Goal: Feedback & Contribution: Submit feedback/report problem

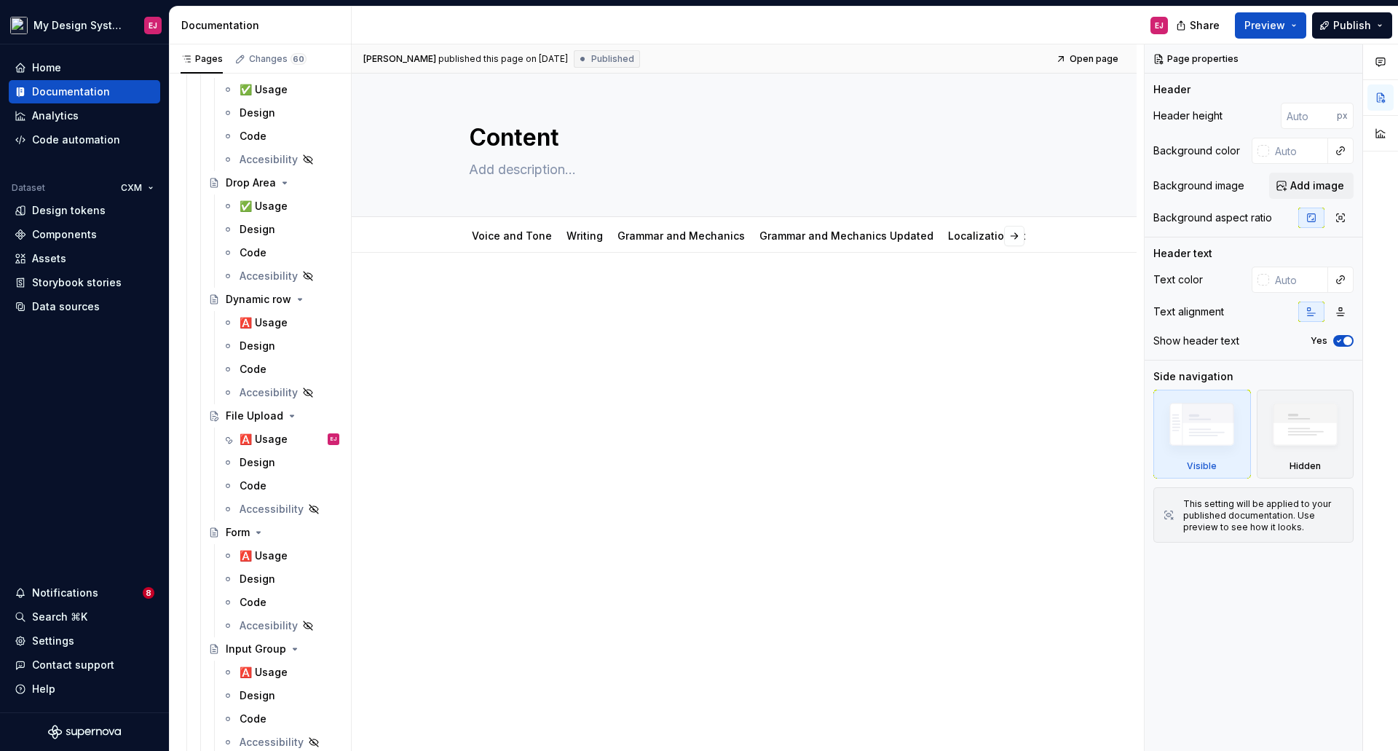
scroll to position [3382, 0]
drag, startPoint x: 266, startPoint y: 437, endPoint x: 273, endPoint y: 440, distance: 7.8
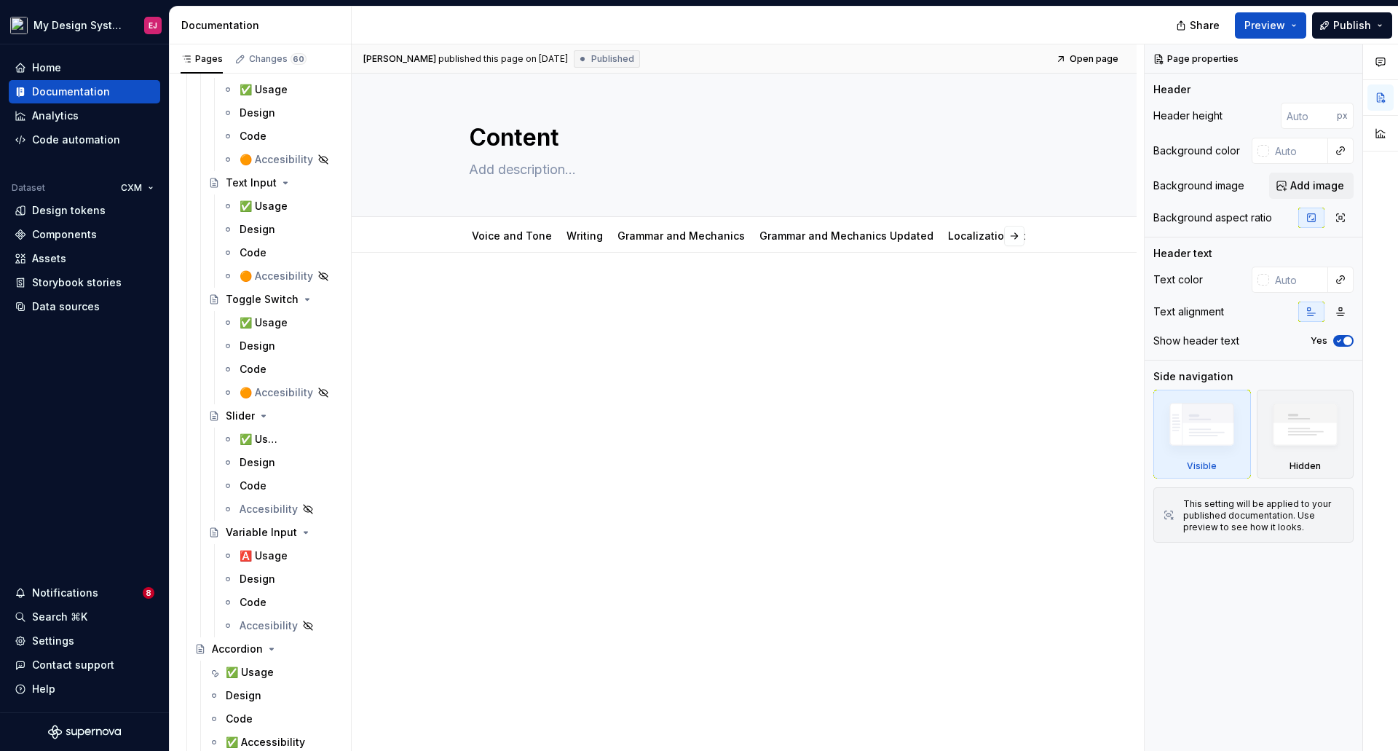
type textarea "*"
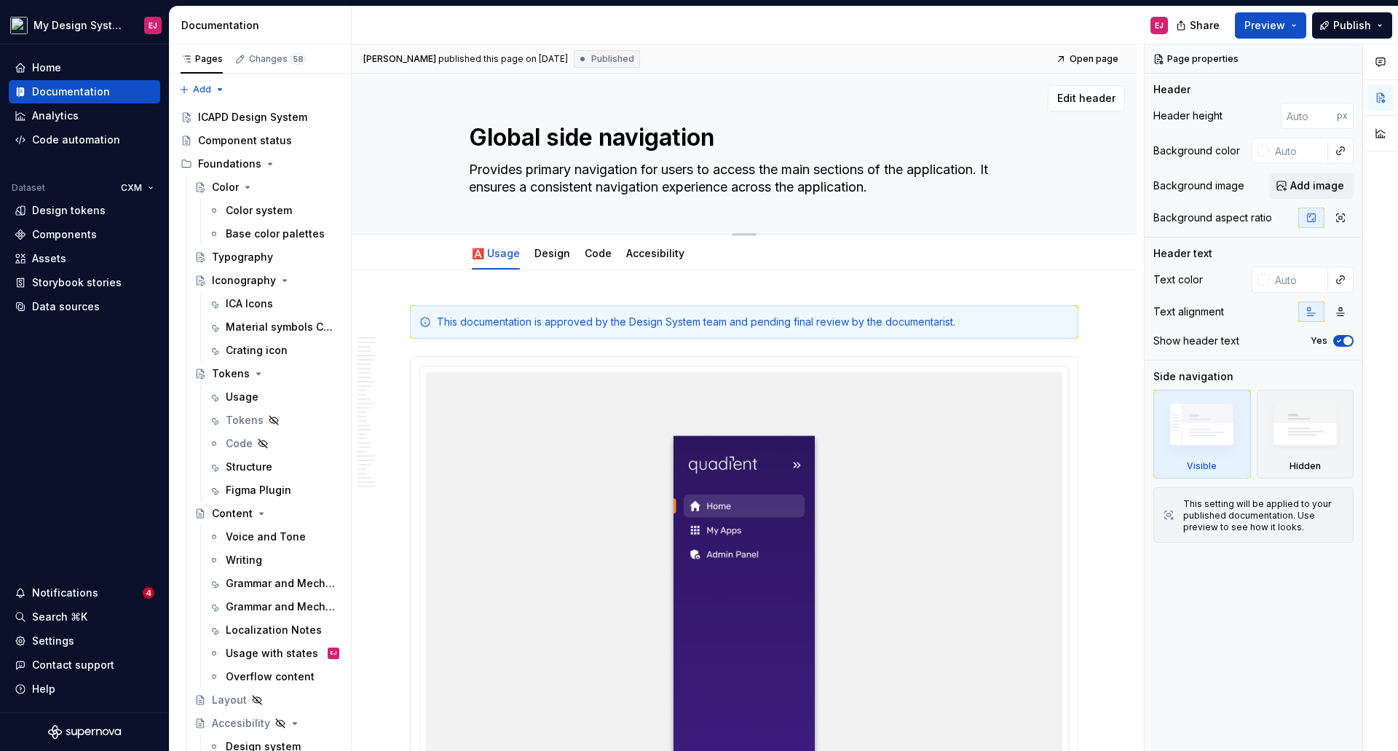
type textarea "*"
click at [555, 138] on textarea "Global side navigation" at bounding box center [741, 137] width 550 height 35
click at [571, 131] on textarea "Global side navigation" at bounding box center [741, 137] width 550 height 35
click at [558, 132] on textarea "Global side navigation" at bounding box center [741, 137] width 550 height 35
type textarea "Global ide navigation"
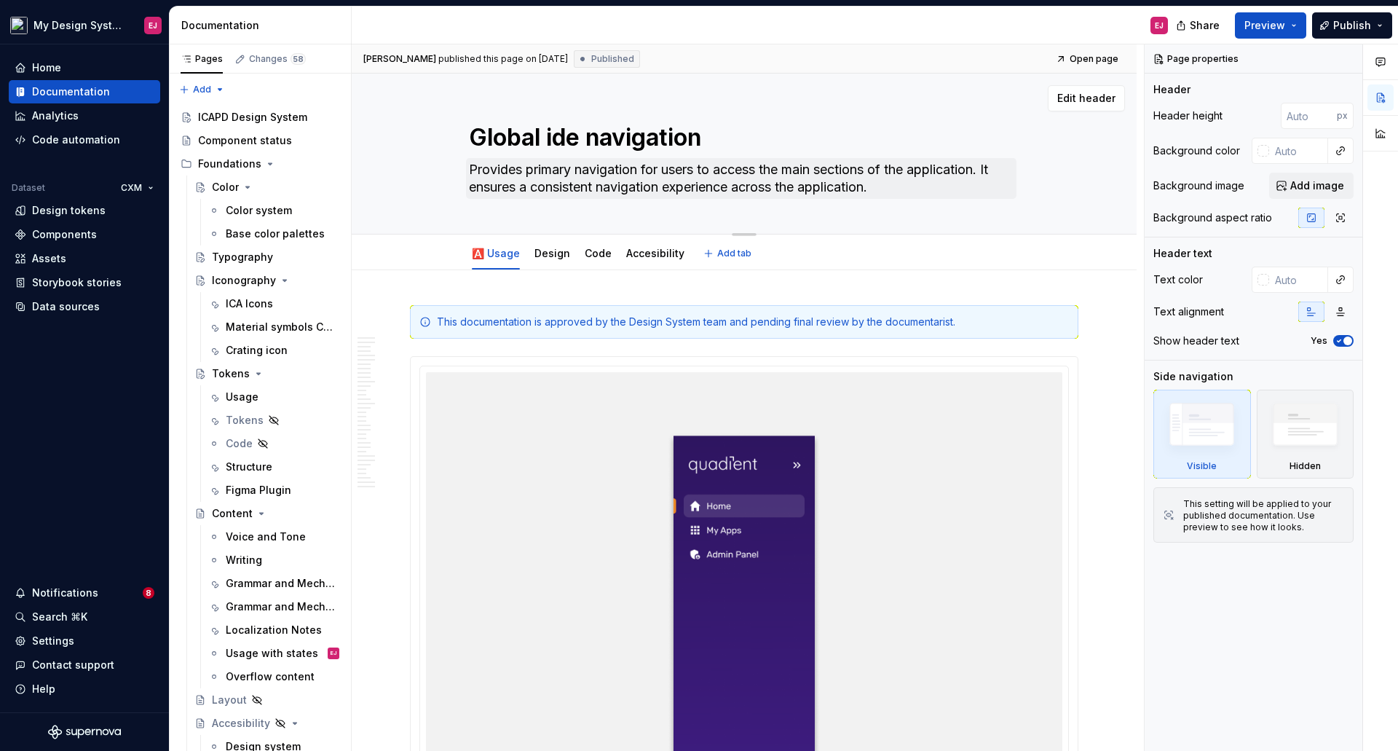
type textarea "*"
type textarea "Global Side navigation"
type textarea "*"
type textarea "Global Side avigation"
type textarea "*"
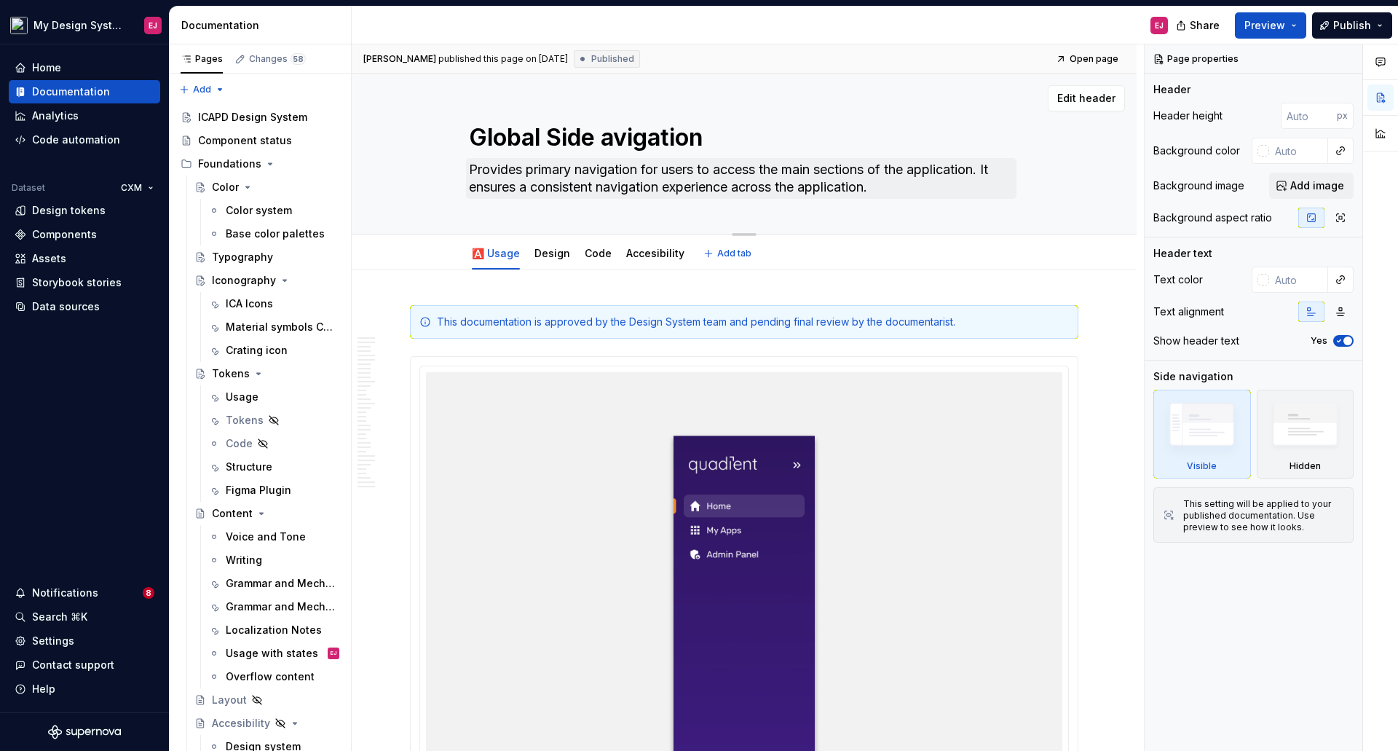
type textarea "Global Side Navigation"
type textarea "*"
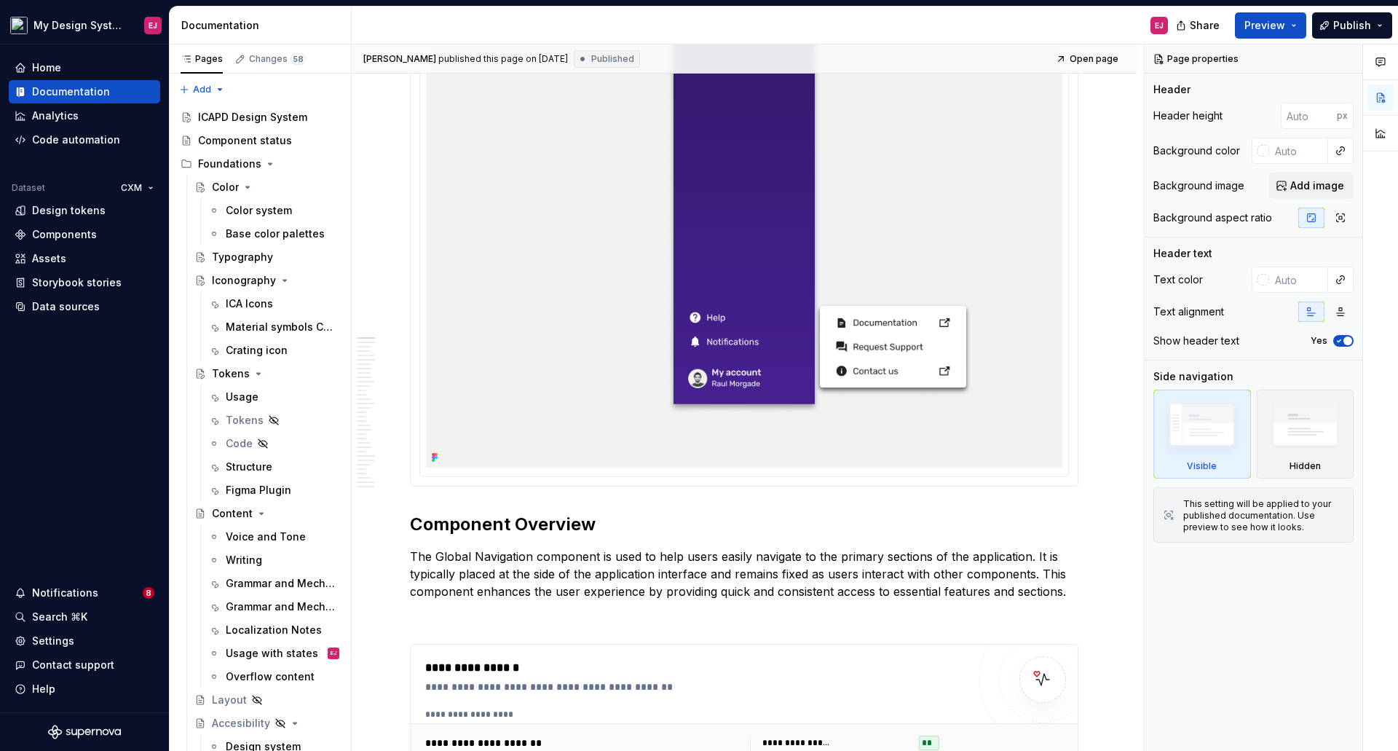
scroll to position [728, 0]
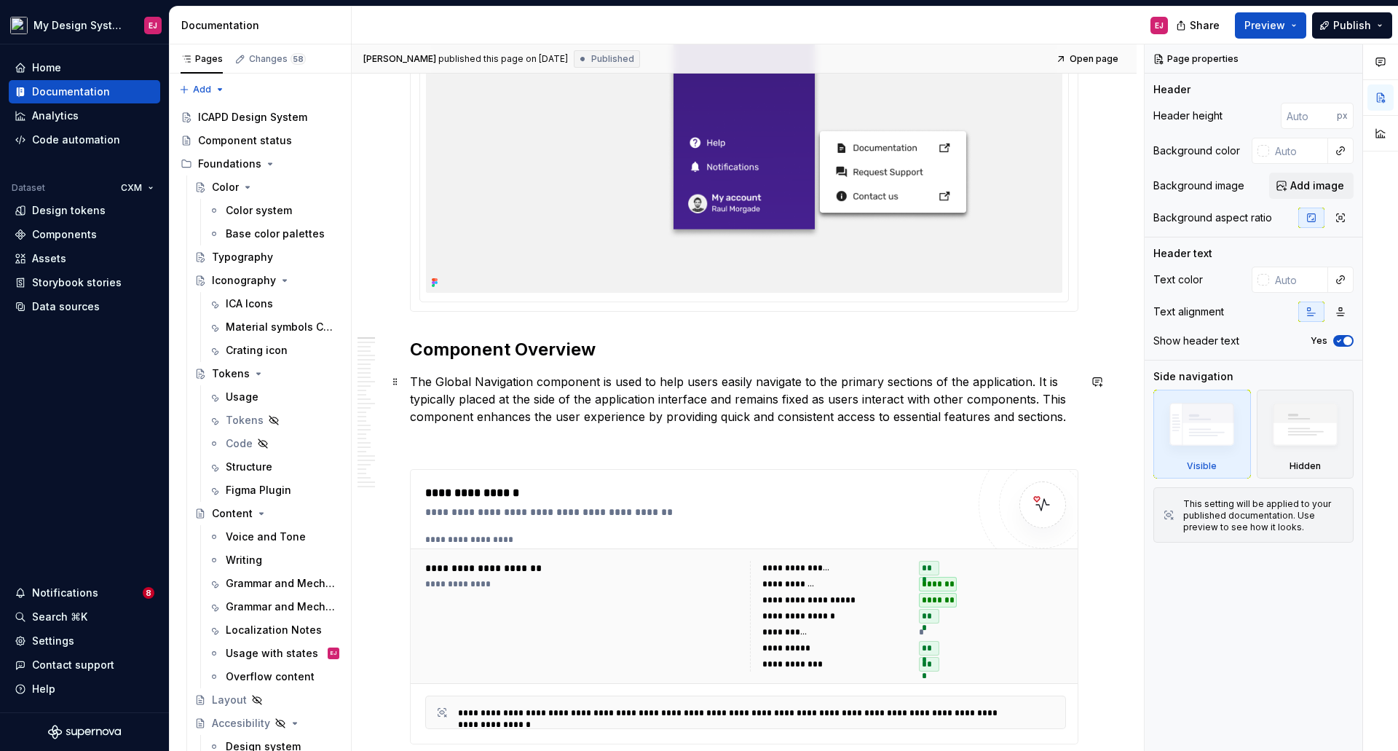
type textarea "Global Side Navigation"
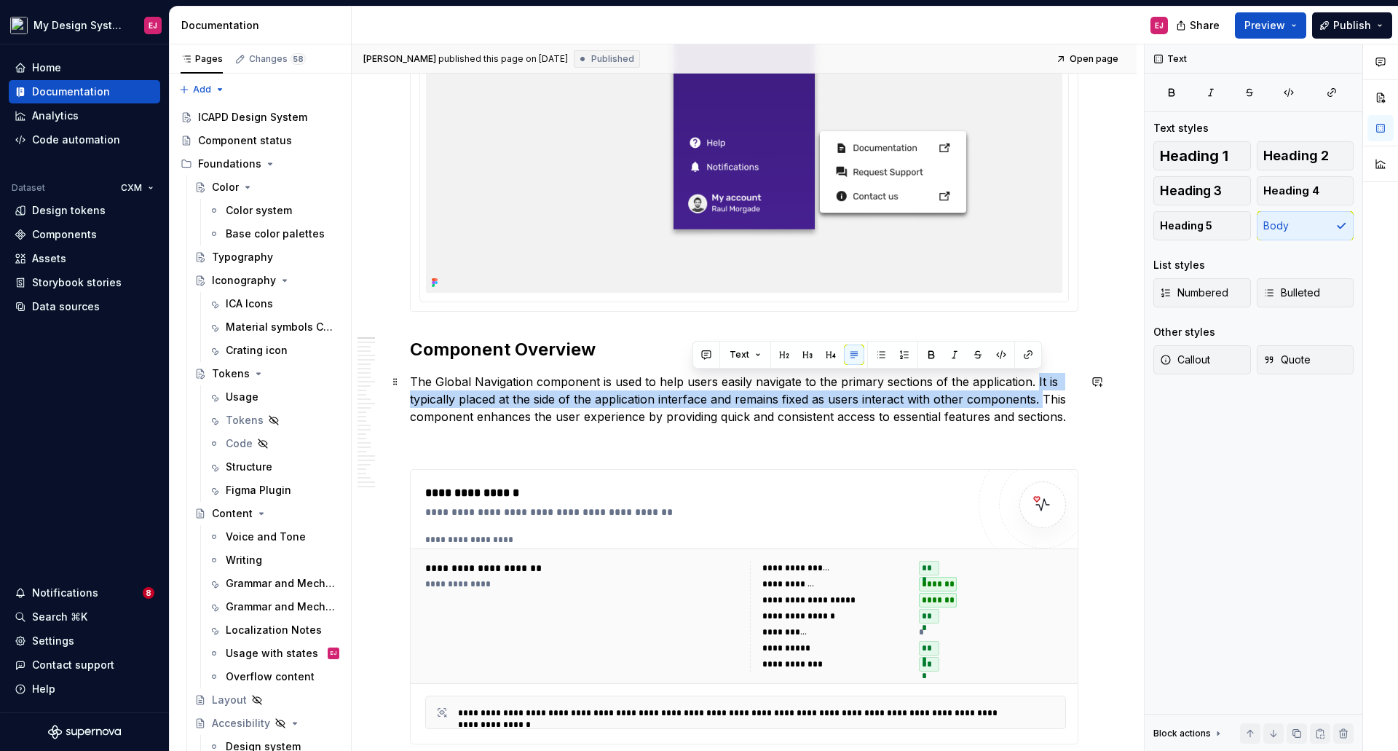
drag, startPoint x: 1033, startPoint y: 379, endPoint x: 1040, endPoint y: 399, distance: 20.7
click at [1040, 399] on p "The Global Navigation component is used to help users easily navigate to the pr…" at bounding box center [744, 399] width 668 height 52
copy p "It is typically placed at the side of the application interface and remains fix…"
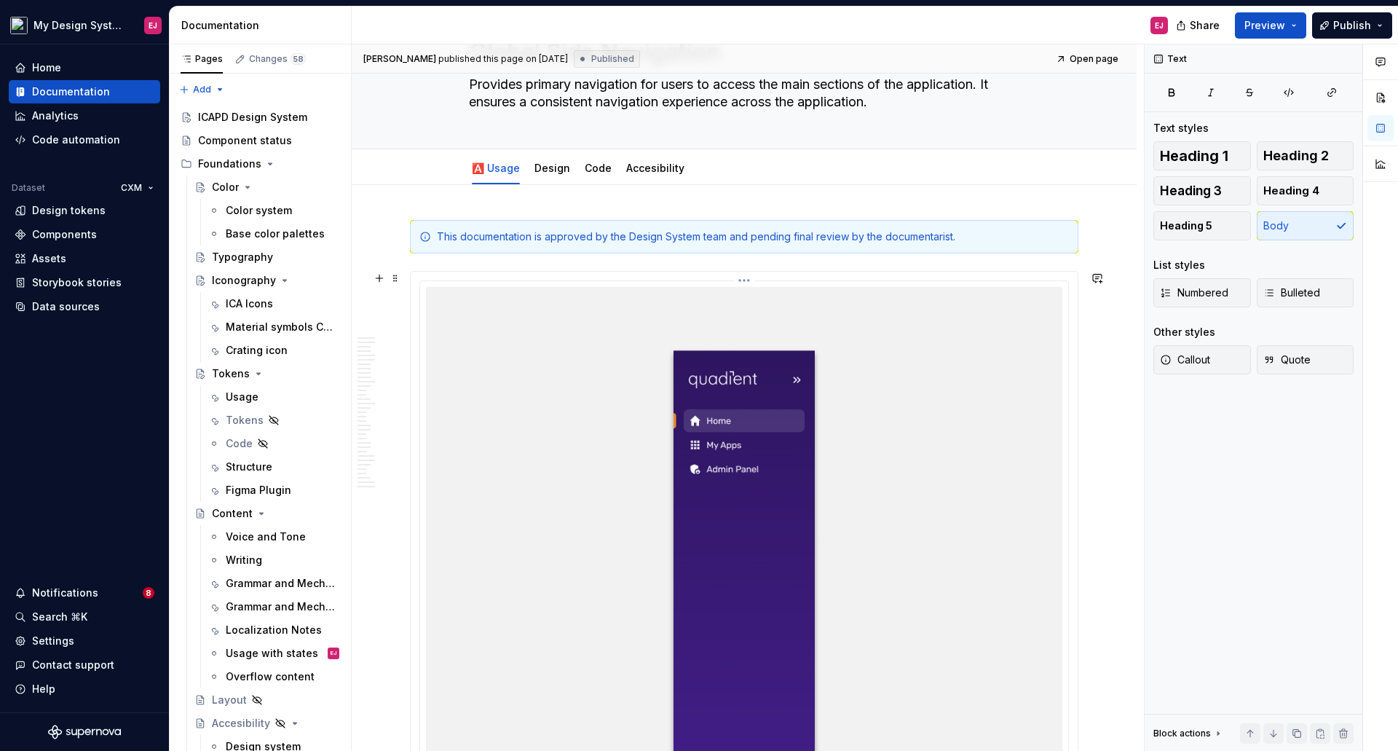
scroll to position [0, 0]
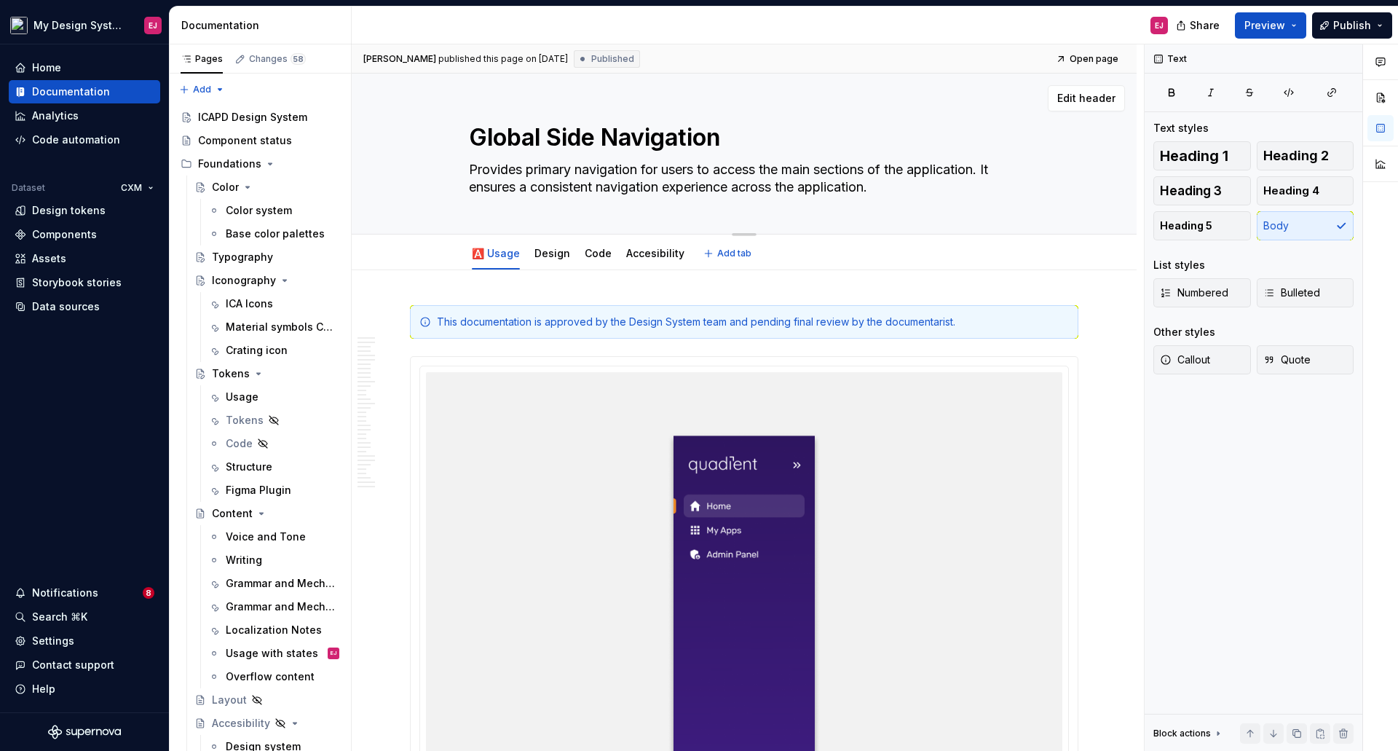
click at [995, 165] on textarea "Provides primary navigation for users to access the main sections of the applic…" at bounding box center [741, 178] width 550 height 41
drag, startPoint x: 994, startPoint y: 165, endPoint x: 1005, endPoint y: 180, distance: 19.2
click at [1005, 180] on textarea "Provides primary navigation for users to access the main sections of the applic…" at bounding box center [741, 178] width 550 height 41
paste textarea "is typically placed at the side of the application interface and remains fixed …"
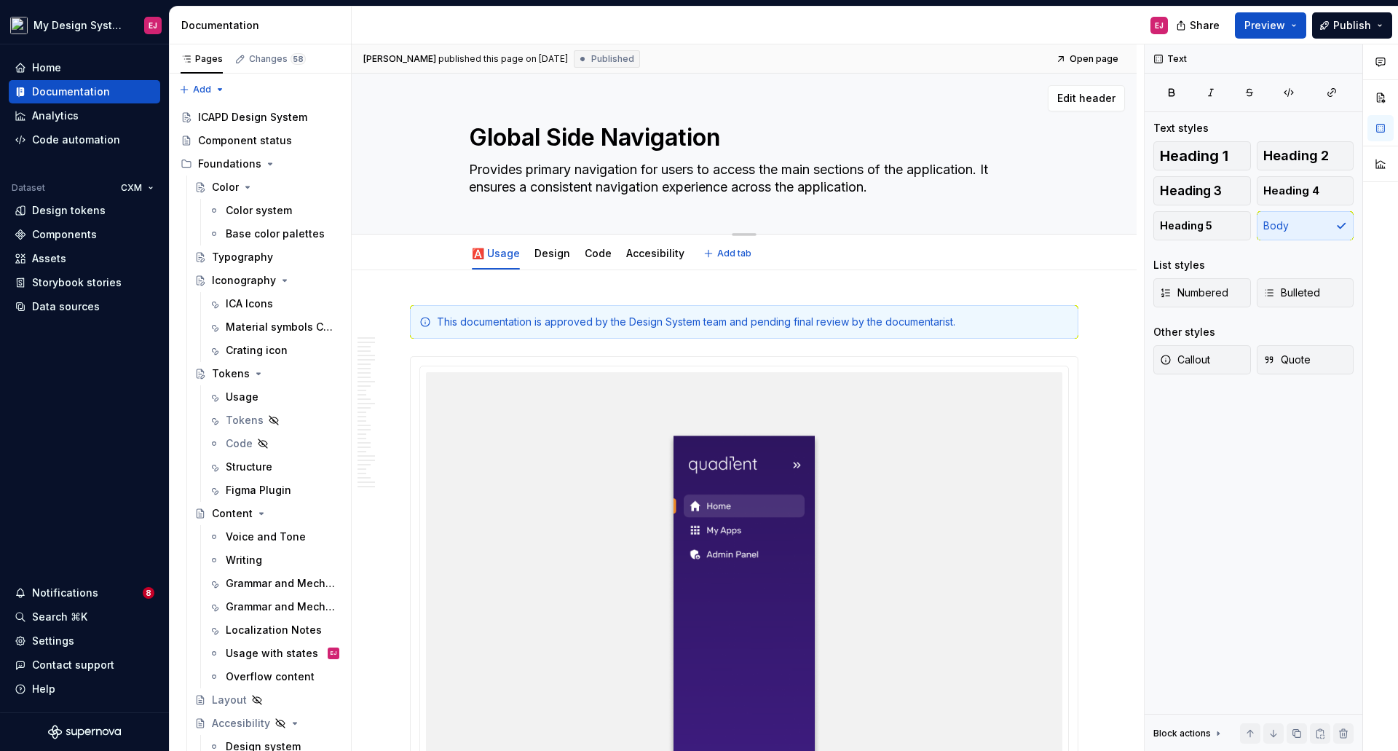
type textarea "*"
type textarea "Provides primary navigation for users to access the main sections of the applic…"
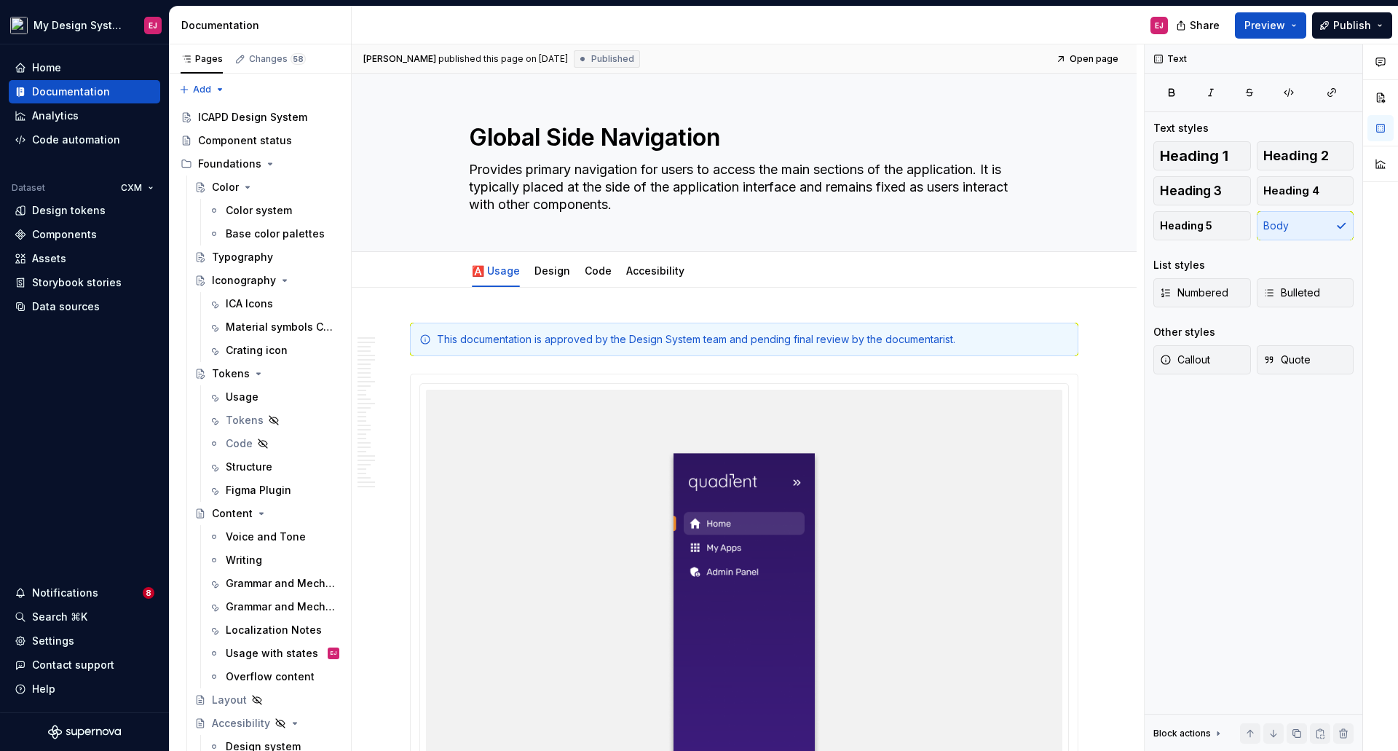
type textarea "*"
type textarea "Provides primary navigation for users to access the main sections of the applic…"
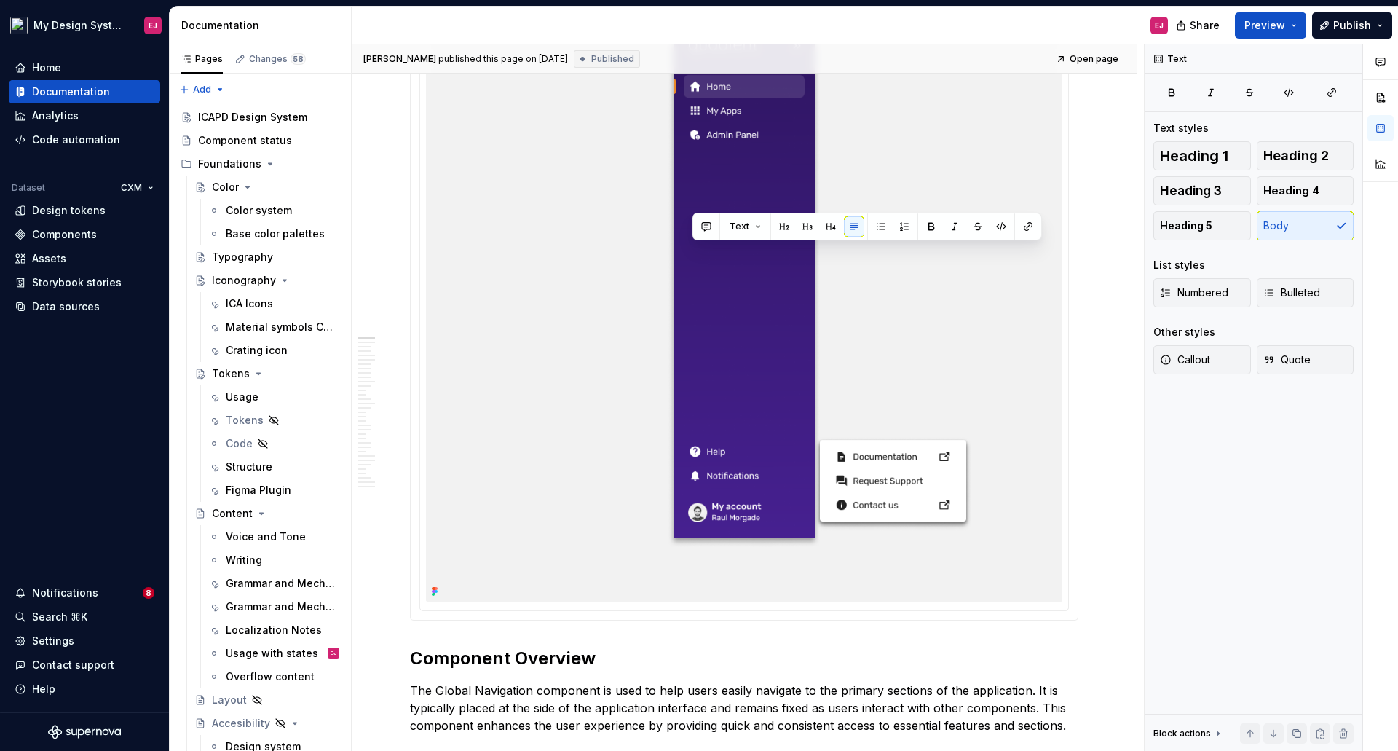
scroll to position [874, 0]
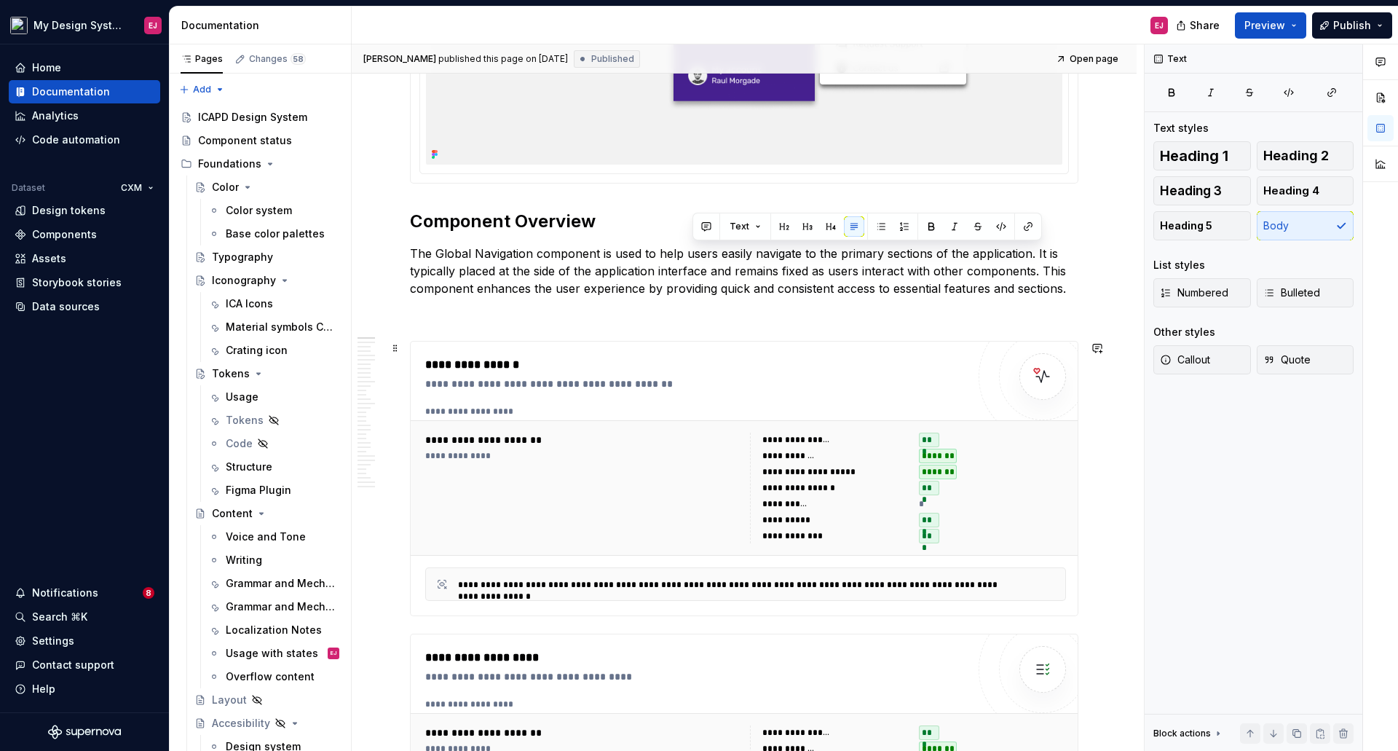
type textarea "*"
type textarea "Provides primary navigation for users to access the main sections of the applic…"
click at [430, 258] on p "The Global Navigation component is used to help users easily navigate to the pr…" at bounding box center [744, 271] width 668 height 52
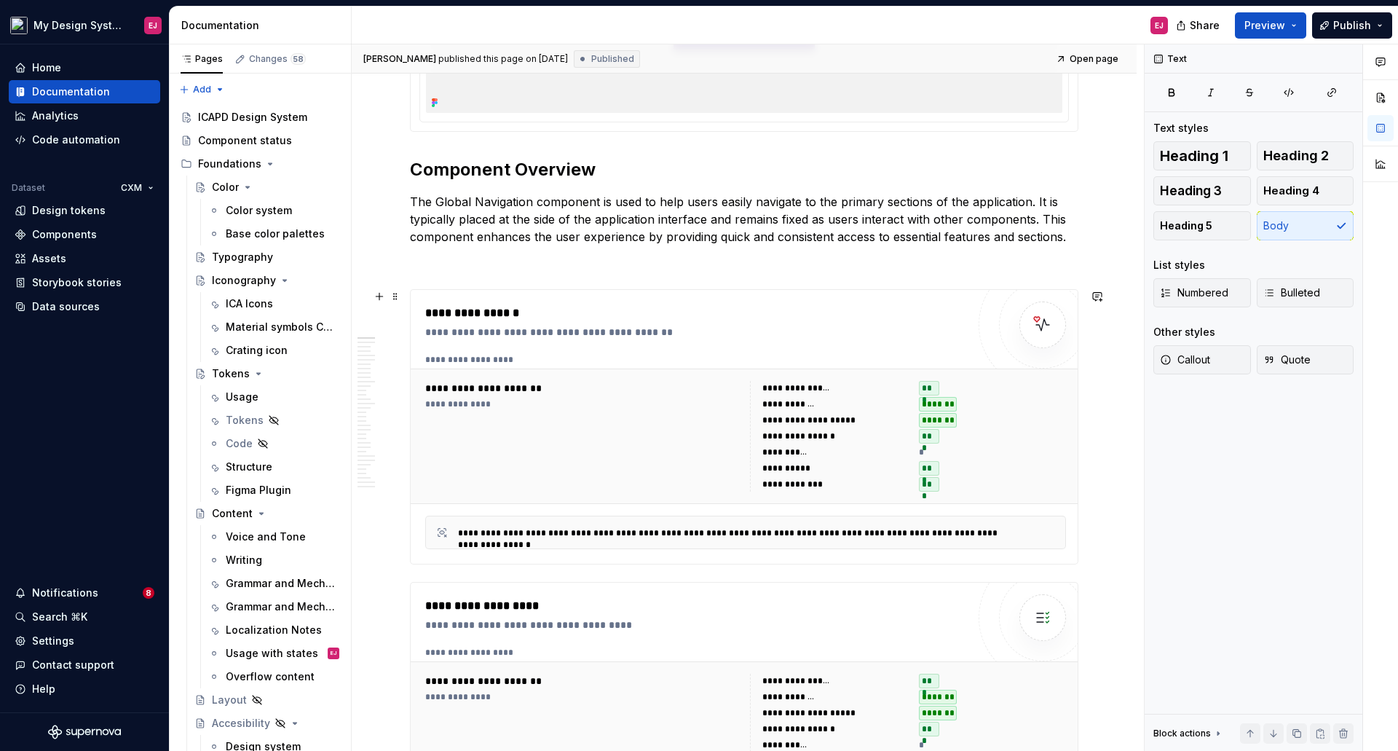
scroll to position [728, 0]
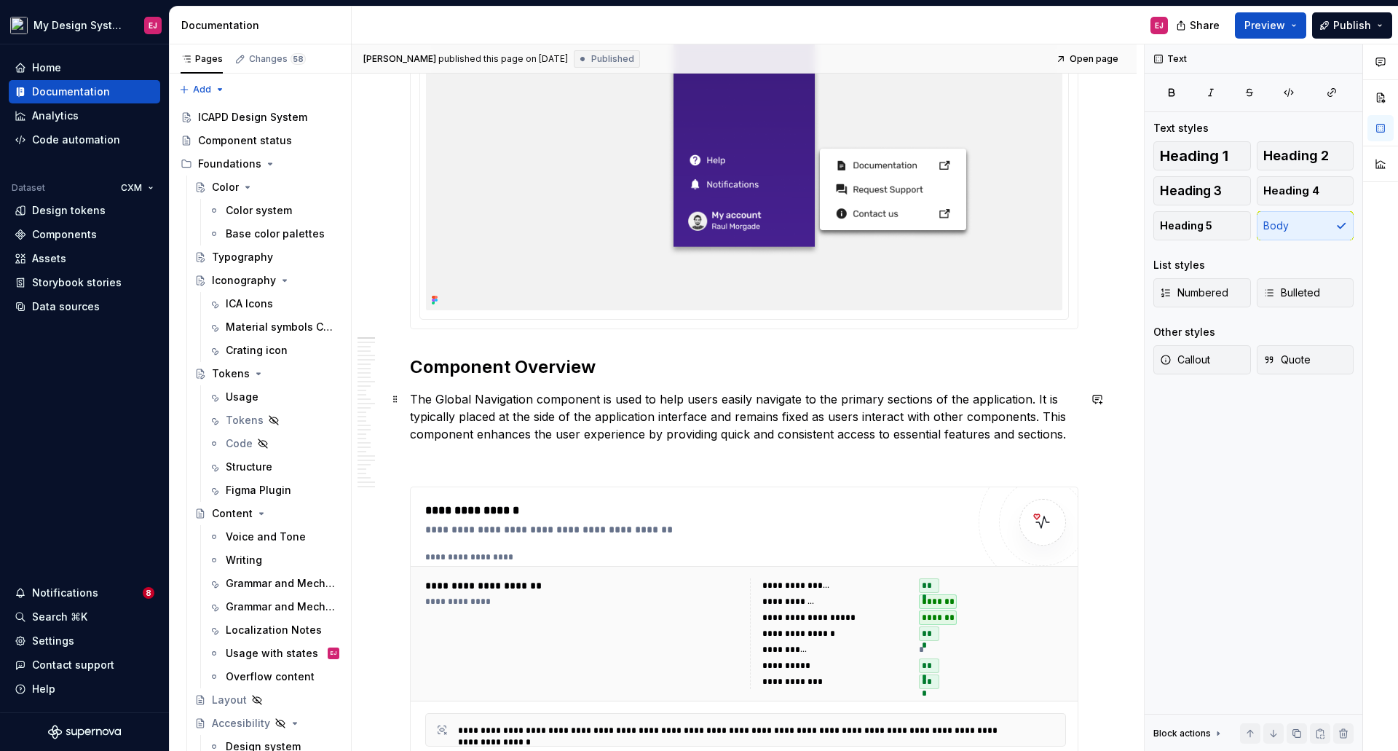
click at [549, 400] on p "The Global Navigation component is used to help users easily navigate to the pr…" at bounding box center [744, 416] width 668 height 52
click at [431, 401] on p "The Global Navigation component is used to help users easily navigate to the pr…" at bounding box center [744, 416] width 668 height 52
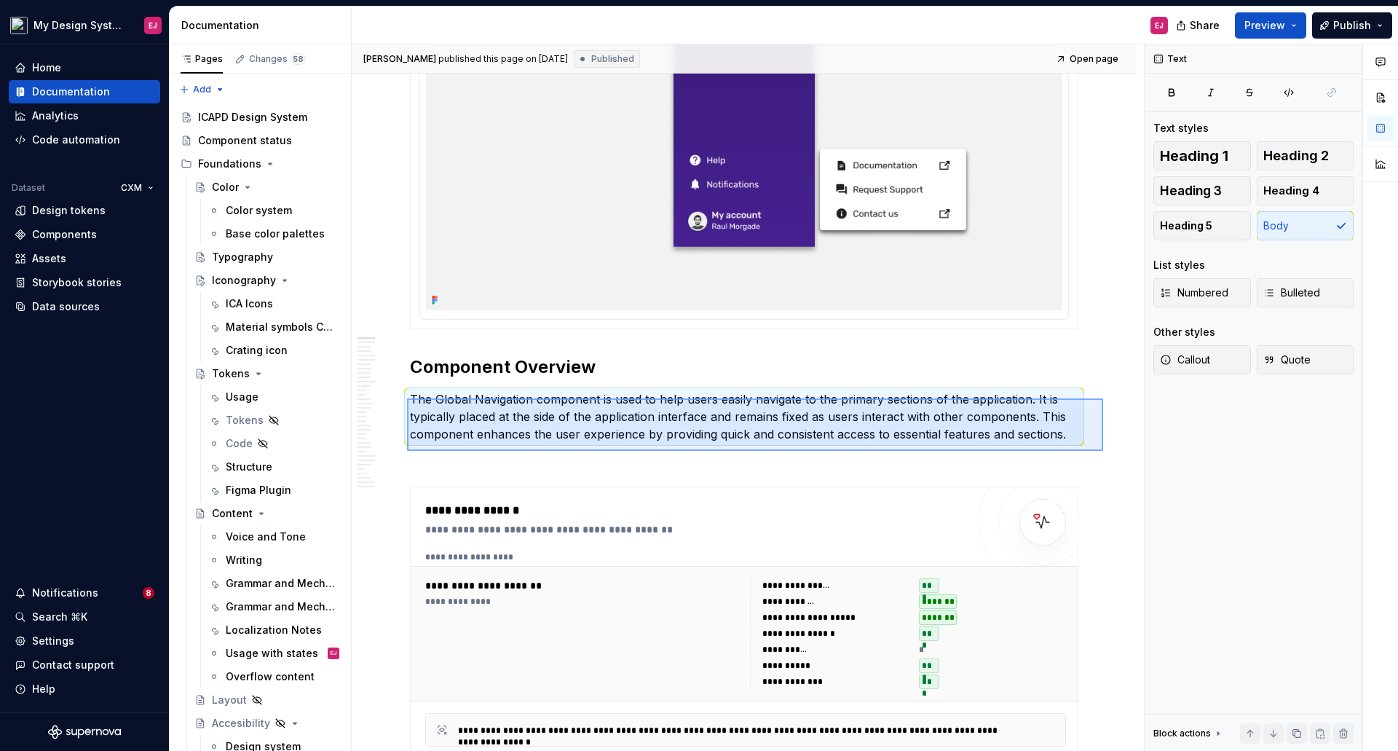
drag, startPoint x: 407, startPoint y: 398, endPoint x: 1103, endPoint y: 457, distance: 698.5
click at [1103, 457] on div "**********" at bounding box center [748, 397] width 792 height 707
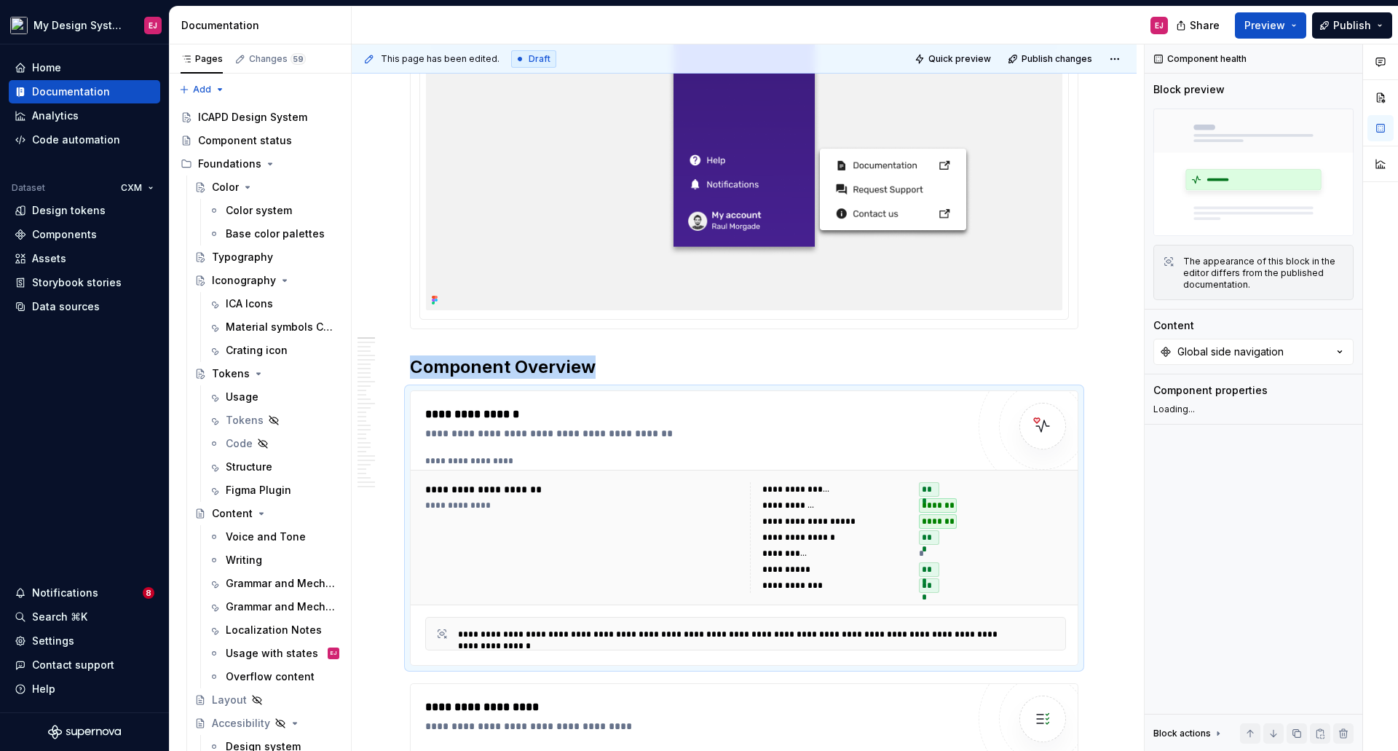
type textarea "*"
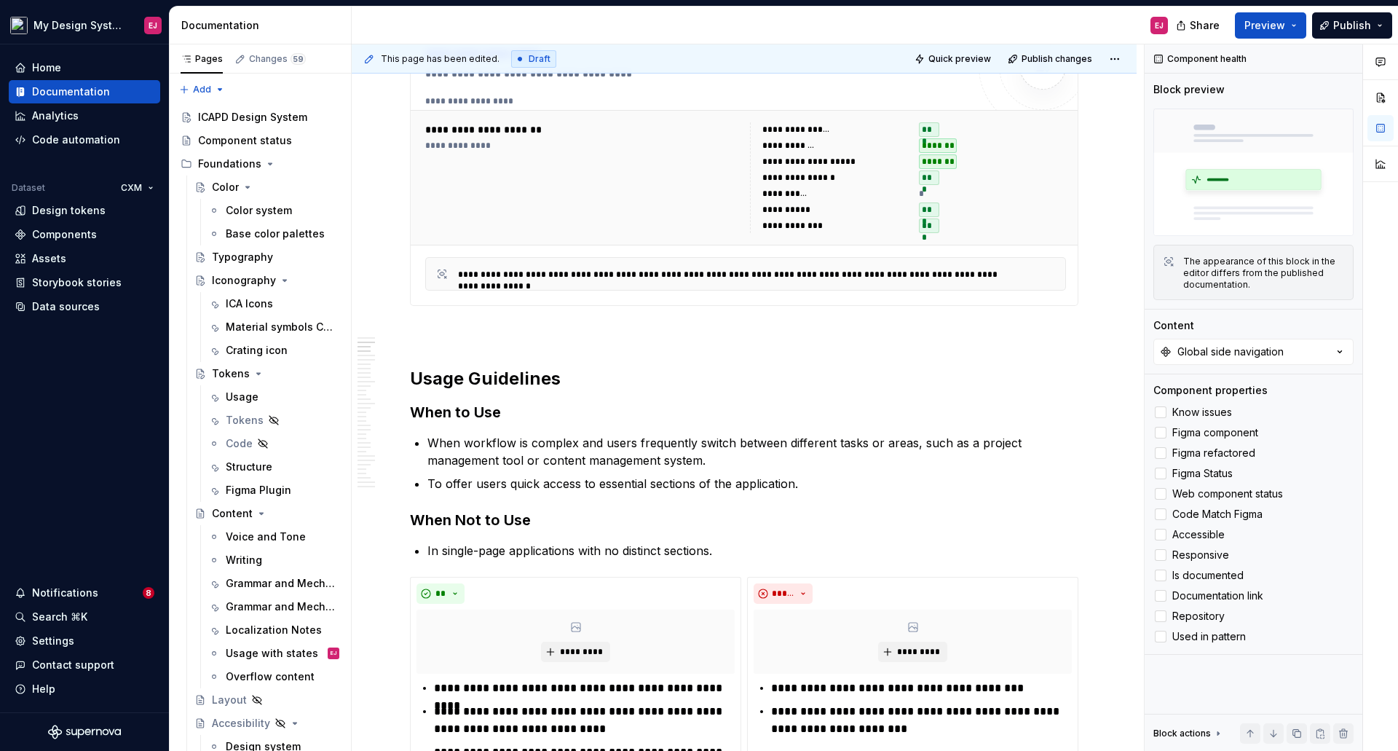
scroll to position [1383, 0]
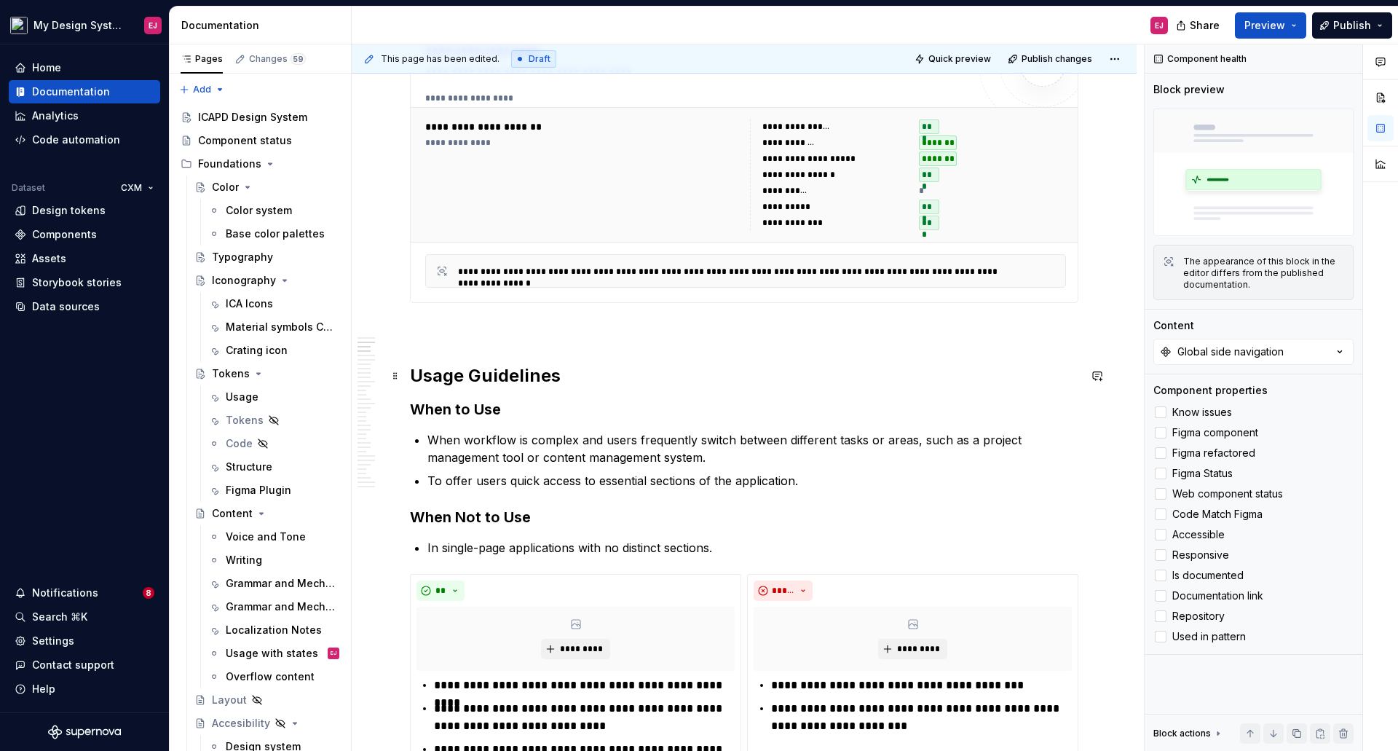
click at [531, 379] on h2 "Usage Guidelines" at bounding box center [744, 375] width 668 height 23
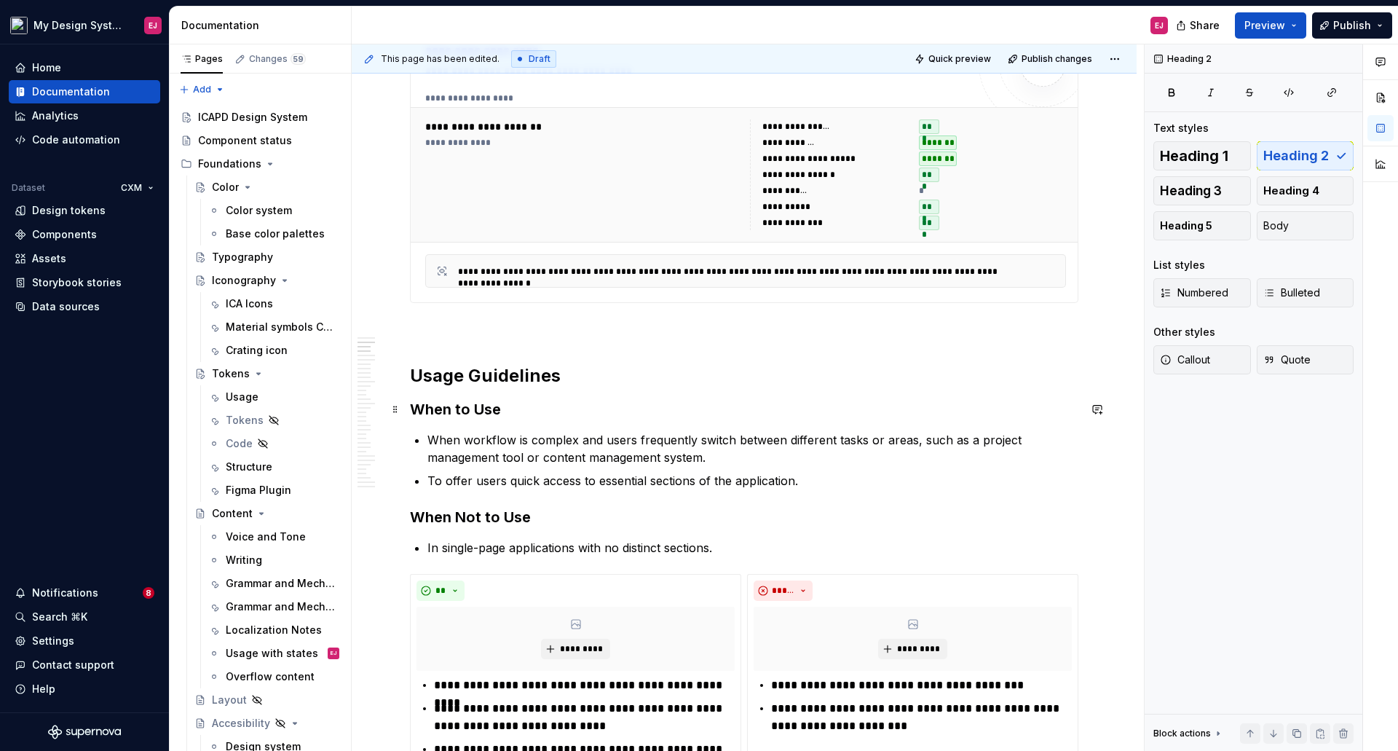
click at [489, 403] on h3 "When to Use" at bounding box center [744, 409] width 668 height 20
click at [466, 438] on p "When workflow is complex and users frequently switch between different tasks or…" at bounding box center [752, 448] width 651 height 35
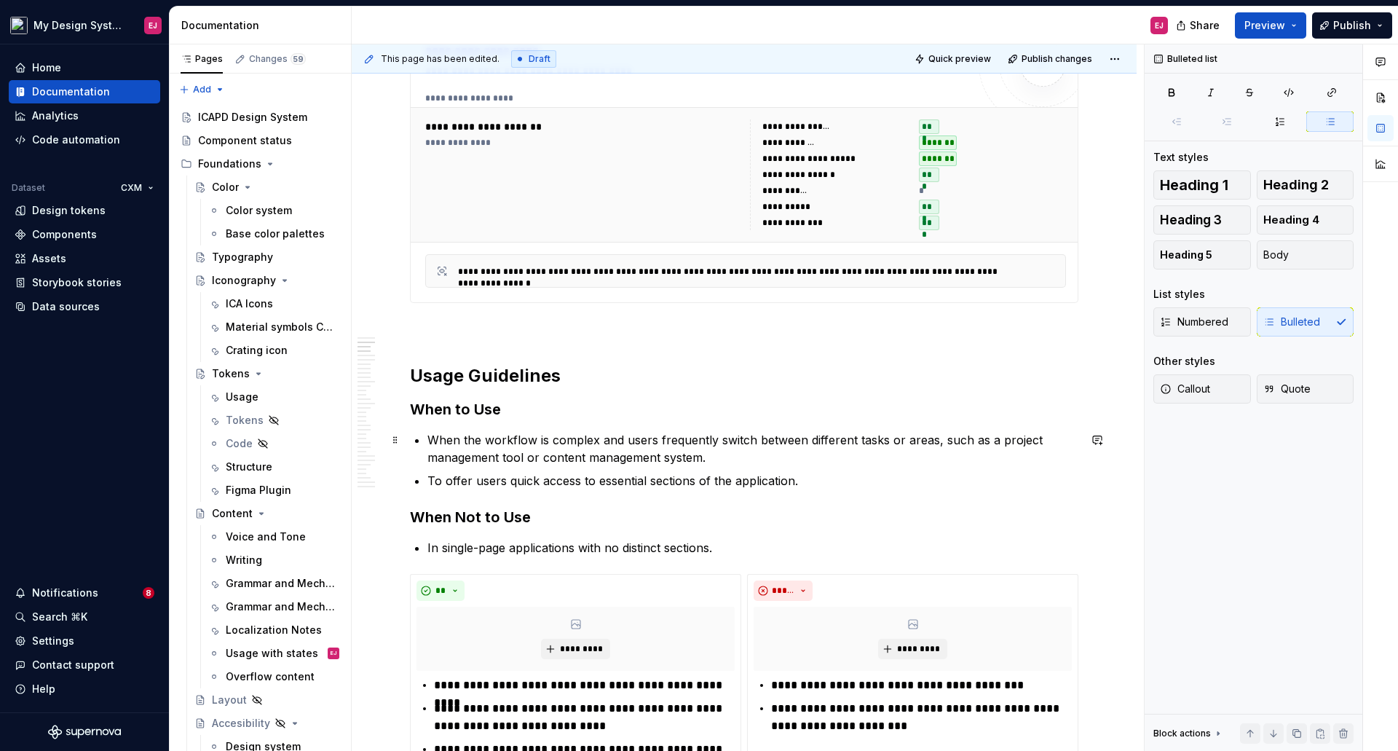
click at [541, 457] on p "When the workflow is complex and users frequently switch between different task…" at bounding box center [752, 448] width 651 height 35
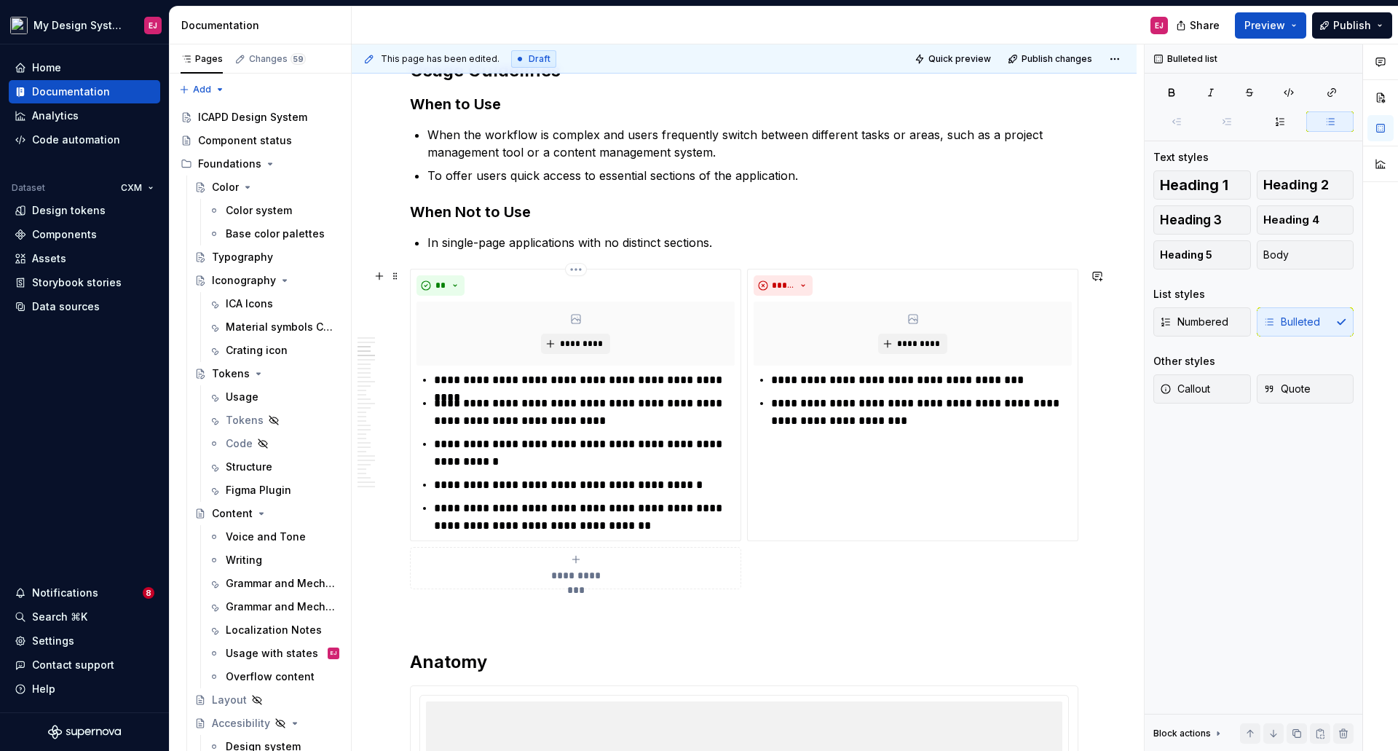
scroll to position [1747, 0]
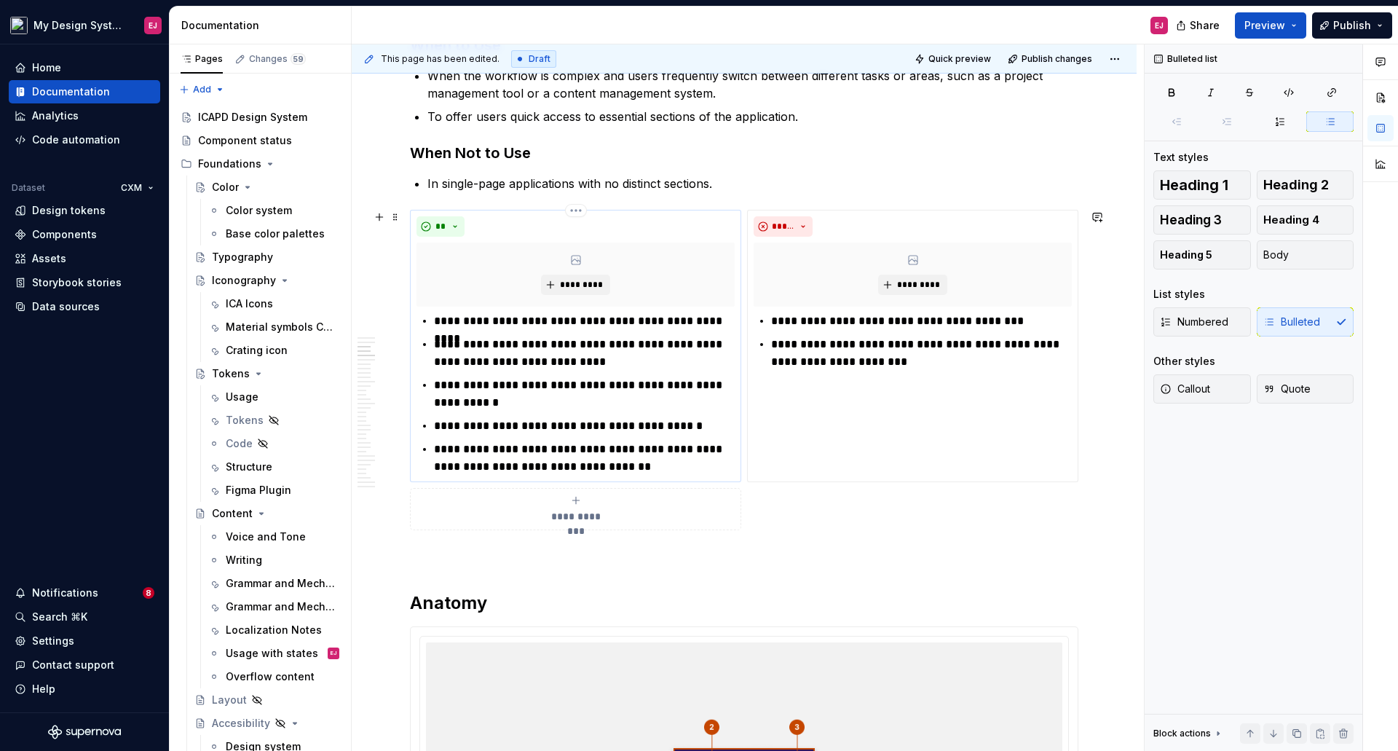
drag, startPoint x: 665, startPoint y: 387, endPoint x: 708, endPoint y: 467, distance: 90.6
click at [669, 389] on p "**********" at bounding box center [584, 393] width 301 height 35
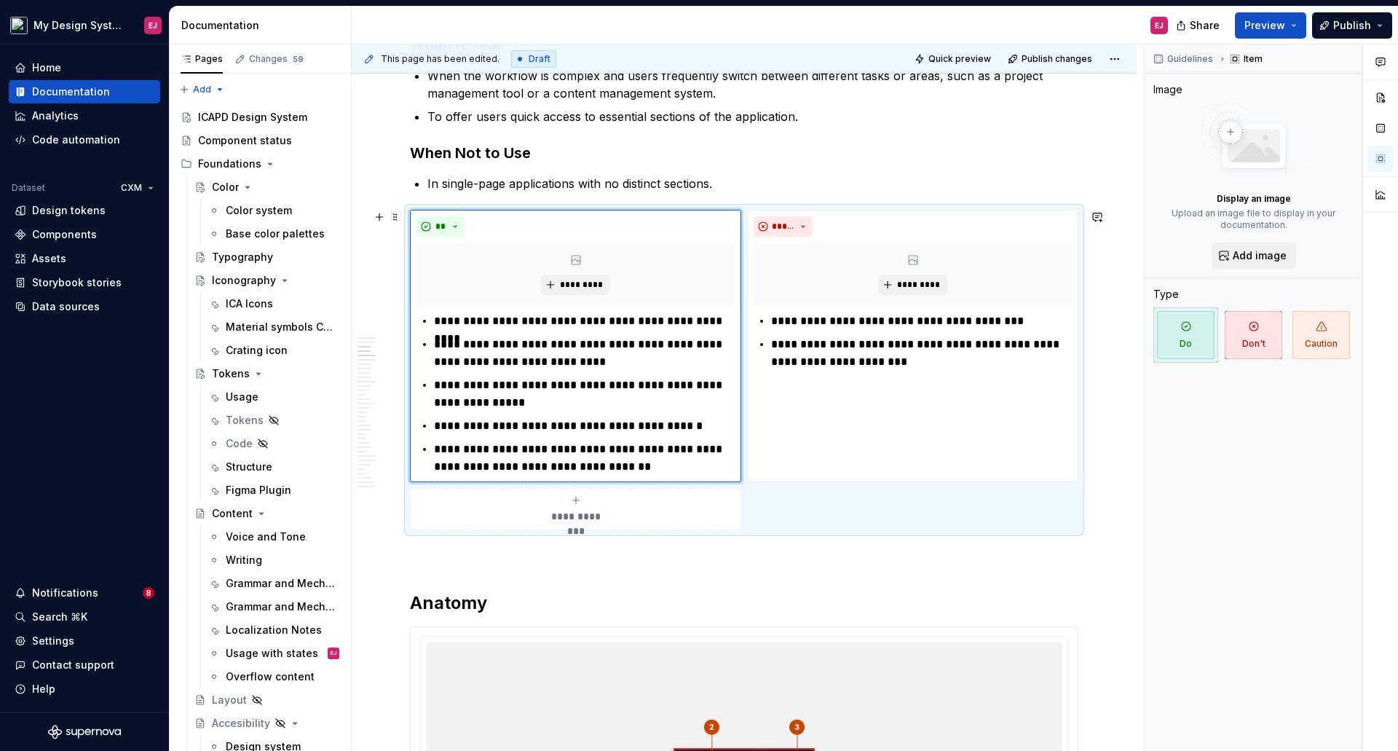
type textarea "*"
drag, startPoint x: 771, startPoint y: 321, endPoint x: 818, endPoint y: 319, distance: 47.4
click at [814, 322] on p "**********" at bounding box center [921, 320] width 301 height 17
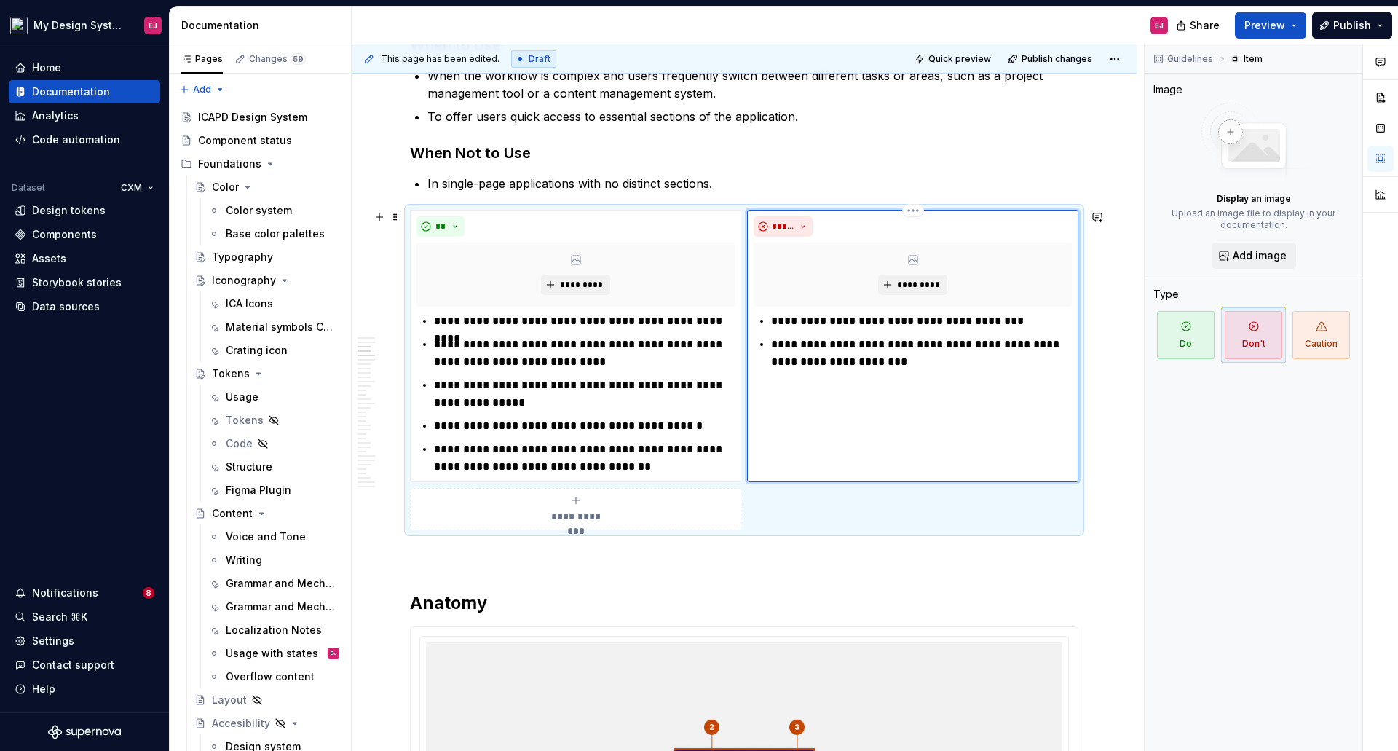
click at [892, 320] on p "**********" at bounding box center [921, 320] width 301 height 17
click at [815, 347] on p "**********" at bounding box center [921, 353] width 301 height 35
click at [792, 365] on p "**********" at bounding box center [921, 353] width 301 height 35
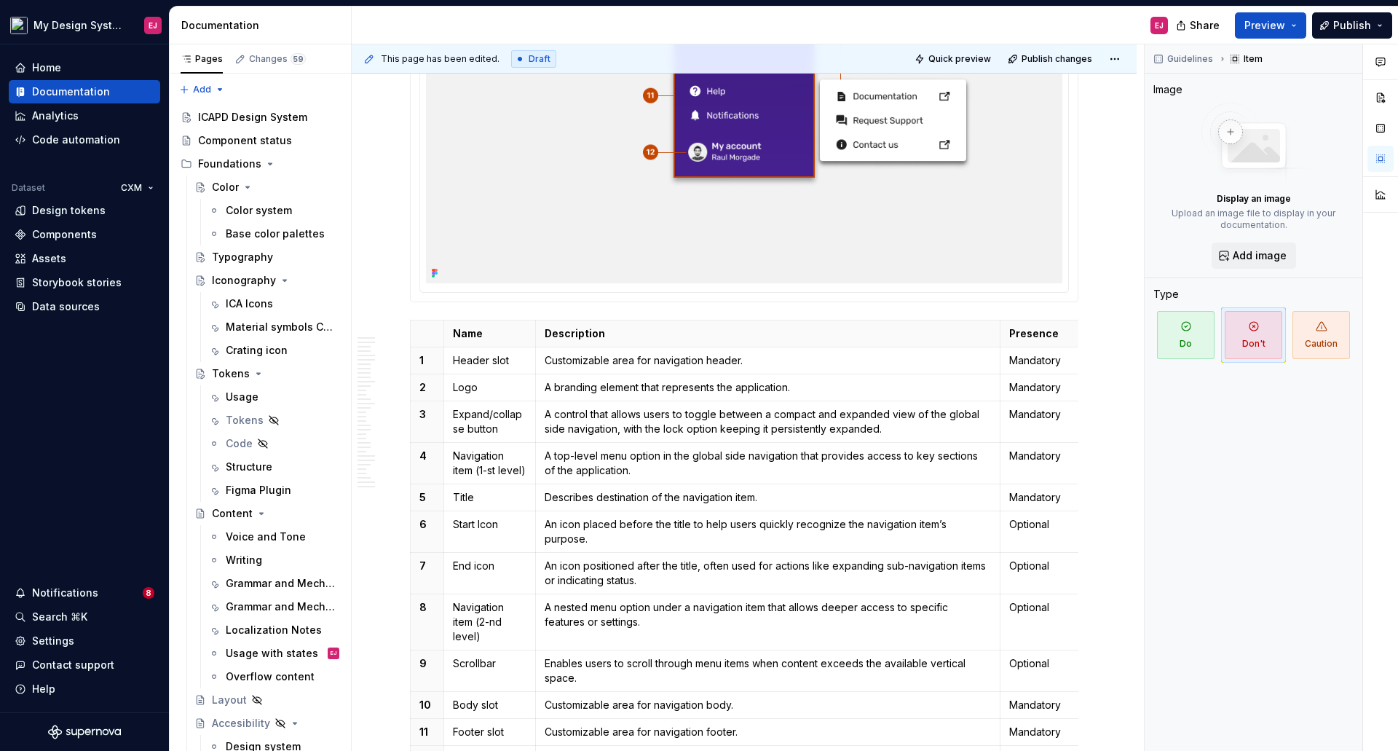
scroll to position [2912, 0]
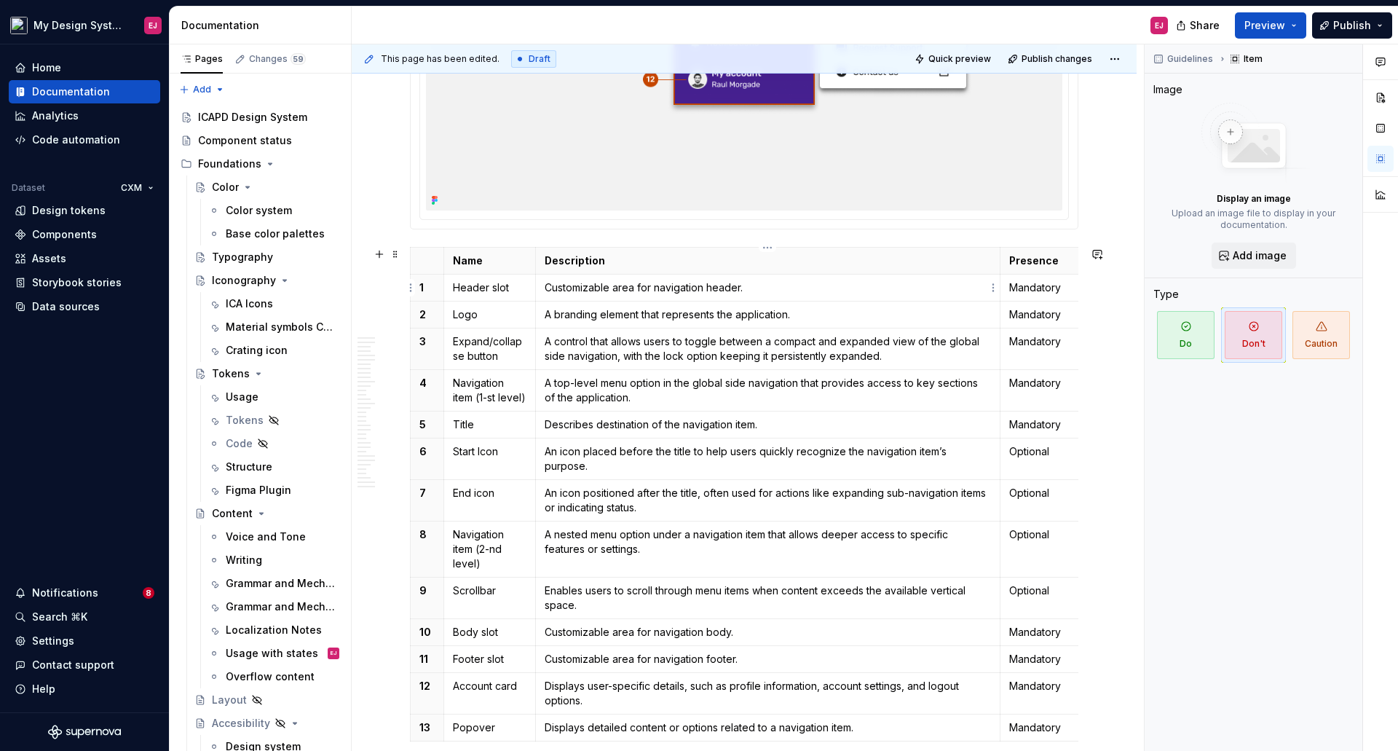
click at [547, 286] on p "Customizable area for navigation header." at bounding box center [768, 287] width 447 height 15
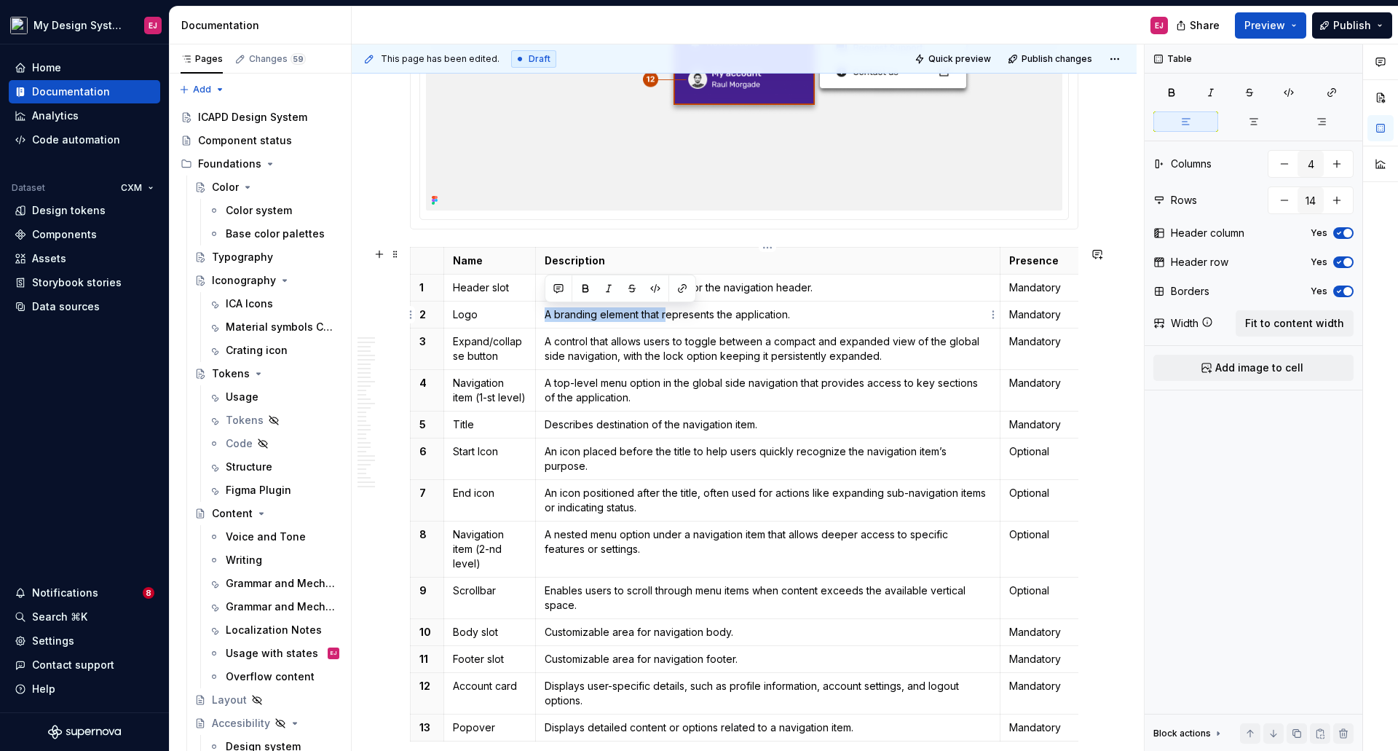
drag, startPoint x: 667, startPoint y: 315, endPoint x: 545, endPoint y: 316, distance: 121.6
click at [545, 314] on p "A branding element that represents the application." at bounding box center [768, 314] width 447 height 15
drag, startPoint x: 611, startPoint y: 343, endPoint x: 554, endPoint y: 346, distance: 56.9
click at [554, 346] on p "A control that allows users to toggle between a compact and expanded view of th…" at bounding box center [768, 348] width 447 height 29
click at [774, 341] on p "Allows users to toggle between a compact and expanded view of the global side n…" at bounding box center [768, 348] width 447 height 29
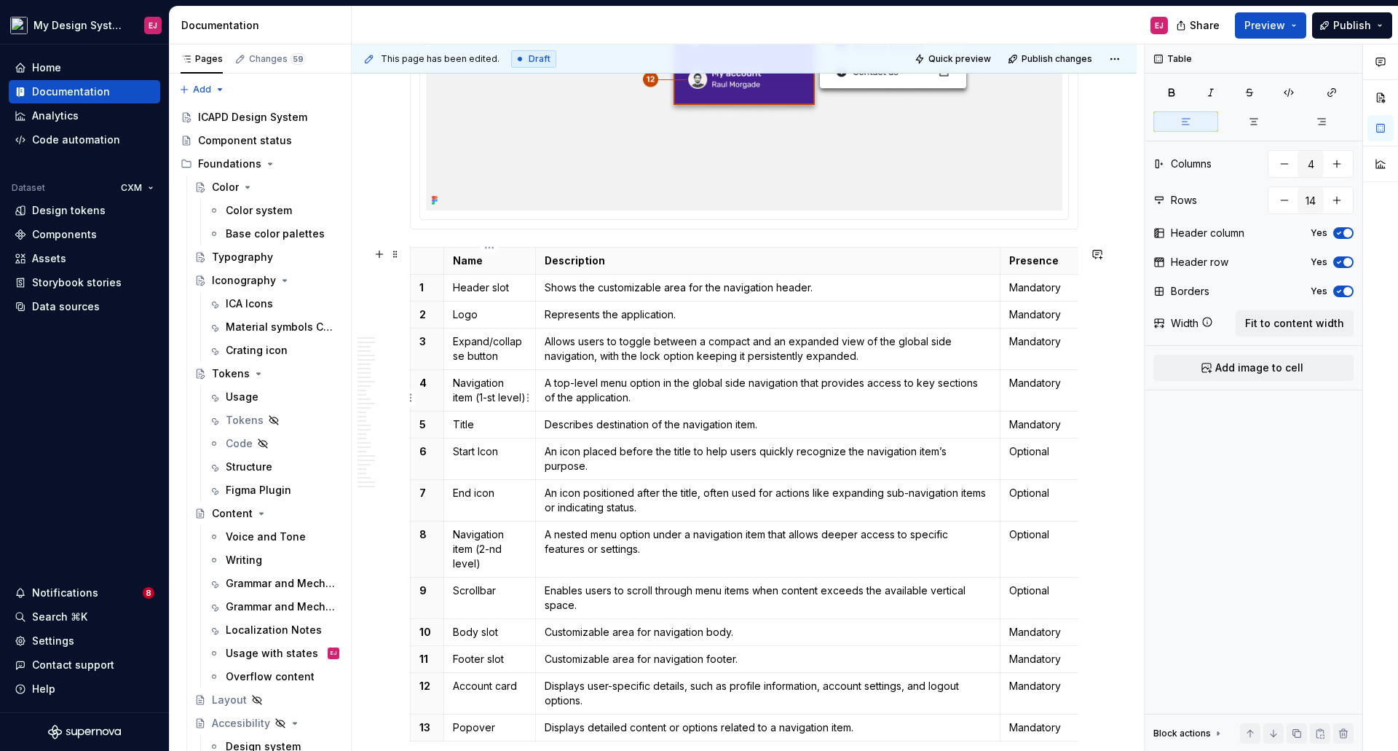
click at [500, 397] on p "Navigation item (1-st level)" at bounding box center [490, 390] width 74 height 29
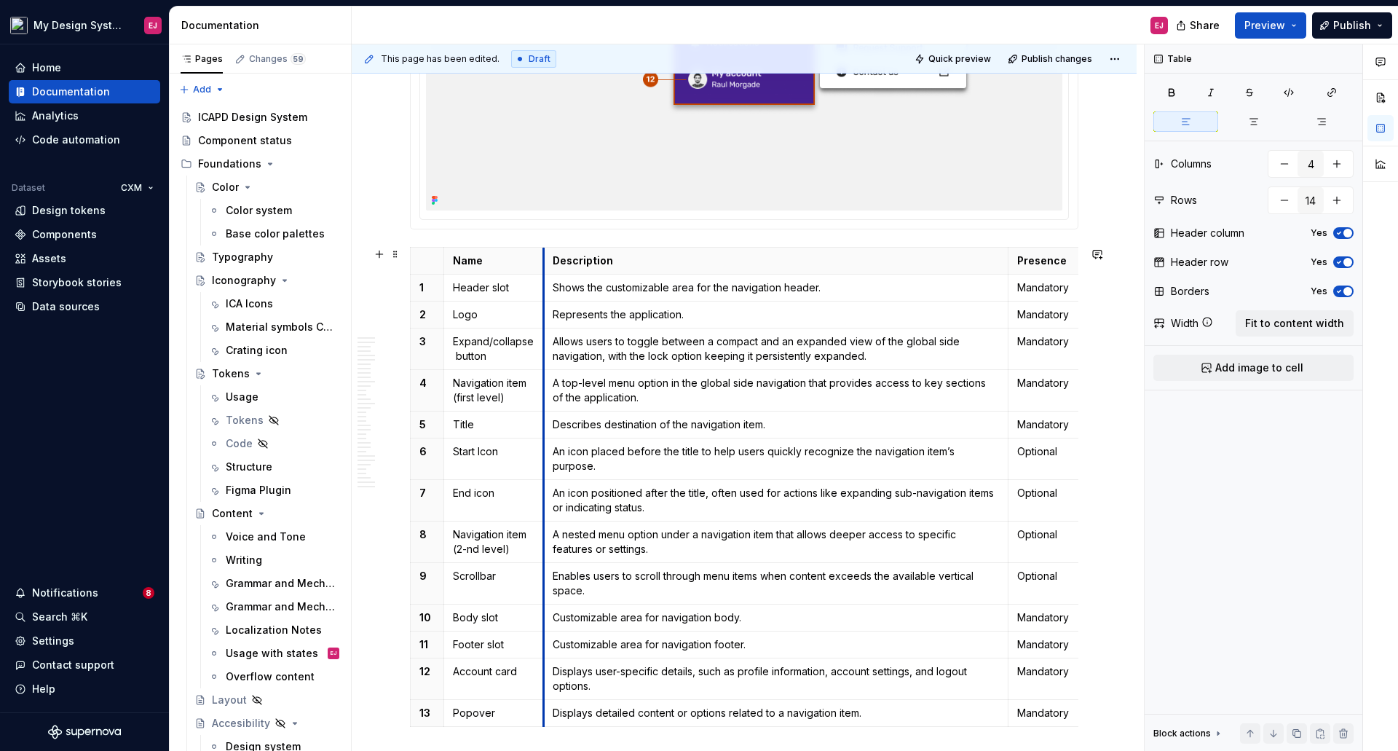
drag, startPoint x: 536, startPoint y: 268, endPoint x: 544, endPoint y: 272, distance: 9.1
click at [544, 272] on th "Description" at bounding box center [775, 261] width 465 height 27
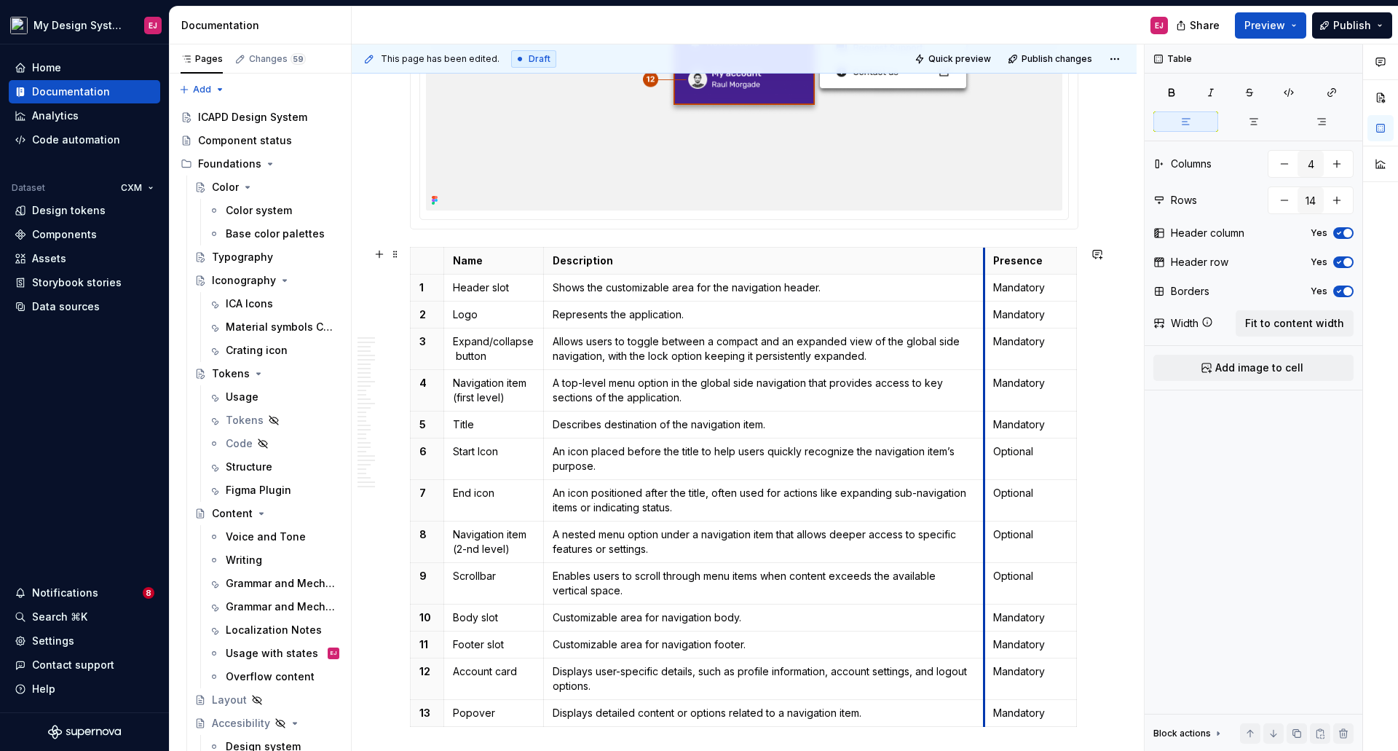
drag, startPoint x: 1008, startPoint y: 256, endPoint x: 984, endPoint y: 254, distance: 24.1
click at [984, 254] on th "Presence" at bounding box center [1030, 261] width 92 height 27
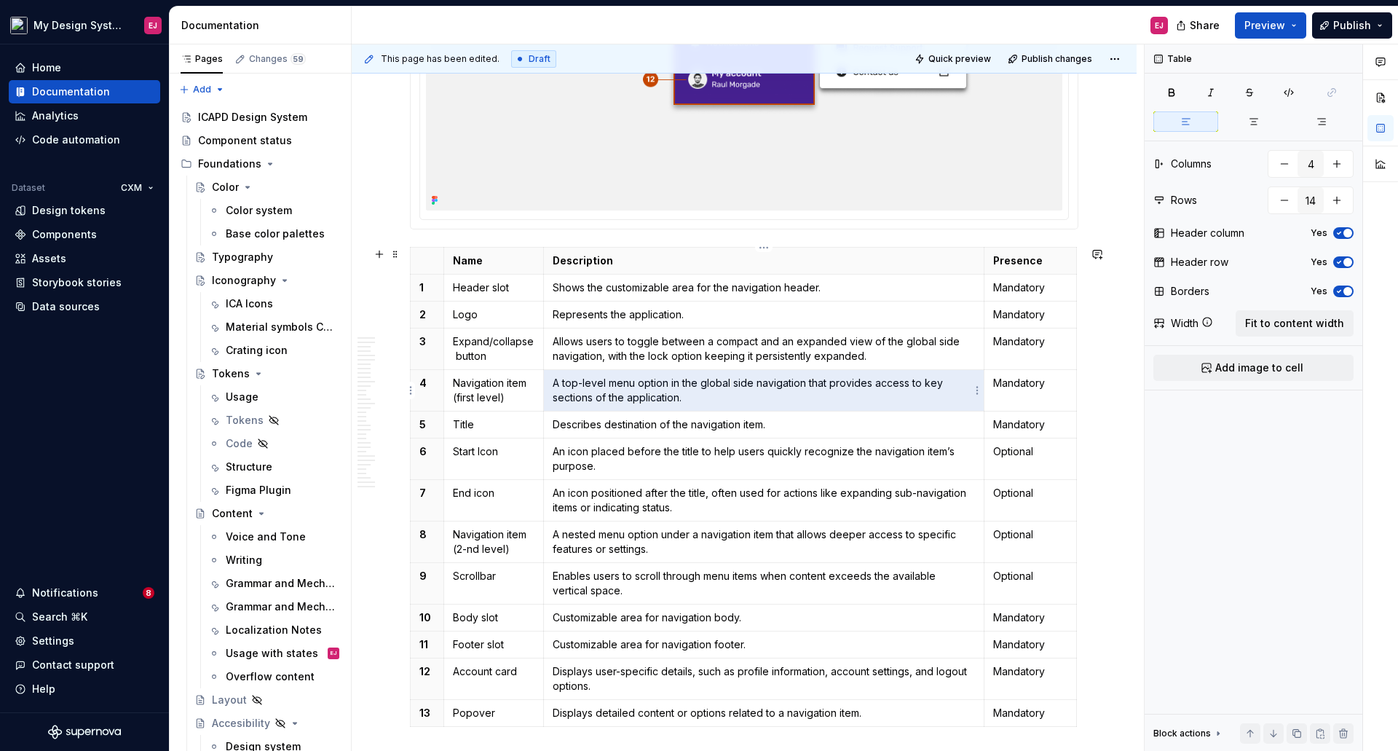
drag, startPoint x: 826, startPoint y: 384, endPoint x: 547, endPoint y: 381, distance: 279.6
click at [547, 381] on td "A top-level menu option in the global side navigation that provides access to k…" at bounding box center [763, 390] width 441 height 41
click at [554, 383] on p "A top-level menu option in the global side navigation that provides access to k…" at bounding box center [764, 390] width 423 height 29
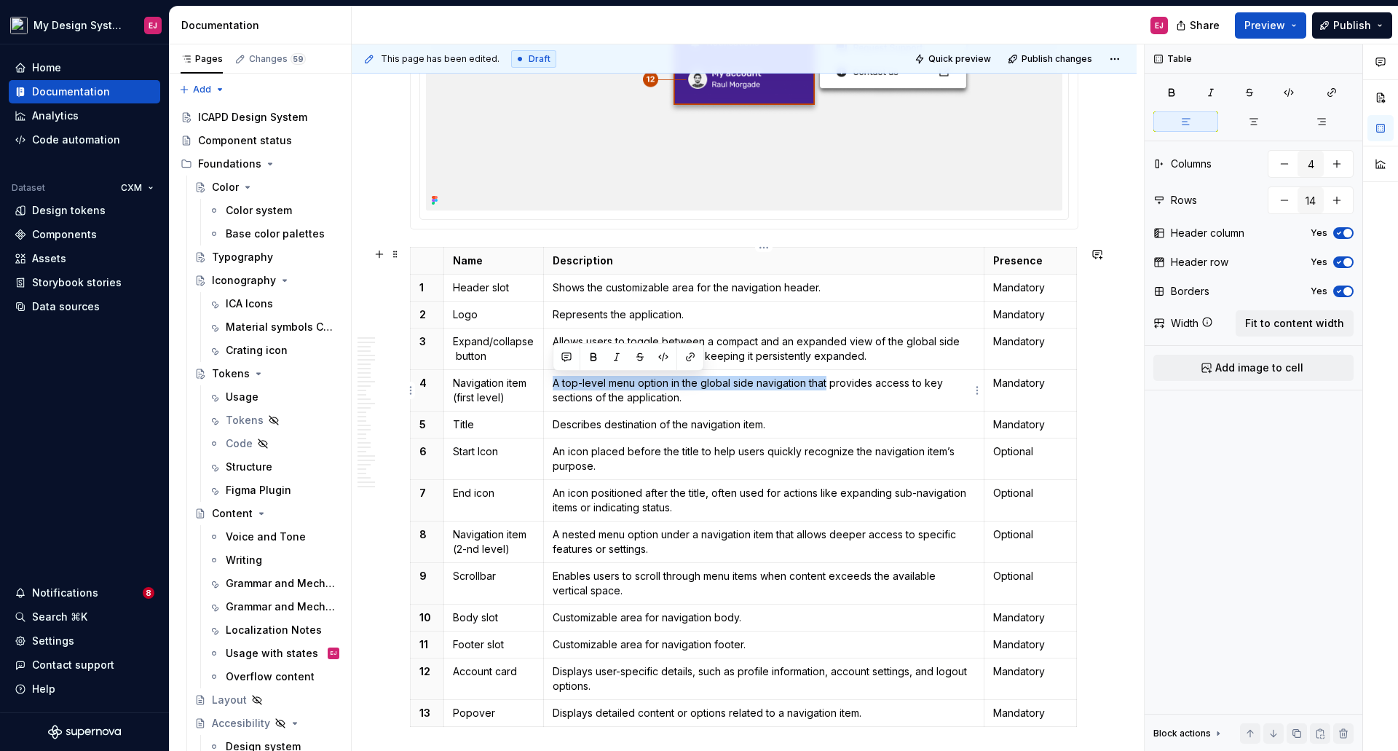
drag, startPoint x: 552, startPoint y: 383, endPoint x: 826, endPoint y: 380, distance: 273.8
click at [826, 380] on p "A top-level menu option in the global side navigation that provides access to k…" at bounding box center [764, 390] width 423 height 29
click at [604, 425] on p "Describes destination of the navigation item." at bounding box center [764, 424] width 423 height 15
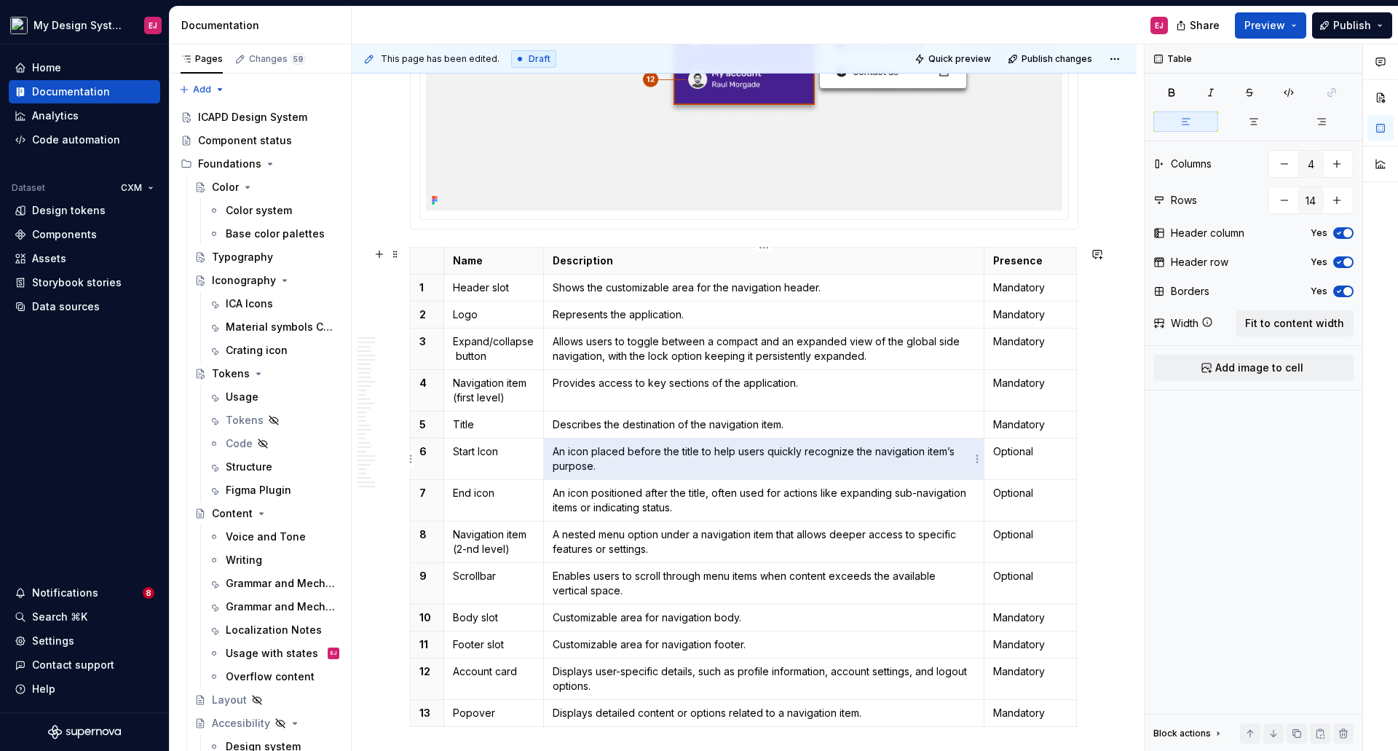
drag, startPoint x: 712, startPoint y: 451, endPoint x: 551, endPoint y: 451, distance: 160.9
click at [551, 451] on td "An icon placed before the title to help users quickly recognize the navigation …" at bounding box center [763, 458] width 441 height 41
click at [554, 454] on p "An icon placed before the title to help users quickly recognize the navigation …" at bounding box center [764, 458] width 423 height 29
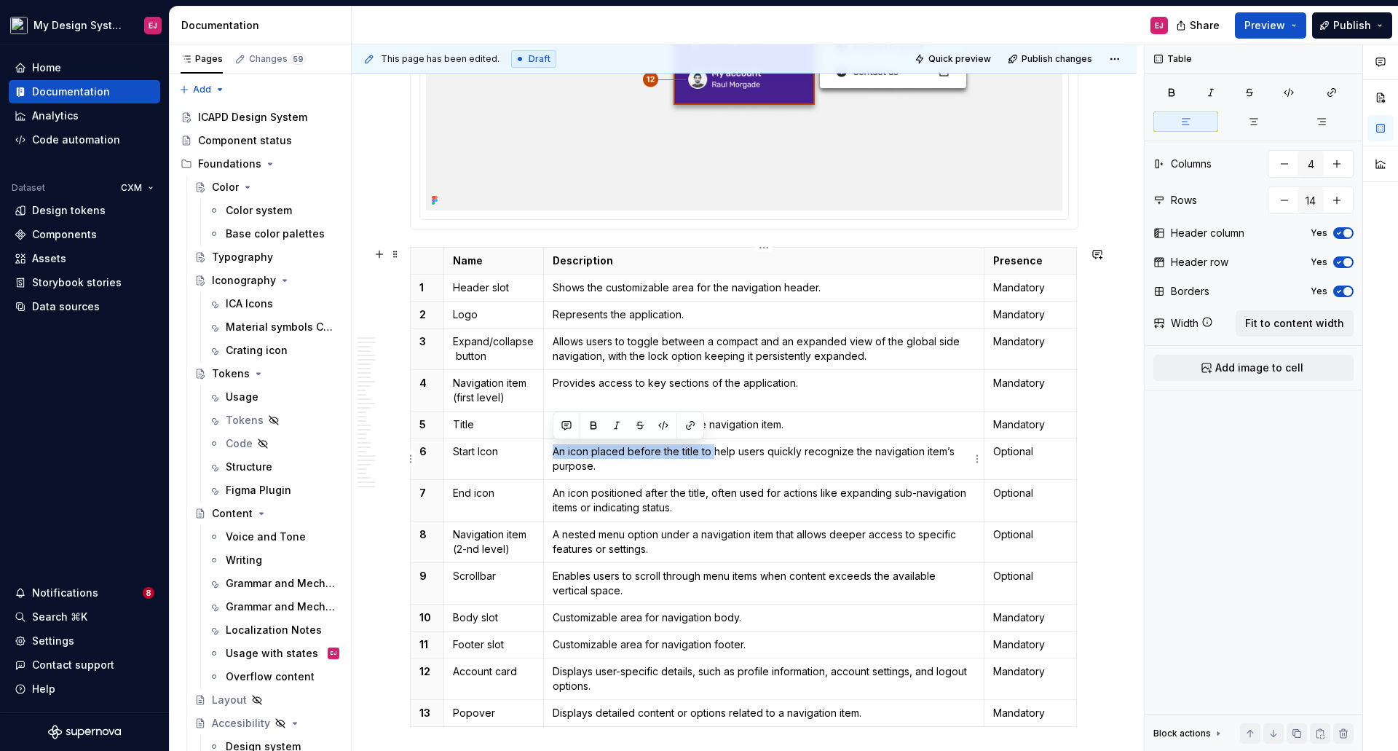
drag, startPoint x: 554, startPoint y: 449, endPoint x: 712, endPoint y: 444, distance: 158.1
click at [712, 444] on p "An icon placed before the title to help users quickly recognize the navigation …" at bounding box center [764, 458] width 423 height 29
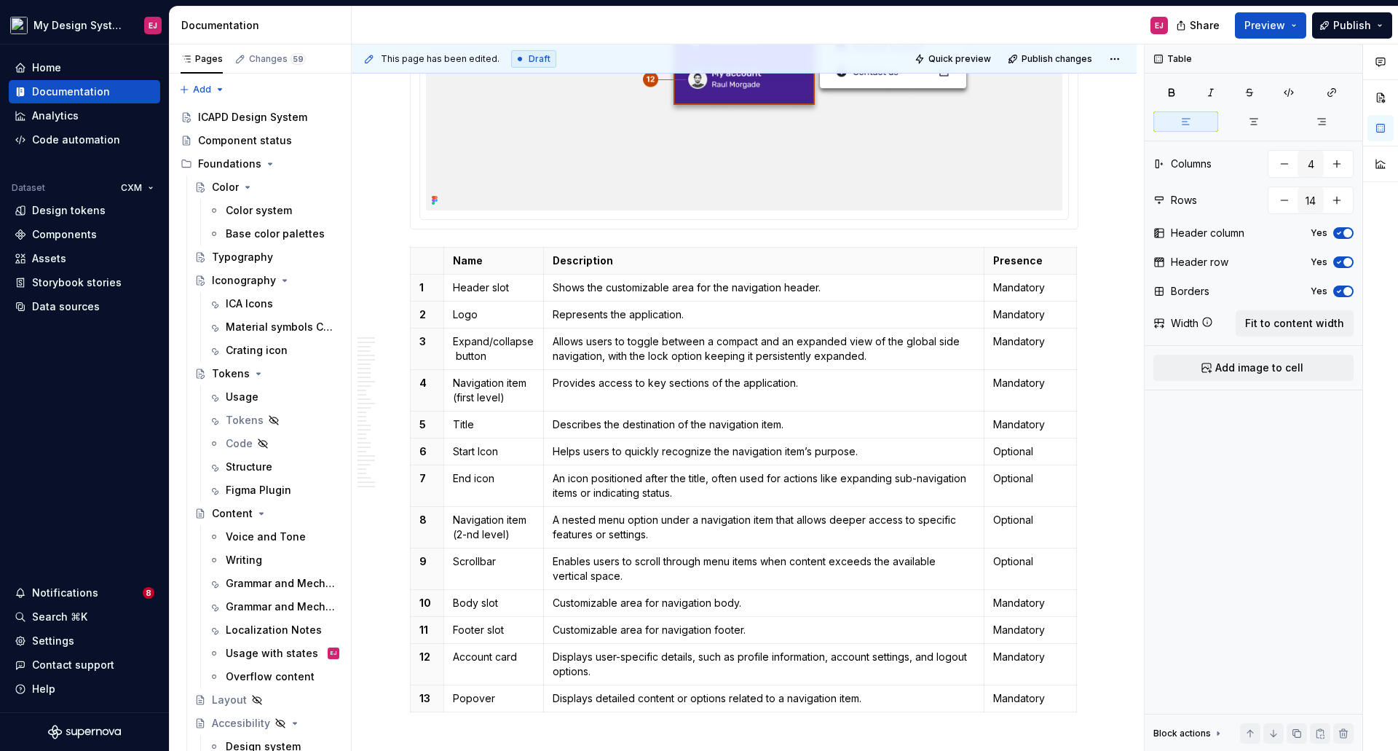
type textarea "*"
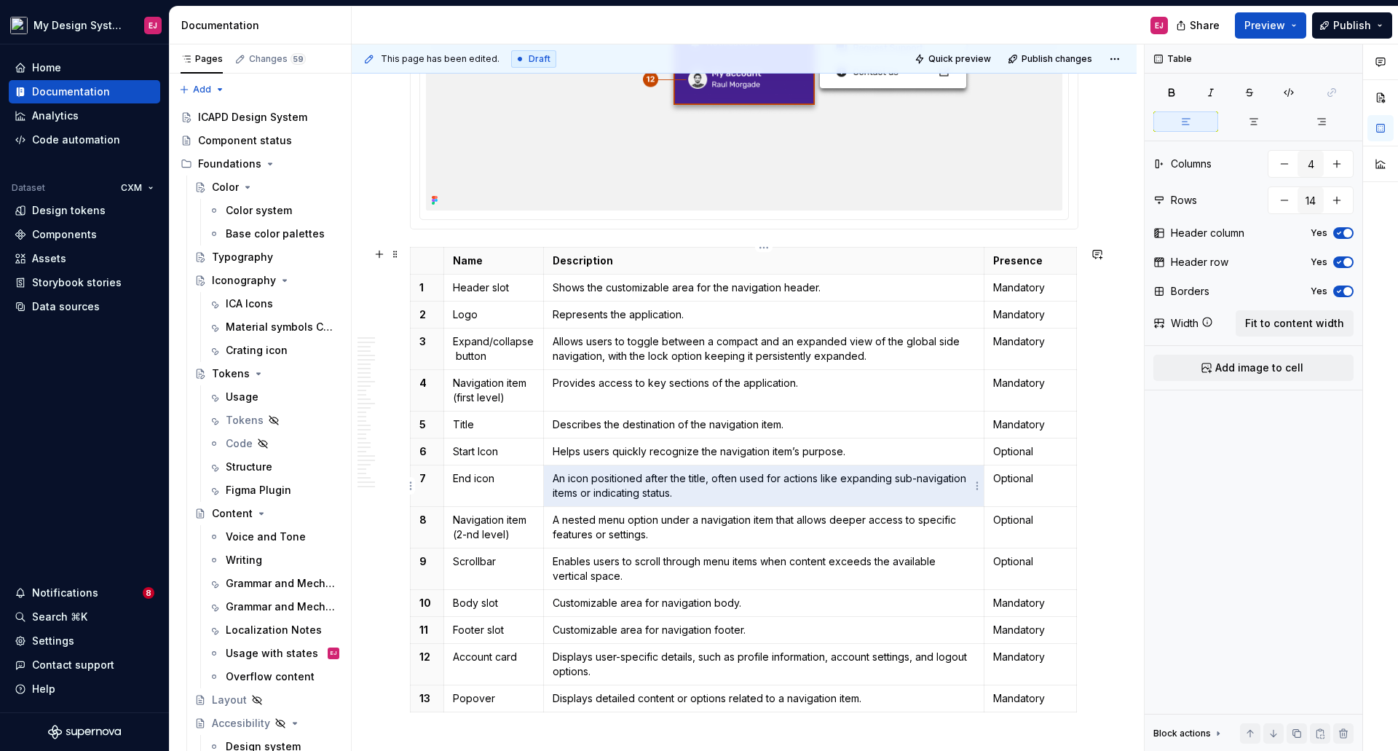
drag, startPoint x: 734, startPoint y: 477, endPoint x: 585, endPoint y: 473, distance: 148.6
click at [585, 473] on p "An icon positioned after the title, often used for actions like expanding sub-n…" at bounding box center [764, 485] width 423 height 29
click at [585, 479] on p "An icon positioned after the title, often used for actions like expanding sub-n…" at bounding box center [764, 485] width 423 height 29
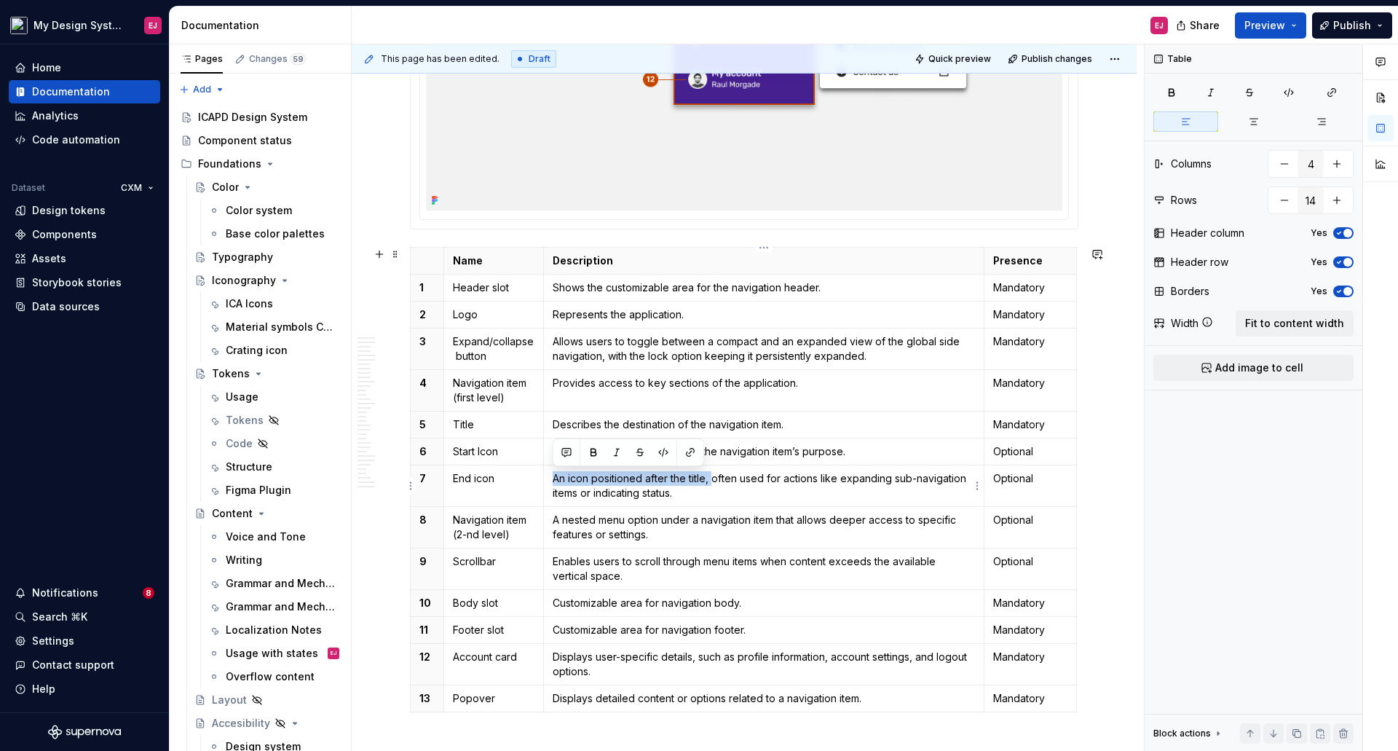
drag, startPoint x: 710, startPoint y: 481, endPoint x: 547, endPoint y: 478, distance: 162.4
click at [547, 478] on td "An icon positioned after the title, often used for actions like expanding sub-n…" at bounding box center [763, 485] width 441 height 41
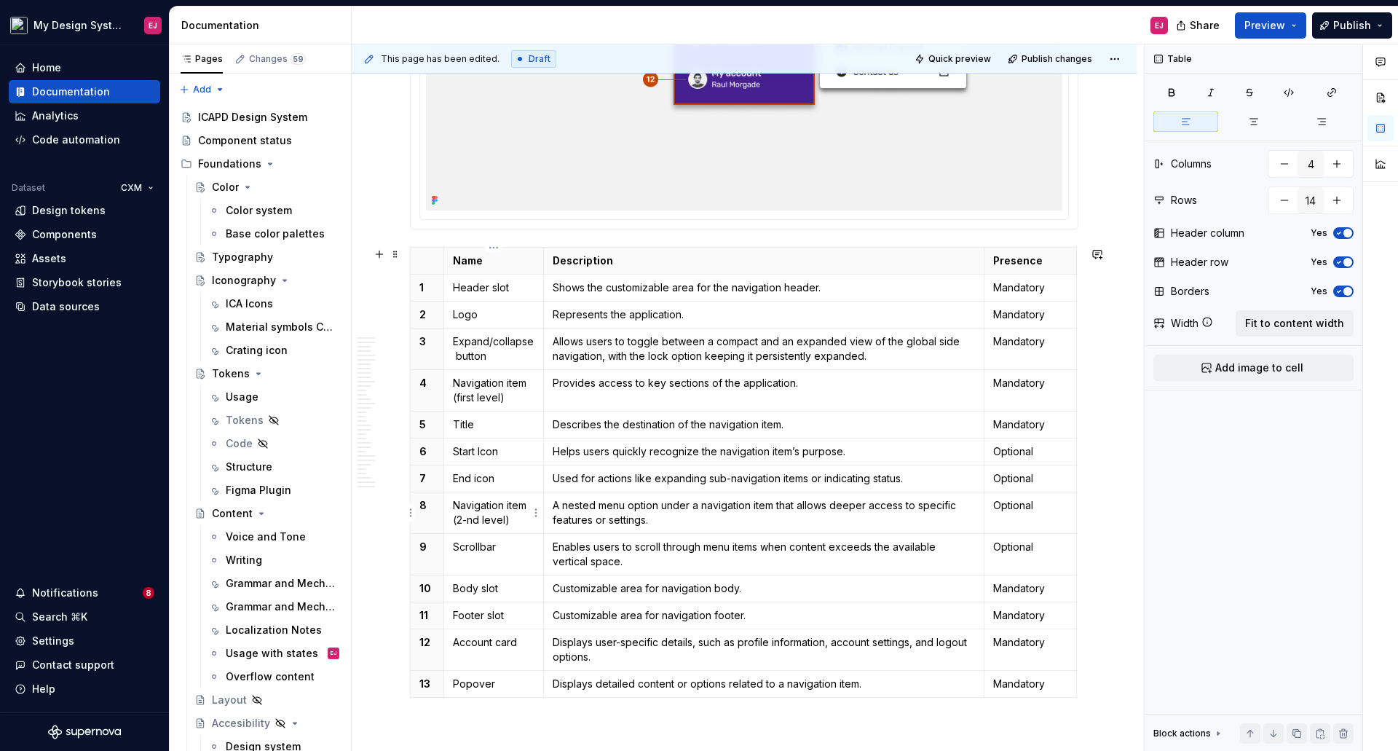
click at [478, 518] on p "Navigation item (2-nd level)" at bounding box center [494, 512] width 82 height 29
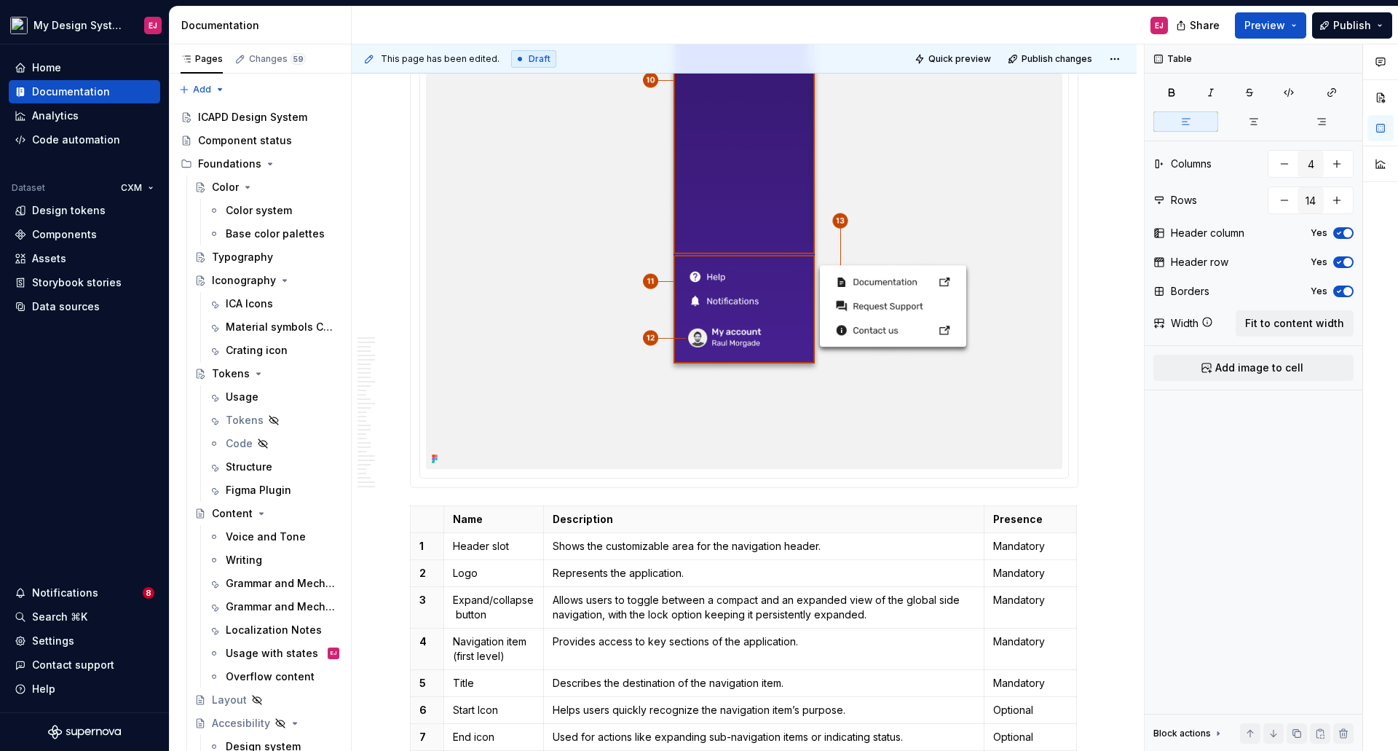
scroll to position [2839, 0]
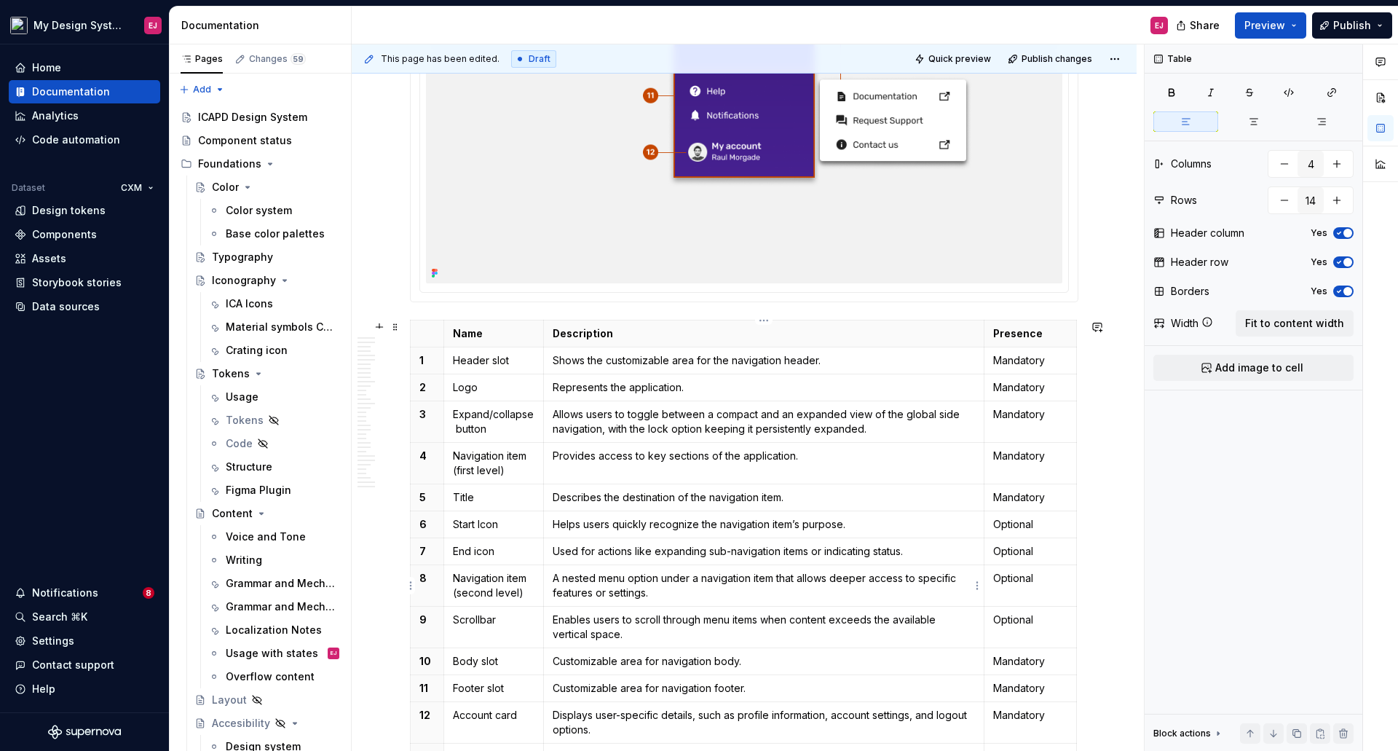
click at [795, 577] on p "A nested menu option under a navigation item that allows deeper access to speci…" at bounding box center [764, 585] width 423 height 29
click at [553, 663] on p "Customizable area for navigation body." at bounding box center [764, 661] width 423 height 15
click at [714, 660] on p "Provides a customizable area for navigation body." at bounding box center [764, 661] width 423 height 15
click at [551, 685] on td "Customizable area for navigation footer." at bounding box center [763, 688] width 441 height 27
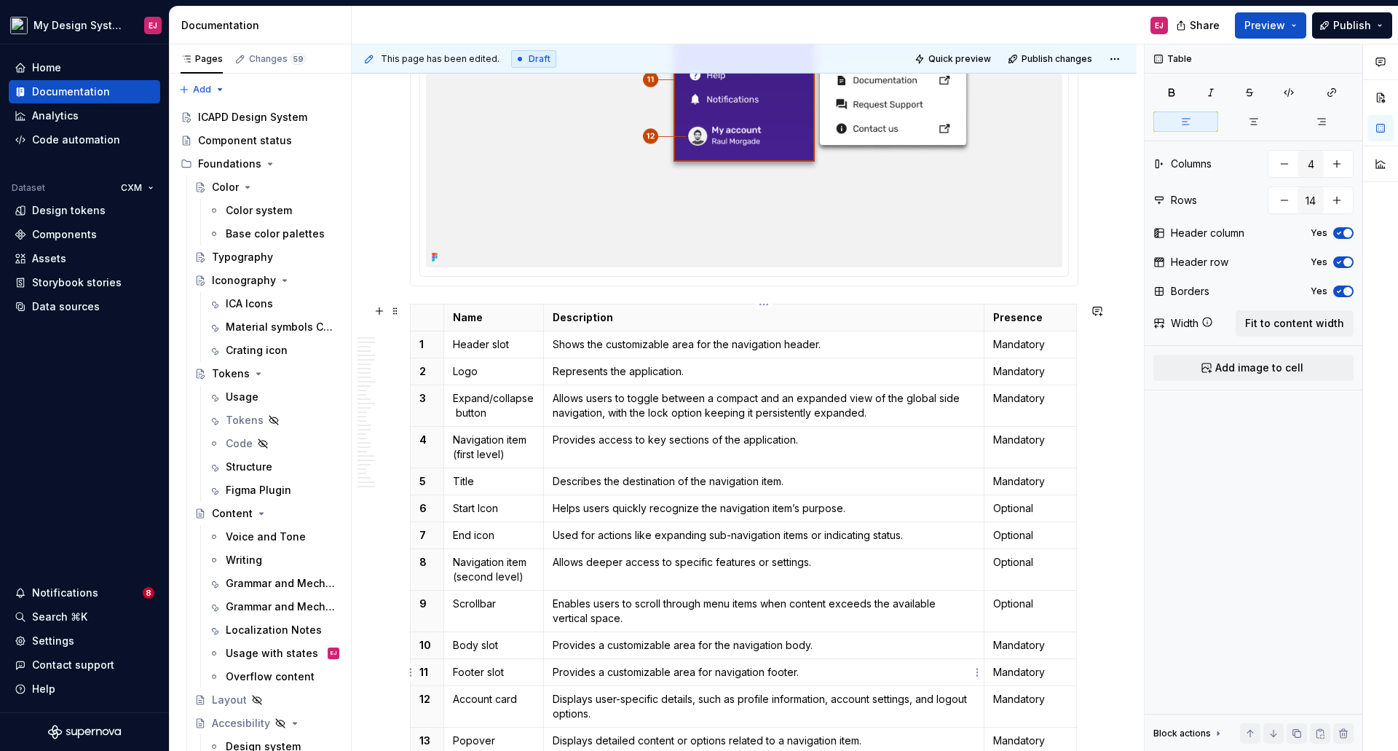
click at [711, 671] on p "Provides a customizable area for navigation footer." at bounding box center [764, 672] width 423 height 15
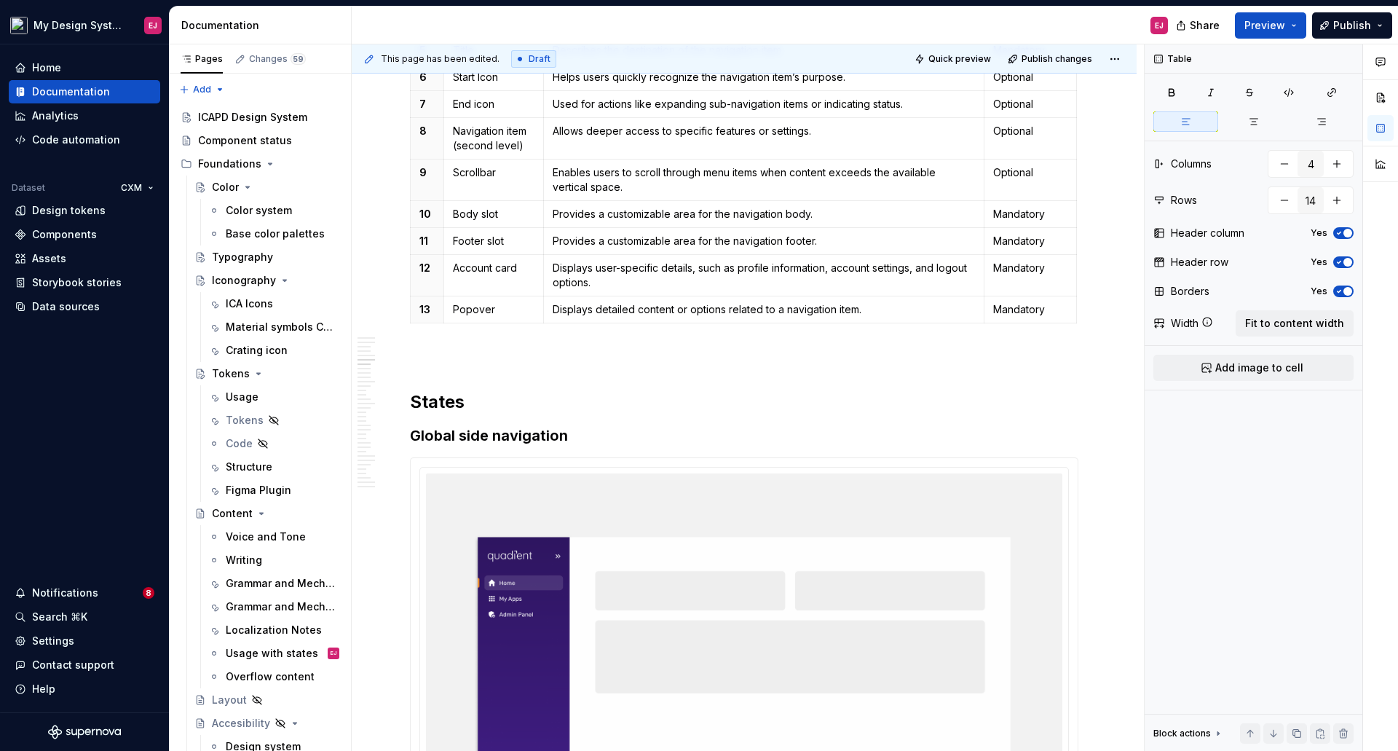
scroll to position [3292, 0]
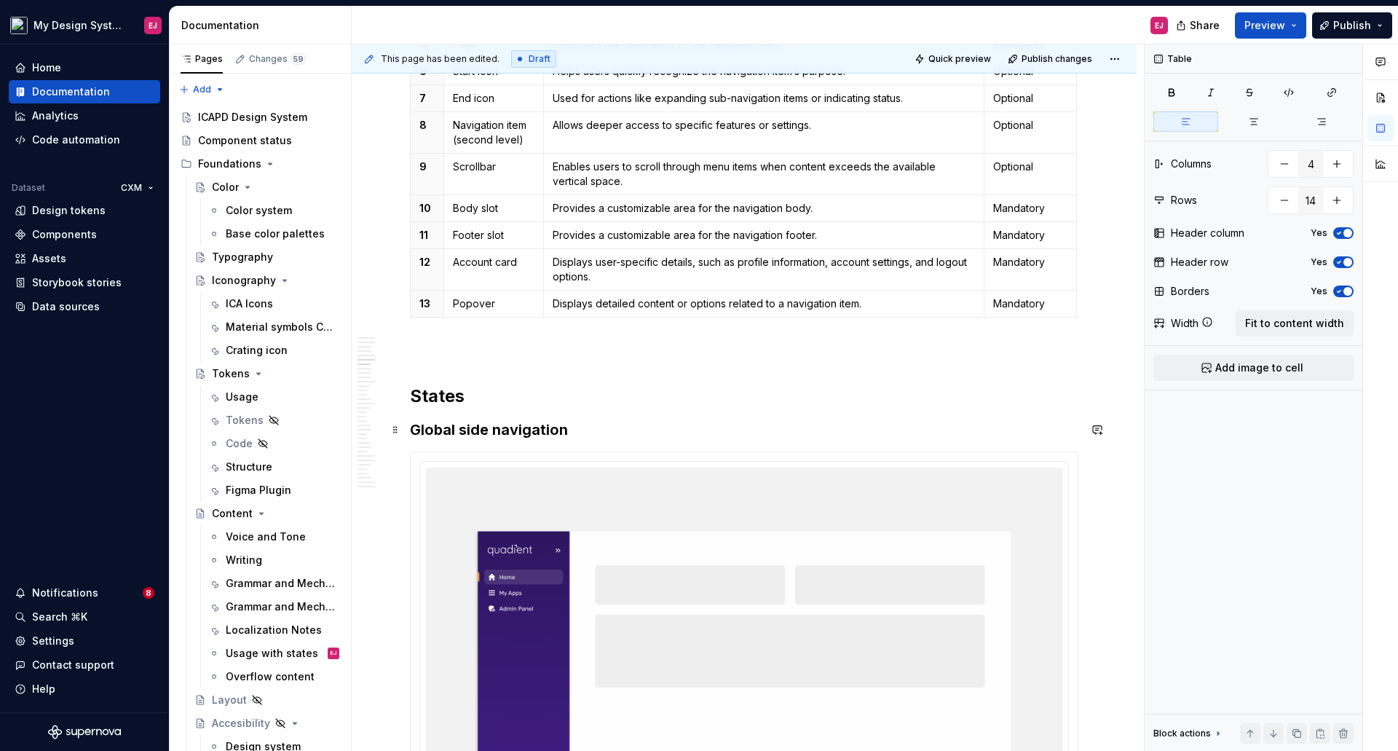
click at [464, 430] on h3 "Global side navigation" at bounding box center [744, 429] width 668 height 20
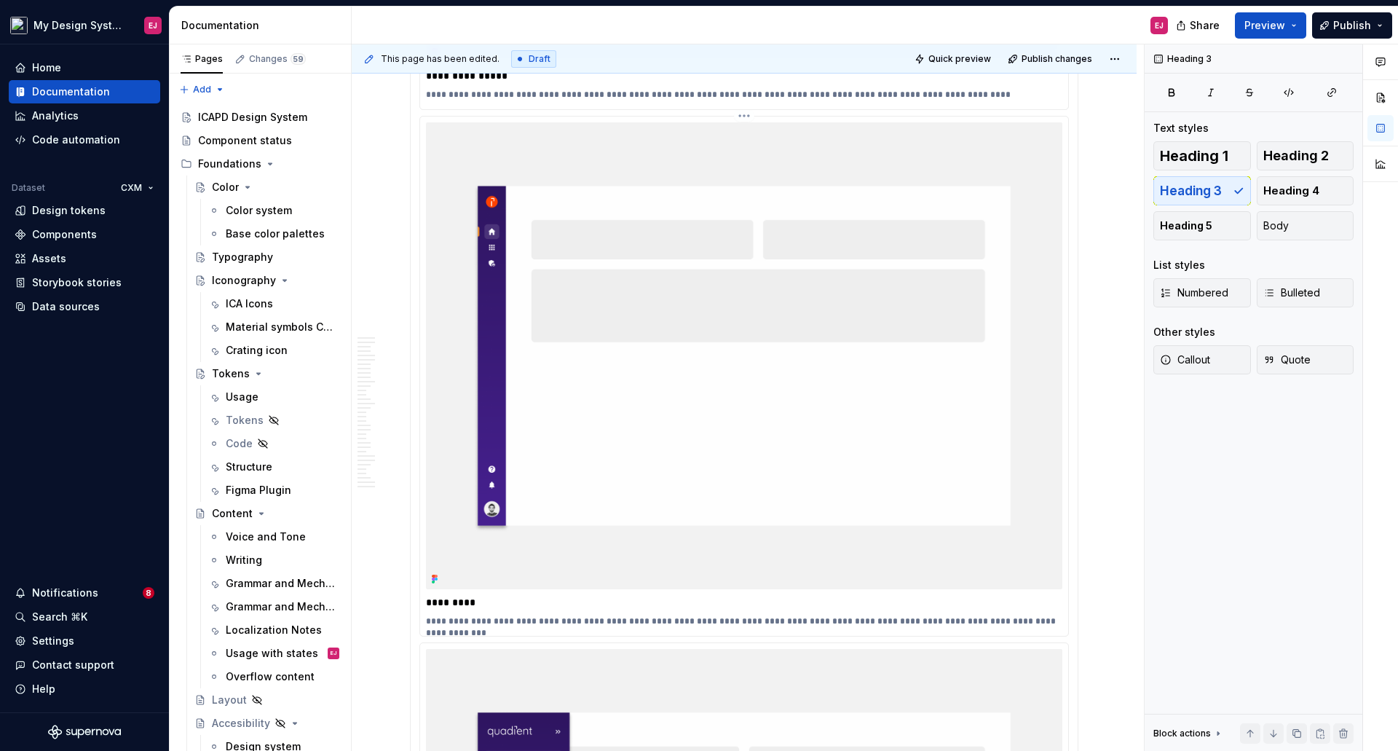
scroll to position [4166, 0]
click at [582, 613] on p "**********" at bounding box center [744, 619] width 636 height 12
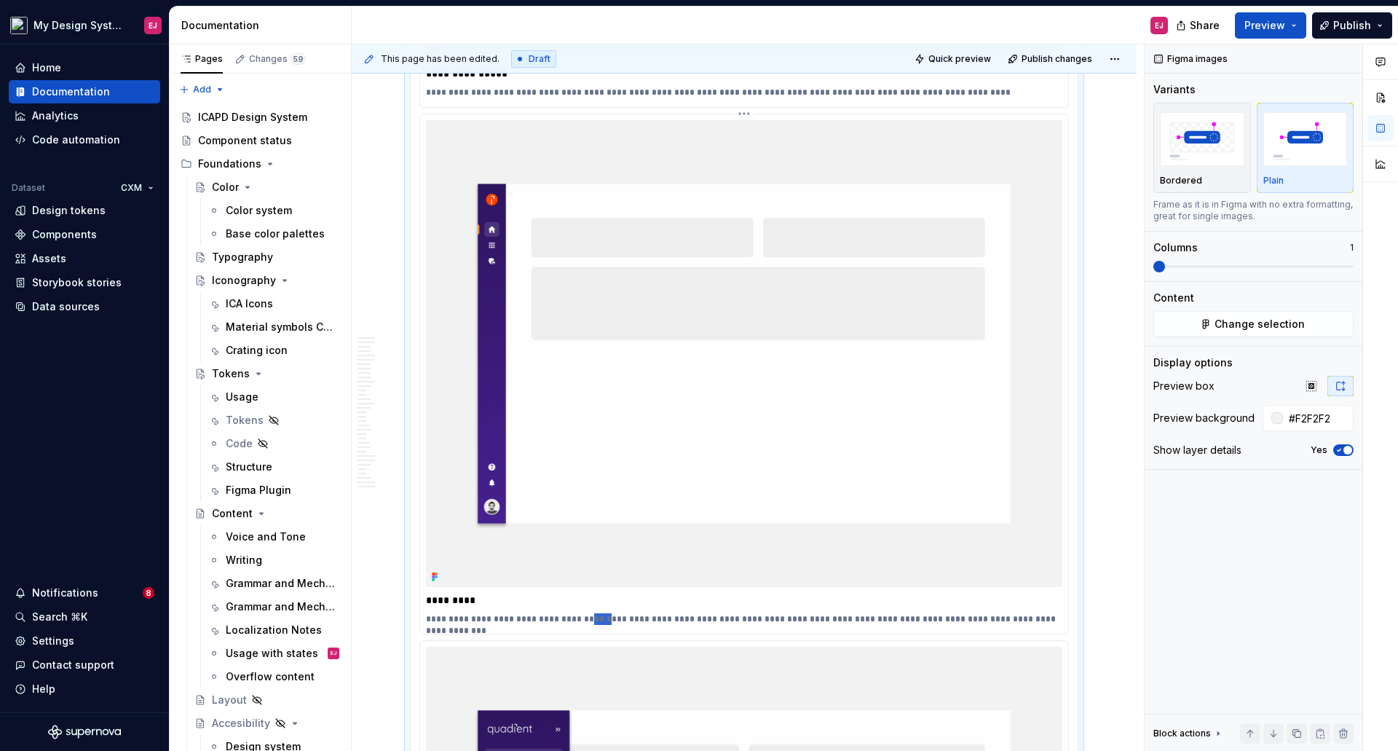
click at [582, 613] on p "**********" at bounding box center [744, 619] width 636 height 12
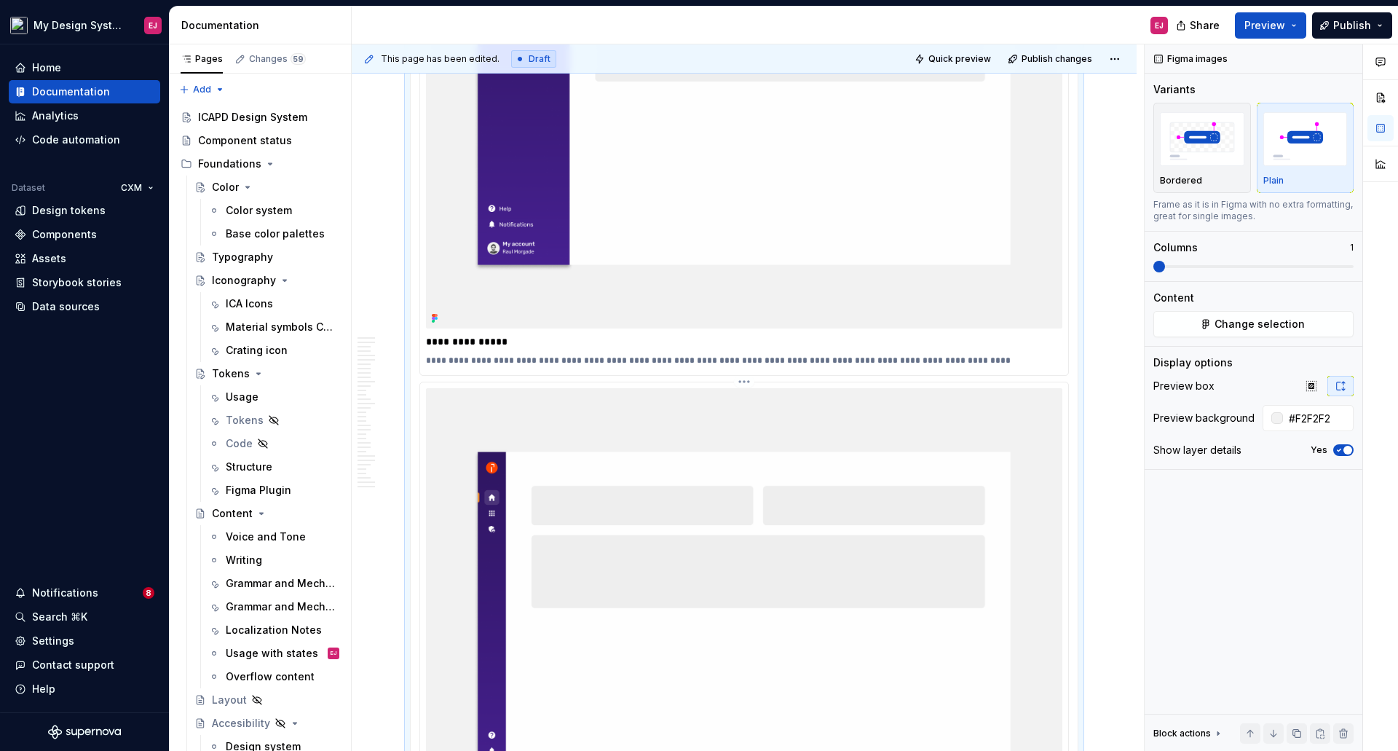
scroll to position [3875, 0]
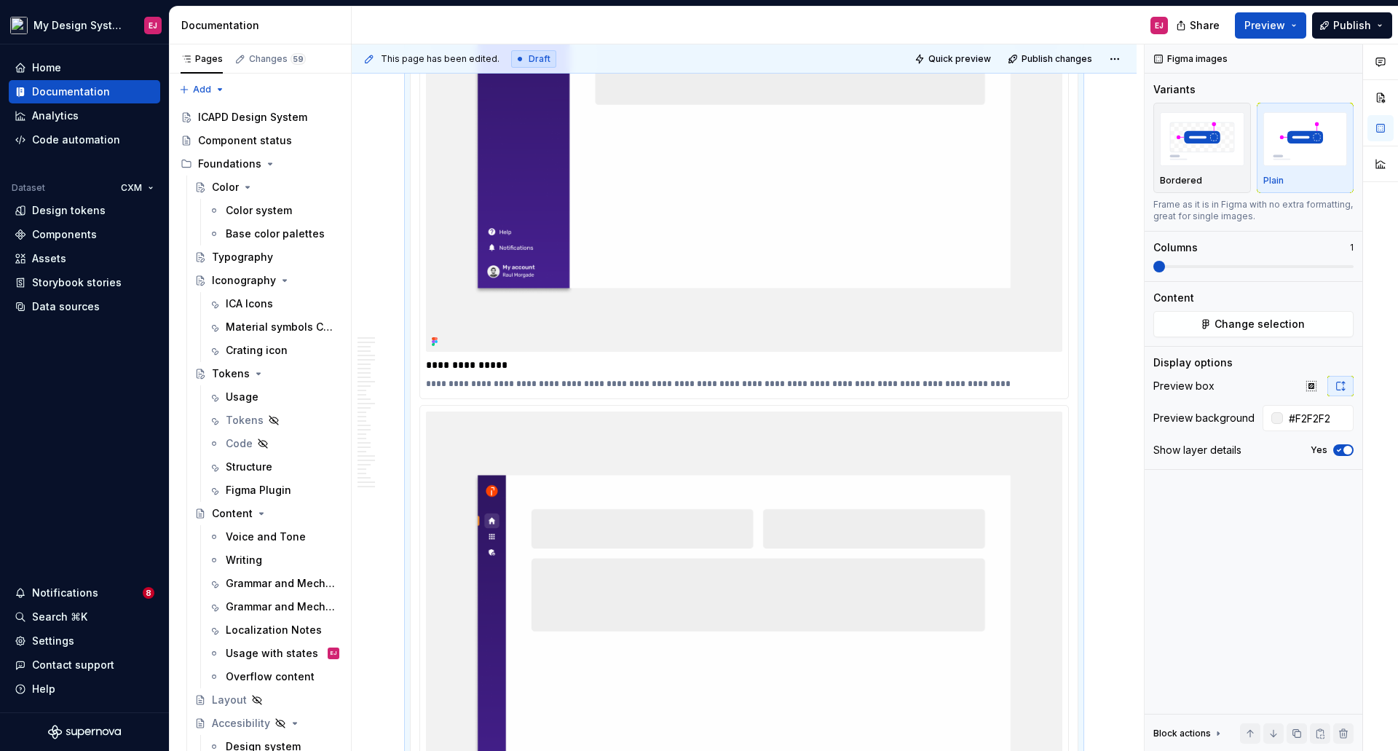
click at [840, 378] on p "**********" at bounding box center [744, 384] width 636 height 12
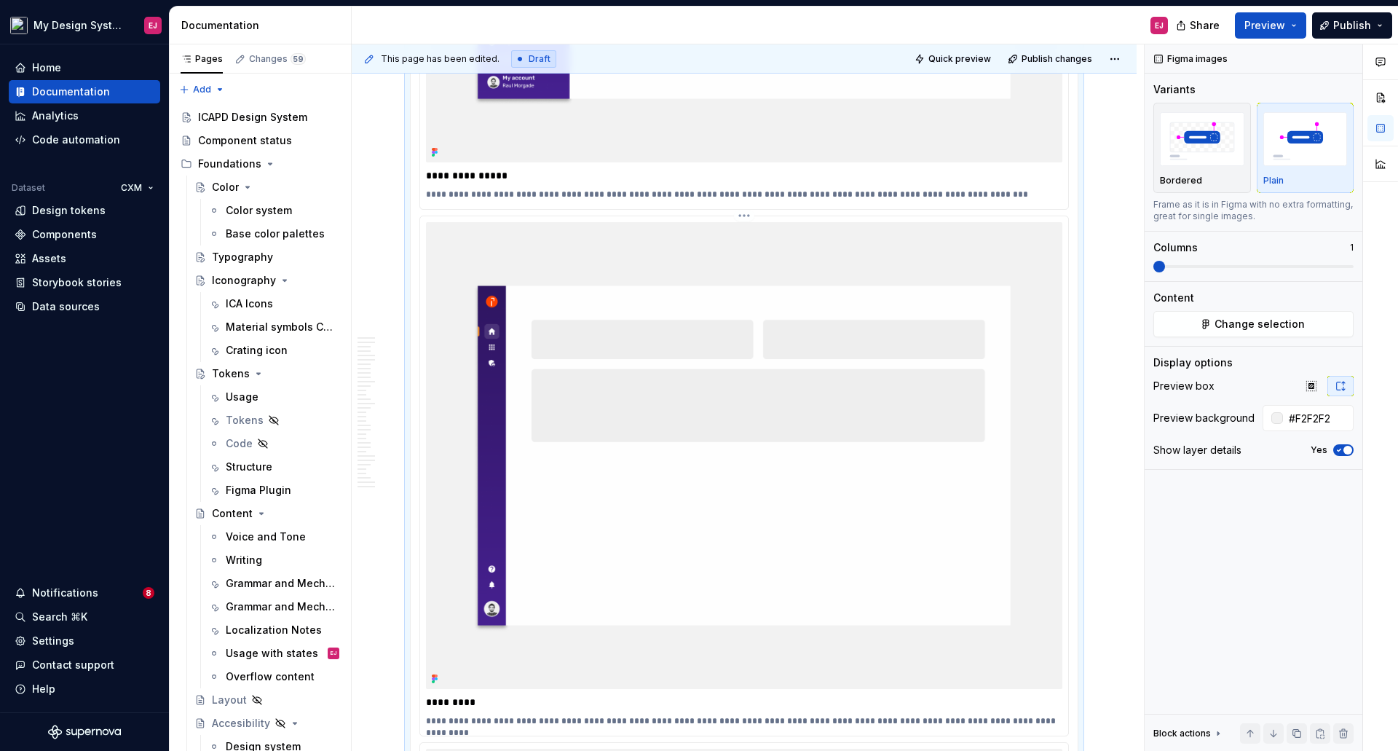
scroll to position [4239, 0]
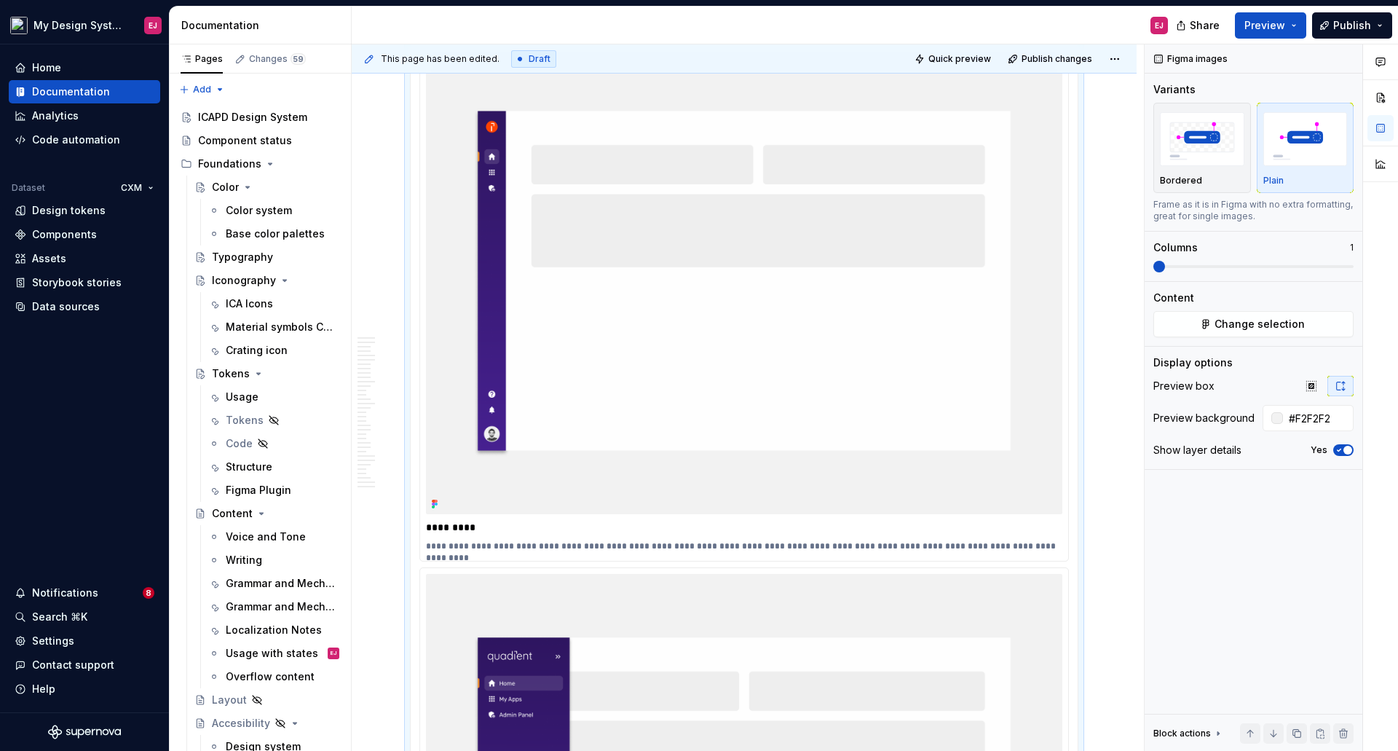
click at [941, 546] on p "**********" at bounding box center [744, 546] width 636 height 12
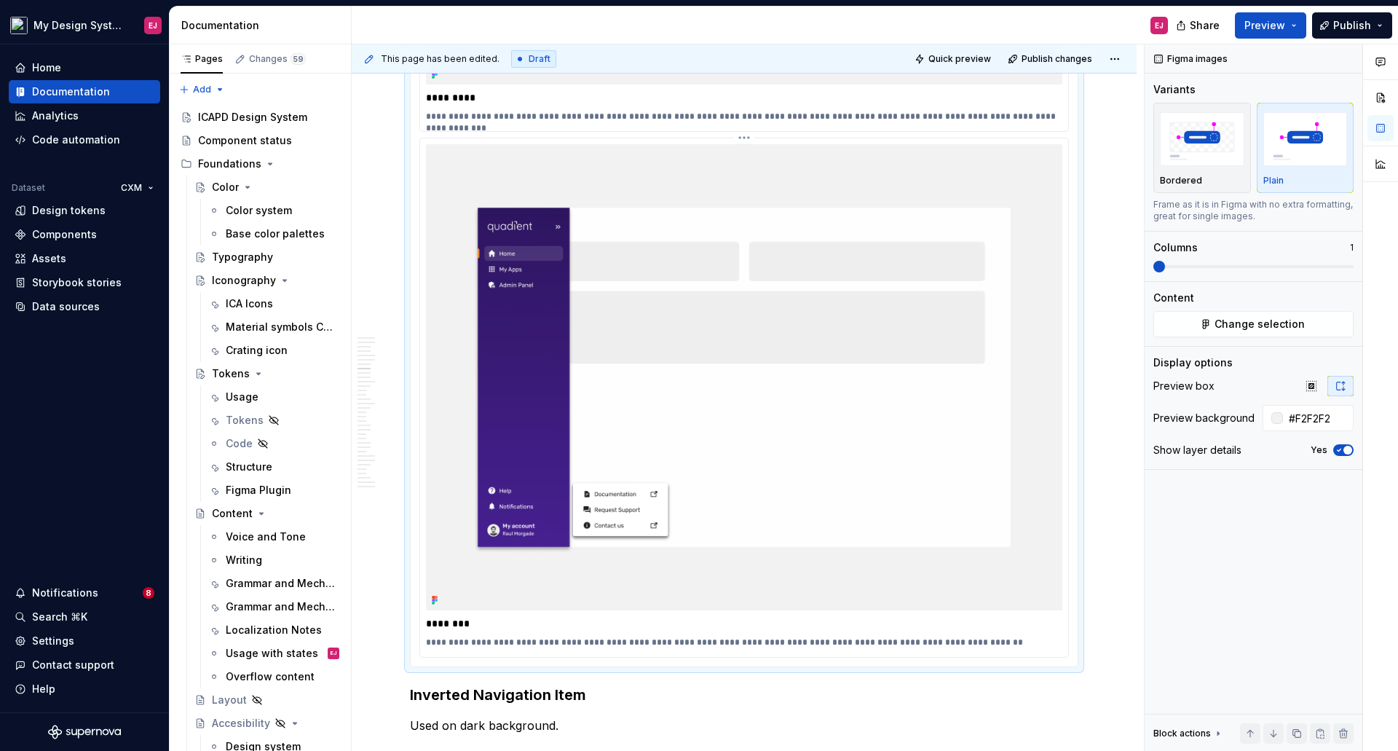
scroll to position [4676, 0]
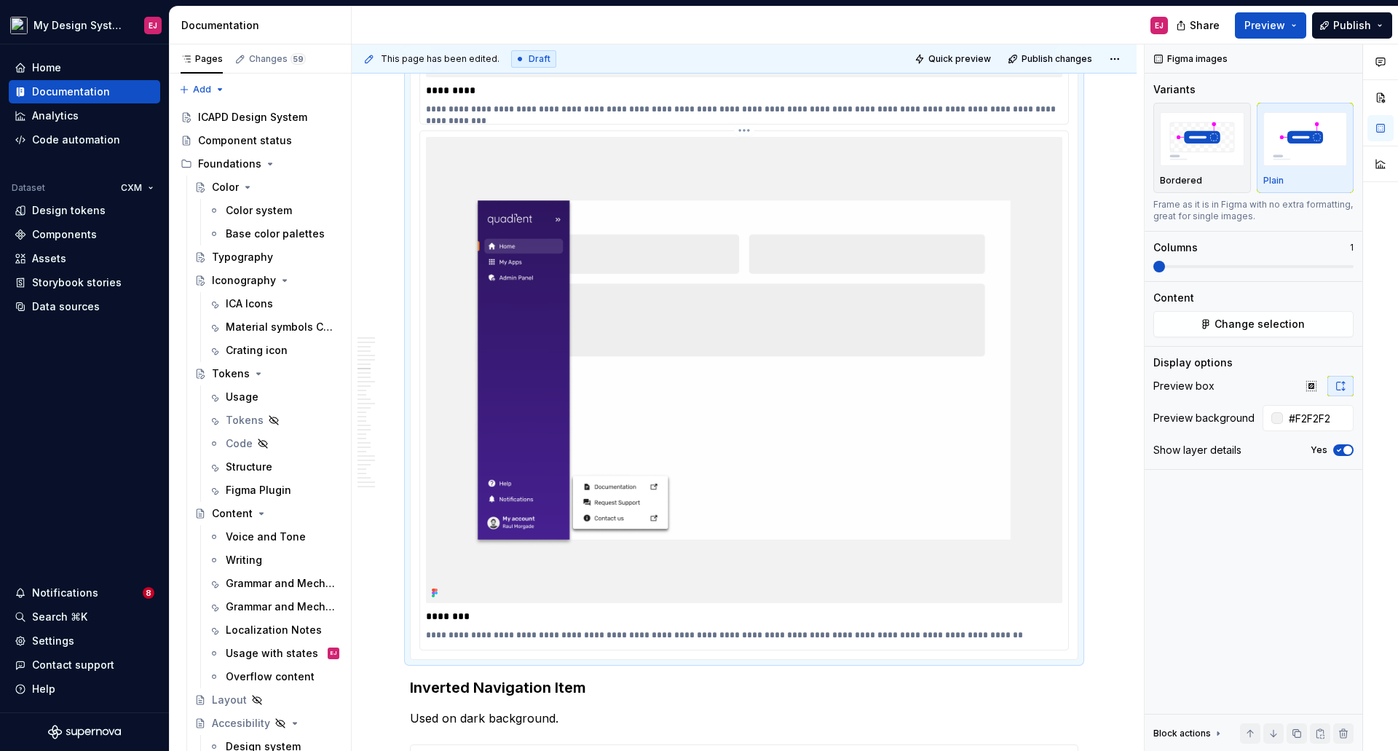
drag, startPoint x: 840, startPoint y: 632, endPoint x: 839, endPoint y: 645, distance: 13.1
click at [839, 633] on p "**********" at bounding box center [744, 635] width 636 height 12
click at [916, 638] on p "**********" at bounding box center [744, 635] width 636 height 12
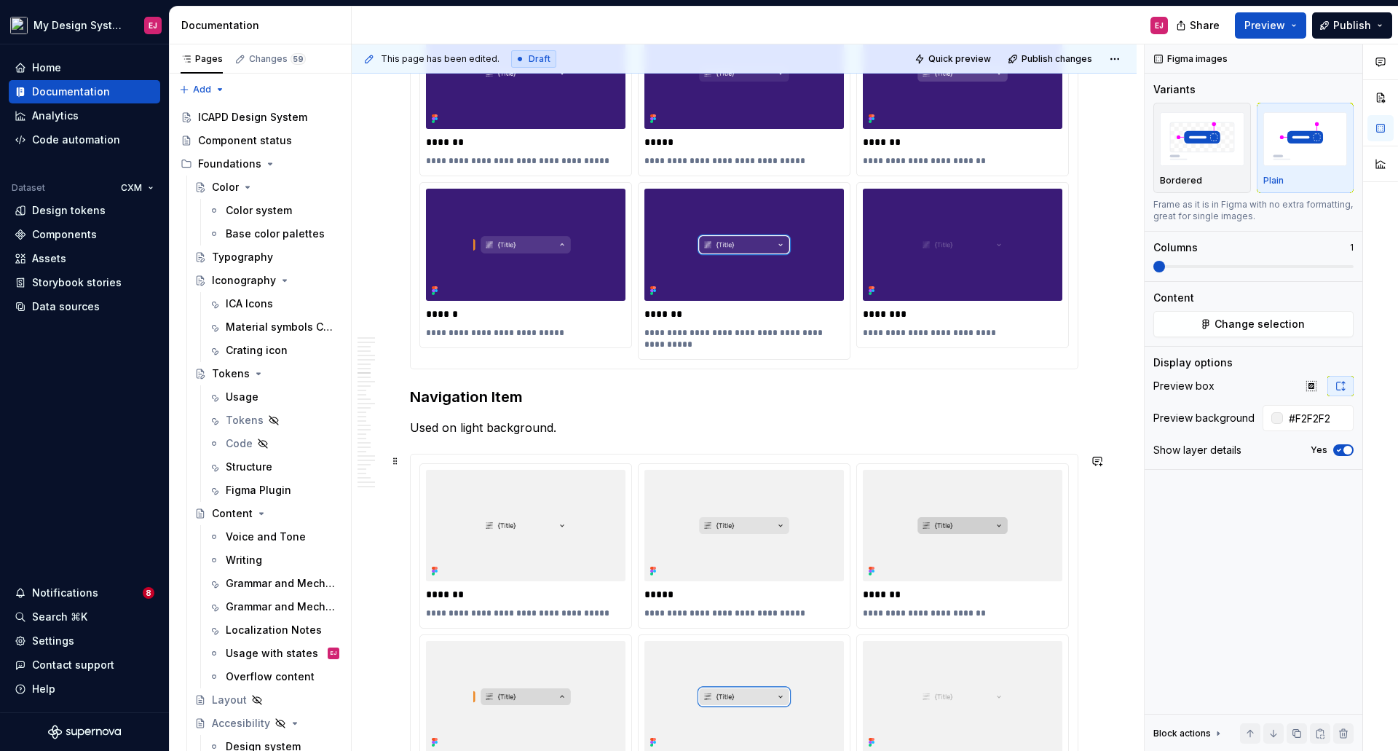
scroll to position [5404, 0]
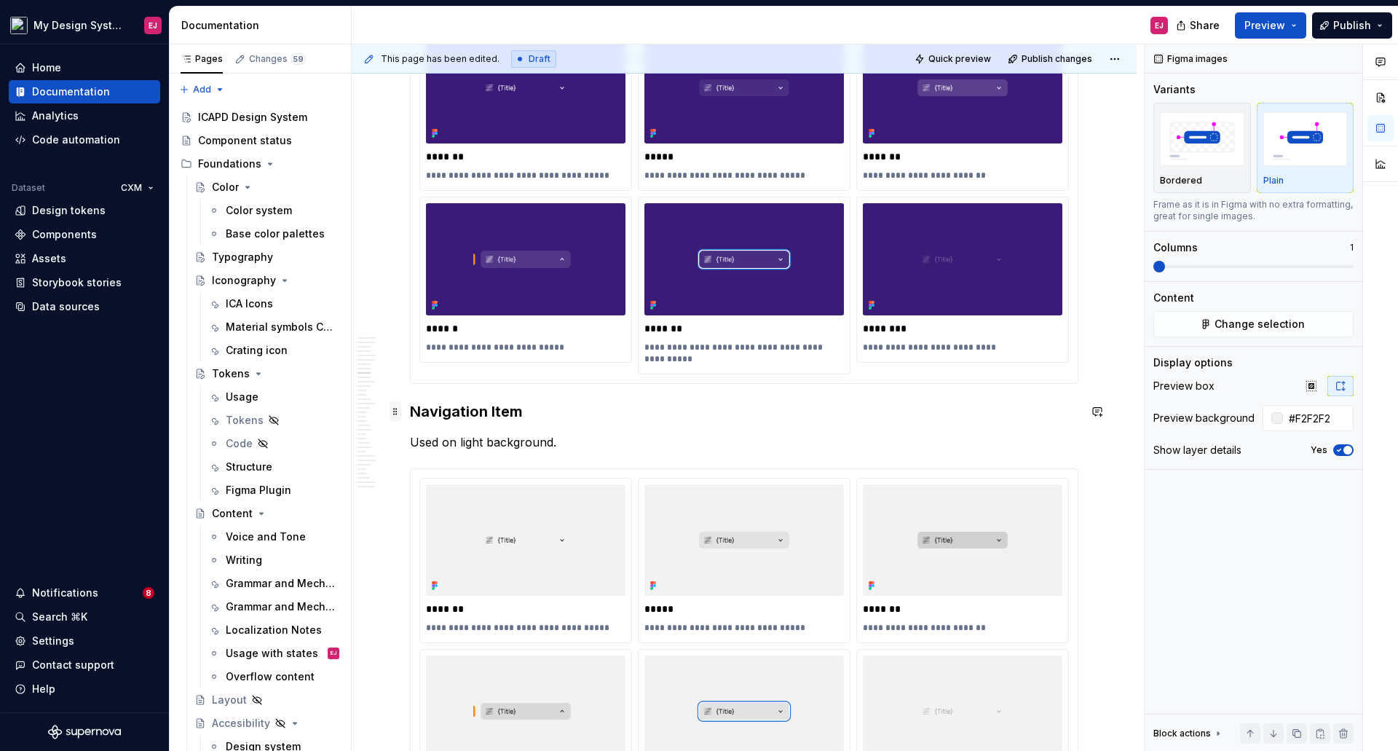
click at [400, 403] on span at bounding box center [396, 411] width 12 height 20
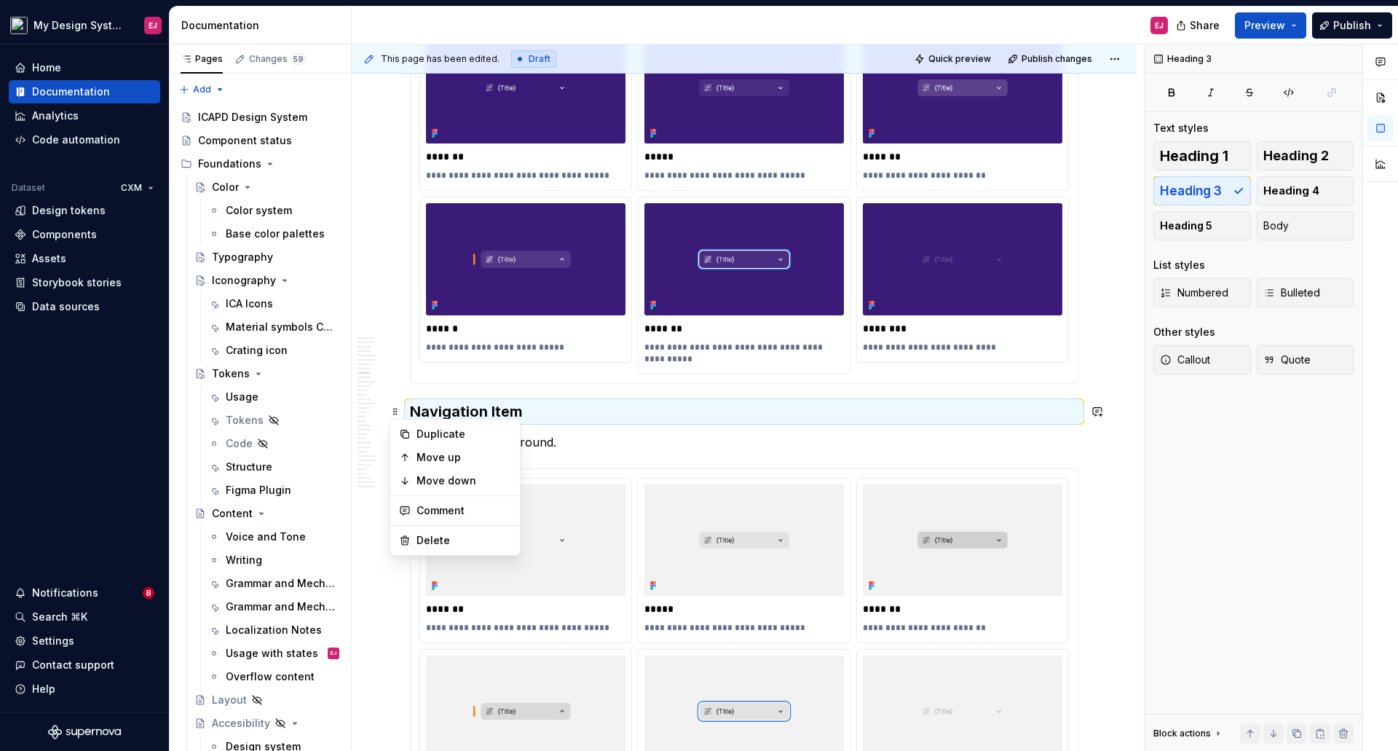
click at [679, 419] on h3 "Navigation Item" at bounding box center [744, 411] width 668 height 20
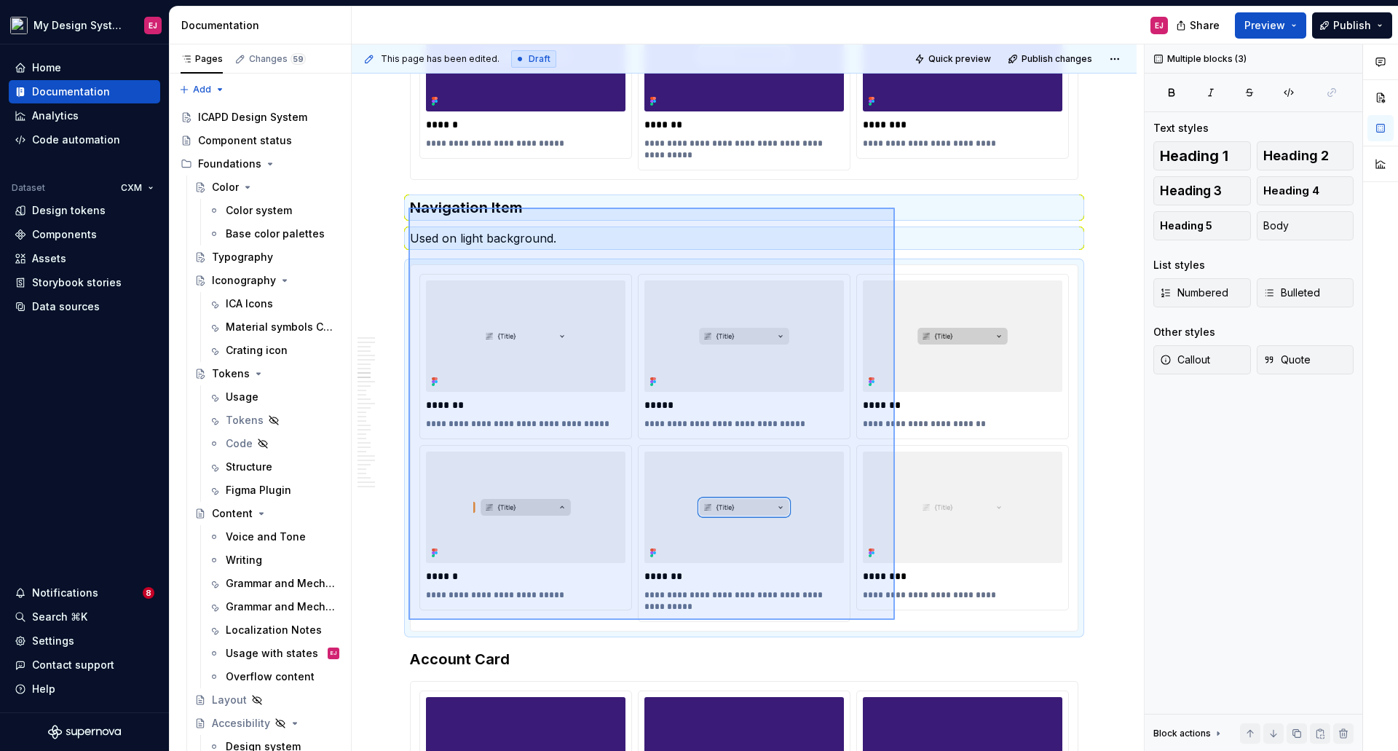
scroll to position [5612, 0]
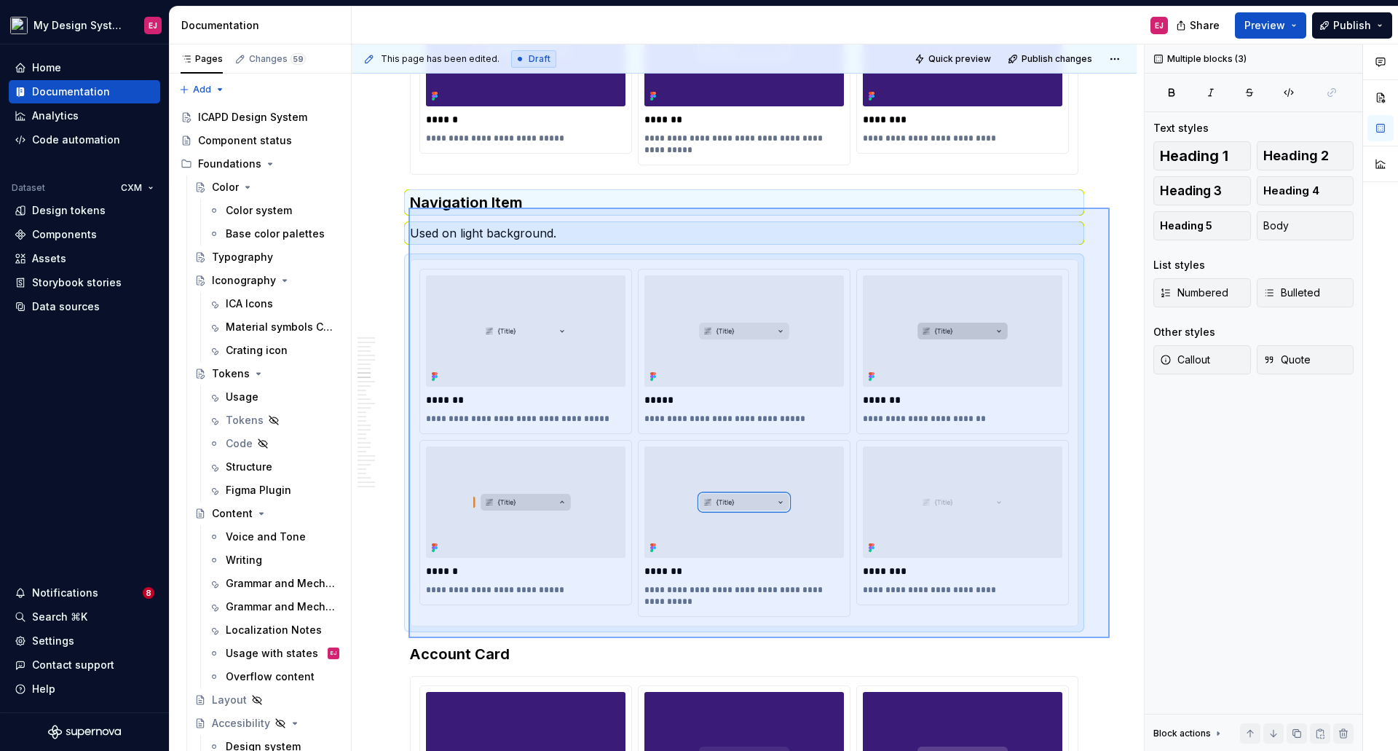
drag, startPoint x: 408, startPoint y: 416, endPoint x: 1110, endPoint y: 638, distance: 735.2
click at [1110, 638] on div "**********" at bounding box center [748, 397] width 792 height 707
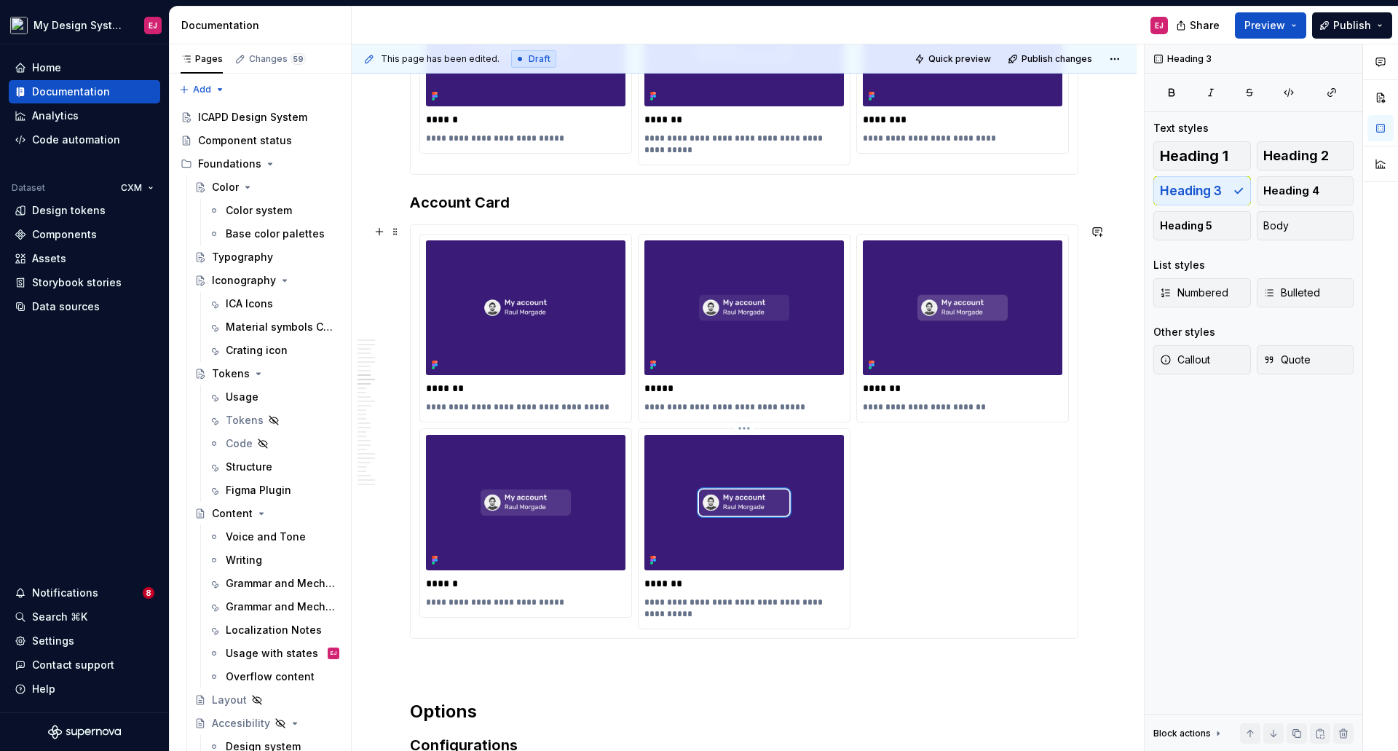
scroll to position [5176, 0]
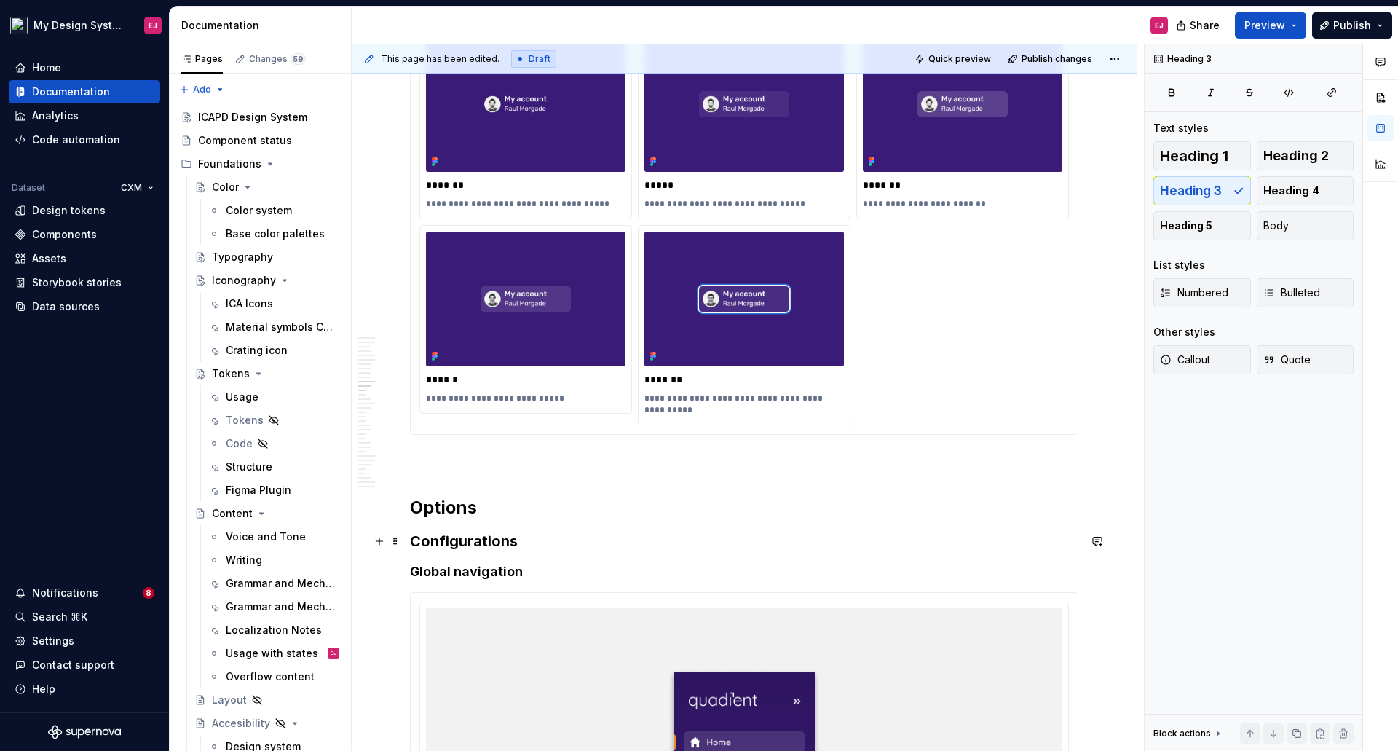
scroll to position [6486, 0]
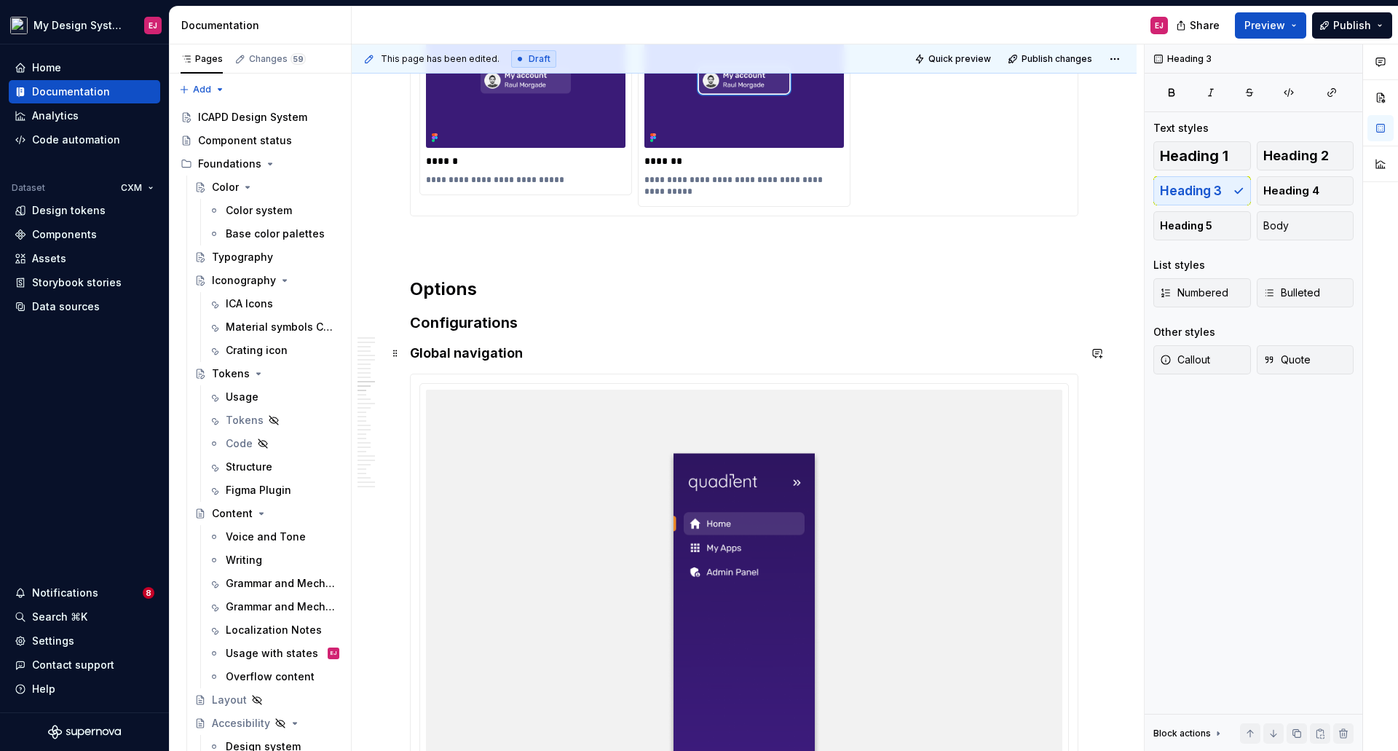
click at [459, 352] on h4 "Global navigation" at bounding box center [744, 352] width 668 height 17
click at [475, 320] on h3 "Configurations" at bounding box center [744, 322] width 668 height 20
click at [484, 345] on h4 "Global Navigation" at bounding box center [744, 352] width 668 height 17
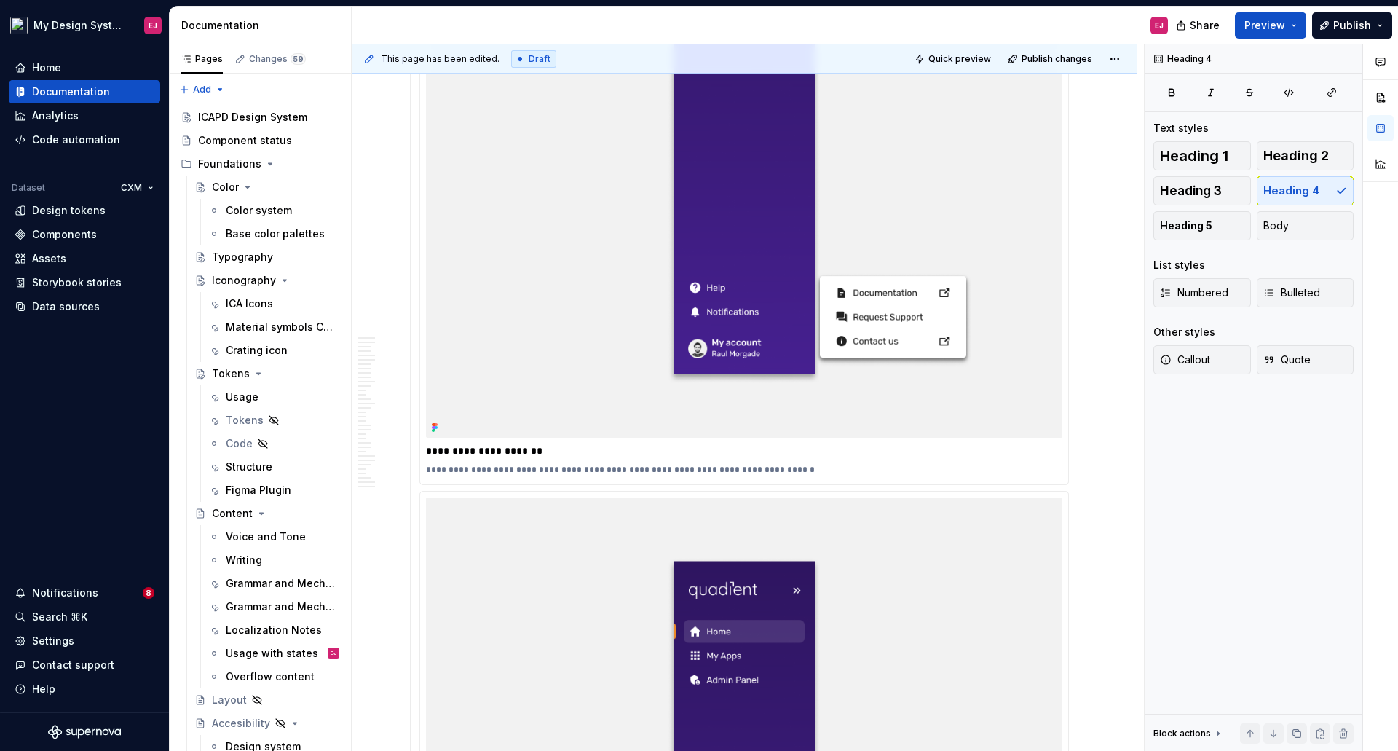
scroll to position [7797, 0]
click at [449, 466] on p "**********" at bounding box center [744, 469] width 636 height 12
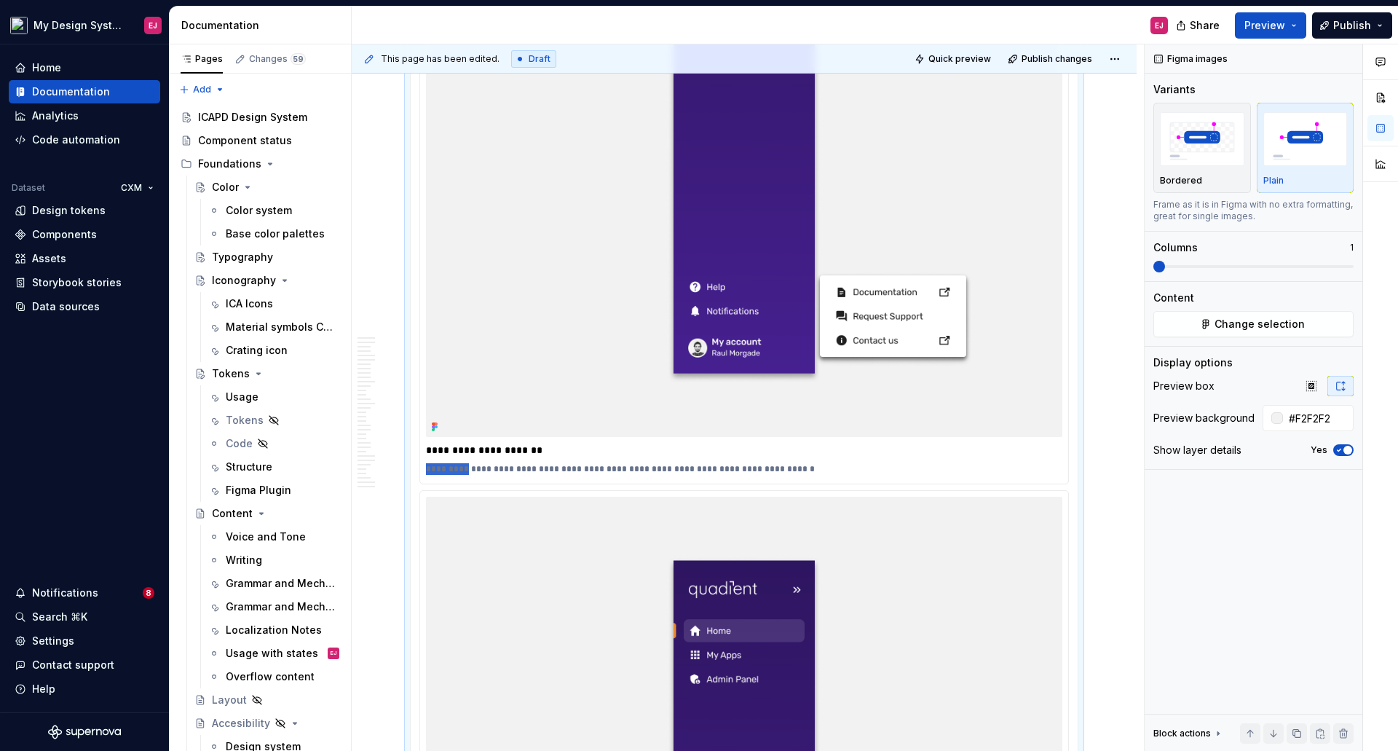
click at [449, 466] on p "**********" at bounding box center [744, 469] width 636 height 12
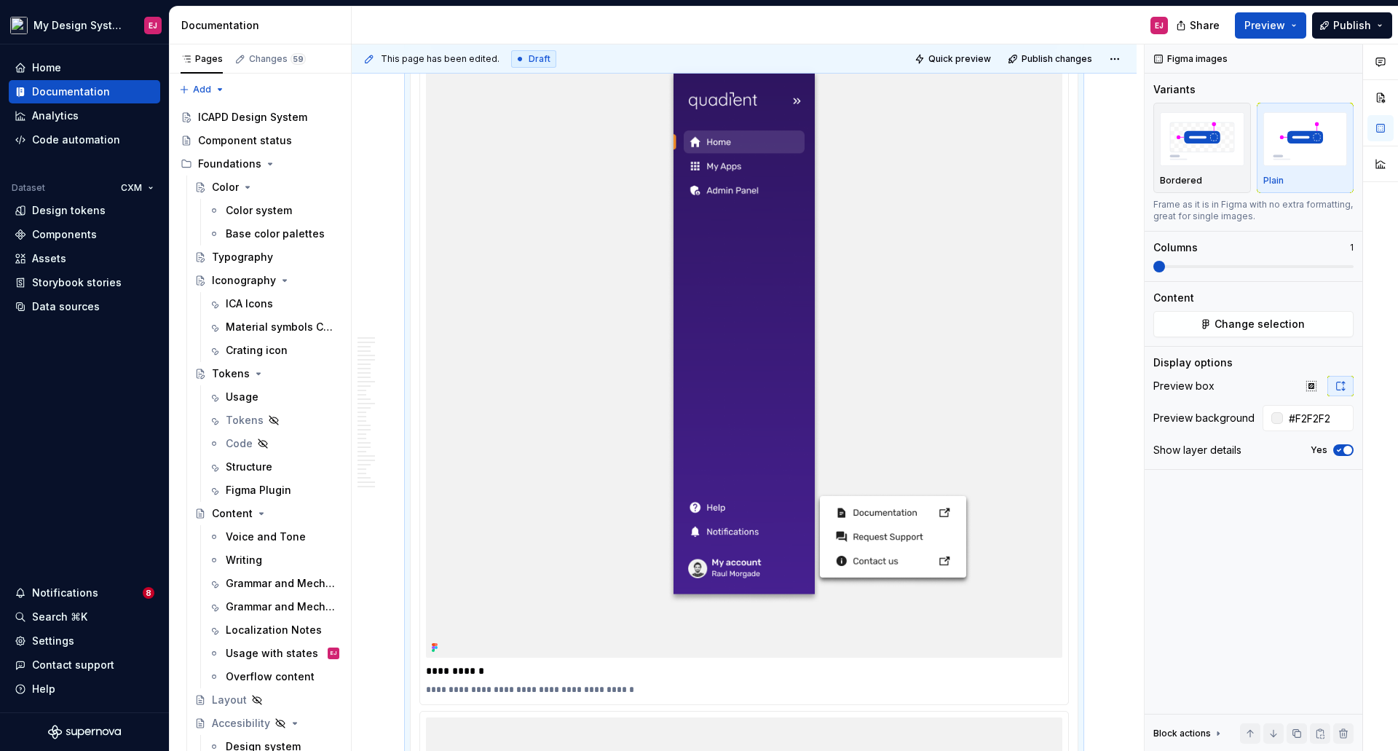
scroll to position [8306, 0]
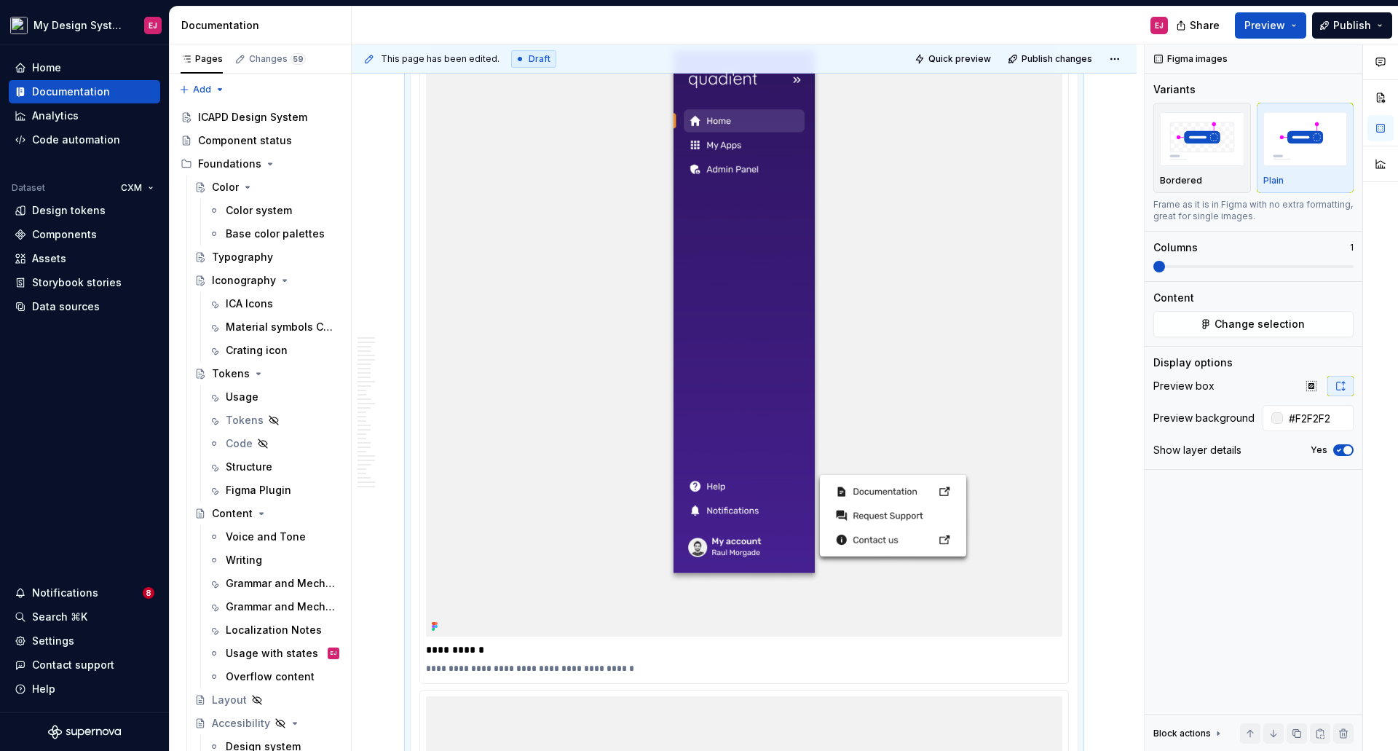
click at [462, 671] on p "**********" at bounding box center [744, 669] width 636 height 12
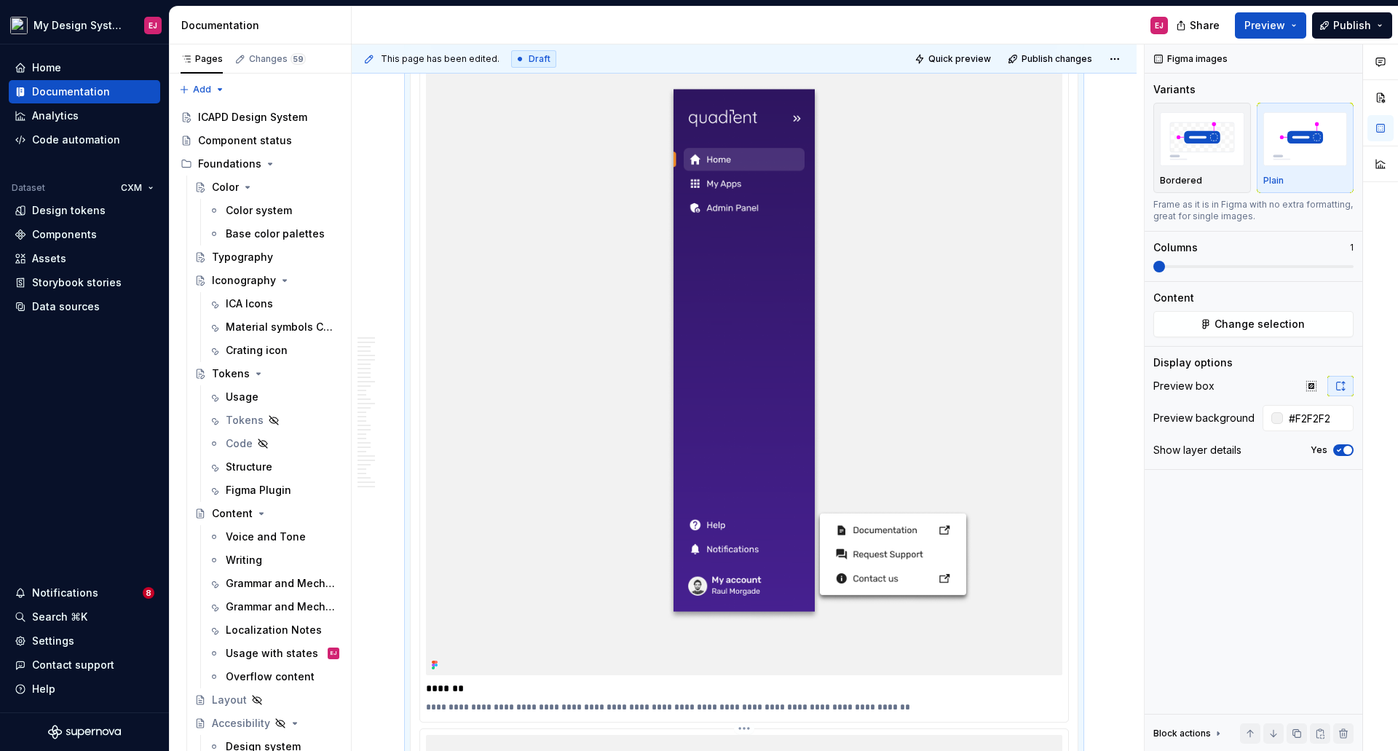
scroll to position [6559, 0]
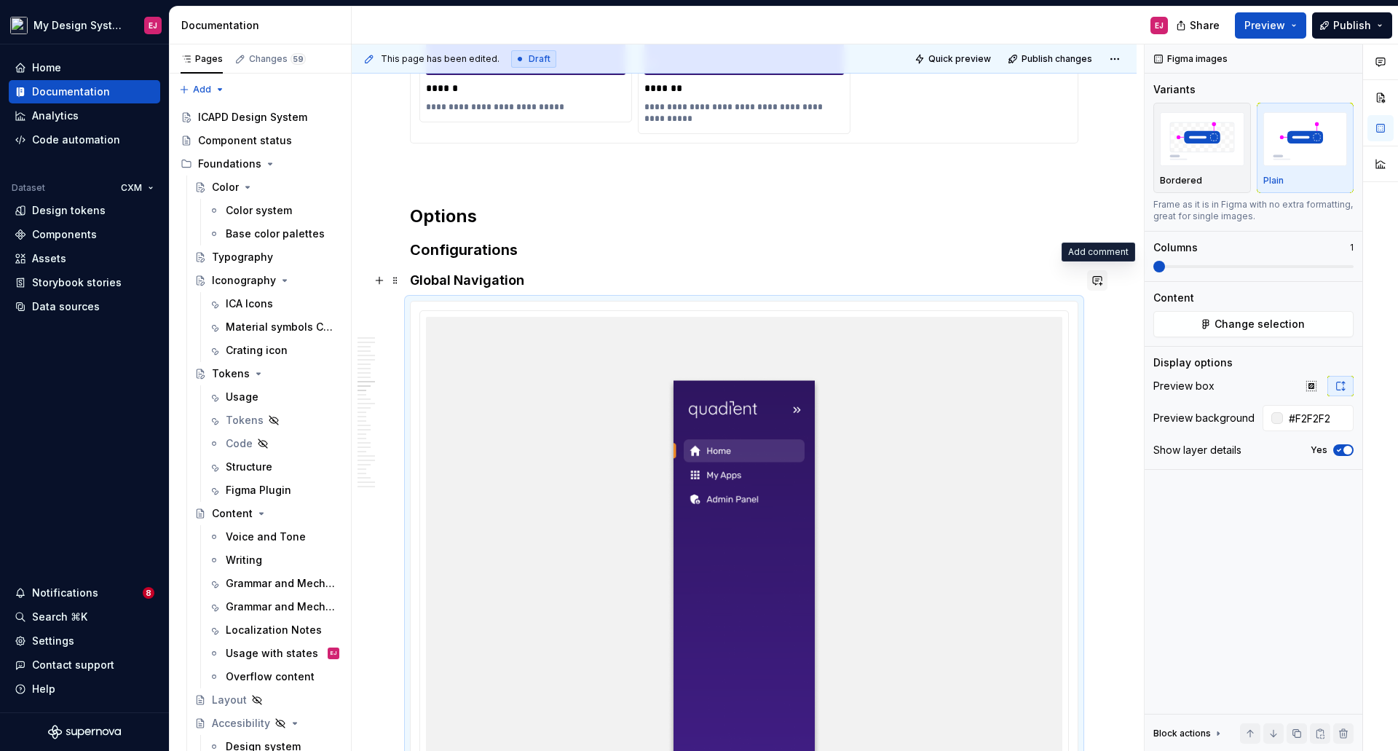
click at [1097, 280] on button "button" at bounding box center [1097, 280] width 20 height 20
click at [893, 327] on icon "Mention someone" at bounding box center [891, 328] width 10 height 10
type textarea "*"
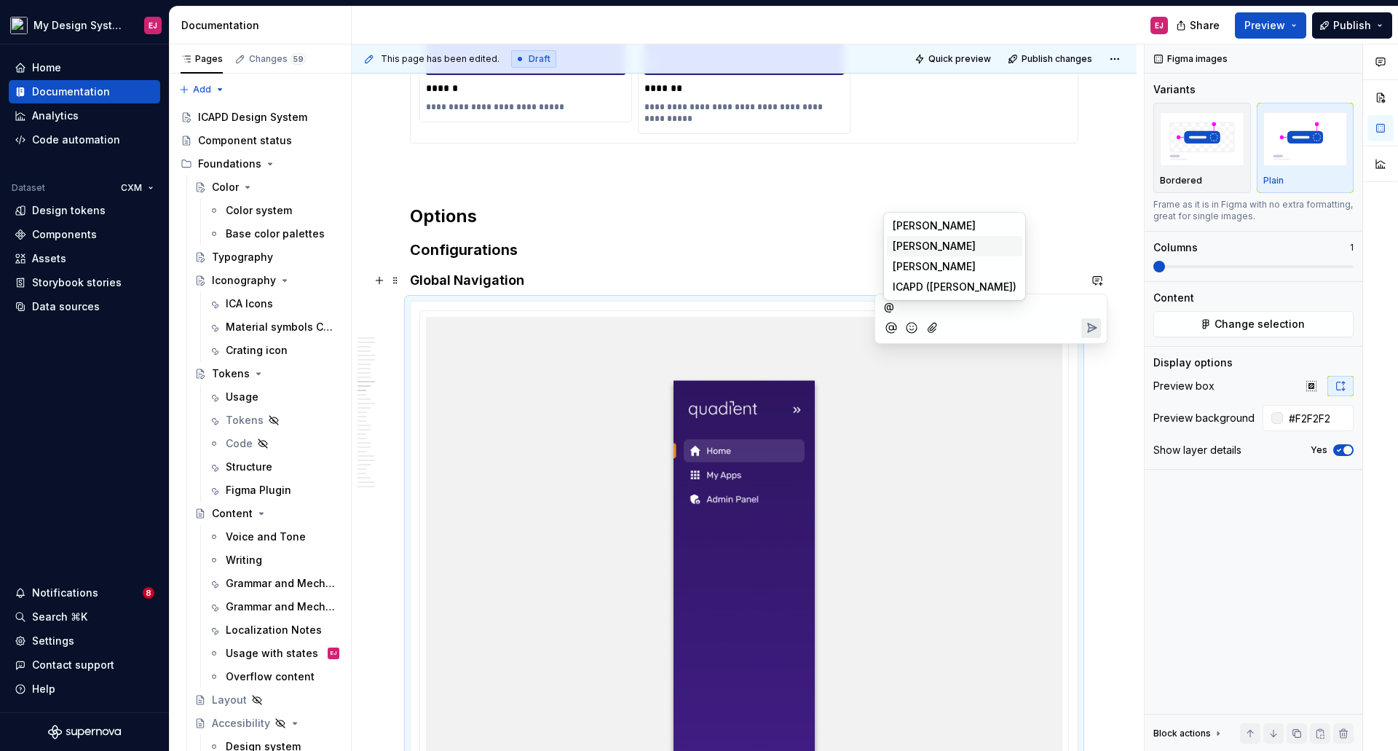
click at [921, 246] on span "[PERSON_NAME]" at bounding box center [934, 246] width 83 height 15
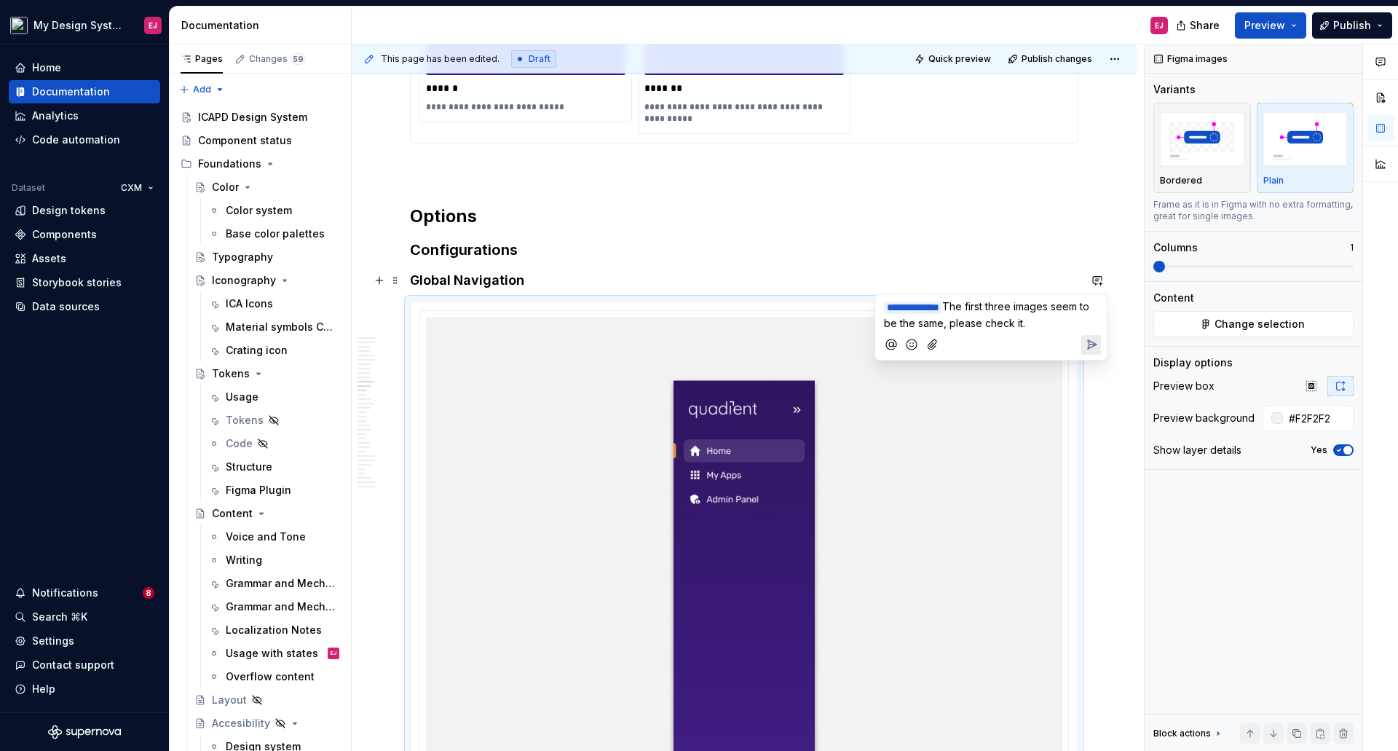
click at [1095, 341] on icon "Send" at bounding box center [1091, 344] width 15 height 15
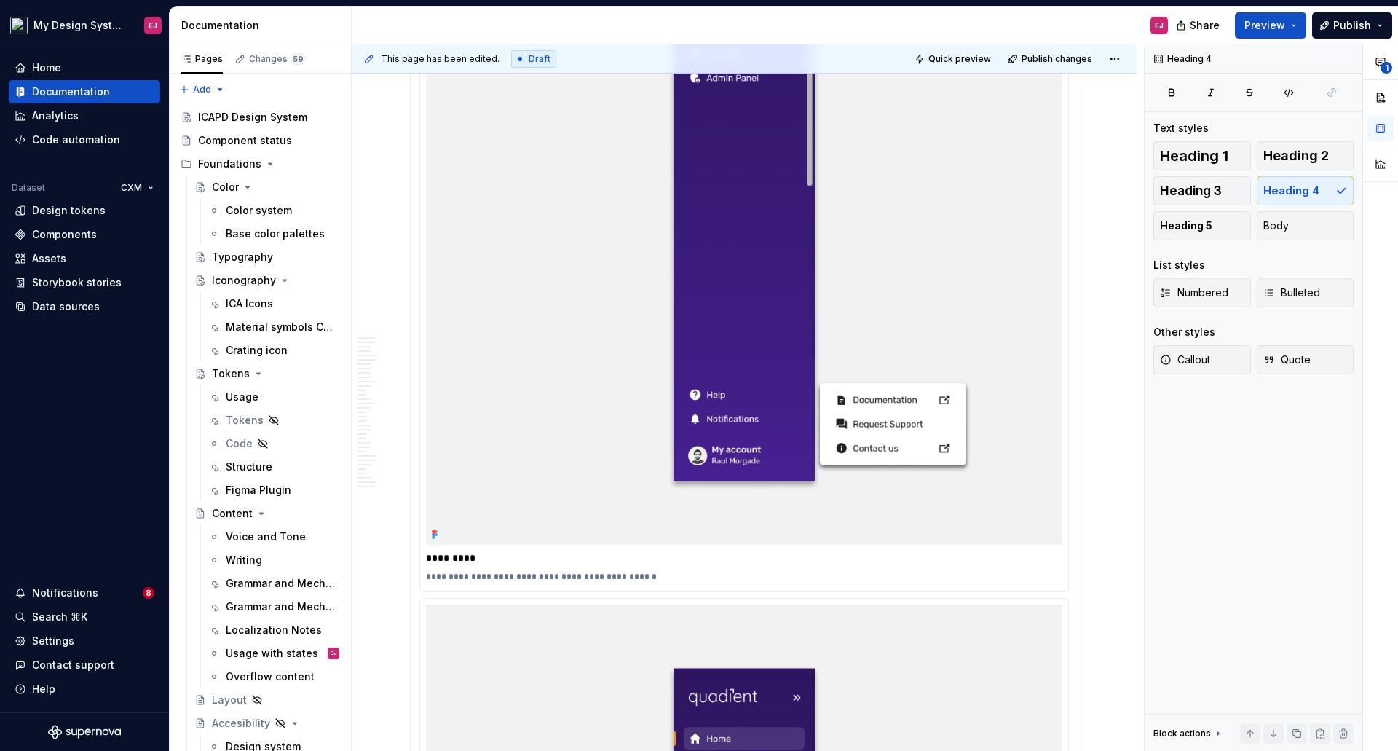
scroll to position [9107, 0]
drag, startPoint x: 462, startPoint y: 577, endPoint x: 473, endPoint y: 580, distance: 11.5
click at [463, 577] on p "**********" at bounding box center [744, 576] width 636 height 12
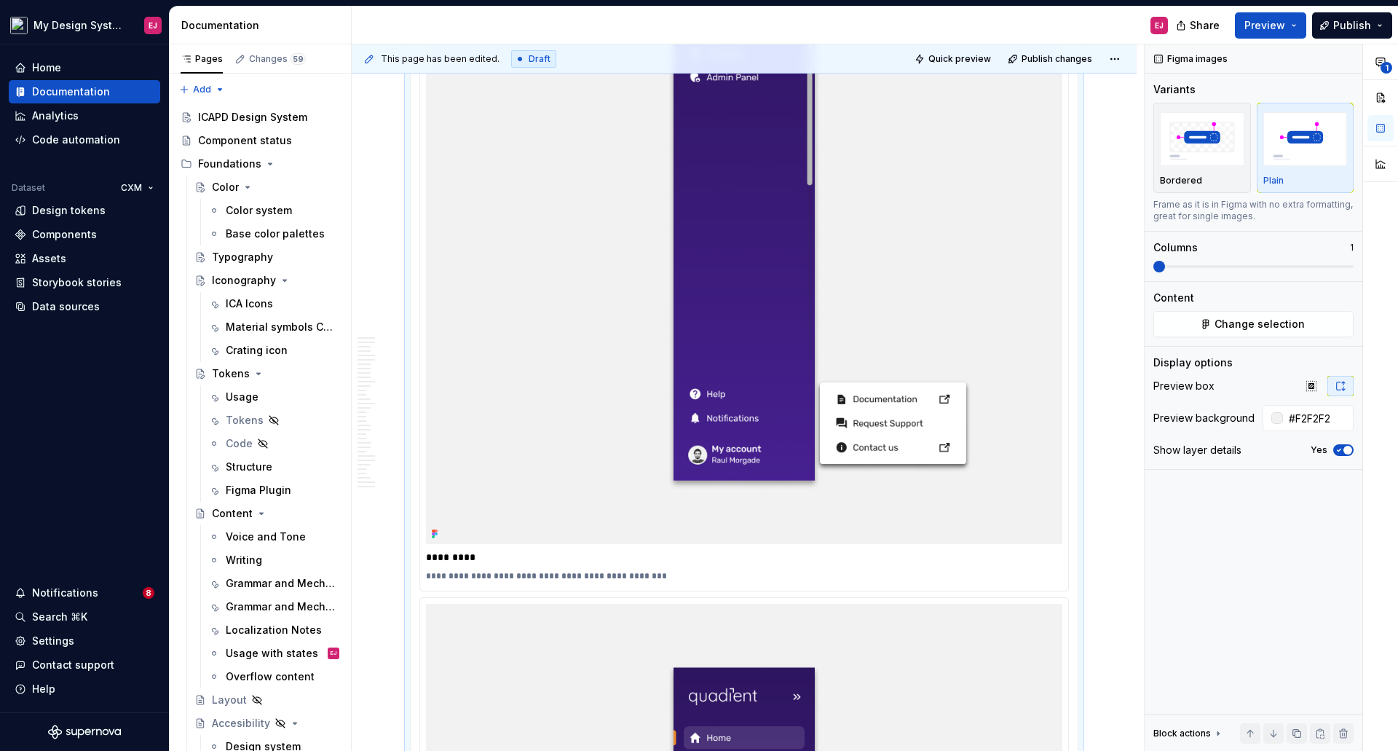
click at [545, 577] on p "**********" at bounding box center [744, 576] width 636 height 12
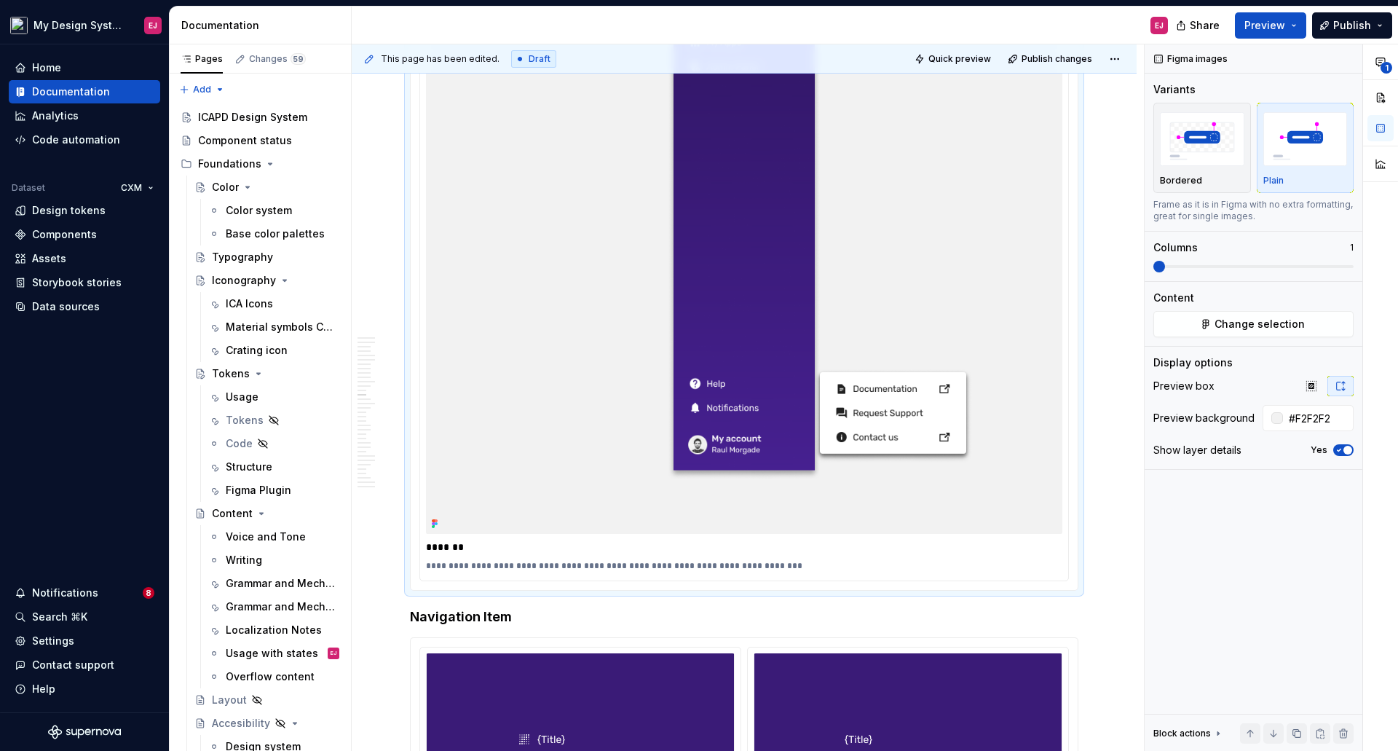
scroll to position [9835, 0]
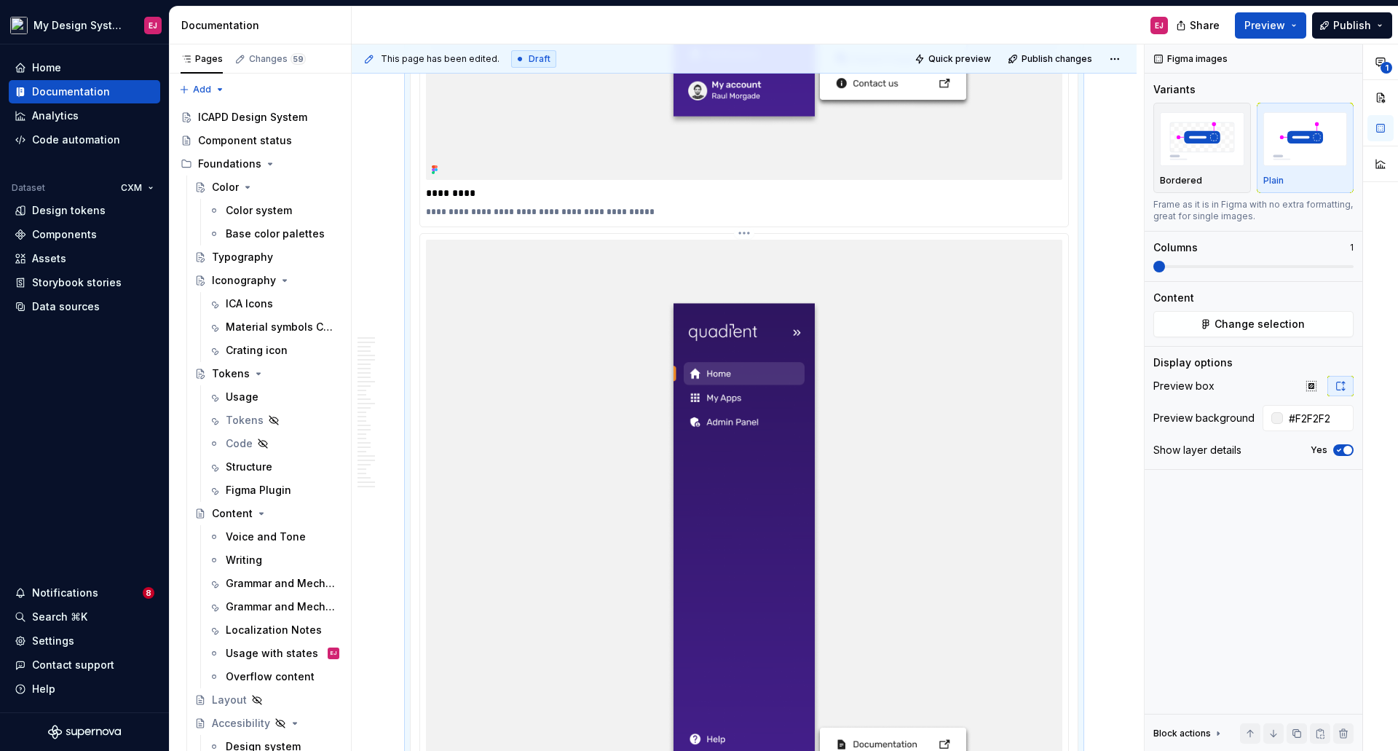
type textarea "*"
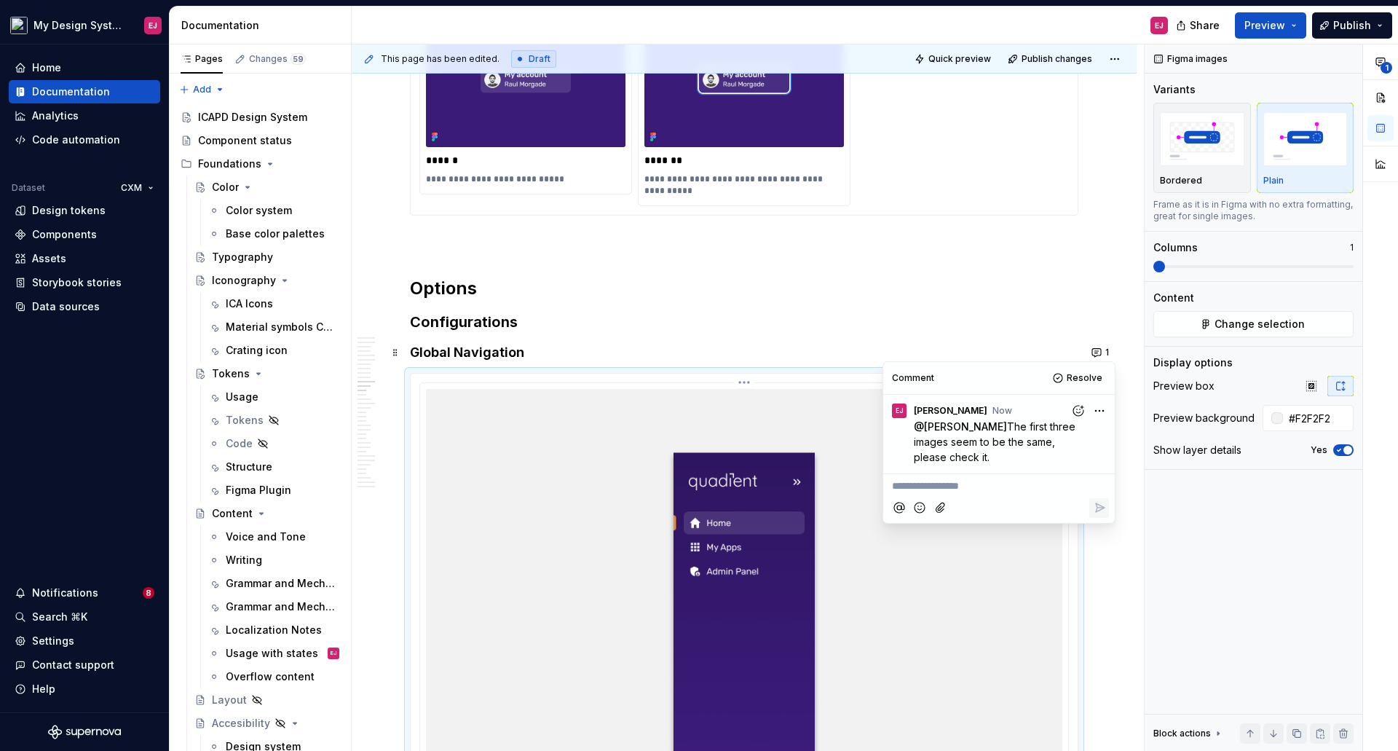
scroll to position [6486, 0]
click at [1099, 414] on html "My Design System EJ Home Documentation Analytics Code automation Dataset CXM De…" at bounding box center [699, 375] width 1398 height 751
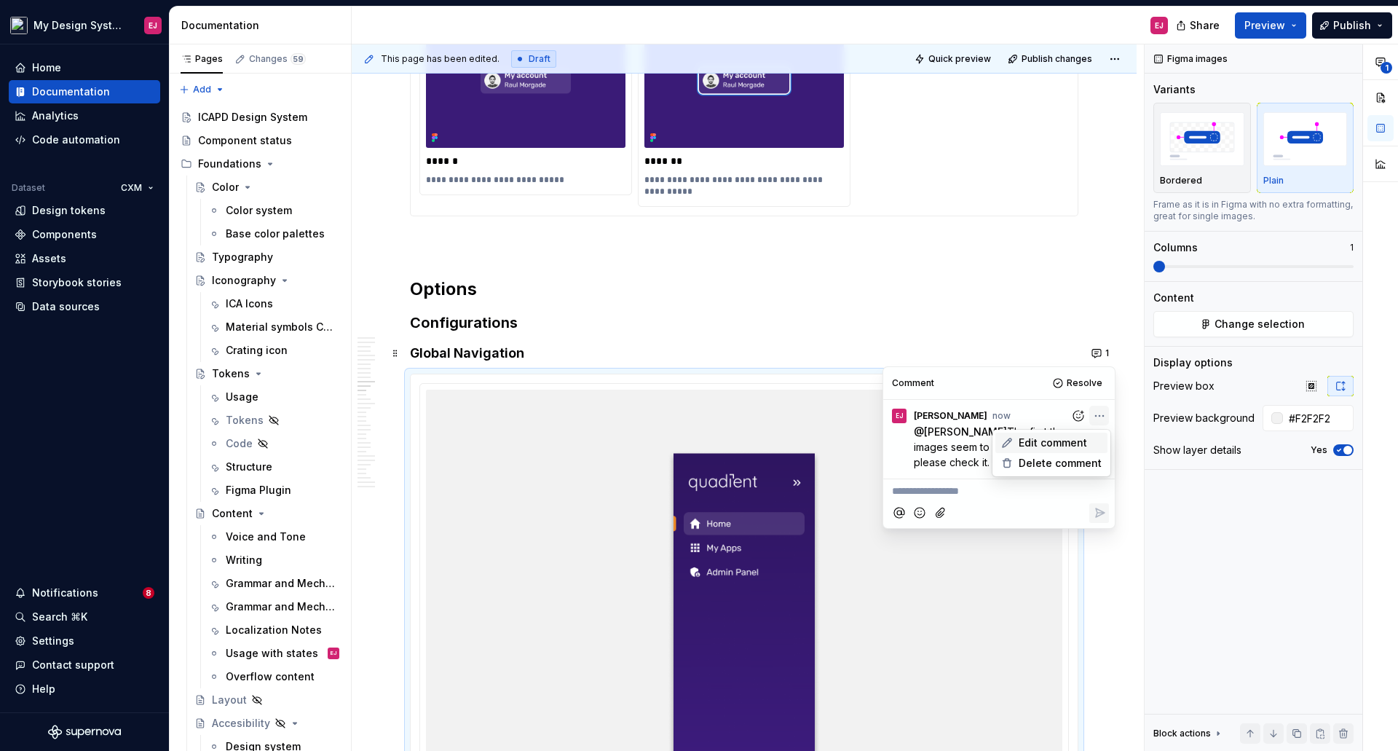
click at [1064, 446] on span "Edit comment" at bounding box center [1053, 442] width 68 height 15
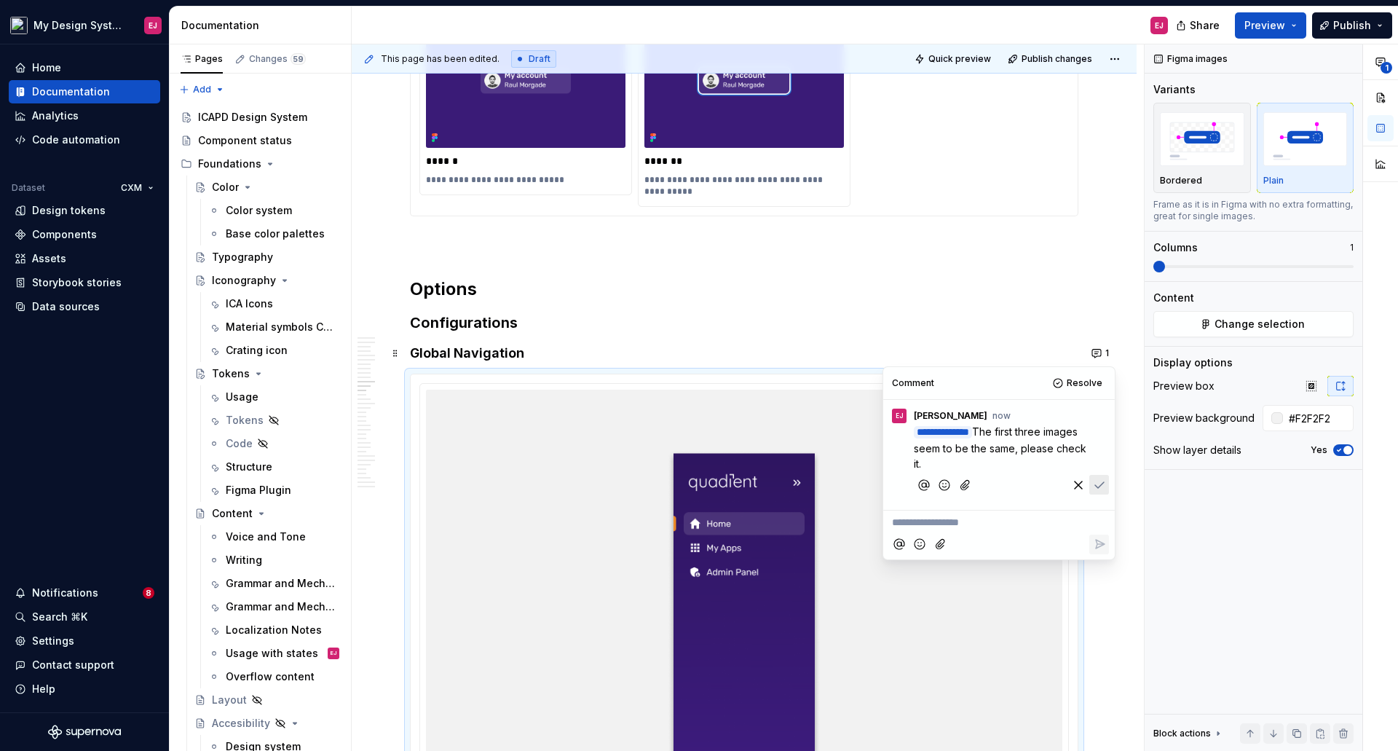
click at [949, 451] on span "The first three images seem to be the same, please check it." at bounding box center [1001, 447] width 175 height 44
click at [1038, 462] on span "The first three images and the last one seem to be the same, please check it." at bounding box center [997, 447] width 167 height 44
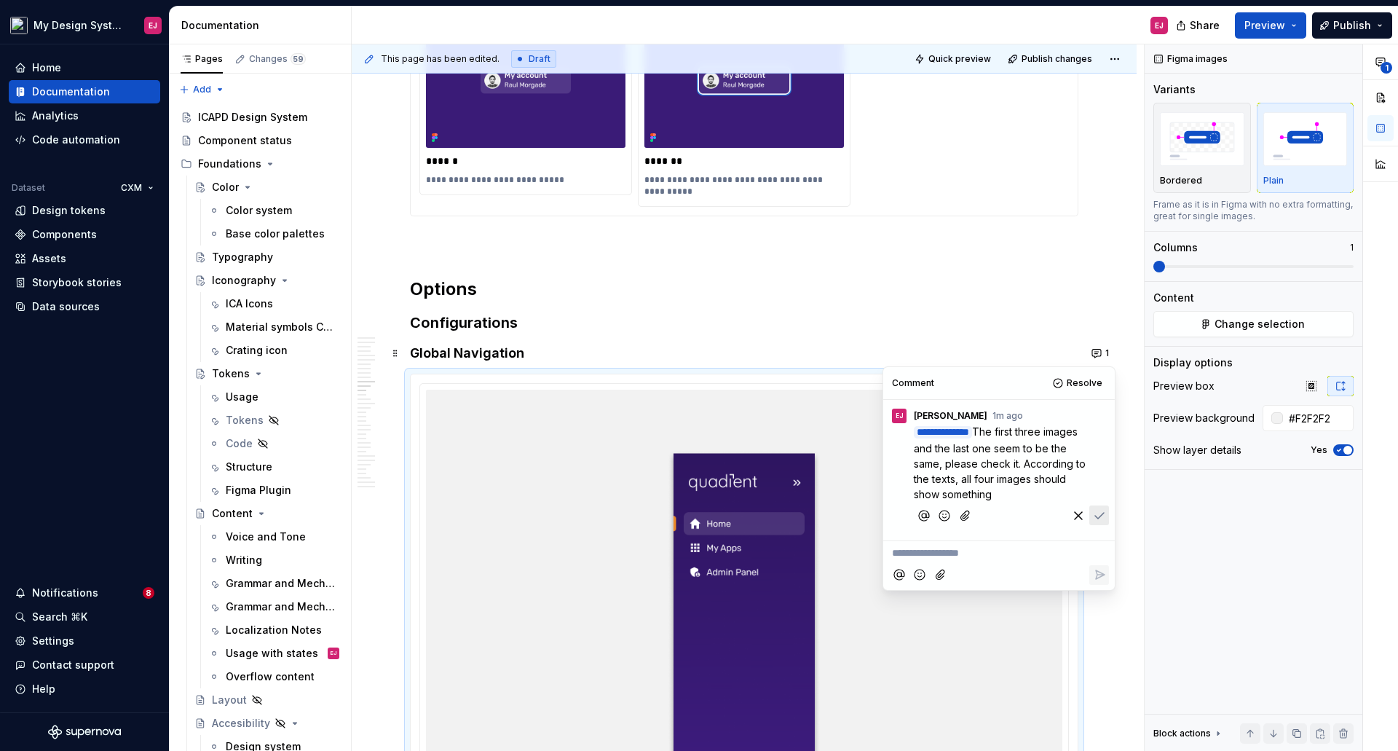
click at [943, 510] on icon "Add emoji" at bounding box center [944, 515] width 15 height 15
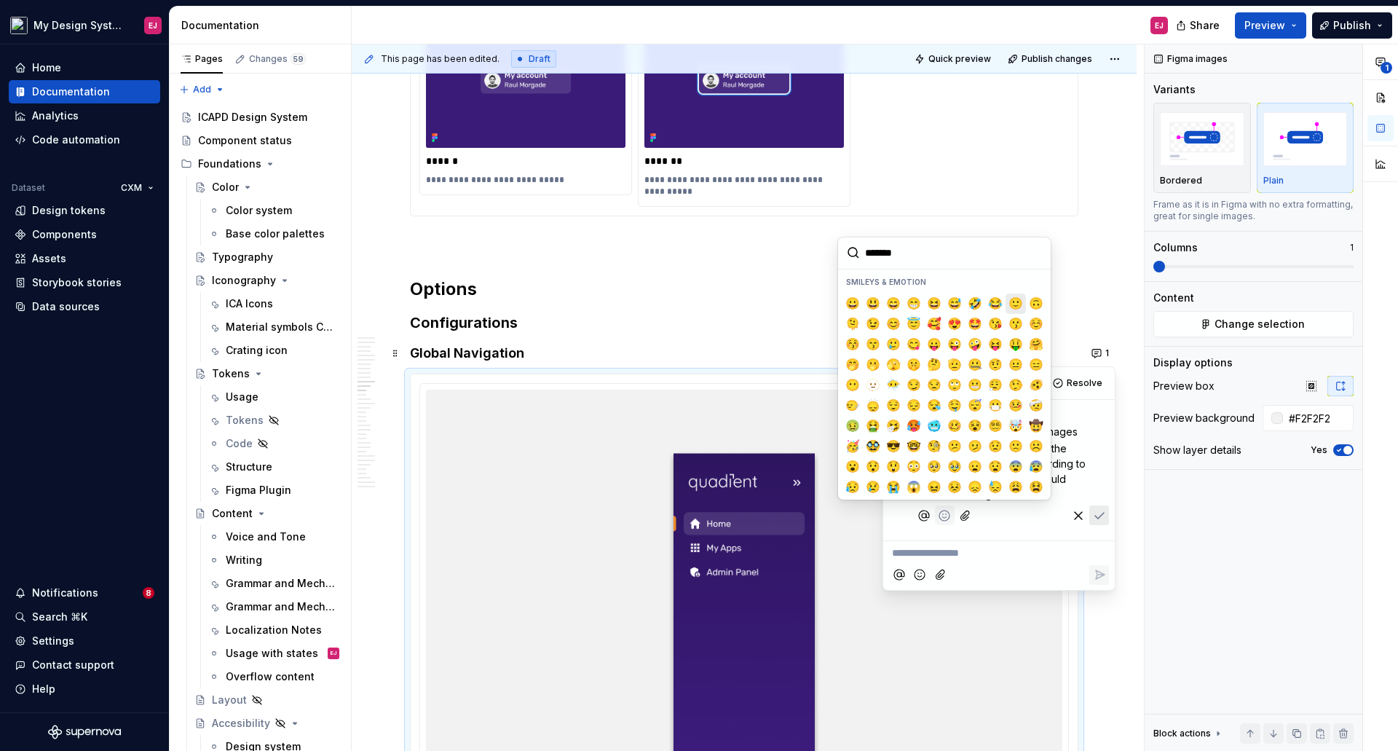
click at [1011, 301] on span "🙂" at bounding box center [1016, 303] width 12 height 15
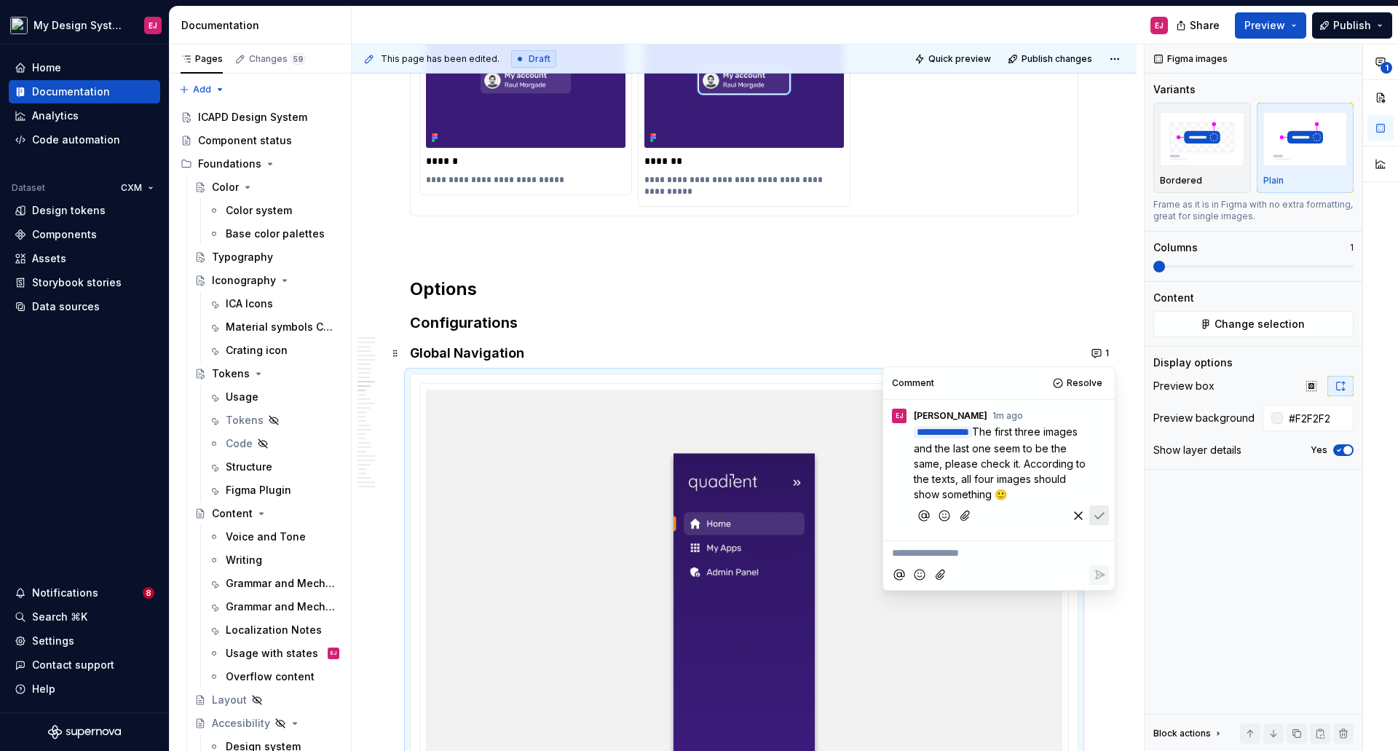
click at [1099, 511] on icon "Save" at bounding box center [1099, 515] width 15 height 15
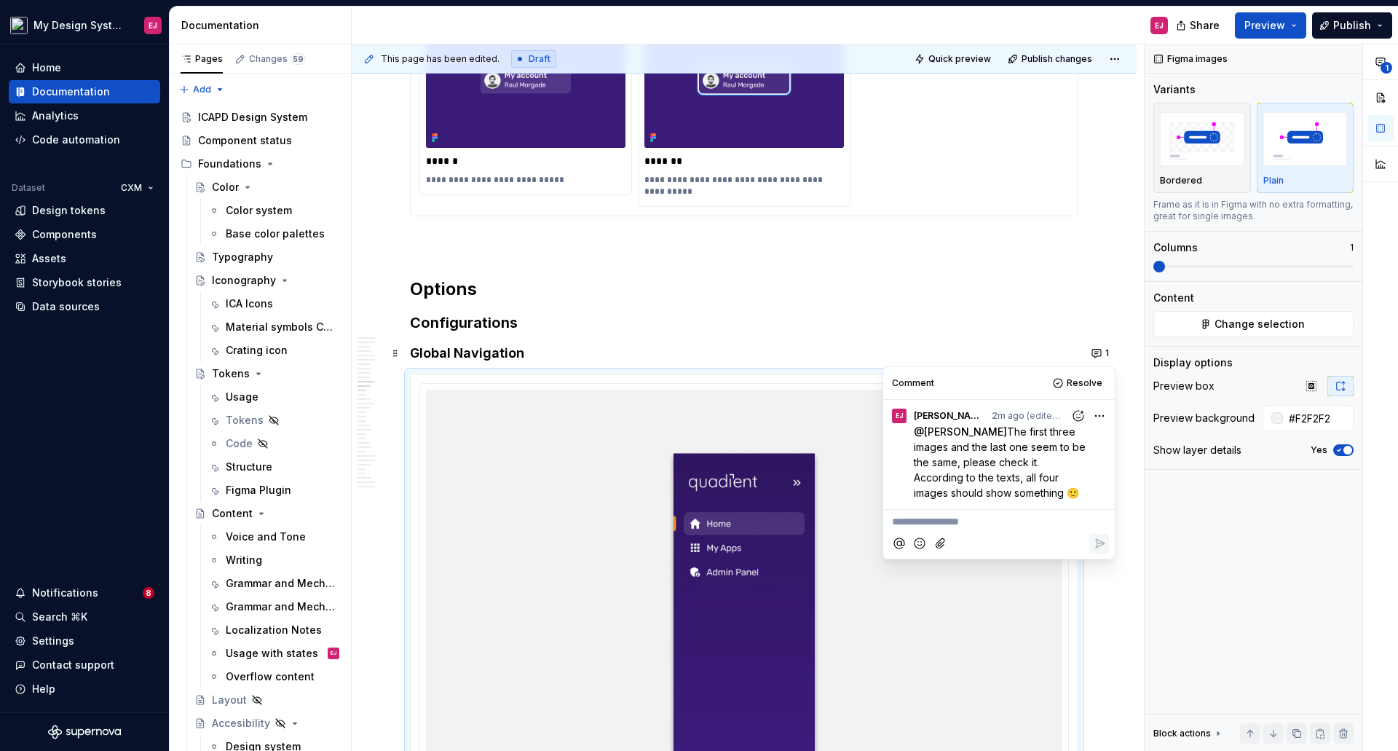
type textarea "*"
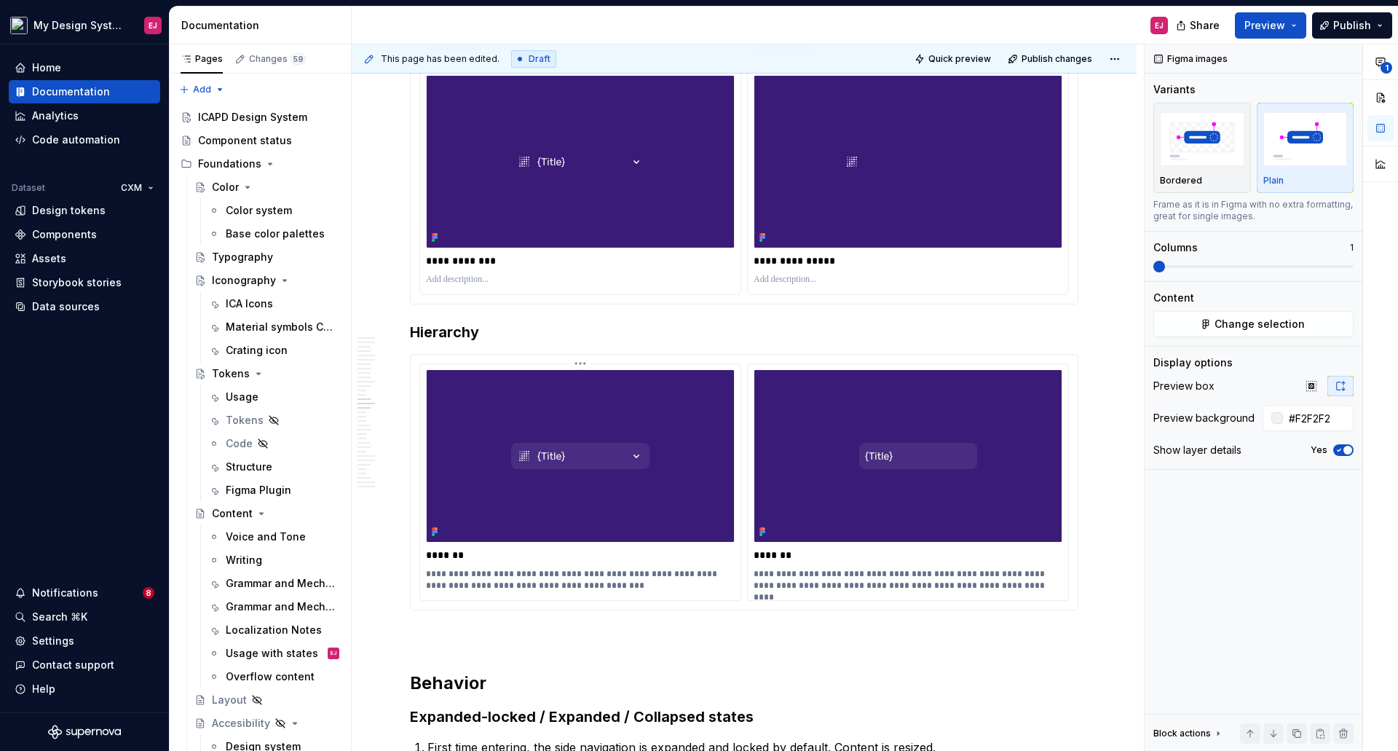
scroll to position [10636, 0]
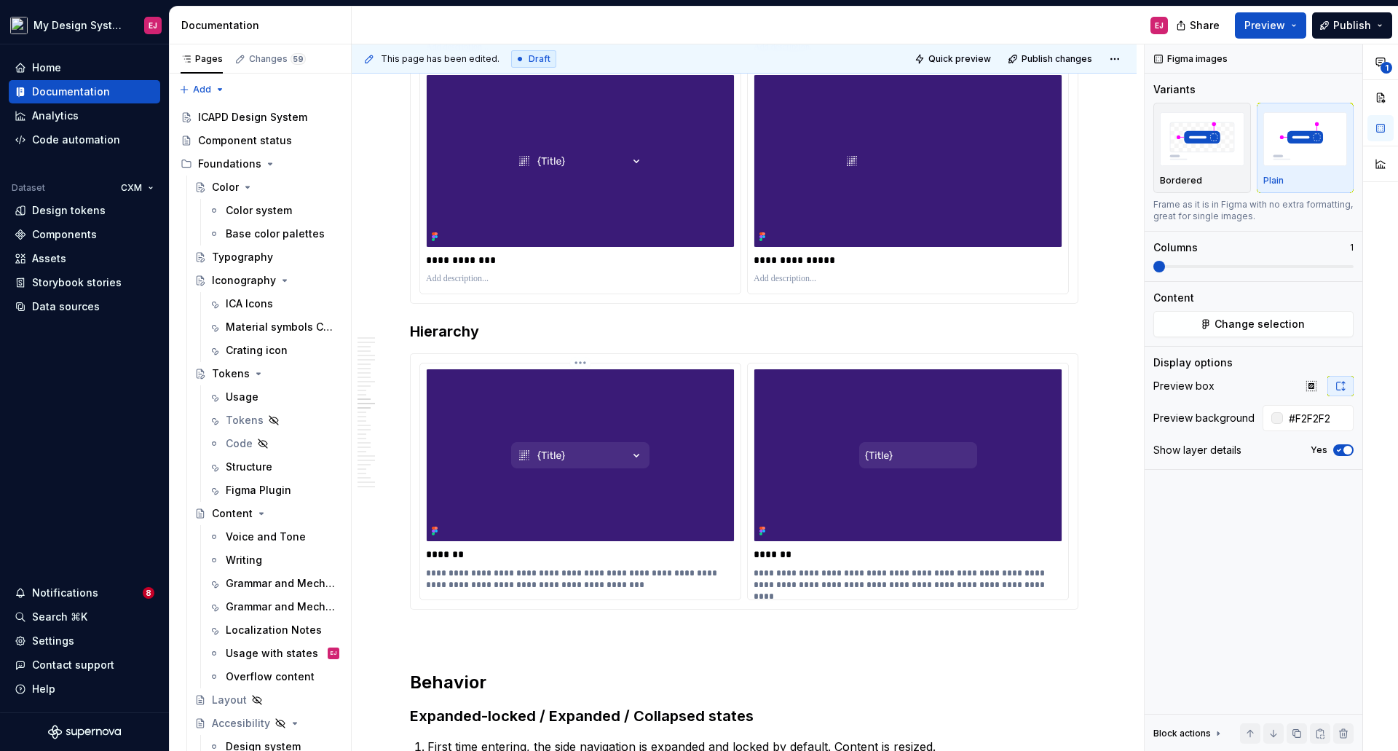
click at [444, 572] on p "**********" at bounding box center [580, 578] width 309 height 23
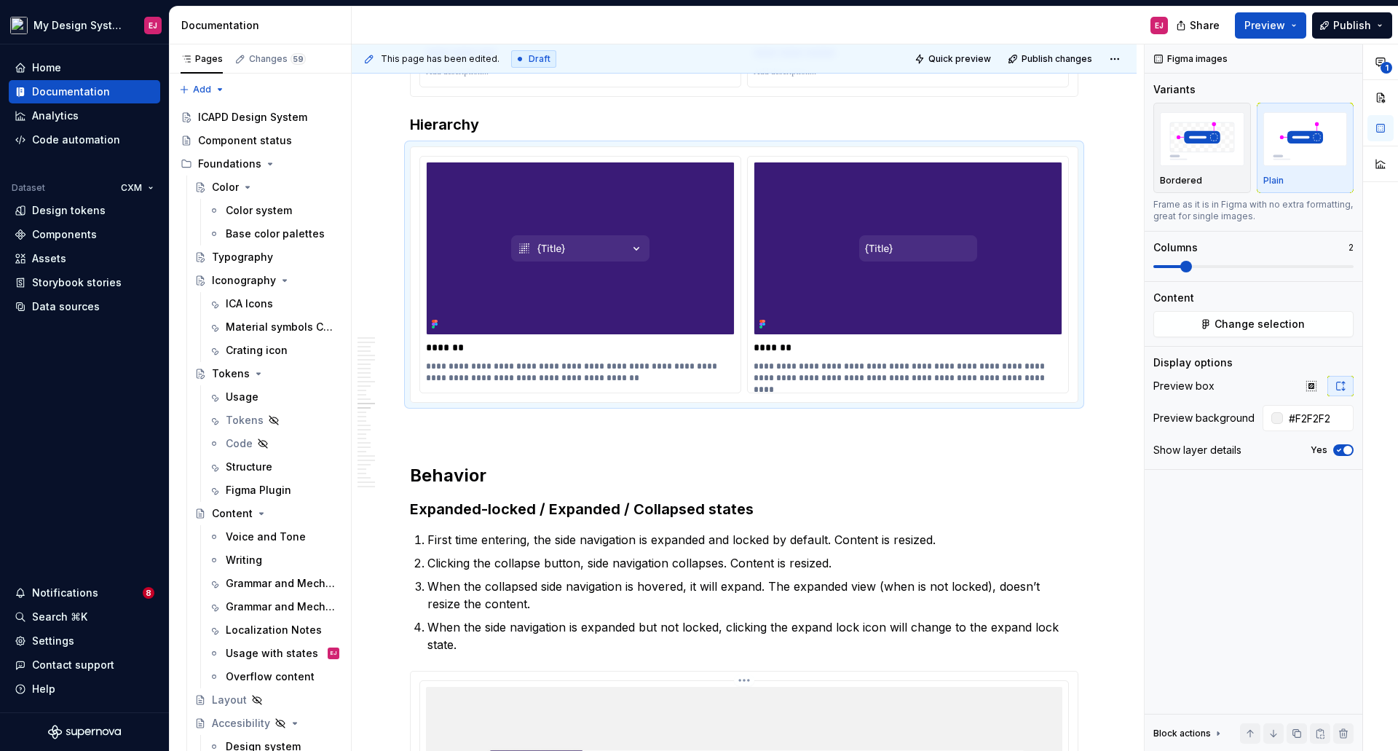
scroll to position [11000, 0]
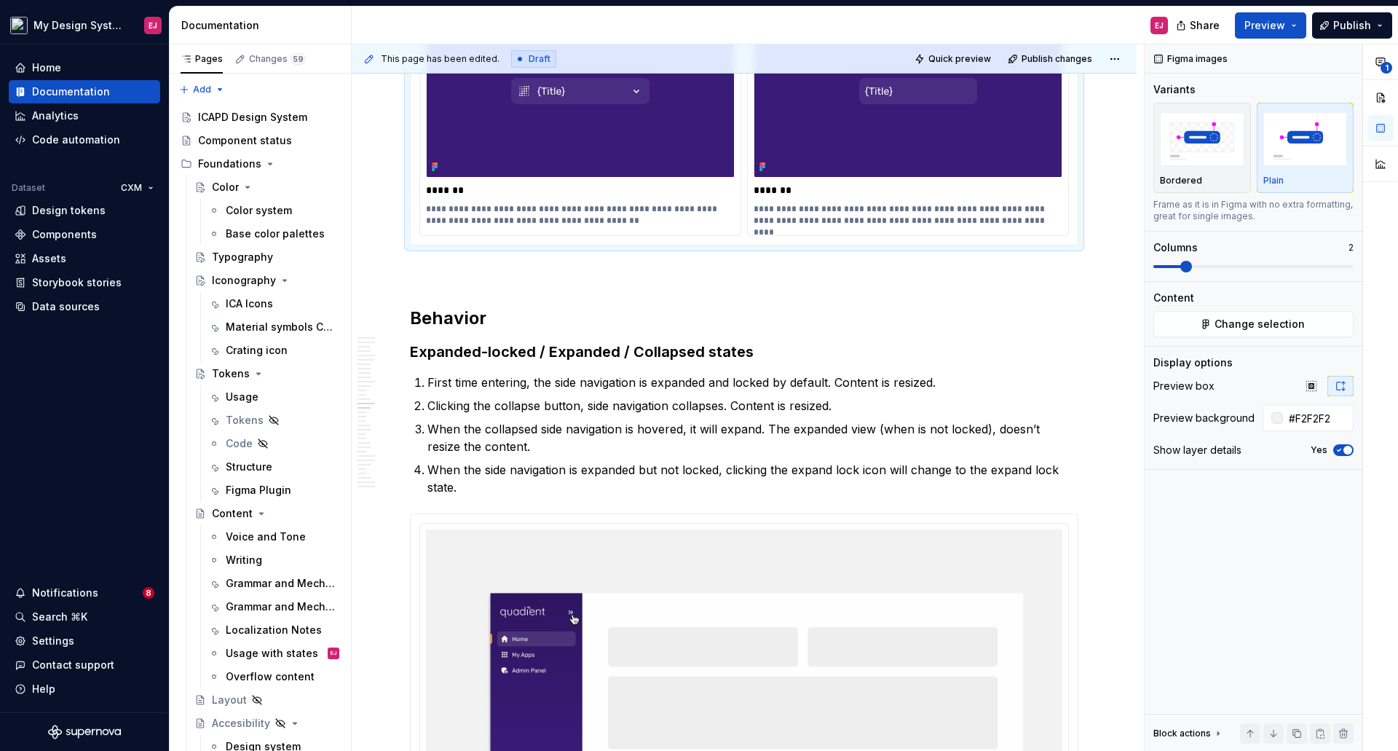
click at [491, 353] on strong "Expanded-locked / Expanded / Collapsed states" at bounding box center [582, 351] width 344 height 17
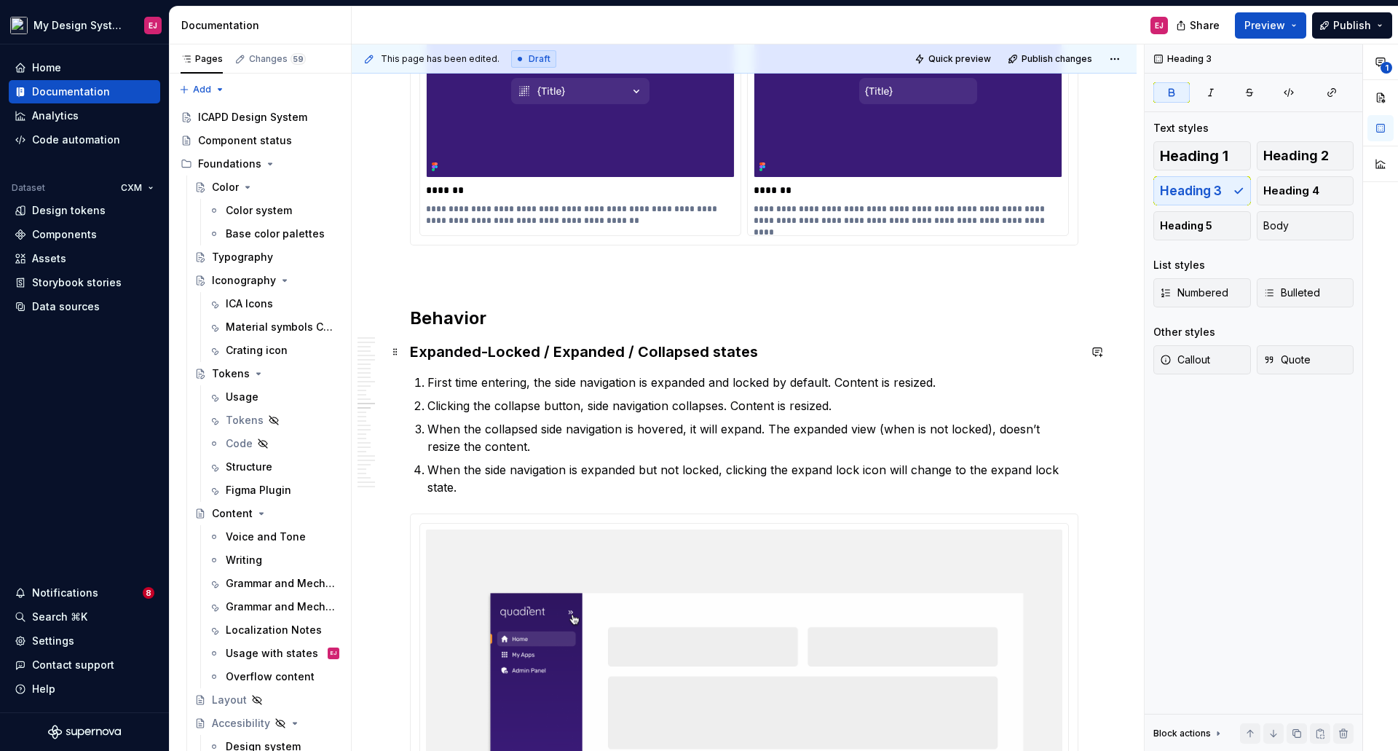
click at [714, 355] on strong "Expanded-Locked / Expanded / Collapsed states" at bounding box center [584, 351] width 348 height 17
drag, startPoint x: 430, startPoint y: 379, endPoint x: 450, endPoint y: 406, distance: 33.9
click at [433, 386] on p "First time entering, the side navigation is expanded and locked by default. Con…" at bounding box center [752, 381] width 651 height 17
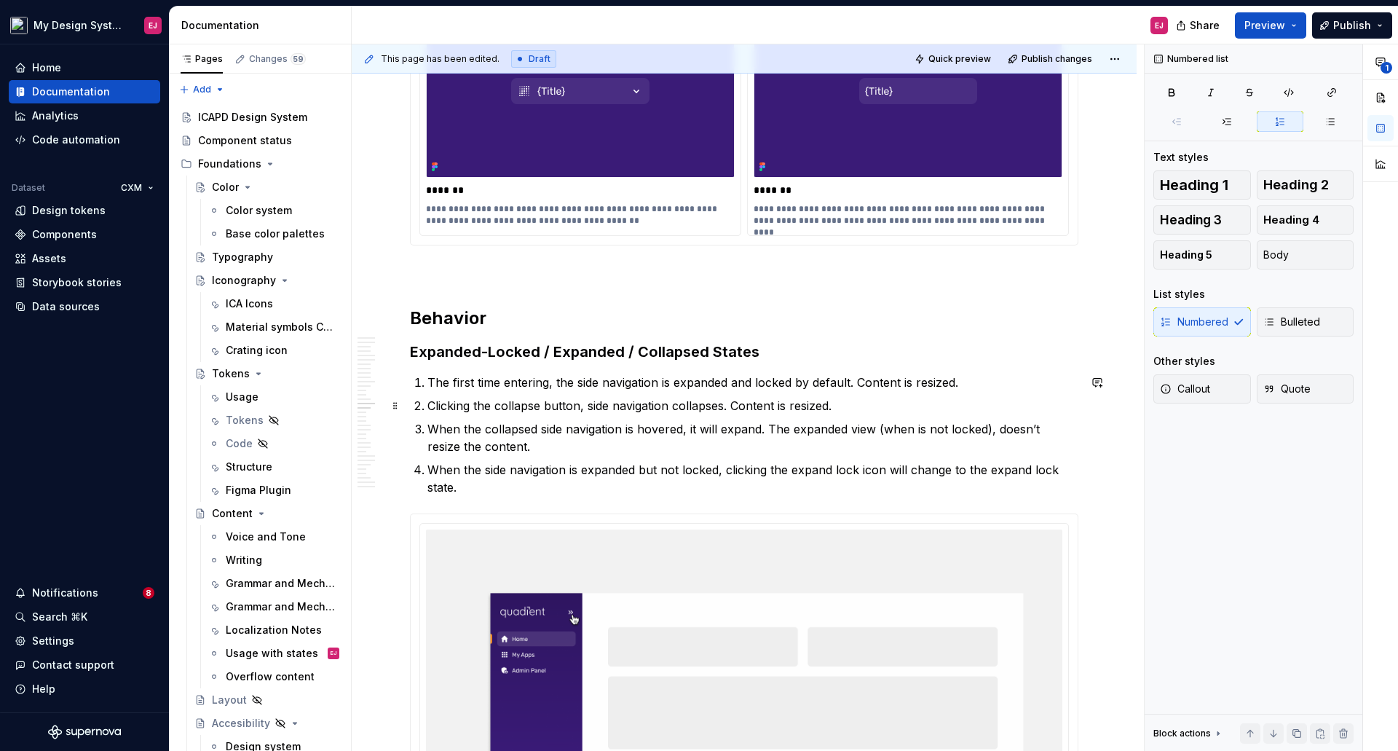
drag, startPoint x: 432, startPoint y: 402, endPoint x: 438, endPoint y: 408, distance: 8.8
click at [432, 403] on p "Clicking the collapse button, side navigation collapses. Content is resized." at bounding box center [752, 405] width 651 height 17
click at [628, 408] on p "When clicking the collapse button, side navigation collapses. Content is resize…" at bounding box center [752, 405] width 651 height 17
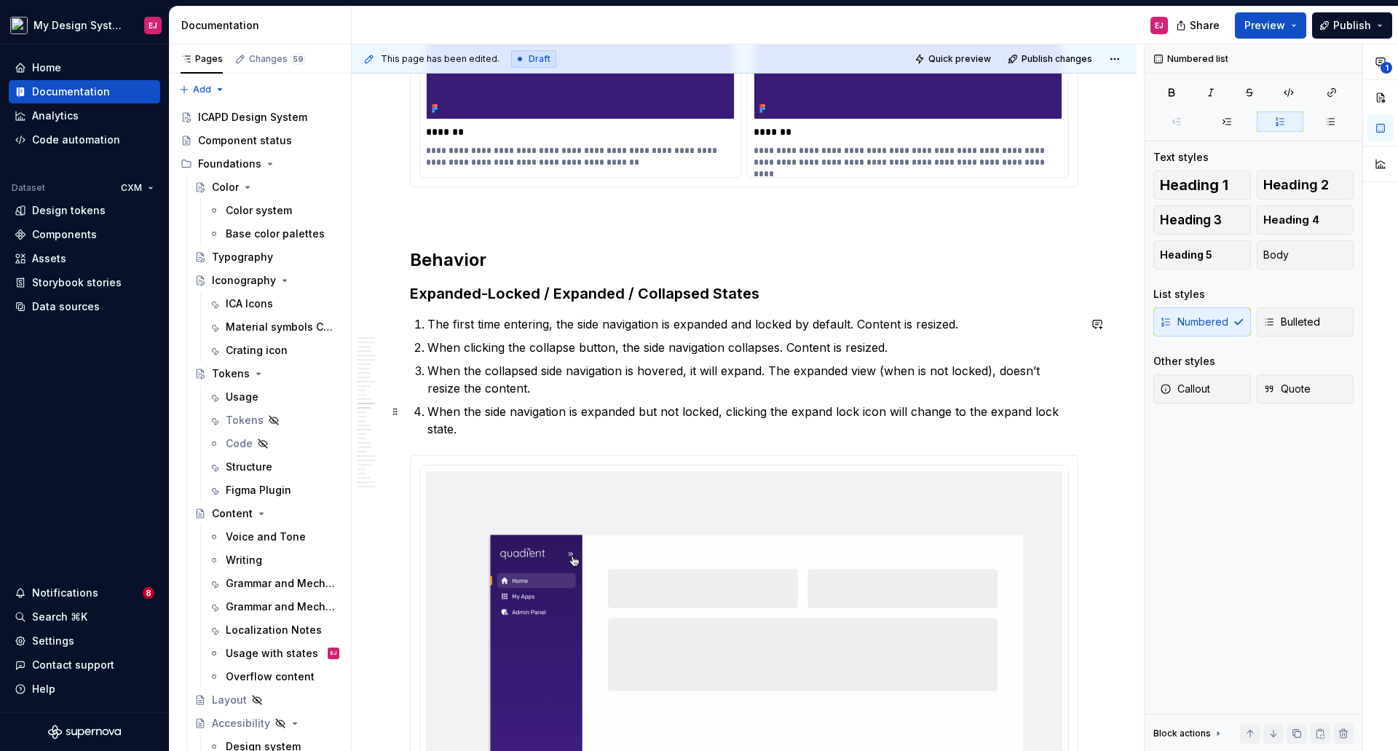
scroll to position [11073, 0]
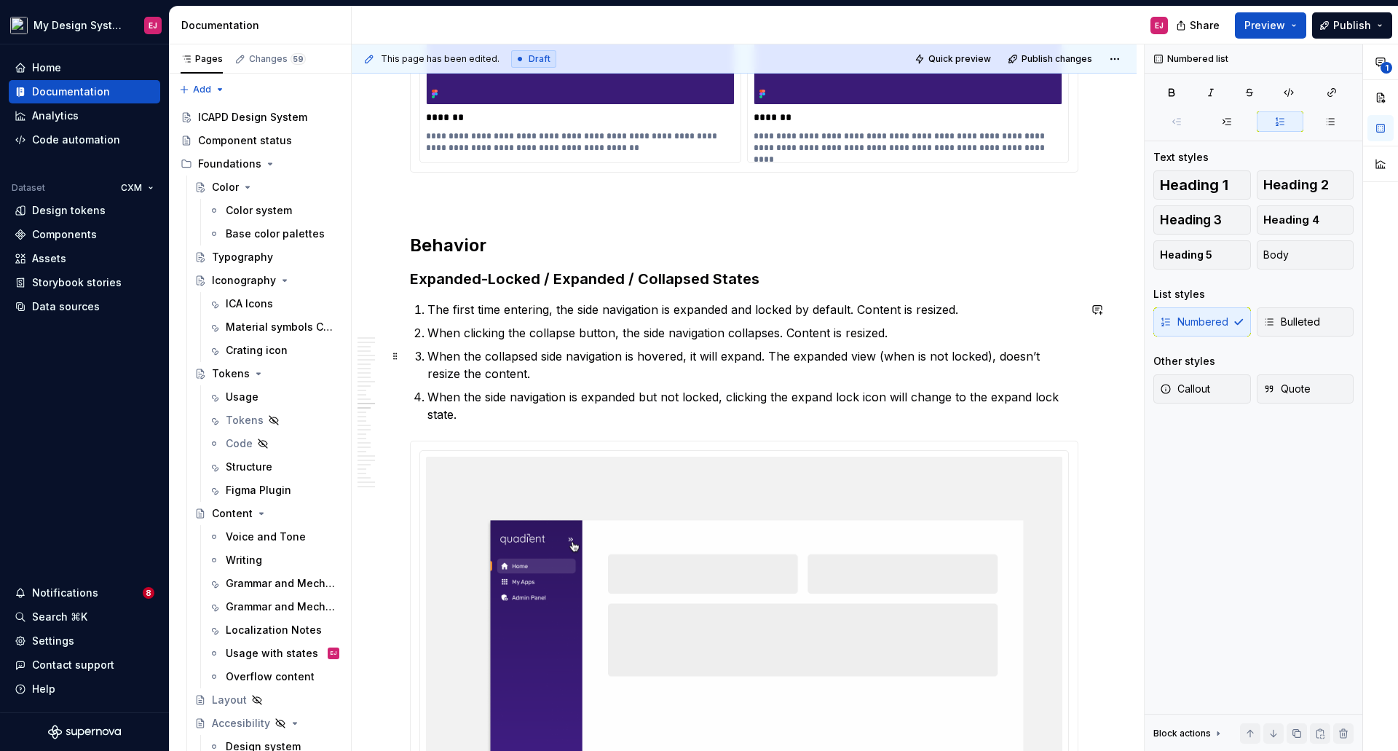
click at [1024, 357] on p "When the collapsed side navigation is hovered, it will expand. The expanded vie…" at bounding box center [752, 364] width 651 height 35
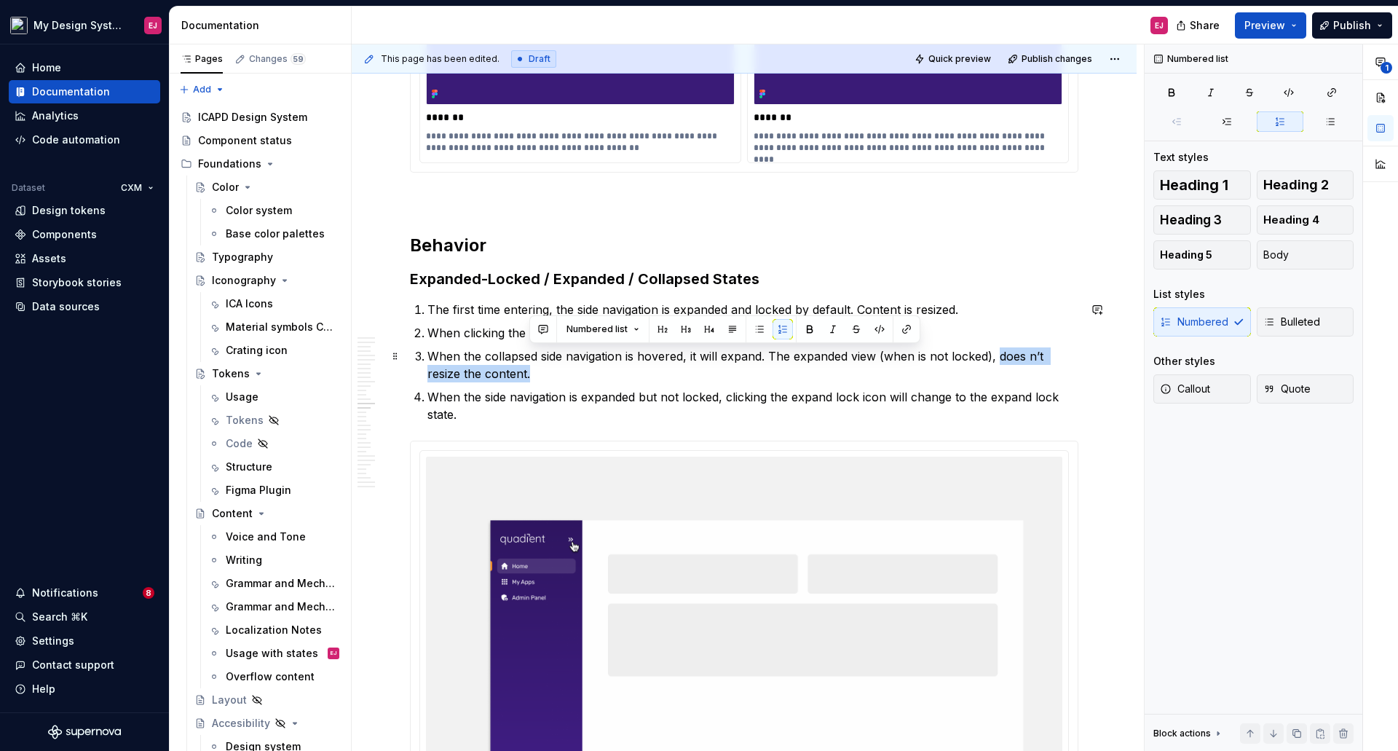
drag, startPoint x: 998, startPoint y: 358, endPoint x: 1015, endPoint y: 375, distance: 23.7
click at [1015, 375] on p "When the collapsed side navigation is hovered, it will expand. The expanded vie…" at bounding box center [752, 364] width 651 height 35
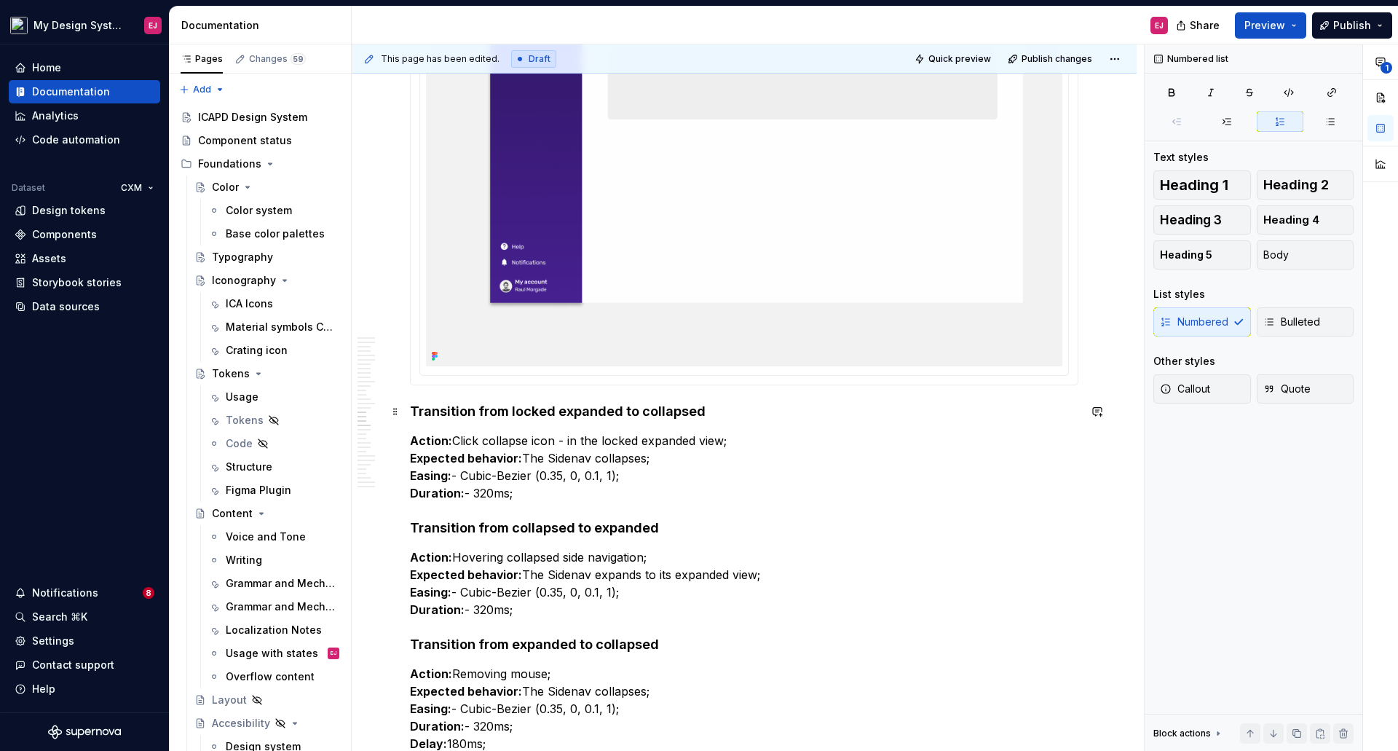
scroll to position [12820, 0]
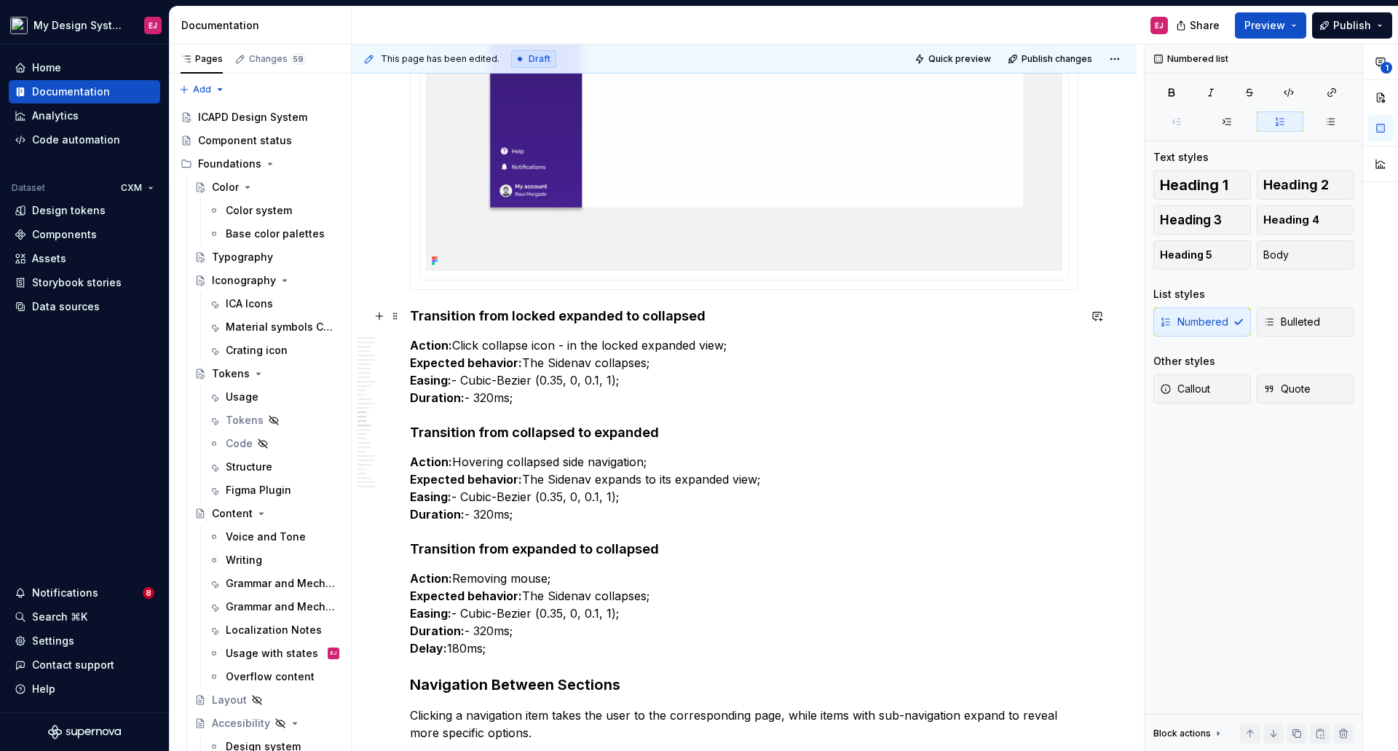
click at [497, 313] on h4 "Transition from locked expanded to collapsed" at bounding box center [744, 315] width 668 height 17
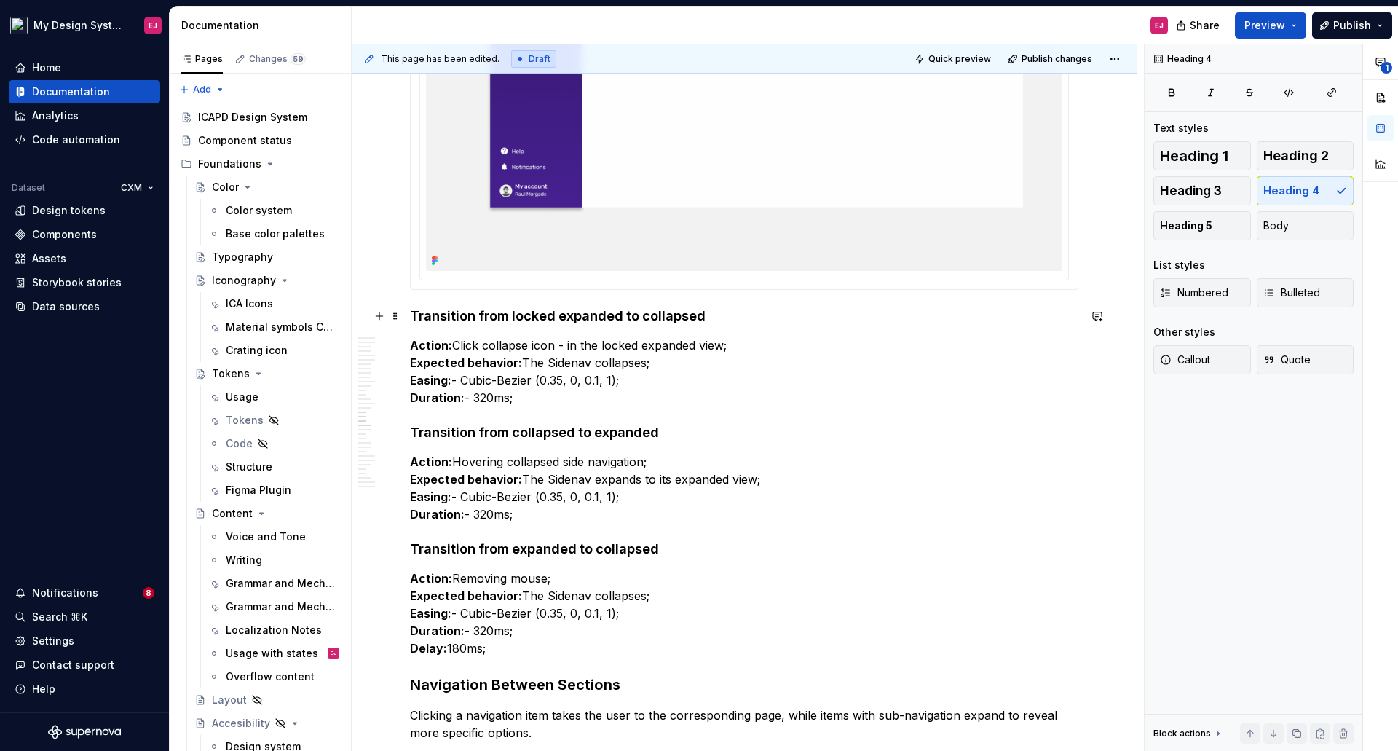
drag, startPoint x: 515, startPoint y: 312, endPoint x: 514, endPoint y: 323, distance: 10.9
click at [514, 319] on h4 "Transition from locked expanded to collapsed" at bounding box center [744, 315] width 668 height 17
click at [564, 317] on h4 "Transition from Locked expanded to collapsed" at bounding box center [744, 315] width 668 height 17
click at [648, 312] on h4 "Transition from Locked Expanded to collapsed" at bounding box center [744, 315] width 668 height 17
click at [571, 363] on p "Action: Click collapse icon - in the locked expanded view; Expected behavior: T…" at bounding box center [744, 371] width 668 height 70
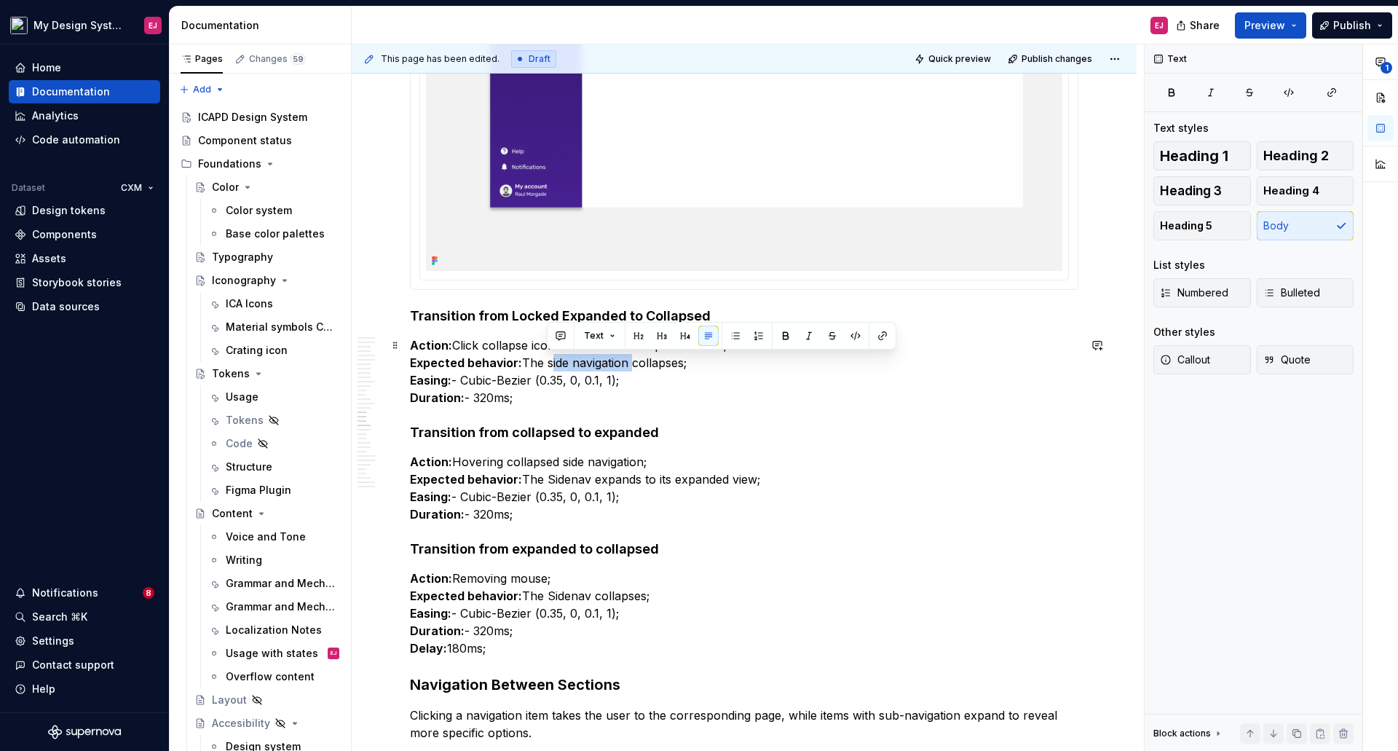
drag, startPoint x: 549, startPoint y: 367, endPoint x: 628, endPoint y: 362, distance: 78.8
click at [628, 362] on p "Action: Click collapse icon - in the locked expanded view; Expected behavior: T…" at bounding box center [744, 371] width 668 height 70
copy p "side navigation"
click at [563, 481] on p "Action: Hovering collapsed side navigation; Expected behavior: The Sidenav expa…" at bounding box center [744, 488] width 668 height 70
click at [562, 481] on p "Action: Hovering collapsed side navigation; Expected behavior: The Sidenav expa…" at bounding box center [744, 488] width 668 height 70
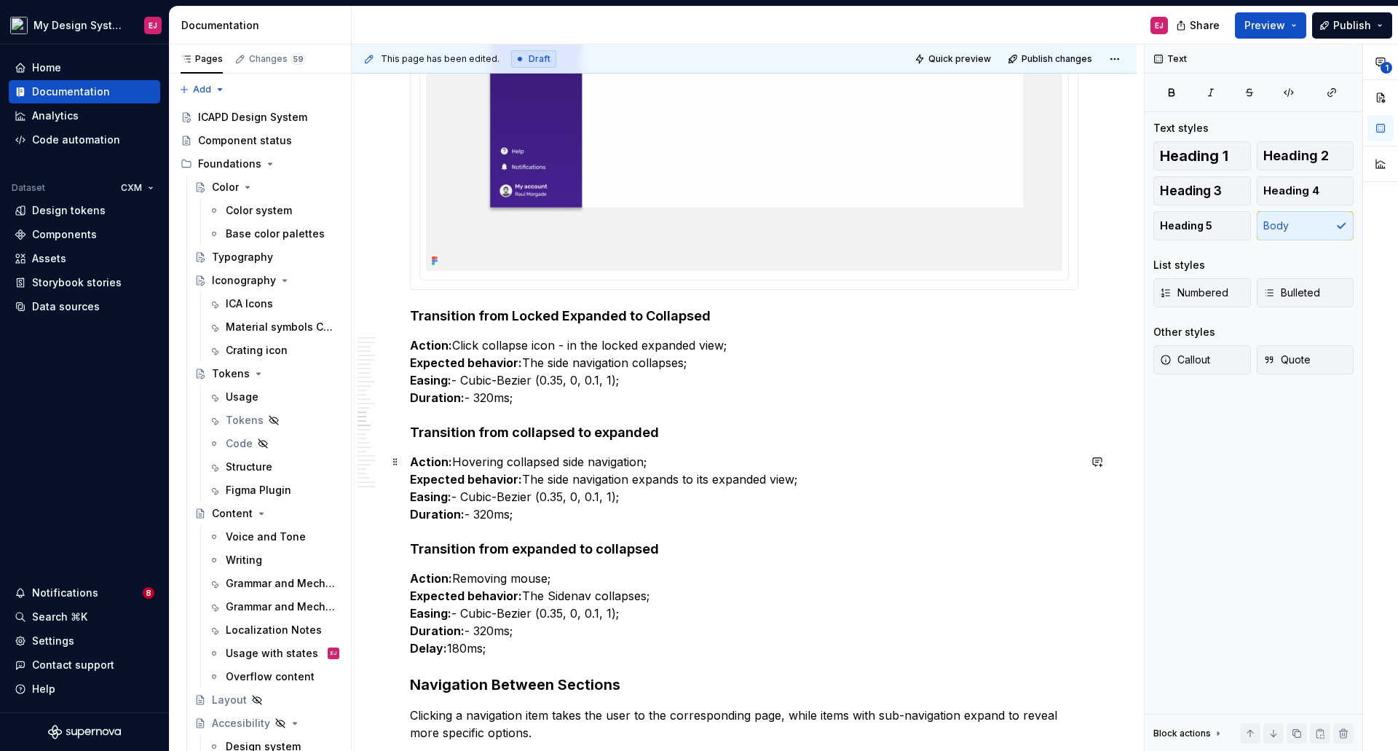
drag, startPoint x: 507, startPoint y: 460, endPoint x: 516, endPoint y: 475, distance: 17.6
click at [507, 462] on p "Action: Hovering collapsed side navigation; Expected behavior: The side navigat…" at bounding box center [744, 488] width 668 height 70
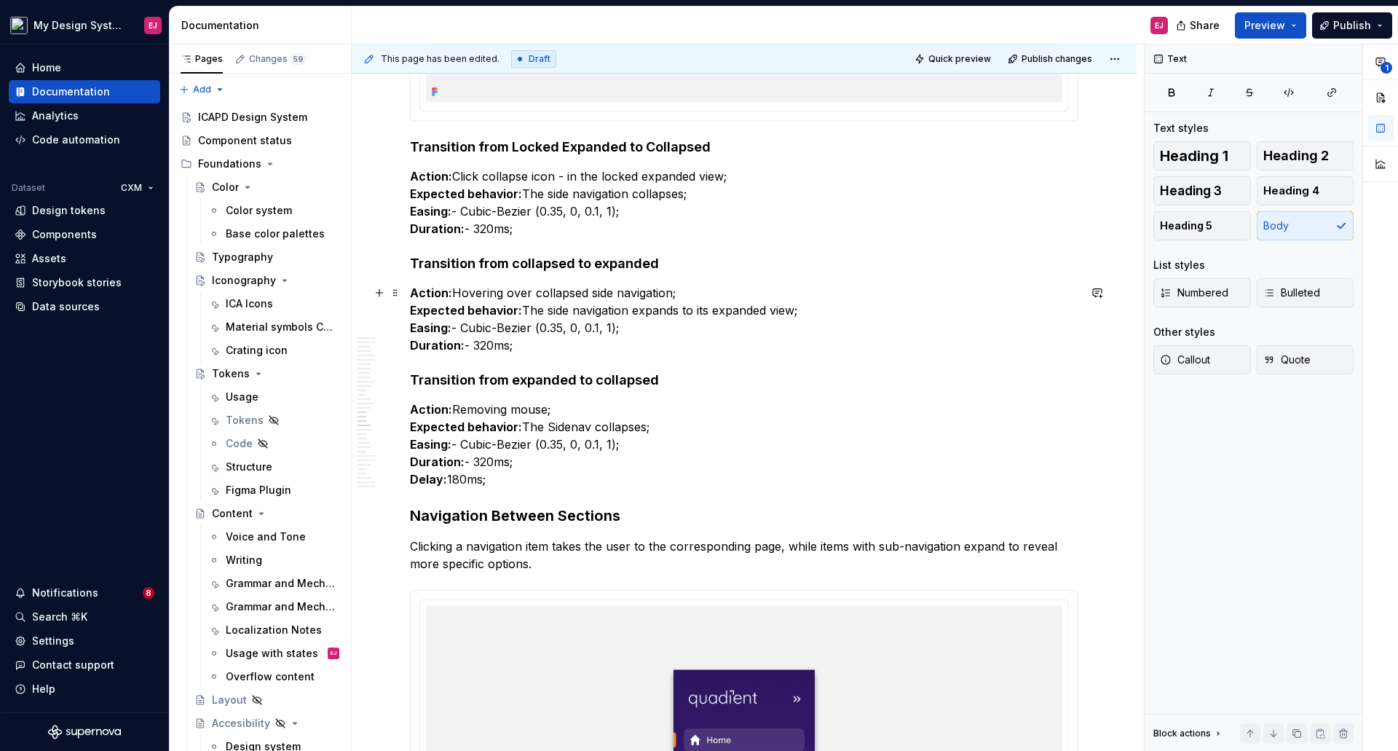
scroll to position [13039, 0]
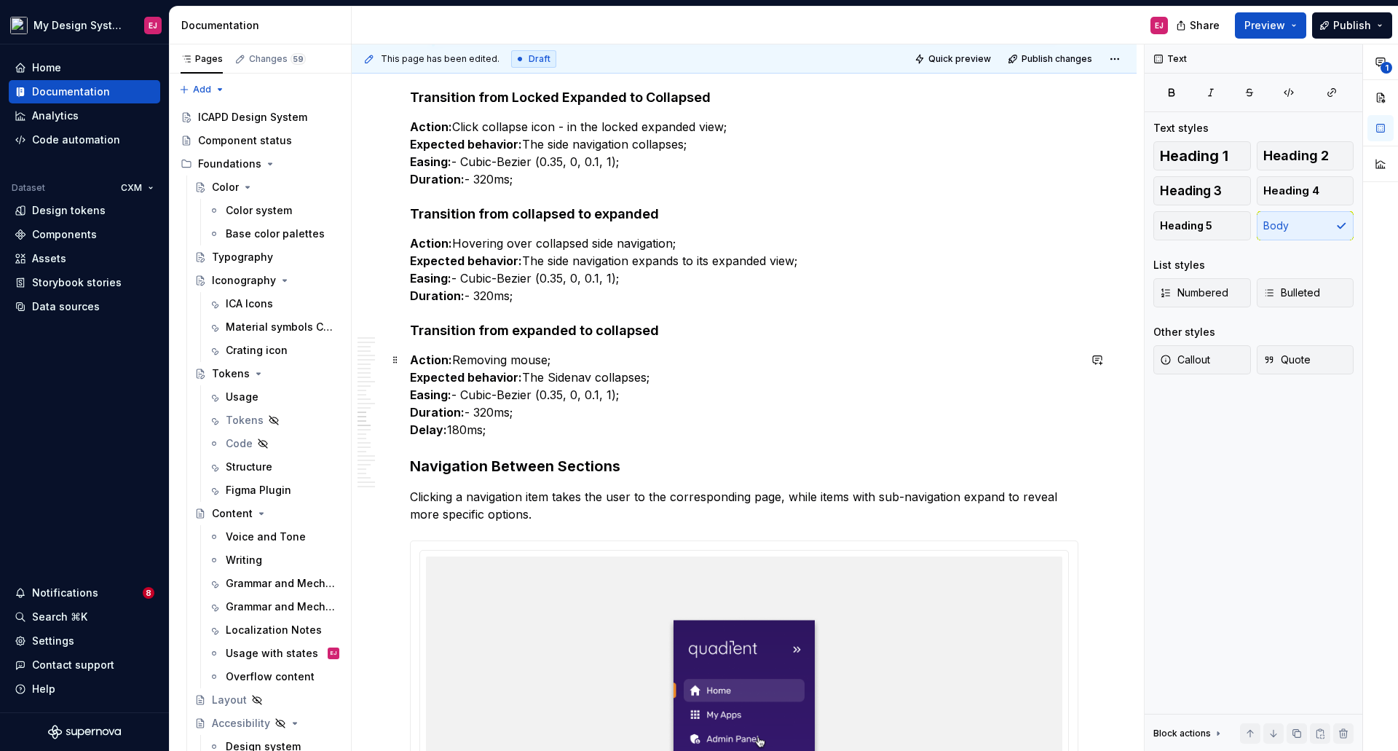
click at [566, 379] on p "Action: Removing mouse; Expected behavior: The Sidenav collapses; Easing: - Cub…" at bounding box center [744, 394] width 668 height 87
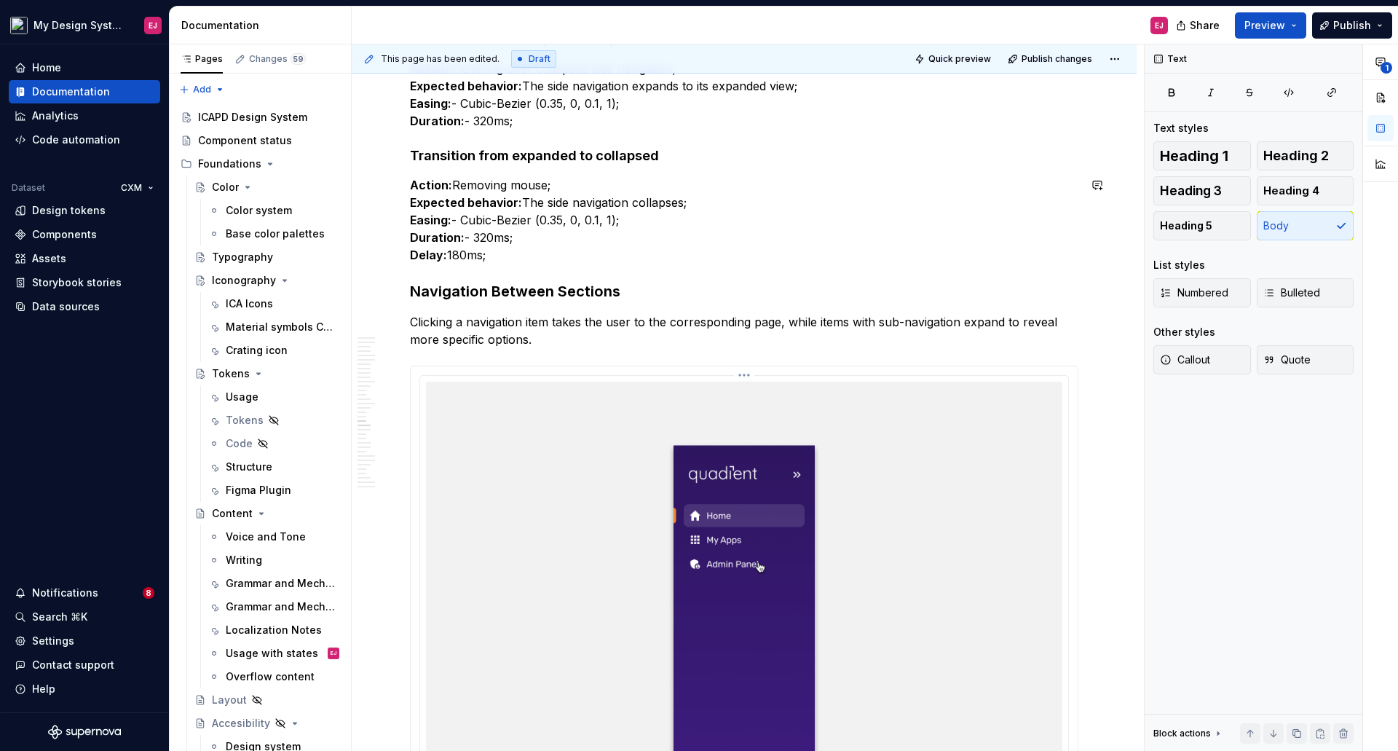
scroll to position [13257, 0]
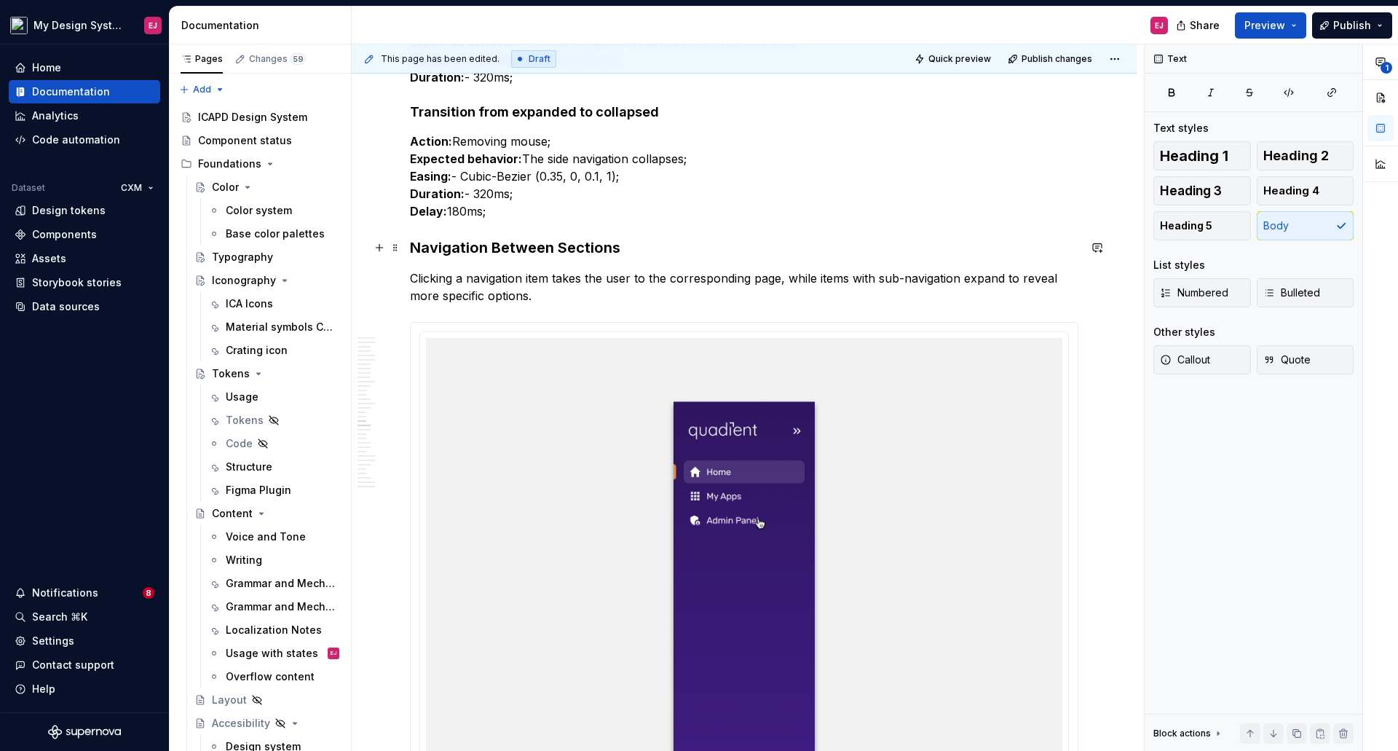
click at [522, 254] on strong "Navigation Between Sections" at bounding box center [515, 247] width 210 height 17
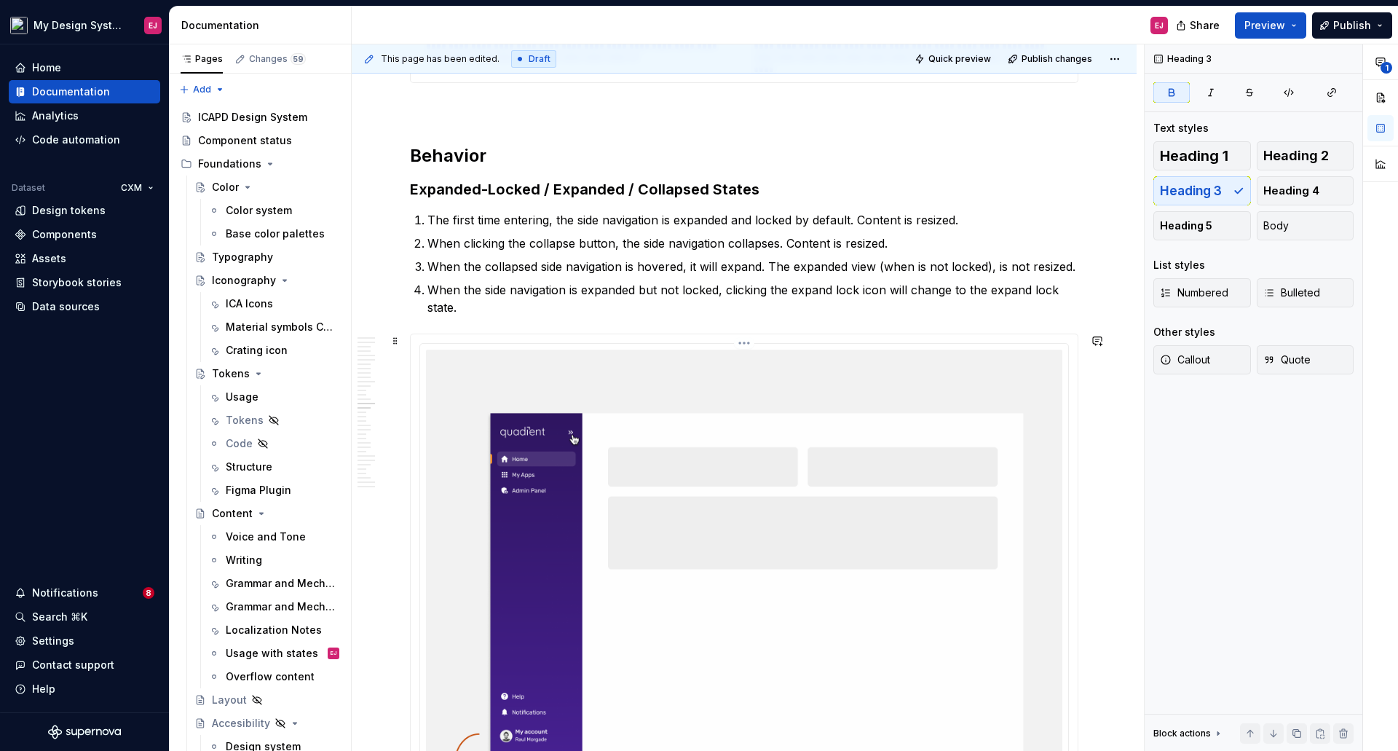
scroll to position [11000, 0]
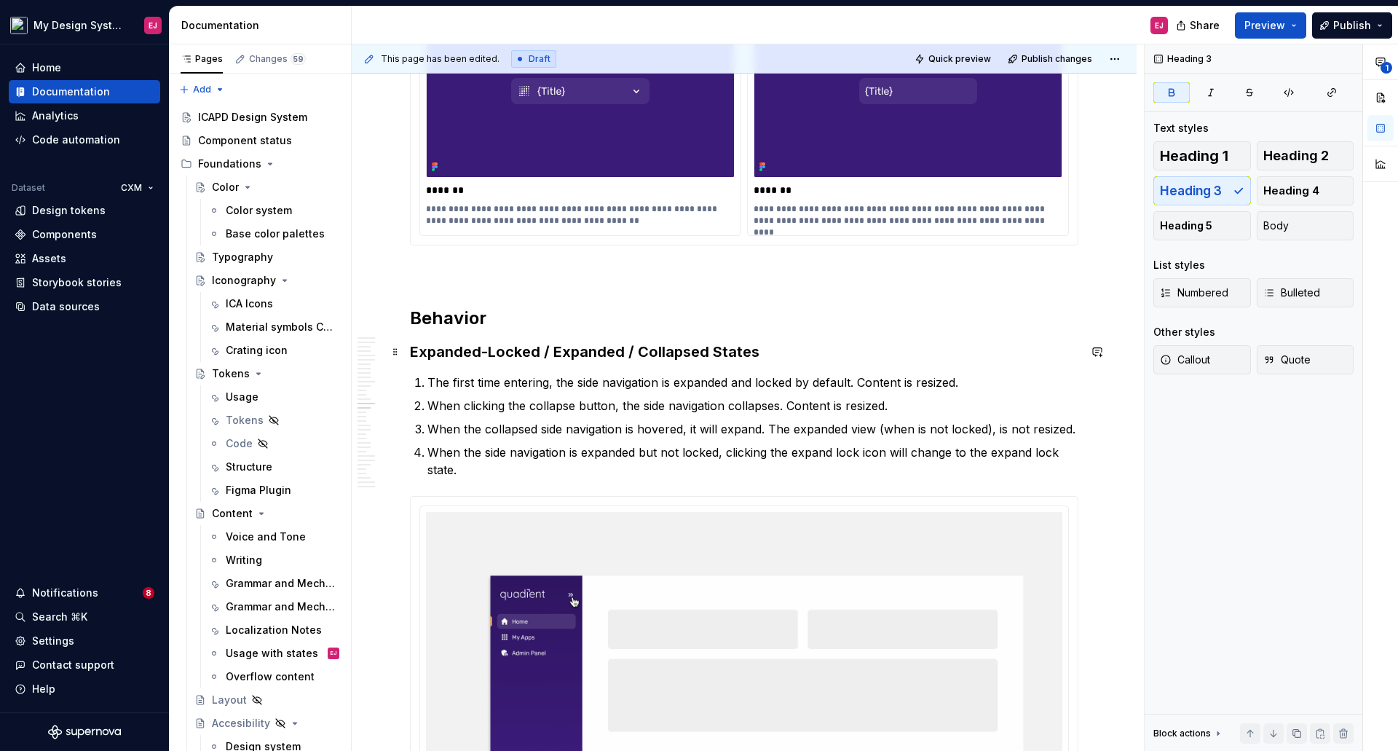
click at [592, 356] on strong "Expanded-Locked / Expanded / Collapsed States" at bounding box center [584, 351] width 349 height 17
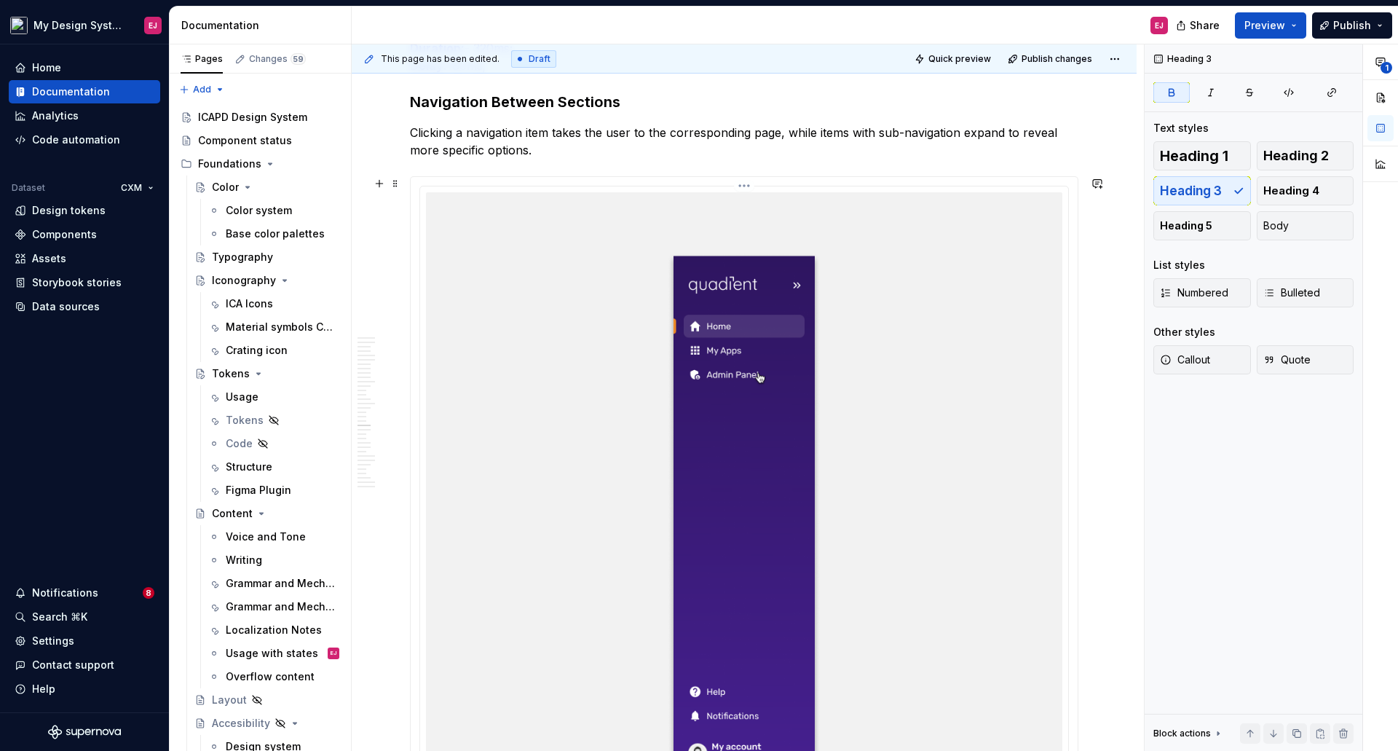
scroll to position [13039, 0]
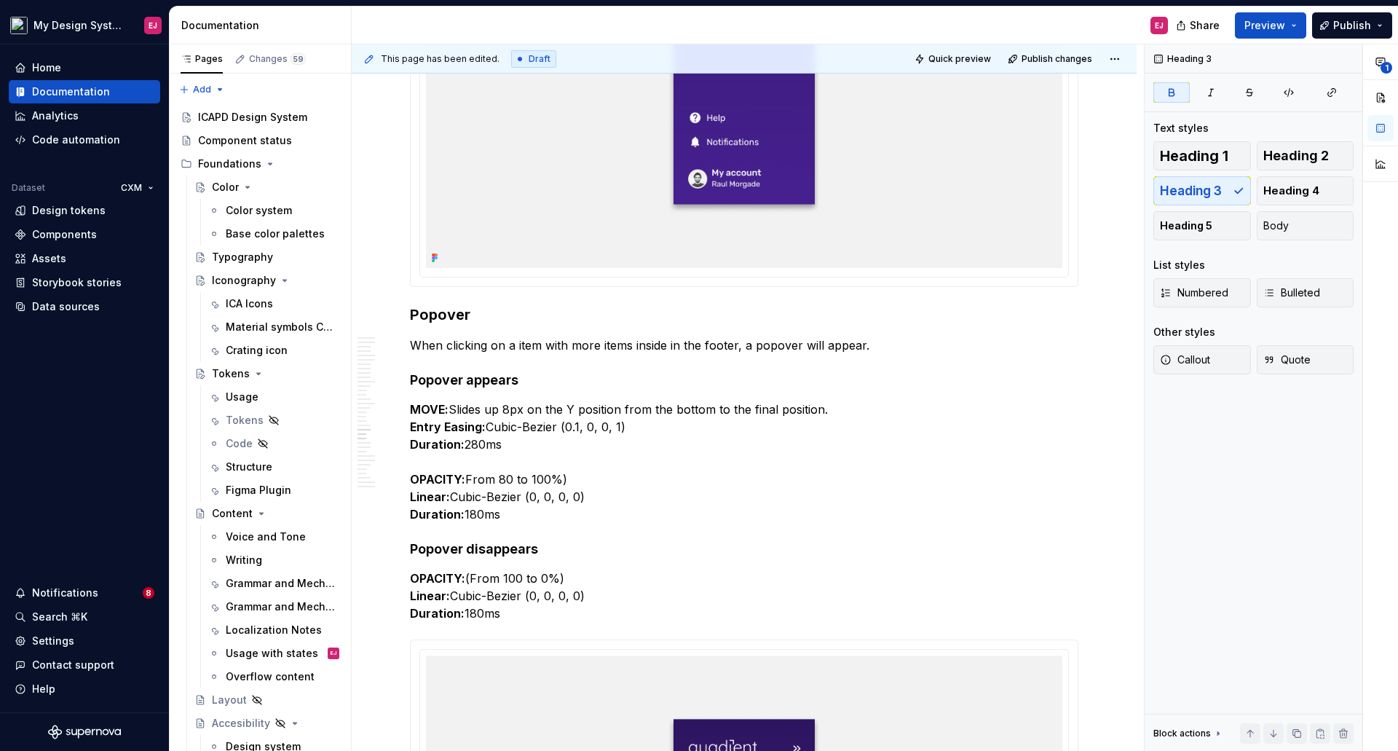
scroll to position [13985, 0]
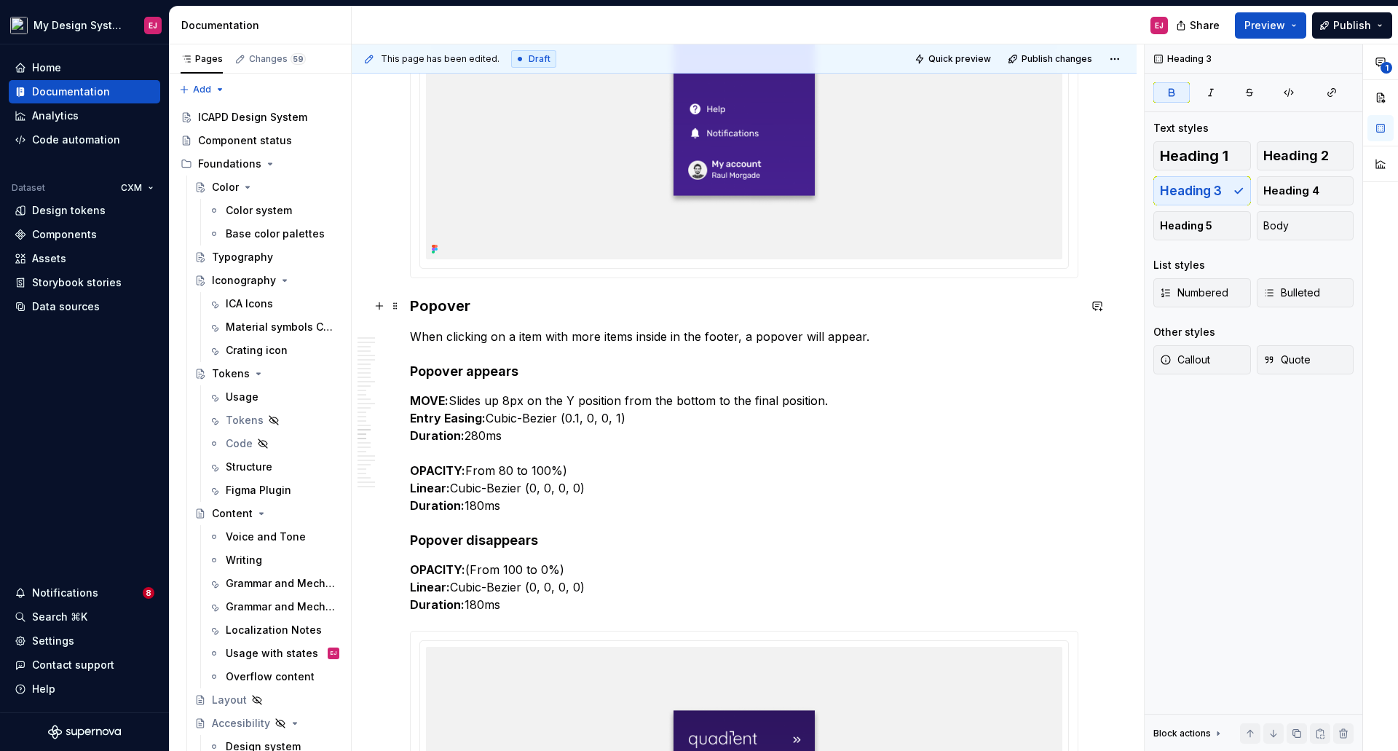
click at [426, 308] on strong "Popover" at bounding box center [440, 305] width 60 height 17
click at [493, 373] on h4 "Popover appears" at bounding box center [744, 371] width 668 height 17
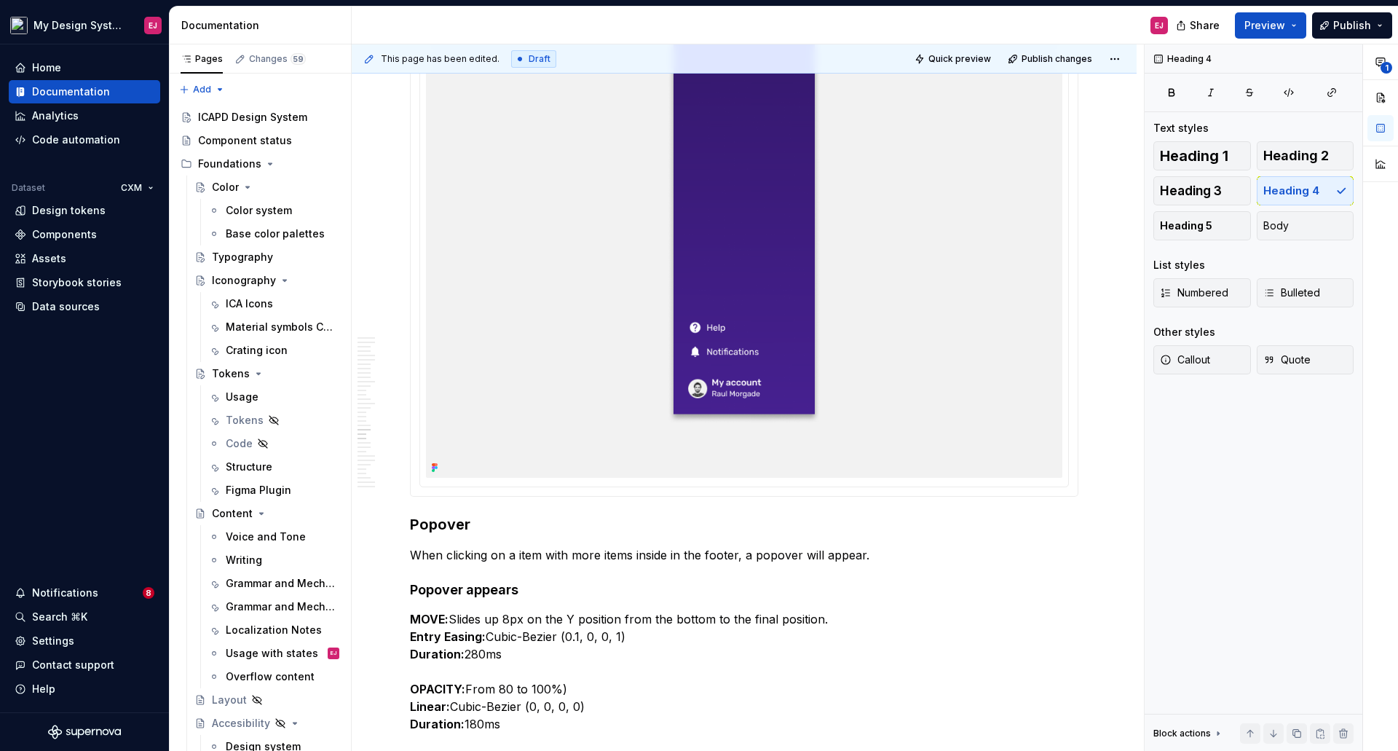
scroll to position [14131, 0]
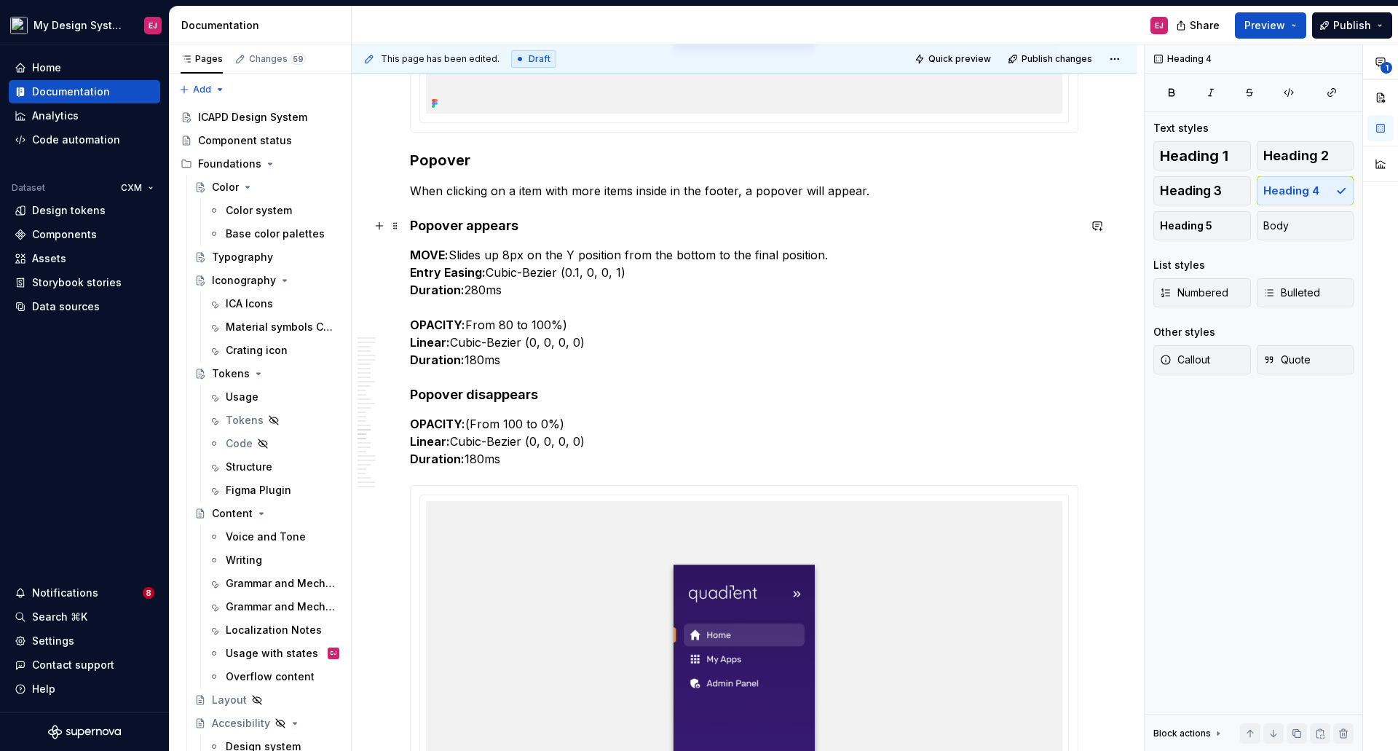
click at [493, 226] on h4 "Popover appears" at bounding box center [744, 225] width 668 height 17
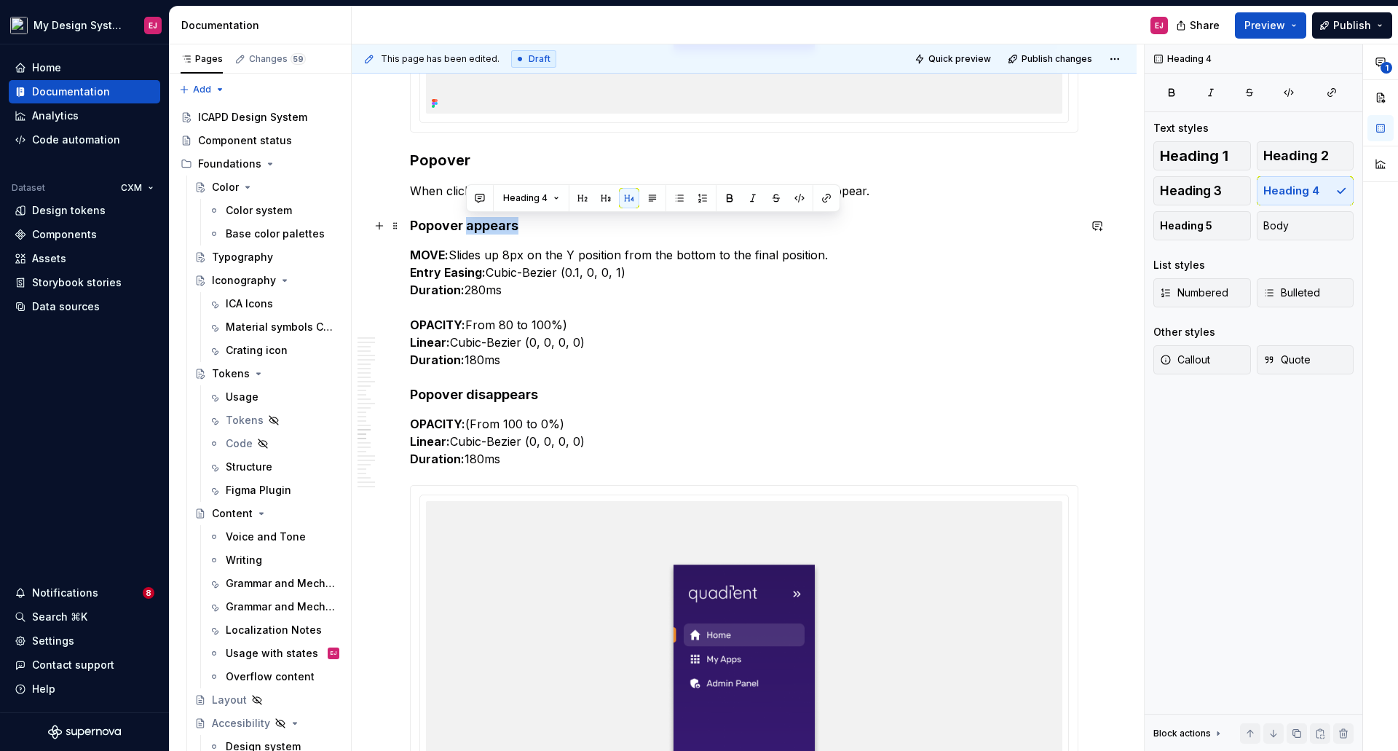
drag, startPoint x: 493, startPoint y: 226, endPoint x: 492, endPoint y: 249, distance: 22.6
click at [493, 229] on h4 "Popover appears" at bounding box center [744, 225] width 668 height 17
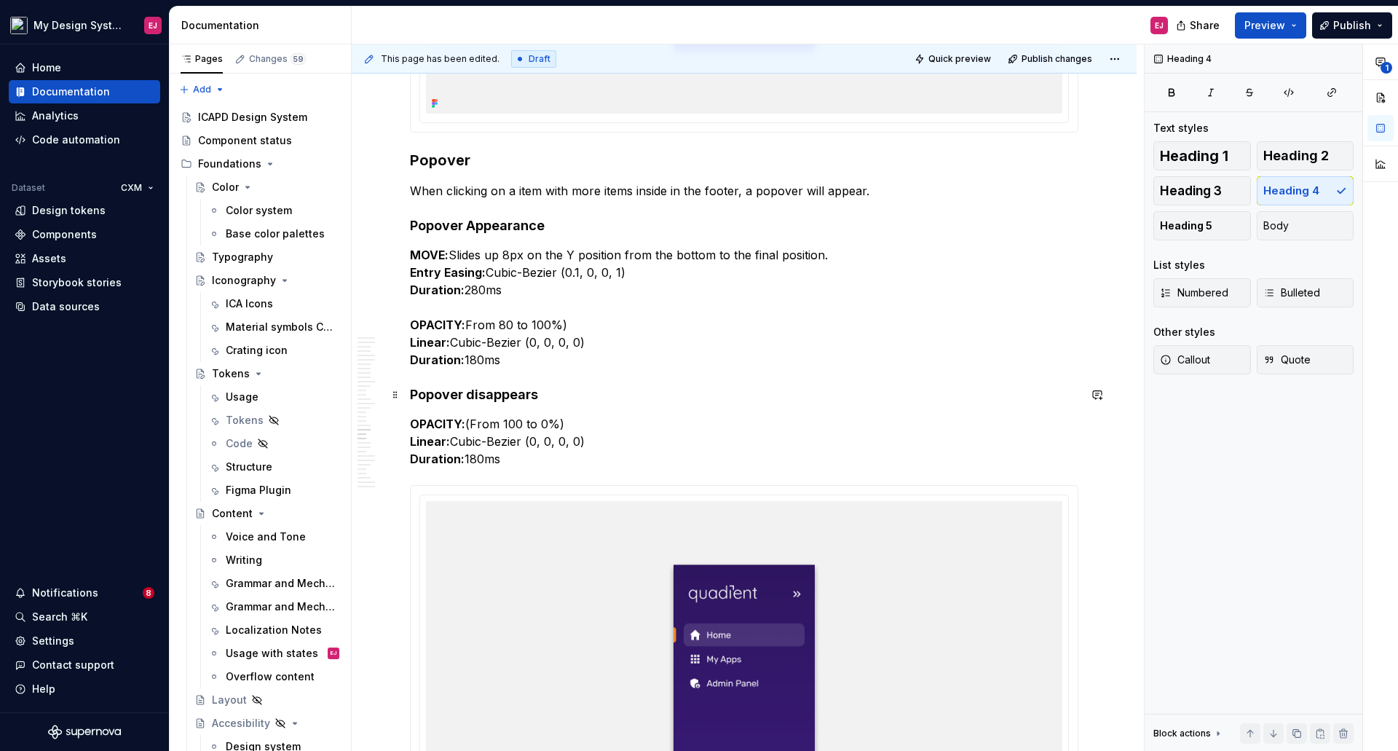
click at [490, 388] on h4 "Popover disappears" at bounding box center [744, 394] width 668 height 17
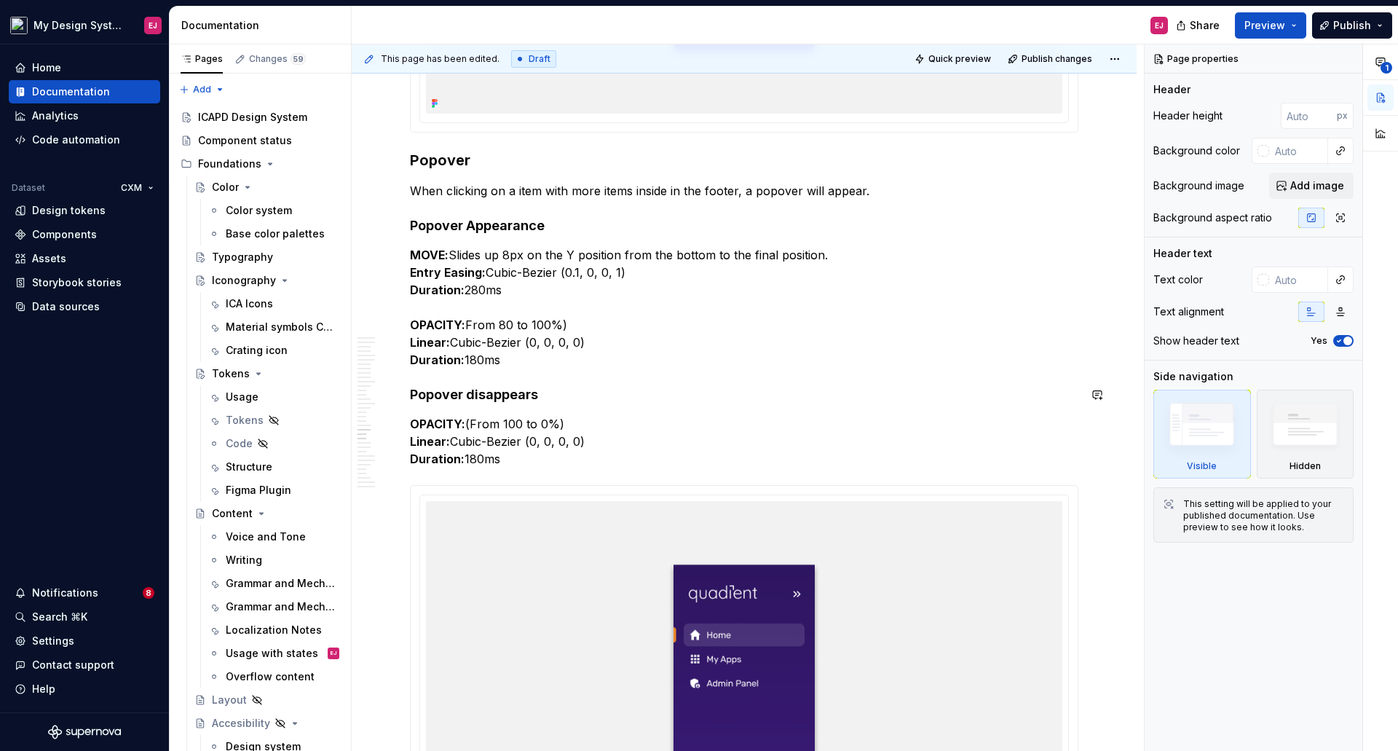
type textarea "*"
click at [492, 388] on h4 "Popover disappears" at bounding box center [744, 394] width 668 height 17
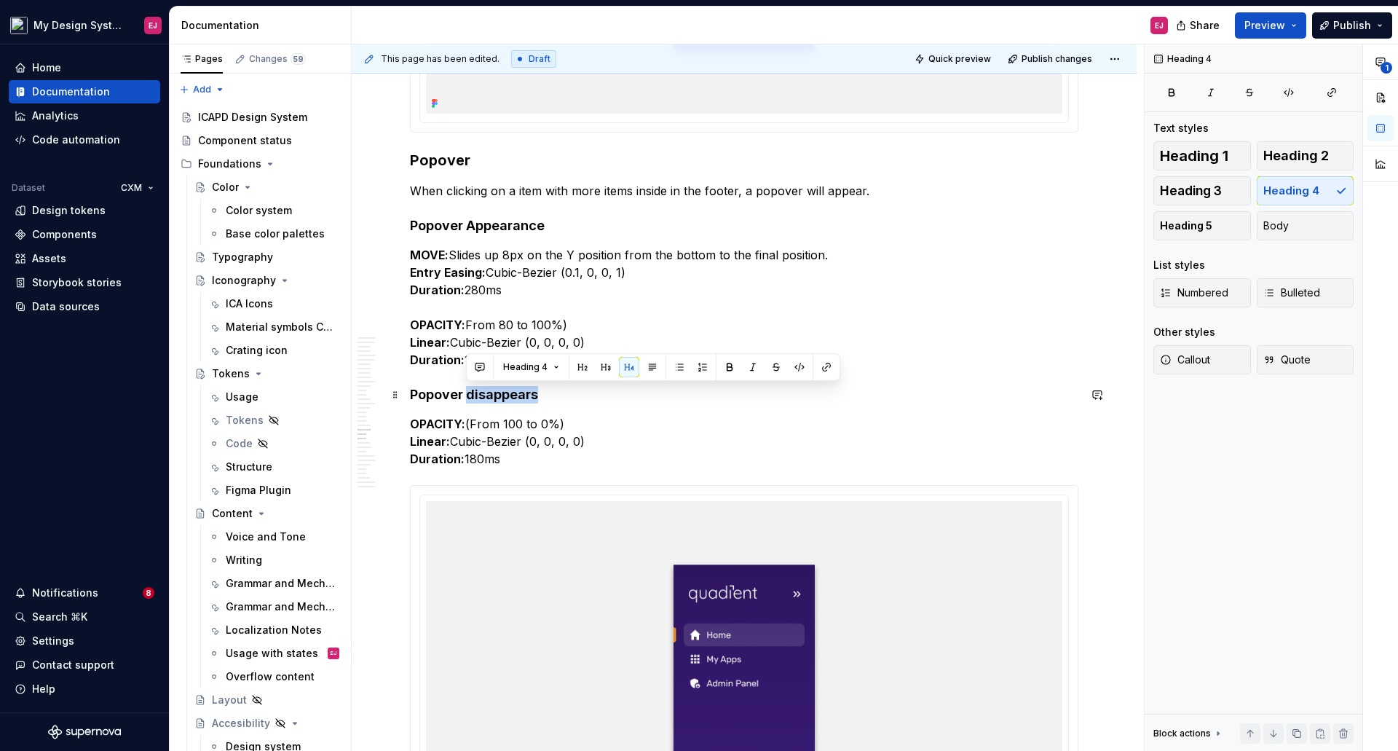
click at [492, 388] on h4 "Popover disappears" at bounding box center [744, 394] width 668 height 17
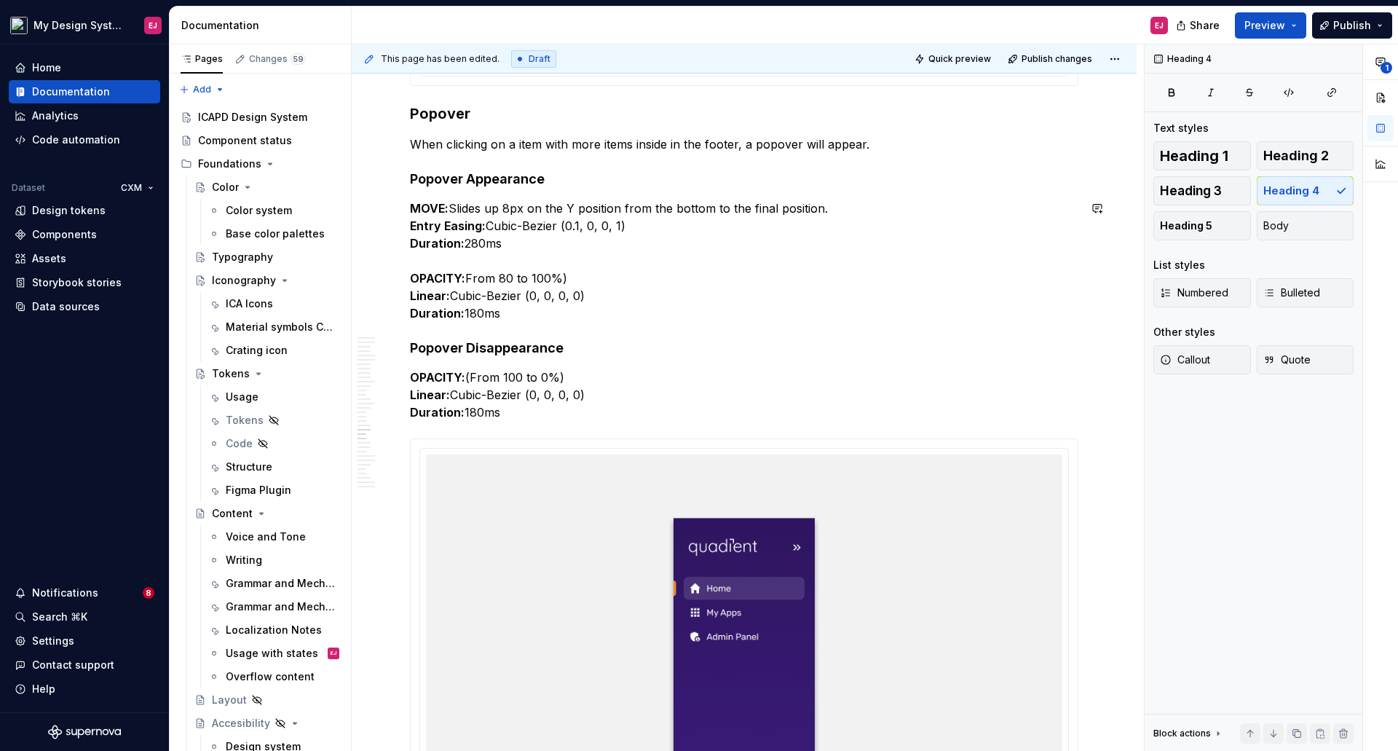
scroll to position [14203, 0]
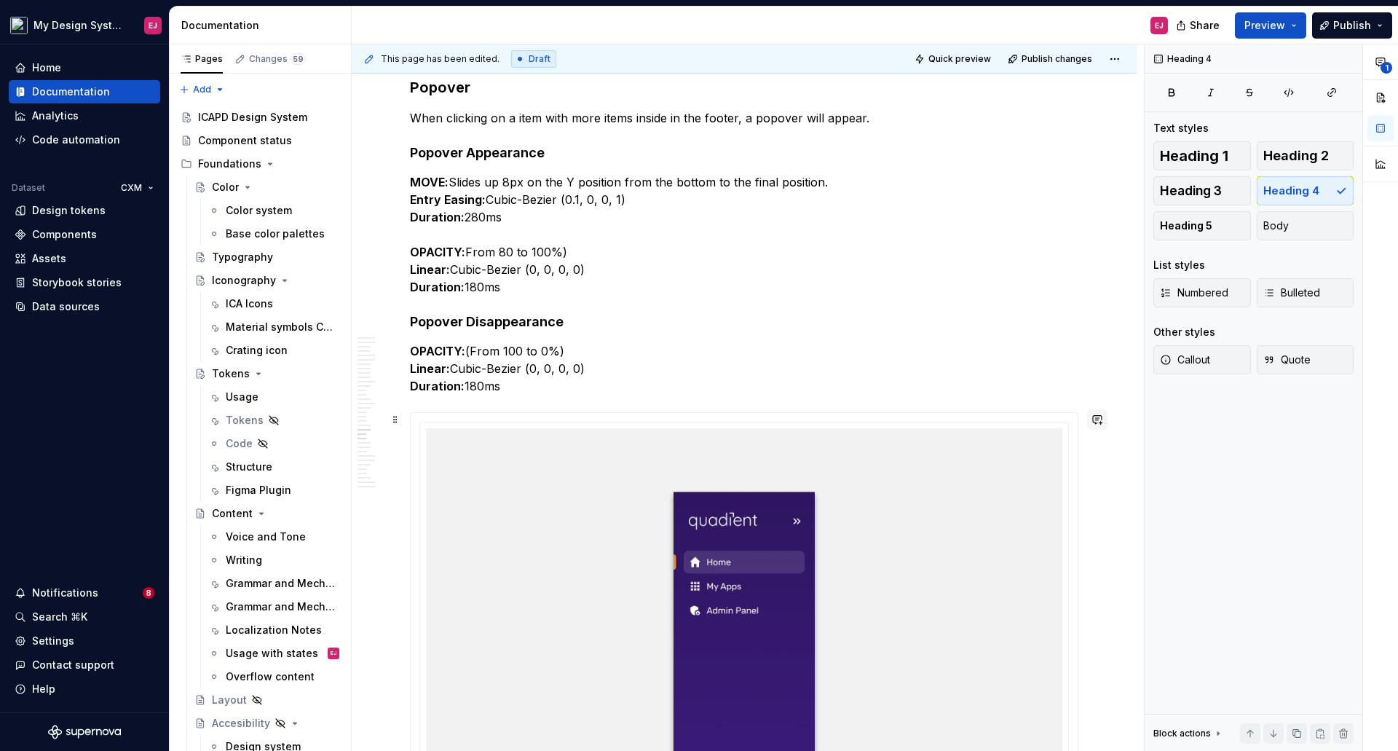
click at [1095, 419] on button "button" at bounding box center [1097, 419] width 20 height 20
click at [895, 462] on icon "Mention someone" at bounding box center [891, 466] width 15 height 15
click at [927, 384] on span "[PERSON_NAME]" at bounding box center [934, 385] width 83 height 15
click at [1096, 477] on icon "Send" at bounding box center [1091, 483] width 15 height 15
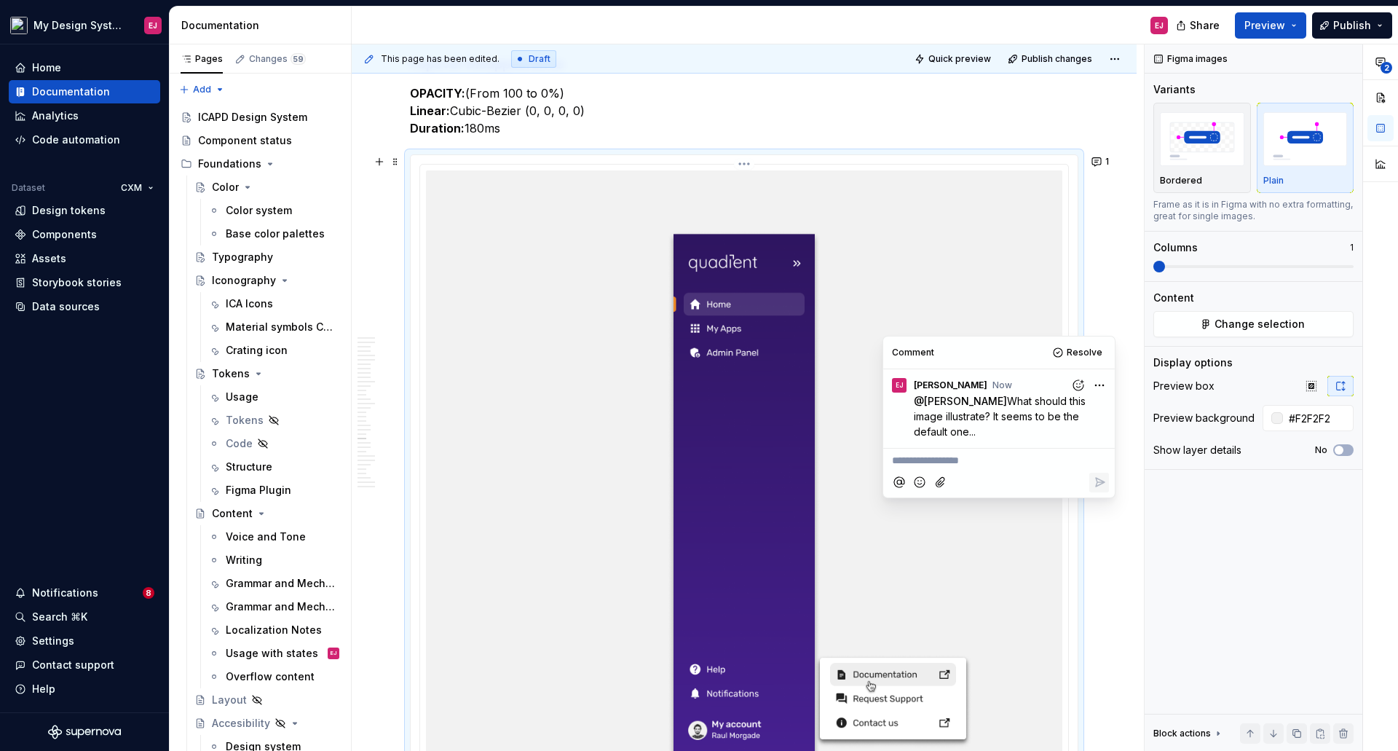
scroll to position [14276, 0]
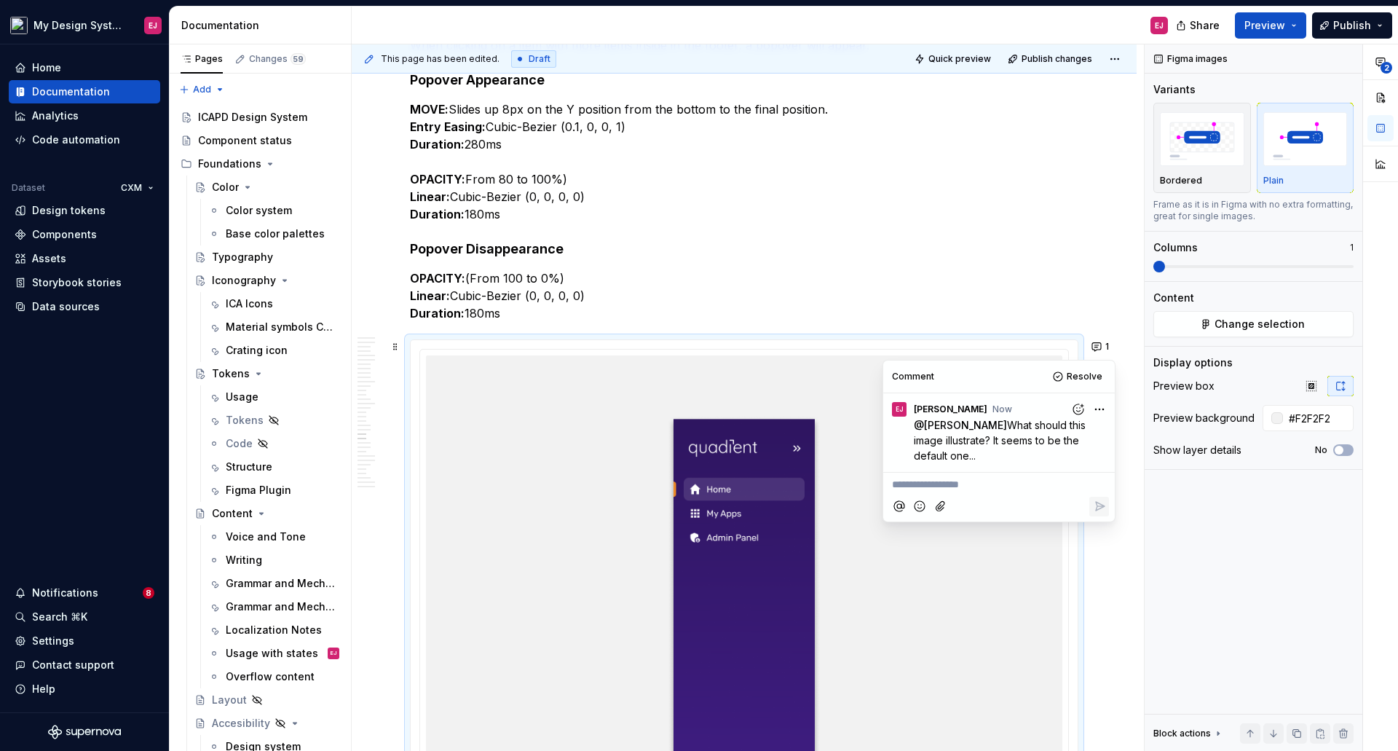
click at [1099, 406] on html "My Design System EJ Home Documentation Analytics Code automation Dataset CXM De…" at bounding box center [699, 375] width 1398 height 751
click at [1067, 433] on span "Edit comment" at bounding box center [1053, 436] width 68 height 15
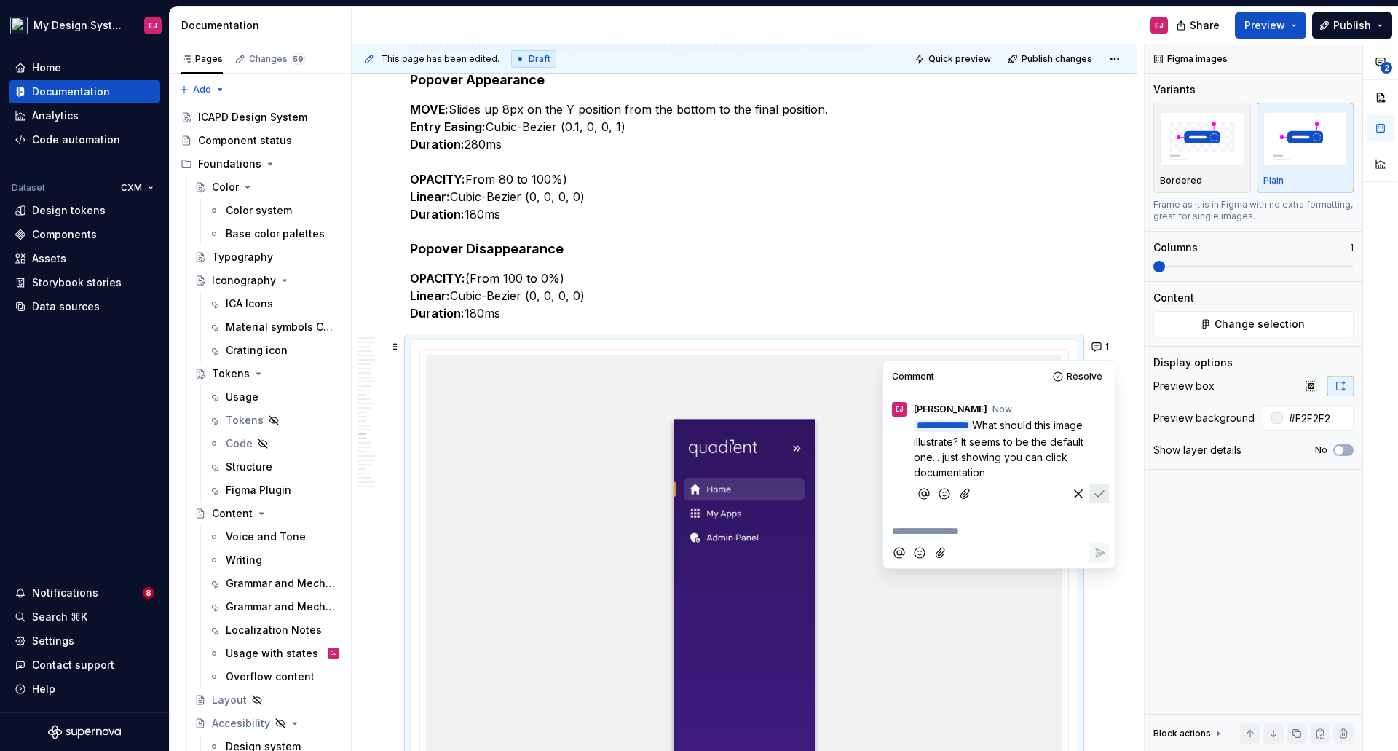
click at [945, 497] on icon "Add emoji" at bounding box center [944, 494] width 10 height 10
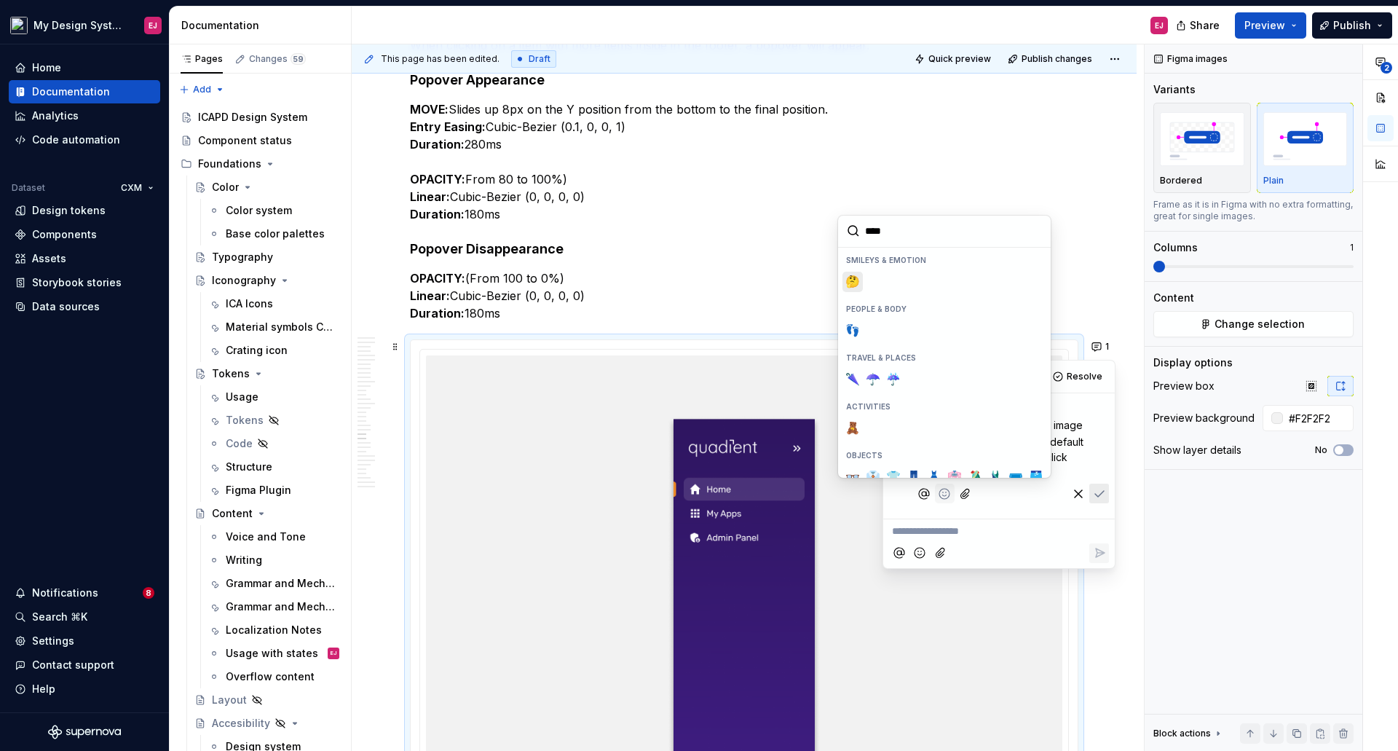
click at [852, 282] on span "🤔" at bounding box center [853, 281] width 12 height 15
type input "****"
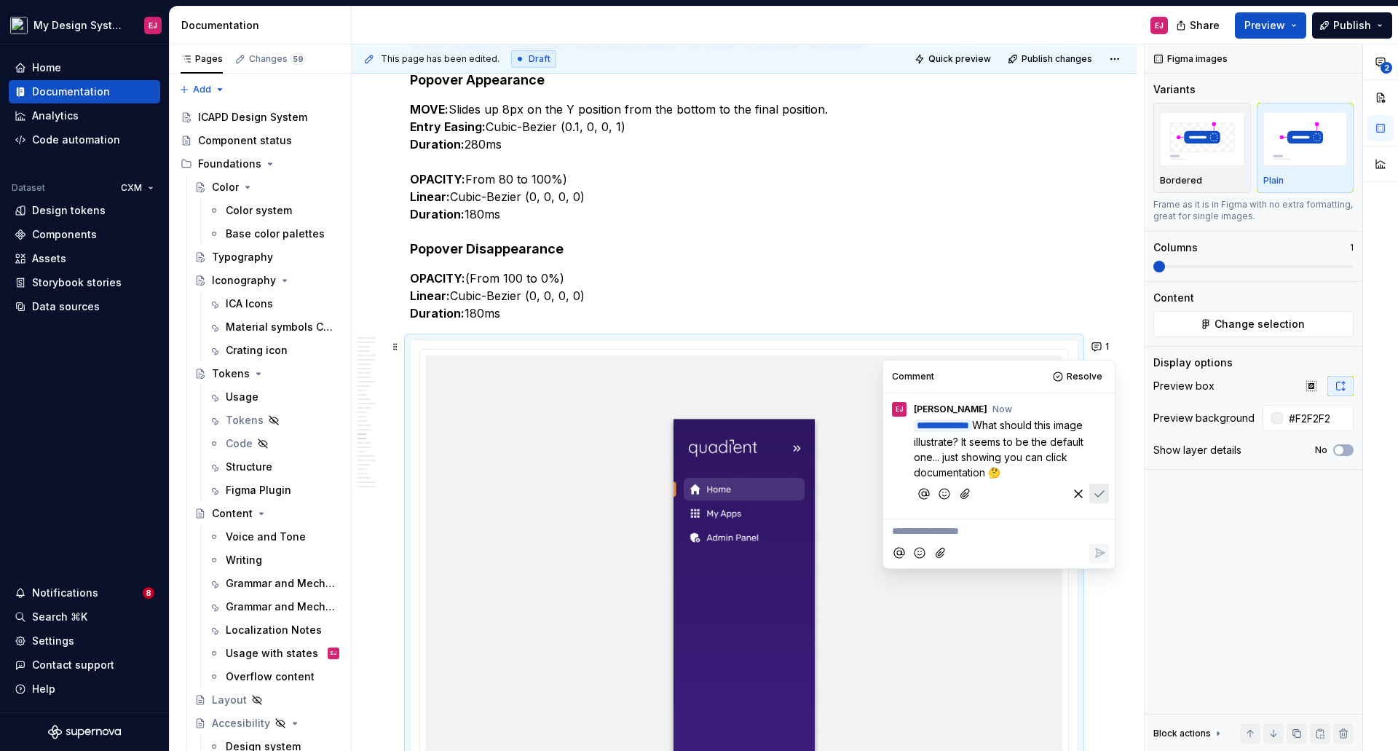
click at [1052, 470] on p "**********" at bounding box center [1003, 448] width 178 height 63
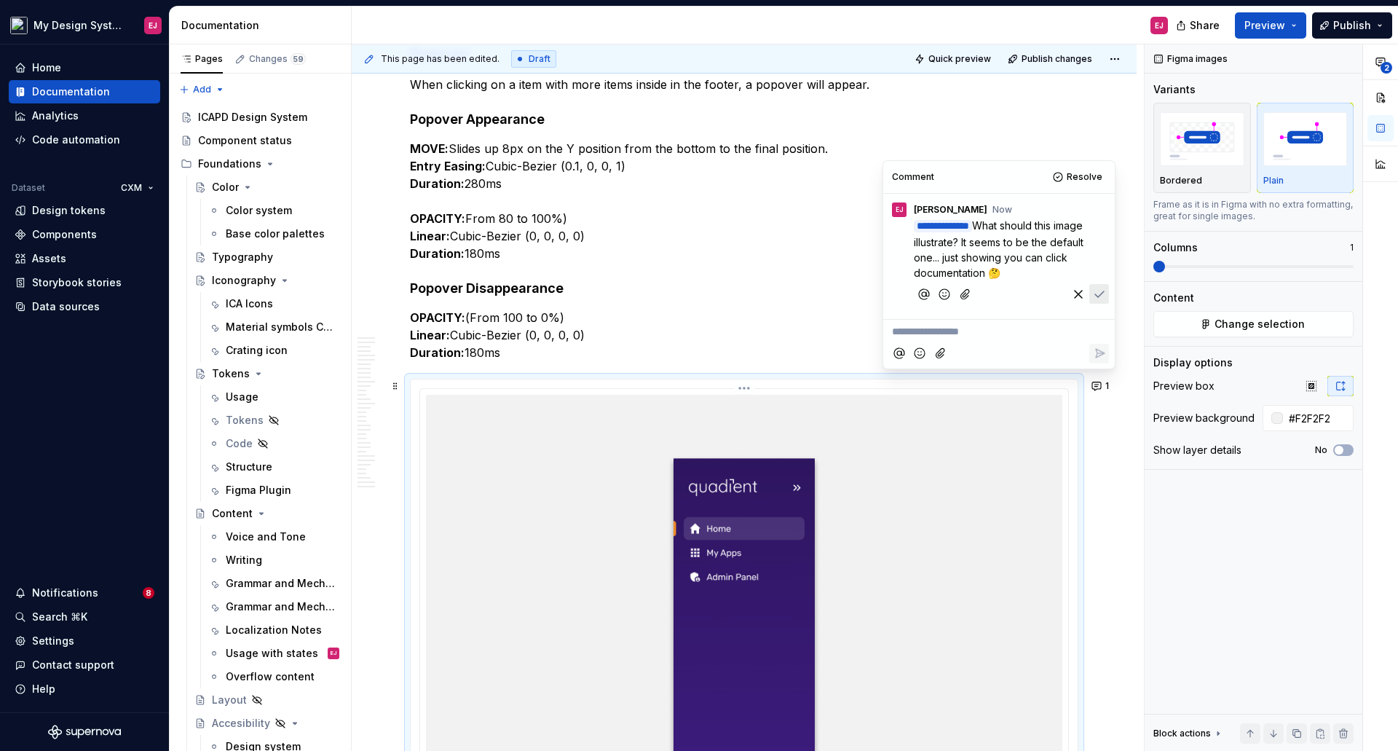
scroll to position [14203, 0]
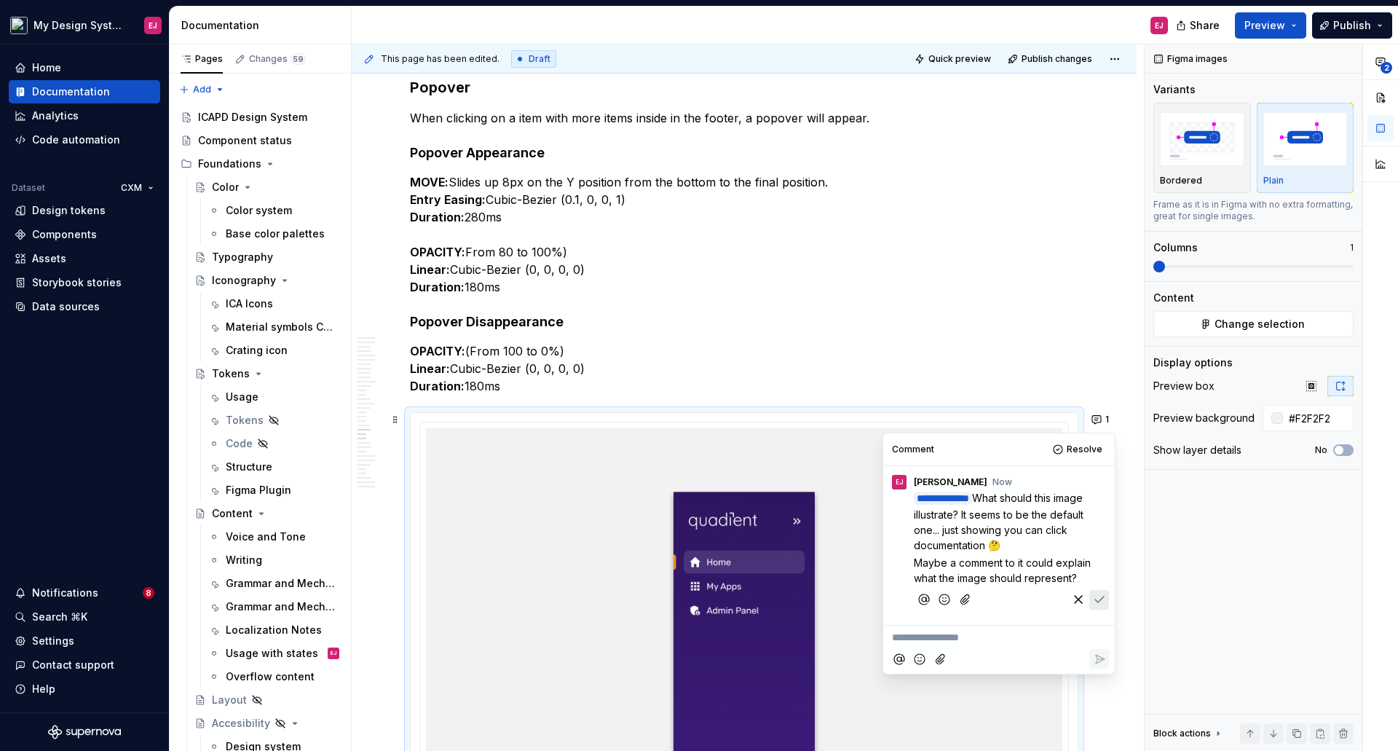
click at [1102, 595] on icon "Save" at bounding box center [1099, 599] width 15 height 15
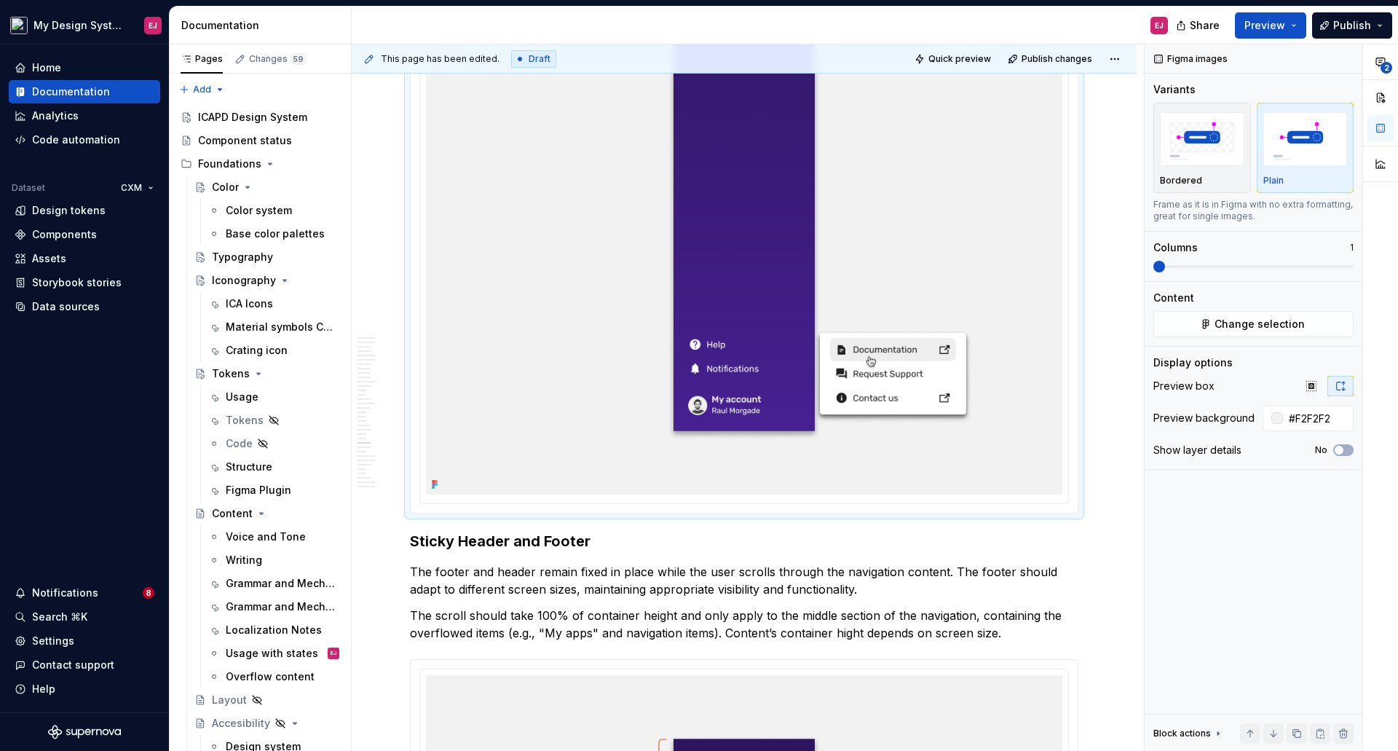
scroll to position [15004, 0]
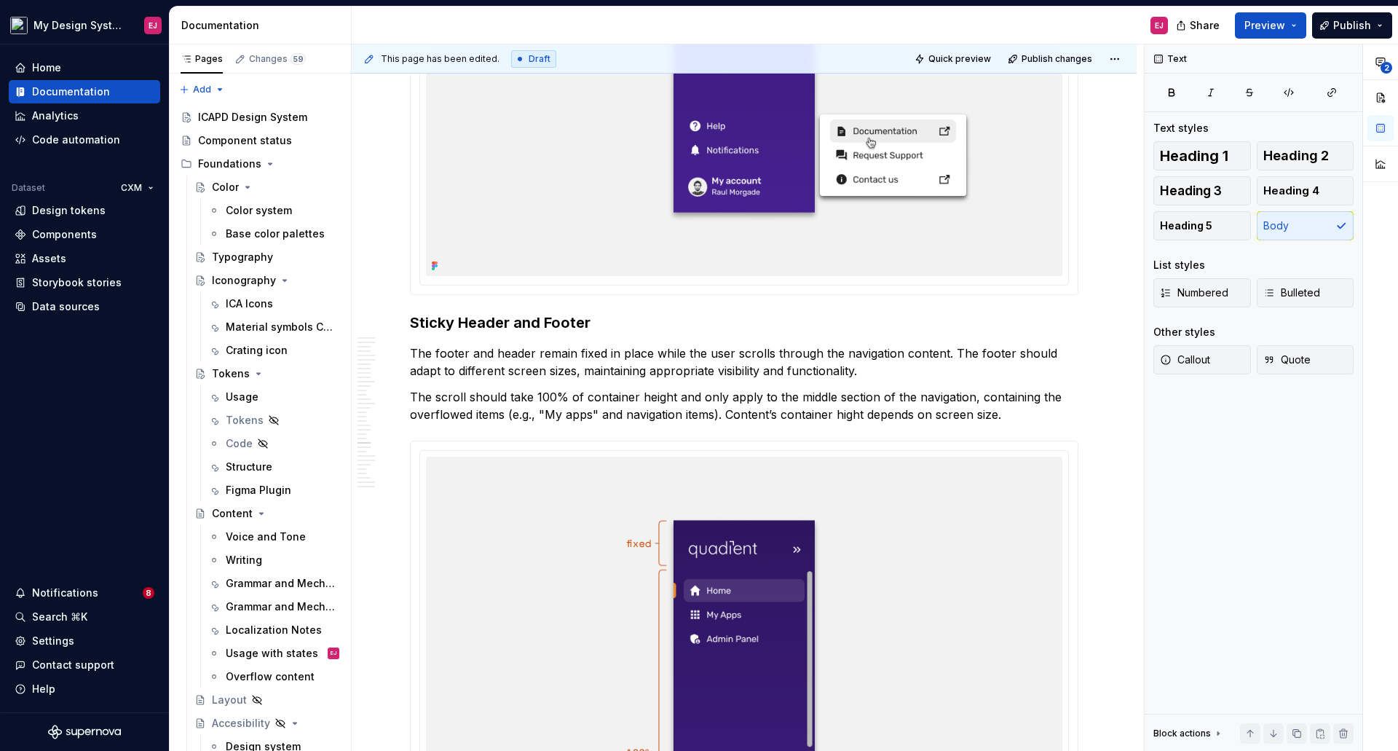
click at [584, 396] on p "The scroll should take 100% of container height and only apply to the middle se…" at bounding box center [744, 405] width 668 height 35
drag, startPoint x: 746, startPoint y: 416, endPoint x: 837, endPoint y: 450, distance: 96.5
click at [750, 416] on p "The scroll should take 100% of the container height and only apply to the middl…" at bounding box center [744, 405] width 668 height 35
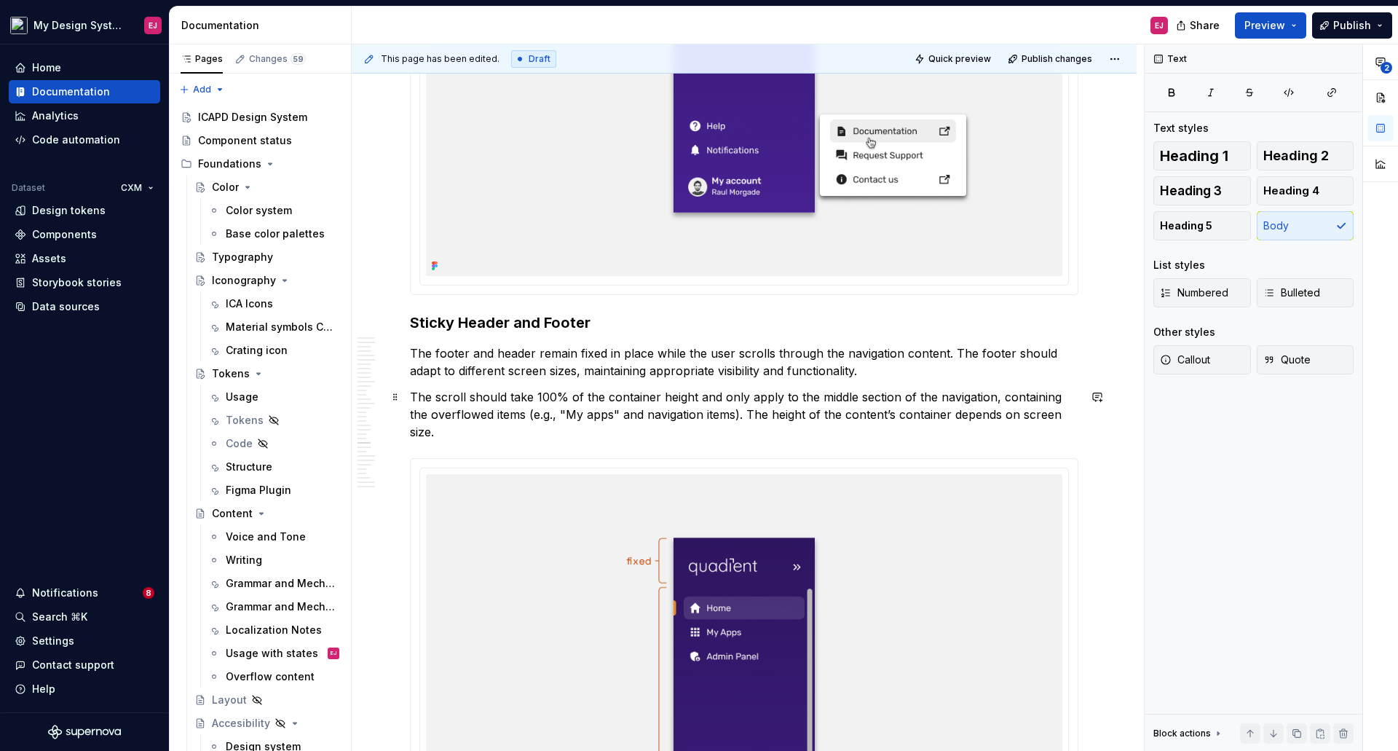
click at [1021, 416] on p "The scroll should take 100% of the container height and only apply to the middl…" at bounding box center [744, 414] width 668 height 52
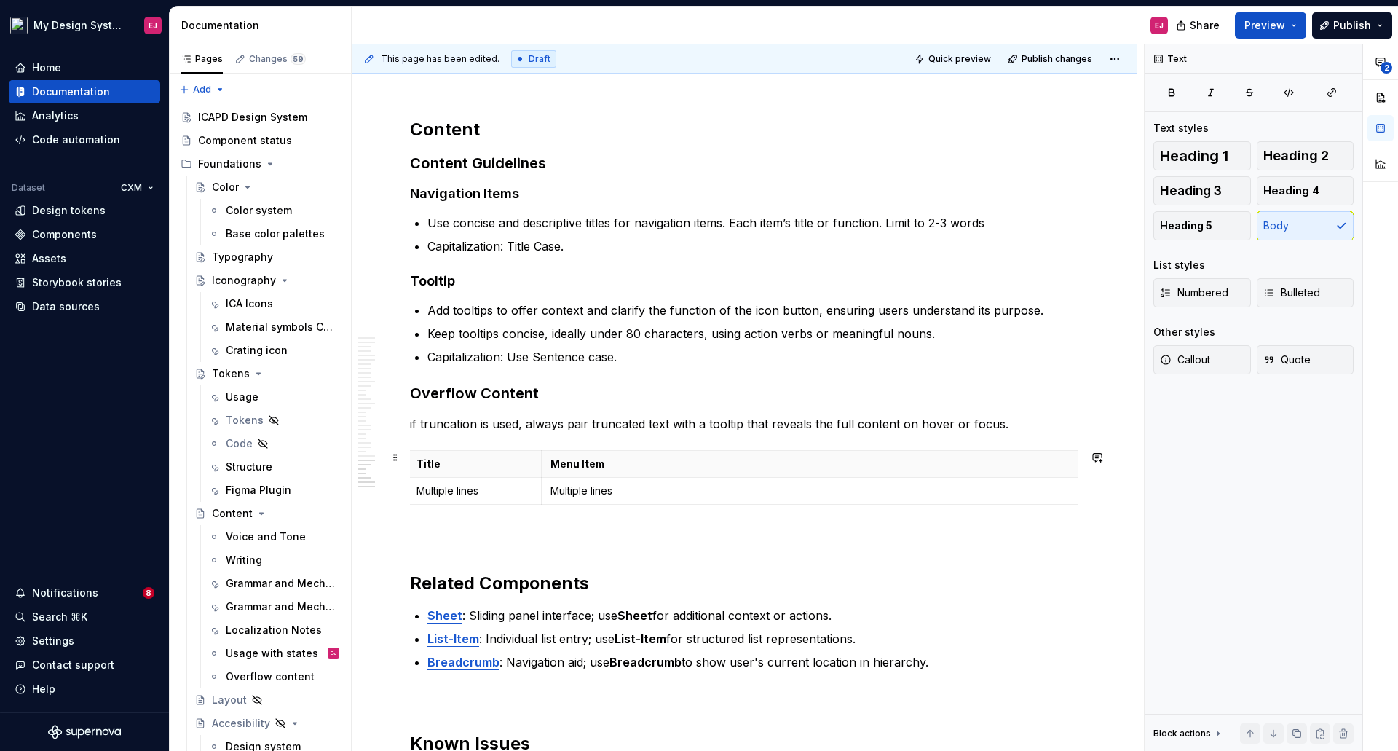
scroll to position [0, 0]
drag, startPoint x: 1076, startPoint y: 461, endPoint x: 616, endPoint y: 469, distance: 460.2
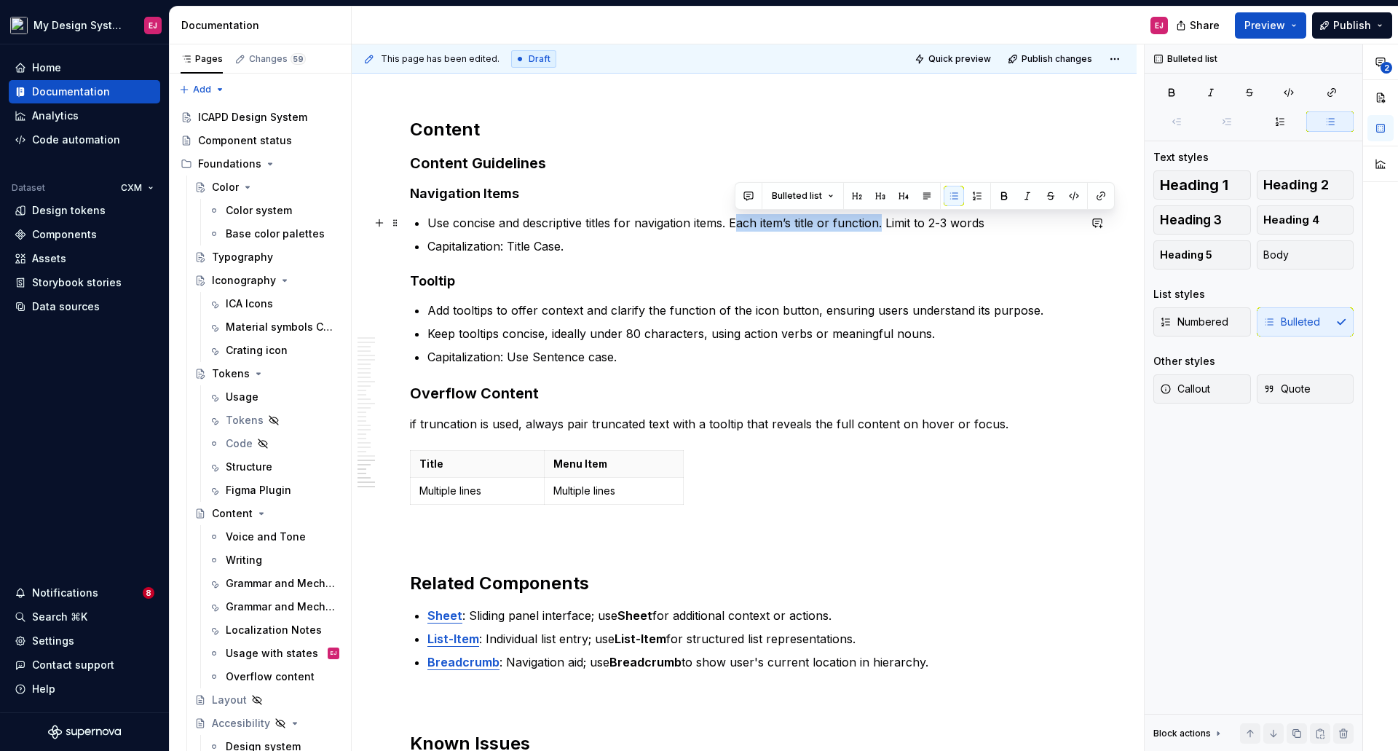
drag, startPoint x: 738, startPoint y: 221, endPoint x: 953, endPoint y: 386, distance: 271.1
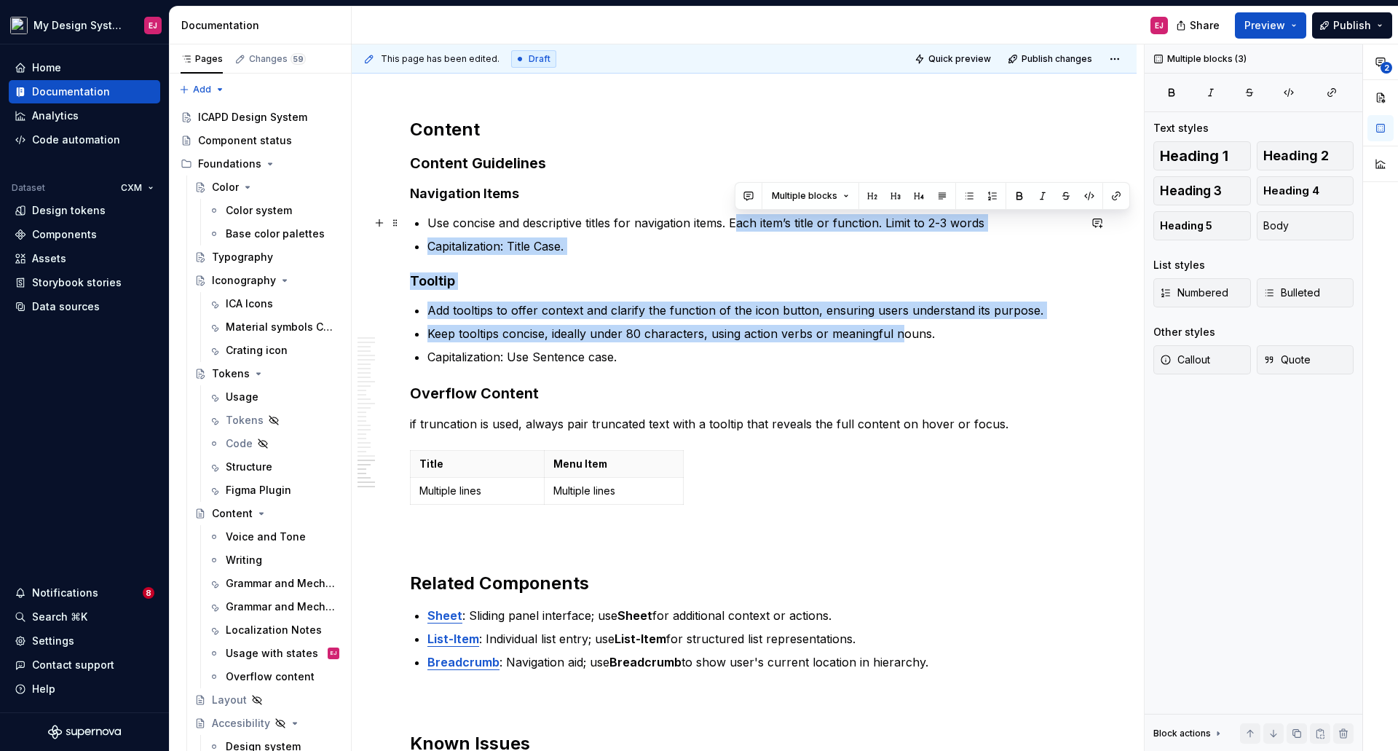
click at [772, 221] on p "Use concise and descriptive titles for navigation items. Each item’s title or f…" at bounding box center [752, 222] width 651 height 17
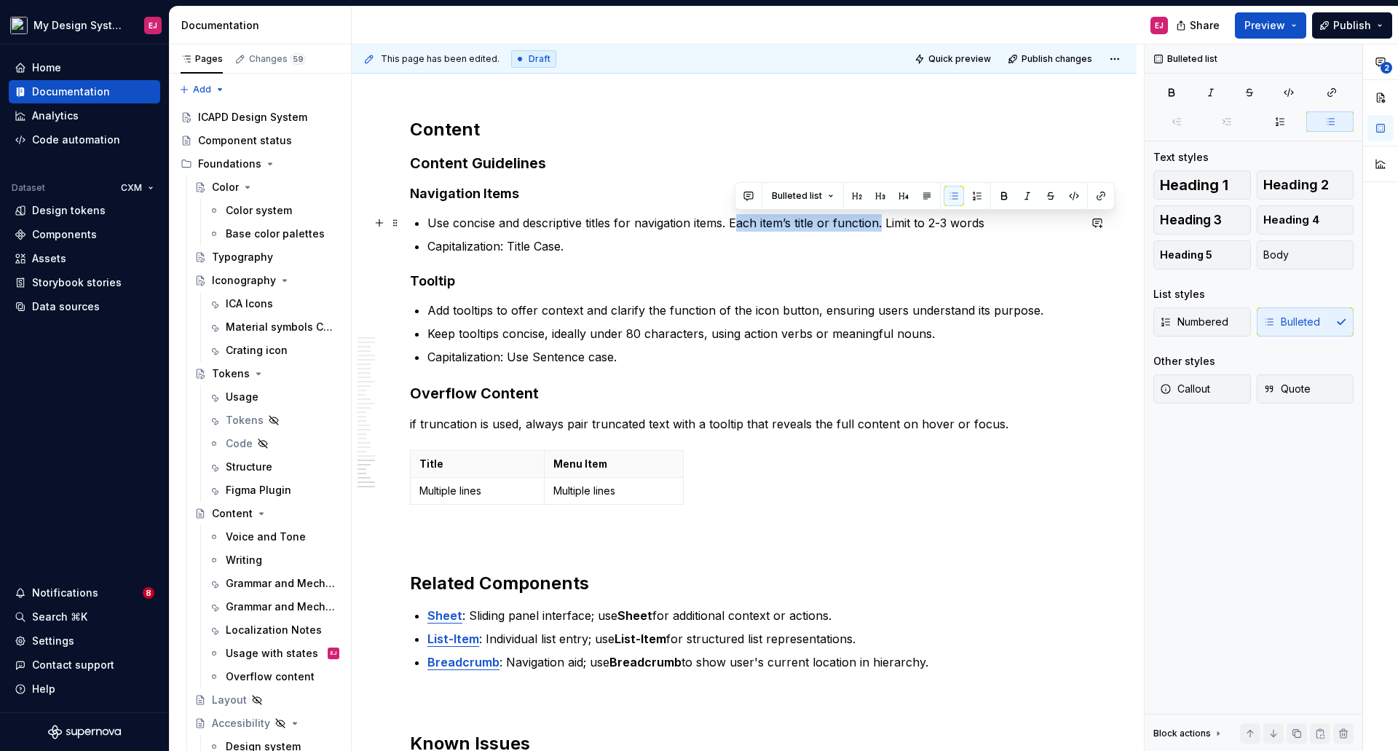
drag, startPoint x: 733, startPoint y: 222, endPoint x: 883, endPoint y: 232, distance: 150.3
click at [883, 232] on p "Use concise and descriptive titles for navigation items. Each item’s title or f…" at bounding box center [752, 222] width 651 height 17
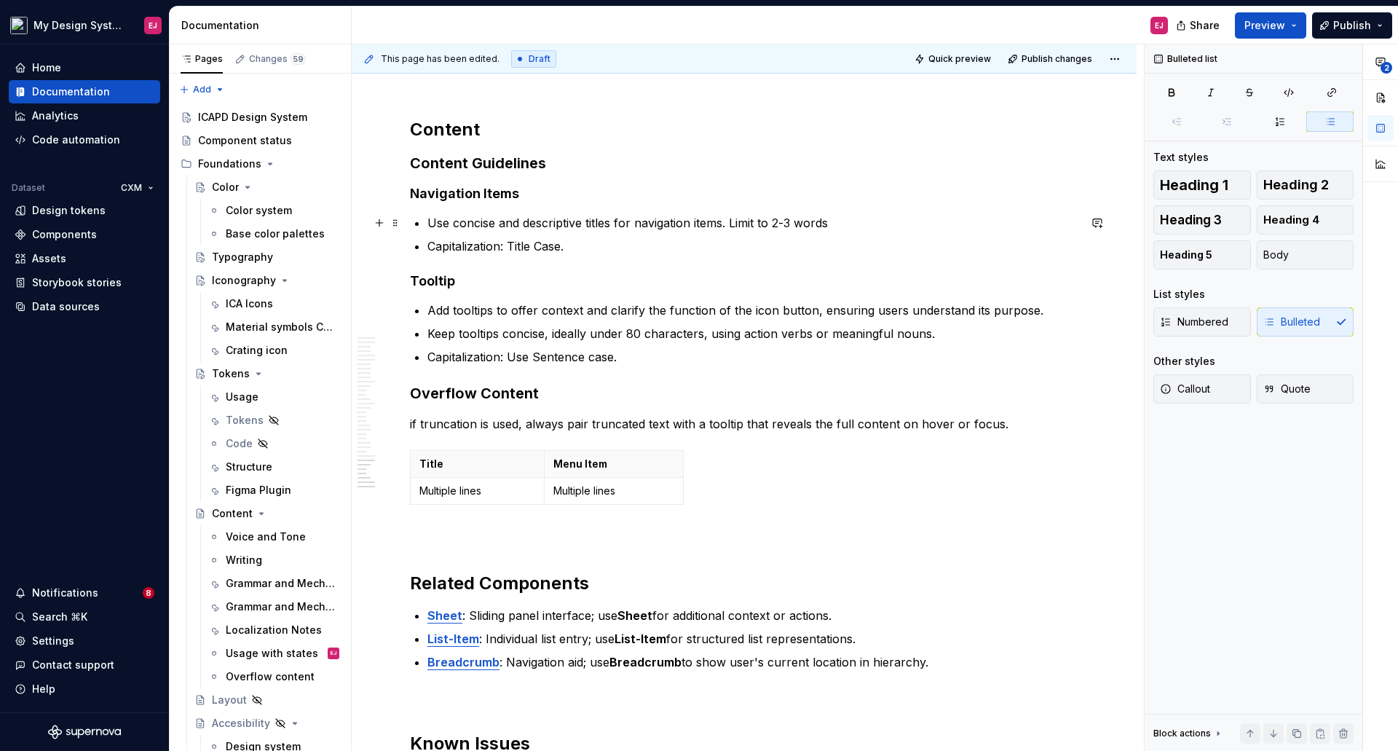
drag, startPoint x: 430, startPoint y: 226, endPoint x: 489, endPoint y: 249, distance: 63.8
click at [431, 226] on p "Use concise and descriptive titles for navigation items. Limit to 2-3 words" at bounding box center [752, 222] width 651 height 17
click at [761, 224] on p "Use concise and descriptive titles for navigation items. Limit to 2-3 words" at bounding box center [752, 222] width 651 height 17
drag, startPoint x: 645, startPoint y: 307, endPoint x: 724, endPoint y: 307, distance: 79.4
click at [724, 307] on p "Add tooltips to offer context and clarify the function of the icon button, ensu…" at bounding box center [752, 309] width 651 height 17
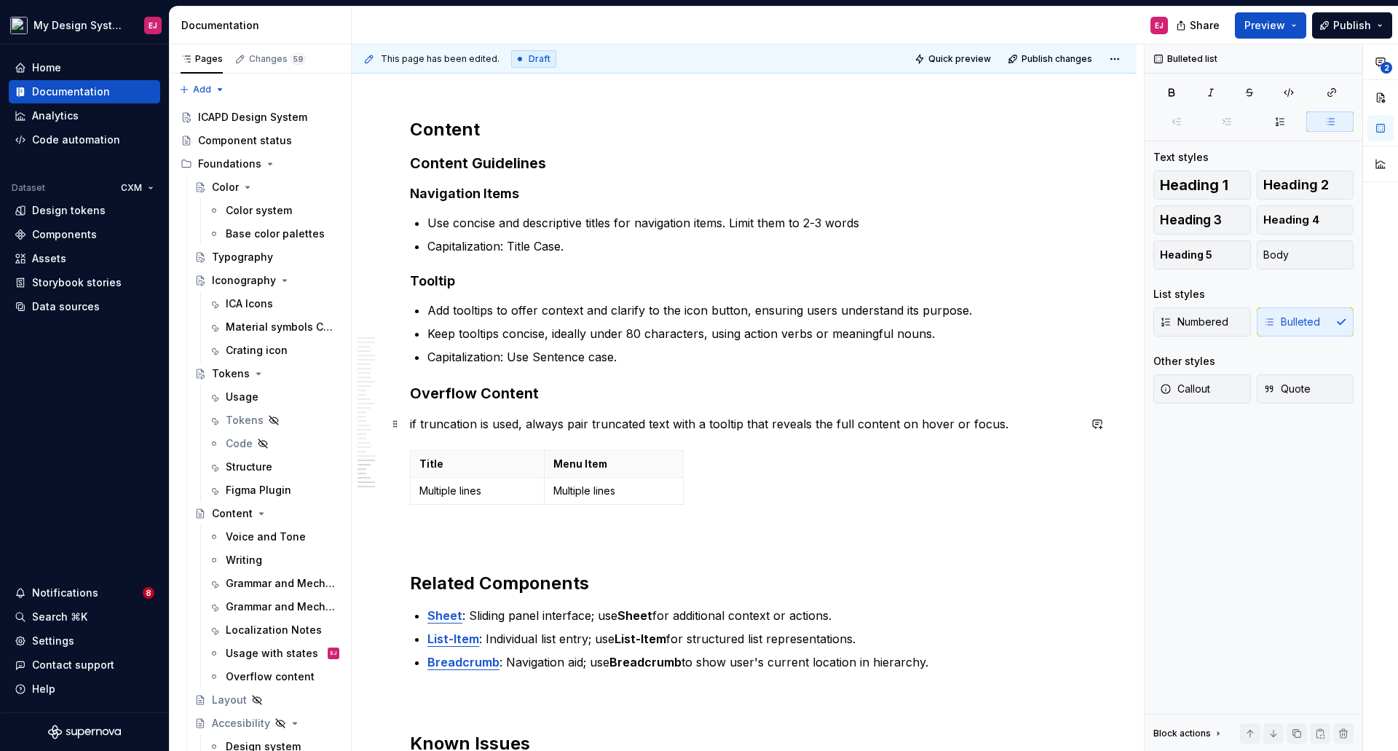
drag, startPoint x: 409, startPoint y: 418, endPoint x: 489, endPoint y: 491, distance: 108.2
click at [408, 421] on div "**********" at bounding box center [748, 397] width 792 height 707
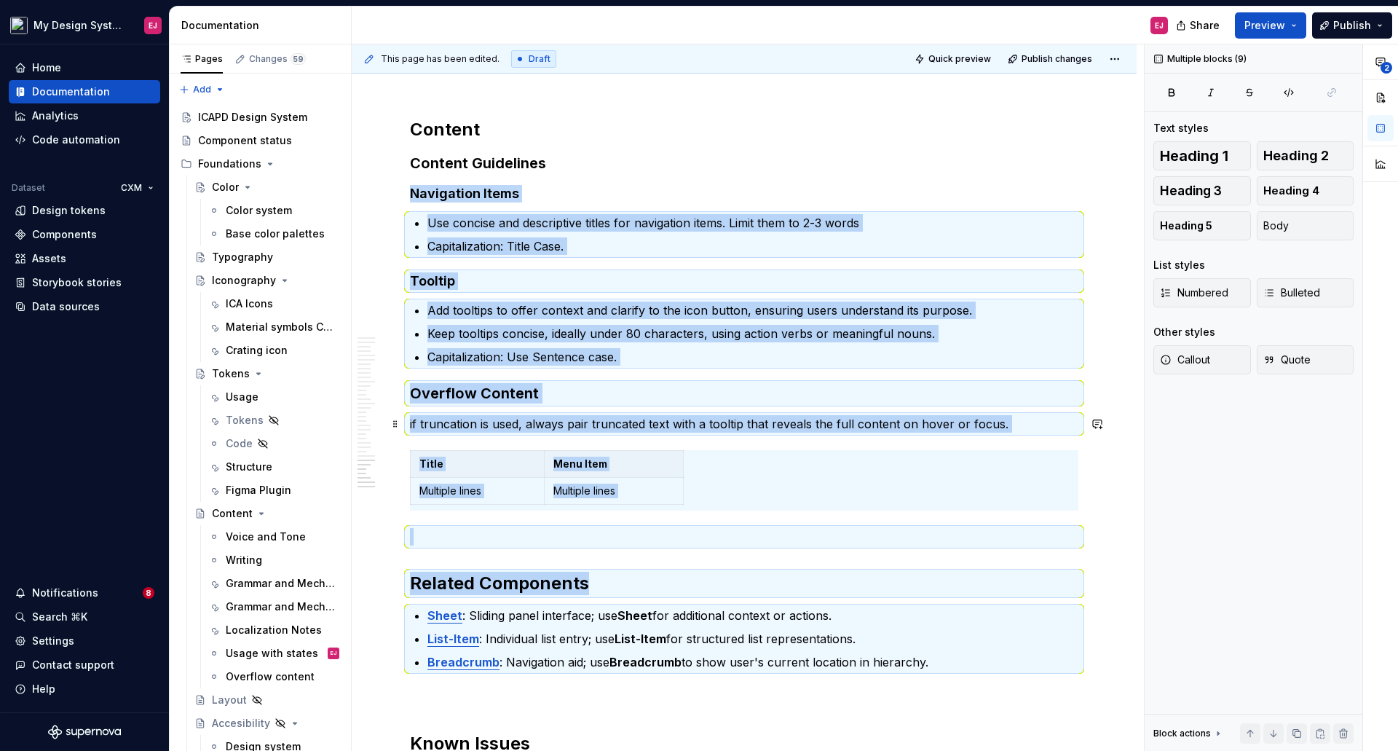
click at [522, 432] on p "if truncation is used, always pair truncated text with a tooltip that reveals t…" at bounding box center [744, 423] width 668 height 17
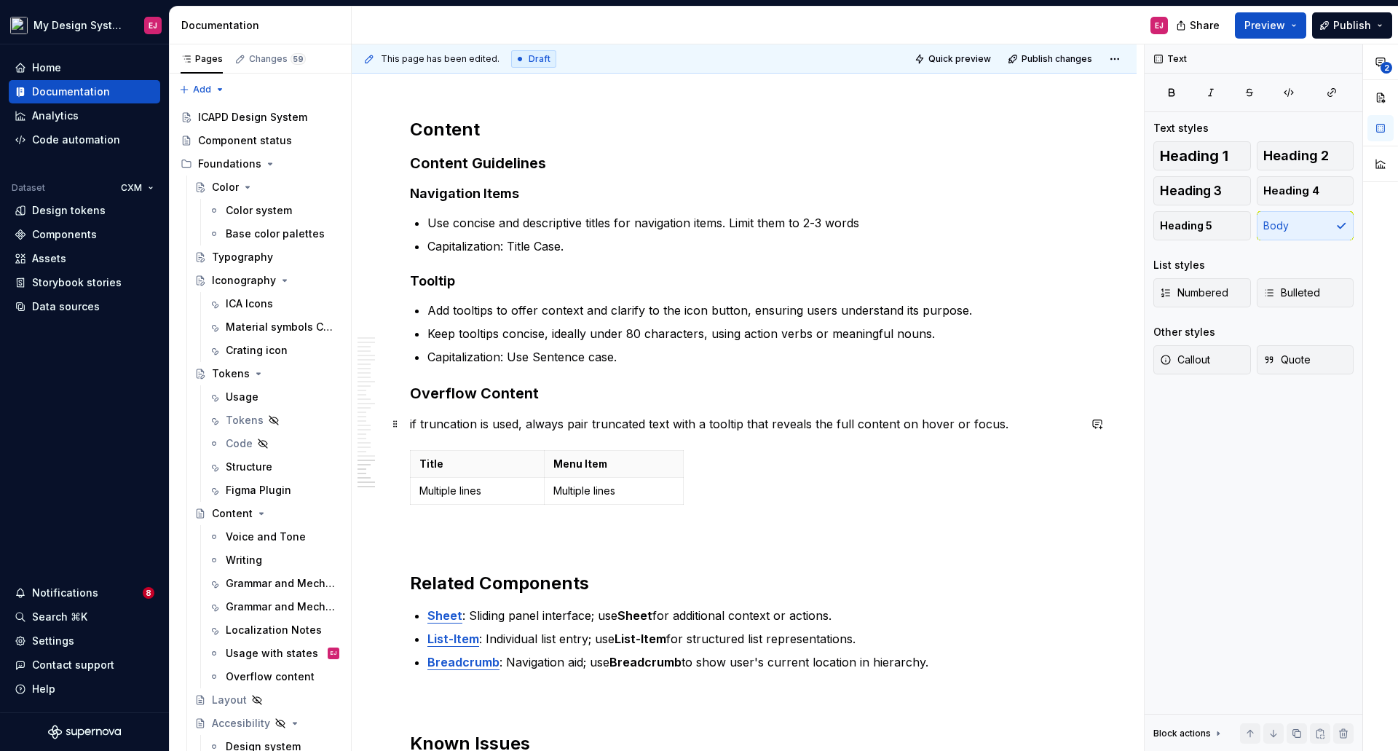
drag, startPoint x: 412, startPoint y: 427, endPoint x: 441, endPoint y: 442, distance: 32.6
click at [417, 428] on p "if truncation is used, always pair truncated text with a tooltip that reveals t…" at bounding box center [744, 423] width 668 height 17
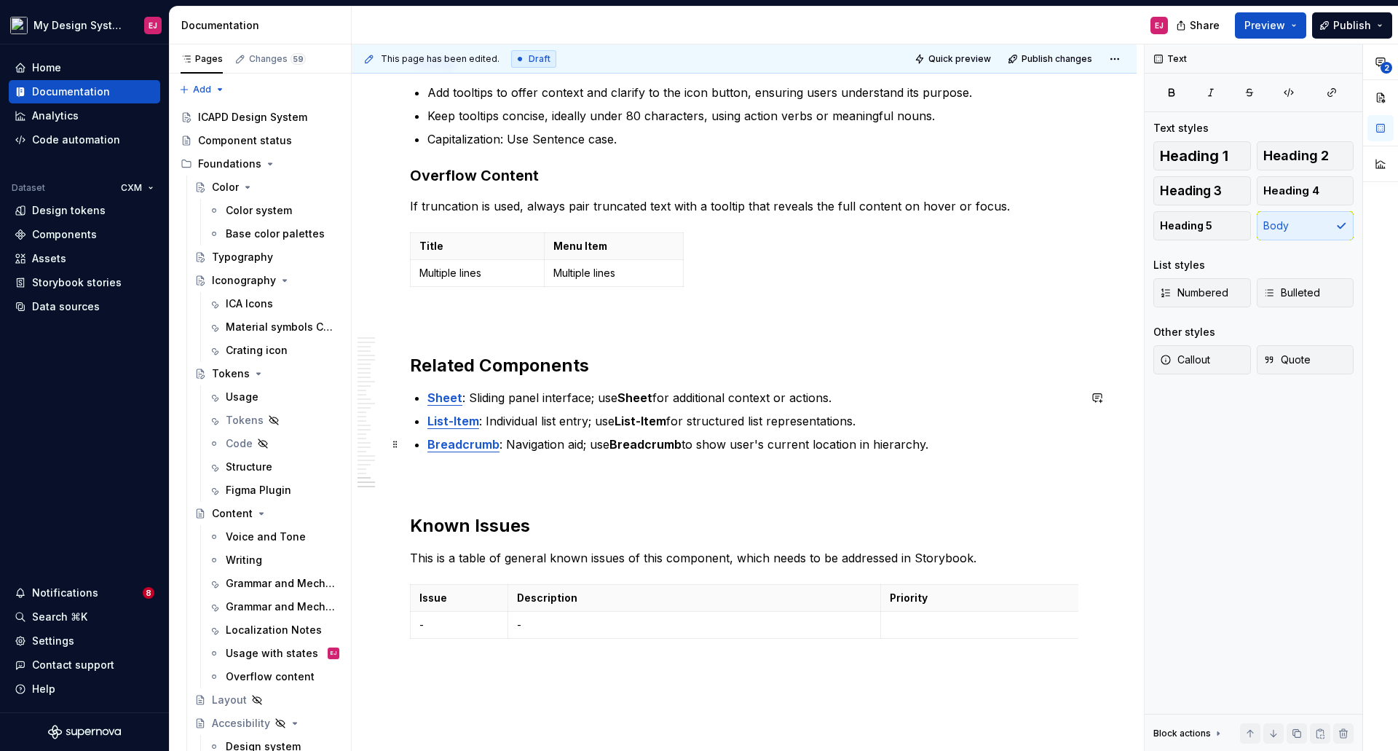
scroll to position [17698, 0]
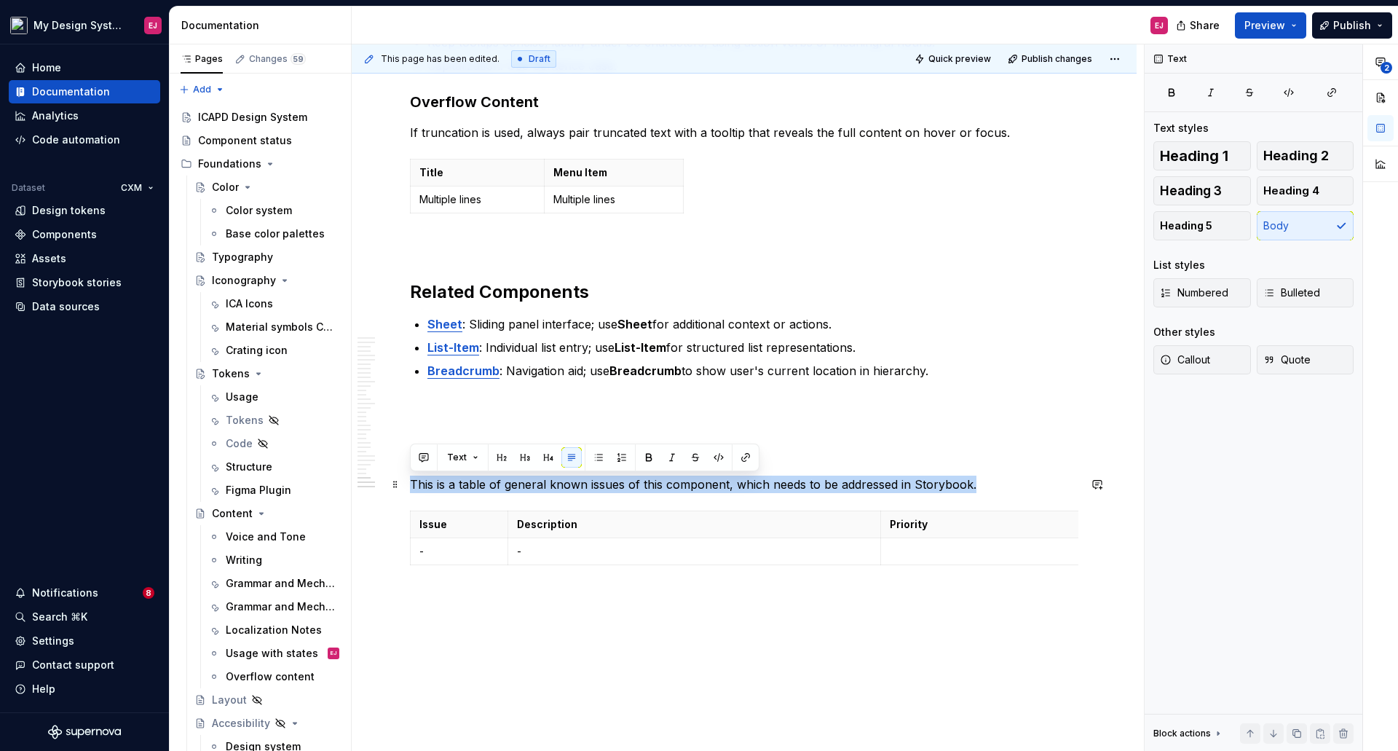
drag, startPoint x: 410, startPoint y: 483, endPoint x: 970, endPoint y: 487, distance: 559.9
click at [970, 487] on p "This is a table of general known issues of this component, which needs to be ad…" at bounding box center [744, 483] width 668 height 17
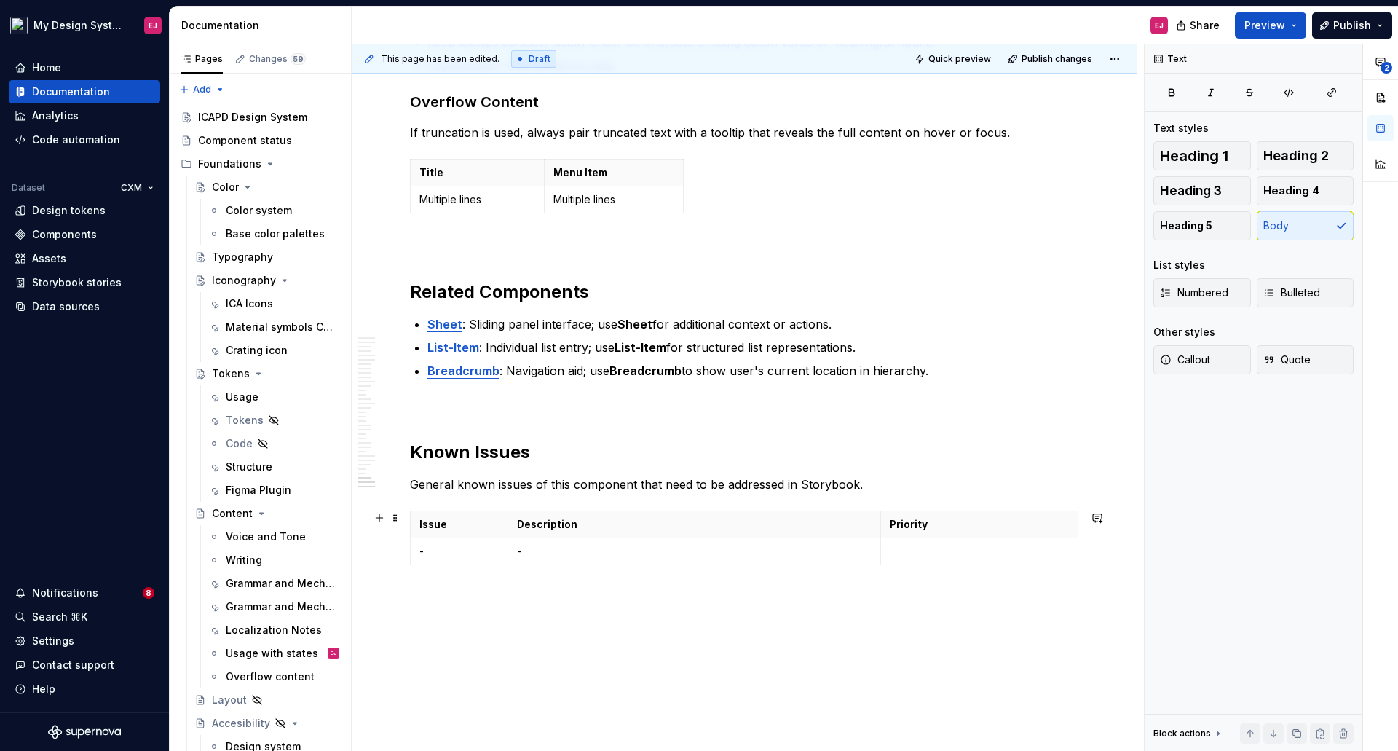
scroll to position [0, 93]
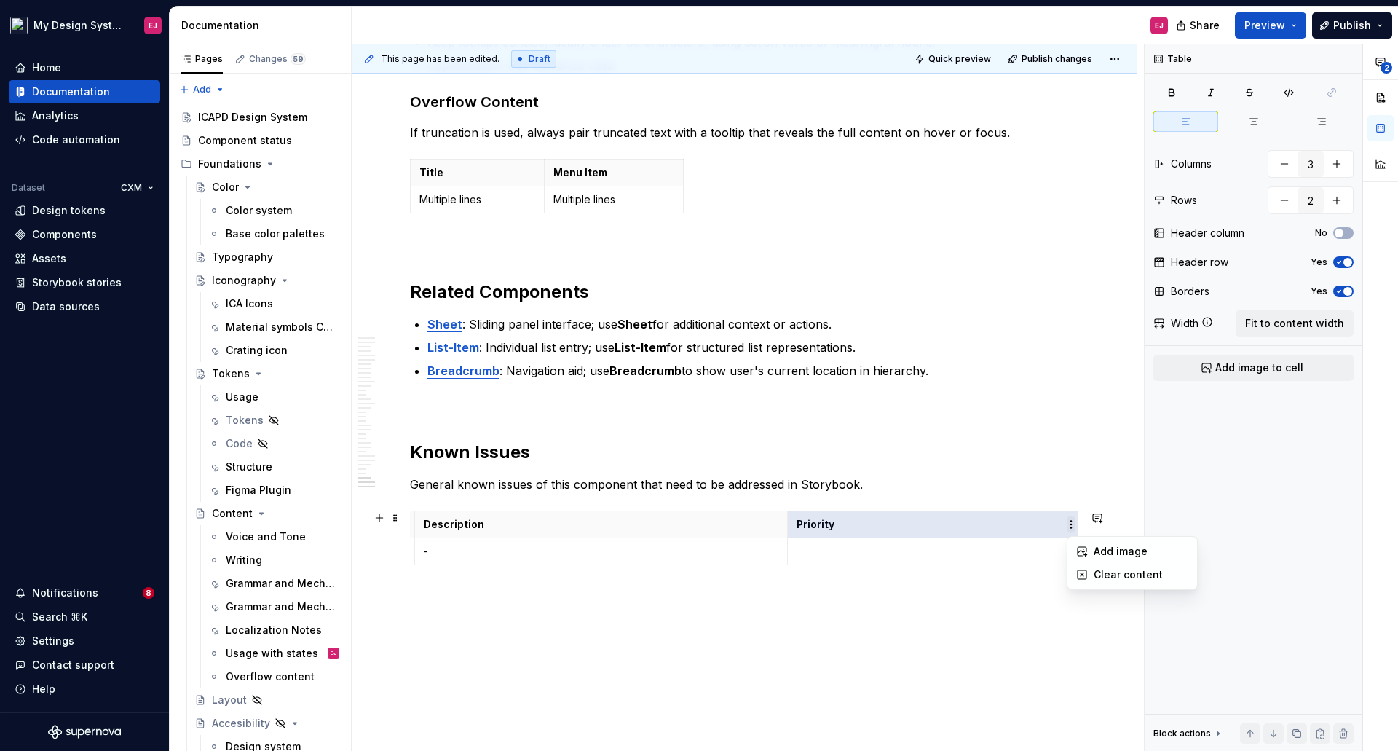
click at [989, 535] on html "My Design System EJ Home Documentation Analytics Code automation Dataset CXM De…" at bounding box center [699, 375] width 1398 height 751
click at [1067, 483] on html "My Design System EJ Home Documentation Analytics Code automation Dataset CXM De…" at bounding box center [699, 375] width 1398 height 751
drag, startPoint x: 1076, startPoint y: 526, endPoint x: 964, endPoint y: 530, distance: 112.2
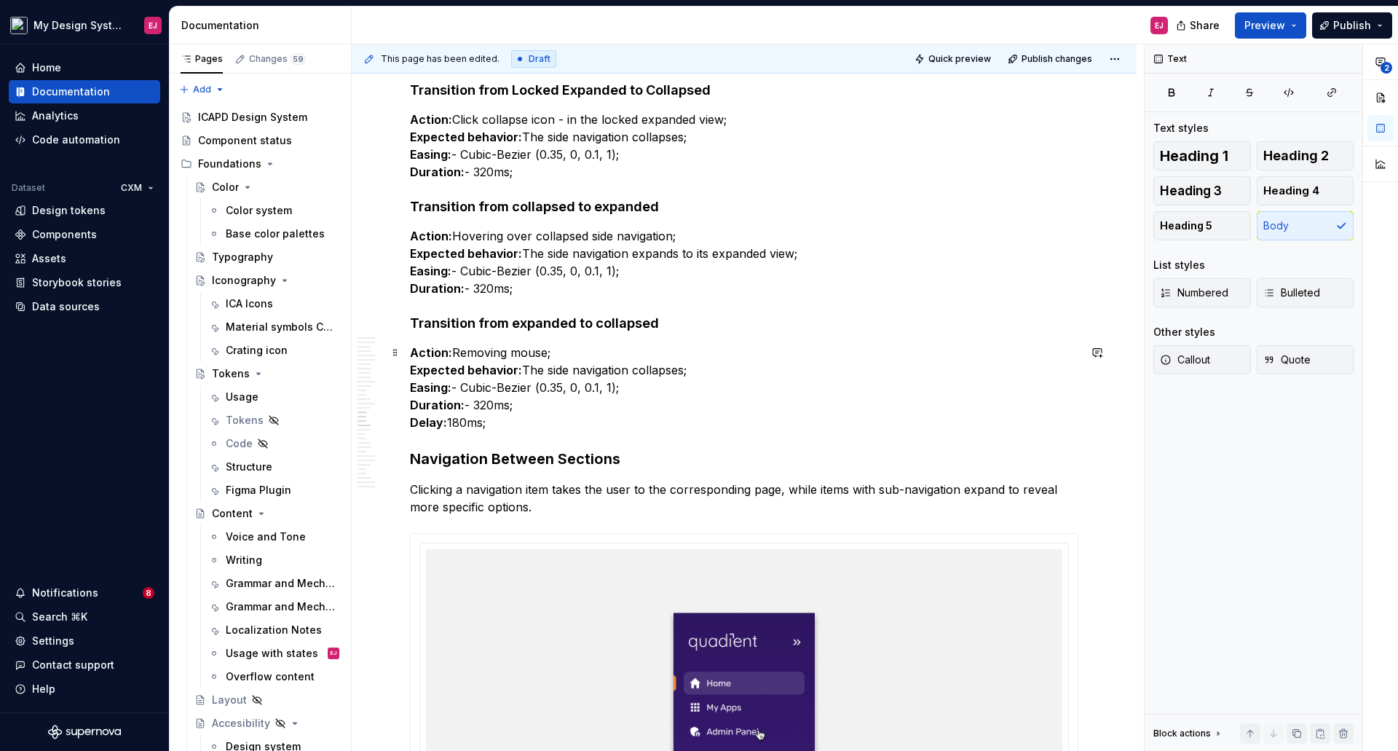
type textarea "*"
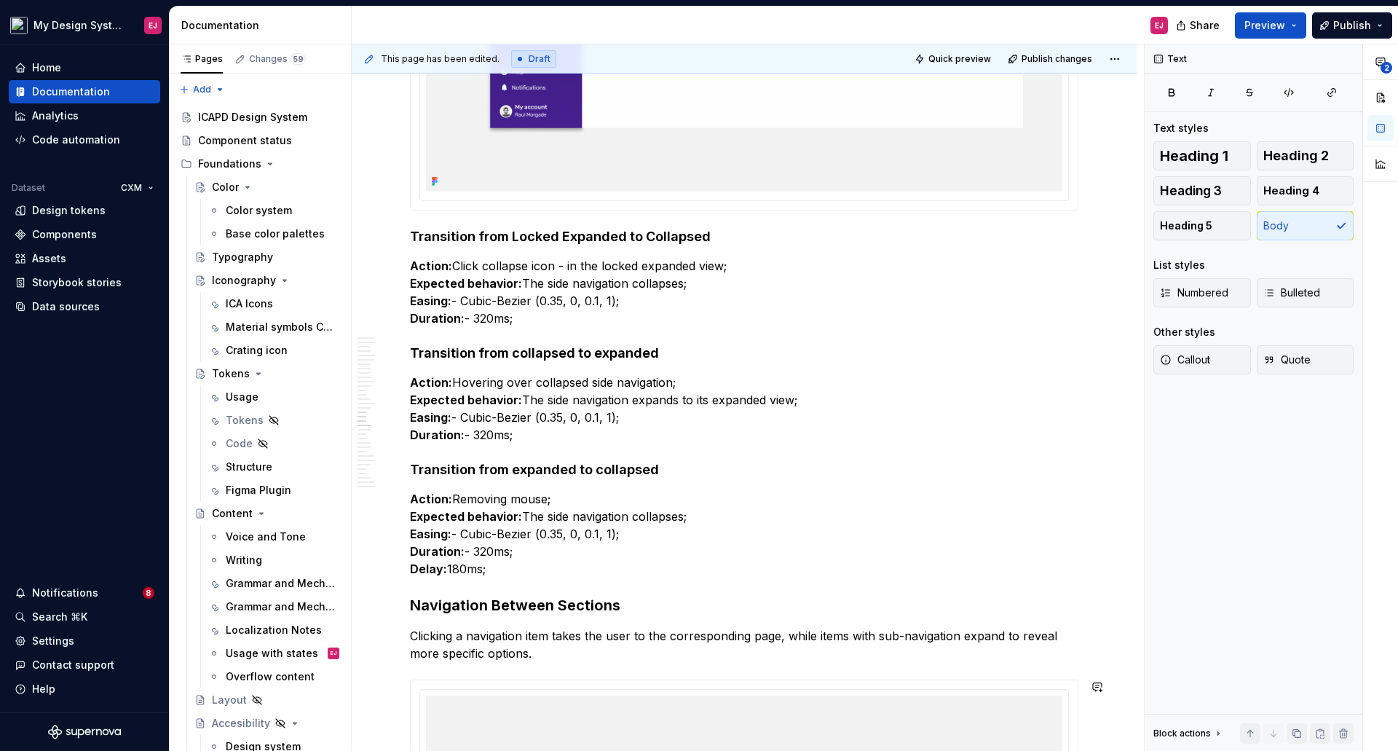
scroll to position [12893, 0]
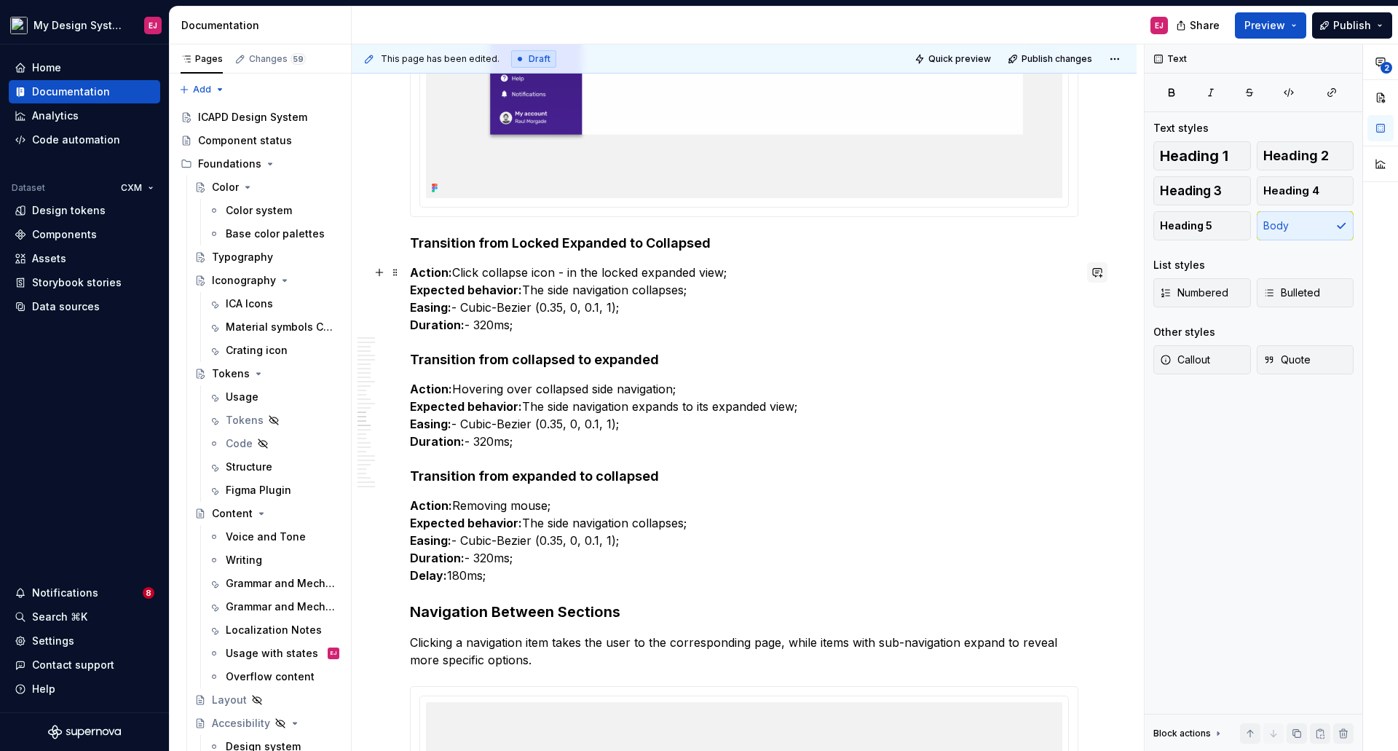
click at [1095, 269] on button "button" at bounding box center [1097, 272] width 20 height 20
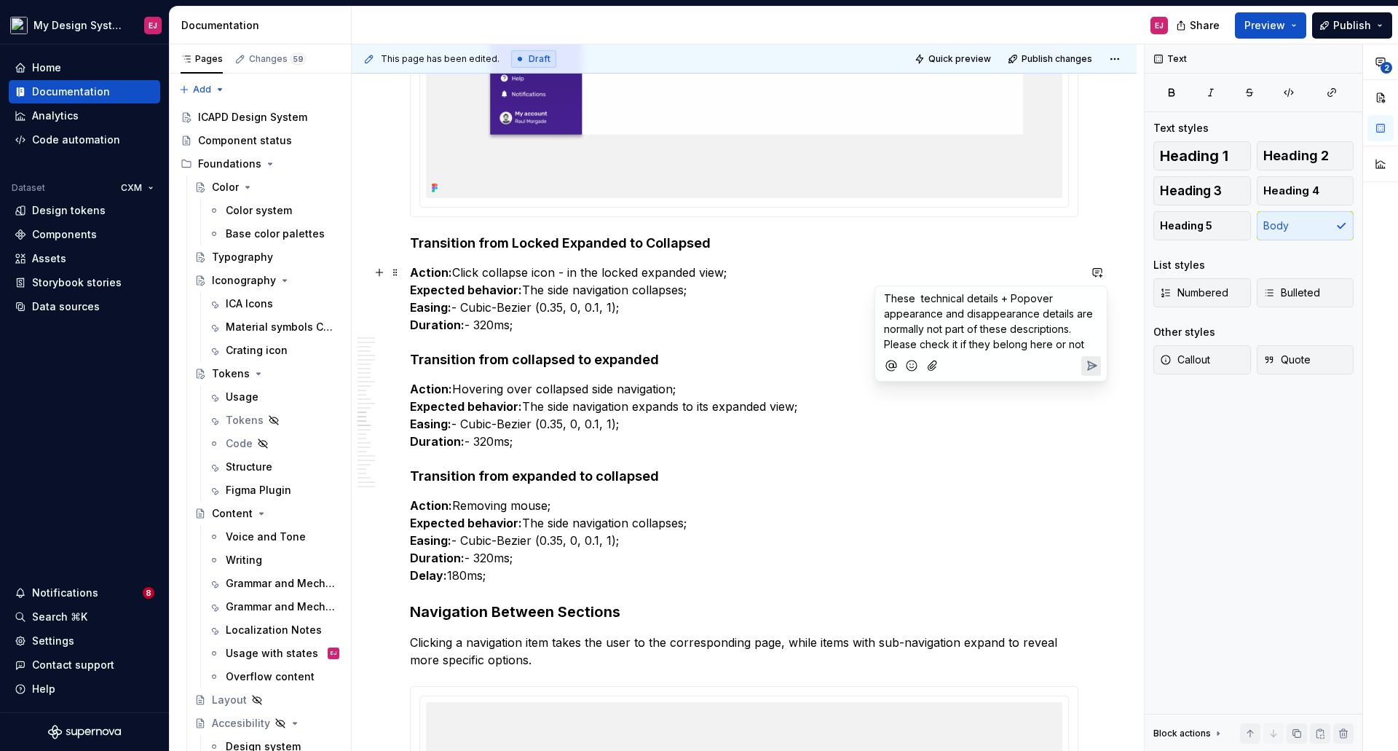
click at [905, 368] on icon "Add emoji" at bounding box center [911, 365] width 15 height 15
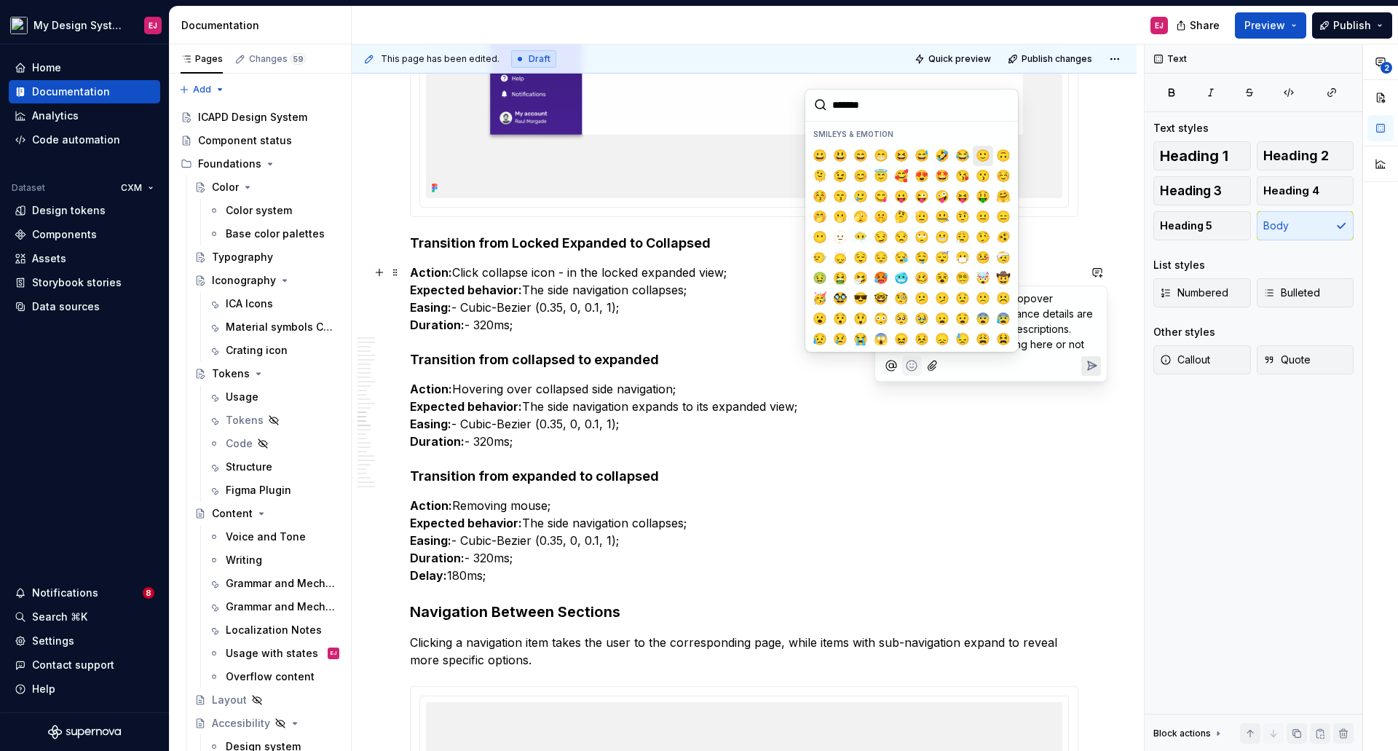
click at [977, 152] on span "🙂" at bounding box center [983, 156] width 12 height 15
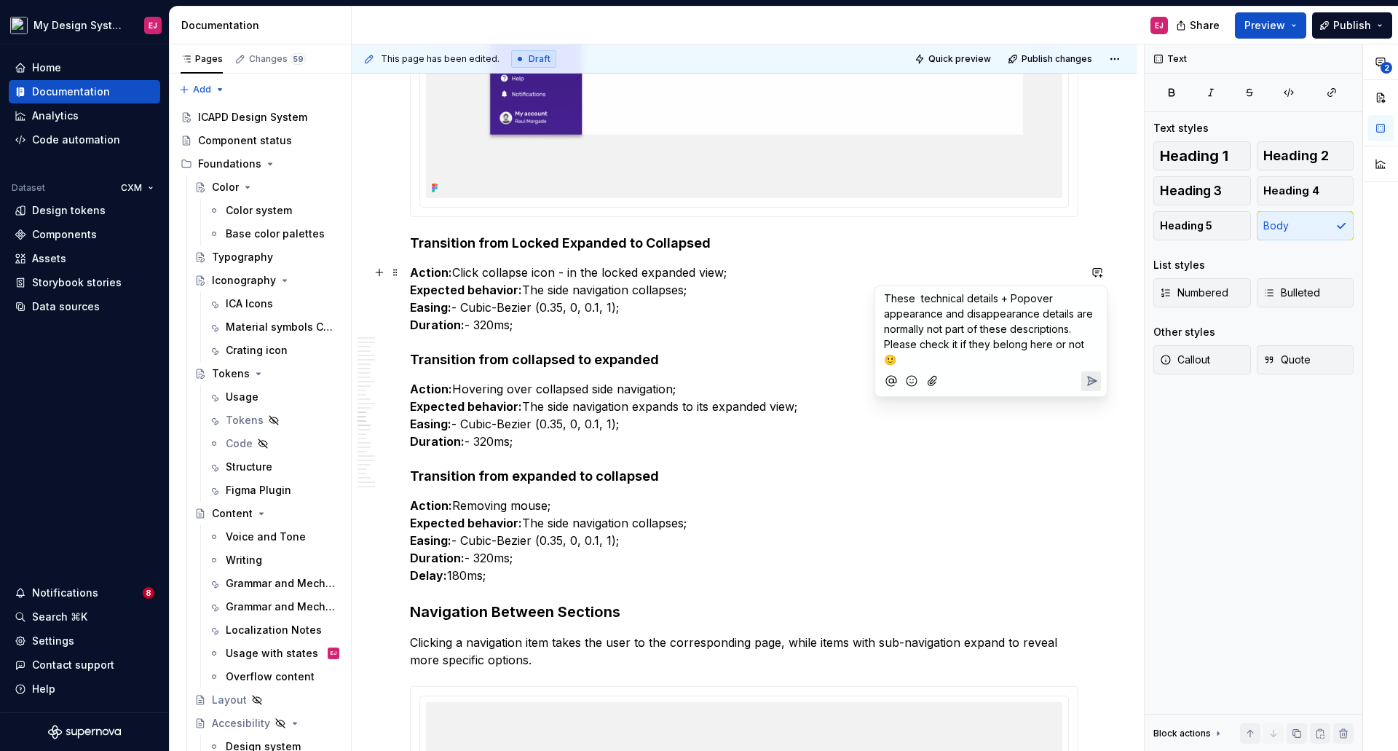
click at [885, 296] on span "These technical details + Popover appearance and disappearance details are norm…" at bounding box center [990, 329] width 212 height 74
click at [890, 373] on icon "Mention someone" at bounding box center [891, 380] width 15 height 15
click at [1087, 380] on icon "Send" at bounding box center [1091, 382] width 15 height 15
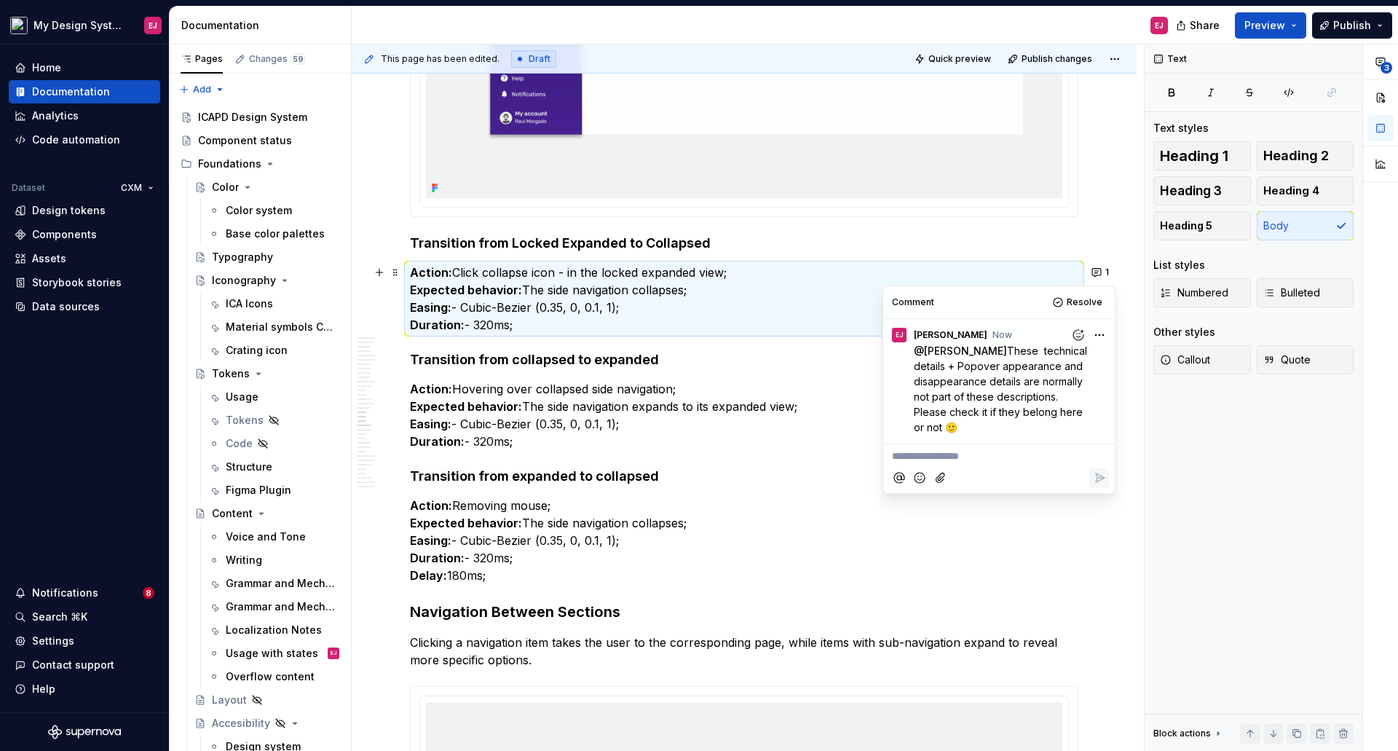
click at [850, 501] on p "Action: Removing mouse; Expected behavior: The side navigation collapses; Easin…" at bounding box center [744, 540] width 668 height 87
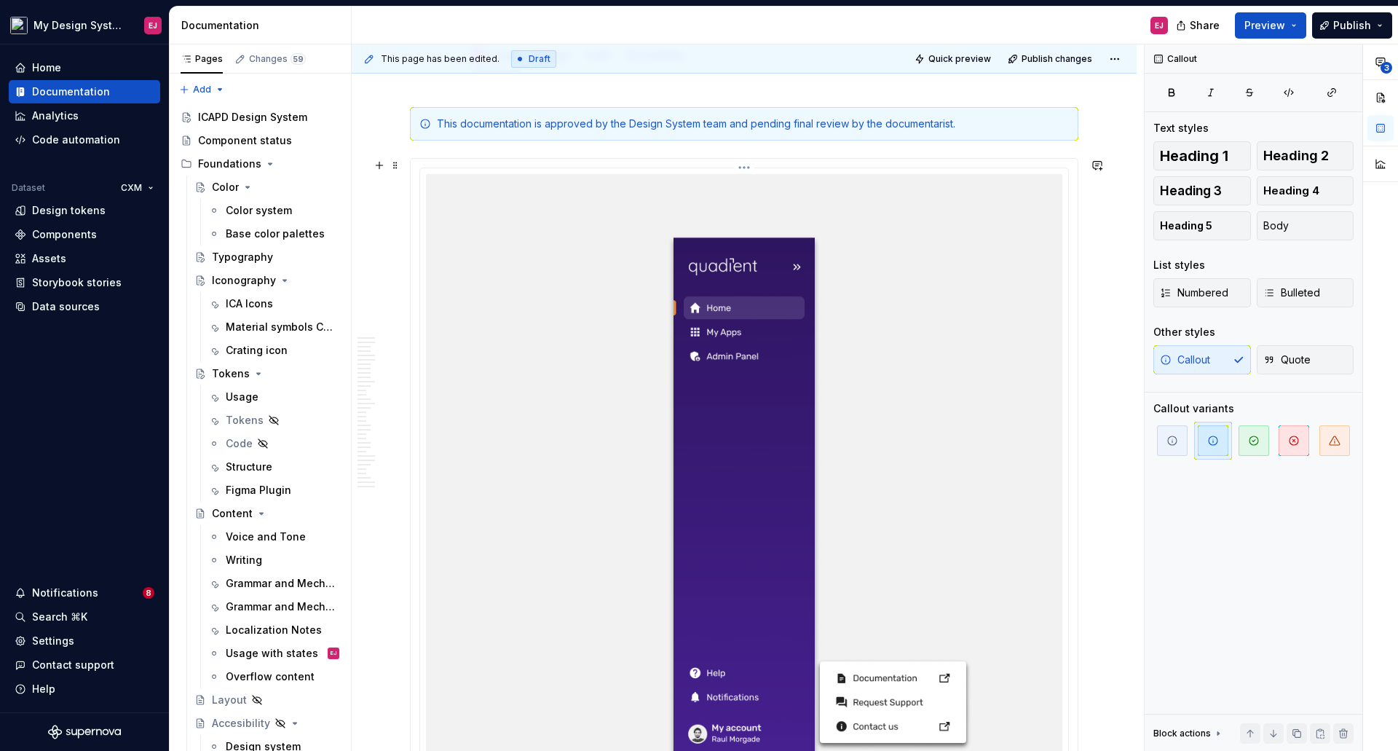
scroll to position [0, 0]
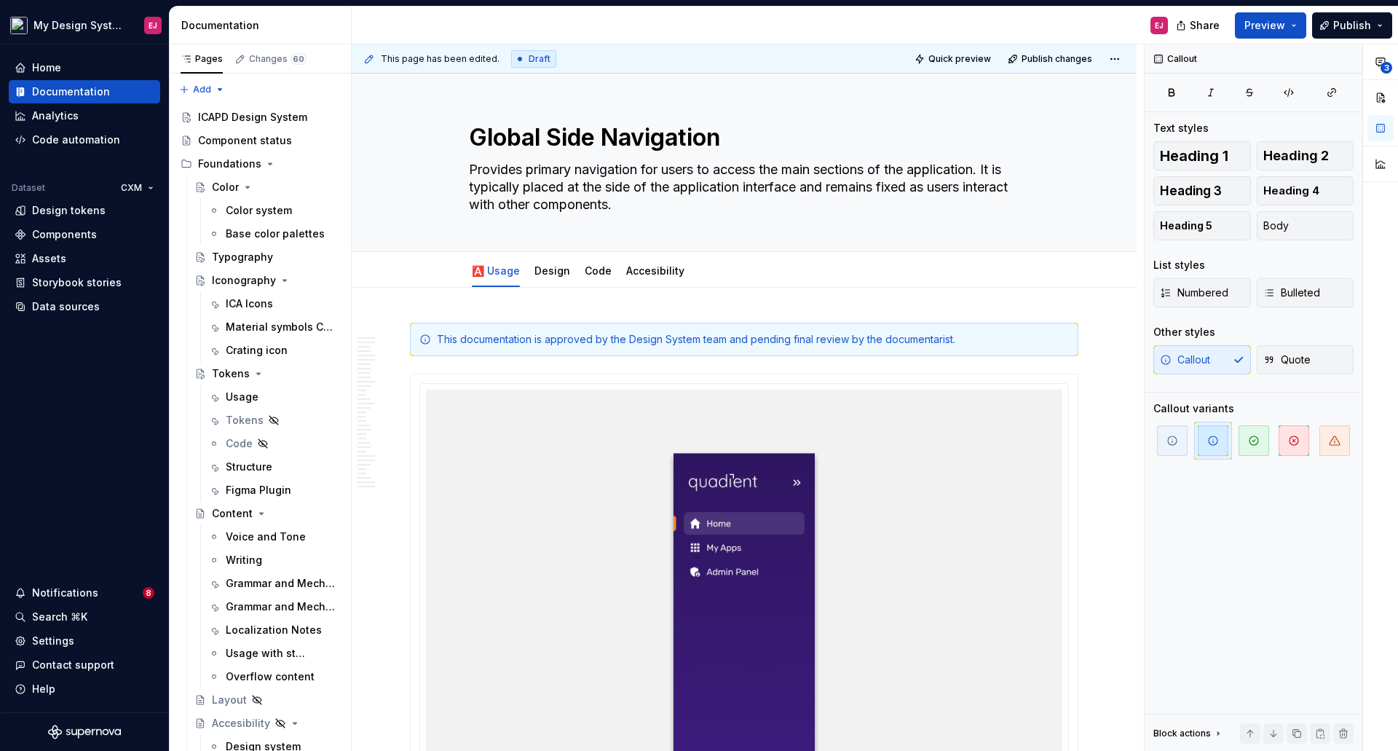
type textarea "*"
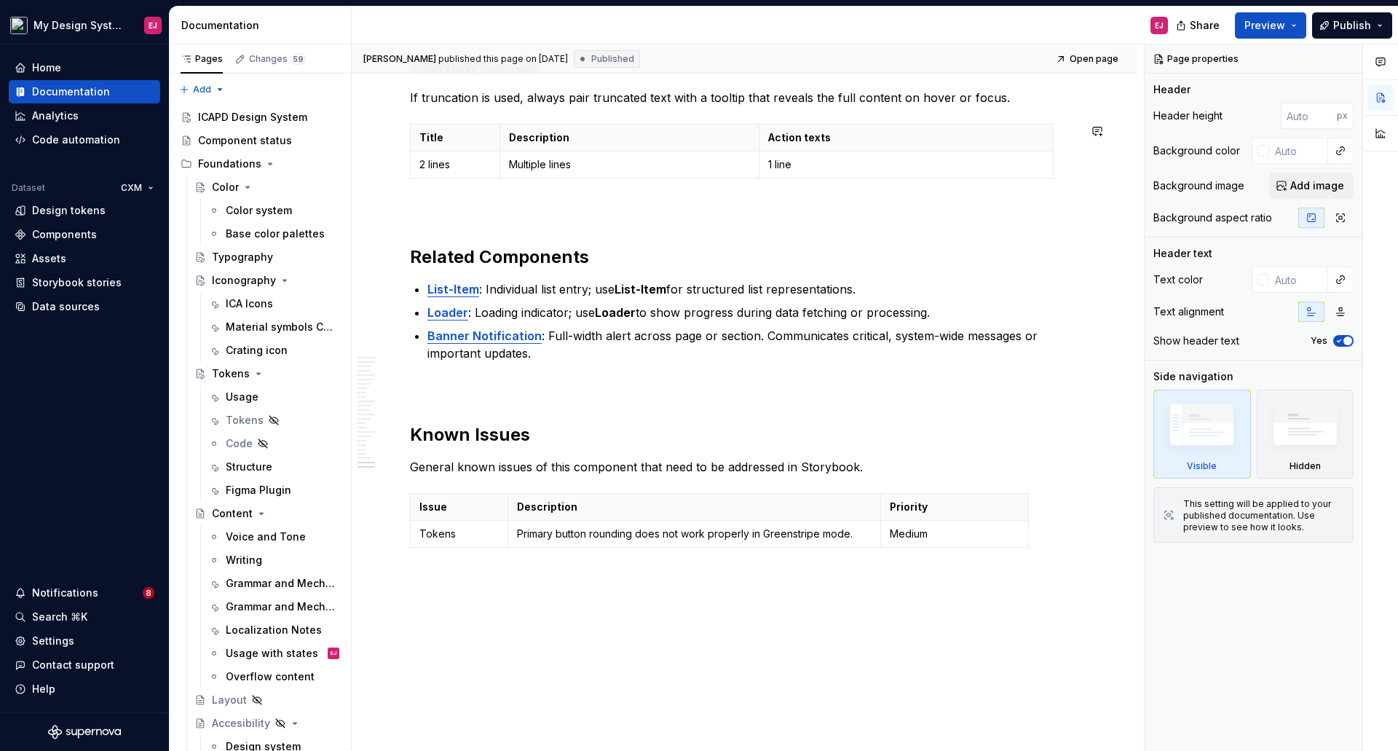
scroll to position [8938, 0]
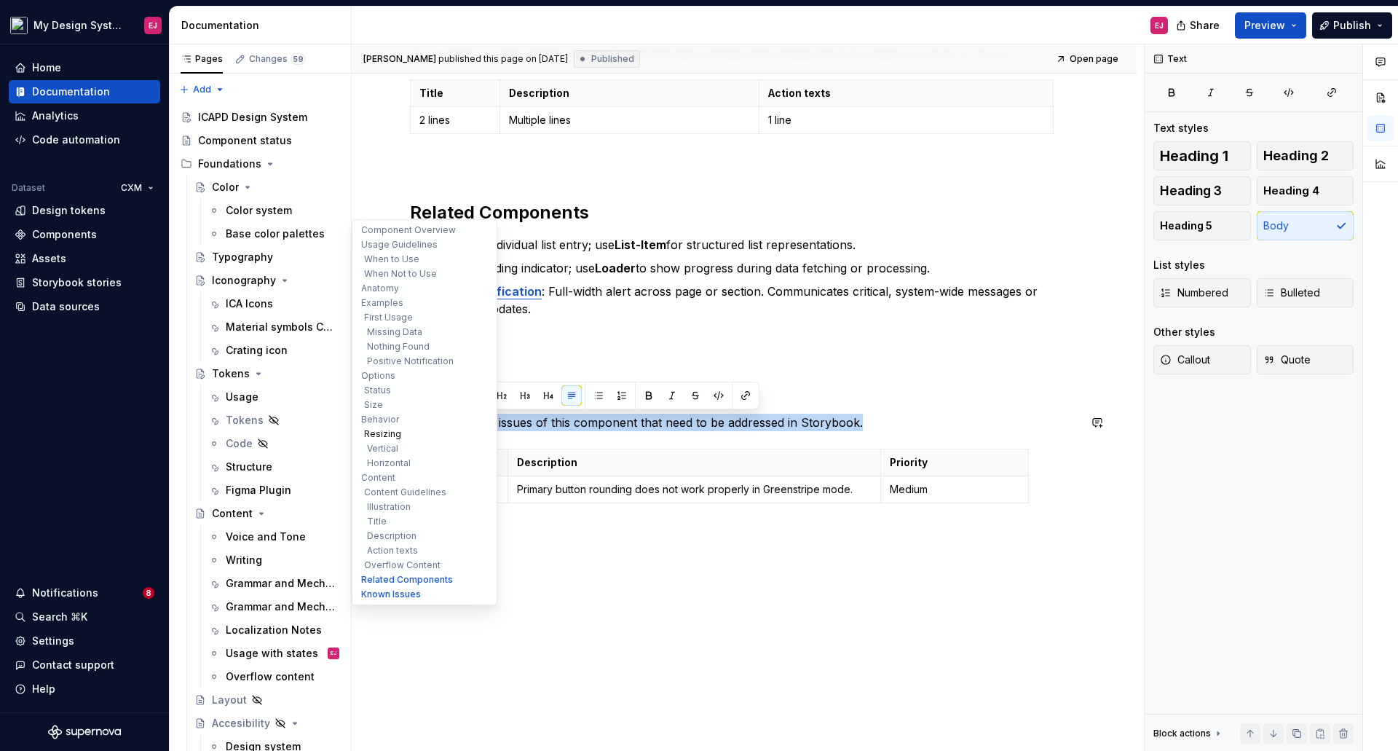
drag, startPoint x: 865, startPoint y: 425, endPoint x: 400, endPoint y: 427, distance: 464.5
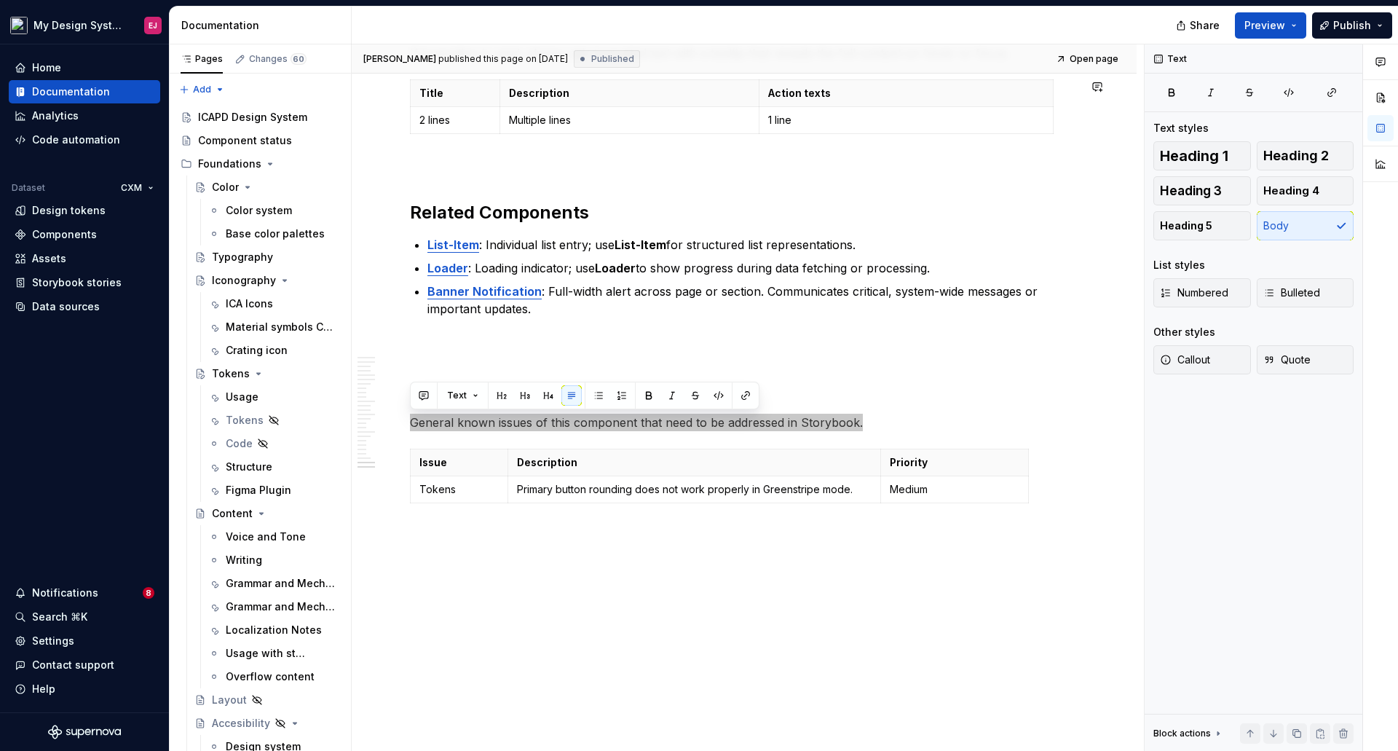
type textarea "*"
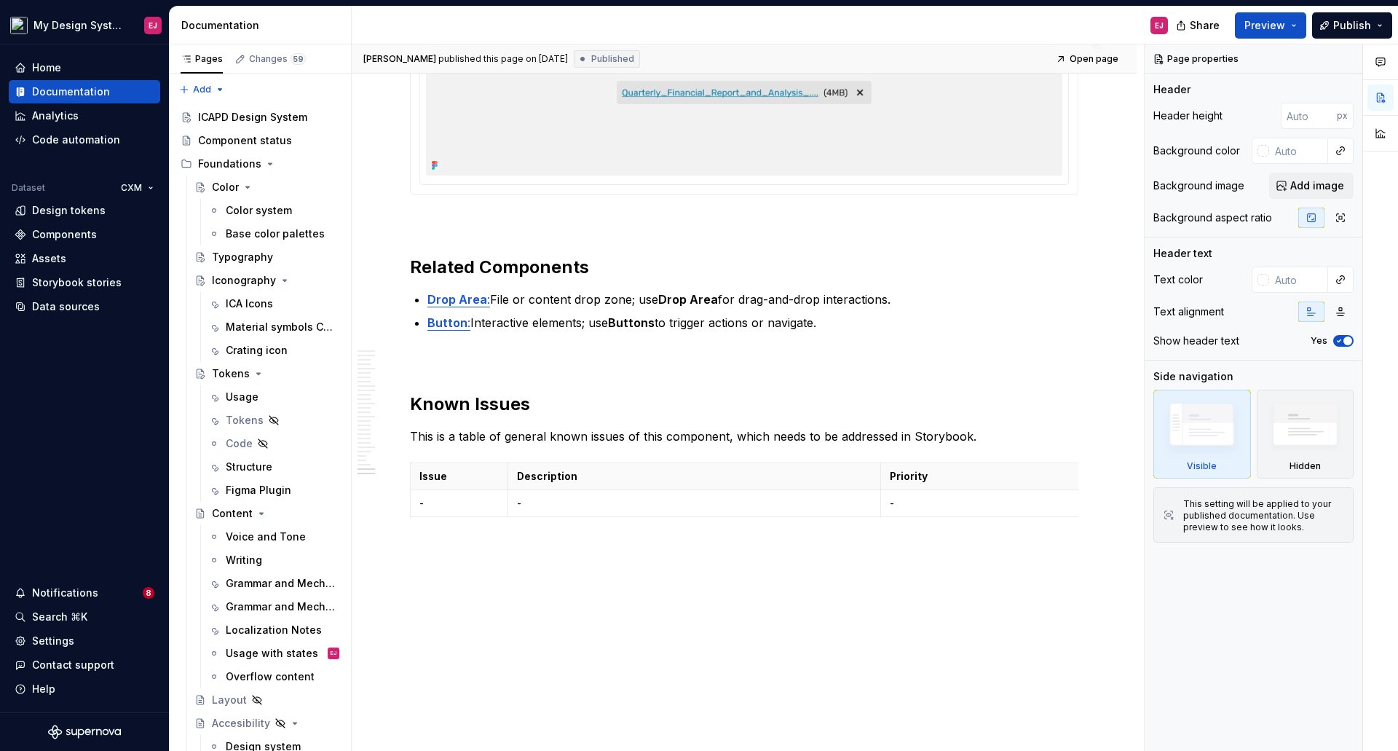
scroll to position [11078, 0]
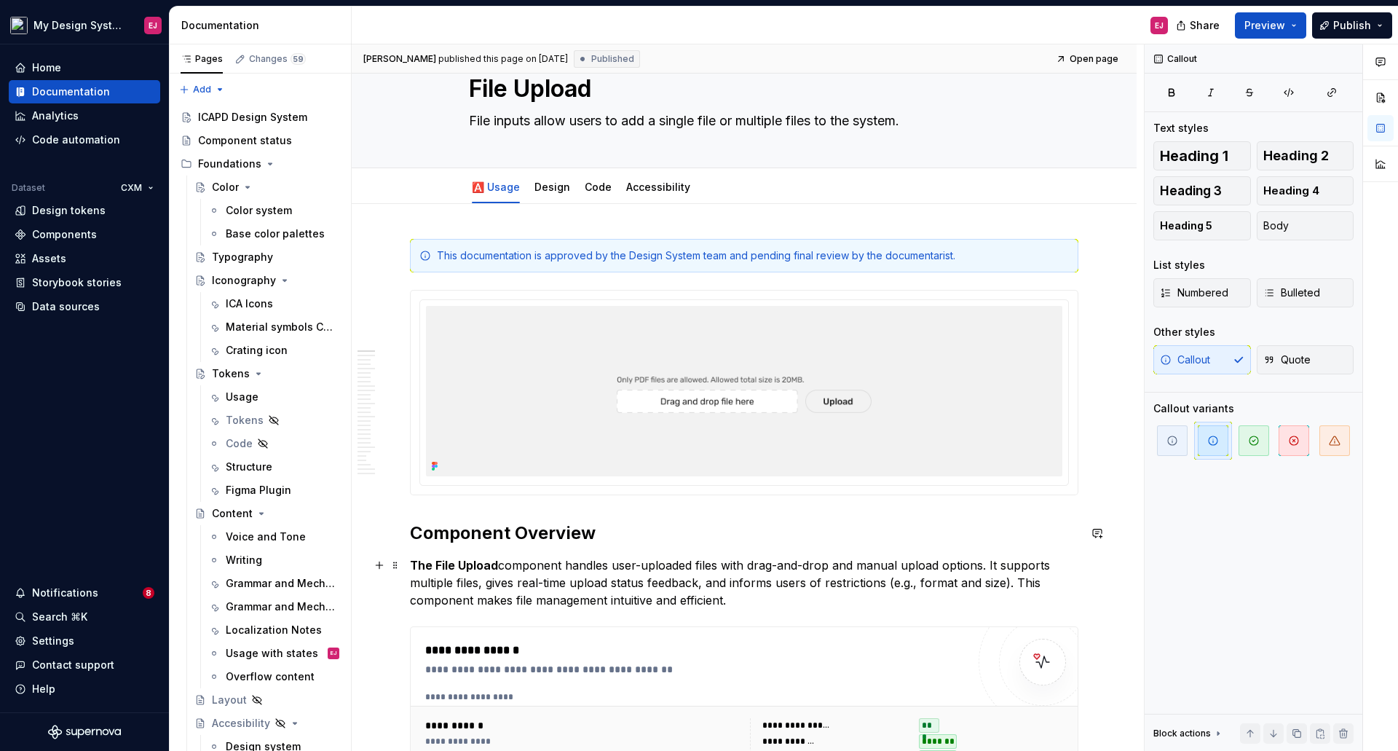
scroll to position [73, 0]
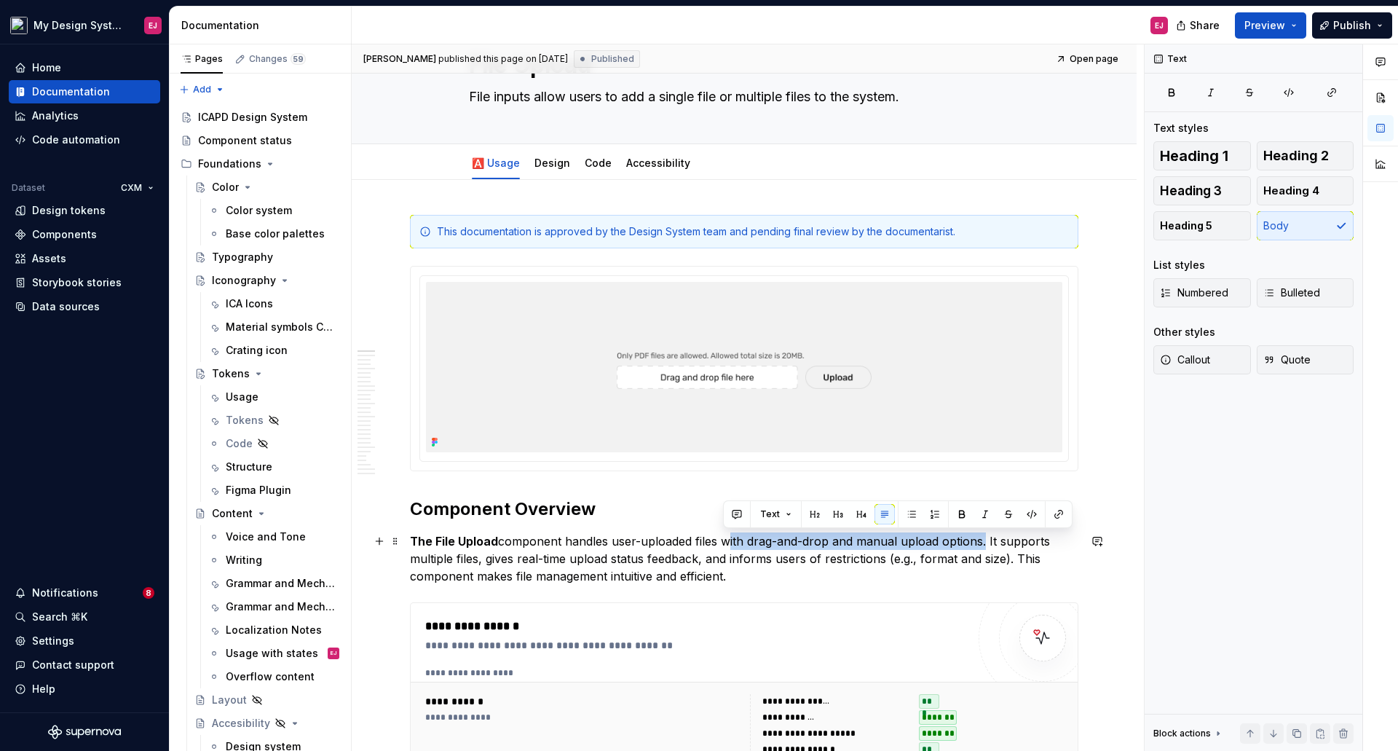
drag, startPoint x: 724, startPoint y: 538, endPoint x: 983, endPoint y: 541, distance: 258.5
click at [983, 541] on p "The File Upload component handles user-uploaded files with drag-and-drop and ma…" at bounding box center [744, 558] width 668 height 52
copy p "with drag-and-drop and manual upload options"
click at [926, 92] on textarea "File inputs allow users to add a single file or multiple files to the system." at bounding box center [741, 96] width 550 height 23
click at [926, 108] on div "File Upload File inputs allow users to add a single file or multiple files to t…" at bounding box center [744, 72] width 550 height 143
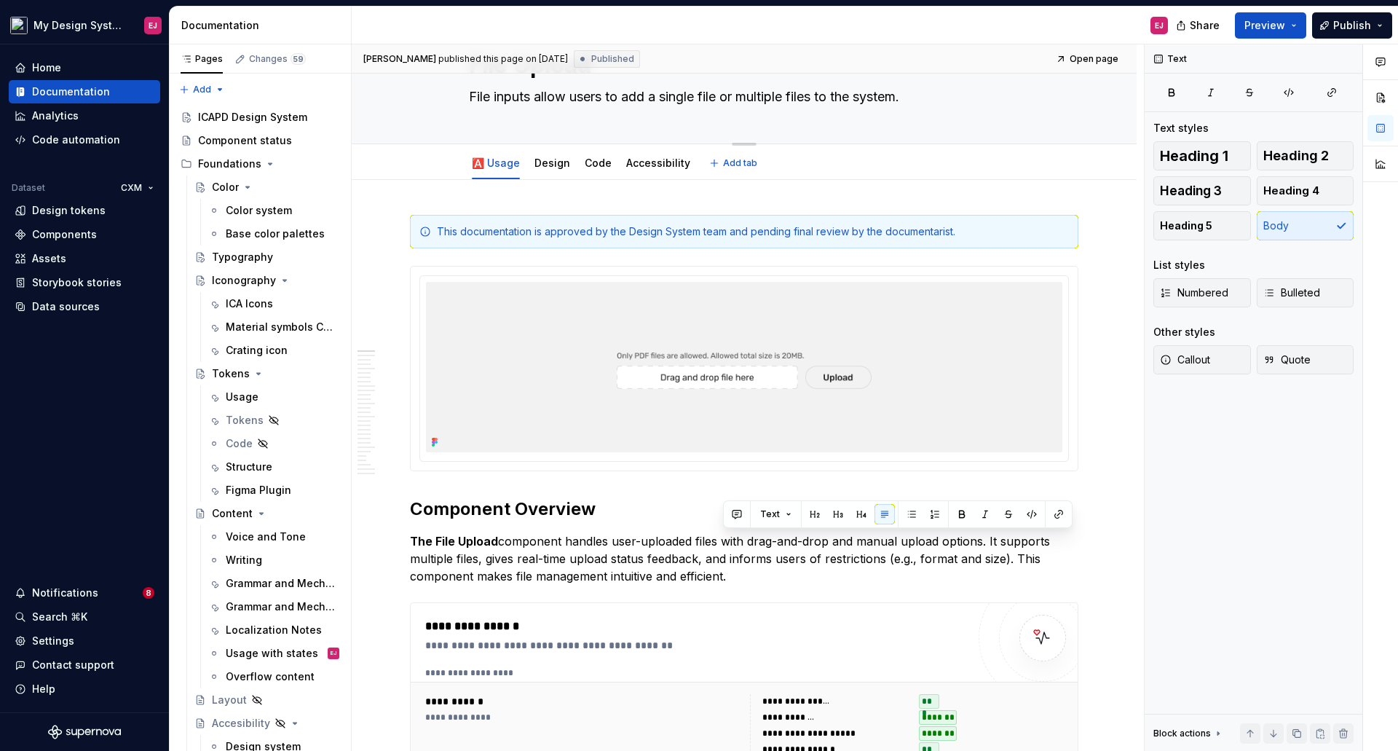
click at [925, 99] on textarea "File inputs allow users to add a single file or multiple files to the system." at bounding box center [741, 96] width 550 height 23
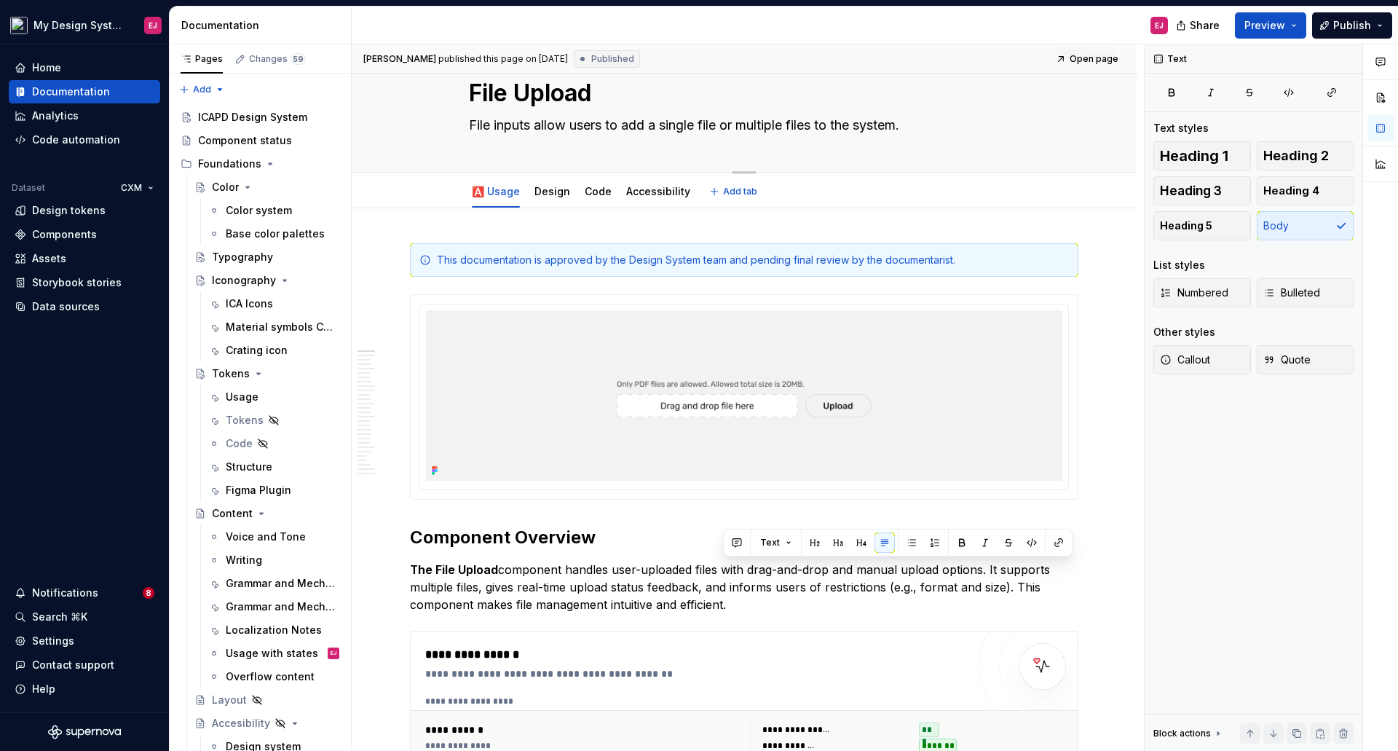
type textarea "*"
type textarea "File inputs allow users to add a single file or multiple files to the system"
type textarea "*"
type textarea "File inputs allow users to add a single file or multiple files to the system,"
type textarea "*"
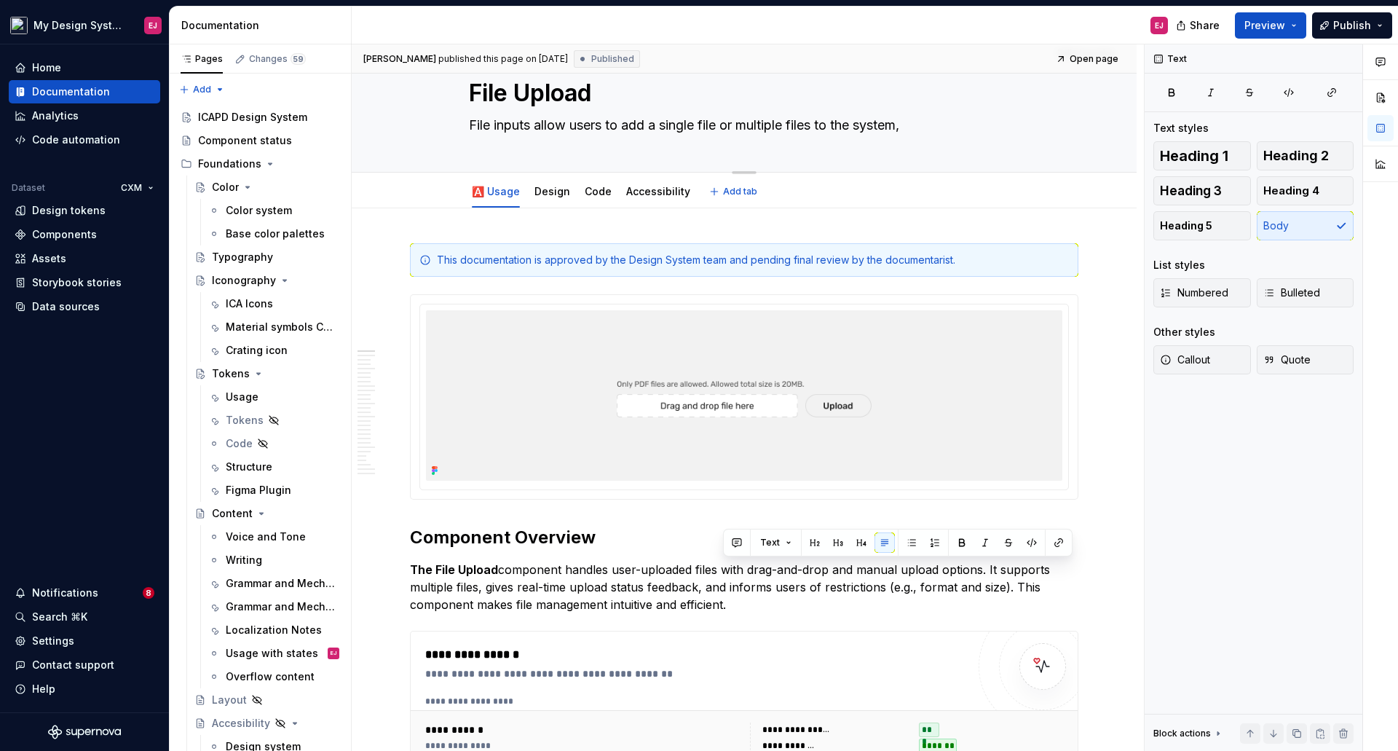
type textarea "File inputs allow users to add a single file or multiple files to the system,"
paste textarea "with drag-and-drop and manual upload options"
type textarea "*"
type textarea "File inputs allow users to add a single file or multiple files to the system, w…"
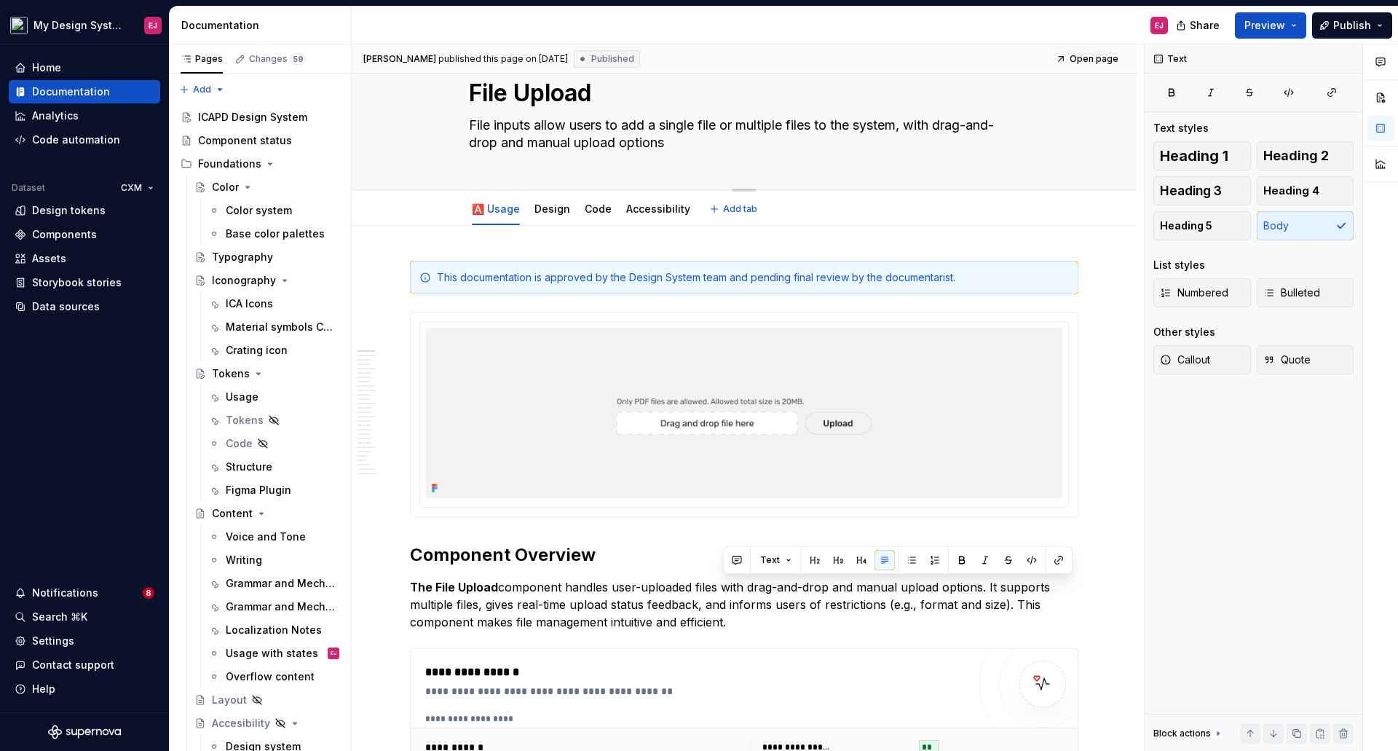
click at [918, 123] on textarea "File inputs allow users to add a single file or multiple files to the system, w…" at bounding box center [741, 134] width 550 height 41
type textarea "*"
type textarea "File inputs allow users to add a single file or multiple files to the system, u…"
type textarea "*"
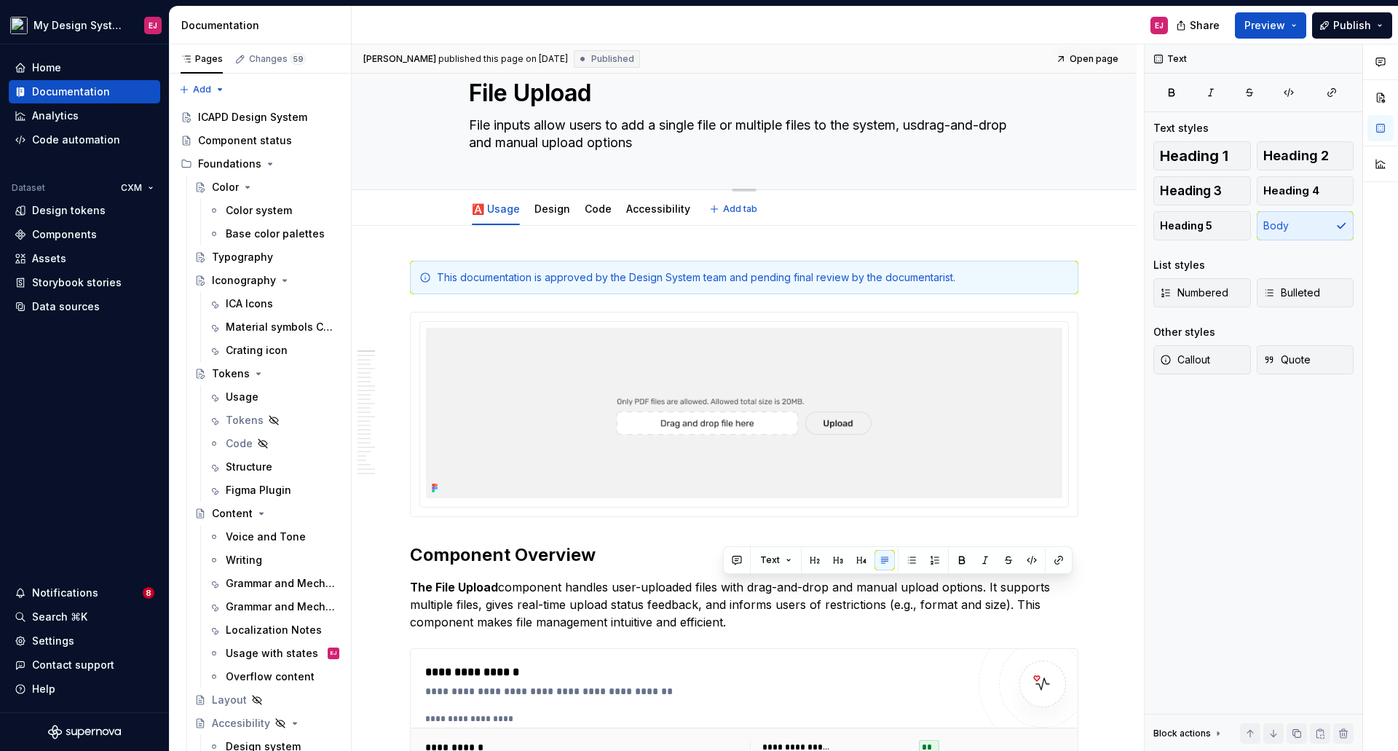
type textarea "File inputs allow users to add a single file or multiple files to the system, u…"
type textarea "*"
type textarea "File inputs allow users to add a single file or multiple files to the system, u…"
type textarea "*"
type textarea "File inputs allow users to add a single file or multiple files to the system, u…"
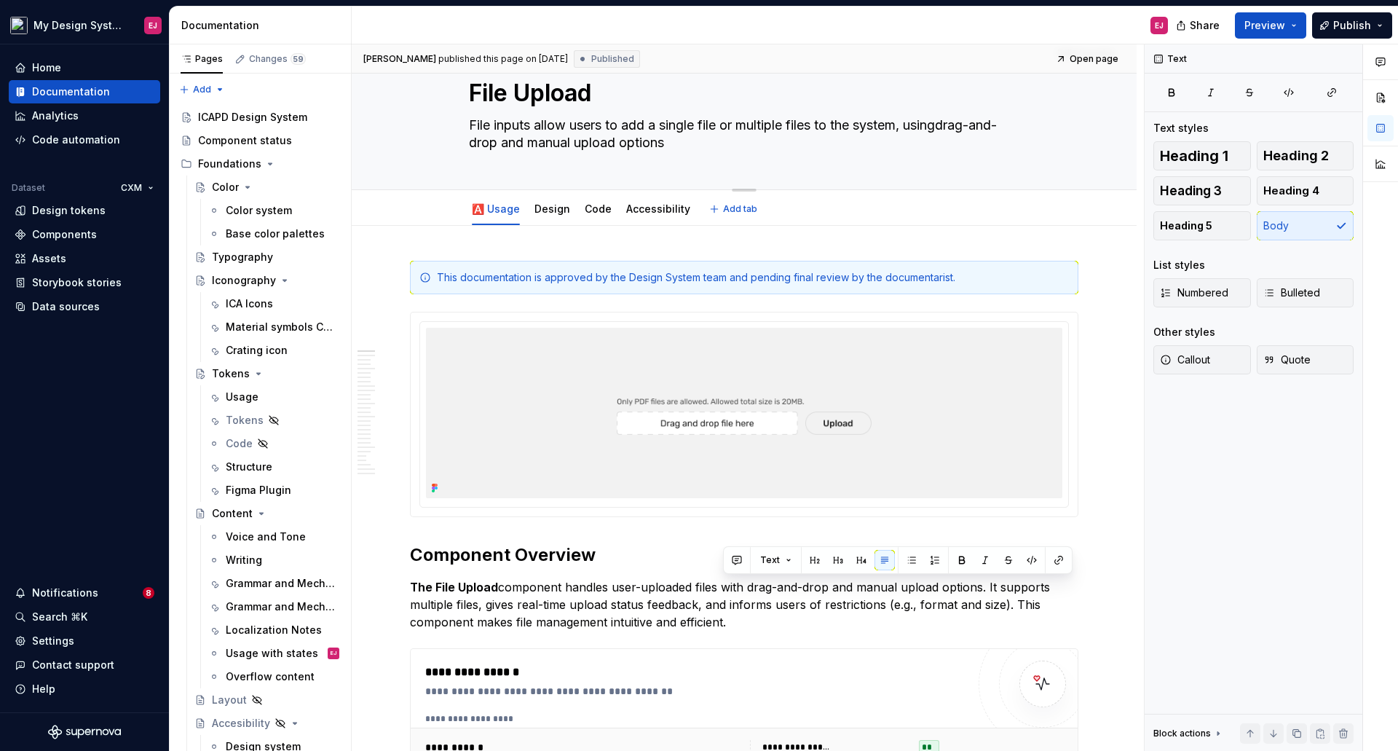
type textarea "*"
type textarea "File inputs allow users to add a single file or multiple files to the system, u…"
click at [700, 146] on textarea "File inputs allow users to add a single file or multiple files to the system, u…" at bounding box center [741, 134] width 550 height 41
type textarea "*"
type textarea "File inputs allow users to add a single file or multiple files to the system, u…"
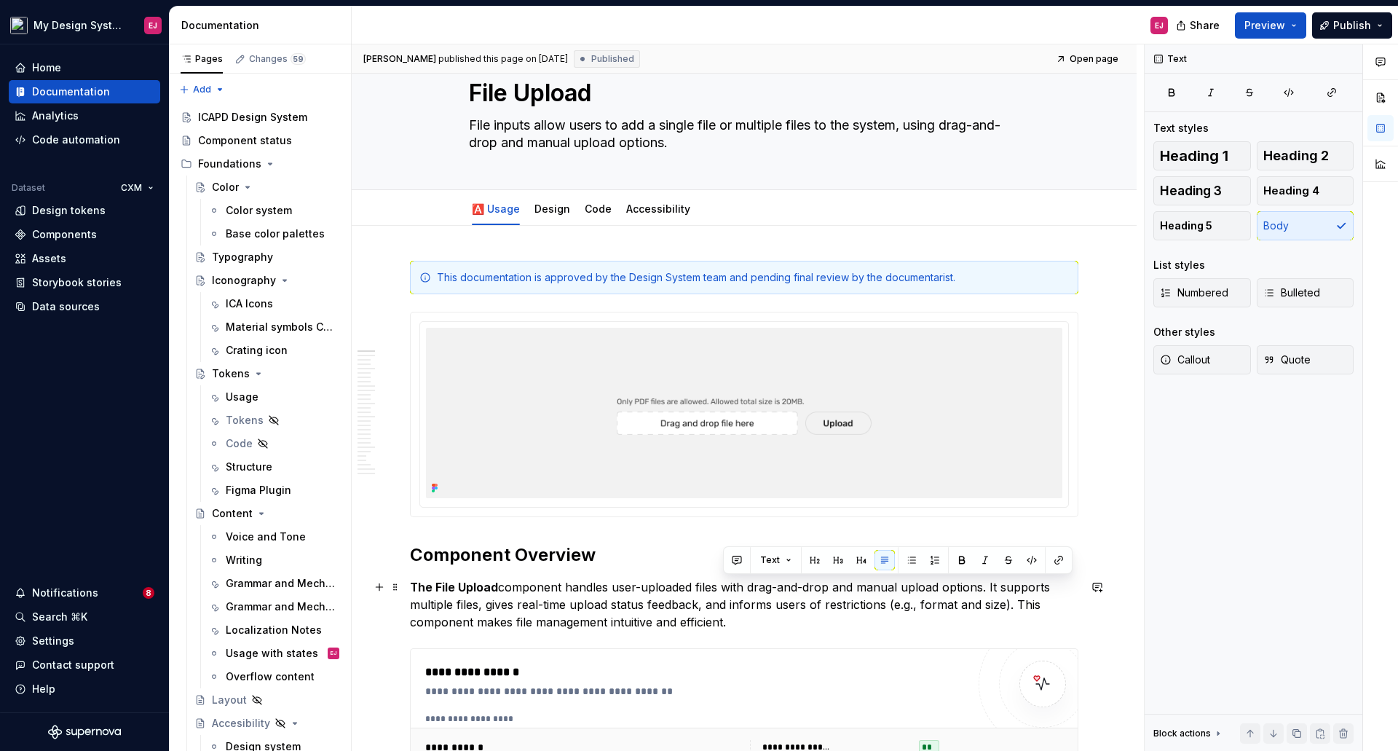
type textarea "*"
type textarea "File inputs allow users to add a single file or multiple files to the system, u…"
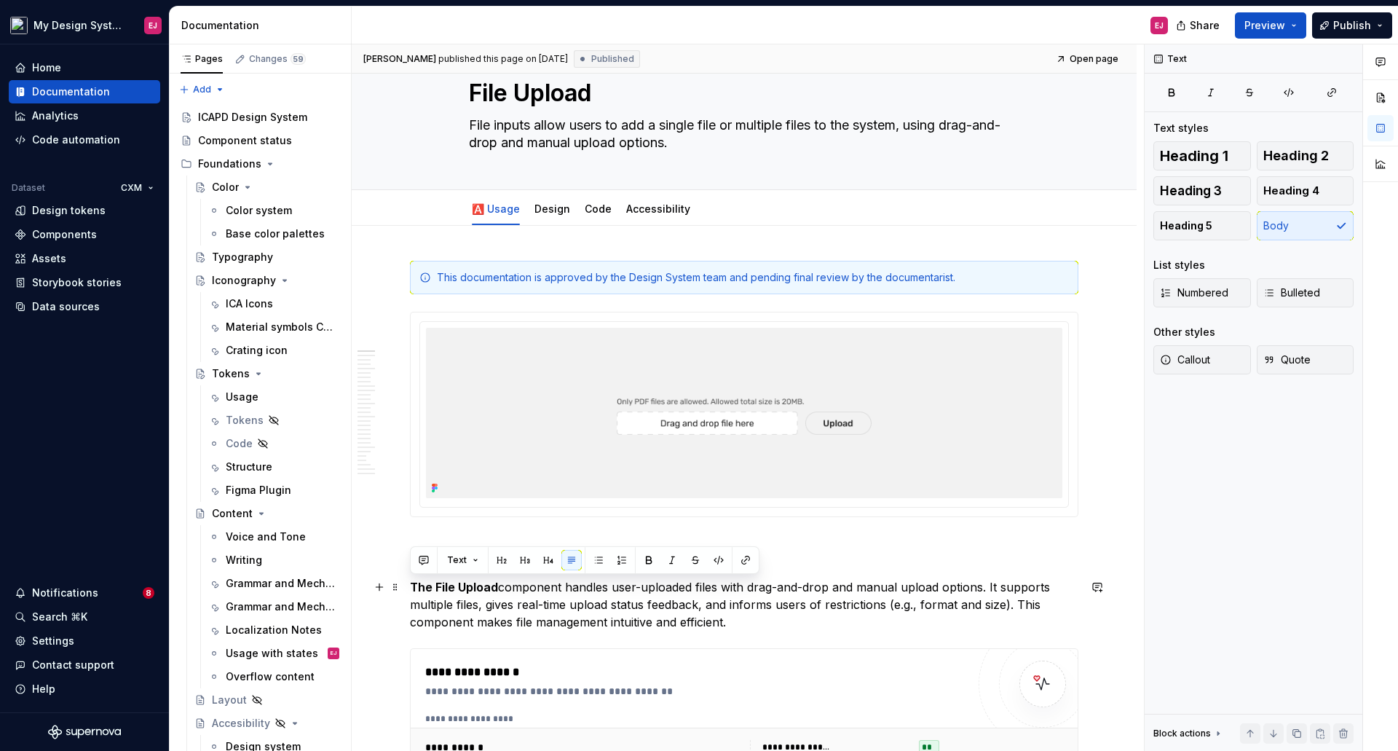
drag, startPoint x: 743, startPoint y: 618, endPoint x: 401, endPoint y: 589, distance: 343.4
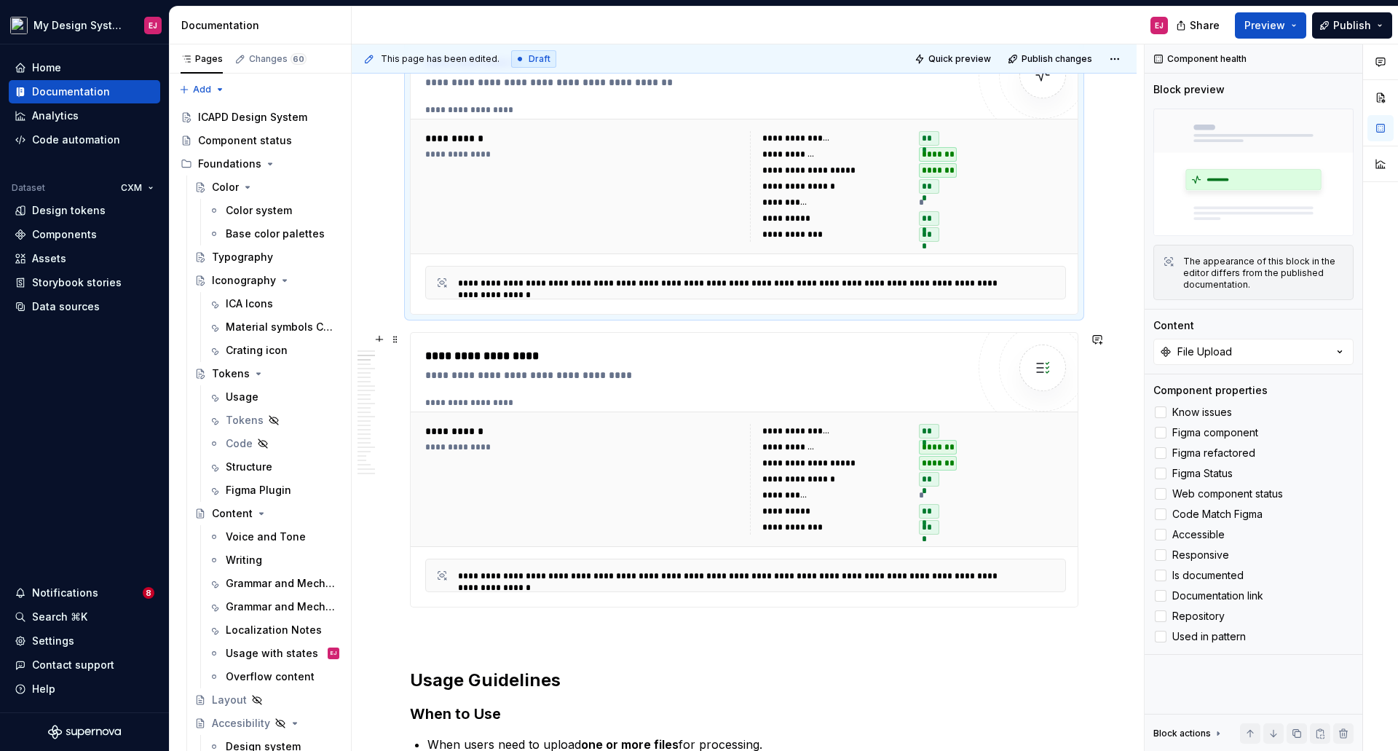
scroll to position [874, 0]
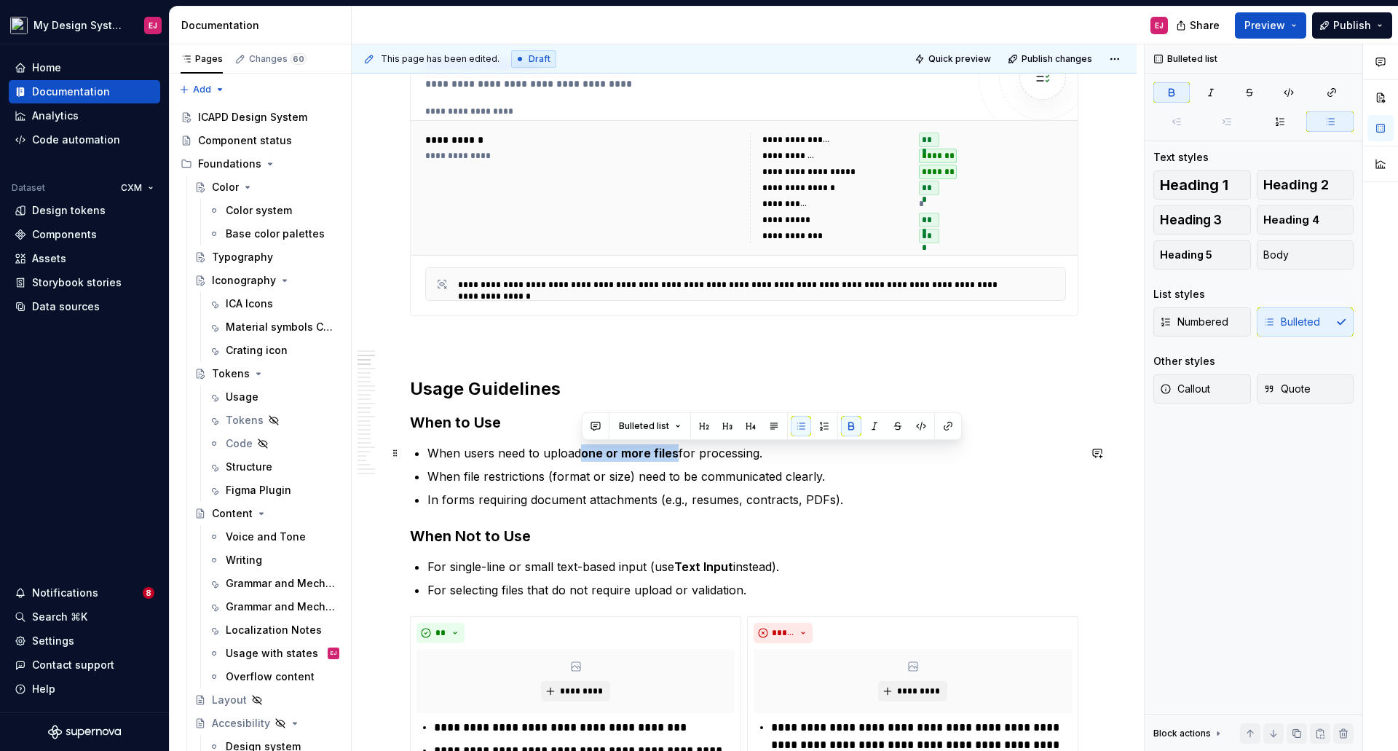
drag, startPoint x: 582, startPoint y: 452, endPoint x: 674, endPoint y: 459, distance: 92.0
click at [674, 459] on strong "one or more files" at bounding box center [630, 453] width 98 height 15
click at [850, 422] on button "button" at bounding box center [851, 426] width 20 height 20
click at [812, 470] on p "When file restrictions (format or size) need to be communicated clearly." at bounding box center [752, 475] width 651 height 17
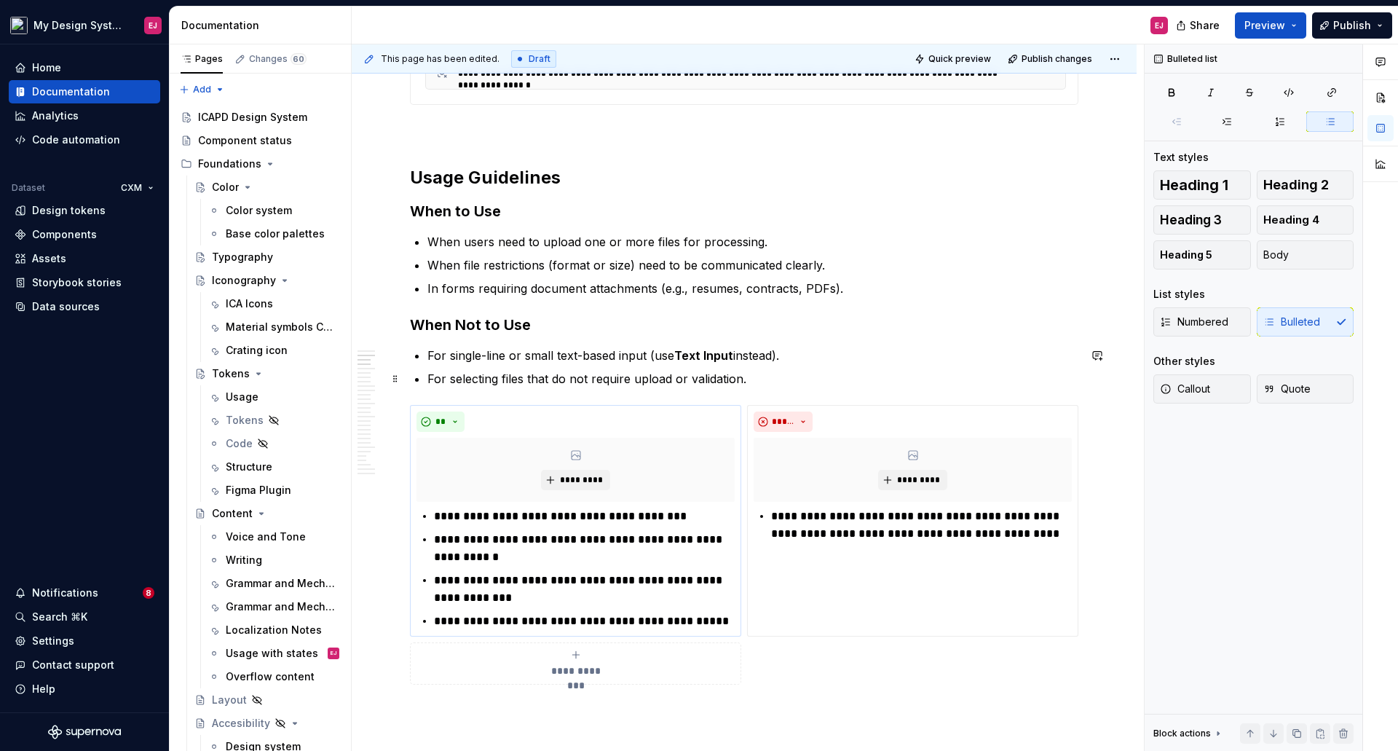
scroll to position [1093, 0]
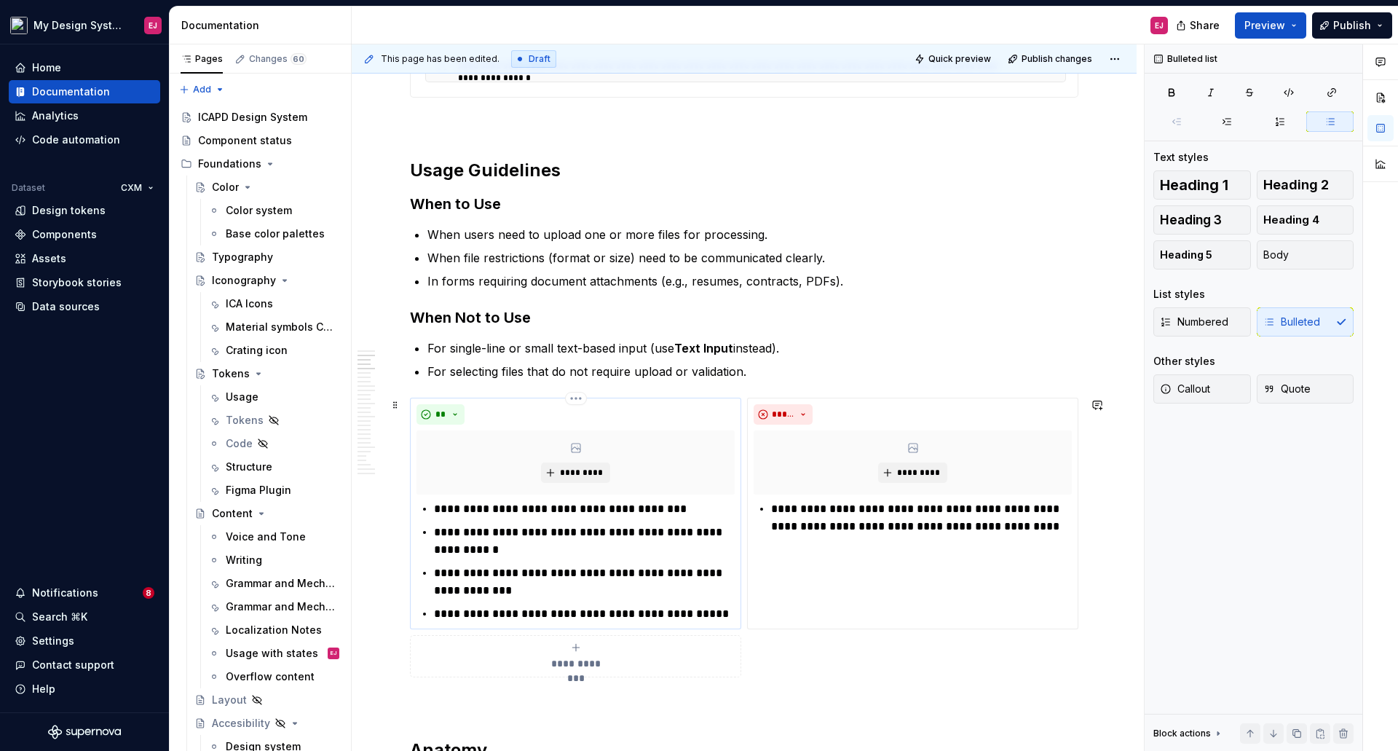
type textarea "*"
drag, startPoint x: 467, startPoint y: 507, endPoint x: 510, endPoint y: 544, distance: 56.3
click at [468, 507] on p "**********" at bounding box center [584, 508] width 301 height 17
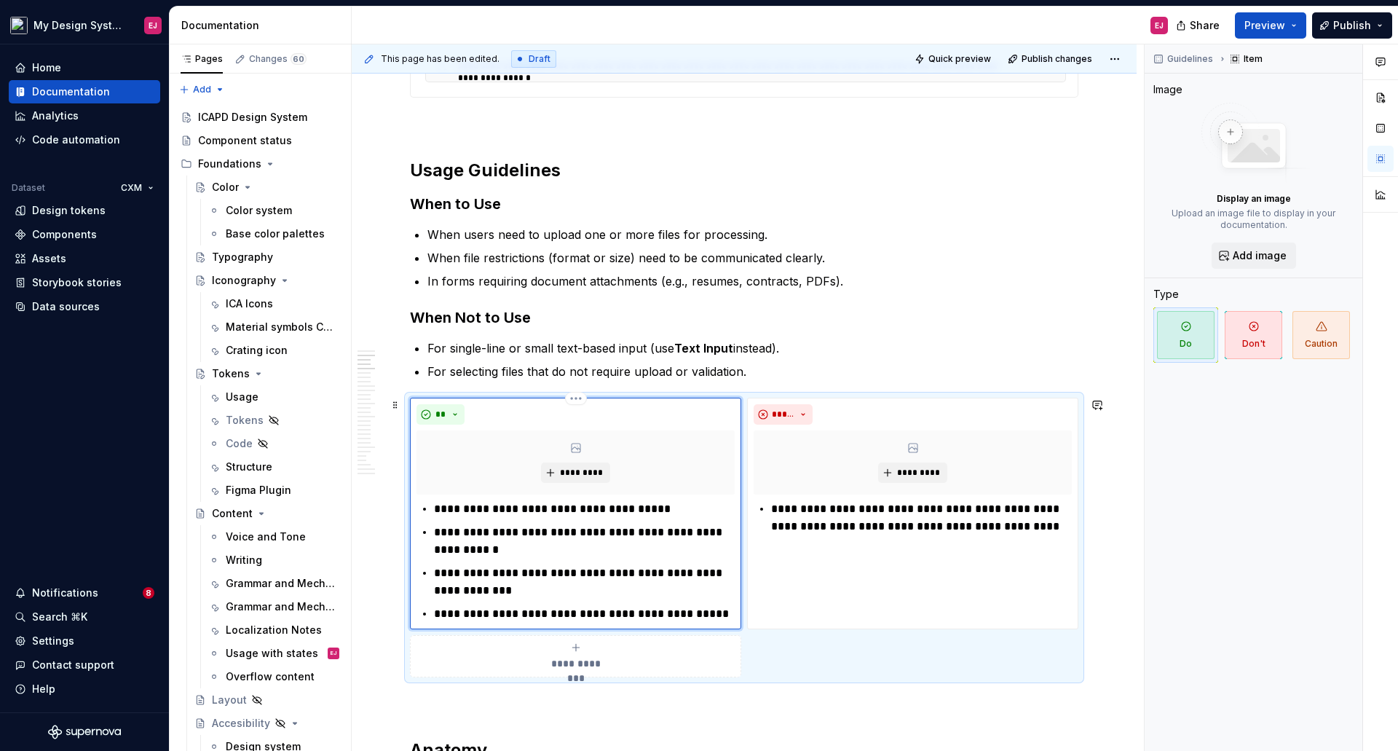
click at [470, 531] on p "**********" at bounding box center [584, 540] width 301 height 35
click at [815, 505] on p "**********" at bounding box center [921, 535] width 301 height 70
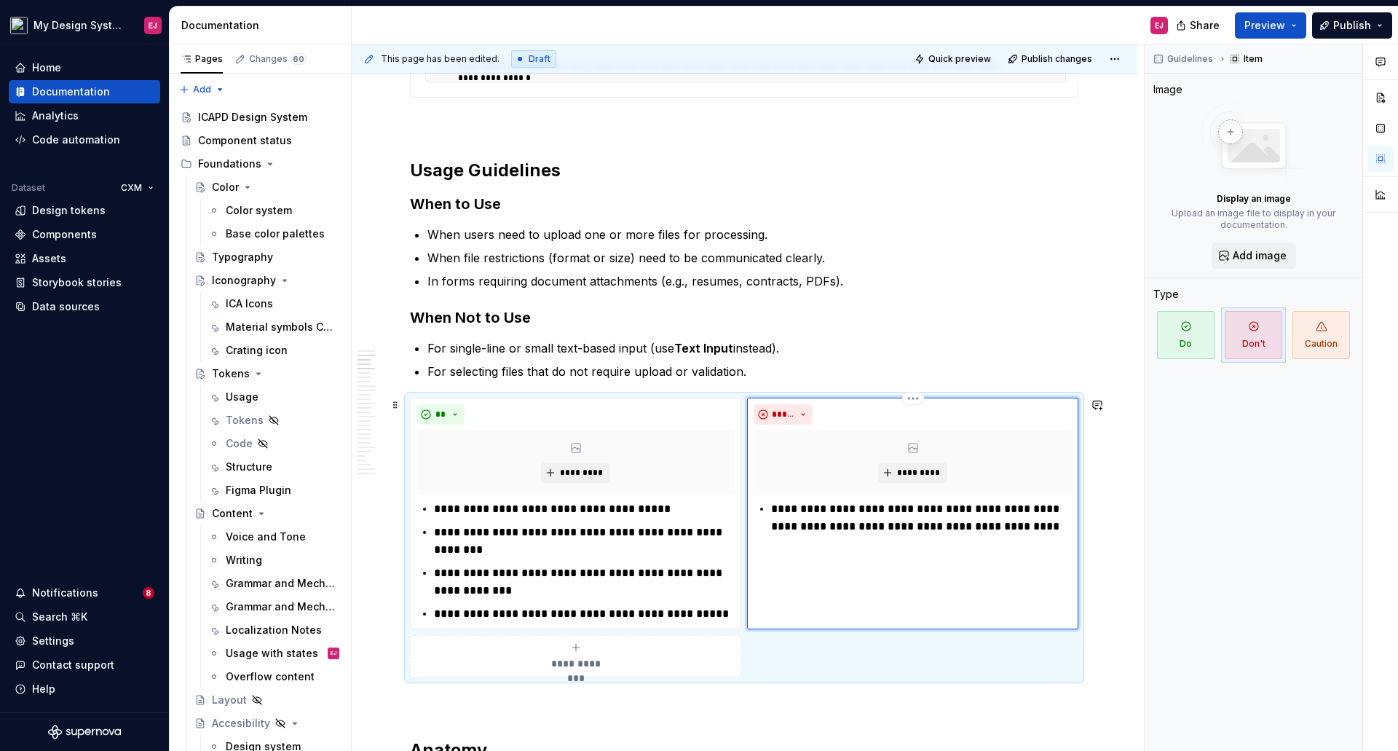
click at [832, 507] on p "**********" at bounding box center [921, 526] width 301 height 52
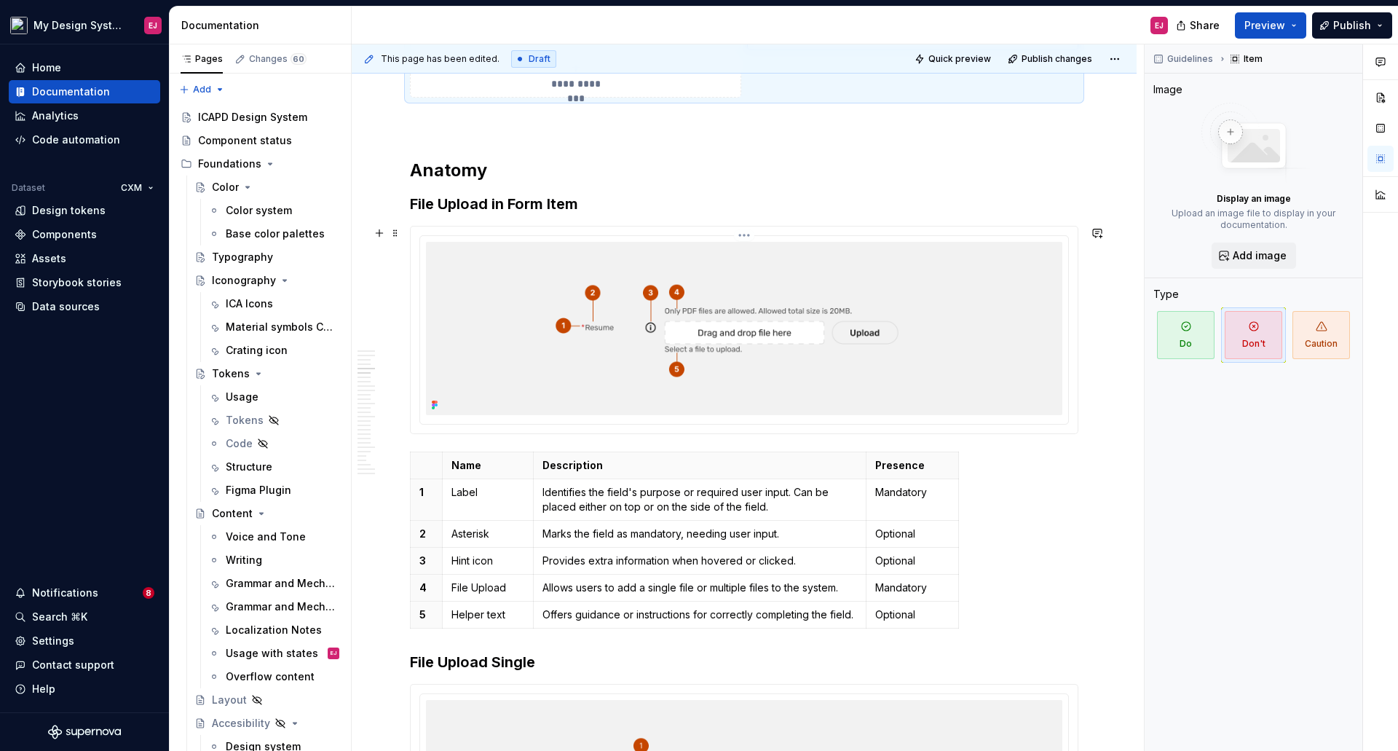
scroll to position [1675, 0]
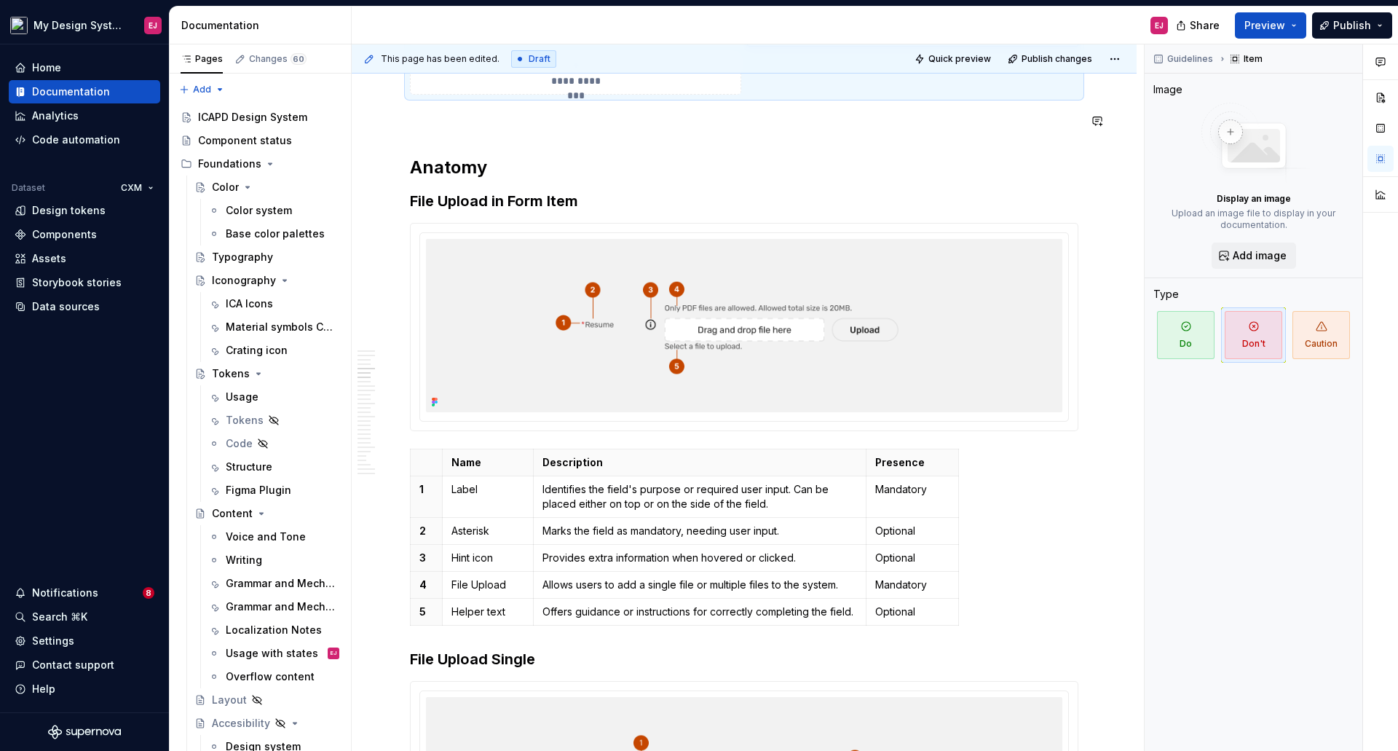
type textarea "*"
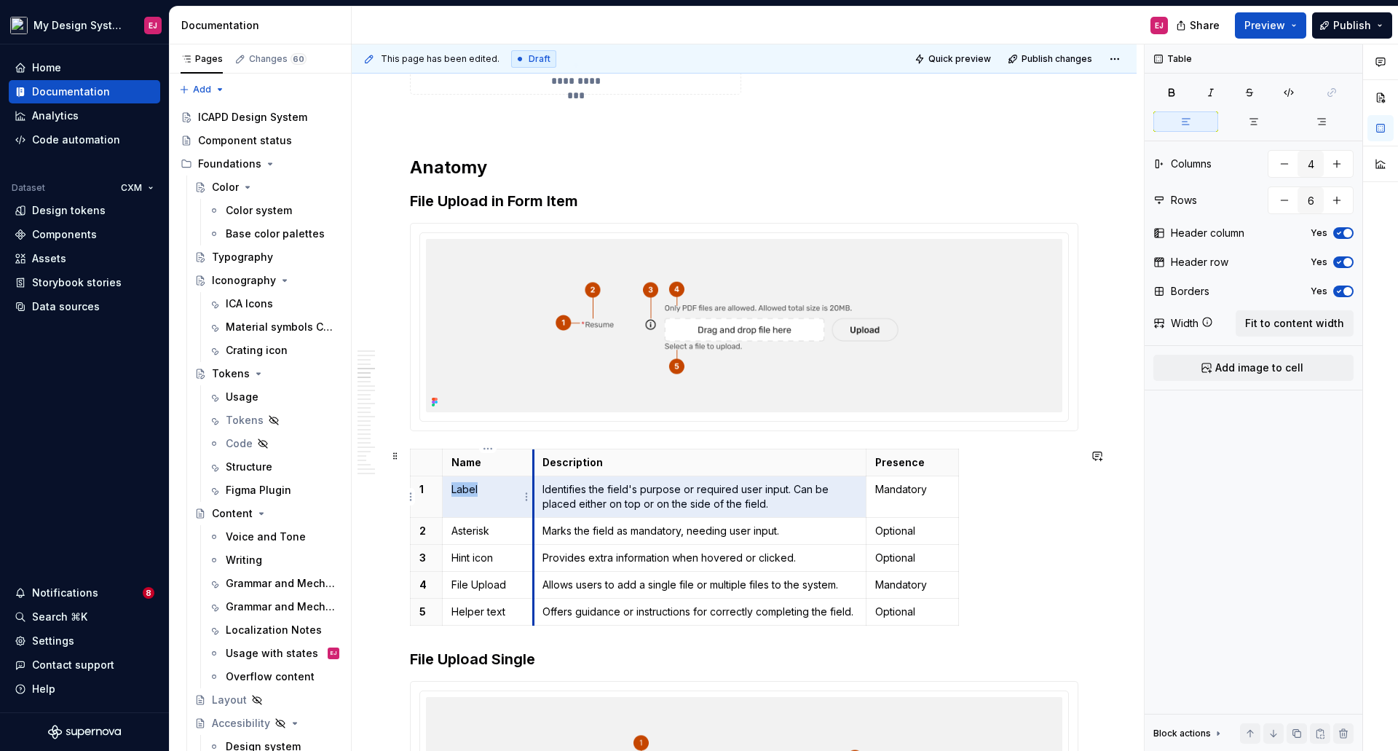
drag, startPoint x: 772, startPoint y: 503, endPoint x: 532, endPoint y: 494, distance: 239.7
click at [532, 494] on tr "1 Label Identifies the field's purpose or required user input. Can be placed ei…" at bounding box center [685, 495] width 548 height 41
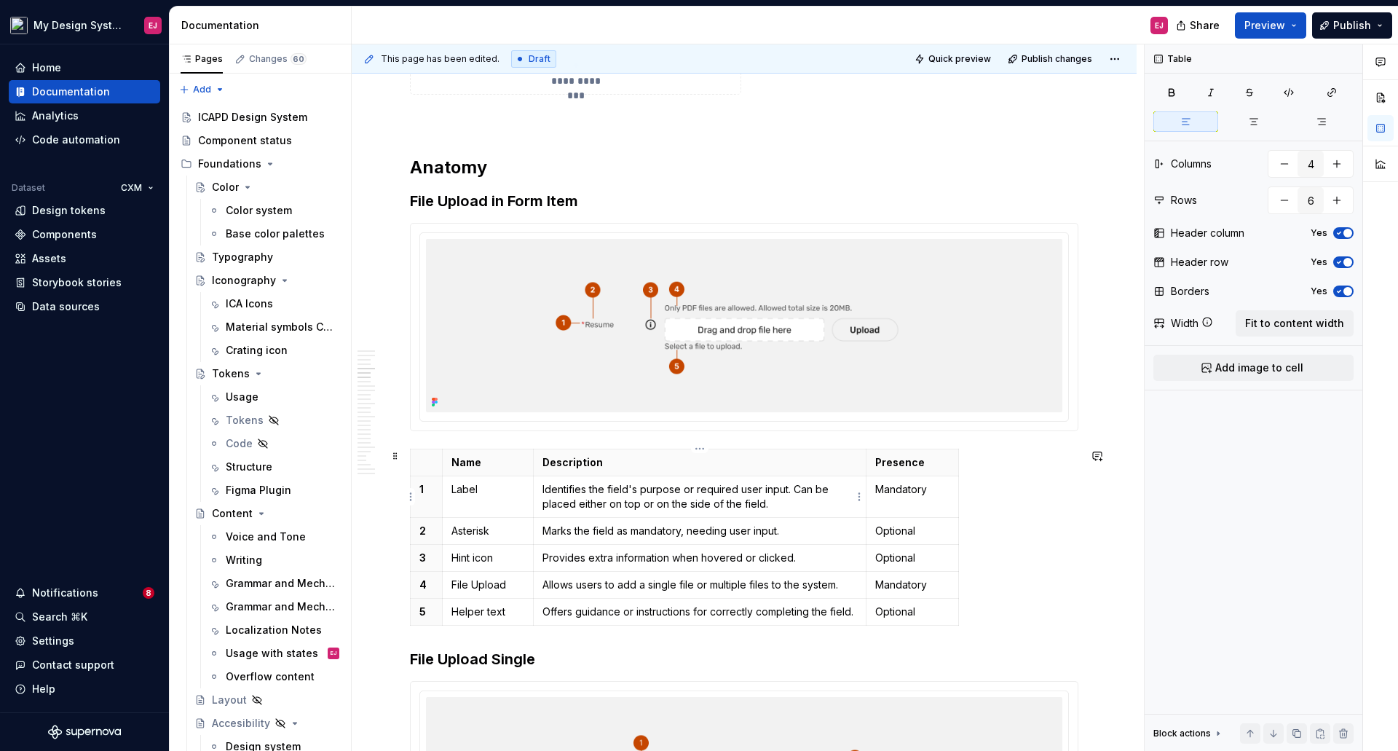
drag, startPoint x: 594, startPoint y: 498, endPoint x: 505, endPoint y: 505, distance: 89.1
click at [590, 497] on p "Identifies the field's purpose or required user input. Can be placed either on …" at bounding box center [699, 496] width 315 height 29
drag, startPoint x: 543, startPoint y: 489, endPoint x: 778, endPoint y: 510, distance: 236.1
click at [778, 510] on p "Identifies the field's purpose or required user input. Can be placed either on …" at bounding box center [699, 496] width 315 height 29
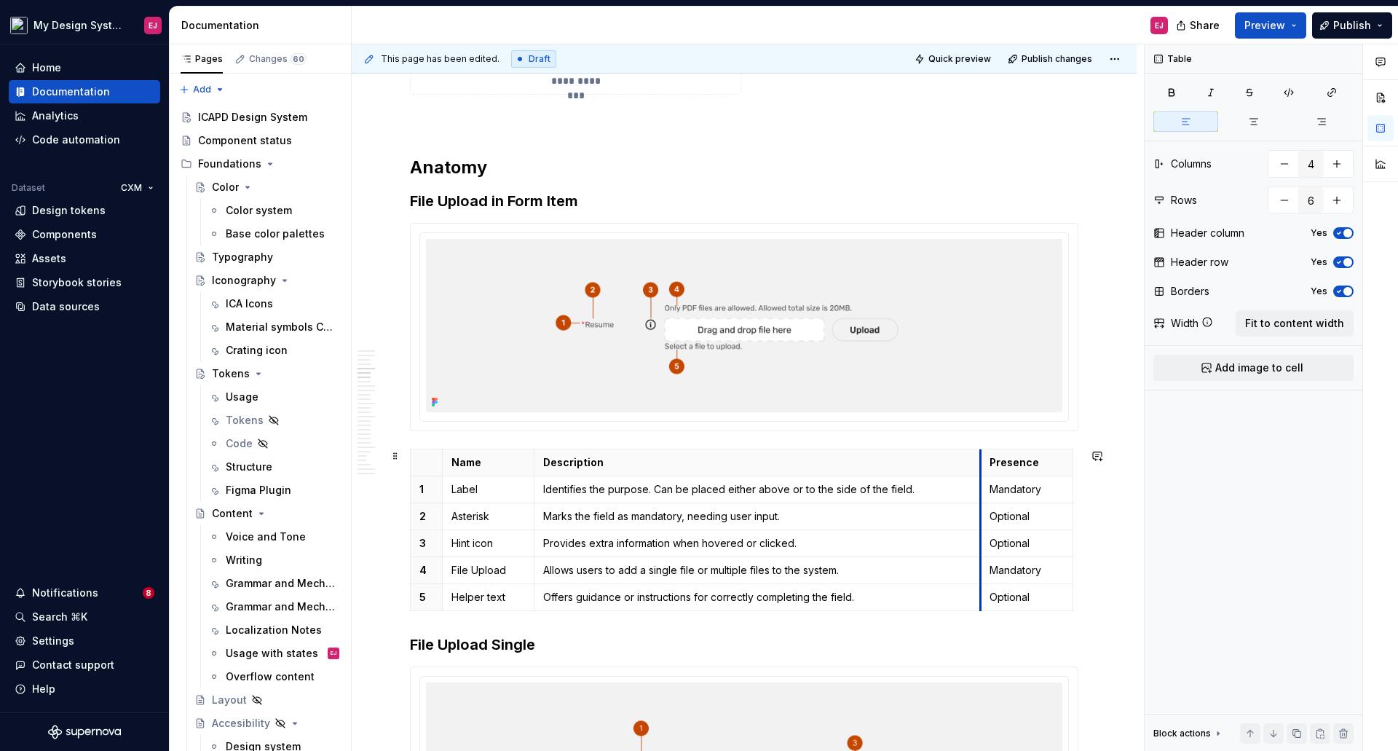
drag, startPoint x: 867, startPoint y: 459, endPoint x: 980, endPoint y: 462, distance: 112.9
click at [981, 462] on th "Presence" at bounding box center [1027, 461] width 92 height 27
drag, startPoint x: 980, startPoint y: 462, endPoint x: 959, endPoint y: 463, distance: 21.1
click at [959, 463] on th "Presence" at bounding box center [1005, 461] width 92 height 27
click at [477, 569] on p "File Upload" at bounding box center [488, 570] width 74 height 15
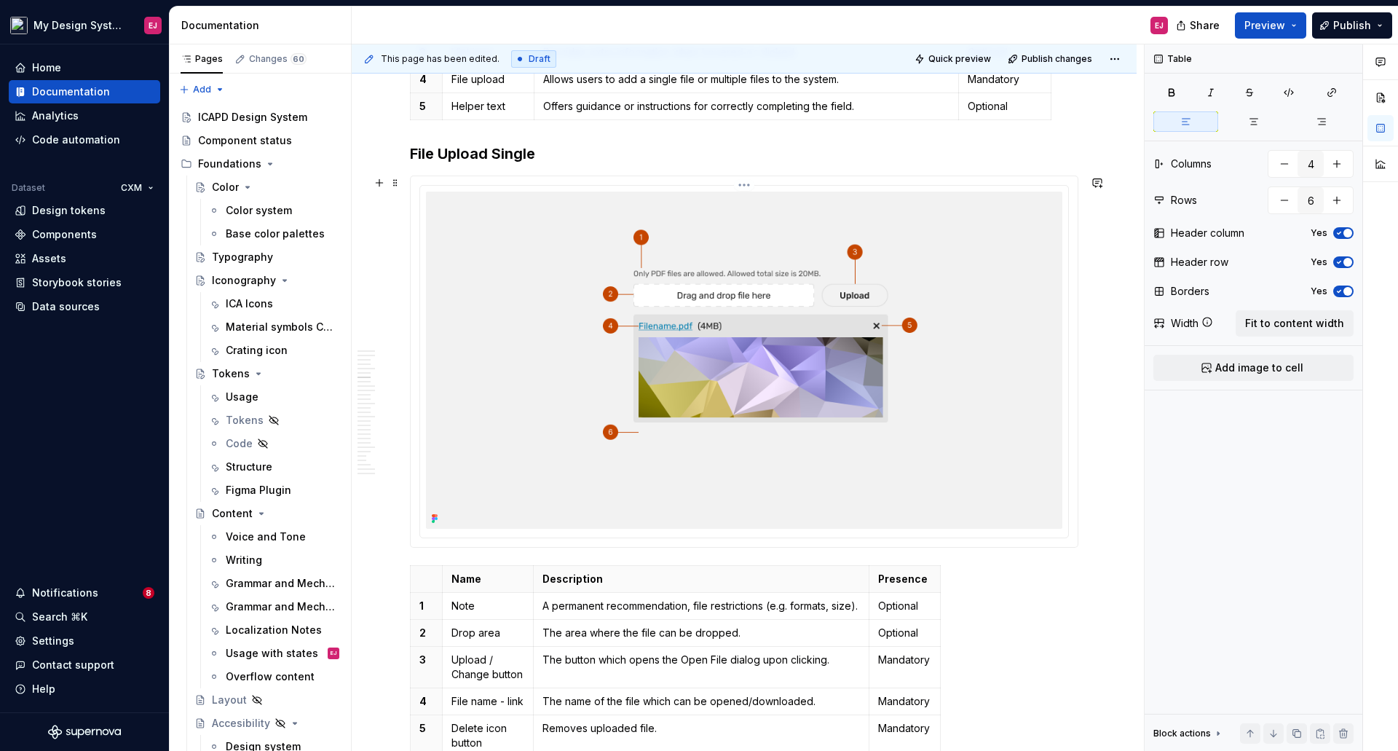
scroll to position [2258, 0]
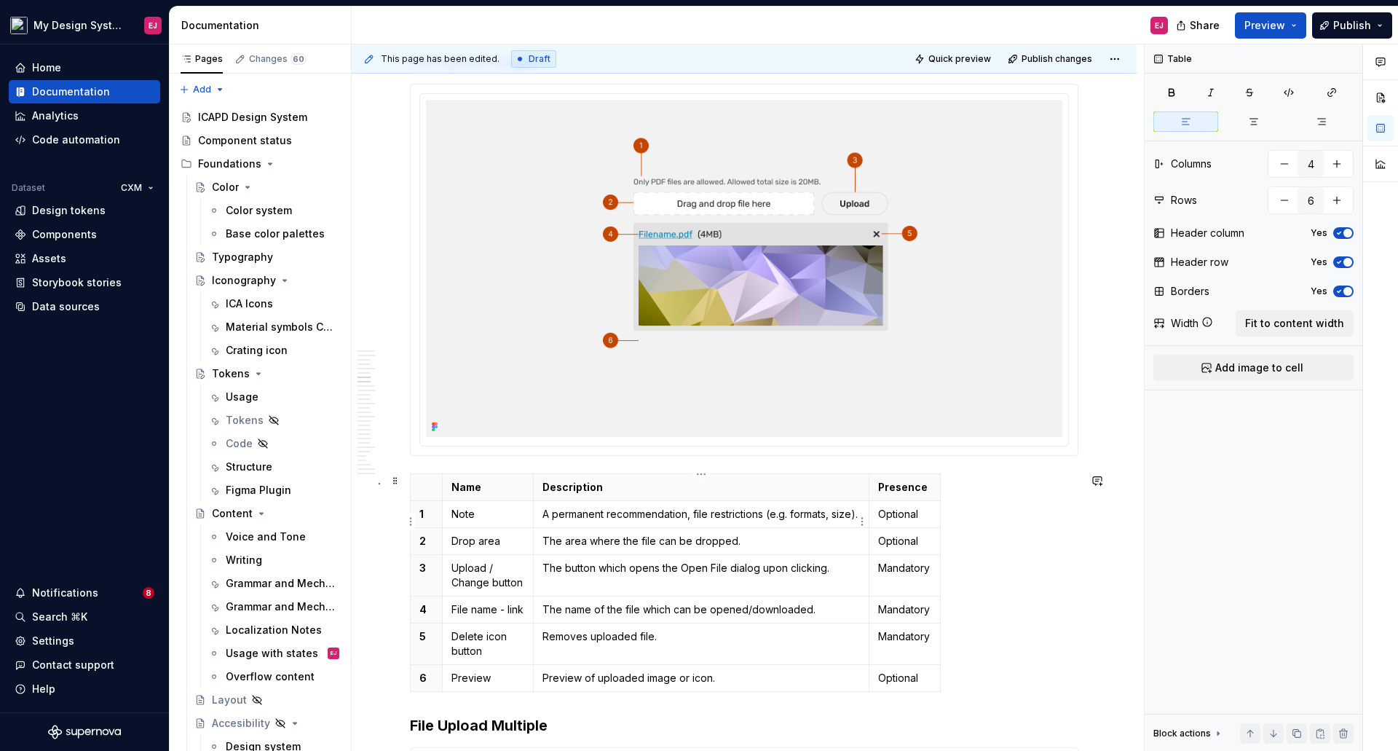
type input "7"
drag, startPoint x: 545, startPoint y: 509, endPoint x: 541, endPoint y: 524, distance: 15.9
click at [545, 510] on p "A permanent recommendation, file restrictions (e.g. formats, size)." at bounding box center [700, 514] width 317 height 15
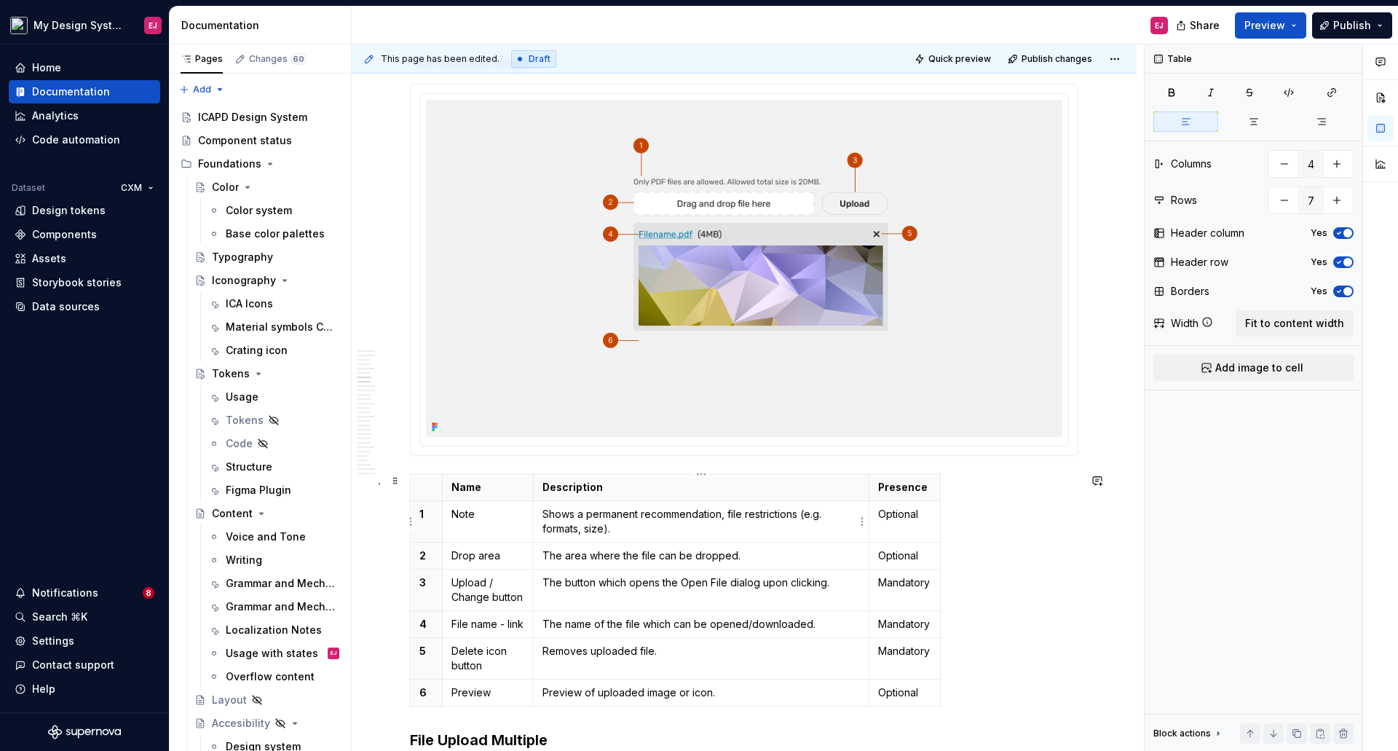
click at [666, 515] on p "Shows a permanent recommendation, file restrictions (e.g. formats, size)." at bounding box center [700, 521] width 317 height 29
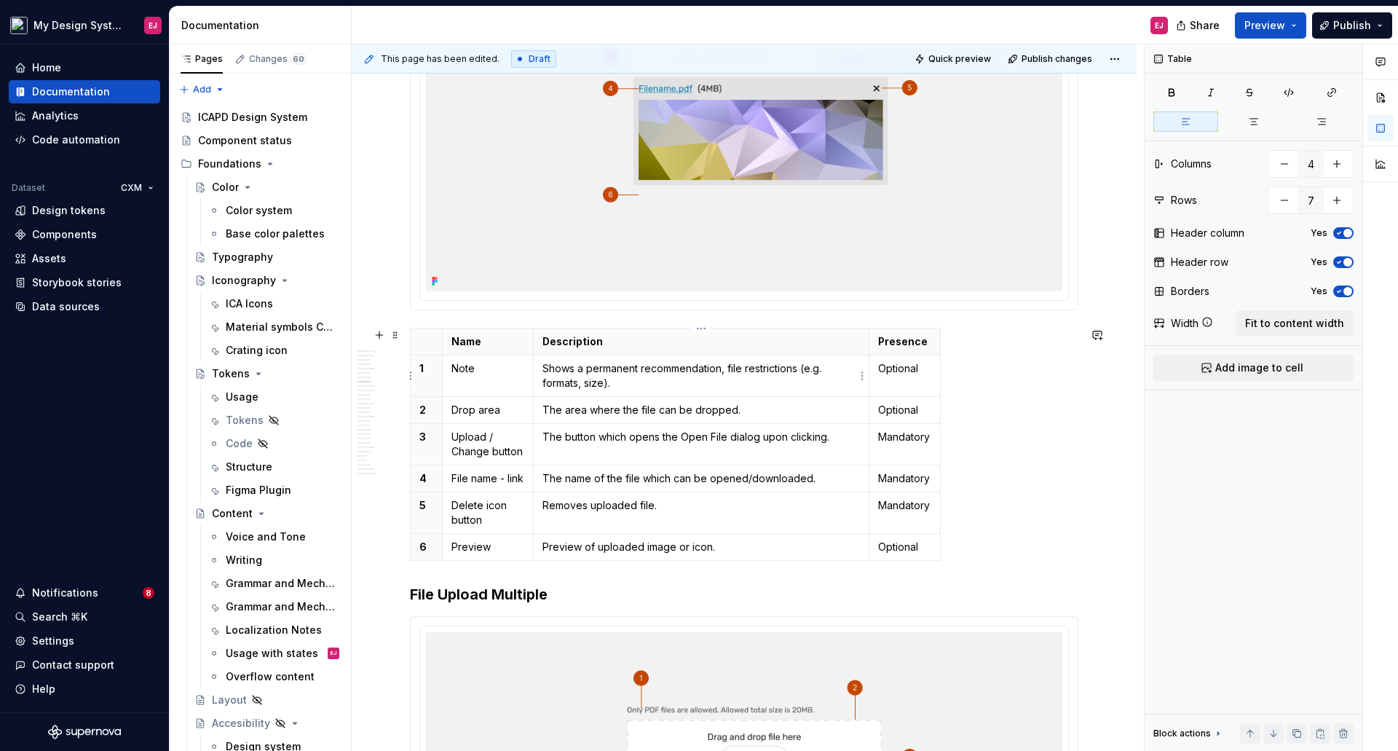
click at [721, 369] on p "Shows a permanent recommendation, file restrictions (e.g. formats, size)." at bounding box center [700, 375] width 317 height 29
click at [726, 370] on p "Shows a permanent recommendation, file restrictions (e.g. formats, size)." at bounding box center [700, 375] width 317 height 29
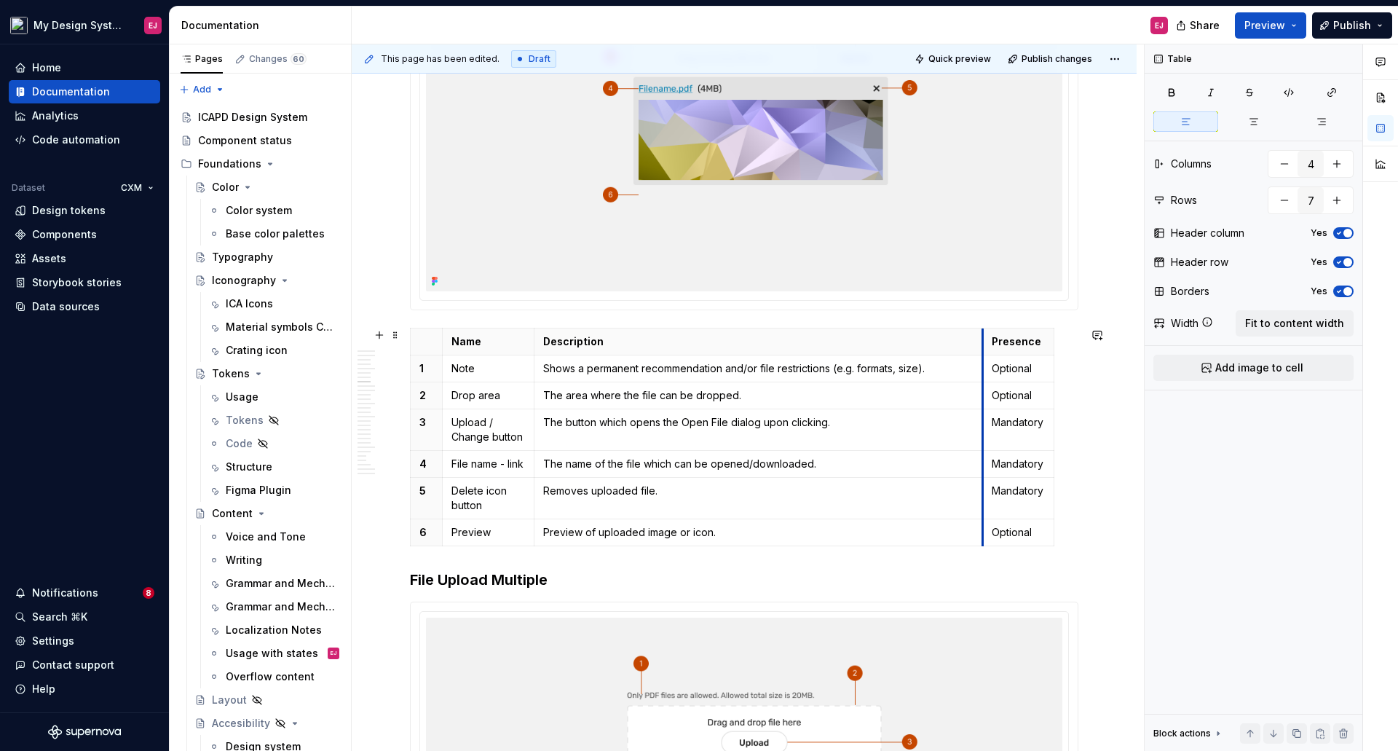
drag, startPoint x: 871, startPoint y: 333, endPoint x: 981, endPoint y: 339, distance: 110.1
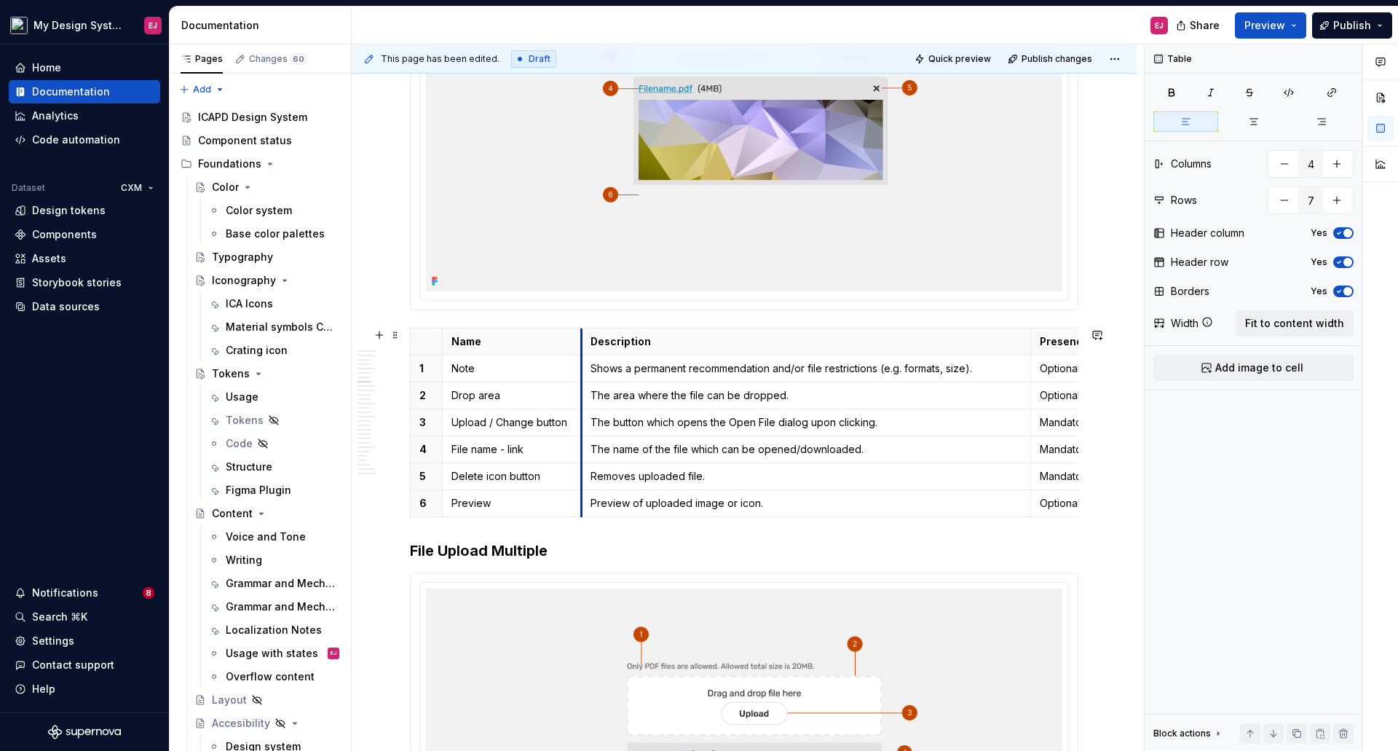
drag, startPoint x: 534, startPoint y: 346, endPoint x: 582, endPoint y: 344, distance: 48.1
click at [582, 344] on th "Description" at bounding box center [806, 341] width 449 height 27
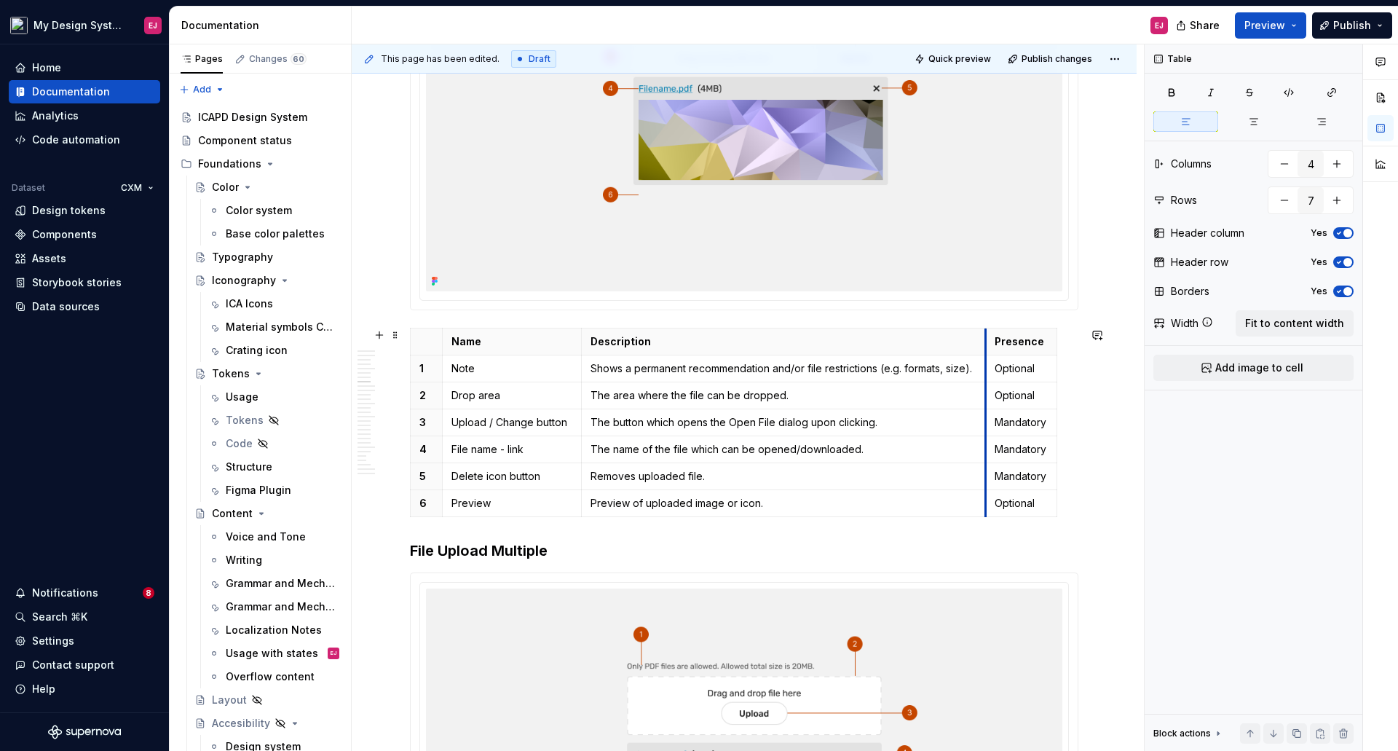
drag, startPoint x: 1031, startPoint y: 337, endPoint x: 986, endPoint y: 332, distance: 45.4
click at [986, 332] on th "Presence" at bounding box center [1021, 341] width 71 height 27
click at [591, 393] on p "The area where the file can be dropped." at bounding box center [783, 395] width 386 height 15
drag, startPoint x: 673, startPoint y: 424, endPoint x: 591, endPoint y: 423, distance: 82.3
click at [591, 423] on p "The button which opens the Open File dialog upon clicking." at bounding box center [783, 422] width 386 height 15
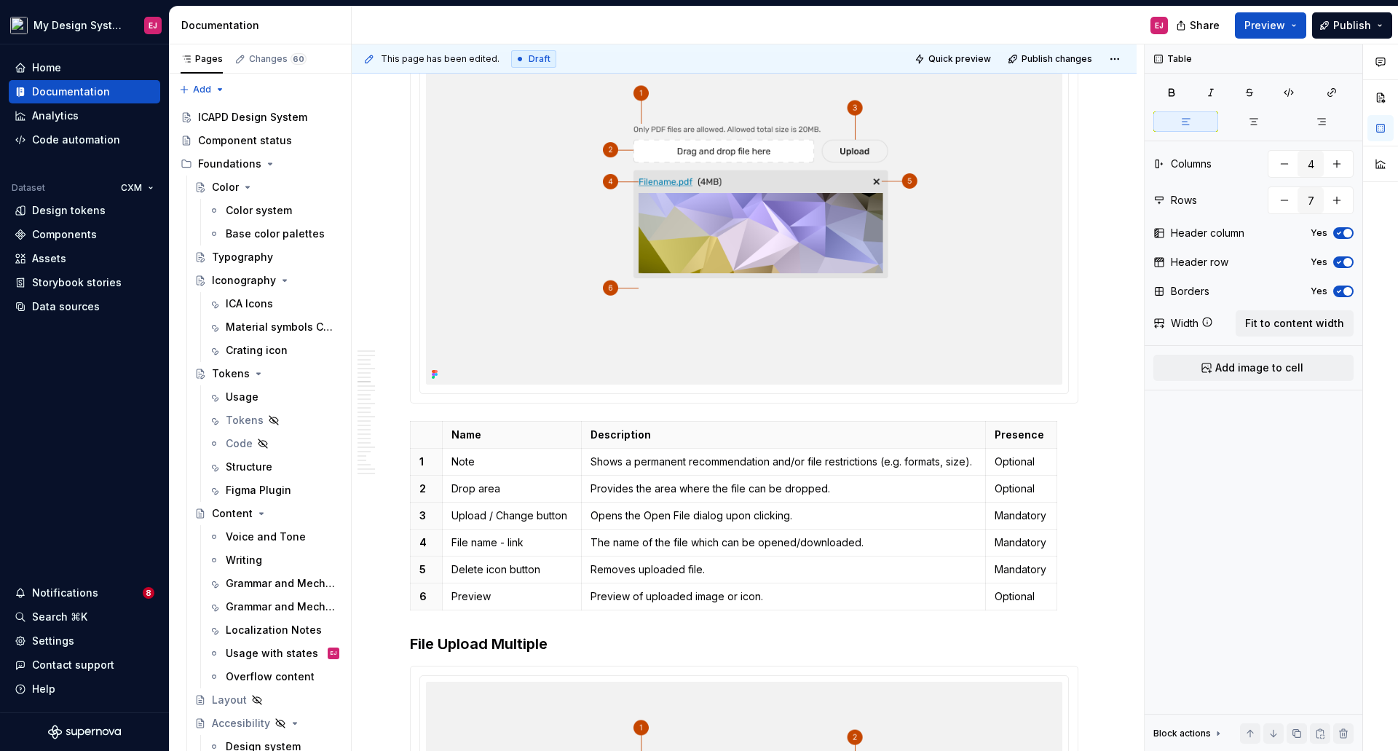
scroll to position [2330, 0]
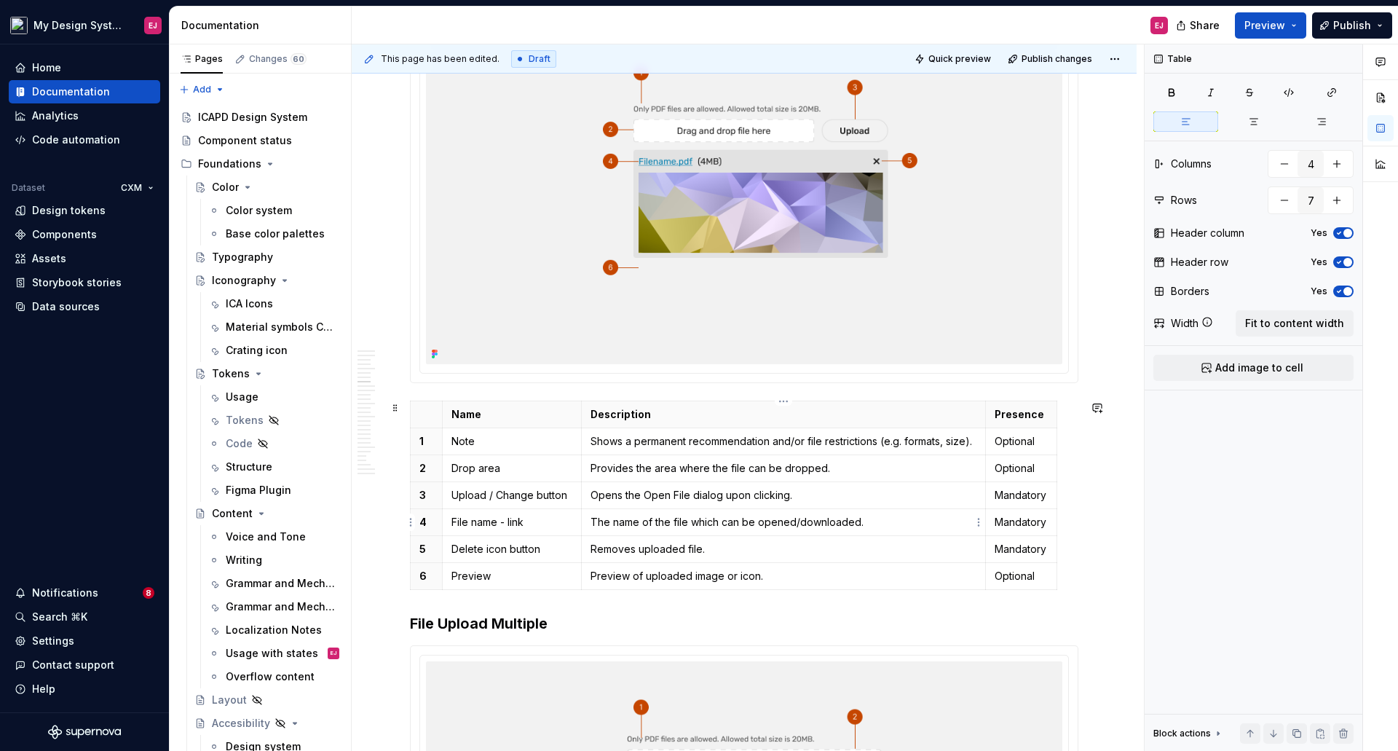
click at [593, 520] on p "The name of the file which can be opened/downloaded." at bounding box center [783, 522] width 386 height 15
click at [636, 548] on p "Removes uploaded file." at bounding box center [783, 549] width 386 height 15
click at [628, 577] on p "Preview of uploaded image or icon." at bounding box center [783, 576] width 386 height 15
click at [650, 573] on p "Previews of uploaded image or icon." at bounding box center [783, 576] width 386 height 15
click at [636, 572] on p "Previews of uploaded image or icon." at bounding box center [783, 576] width 386 height 15
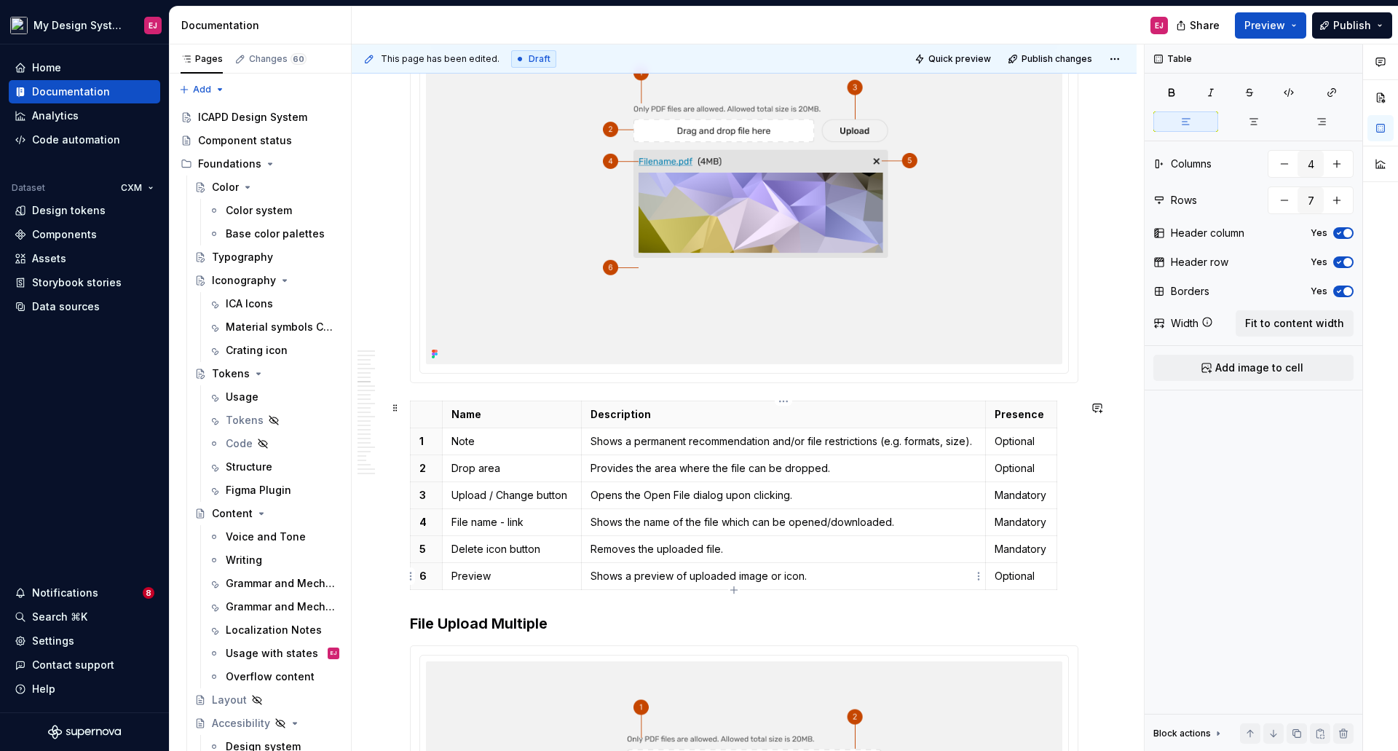
drag, startPoint x: 685, startPoint y: 577, endPoint x: 694, endPoint y: 579, distance: 8.9
click at [686, 577] on p "Shows a preview of uploaded image or icon." at bounding box center [783, 576] width 386 height 15
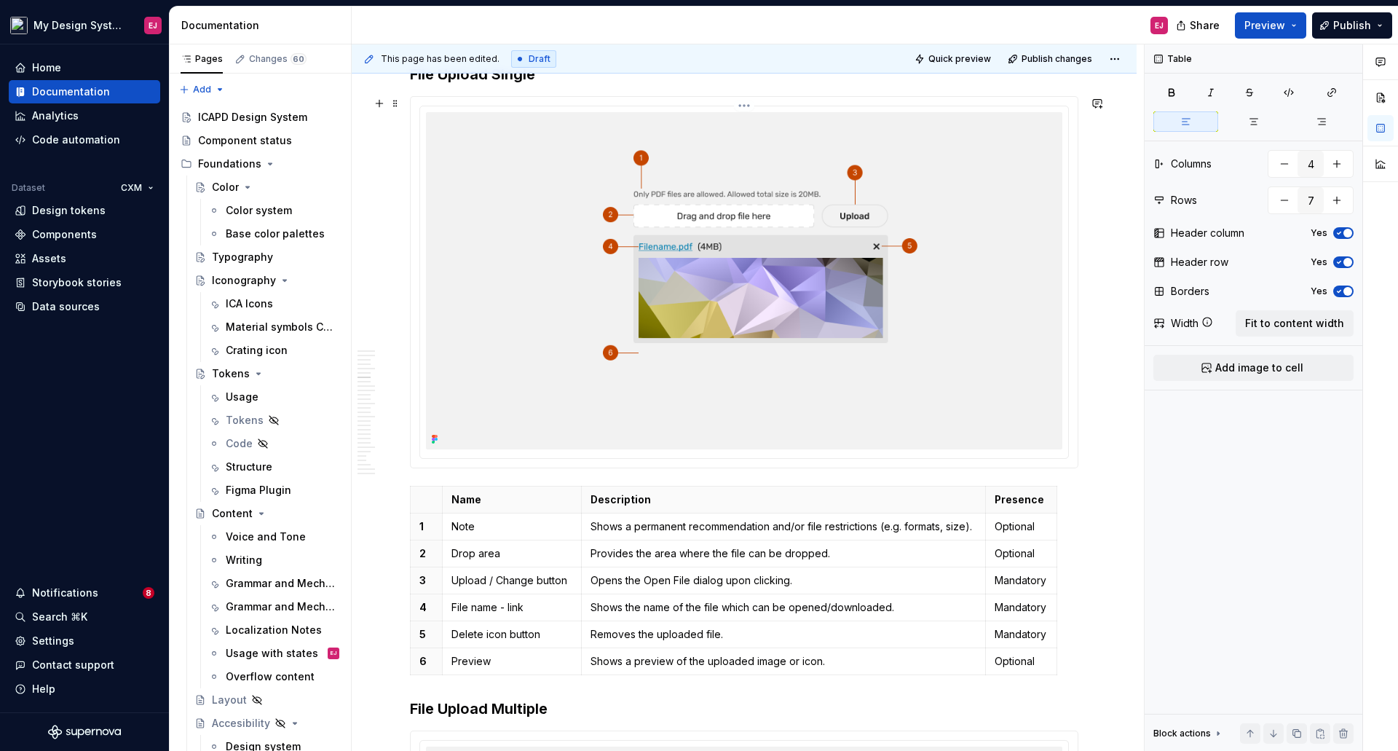
scroll to position [2112, 0]
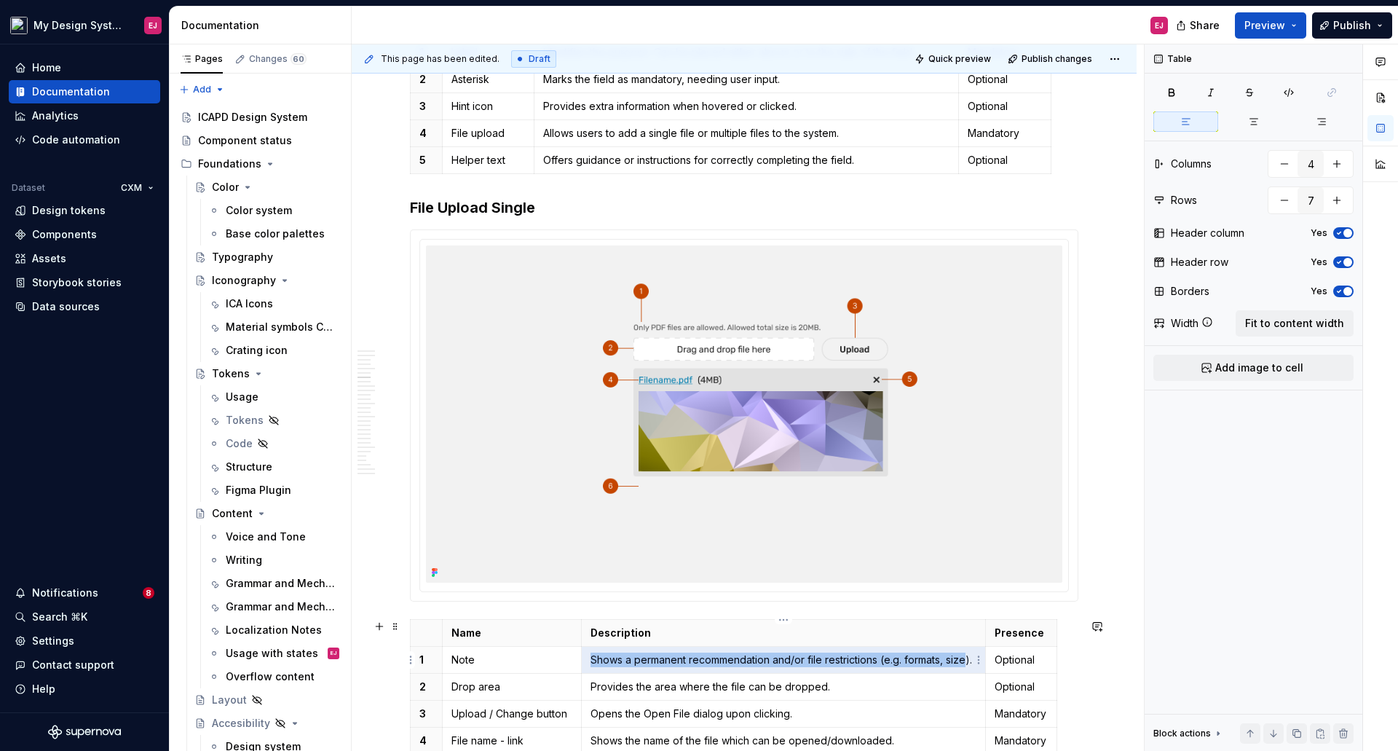
drag, startPoint x: 590, startPoint y: 661, endPoint x: 970, endPoint y: 656, distance: 379.3
click at [970, 656] on p "Shows a permanent recommendation and/or file restrictions (e.g. formats, size)." at bounding box center [783, 659] width 386 height 15
type input "5"
click at [614, 658] on p "Shows a permanent recommendation and/or file restrictions (e.g. formats, size)." at bounding box center [783, 659] width 386 height 15
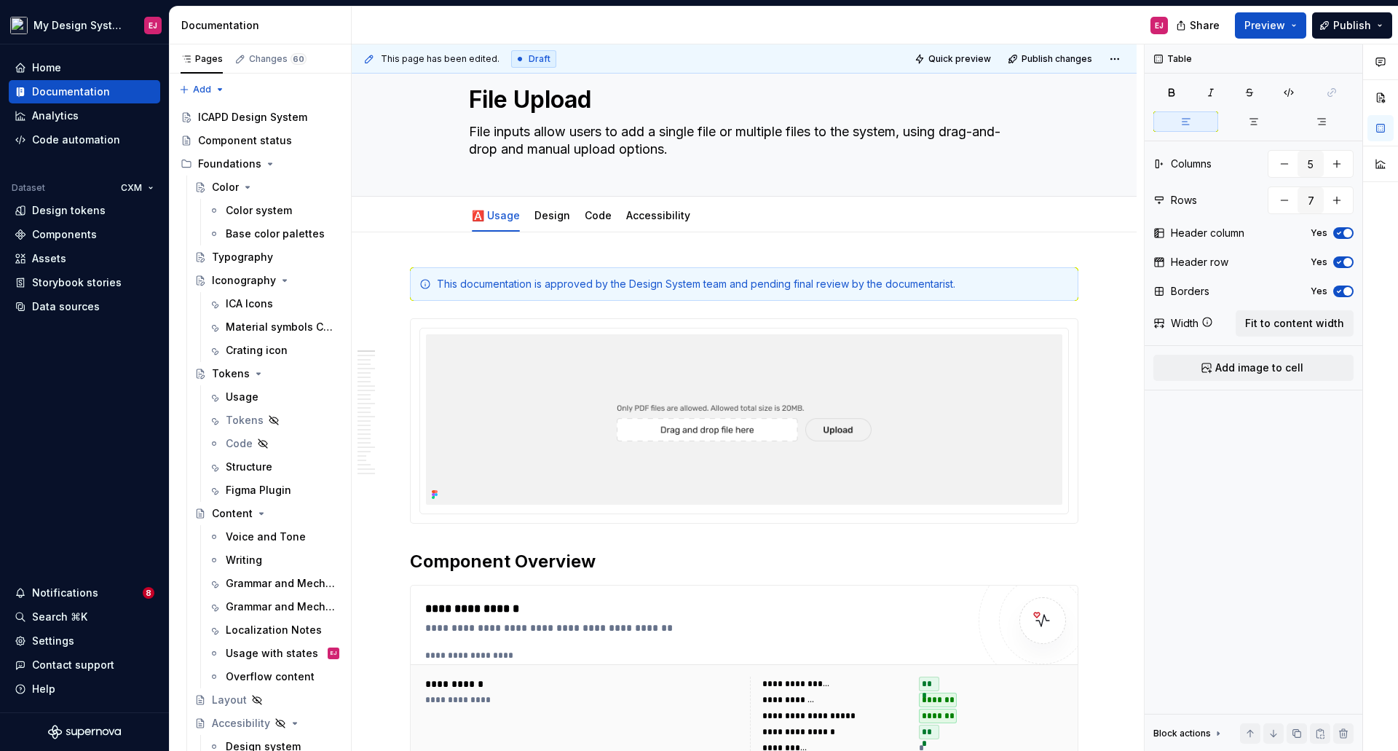
scroll to position [0, 0]
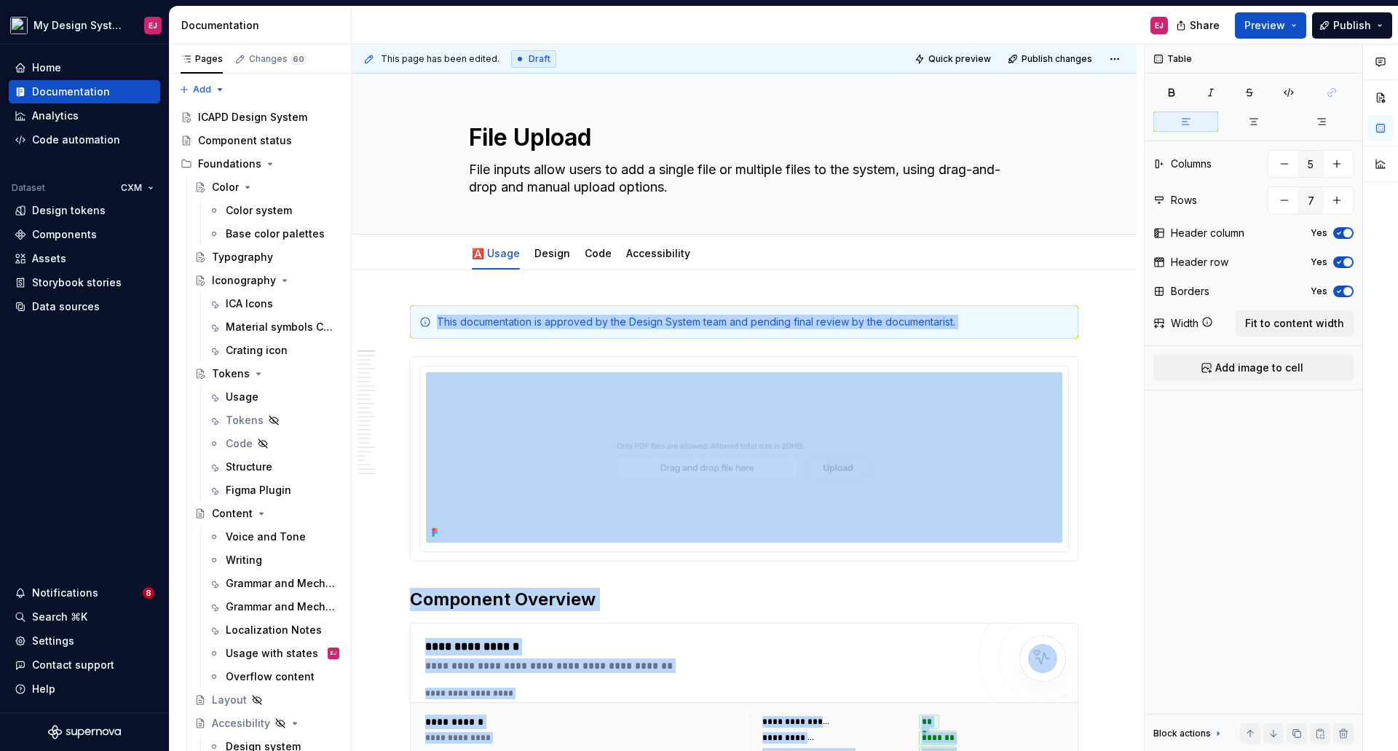
type textarea "*"
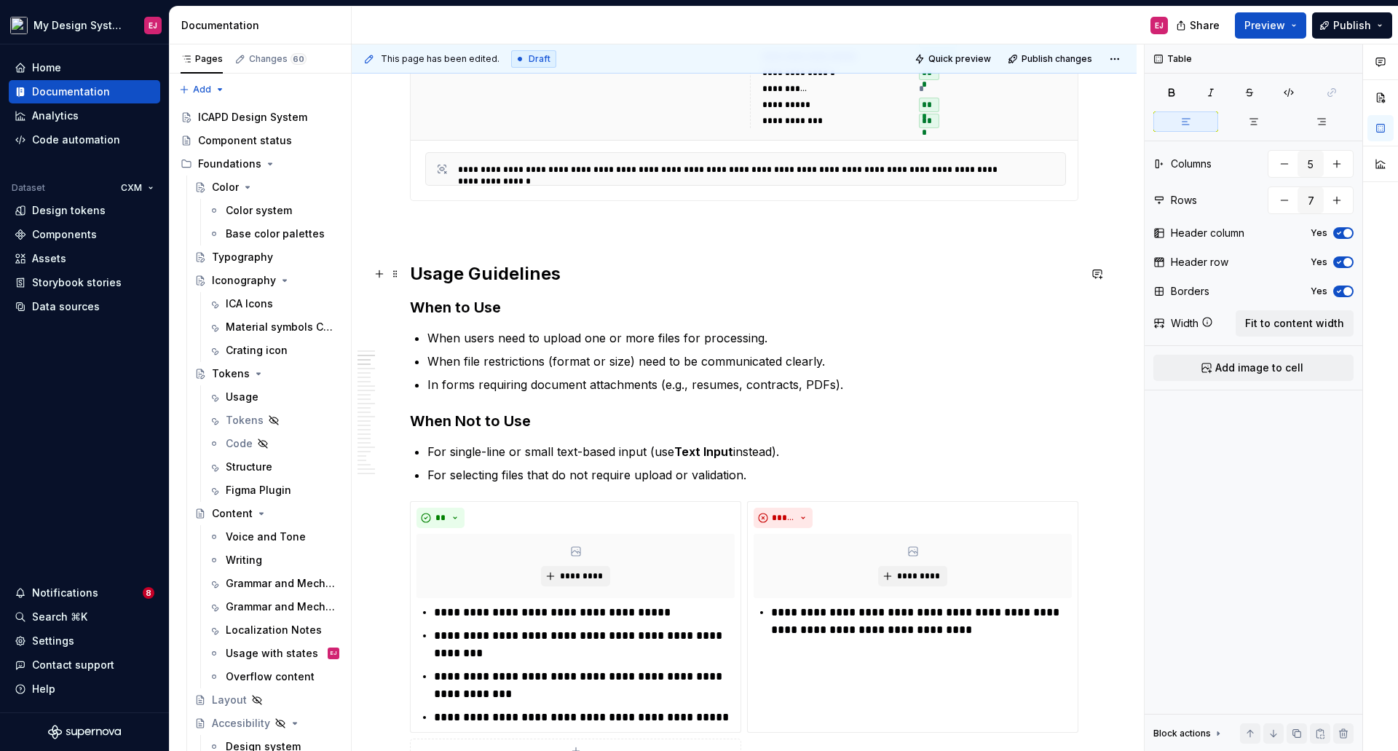
scroll to position [1193, 0]
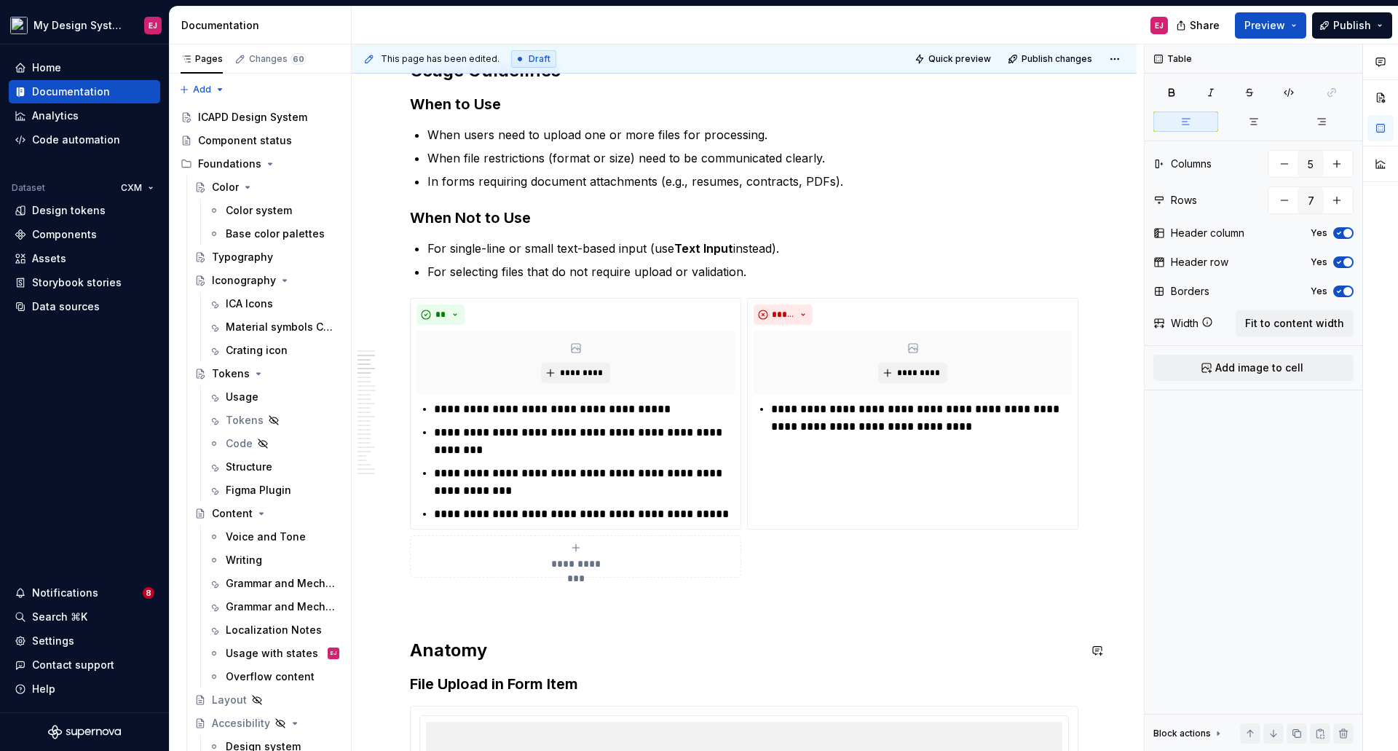
drag, startPoint x: 589, startPoint y: 658, endPoint x: 618, endPoint y: 624, distance: 44.9
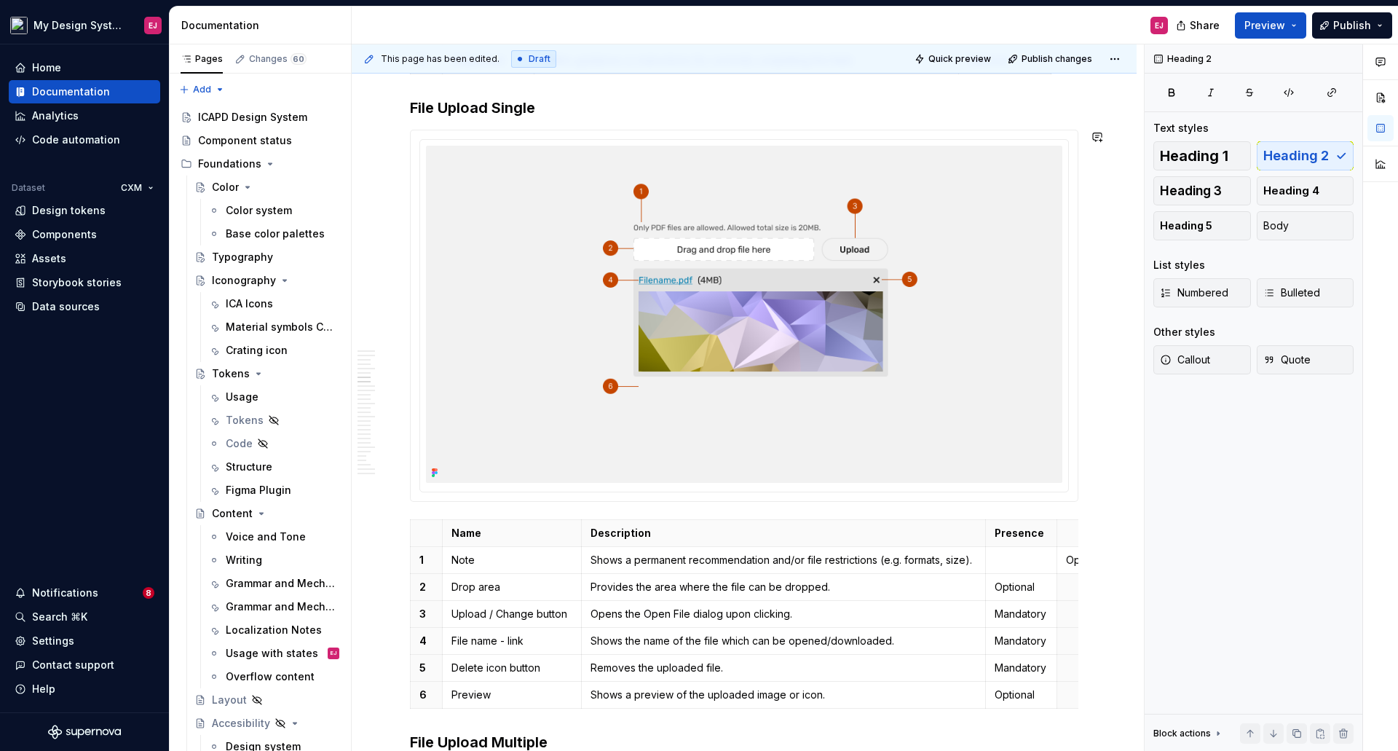
scroll to position [2357, 0]
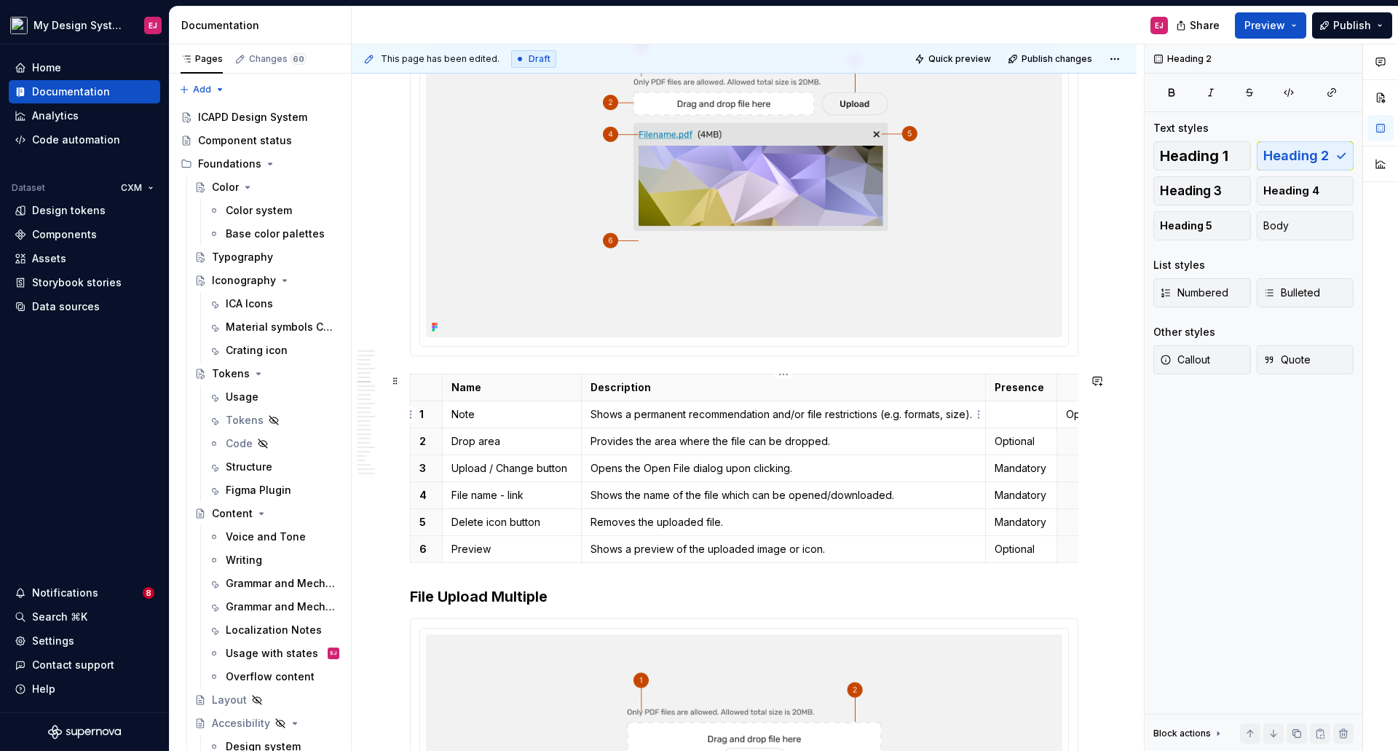
click at [594, 411] on p "Shows a permanent recommendation and/or file restrictions (e.g. formats, size)." at bounding box center [783, 414] width 386 height 15
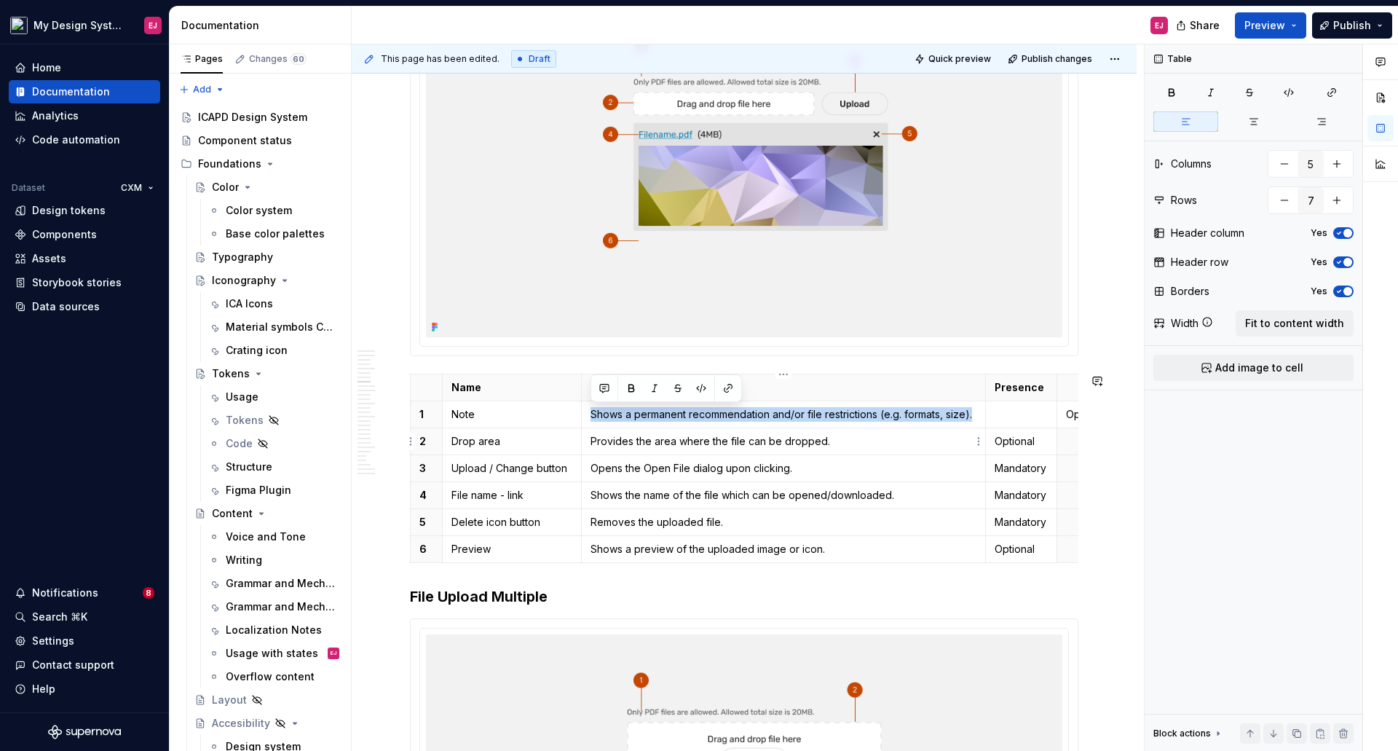
copy p "Shows a permanent recommendation and/or file restrictions (e.g. formats, size)."
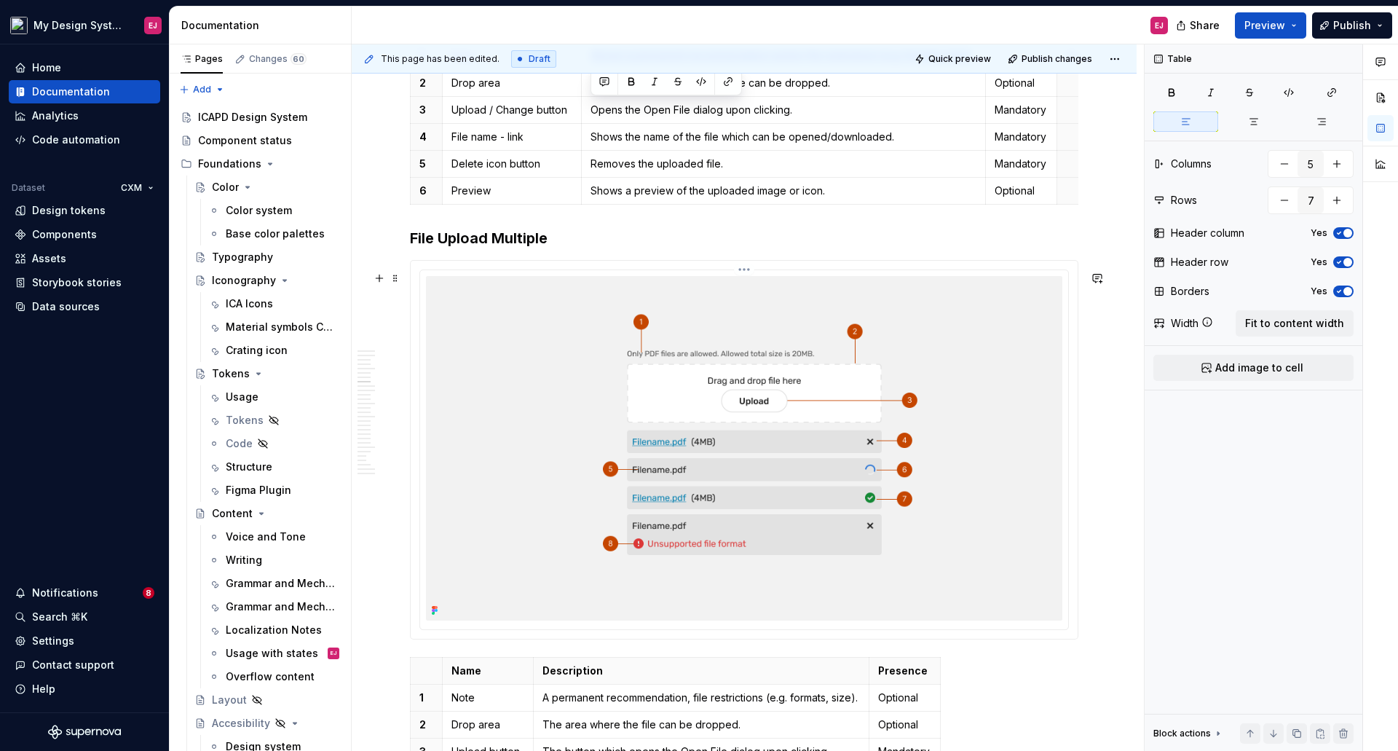
scroll to position [2867, 0]
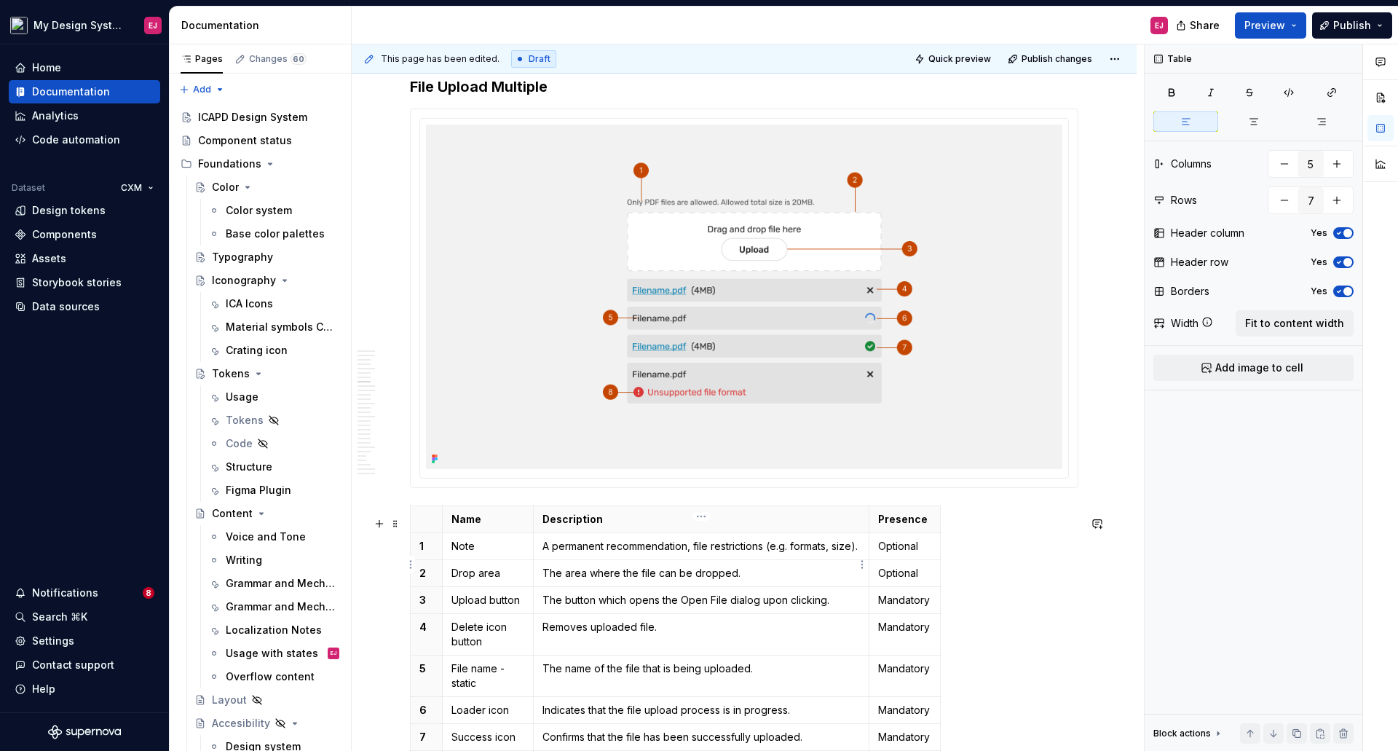
type input "4"
type input "9"
drag, startPoint x: 569, startPoint y: 570, endPoint x: 541, endPoint y: 553, distance: 33.3
click at [541, 553] on td "A permanent recommendation, file restrictions (e.g. formats, size)." at bounding box center [702, 545] width 336 height 27
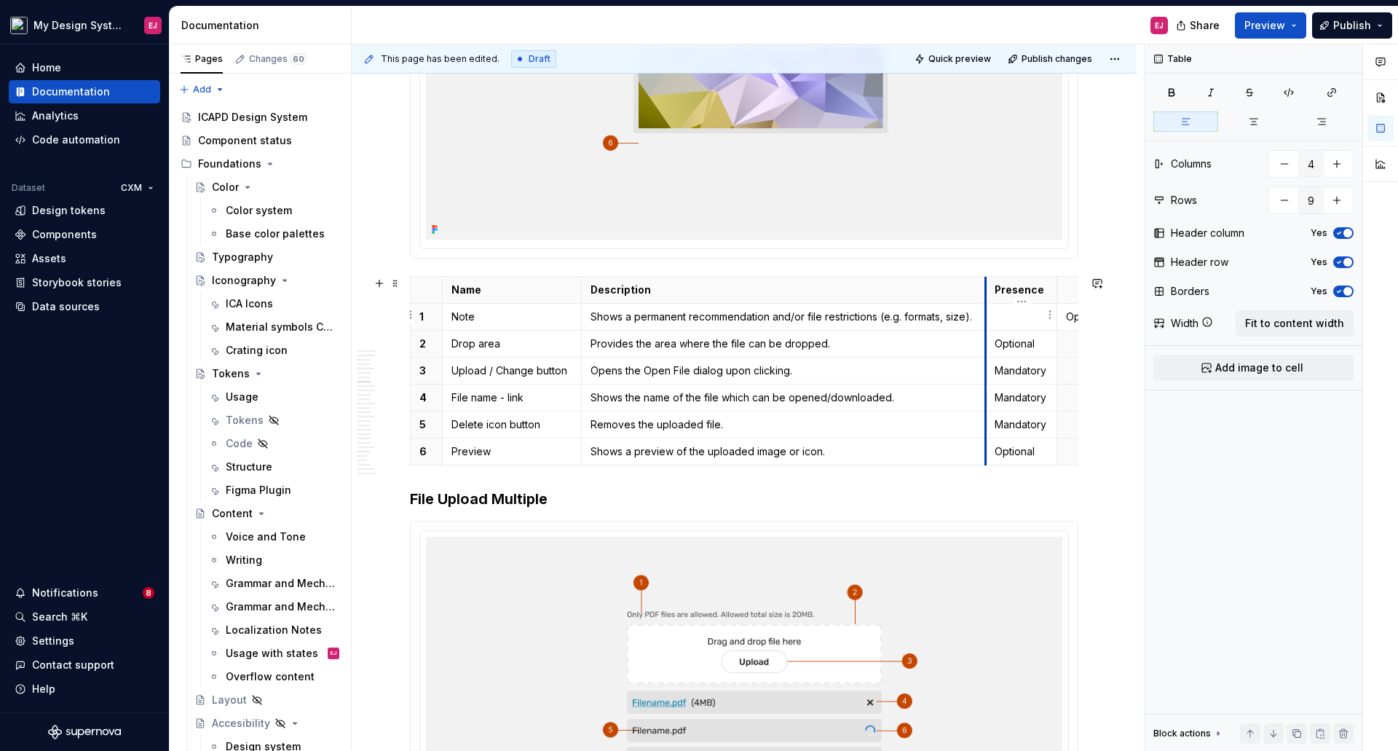
scroll to position [2430, 0]
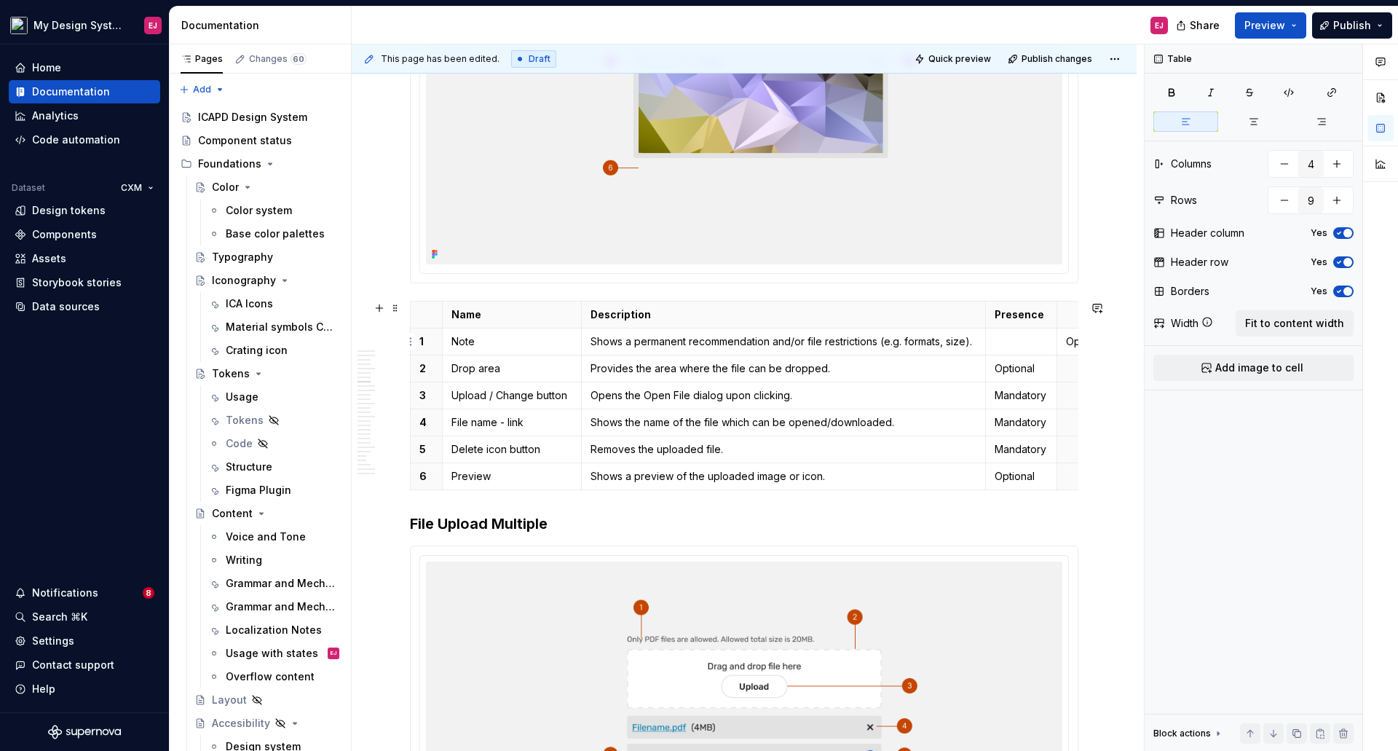
type input "5"
type input "7"
click at [1064, 339] on td "Optional" at bounding box center [1092, 341] width 71 height 27
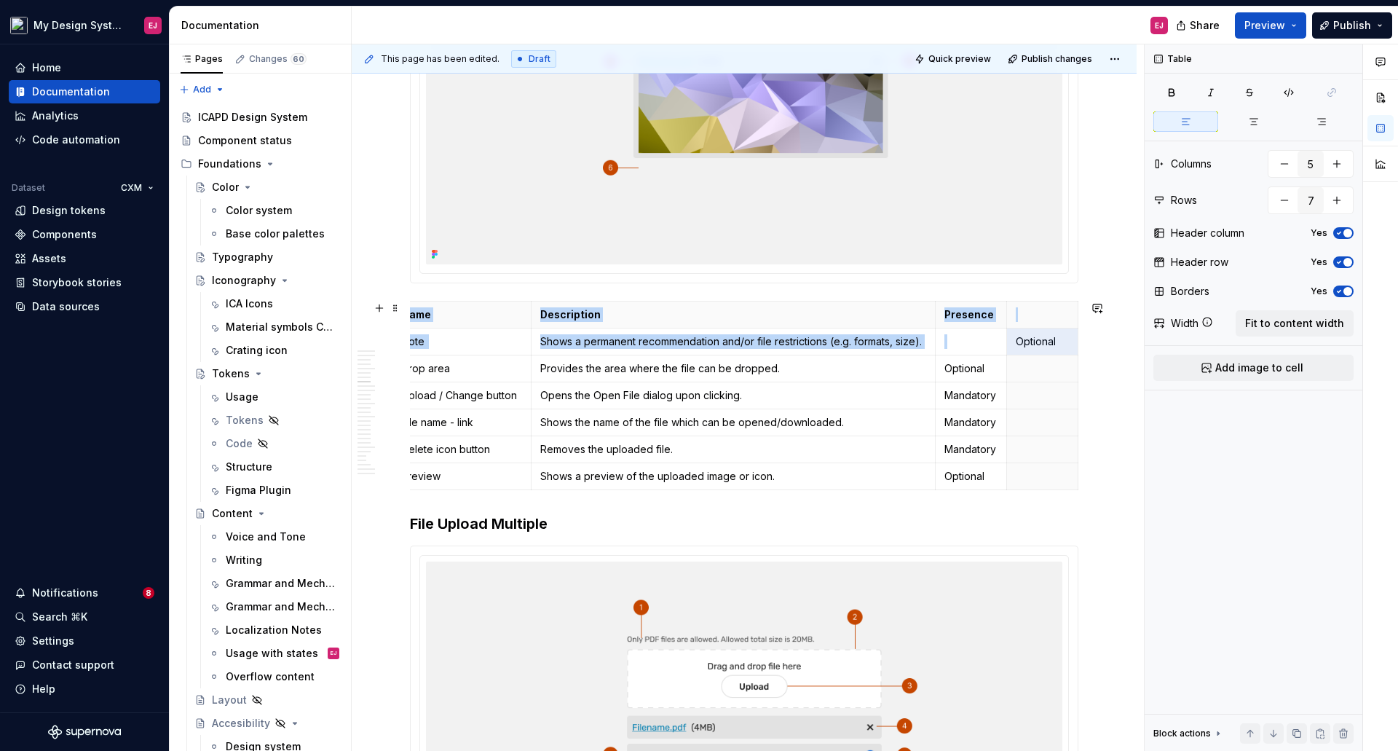
drag, startPoint x: 1064, startPoint y: 339, endPoint x: 1078, endPoint y: 334, distance: 14.7
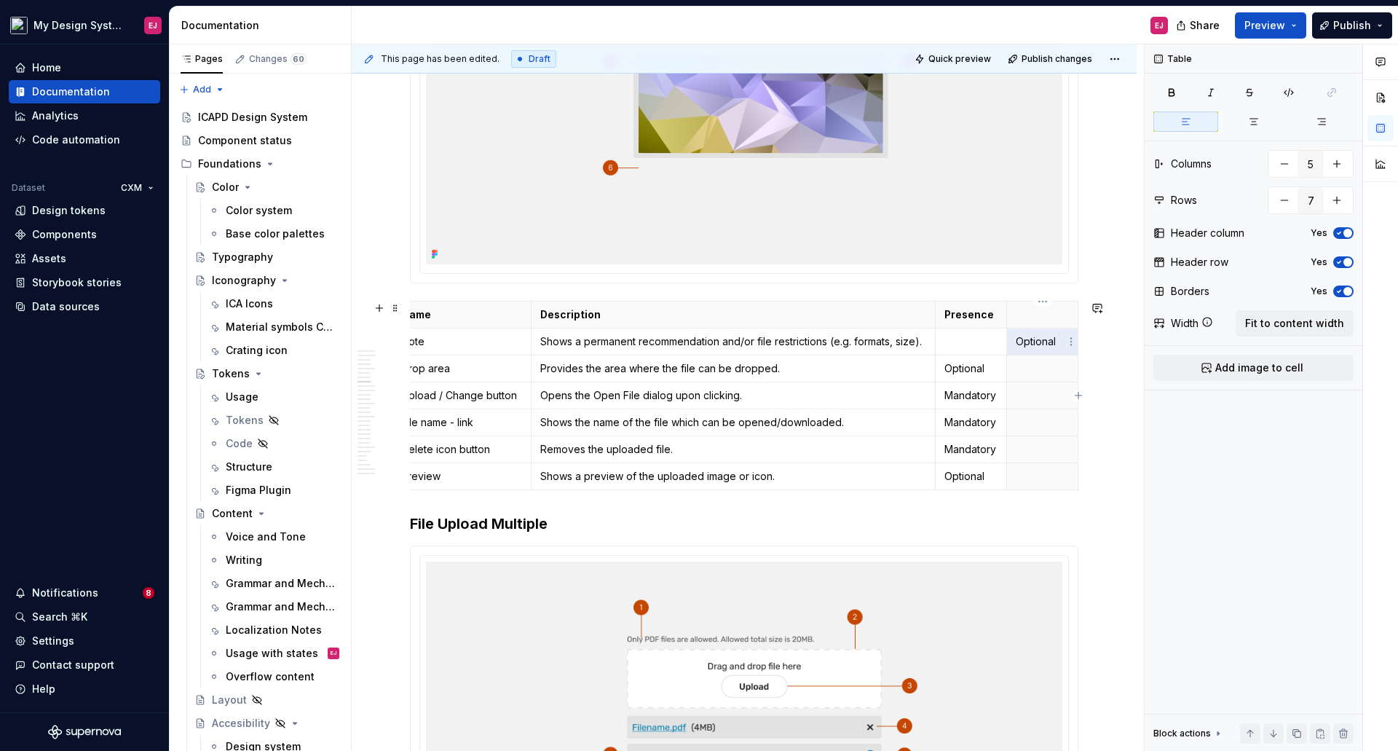
click at [1067, 338] on html "My Design System EJ Home Documentation Analytics Code automation Dataset CXM De…" at bounding box center [699, 375] width 1398 height 751
click at [1039, 339] on html "My Design System EJ Home Documentation Analytics Code automation Dataset CXM De…" at bounding box center [699, 375] width 1398 height 751
click at [1039, 339] on p "Optional" at bounding box center [1042, 341] width 53 height 15
click at [961, 337] on p at bounding box center [970, 341] width 53 height 15
click at [1035, 307] on th at bounding box center [1042, 314] width 71 height 27
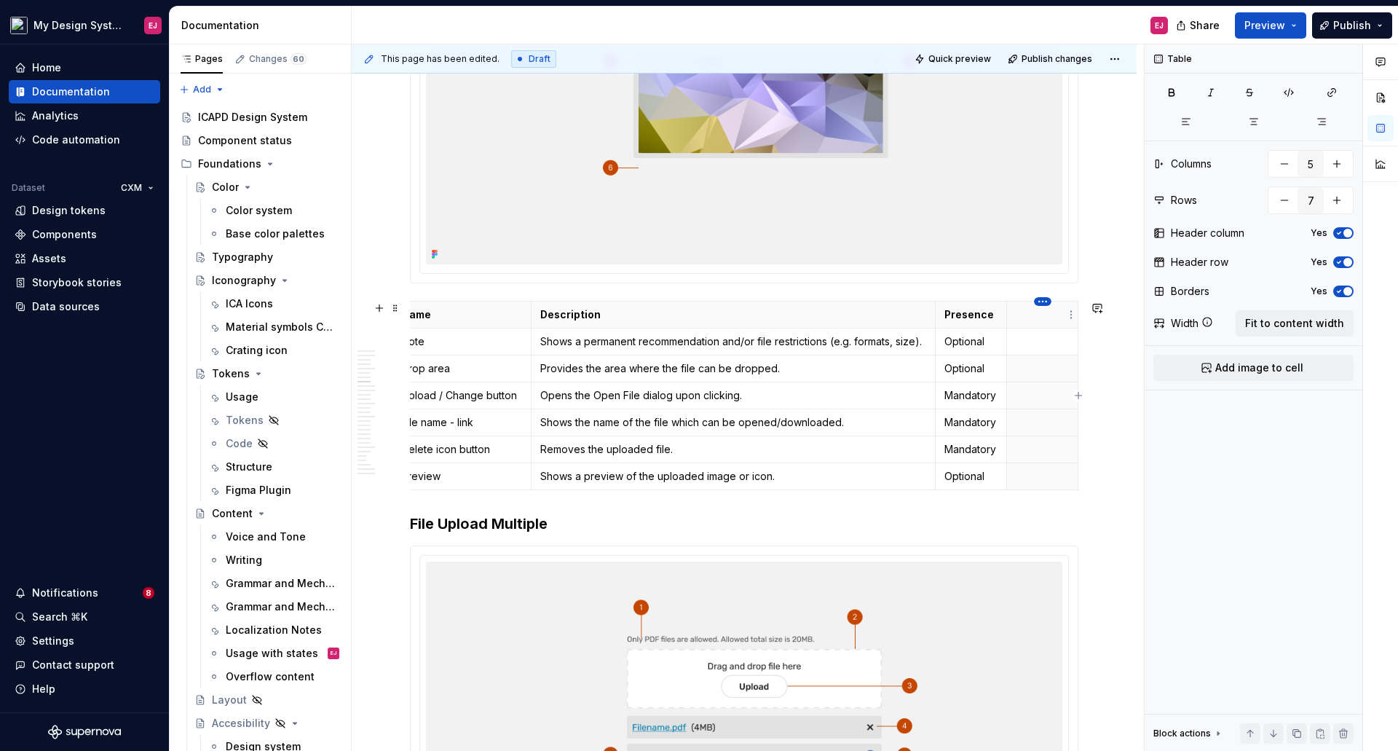
click at [1040, 303] on html "My Design System EJ Home Documentation Analytics Code automation Dataset CXM De…" at bounding box center [699, 375] width 1398 height 751
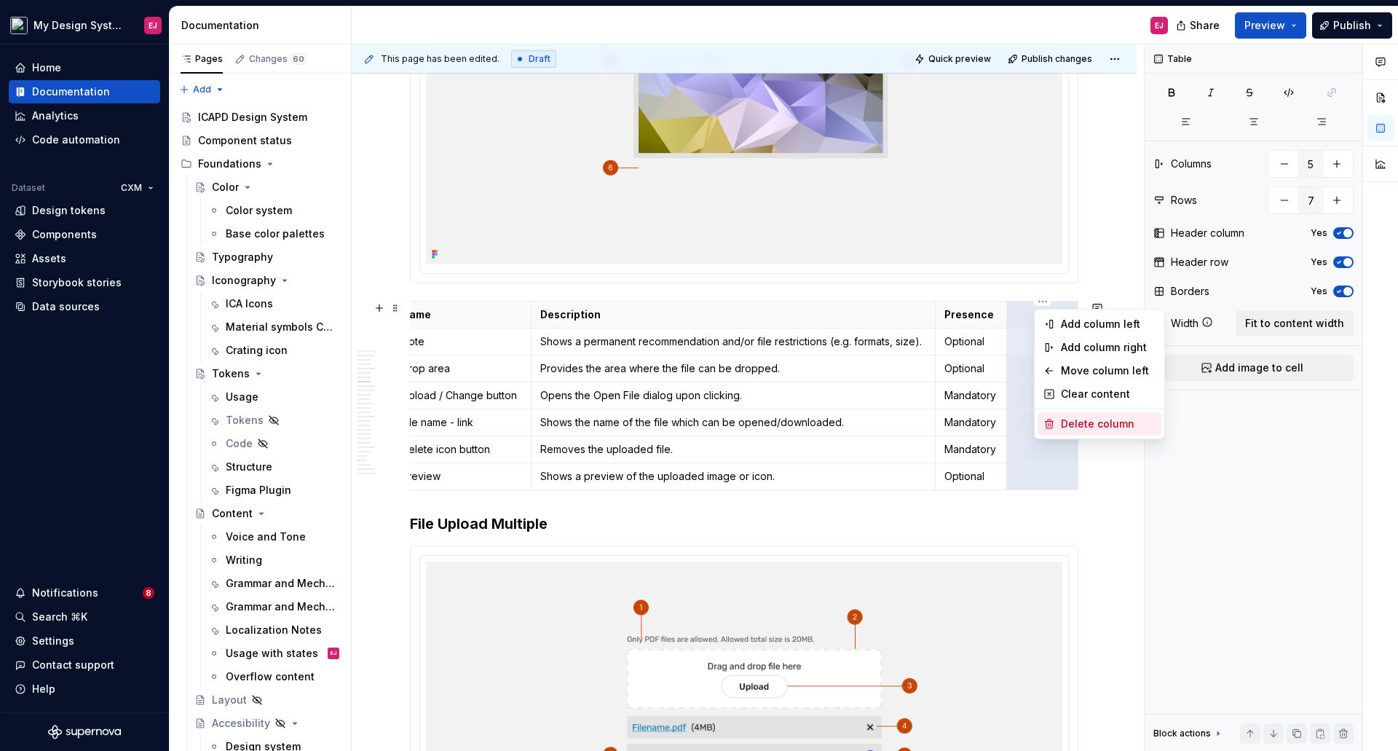
click at [1096, 421] on div "Delete column" at bounding box center [1108, 423] width 95 height 15
type input "4"
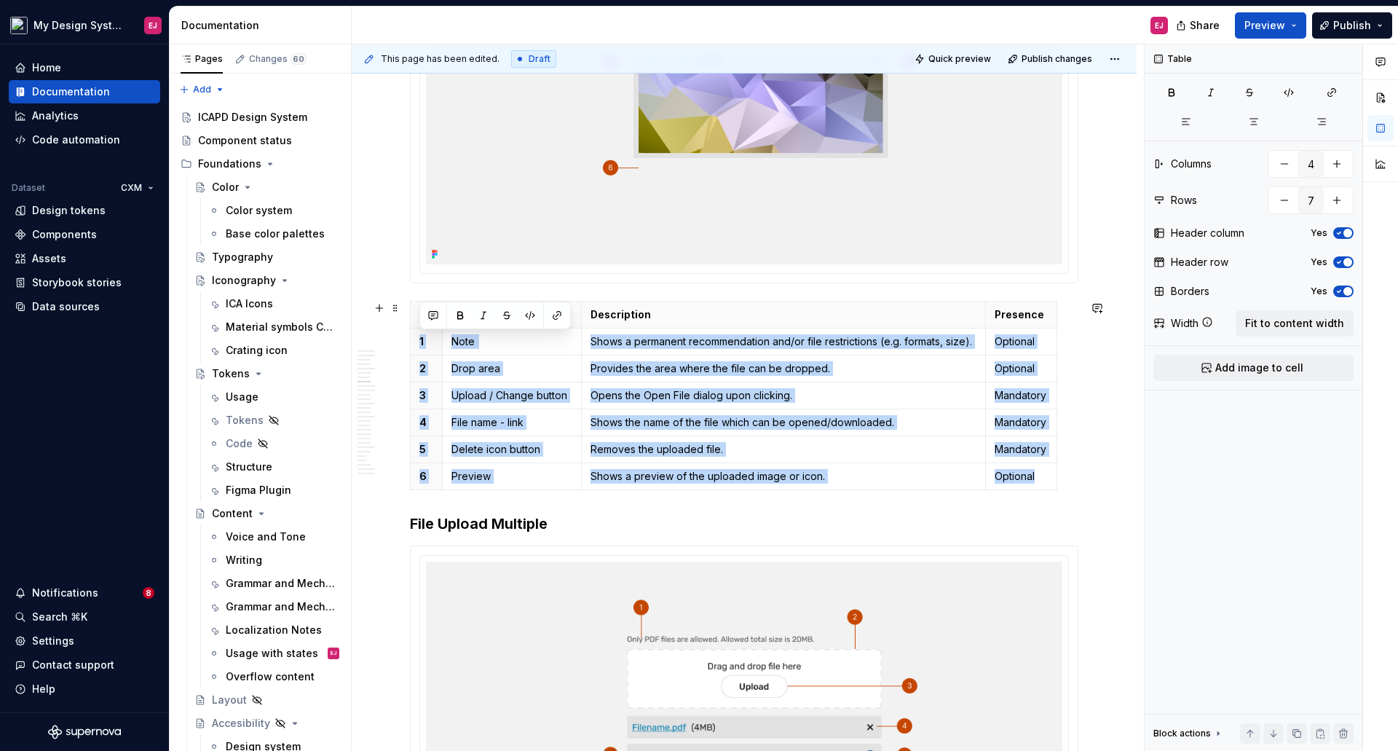
scroll to position [0, 0]
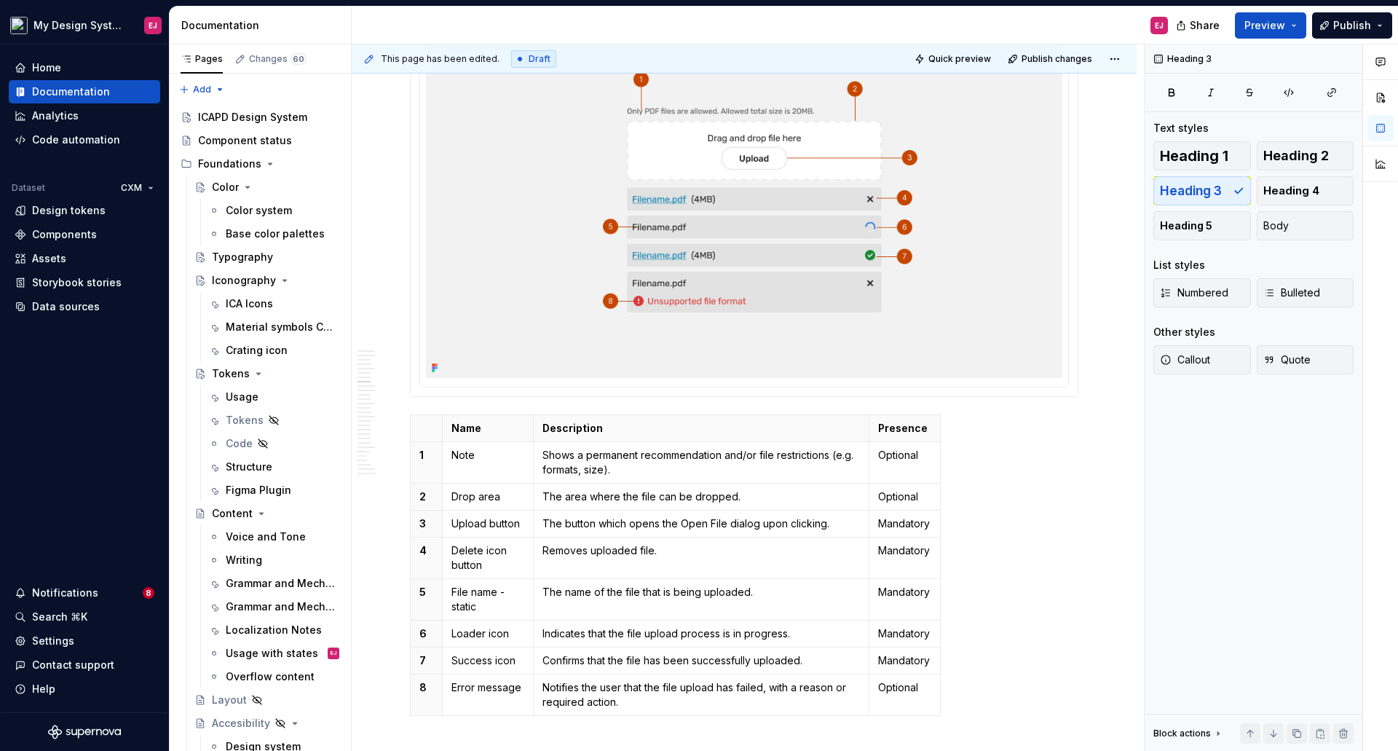
scroll to position [3158, 0]
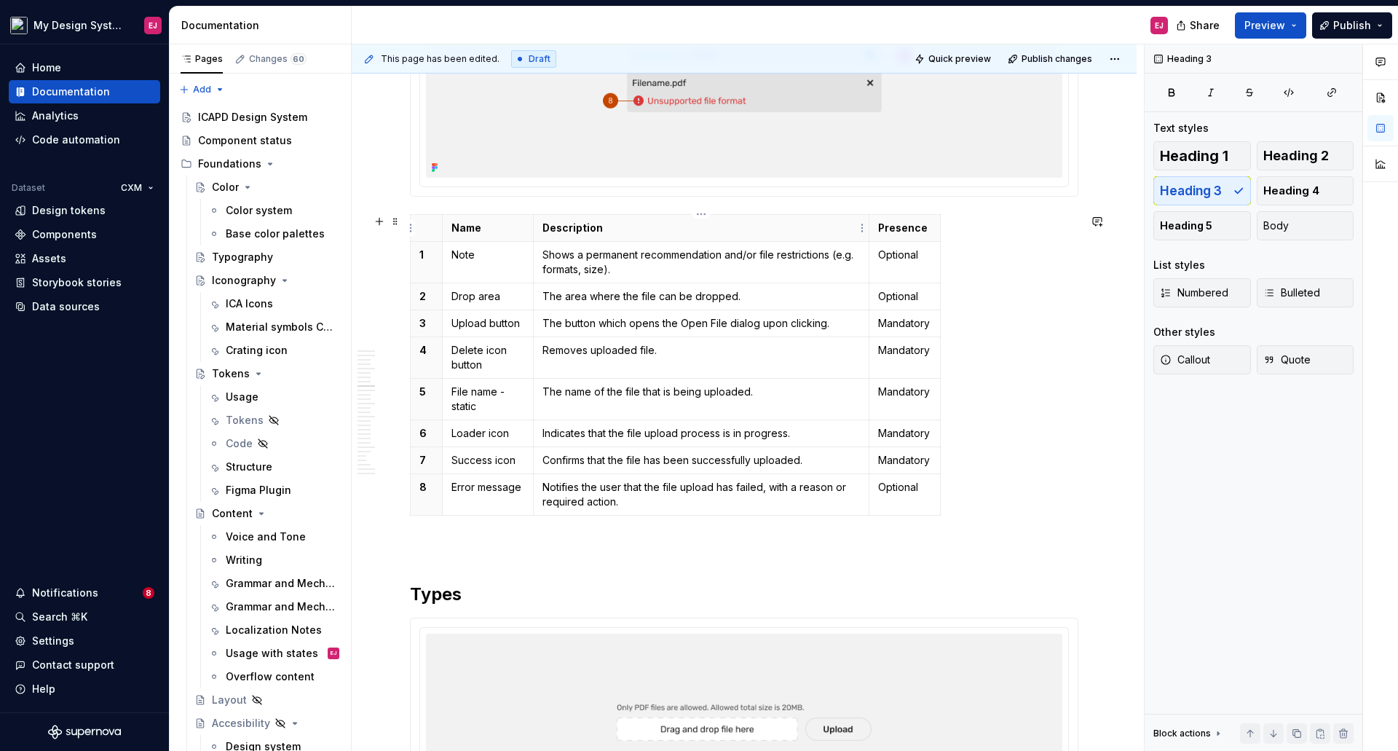
click at [866, 230] on html "My Design System EJ Home Documentation Analytics Code automation Dataset CXM De…" at bounding box center [699, 375] width 1398 height 751
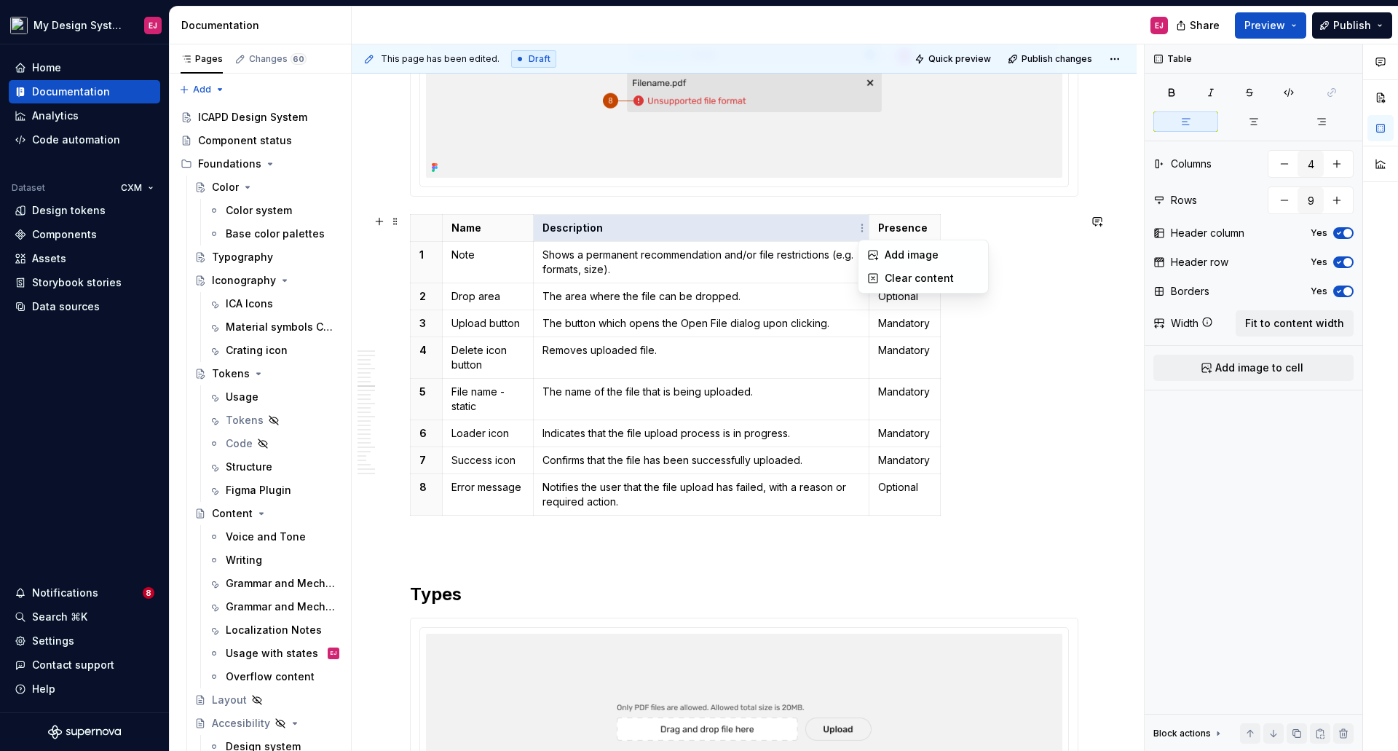
click at [1029, 443] on html "My Design System EJ Home Documentation Analytics Code automation Dataset CXM De…" at bounding box center [699, 375] width 1398 height 751
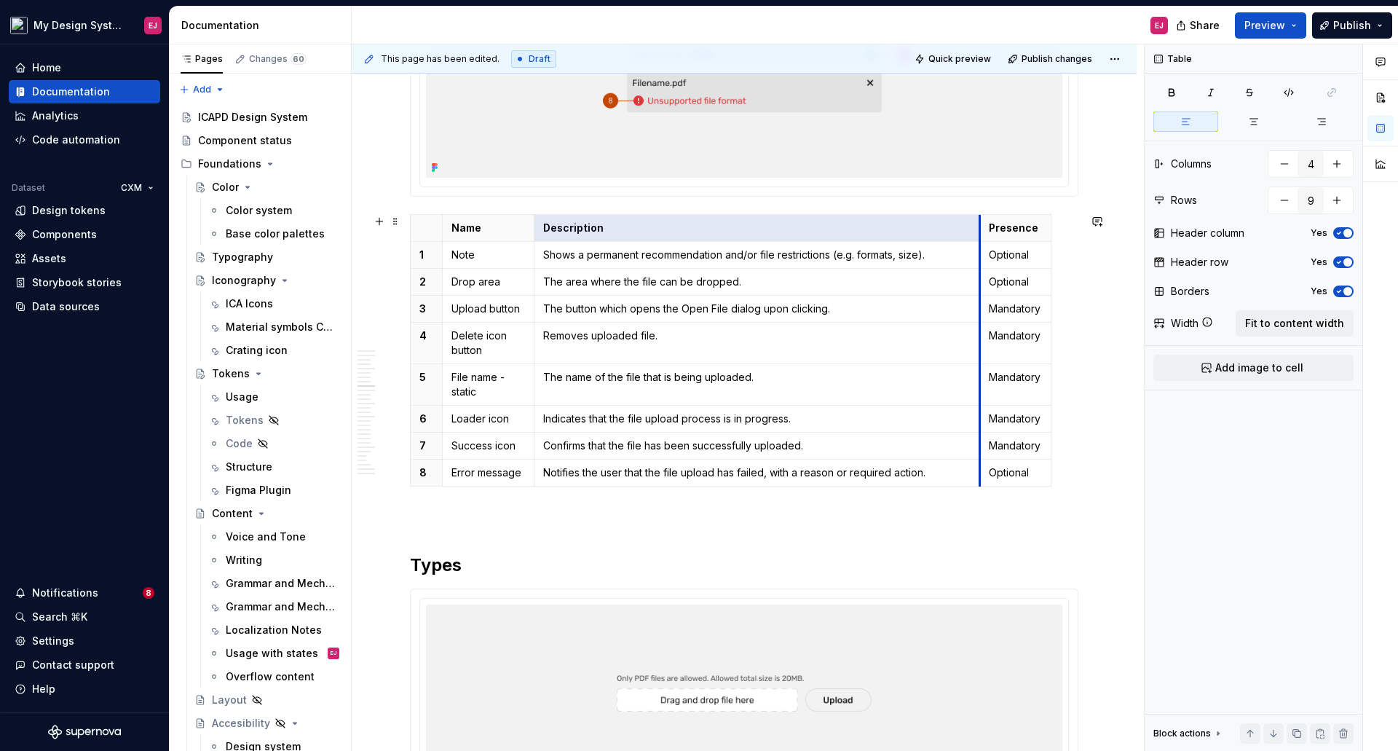
drag, startPoint x: 869, startPoint y: 226, endPoint x: 980, endPoint y: 226, distance: 110.7
click at [980, 226] on th "Presence" at bounding box center [1015, 227] width 71 height 27
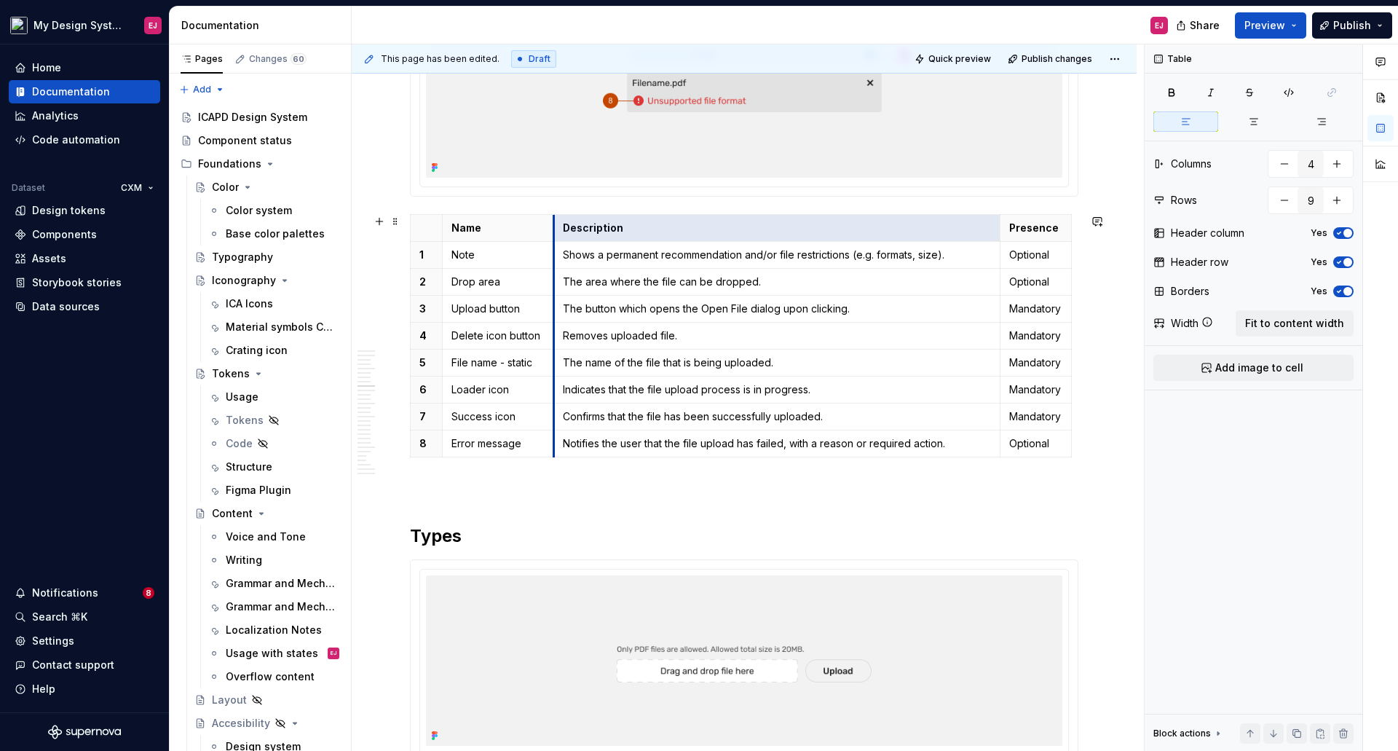
drag, startPoint x: 533, startPoint y: 228, endPoint x: 553, endPoint y: 230, distance: 20.5
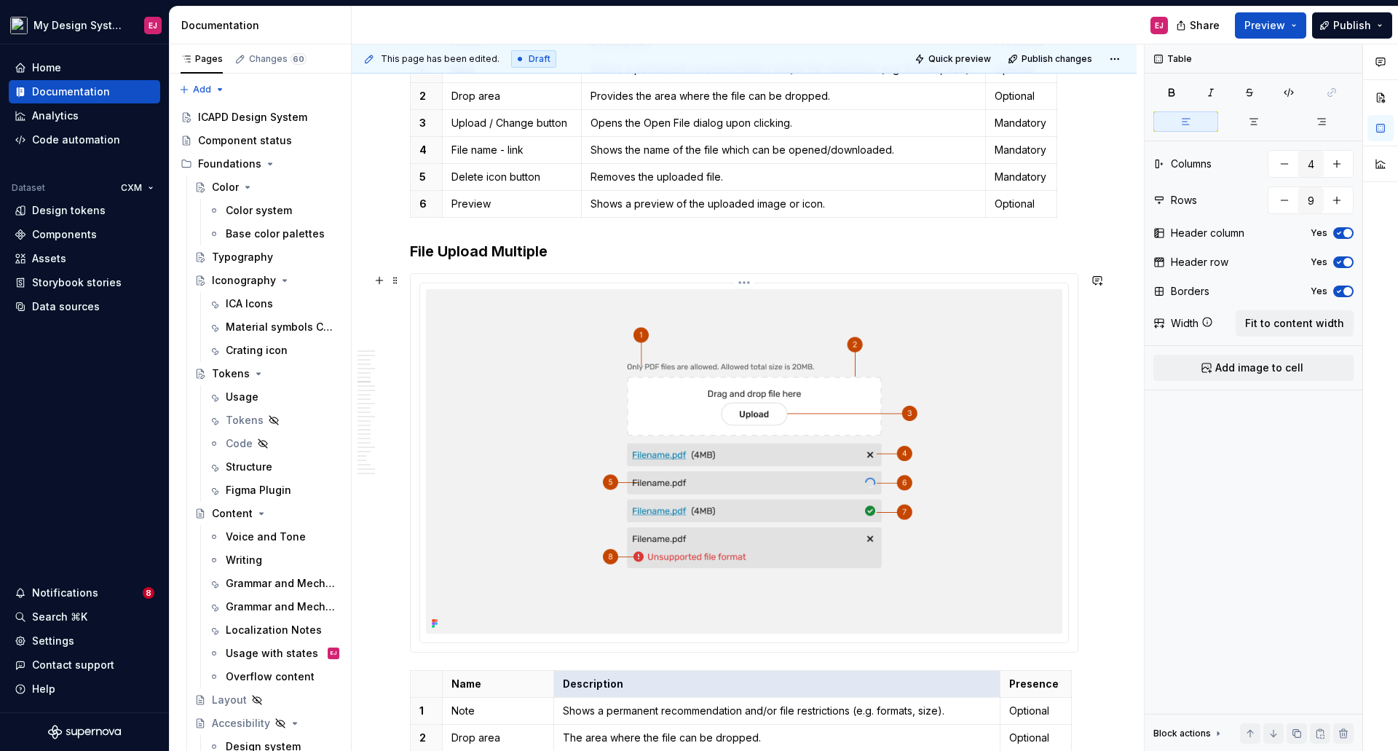
scroll to position [2649, 0]
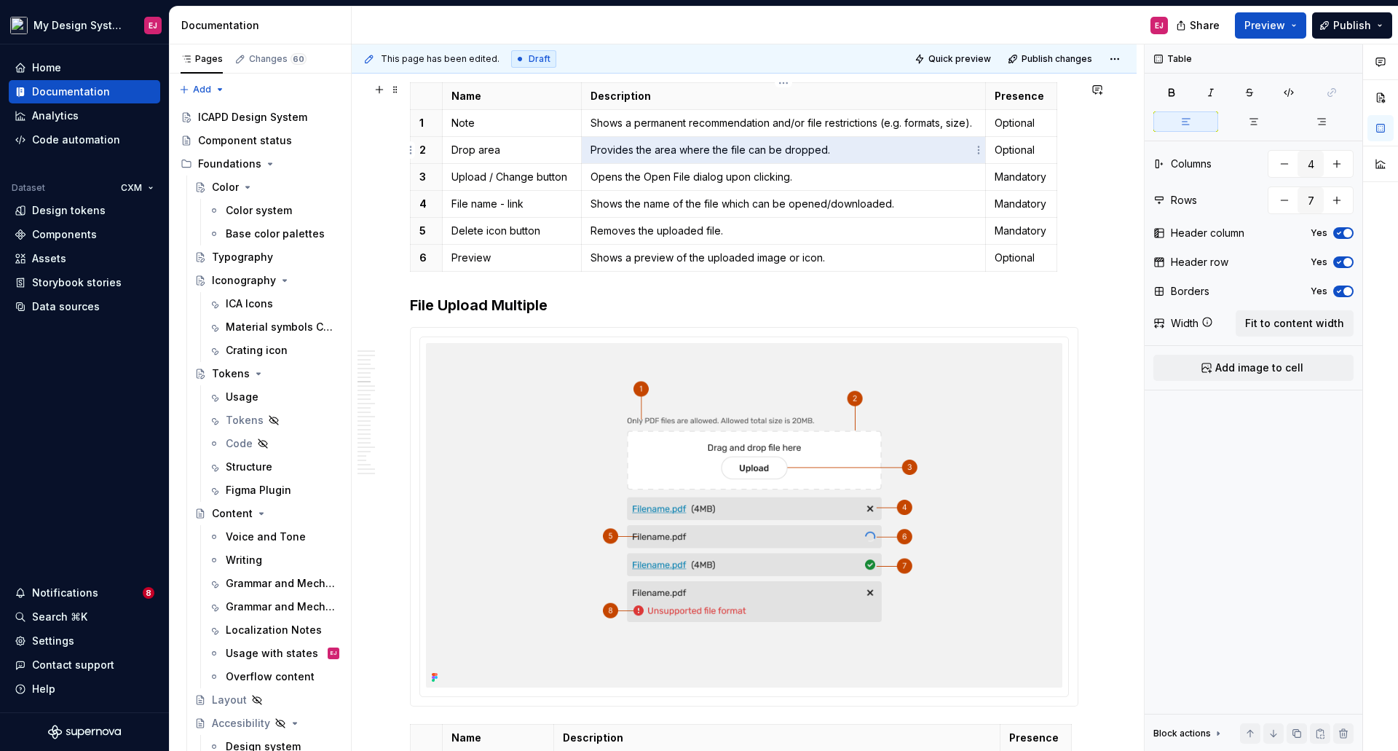
drag, startPoint x: 815, startPoint y: 151, endPoint x: 593, endPoint y: 146, distance: 222.8
click at [593, 146] on p "Provides the area where the file can be dropped." at bounding box center [783, 150] width 386 height 15
click at [593, 152] on p "Provides the area where the file can be dropped." at bounding box center [783, 150] width 386 height 15
copy p "Provides the area where the file can be dropped."
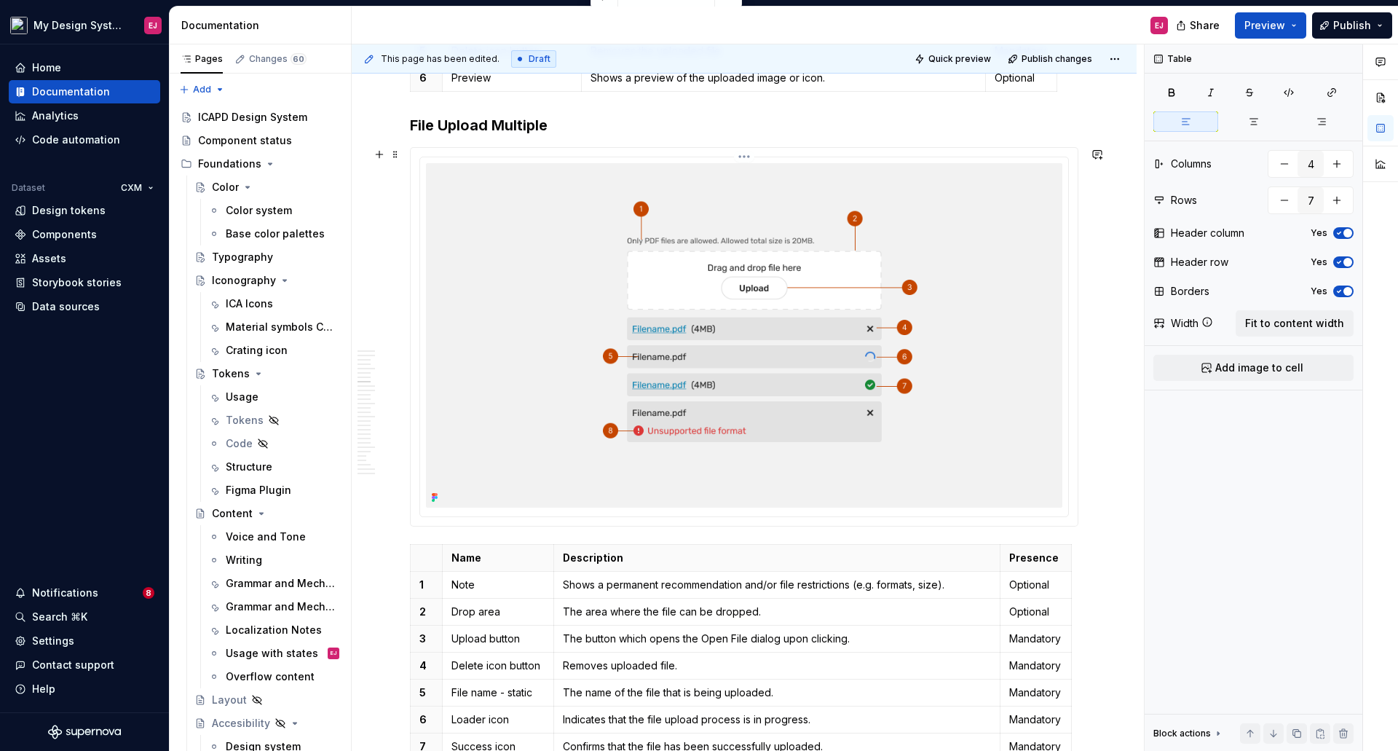
scroll to position [3013, 0]
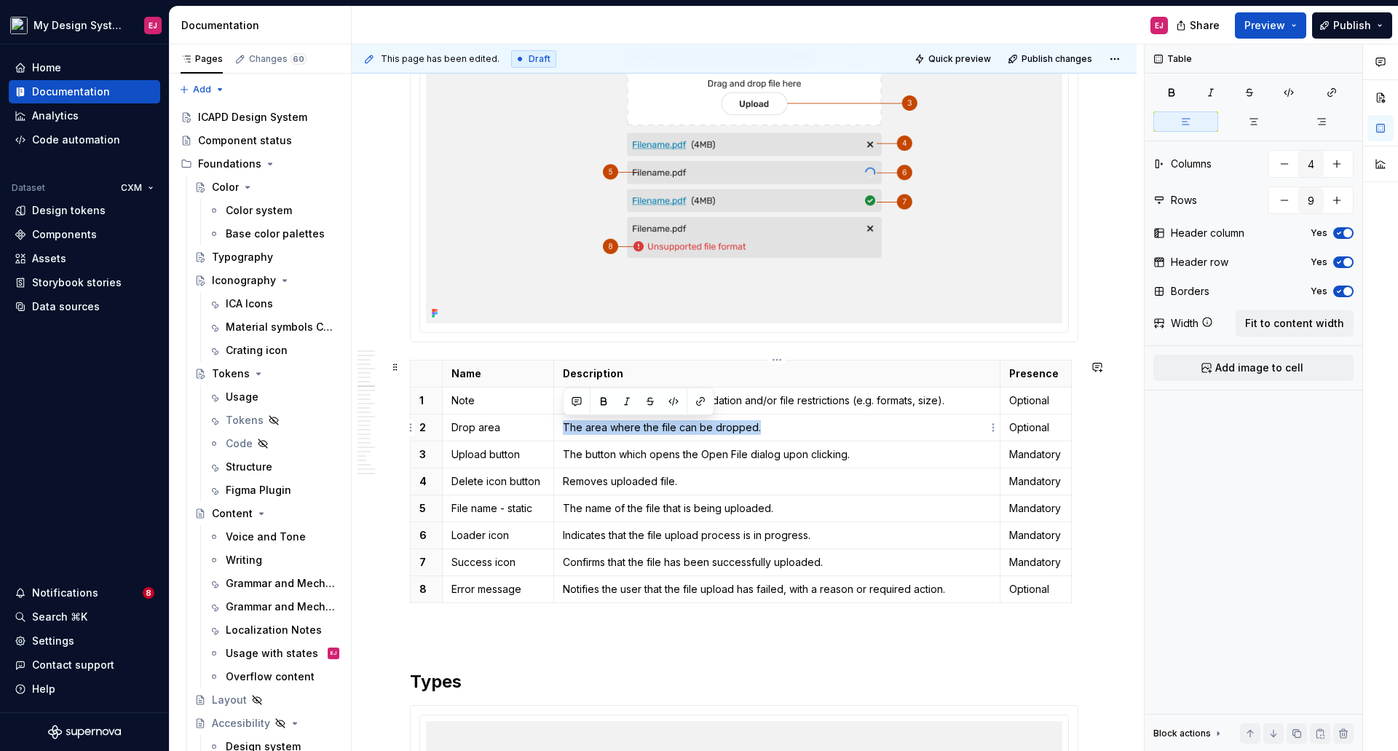
drag, startPoint x: 564, startPoint y: 425, endPoint x: 761, endPoint y: 419, distance: 197.4
click at [761, 419] on td "The area where the file can be dropped." at bounding box center [777, 427] width 446 height 27
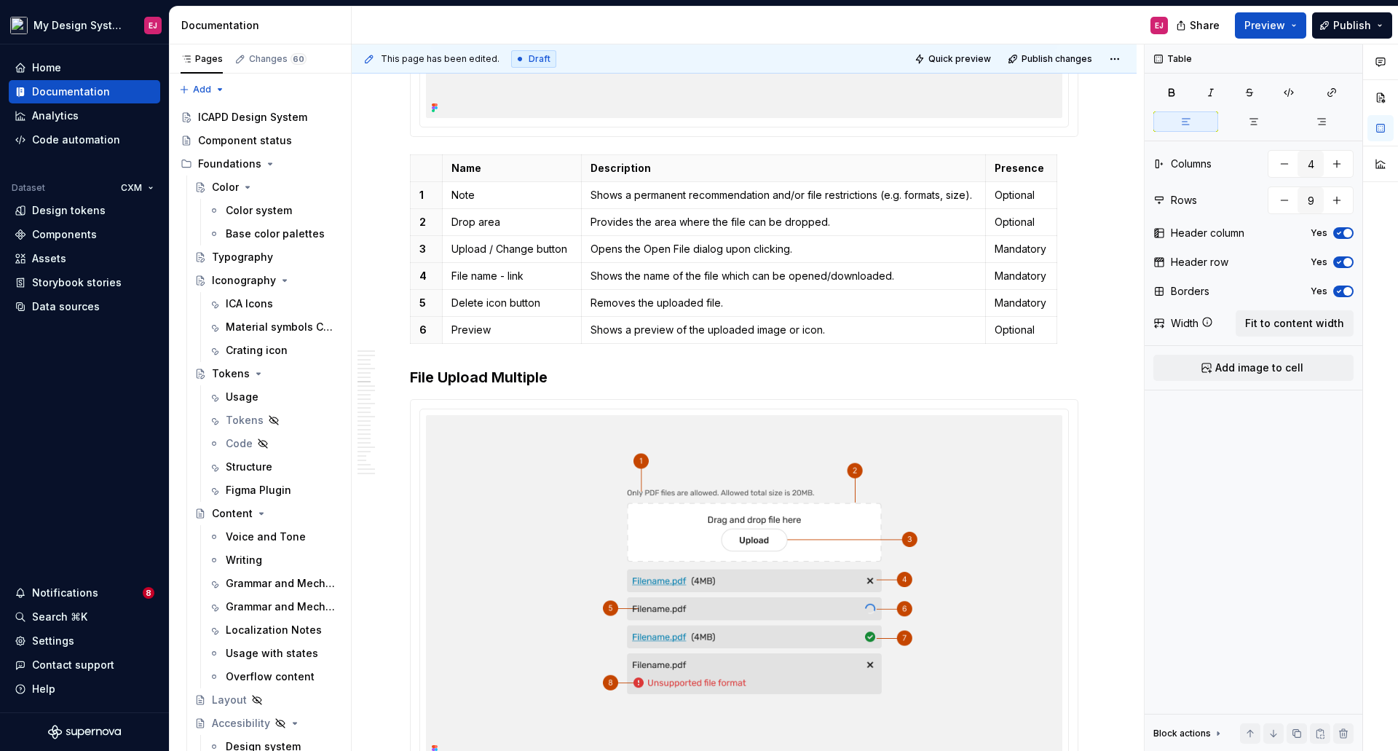
scroll to position [2576, 0]
drag, startPoint x: 794, startPoint y: 248, endPoint x: 590, endPoint y: 247, distance: 203.1
click at [590, 247] on p "Opens the Open File dialog upon clicking." at bounding box center [783, 249] width 386 height 15
copy p "Opens the Open File dialog upon clicking."
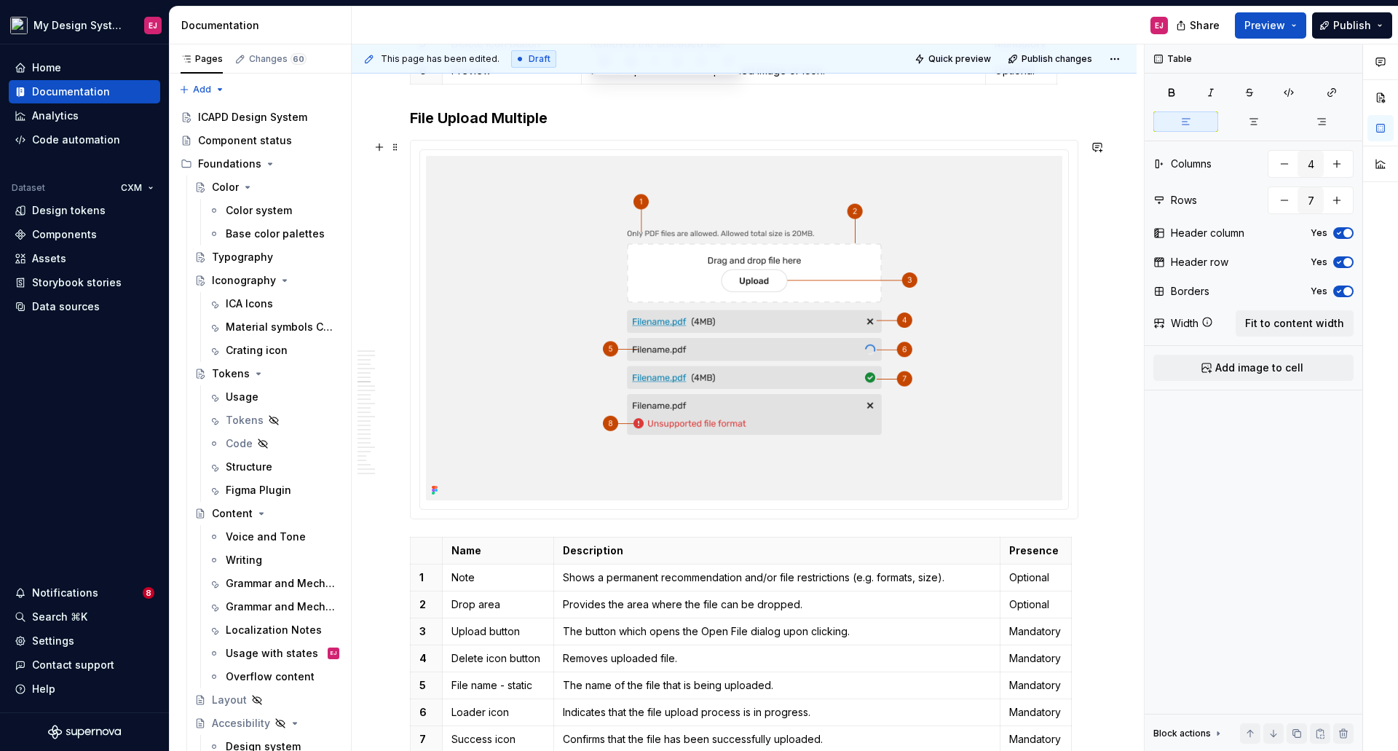
scroll to position [2867, 0]
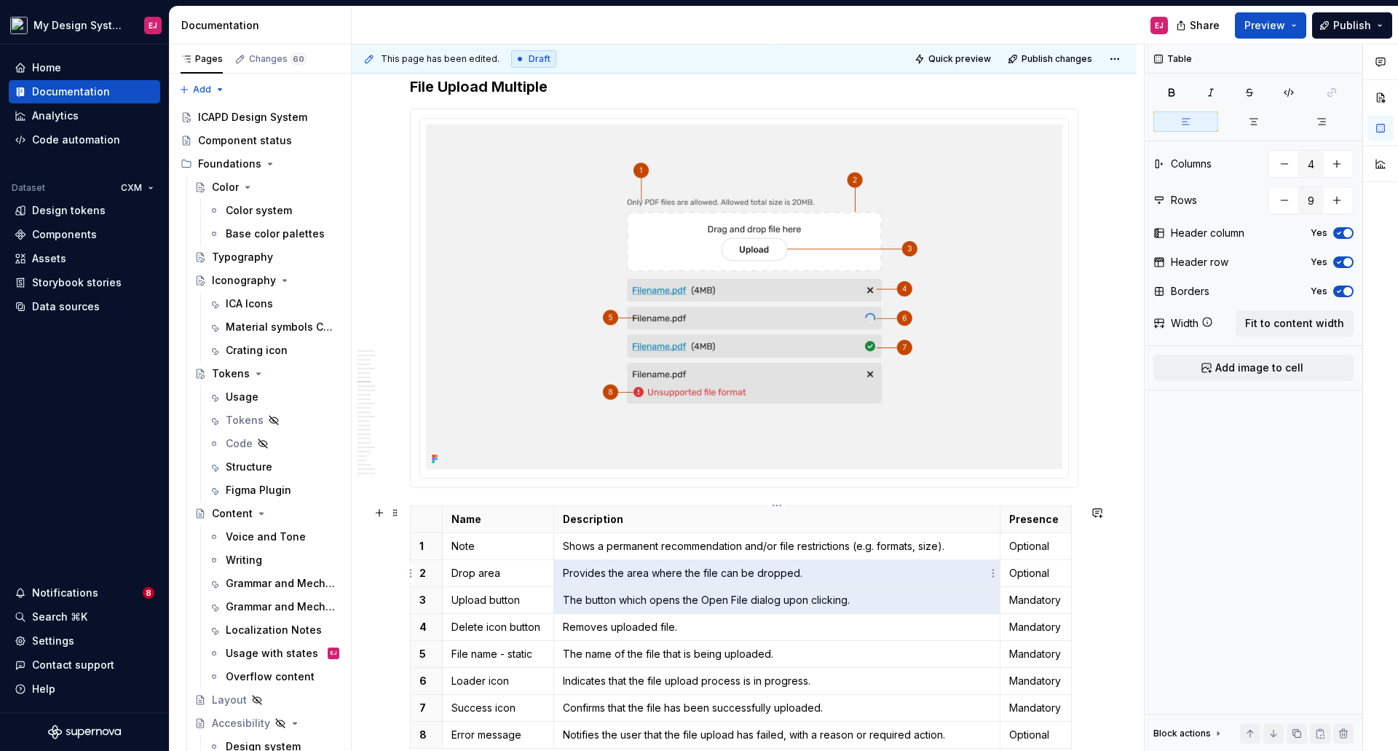
drag, startPoint x: 869, startPoint y: 601, endPoint x: 620, endPoint y: 580, distance: 249.8
click at [620, 580] on tbody "Name Description Presence 1 Note Shows a permanent recommendation and/or file r…" at bounding box center [741, 626] width 661 height 242
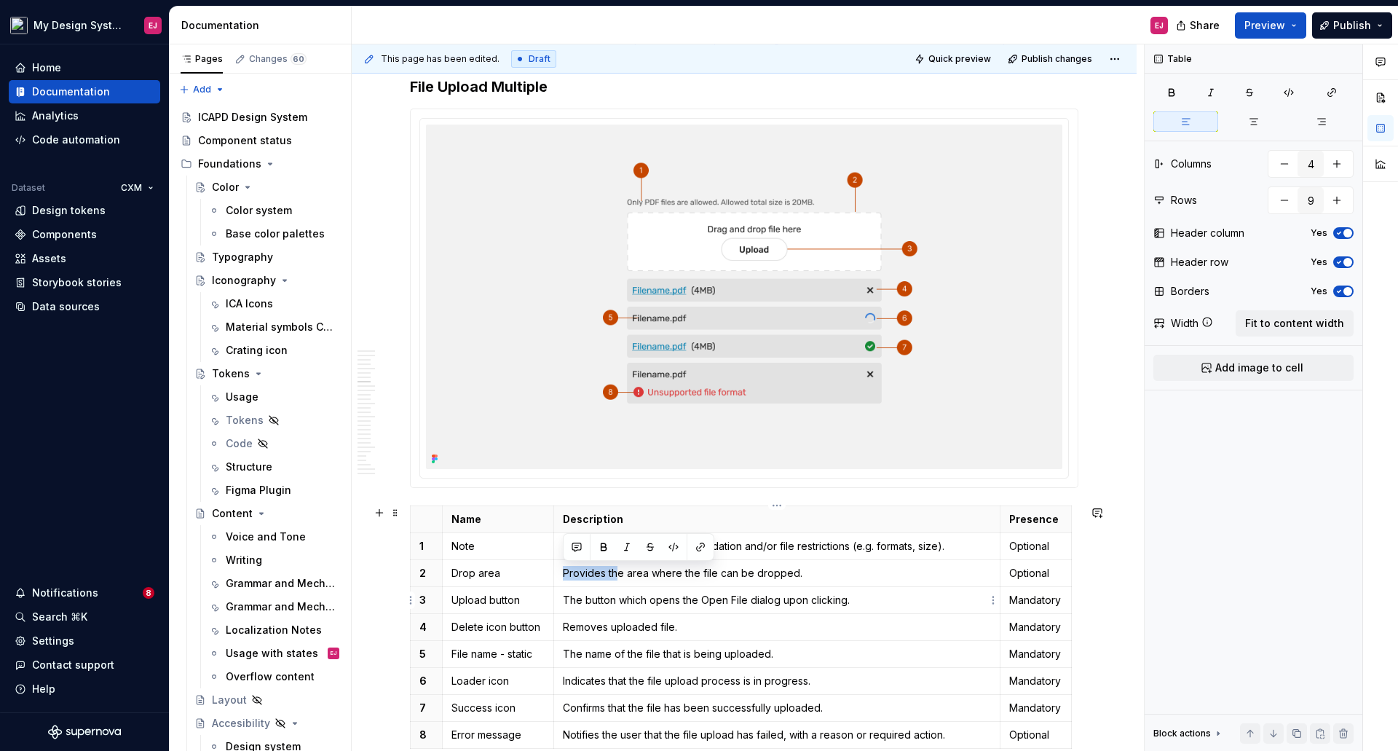
click at [644, 598] on p "The button which opens the Open File dialog upon clicking." at bounding box center [777, 600] width 428 height 15
drag, startPoint x: 850, startPoint y: 601, endPoint x: 561, endPoint y: 595, distance: 289.1
click at [561, 595] on td "The button which opens the Open File dialog upon clicking." at bounding box center [777, 599] width 446 height 27
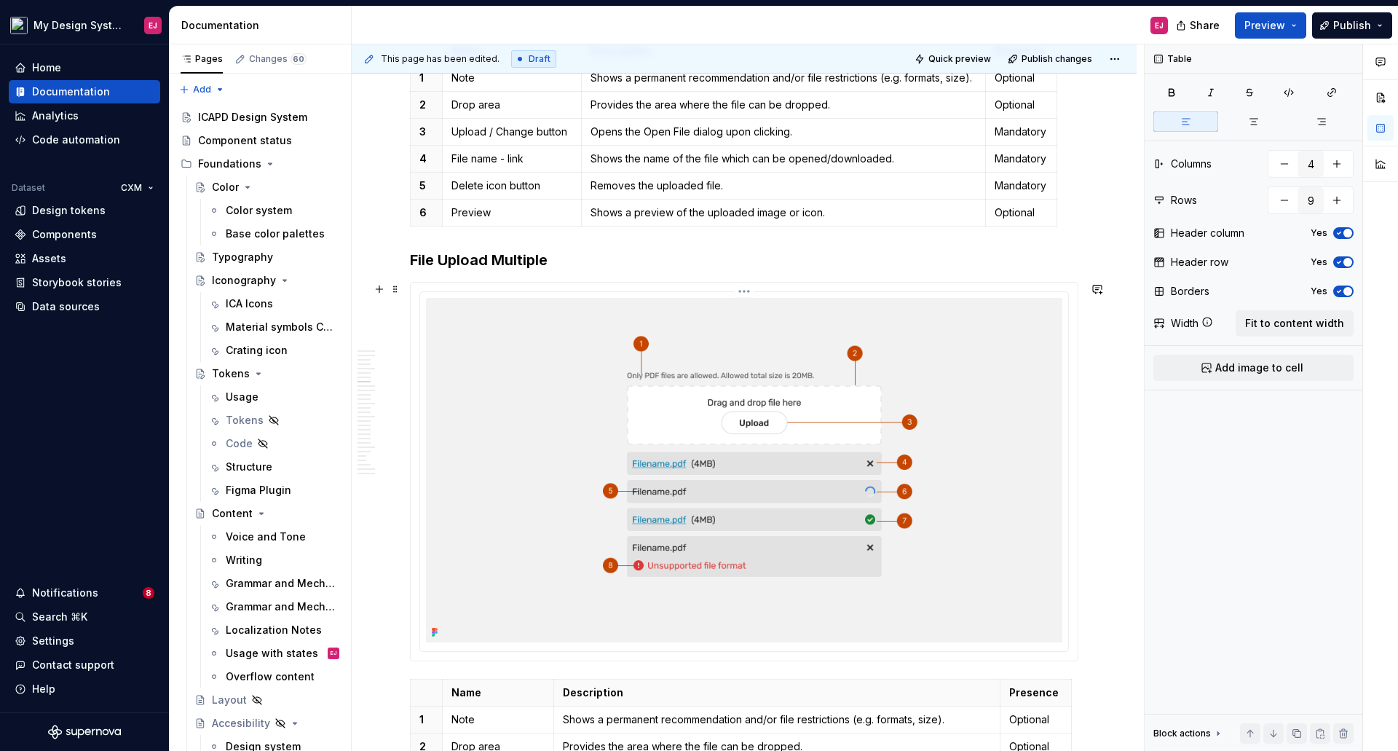
scroll to position [2503, 0]
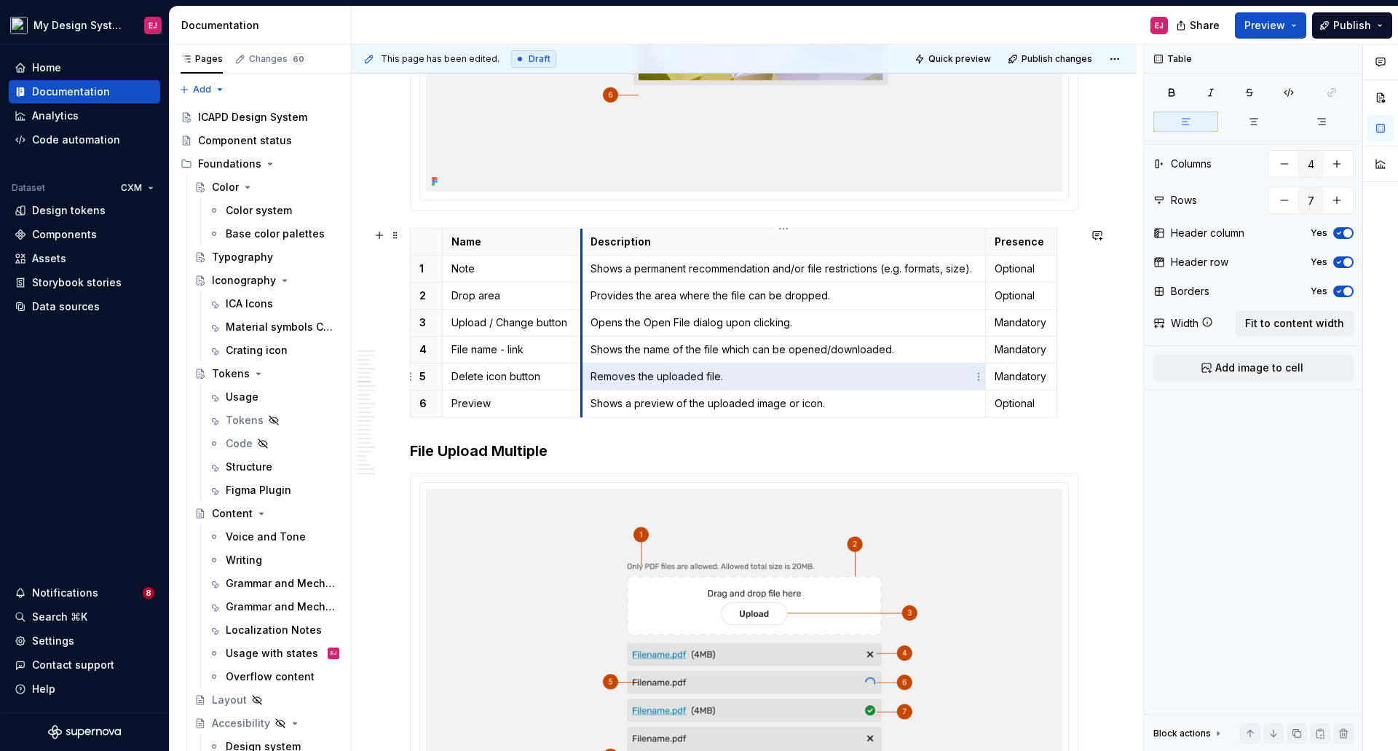
drag, startPoint x: 735, startPoint y: 374, endPoint x: 584, endPoint y: 381, distance: 150.9
click at [584, 381] on td "Removes the uploaded file." at bounding box center [784, 376] width 404 height 27
click at [709, 381] on p "Removes the uploaded file." at bounding box center [783, 376] width 386 height 15
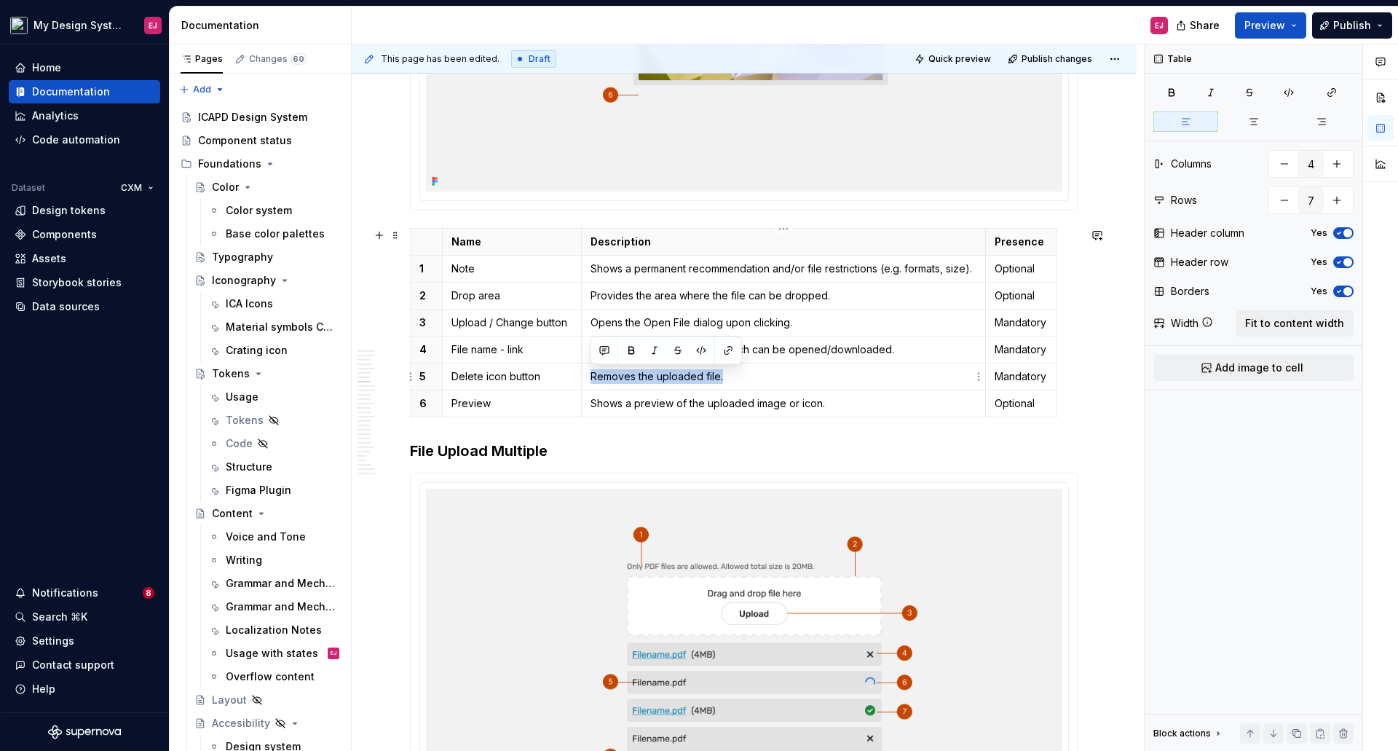
drag, startPoint x: 721, startPoint y: 376, endPoint x: 590, endPoint y: 379, distance: 131.8
click at [590, 379] on td "Removes the uploaded file." at bounding box center [784, 376] width 404 height 27
copy p "Removes the uploaded file."
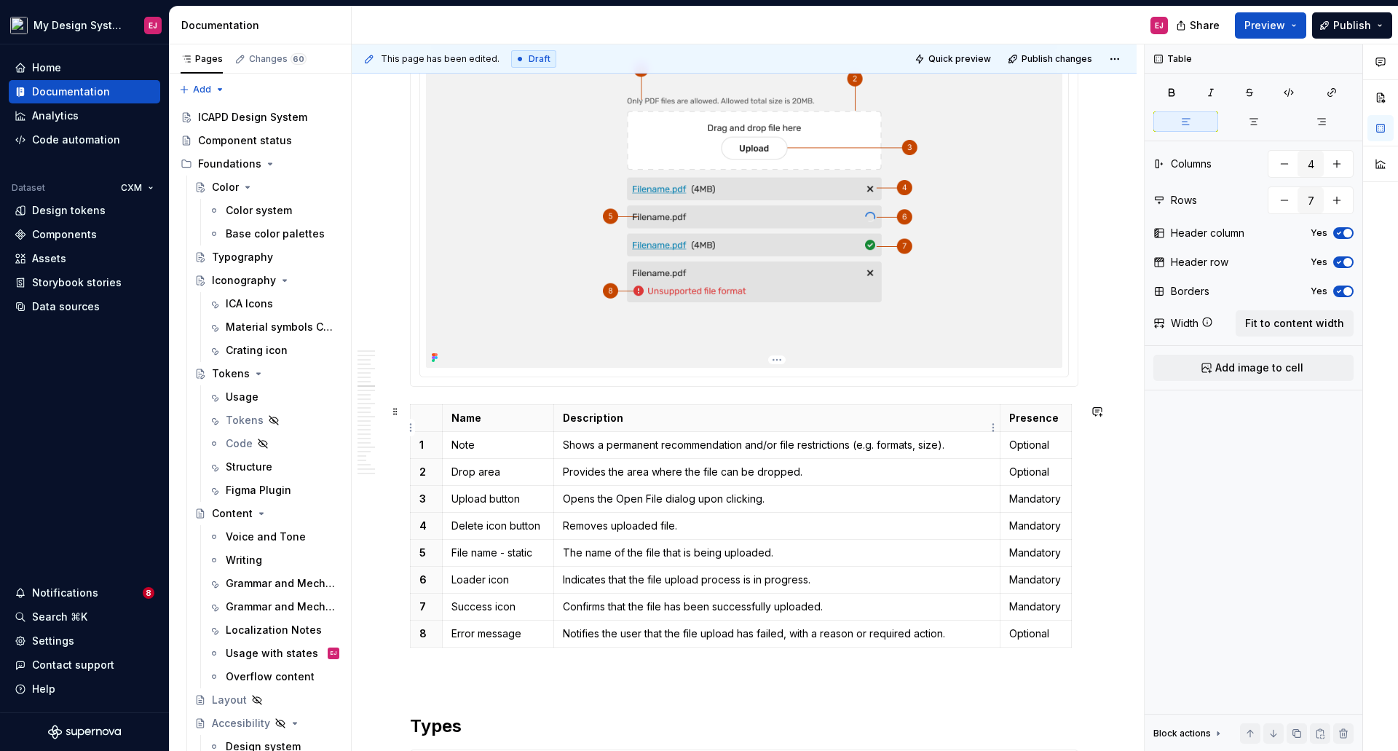
scroll to position [3013, 0]
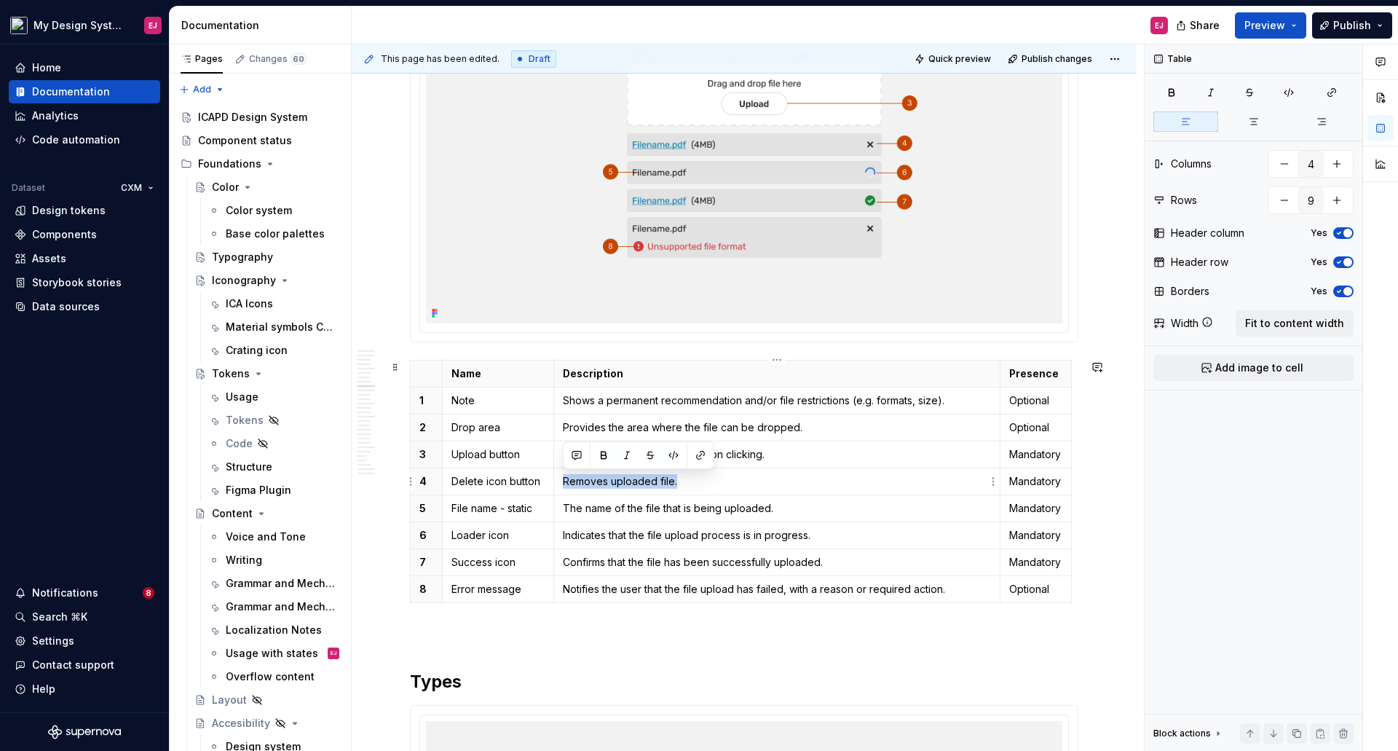
drag, startPoint x: 693, startPoint y: 480, endPoint x: 564, endPoint y: 478, distance: 129.6
click at [564, 478] on p "Removes uploaded file." at bounding box center [777, 481] width 428 height 15
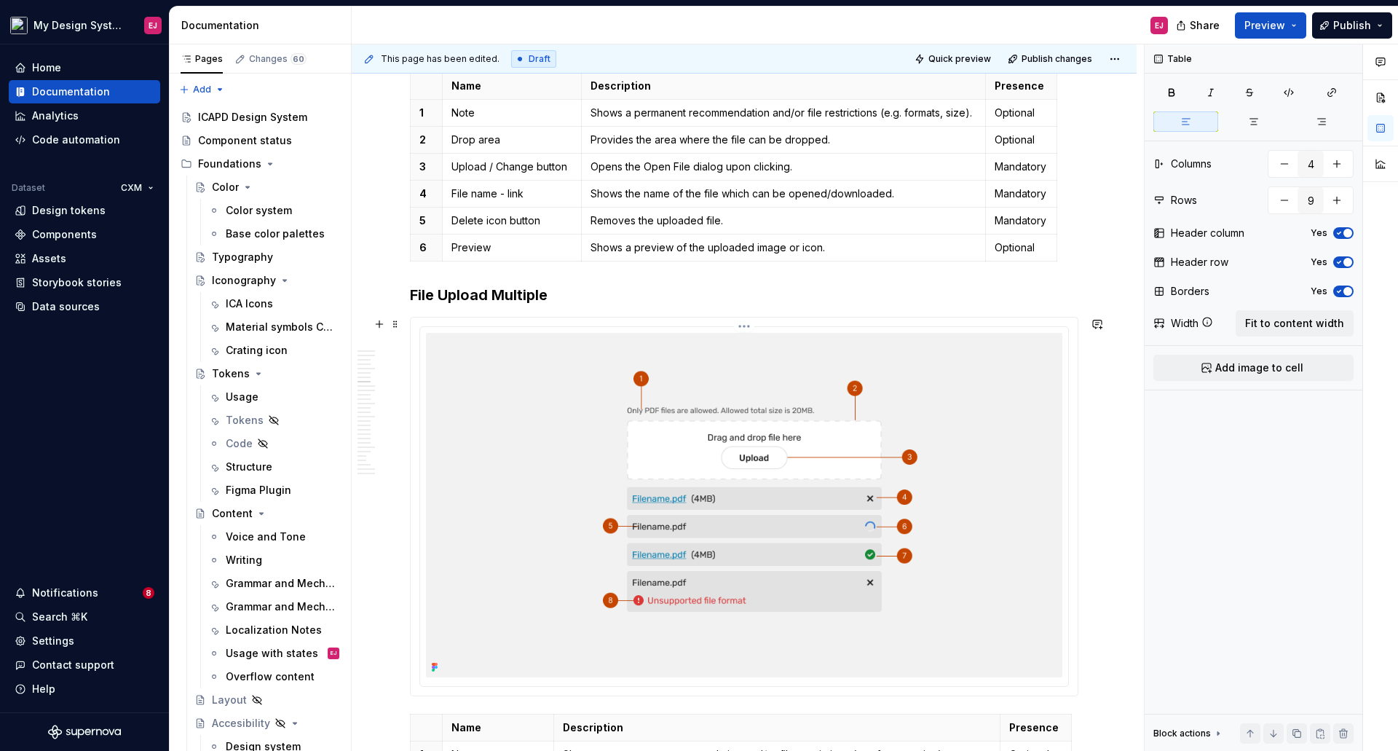
scroll to position [2649, 0]
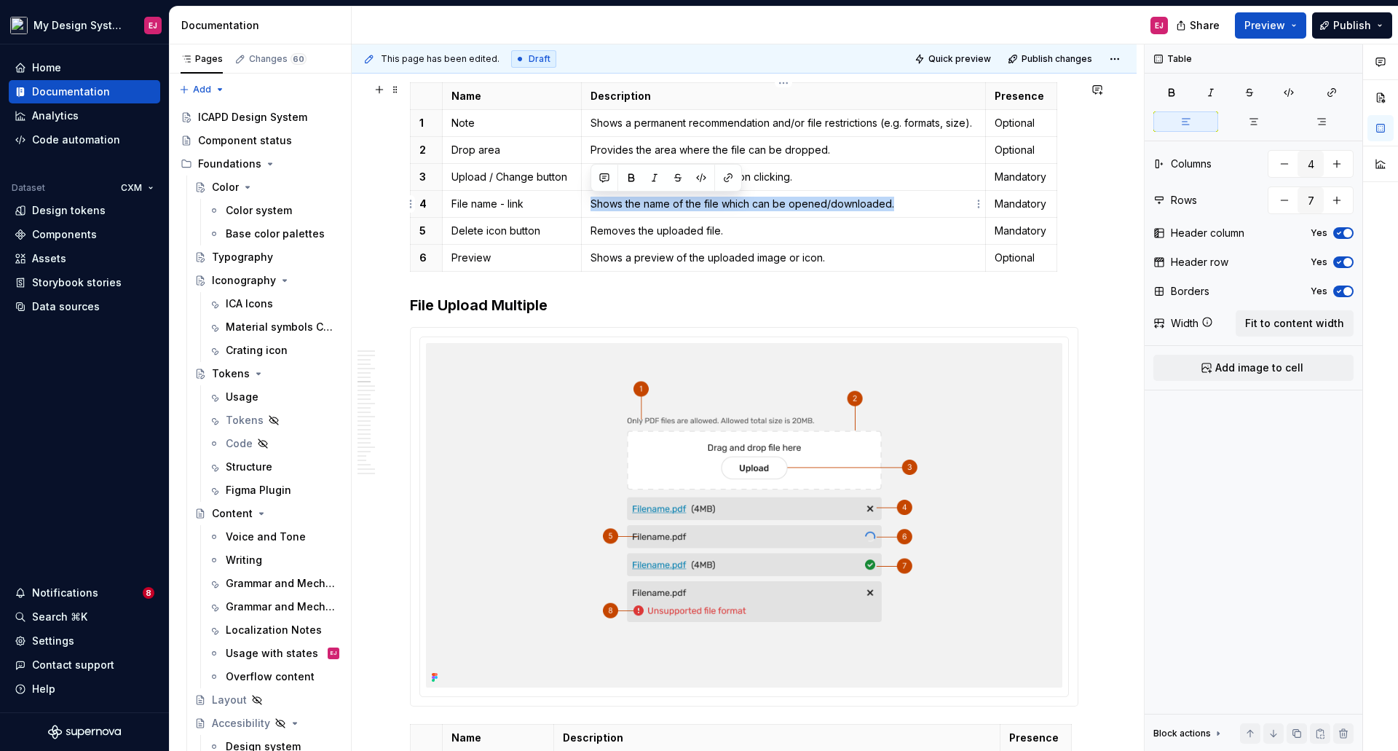
drag, startPoint x: 914, startPoint y: 204, endPoint x: 588, endPoint y: 205, distance: 326.2
click at [588, 205] on td "Shows the name of the file which can be opened/downloaded." at bounding box center [784, 204] width 404 height 27
copy p "Shows the name of the file which can be opened/downloaded."
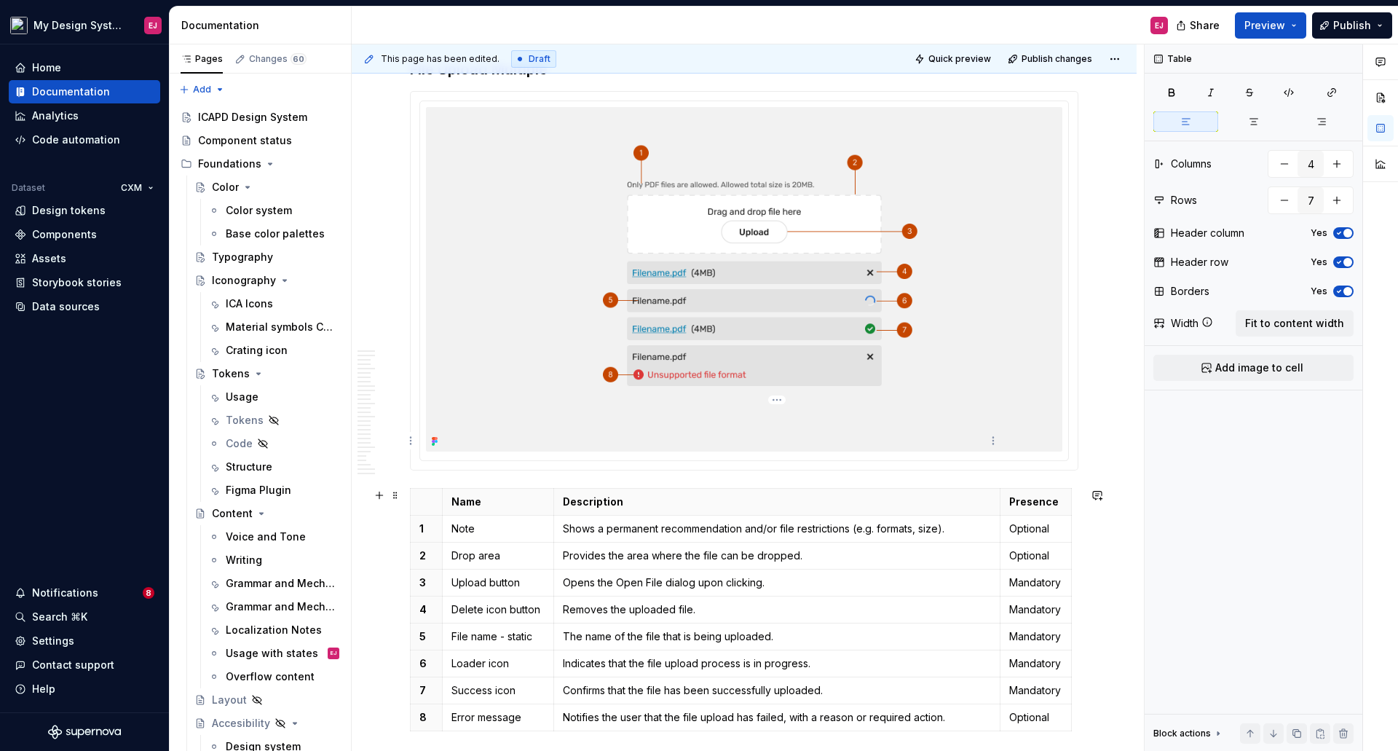
scroll to position [3013, 0]
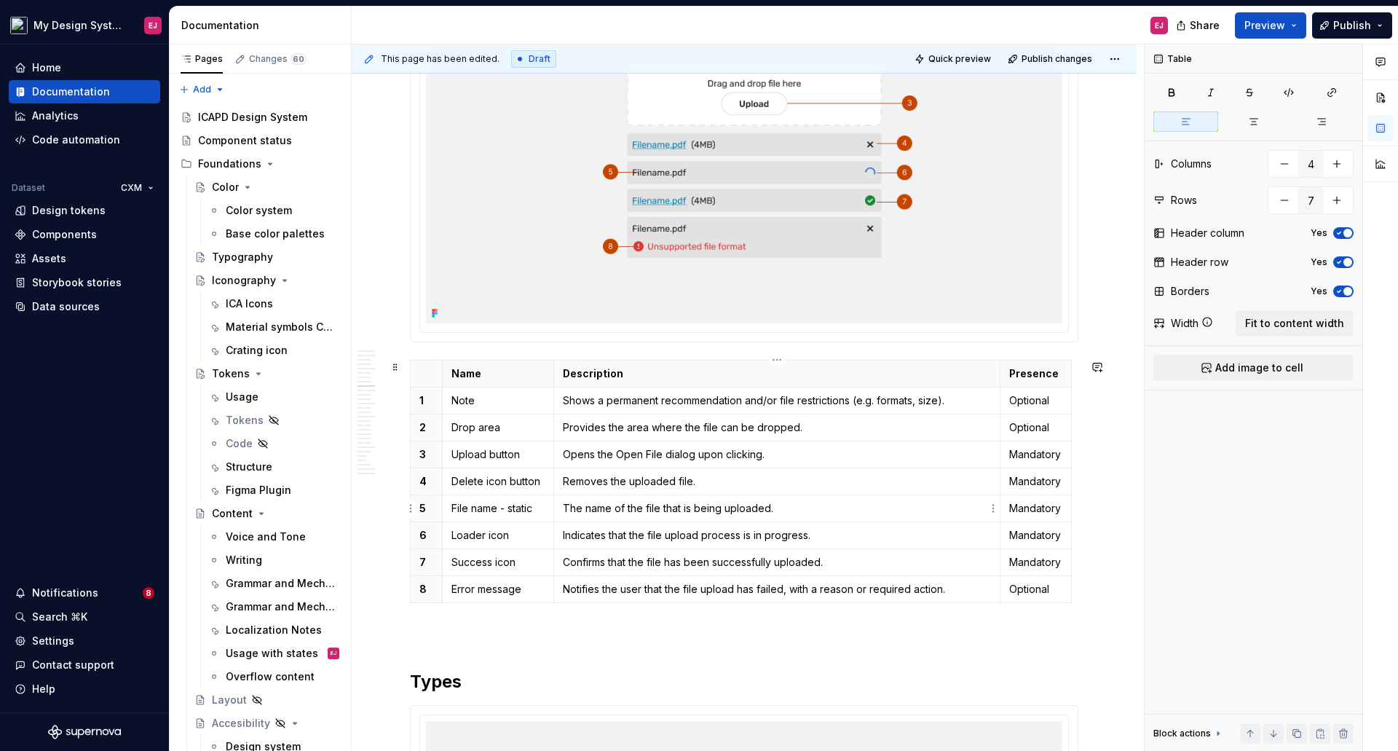
type input "9"
click at [812, 501] on p "The name of the file that is being uploaded." at bounding box center [777, 508] width 428 height 15
drag, startPoint x: 785, startPoint y: 508, endPoint x: 571, endPoint y: 503, distance: 214.1
click at [571, 503] on p "The name of the file that is being uploaded." at bounding box center [777, 508] width 428 height 15
click at [752, 507] on p "The name of the file that is being uploaded." at bounding box center [777, 508] width 428 height 15
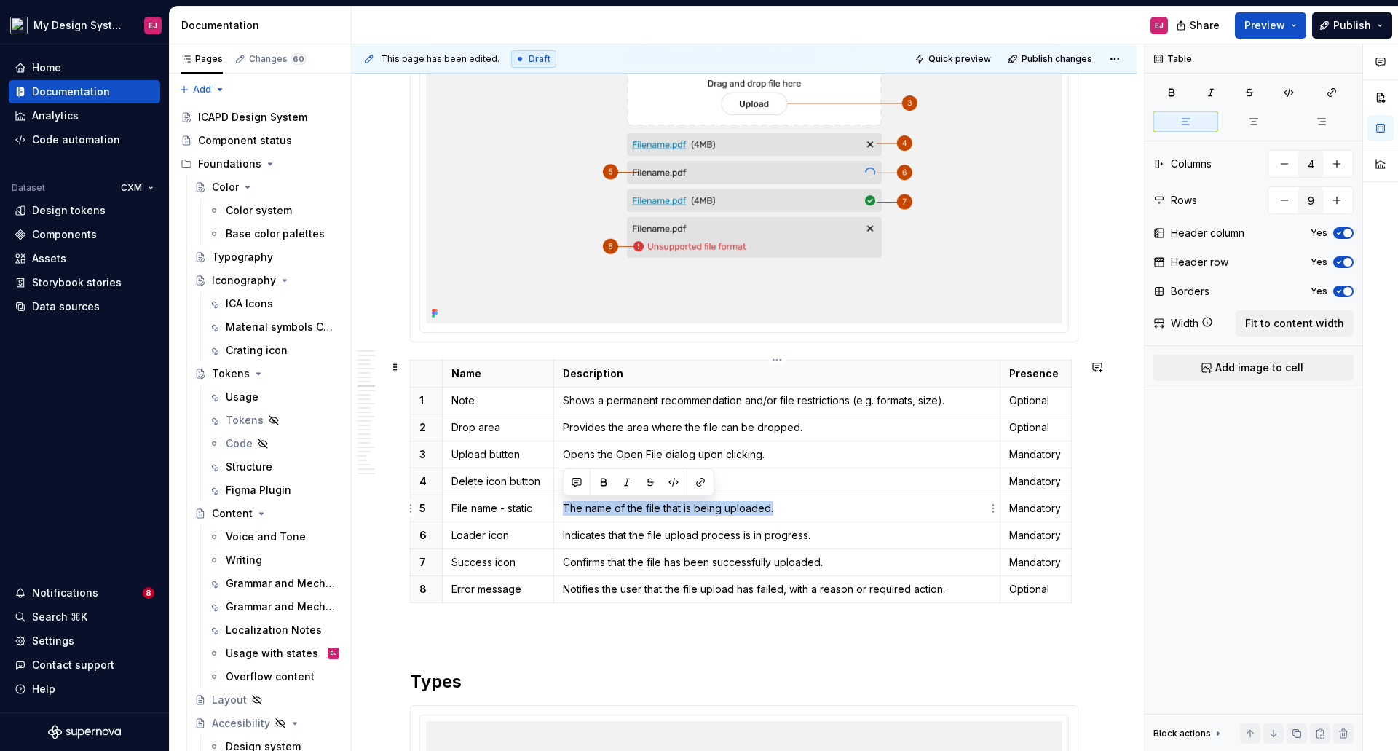
drag, startPoint x: 738, startPoint y: 506, endPoint x: 564, endPoint y: 508, distance: 174.0
click at [564, 508] on p "The name of the file that is being uploaded." at bounding box center [777, 508] width 428 height 15
drag, startPoint x: 869, startPoint y: 584, endPoint x: 893, endPoint y: 595, distance: 27.1
click at [869, 585] on p "Notifies the user that the file upload has failed, with a reason or required ac…" at bounding box center [777, 589] width 428 height 15
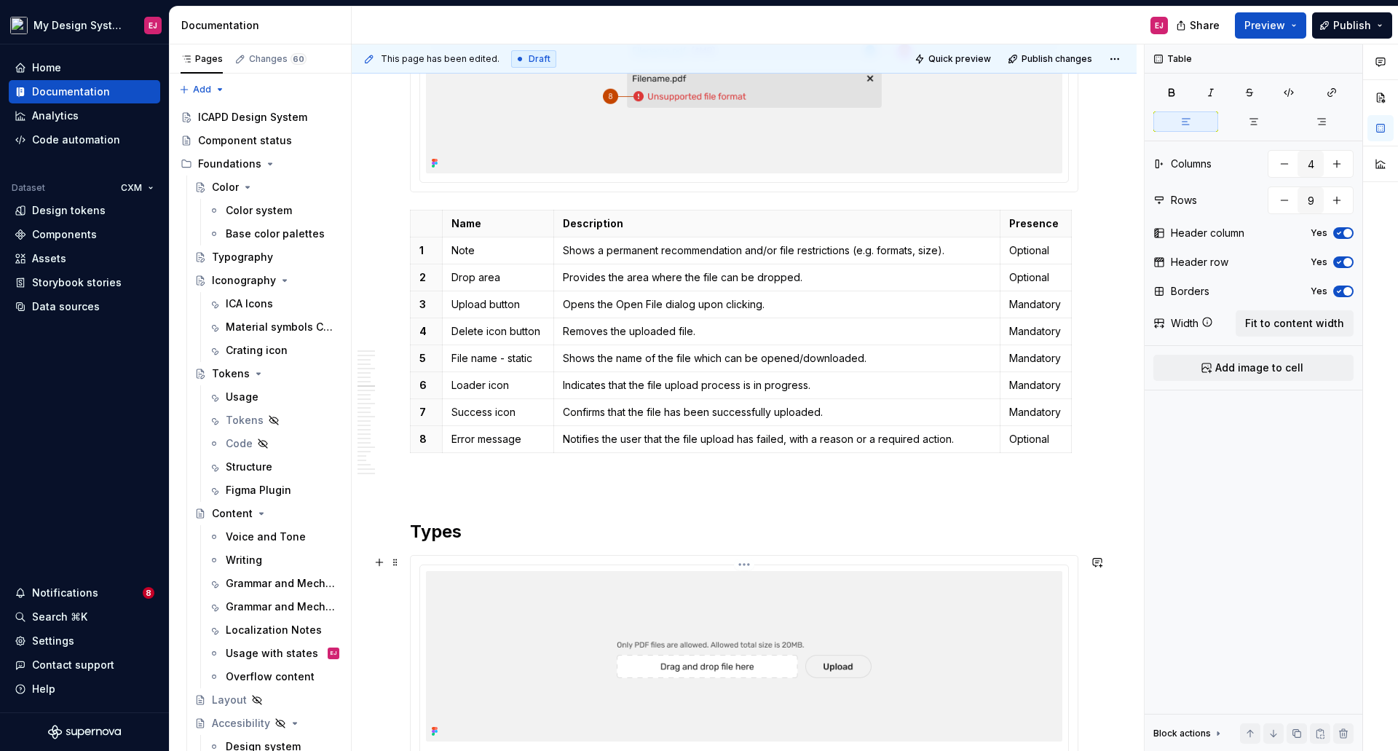
scroll to position [3231, 0]
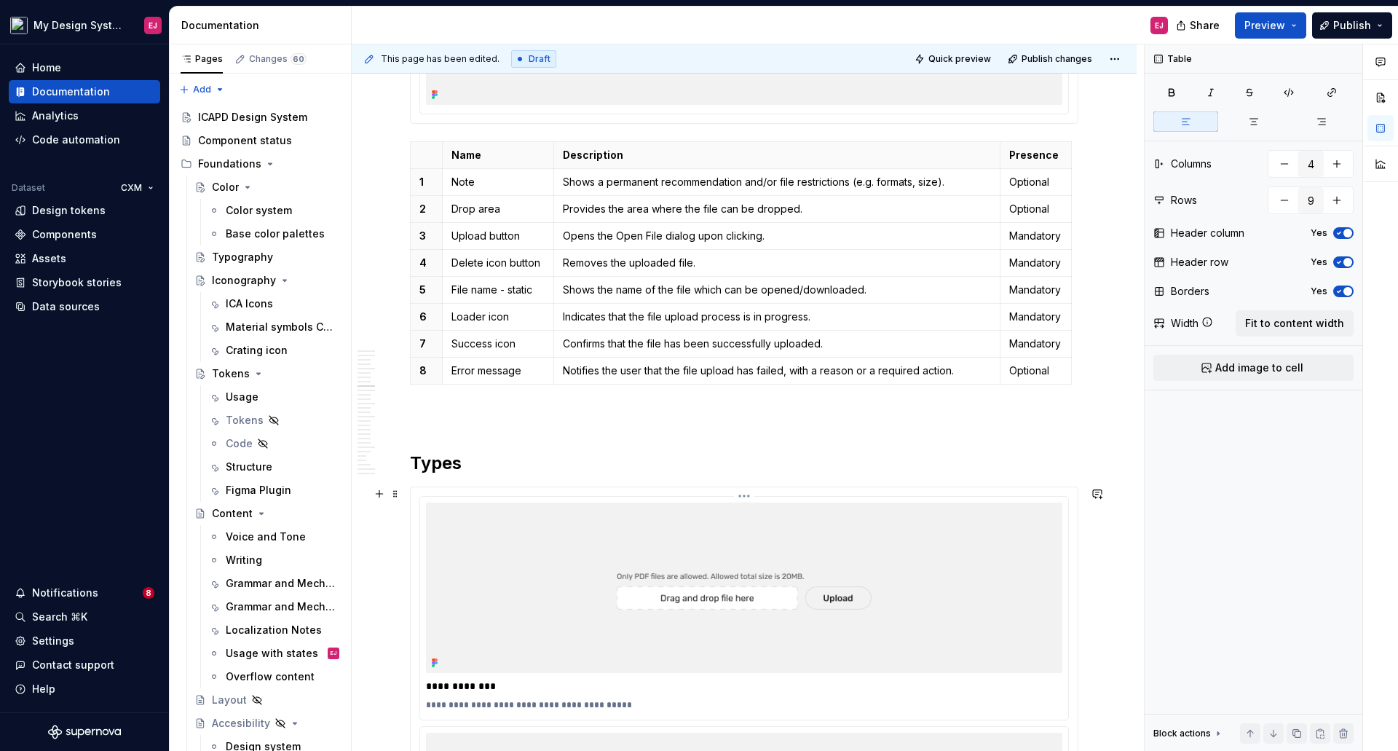
type textarea "*"
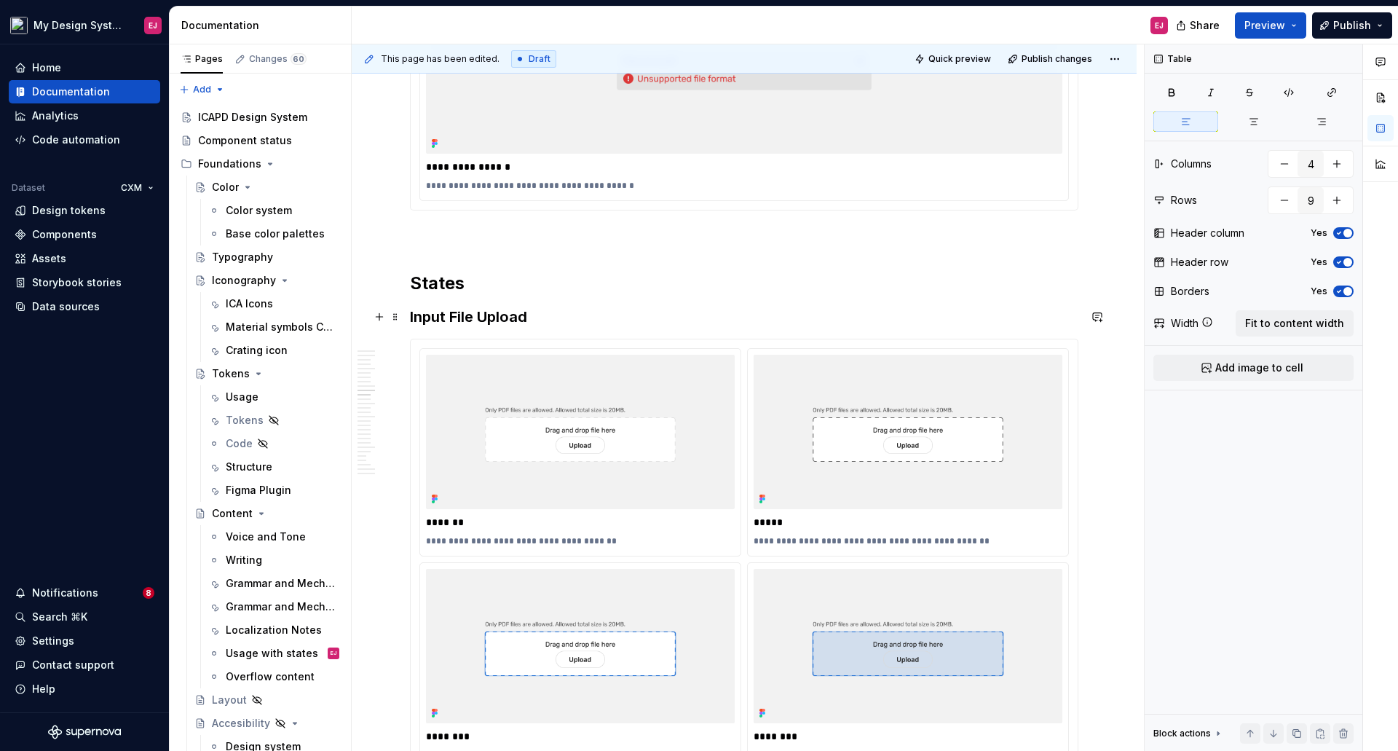
scroll to position [4323, 0]
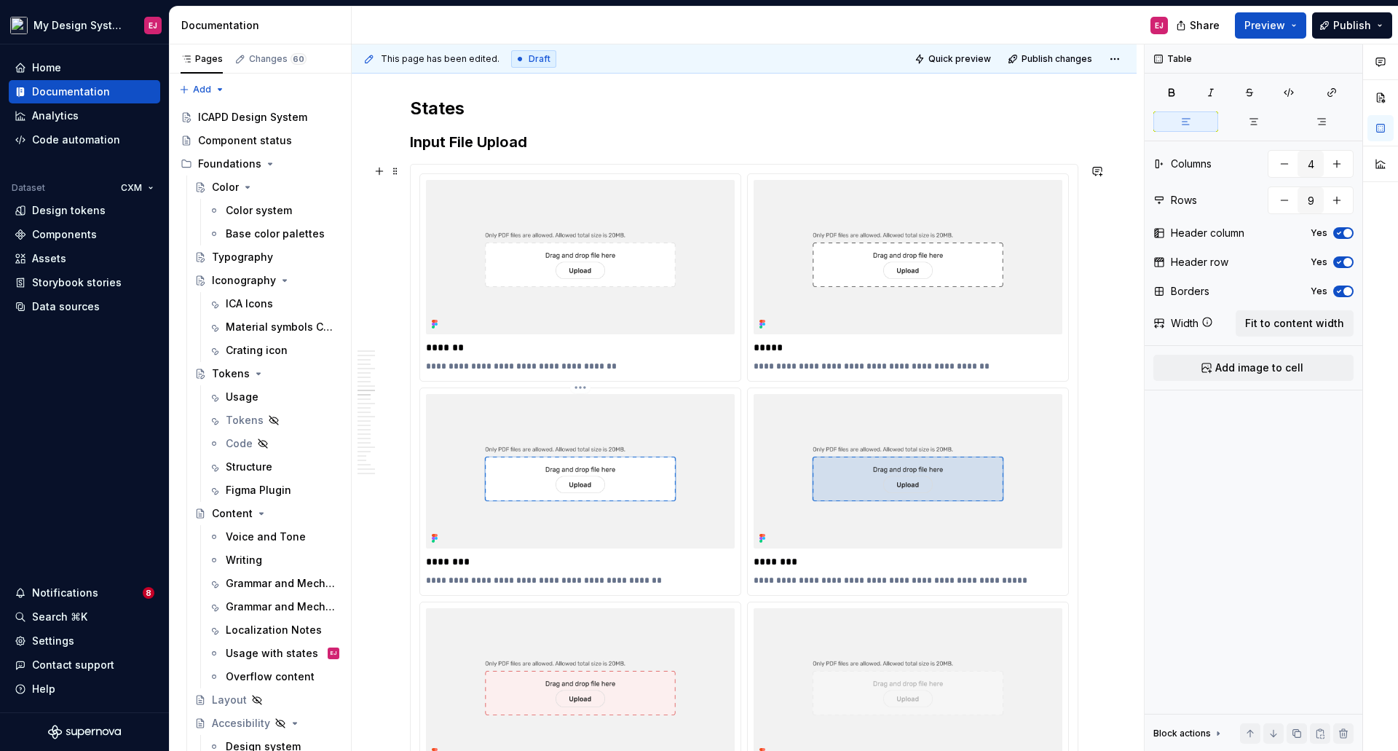
click at [460, 558] on p "********" at bounding box center [580, 561] width 309 height 15
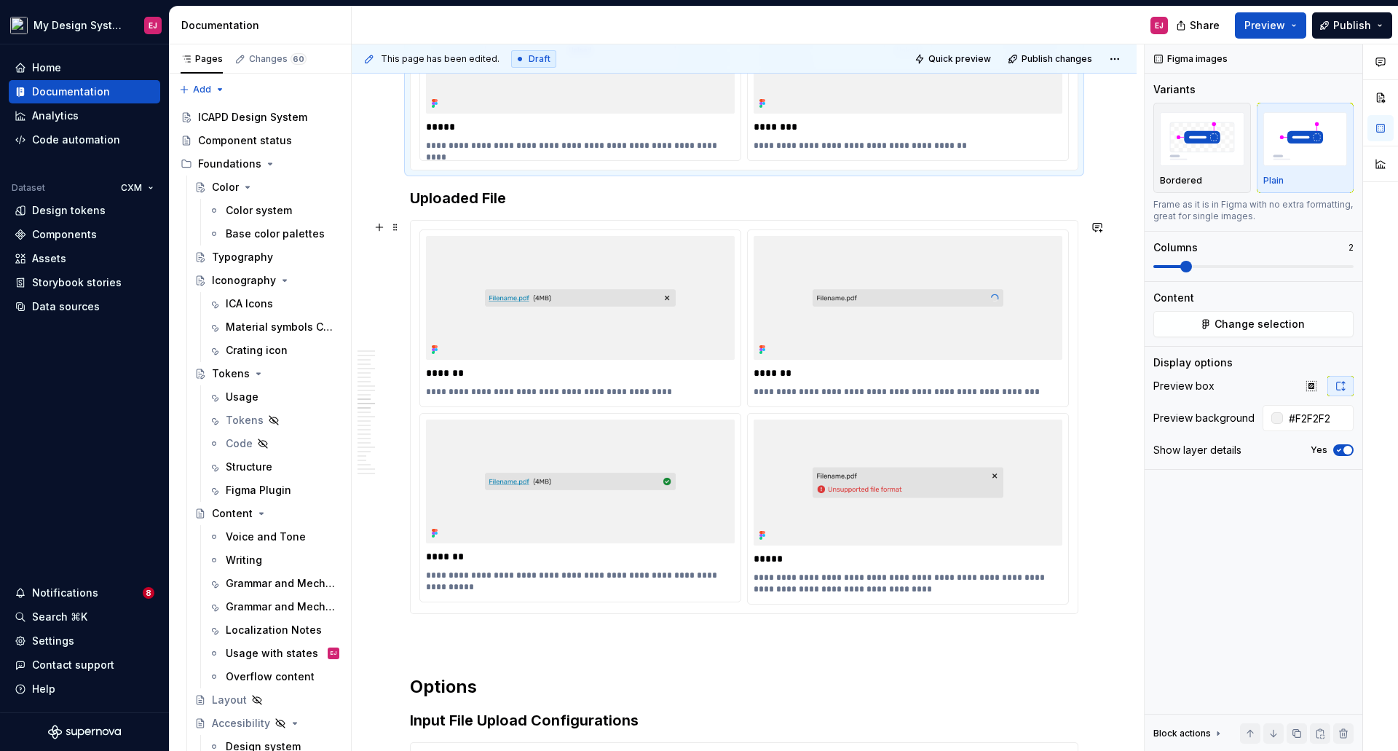
scroll to position [5051, 0]
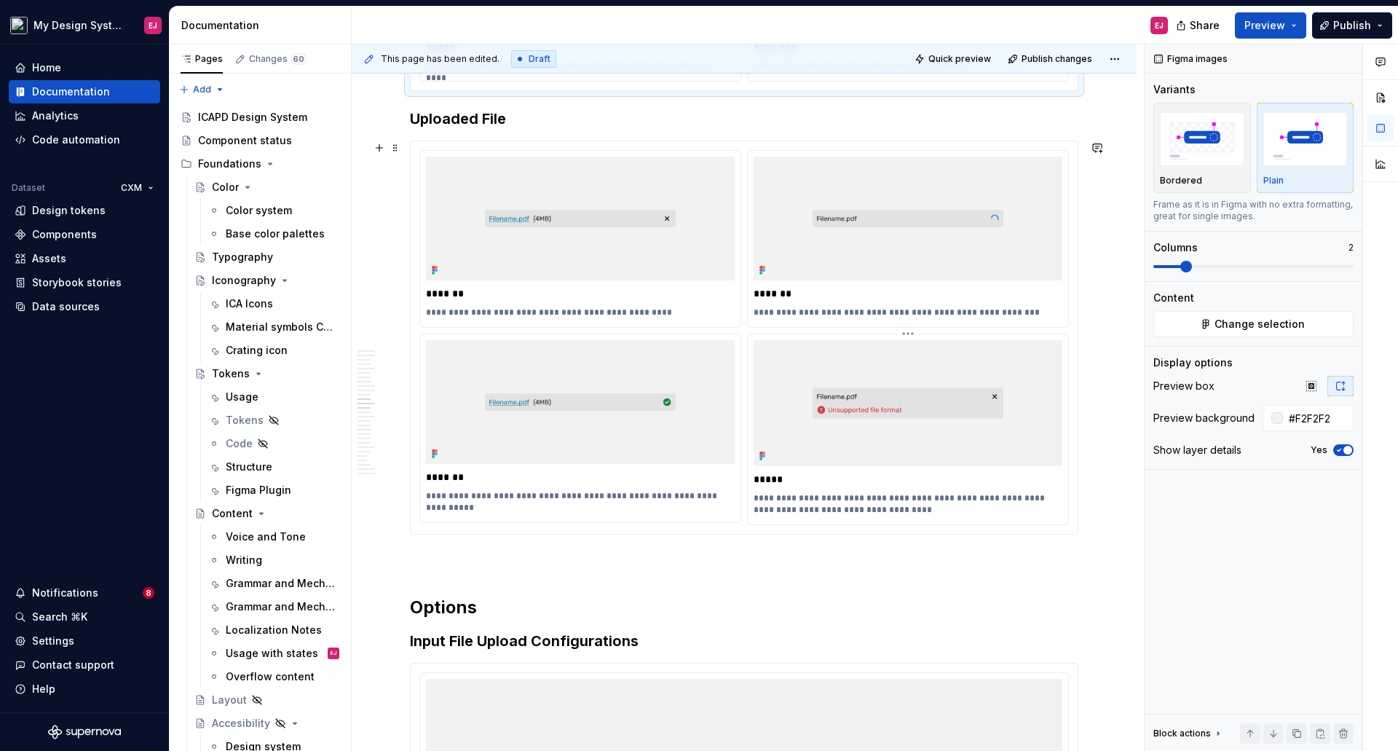
click at [773, 513] on p "**********" at bounding box center [908, 503] width 309 height 23
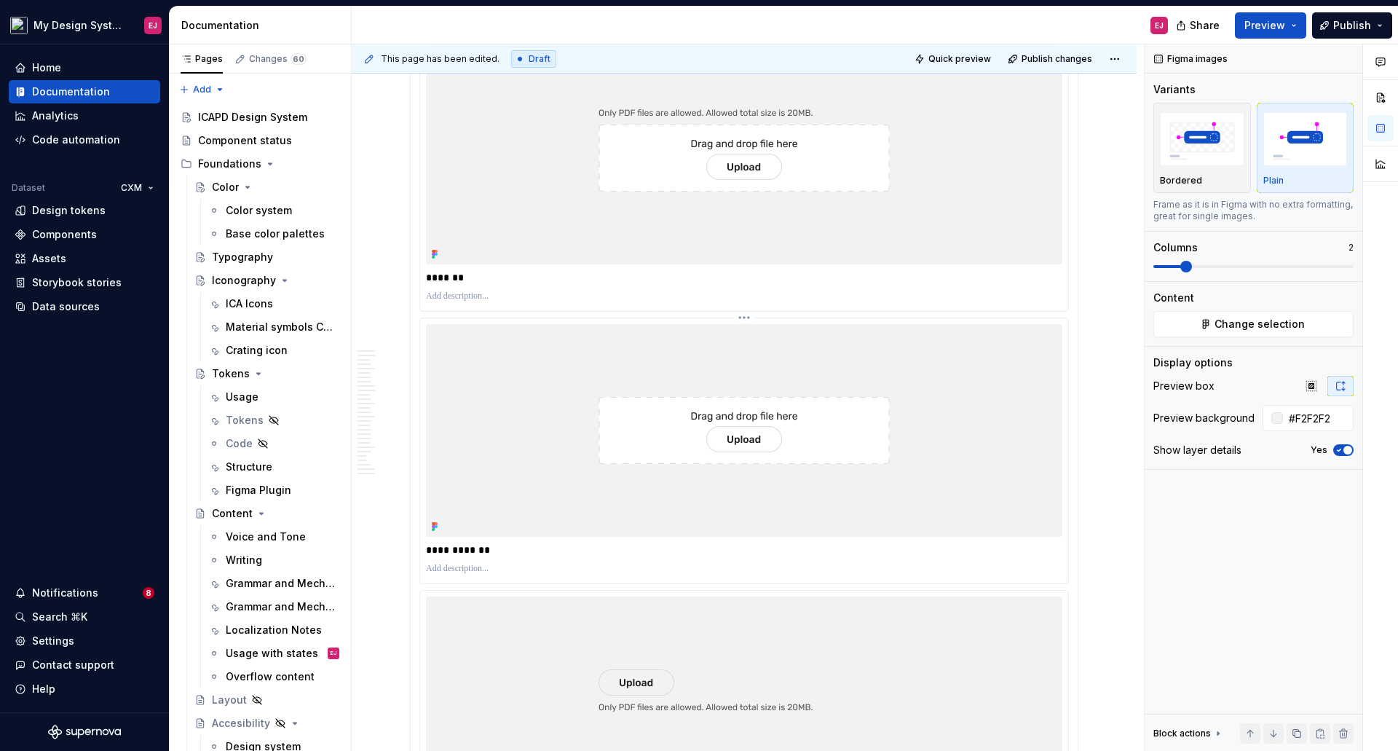
scroll to position [5706, 0]
type textarea "*"
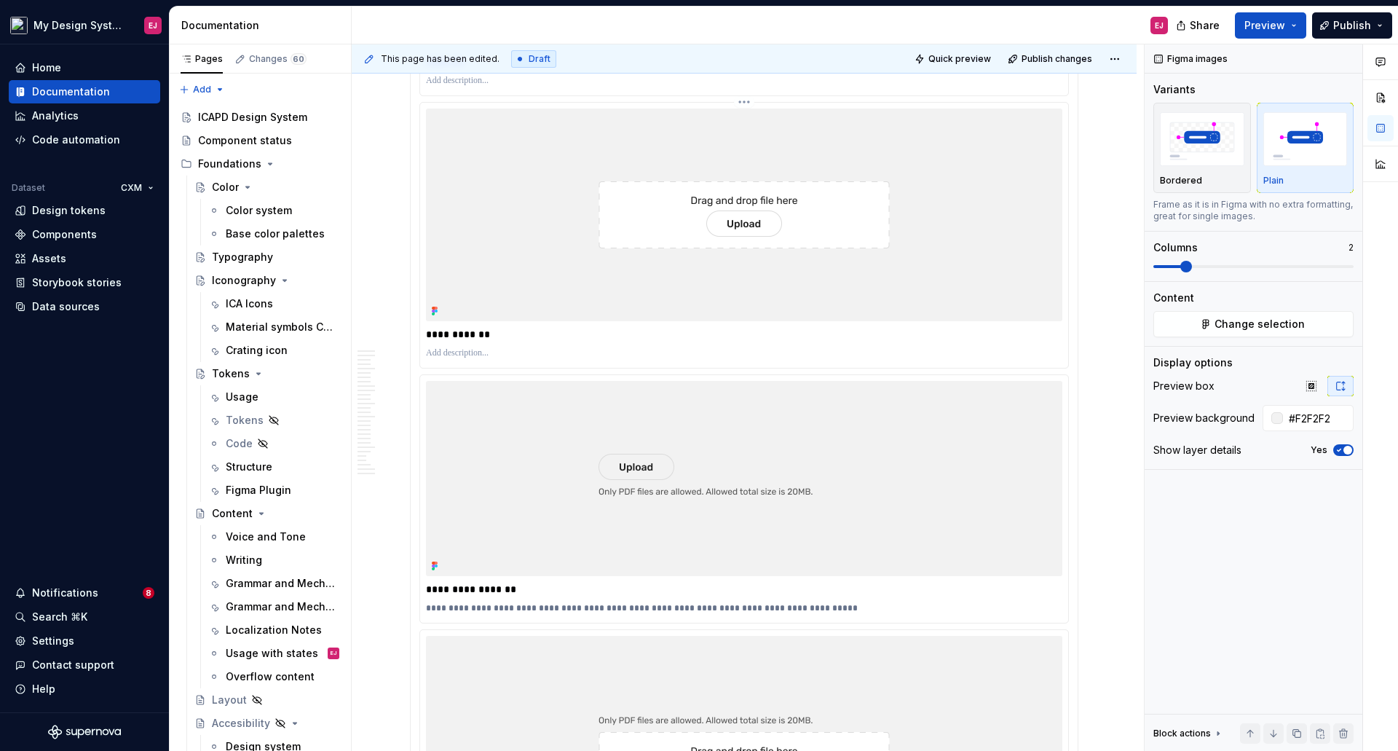
scroll to position [5925, 0]
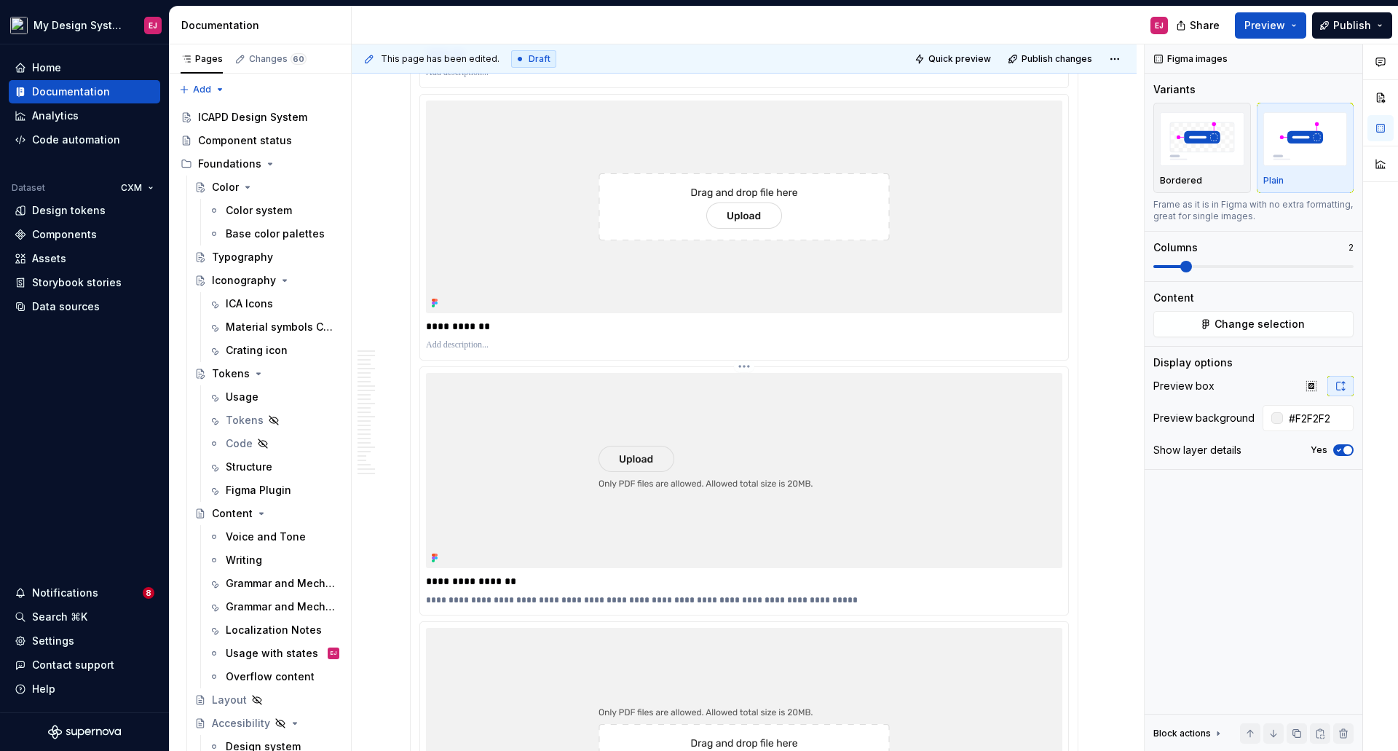
click at [474, 580] on p "**********" at bounding box center [744, 581] width 636 height 15
type textarea "*"
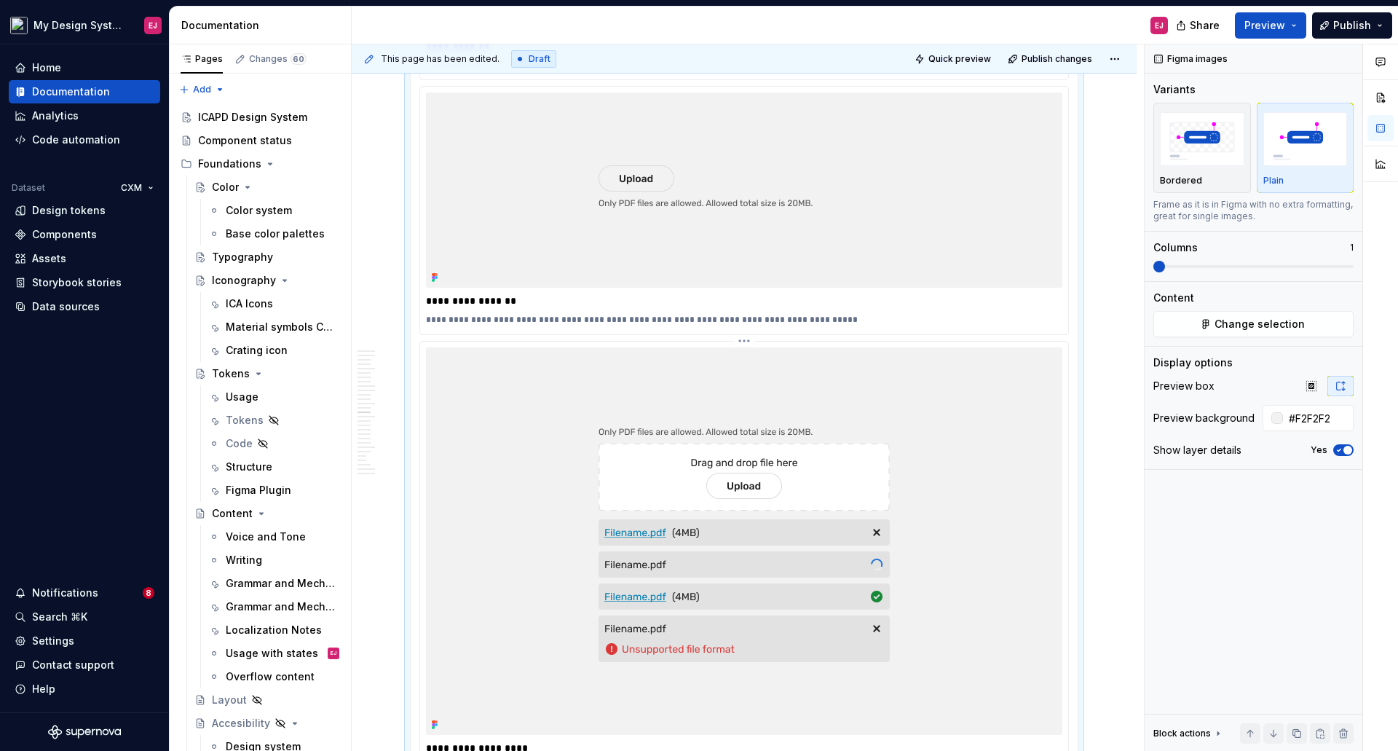
scroll to position [6289, 0]
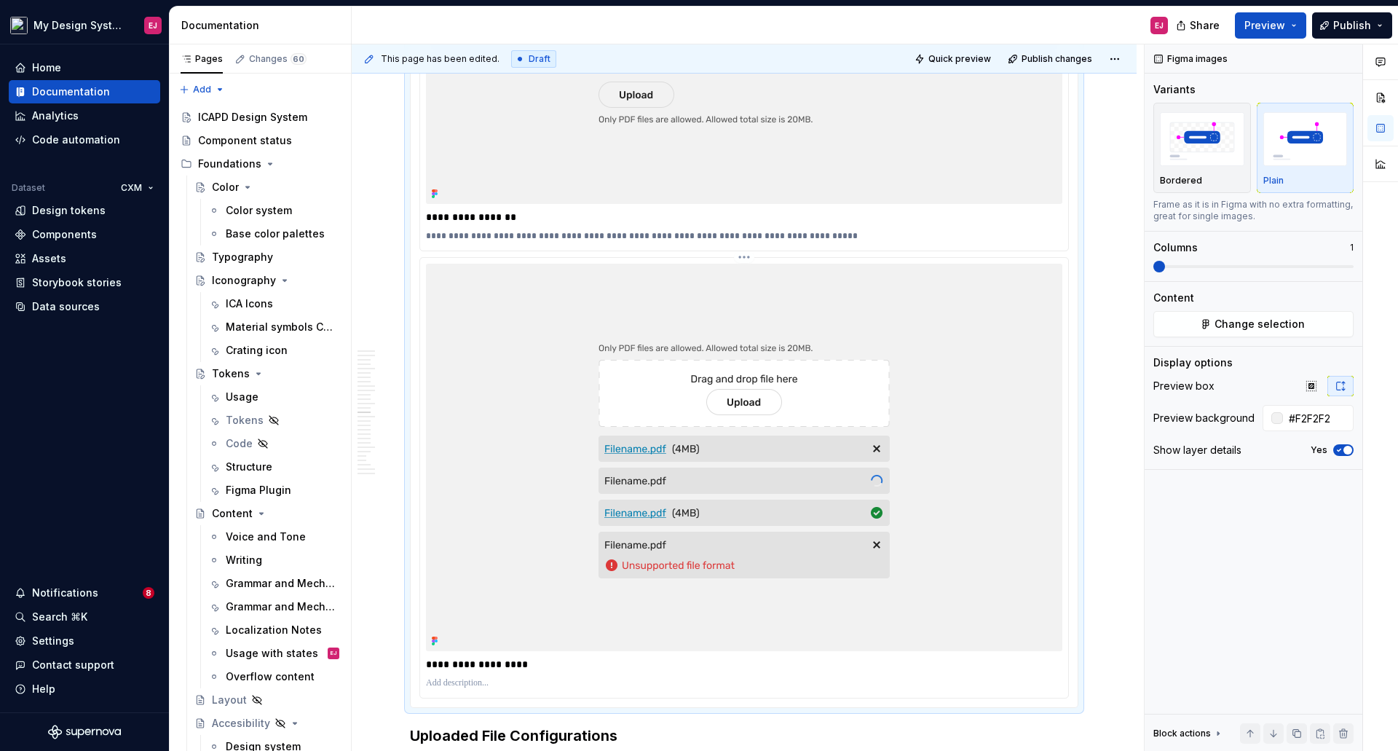
click at [456, 664] on p "**********" at bounding box center [744, 664] width 636 height 15
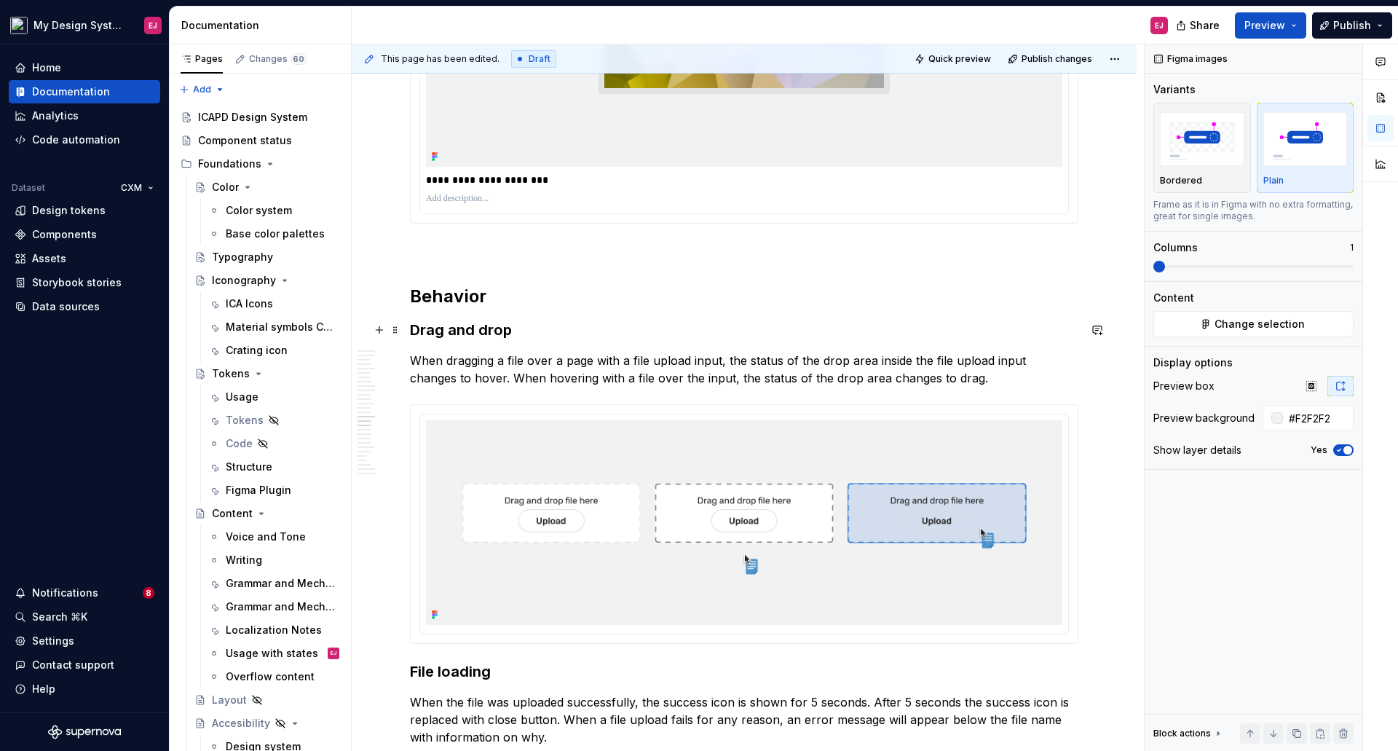
scroll to position [7527, 0]
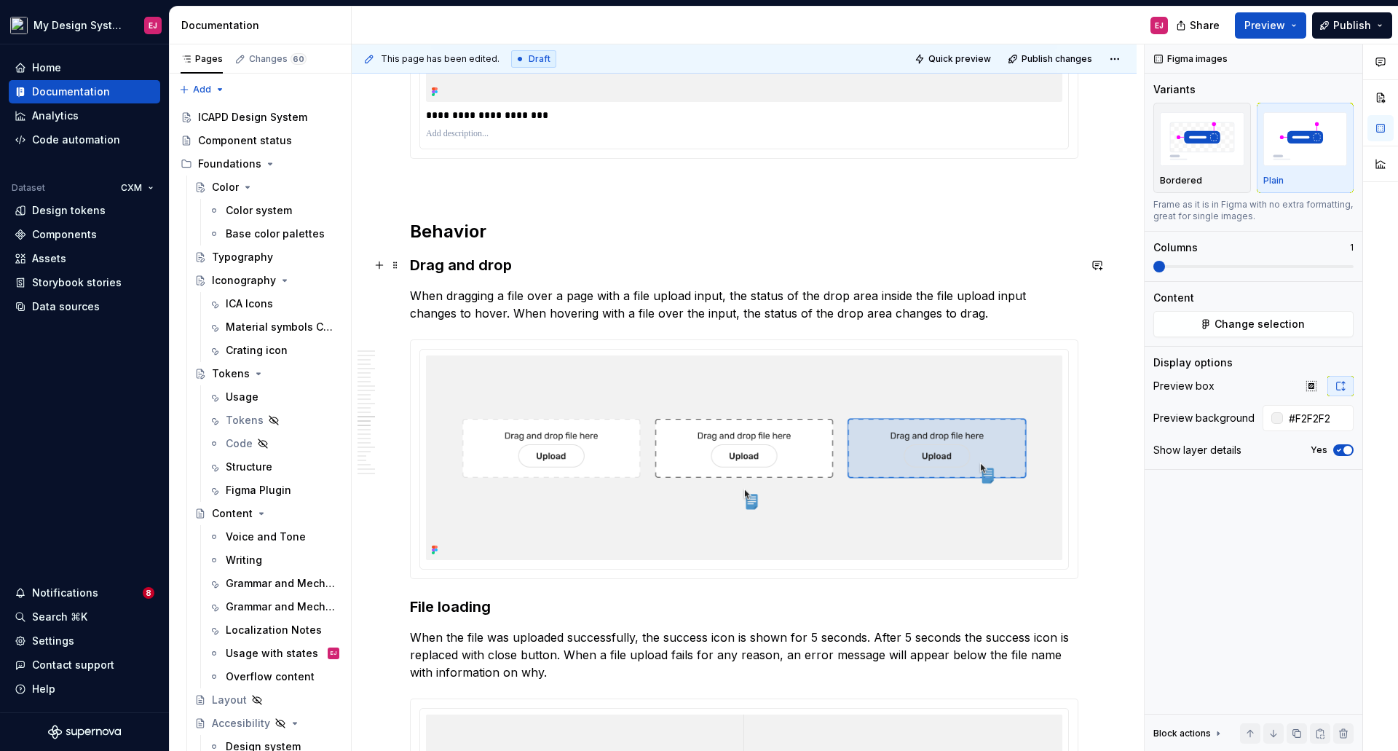
click at [486, 264] on h3 "Drag and drop" at bounding box center [744, 265] width 668 height 20
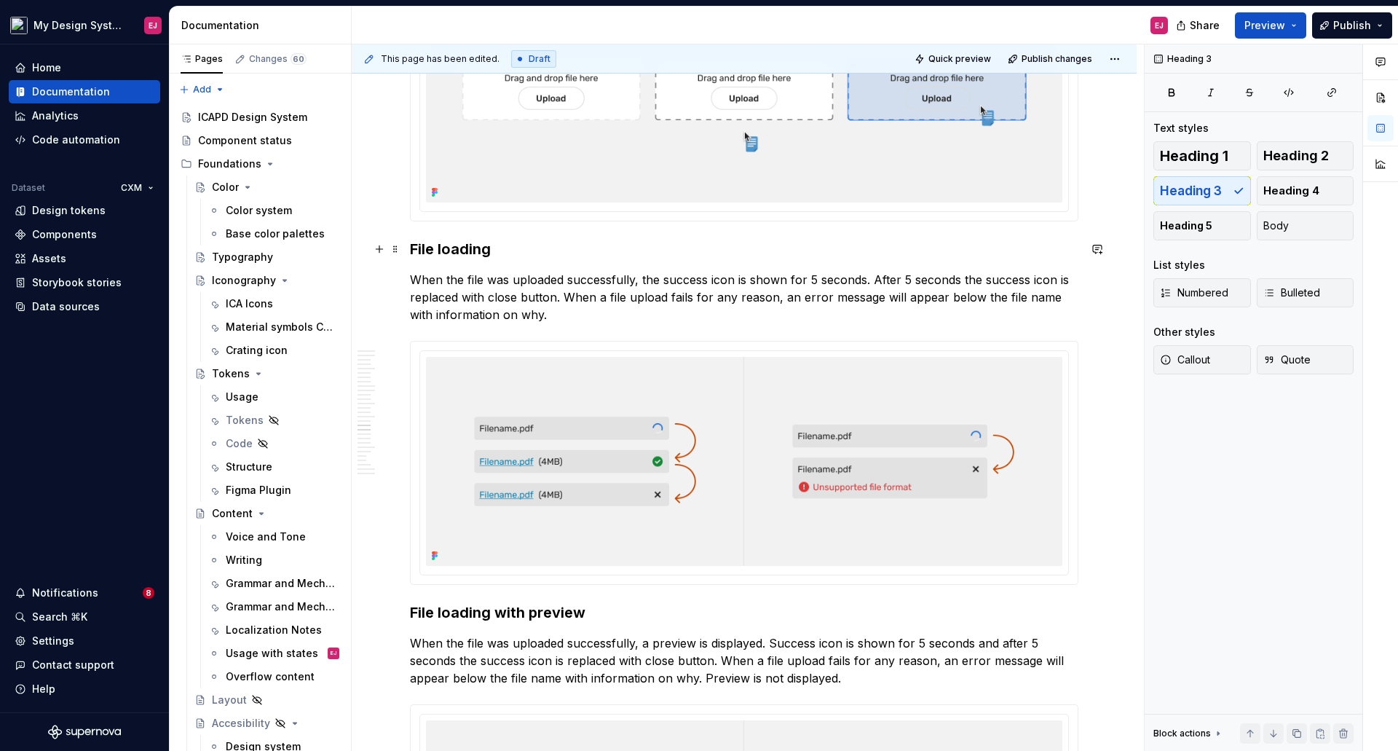
scroll to position [7891, 0]
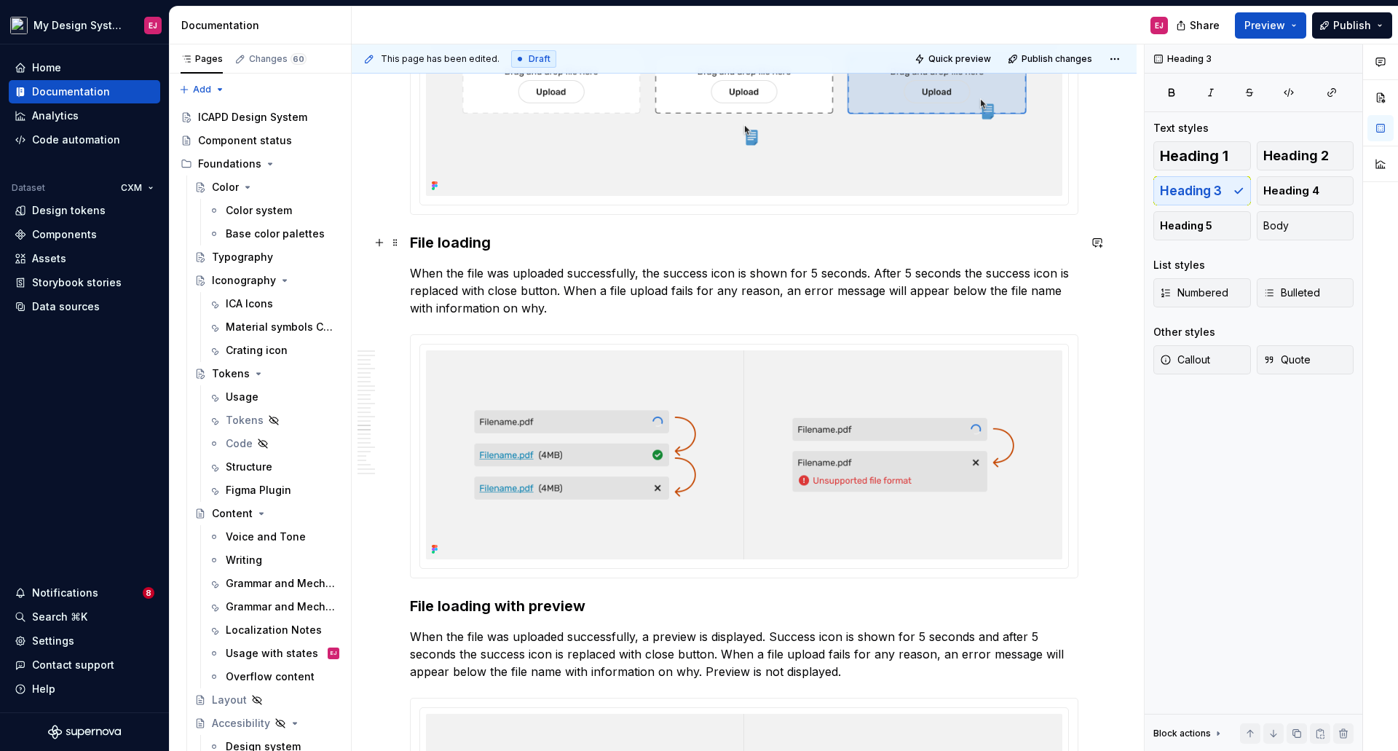
drag, startPoint x: 441, startPoint y: 237, endPoint x: 451, endPoint y: 253, distance: 18.6
click at [444, 242] on h3 "File loading" at bounding box center [744, 242] width 668 height 20
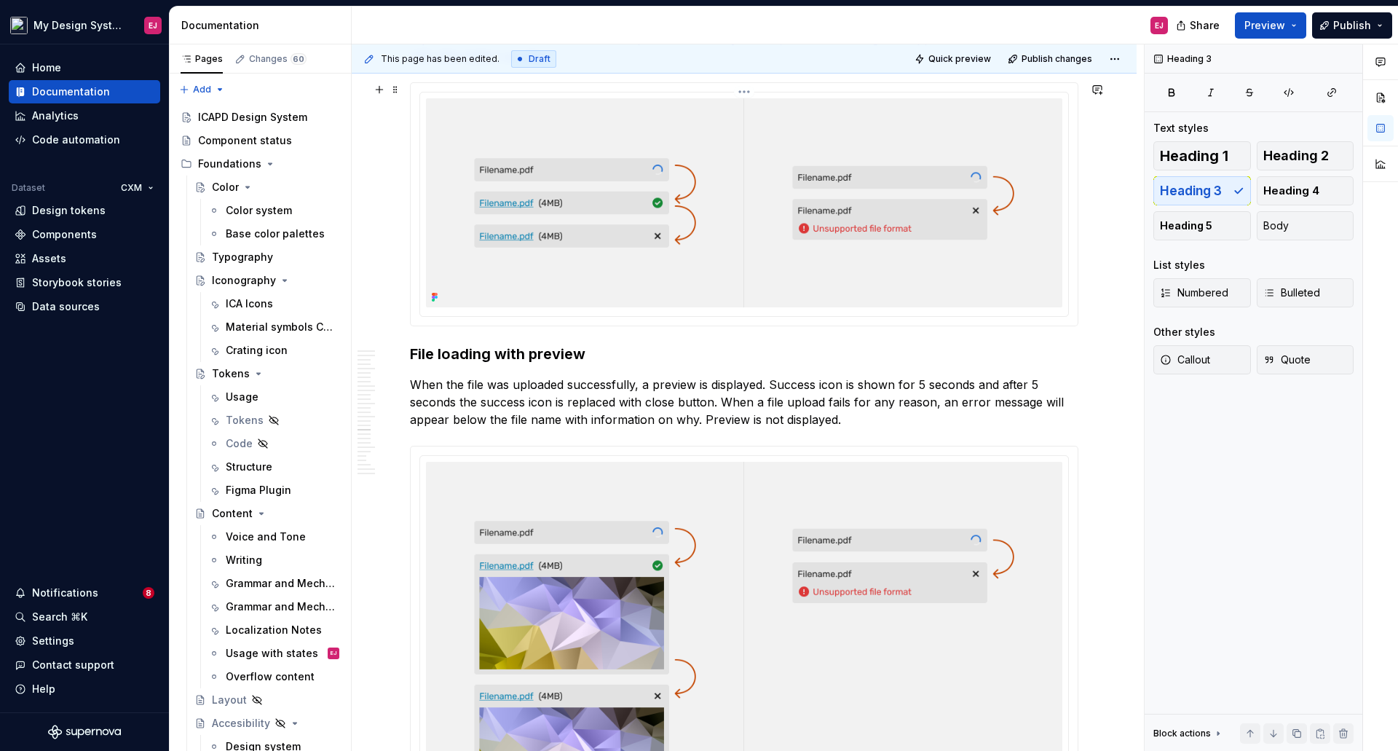
scroll to position [8182, 0]
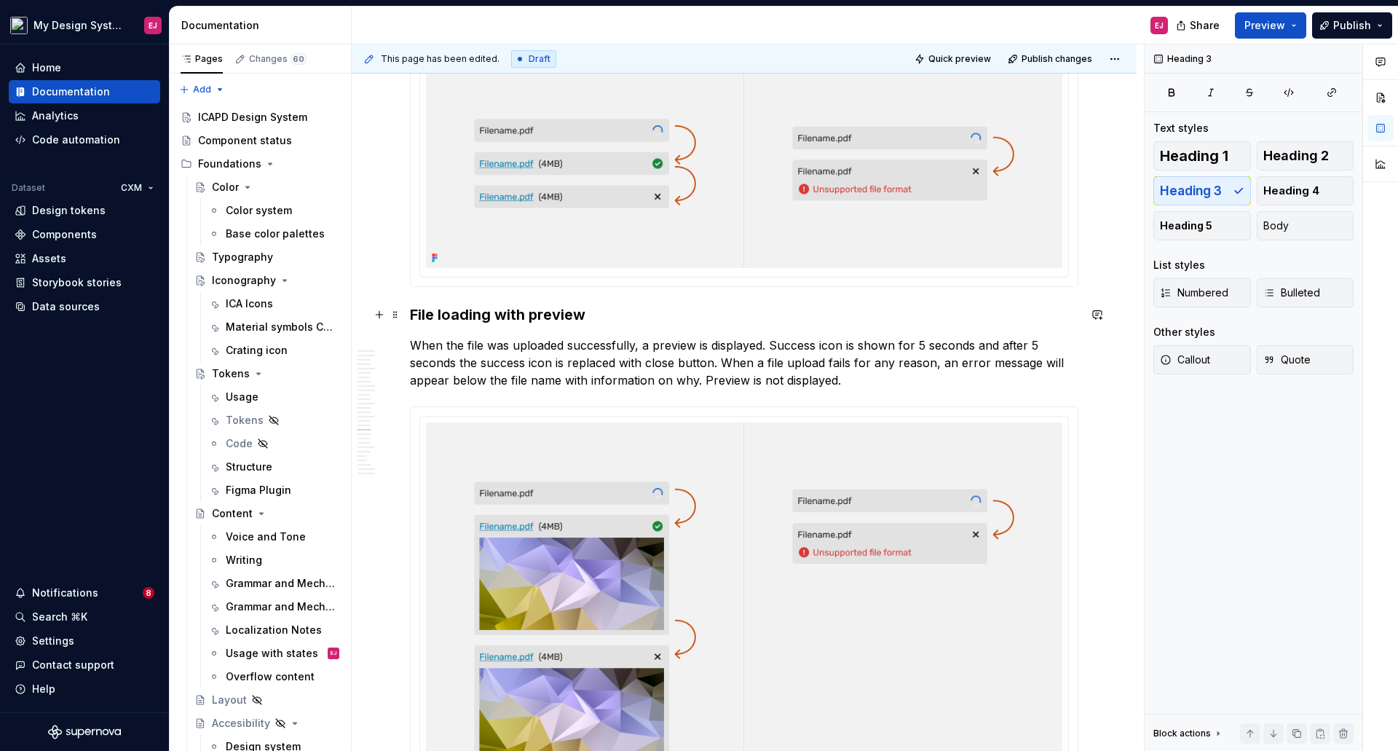
click at [443, 307] on h3 "File loading with preview" at bounding box center [744, 314] width 668 height 20
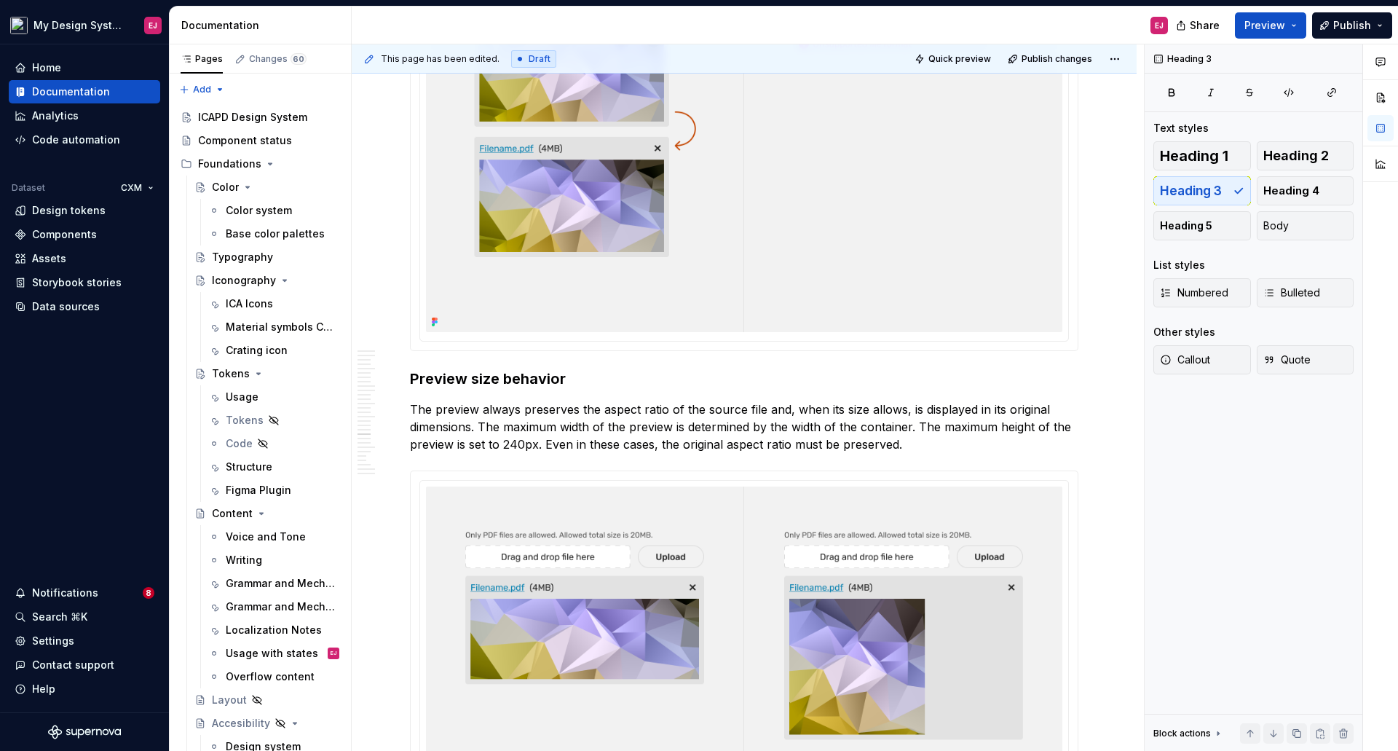
scroll to position [8691, 0]
click at [478, 380] on h3 "Preview size behavior" at bounding box center [744, 377] width 668 height 20
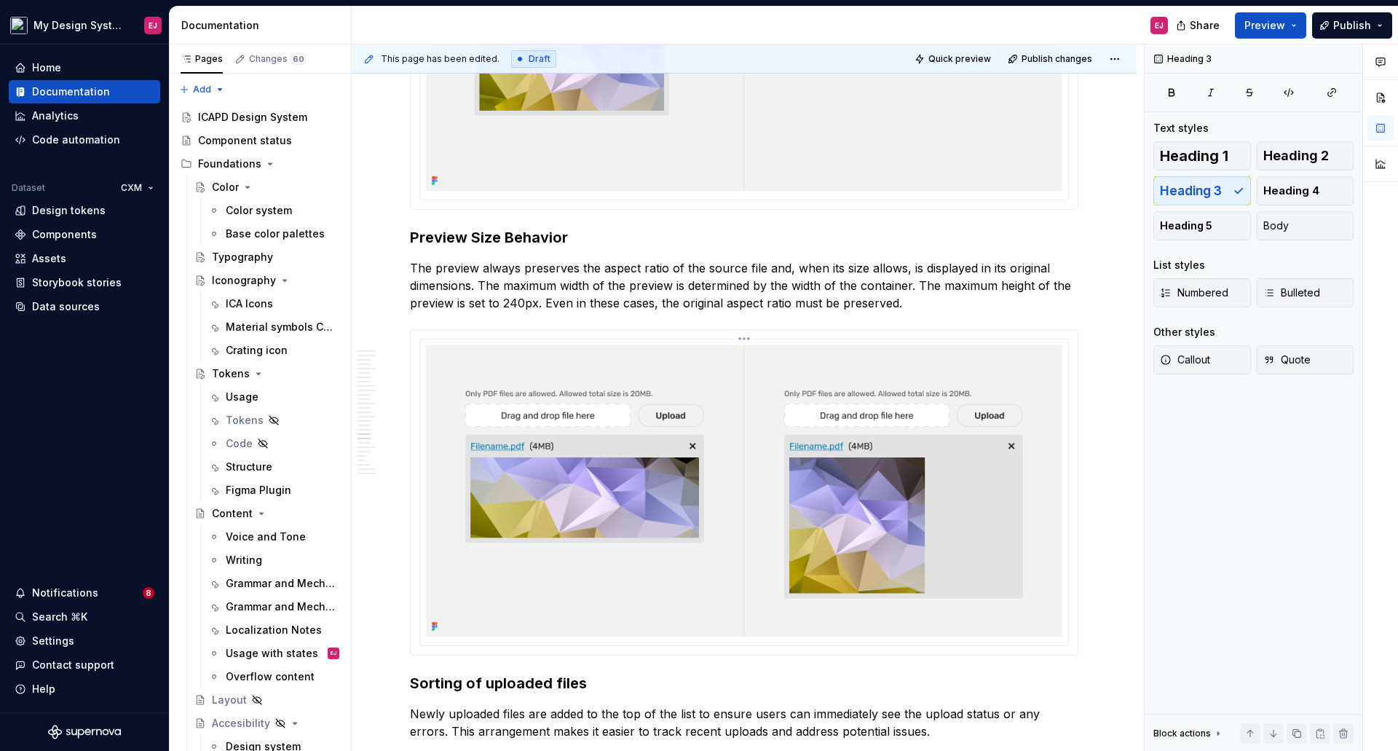
scroll to position [8837, 0]
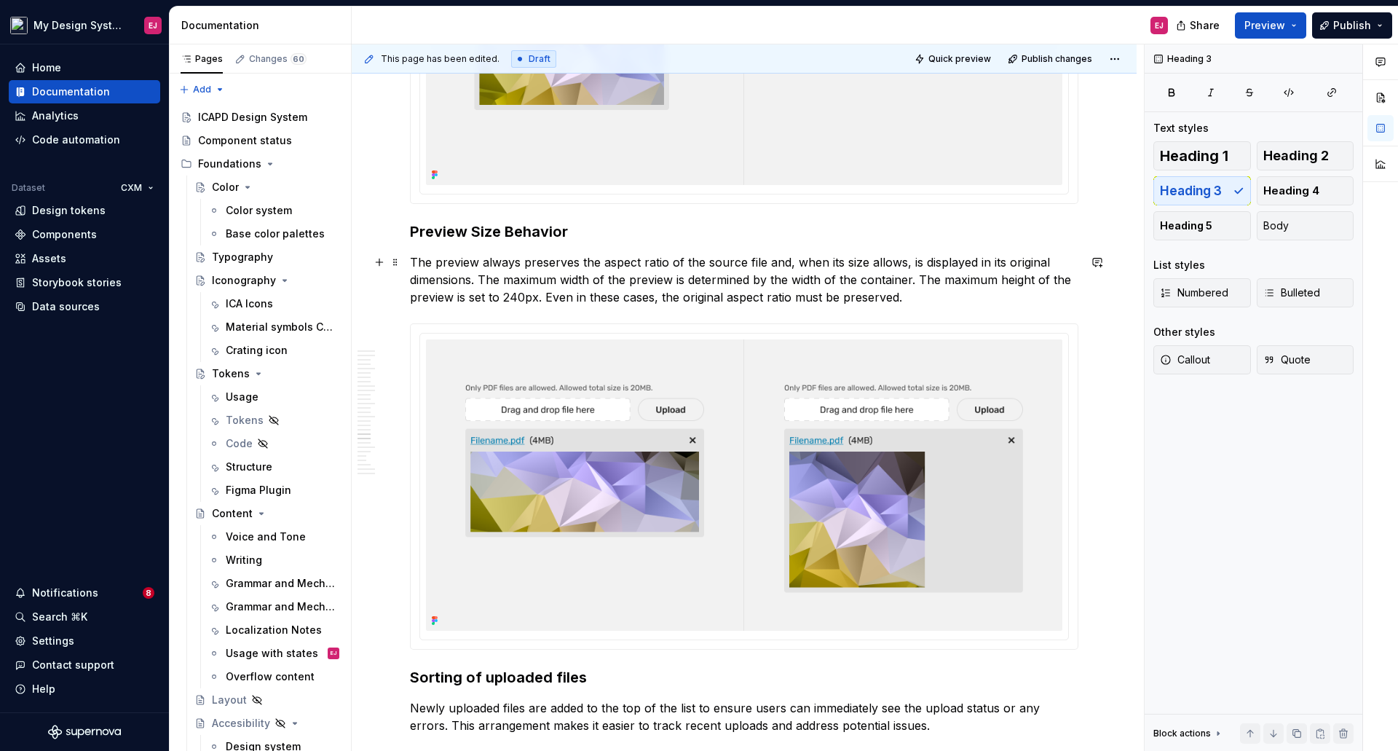
click at [901, 266] on p "The preview always preserves the aspect ratio of the source file and, when its …" at bounding box center [744, 279] width 668 height 52
click at [918, 259] on p "The preview always preserves the aspect ratio of the source file and, when its …" at bounding box center [744, 279] width 668 height 52
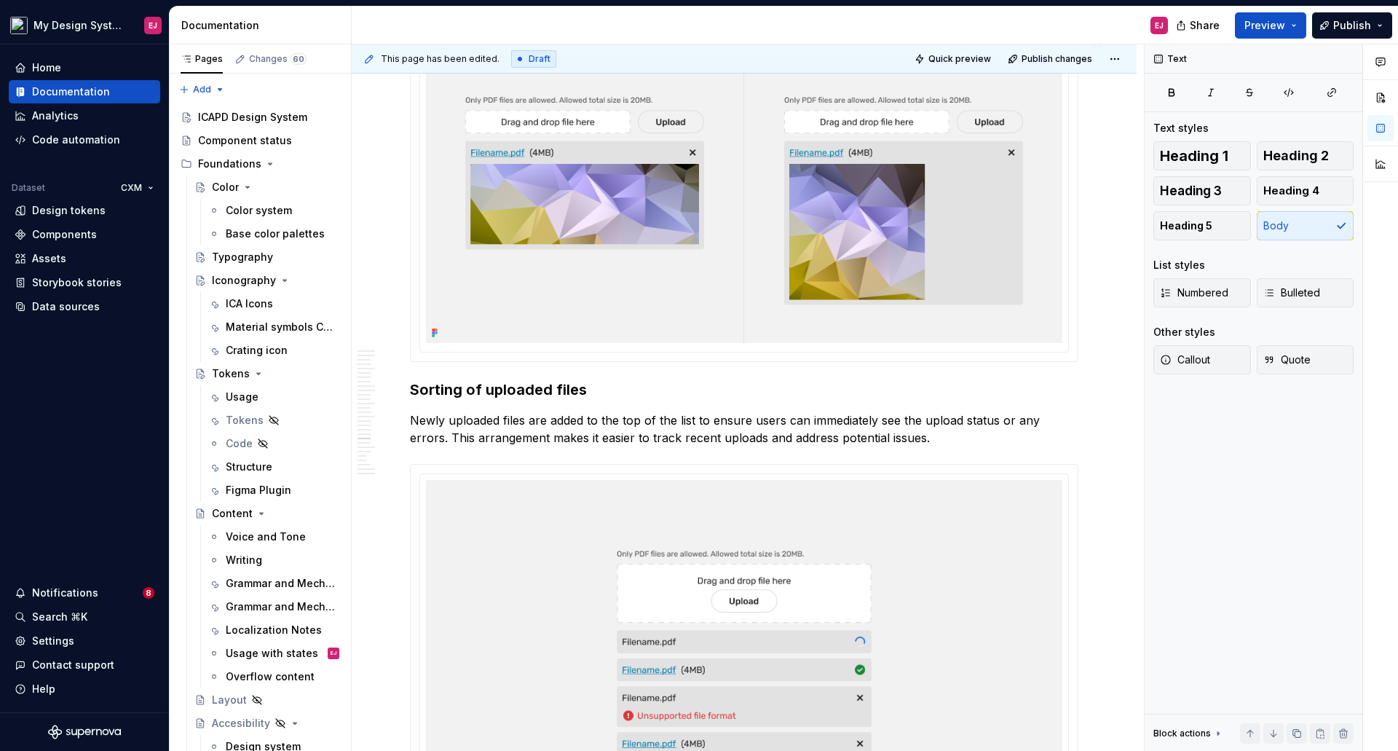
scroll to position [9128, 0]
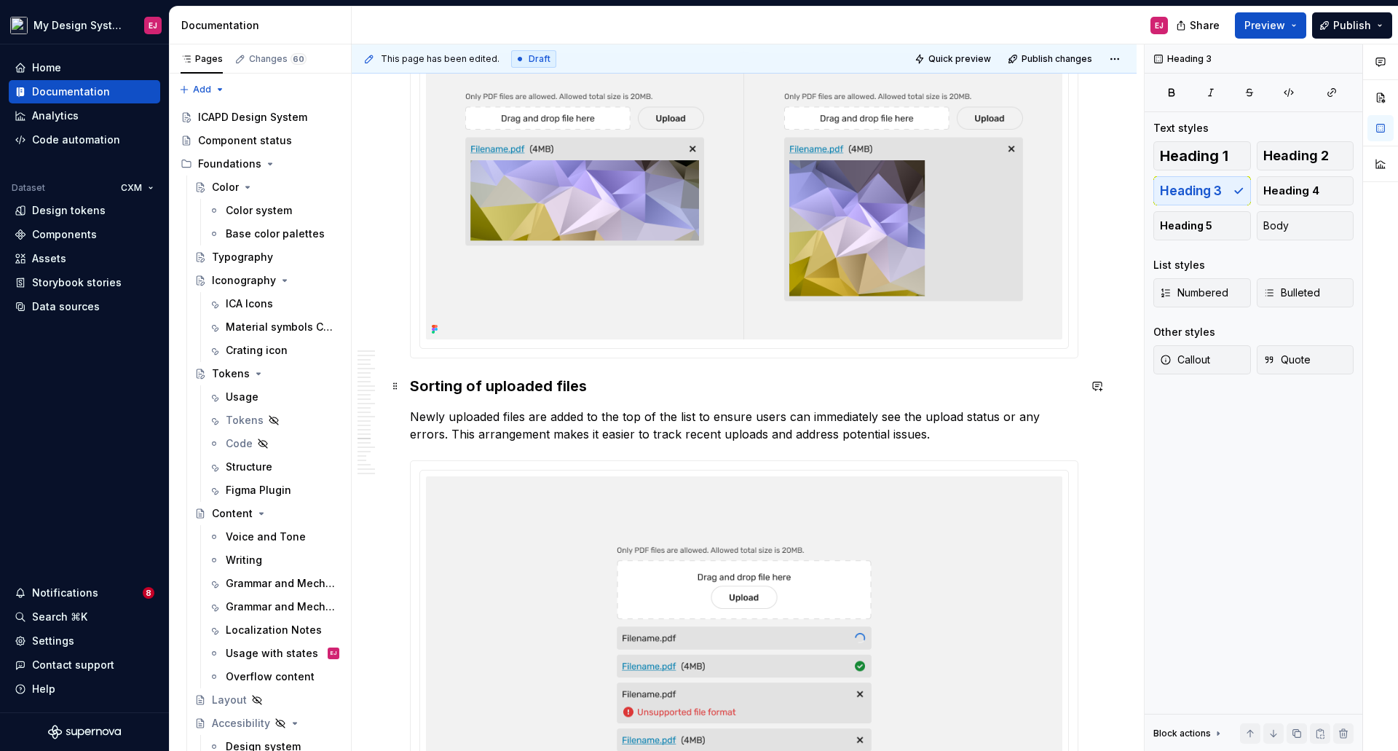
click at [489, 383] on h3 "Sorting of uploaded files" at bounding box center [744, 386] width 668 height 20
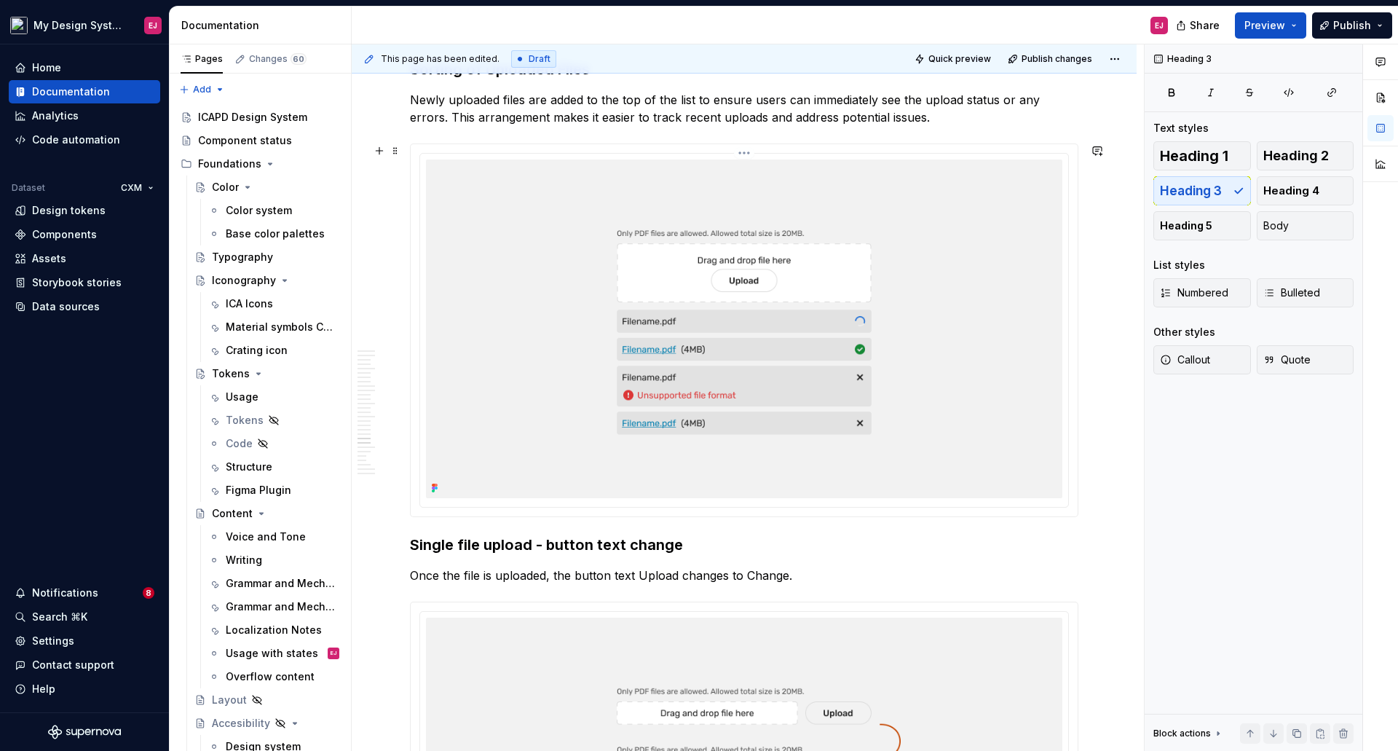
scroll to position [9492, 0]
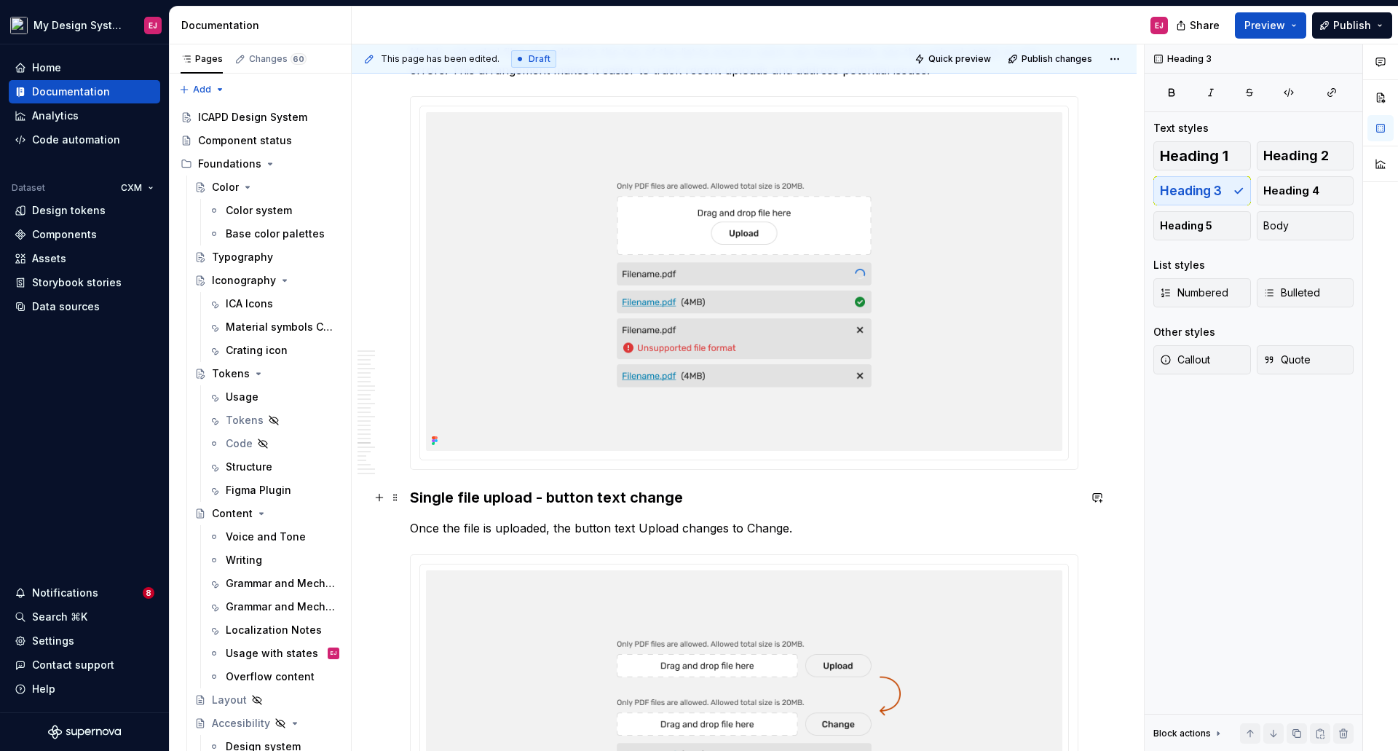
click at [463, 494] on h3 "Single file upload - button text change" at bounding box center [744, 497] width 668 height 20
click at [635, 529] on p "Once the file is uploaded, the button text Upload changes to Change." at bounding box center [744, 527] width 668 height 17
click at [679, 528] on p "Once the file is uploaded, the button text “Upload changes to Change." at bounding box center [744, 527] width 668 height 17
click at [756, 530] on p "Once the file is uploaded, the button text “Upload” changes to Change." at bounding box center [744, 527] width 668 height 17
click at [802, 529] on p "Once the file is uploaded, the button text “Upload” changes to “Change." at bounding box center [744, 527] width 668 height 17
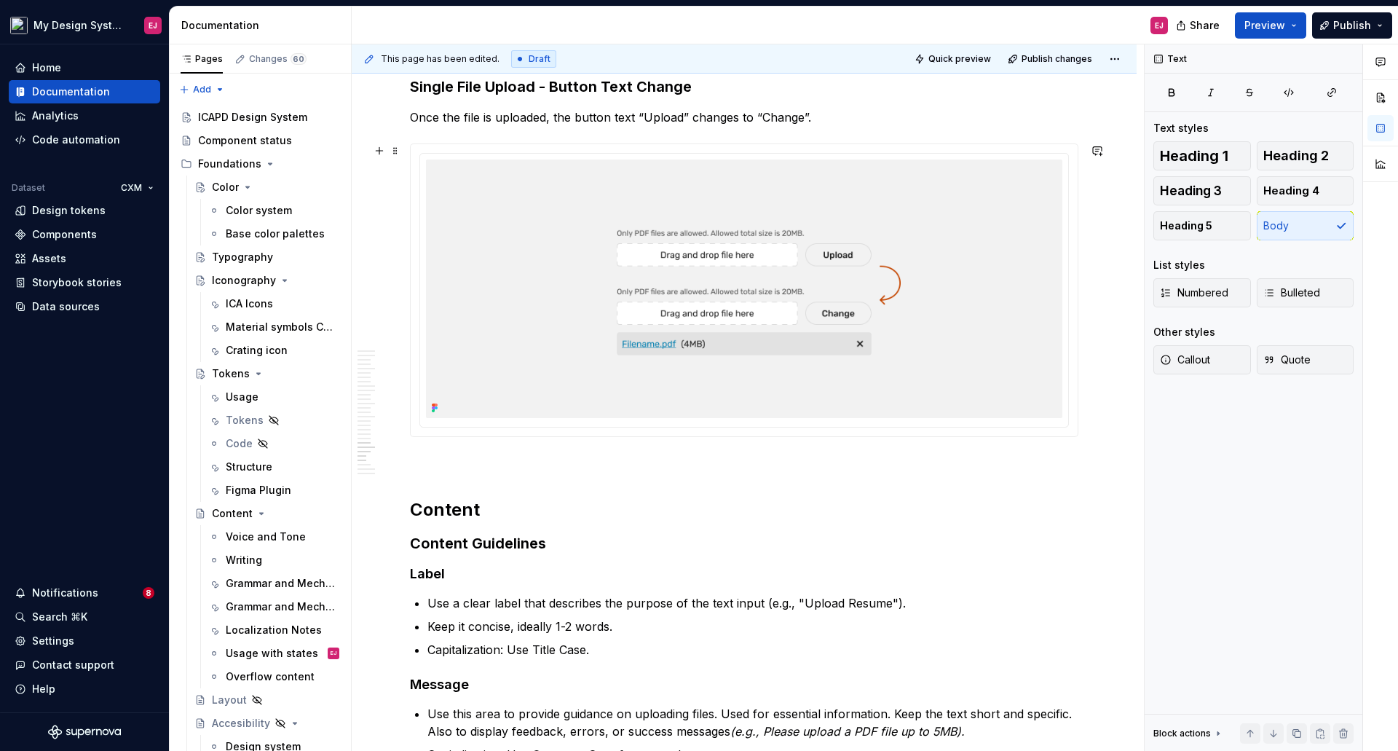
scroll to position [10075, 0]
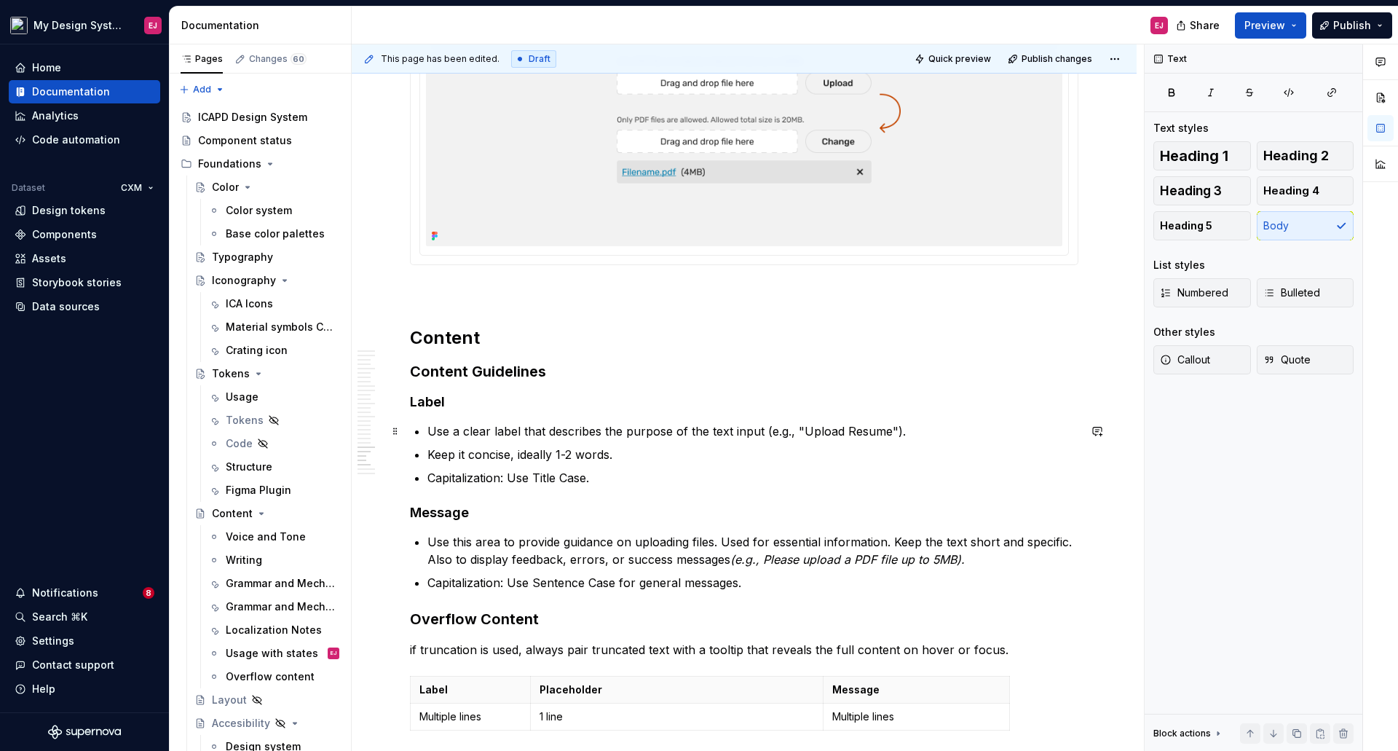
click at [697, 430] on p "Use a clear label that describes the purpose of the text input (e.g., "Upload R…" at bounding box center [752, 430] width 651 height 17
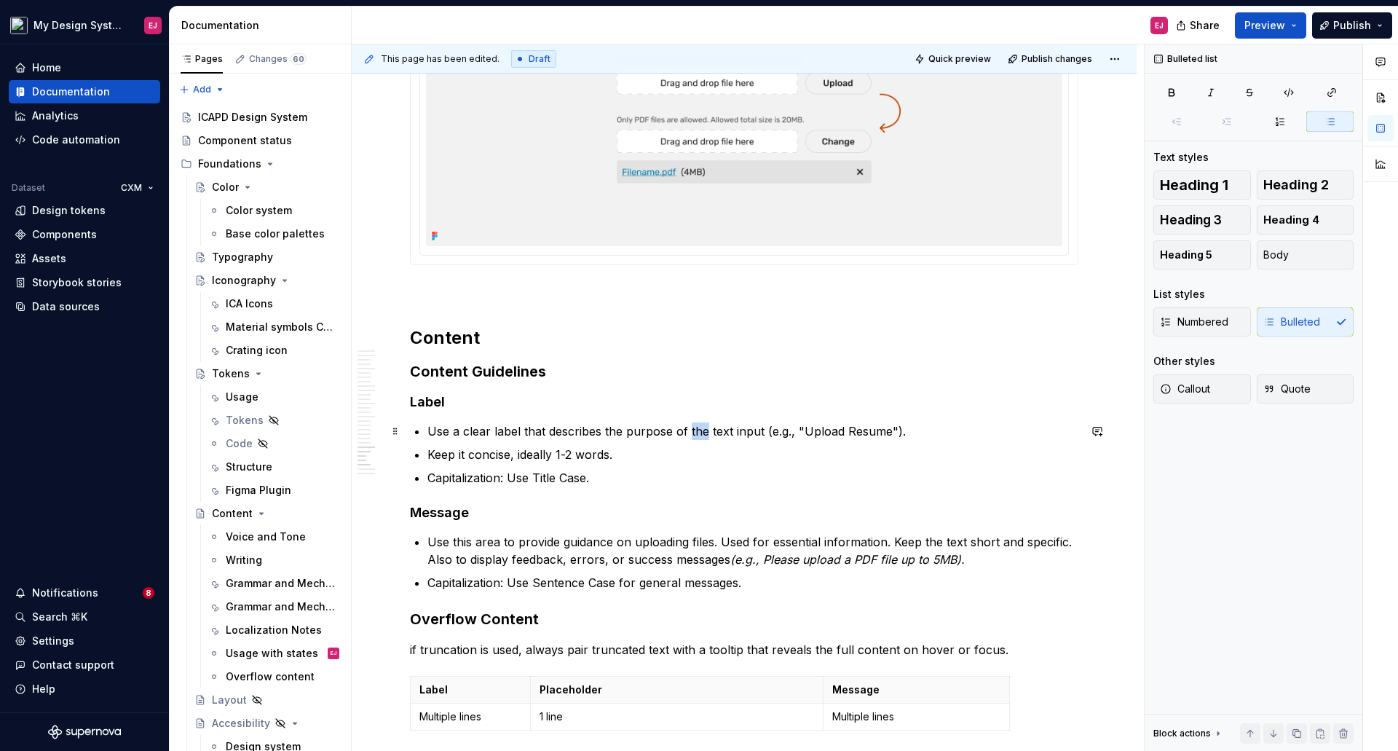
drag, startPoint x: 697, startPoint y: 430, endPoint x: 705, endPoint y: 451, distance: 21.9
click at [697, 430] on p "Use a clear label that describes the purpose of the text input (e.g., "Upload R…" at bounding box center [752, 430] width 651 height 17
click at [707, 429] on p "Use a clear label that describes the purpose of thetext input (e.g., "Upload Re…" at bounding box center [752, 430] width 651 height 17
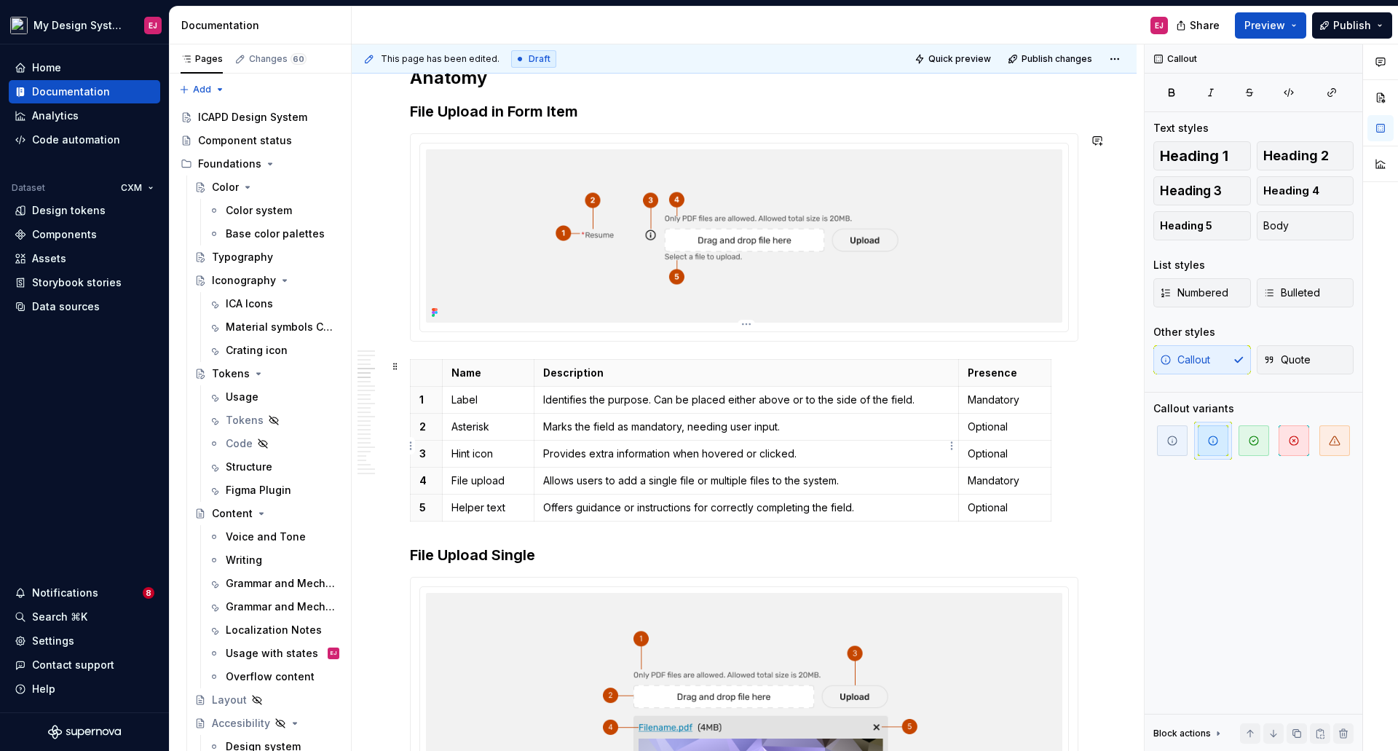
scroll to position [1800, 0]
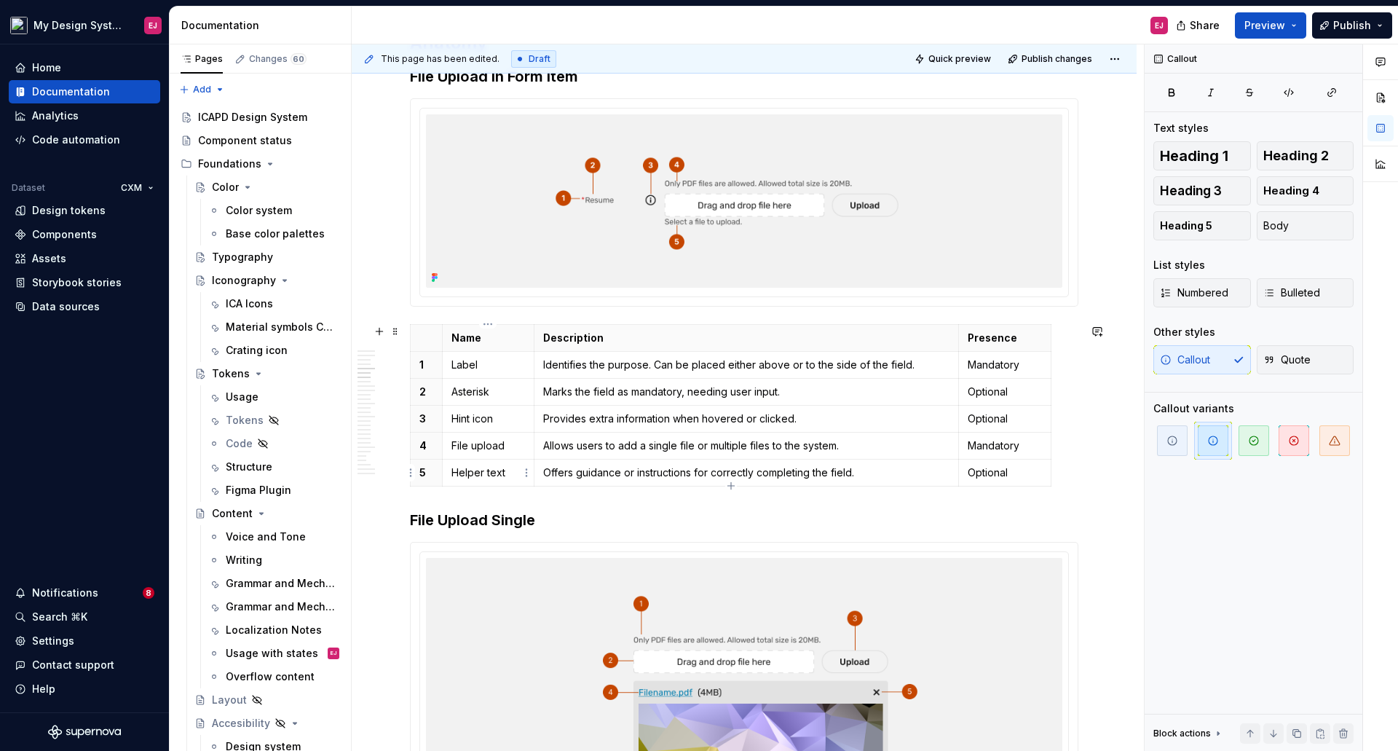
click at [500, 473] on p "Helper text" at bounding box center [488, 472] width 74 height 15
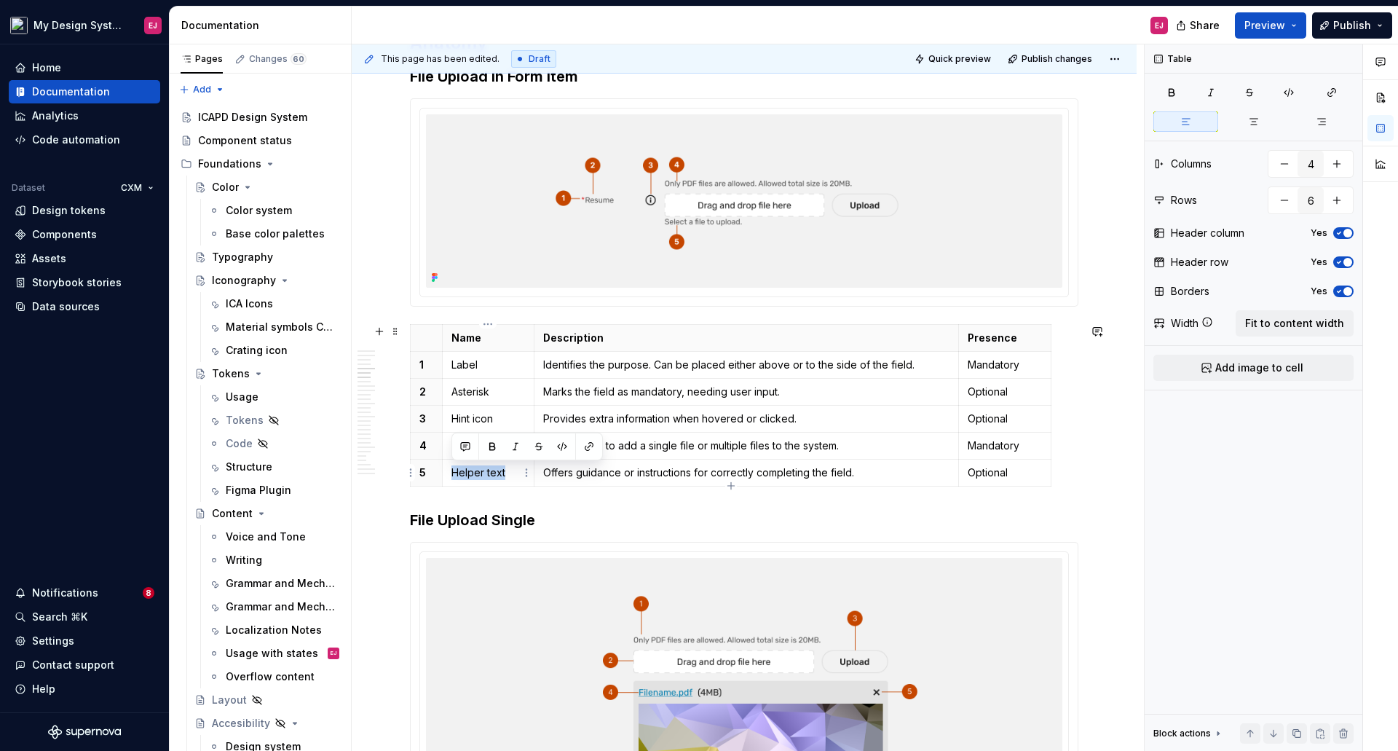
drag, startPoint x: 513, startPoint y: 470, endPoint x: 454, endPoint y: 475, distance: 59.3
click at [454, 475] on p "Helper text" at bounding box center [488, 472] width 74 height 15
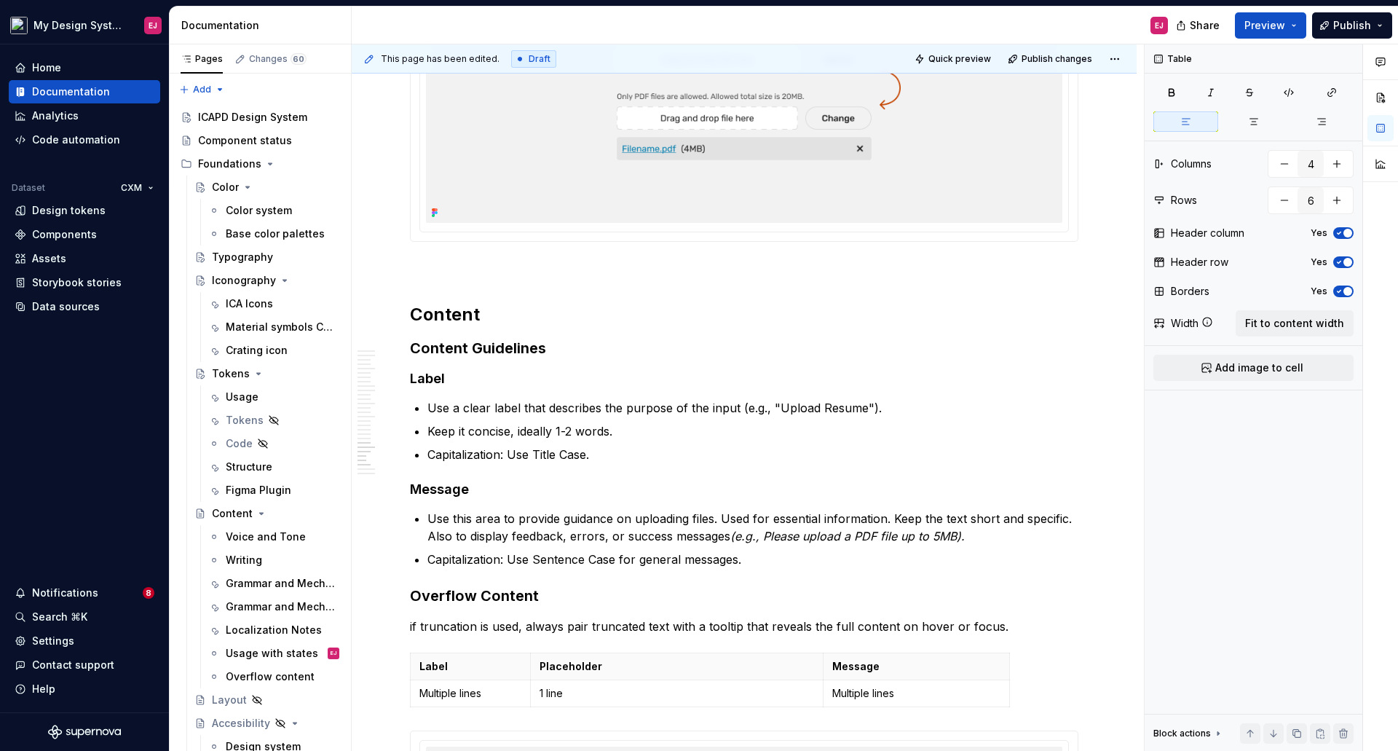
scroll to position [10099, 0]
click at [596, 555] on p "Capitalization: Use Sentence Case for general messages." at bounding box center [752, 557] width 651 height 17
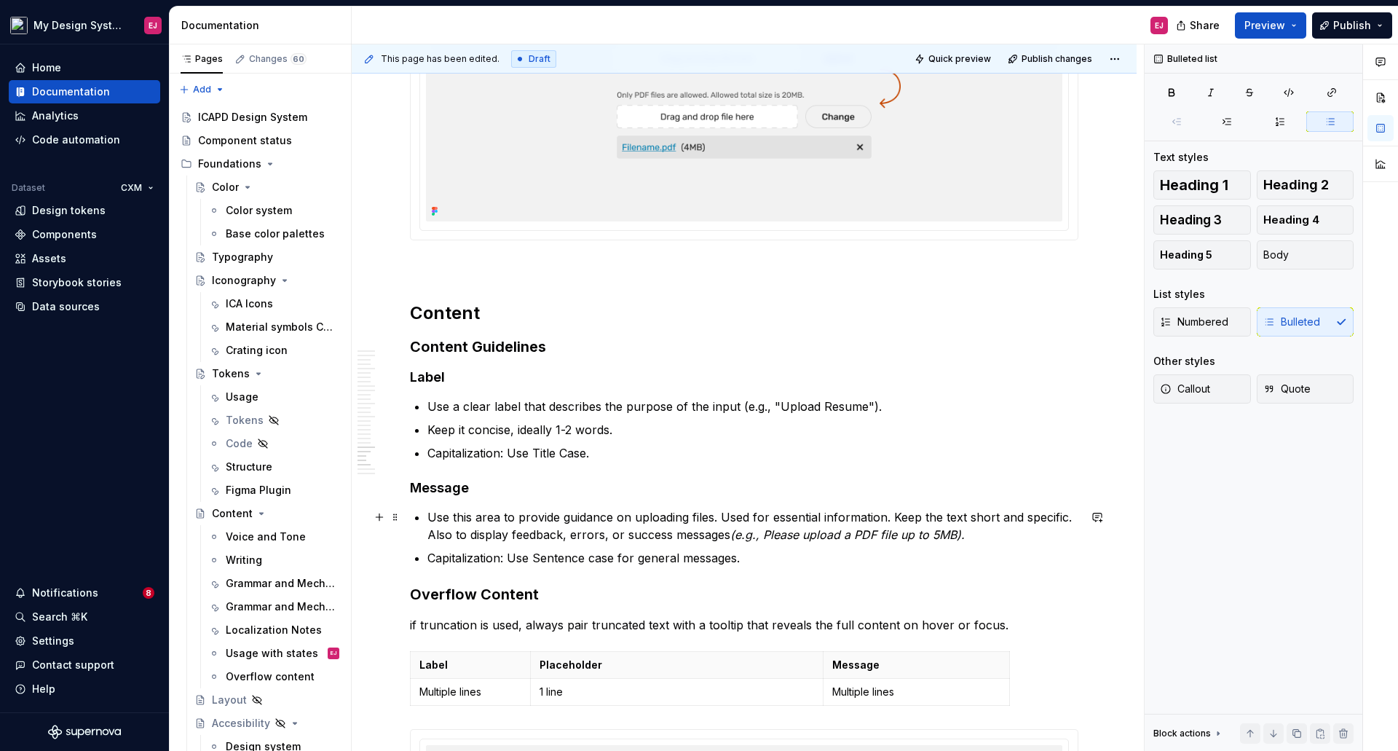
click at [454, 535] on p "Use this area to provide guidance on uploading files. Used for essential inform…" at bounding box center [752, 525] width 651 height 35
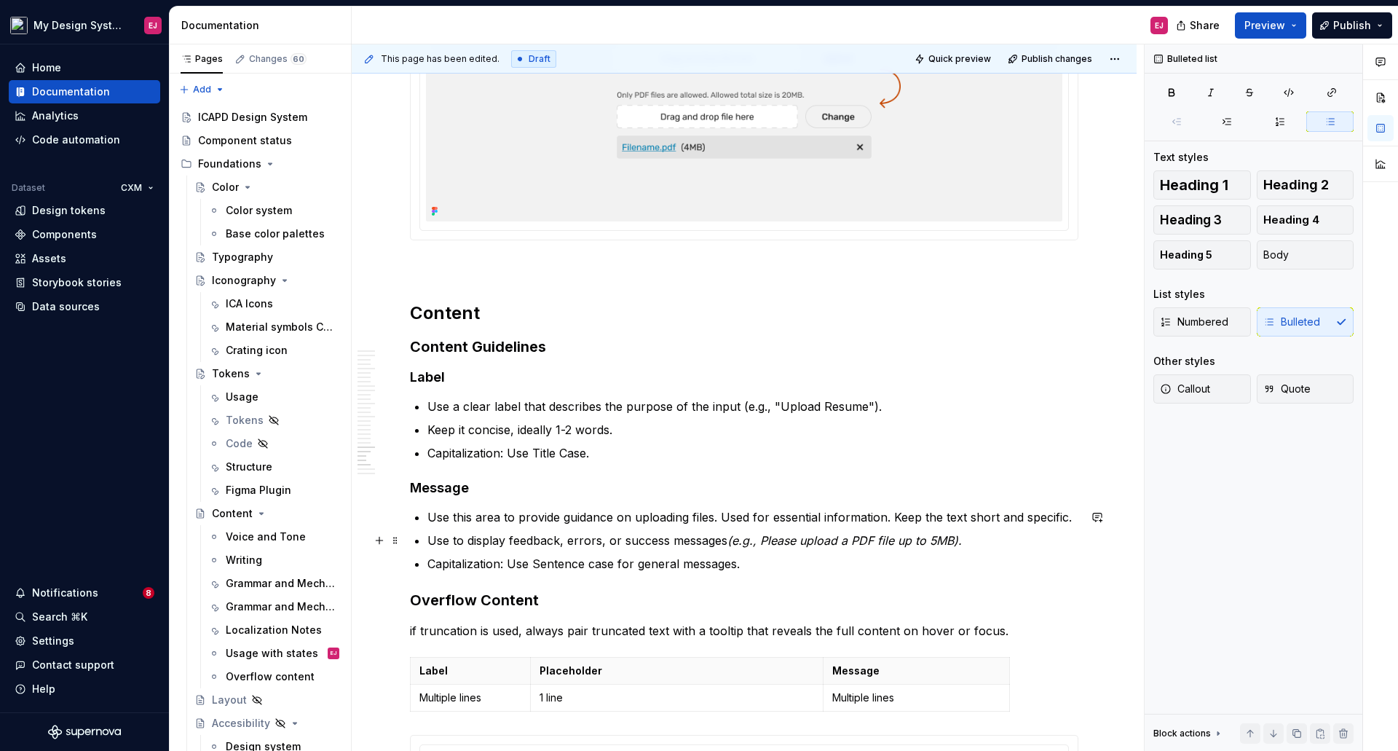
click at [775, 539] on em "(e.g., Please upload a PDF file up to 5MB)." at bounding box center [844, 540] width 234 height 15
click at [754, 539] on em "(e.g., Upload a PDF file up to 5MB)." at bounding box center [825, 540] width 197 height 15
drag, startPoint x: 760, startPoint y: 539, endPoint x: 729, endPoint y: 542, distance: 31.5
click at [729, 542] on em "(e.g., Upload a PDF file up to 5MB)." at bounding box center [825, 540] width 197 height 15
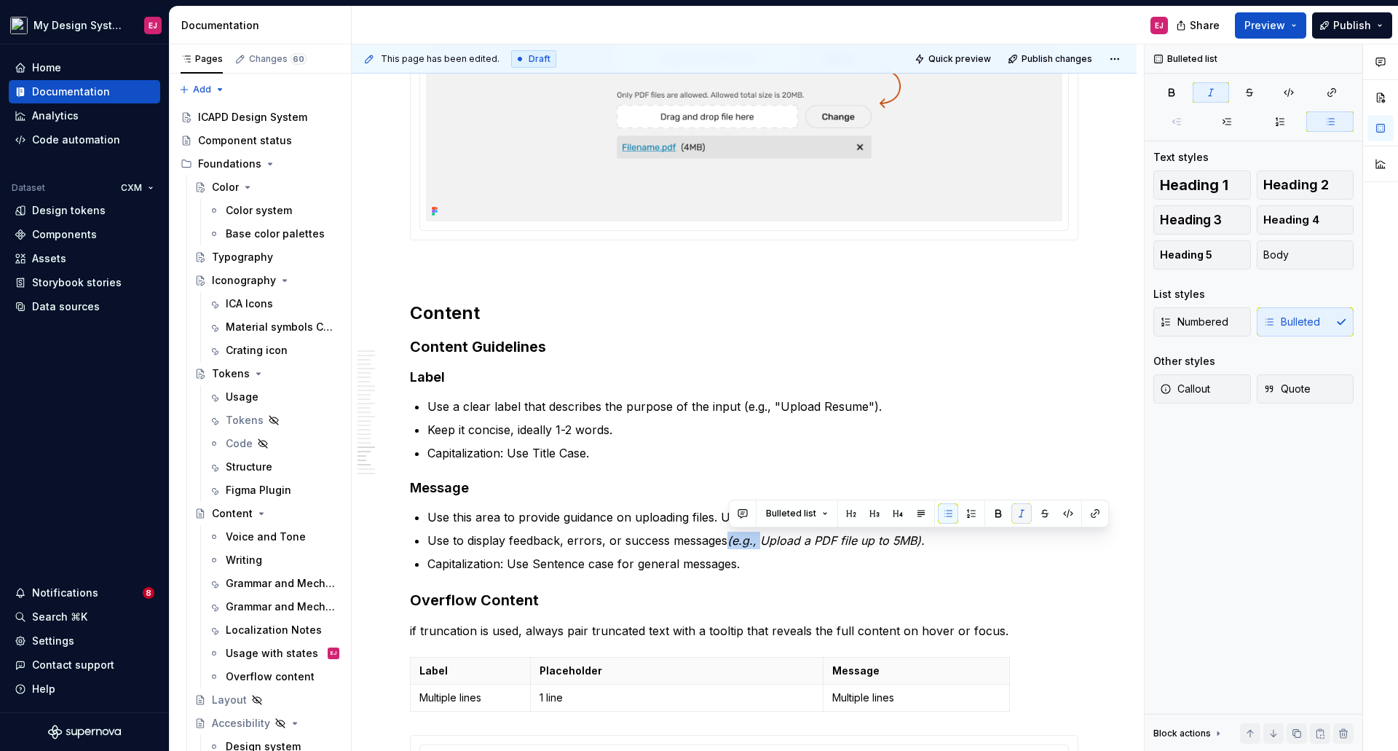
click at [1023, 513] on button "button" at bounding box center [1021, 513] width 20 height 20
click at [917, 542] on em "Upload a PDF file up to 5MB)." at bounding box center [840, 540] width 165 height 15
click at [1206, 510] on button "button" at bounding box center [1208, 513] width 20 height 20
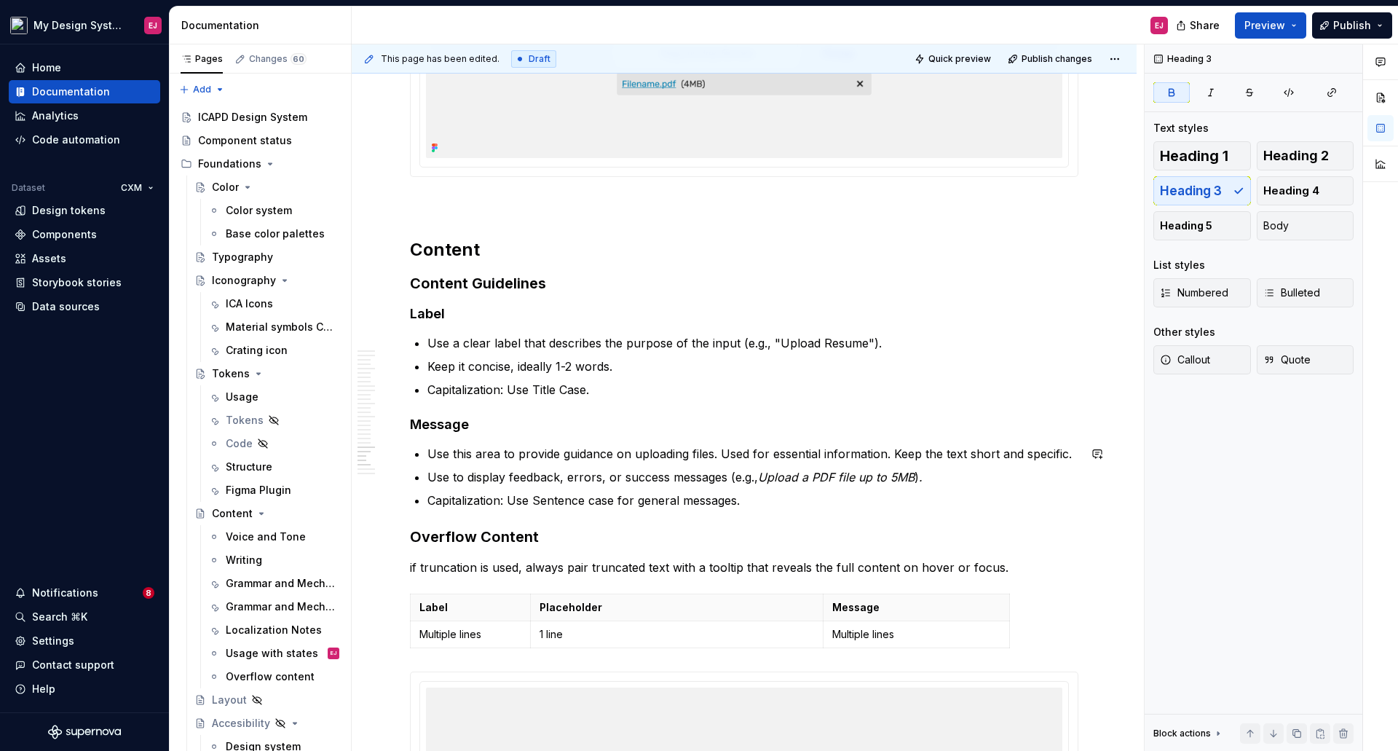
scroll to position [10245, 0]
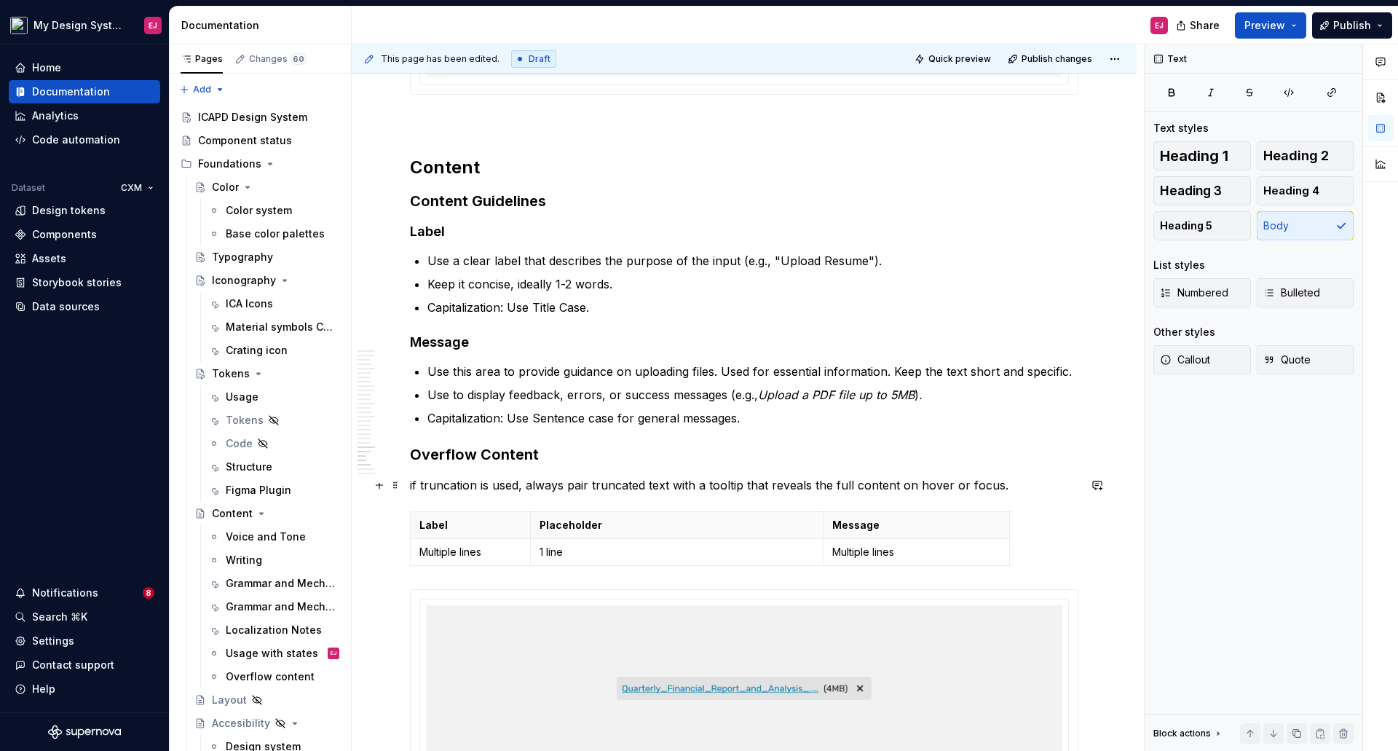
drag, startPoint x: 413, startPoint y: 485, endPoint x: 413, endPoint y: 508, distance: 23.3
click at [413, 487] on p "if truncation is used, always pair truncated text with a tooltip that reveals t…" at bounding box center [744, 484] width 668 height 17
drag, startPoint x: 821, startPoint y: 523, endPoint x: 641, endPoint y: 518, distance: 179.9
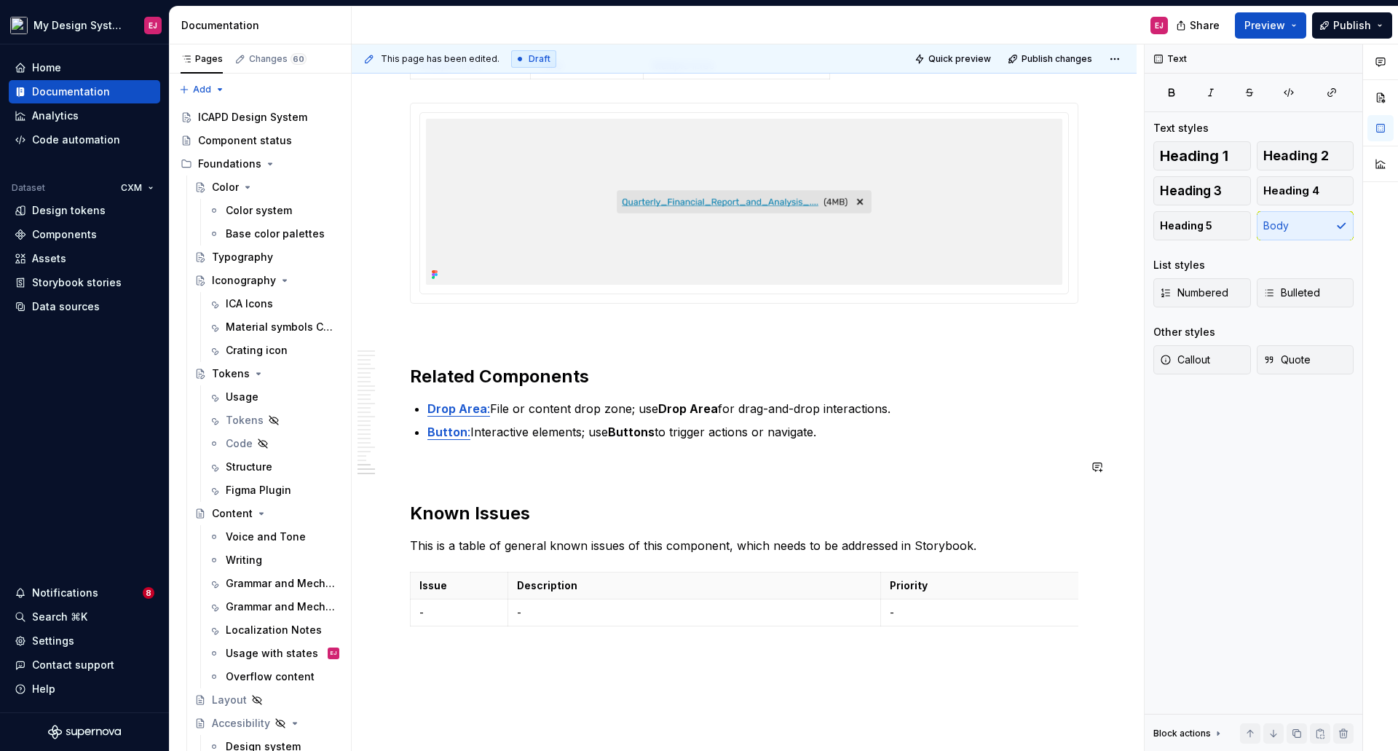
scroll to position [10827, 0]
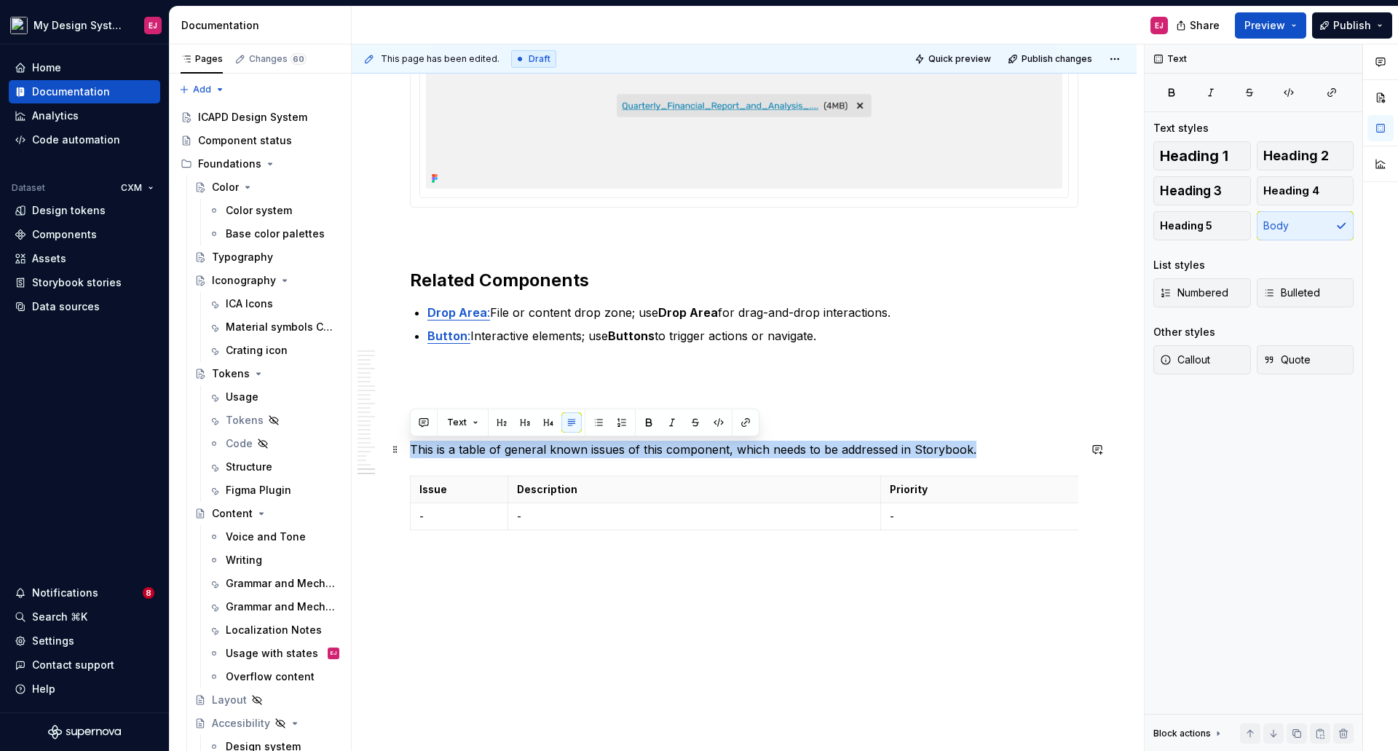
drag, startPoint x: 970, startPoint y: 447, endPoint x: 402, endPoint y: 443, distance: 567.9
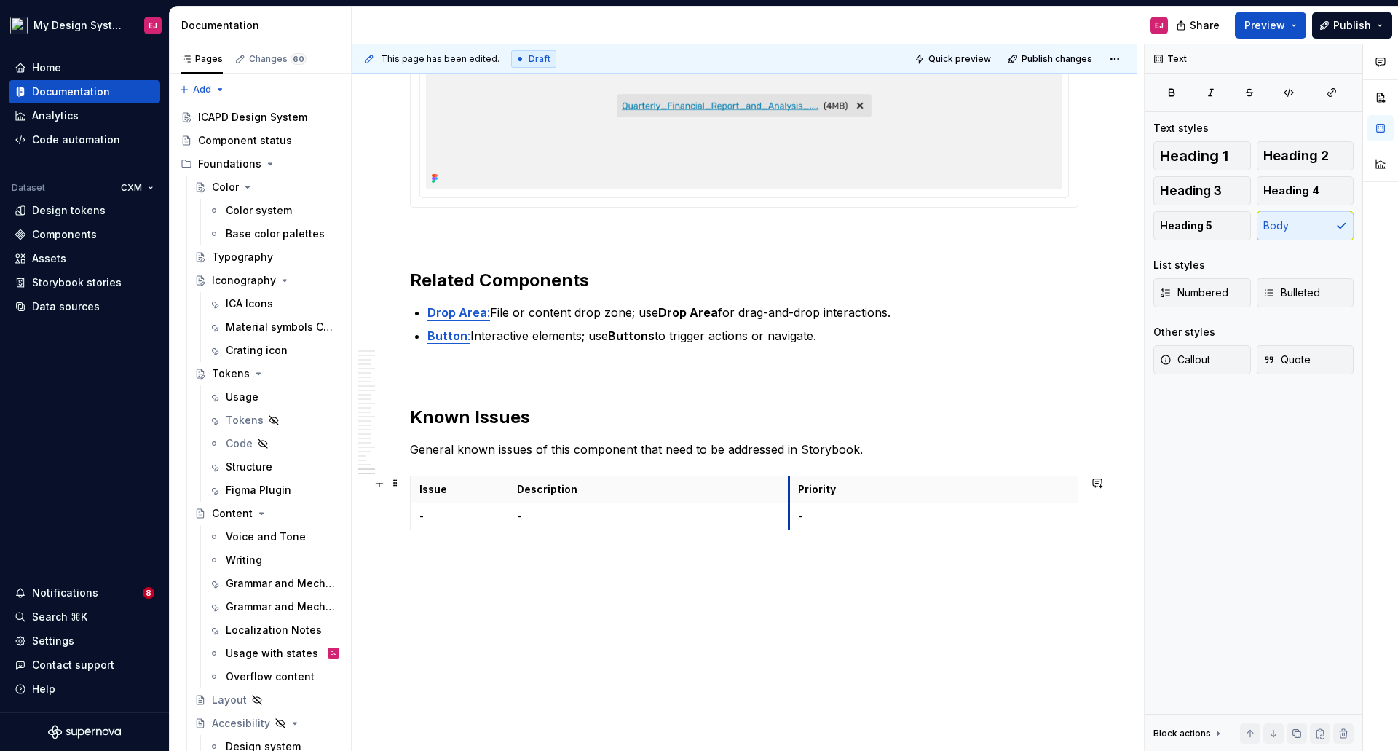
drag, startPoint x: 878, startPoint y: 487, endPoint x: 786, endPoint y: 478, distance: 92.2
drag, startPoint x: 788, startPoint y: 491, endPoint x: 726, endPoint y: 491, distance: 62.6
click at [727, 491] on th "Priority" at bounding box center [872, 488] width 290 height 27
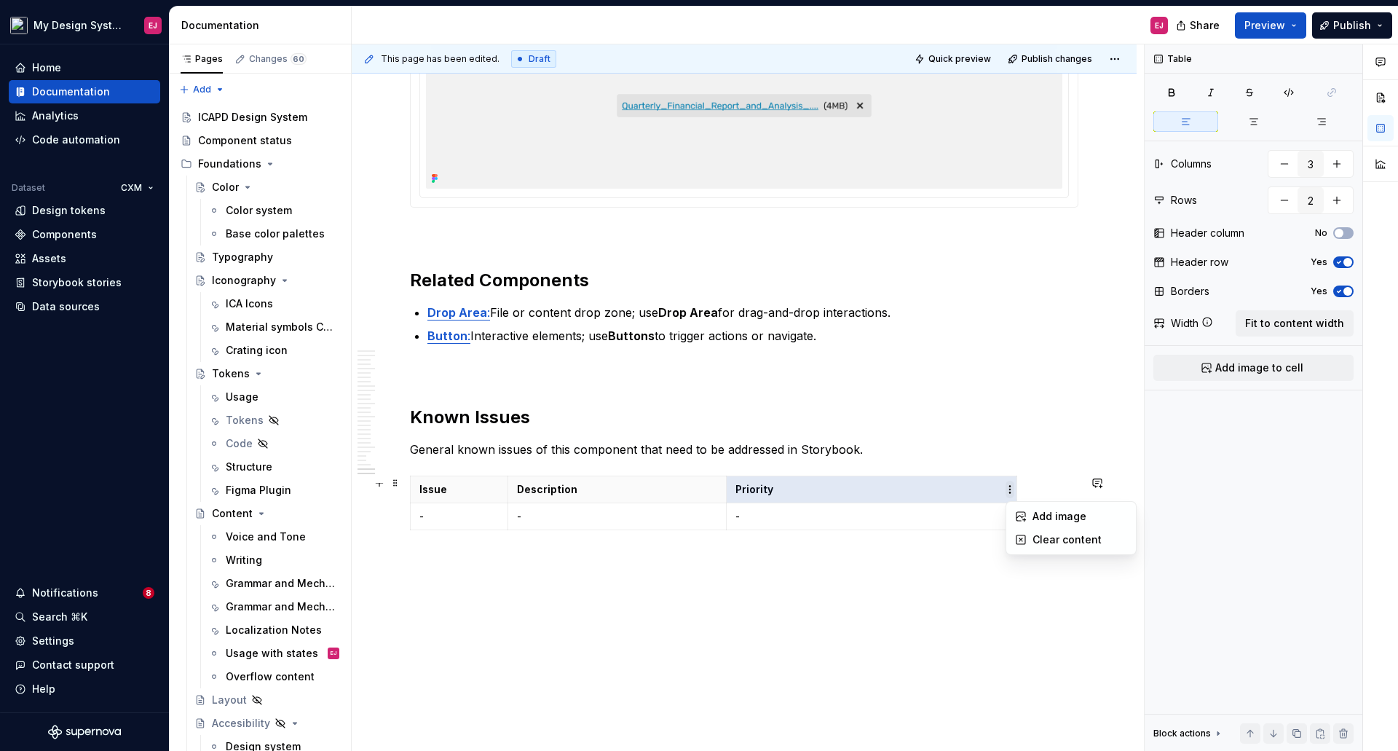
click at [815, 482] on html "My Design System EJ Home Documentation Analytics Code automation Dataset CXM De…" at bounding box center [699, 375] width 1398 height 751
click at [1019, 485] on html "My Design System EJ Home Documentation Analytics Code automation Dataset CXM De…" at bounding box center [699, 375] width 1398 height 751
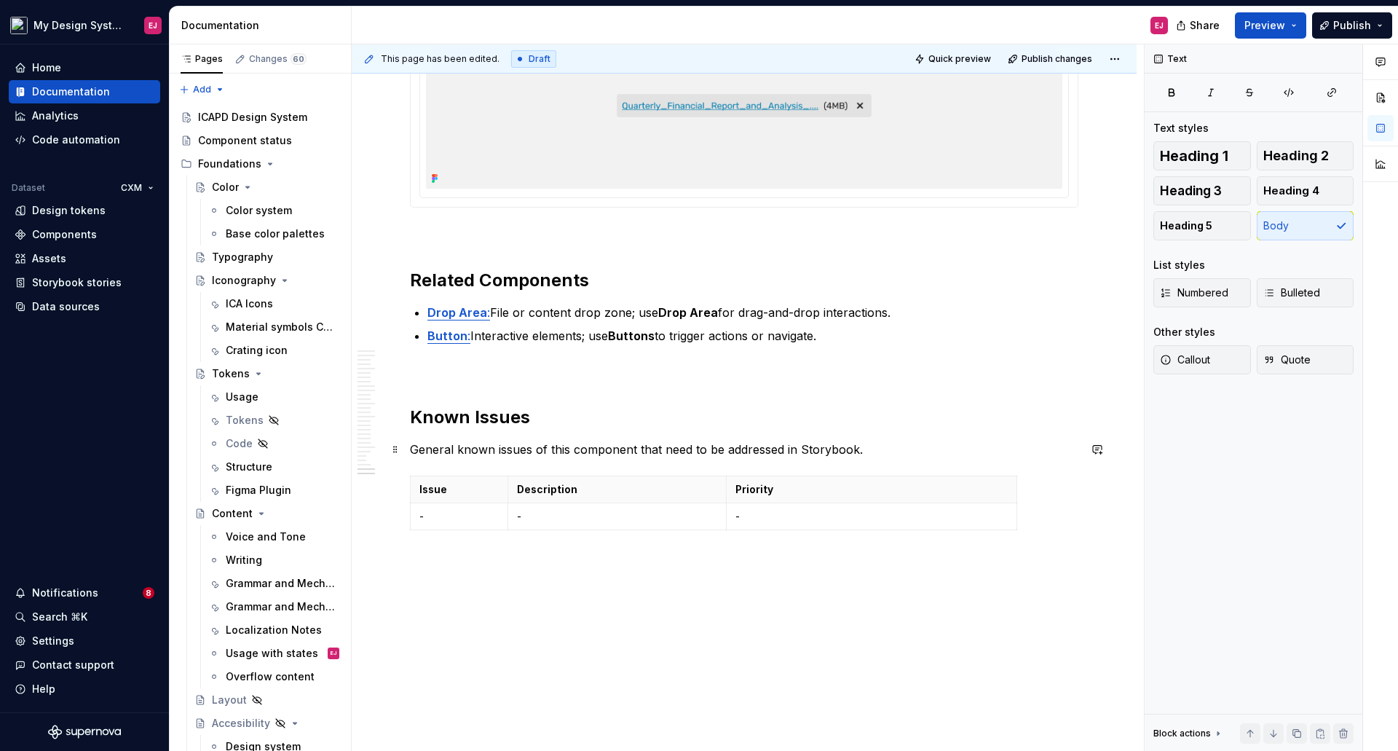
click at [1001, 448] on p "General known issues of this component that need to be addressed in Storybook." at bounding box center [744, 448] width 668 height 17
drag, startPoint x: 1016, startPoint y: 491, endPoint x: 840, endPoint y: 483, distance: 176.4
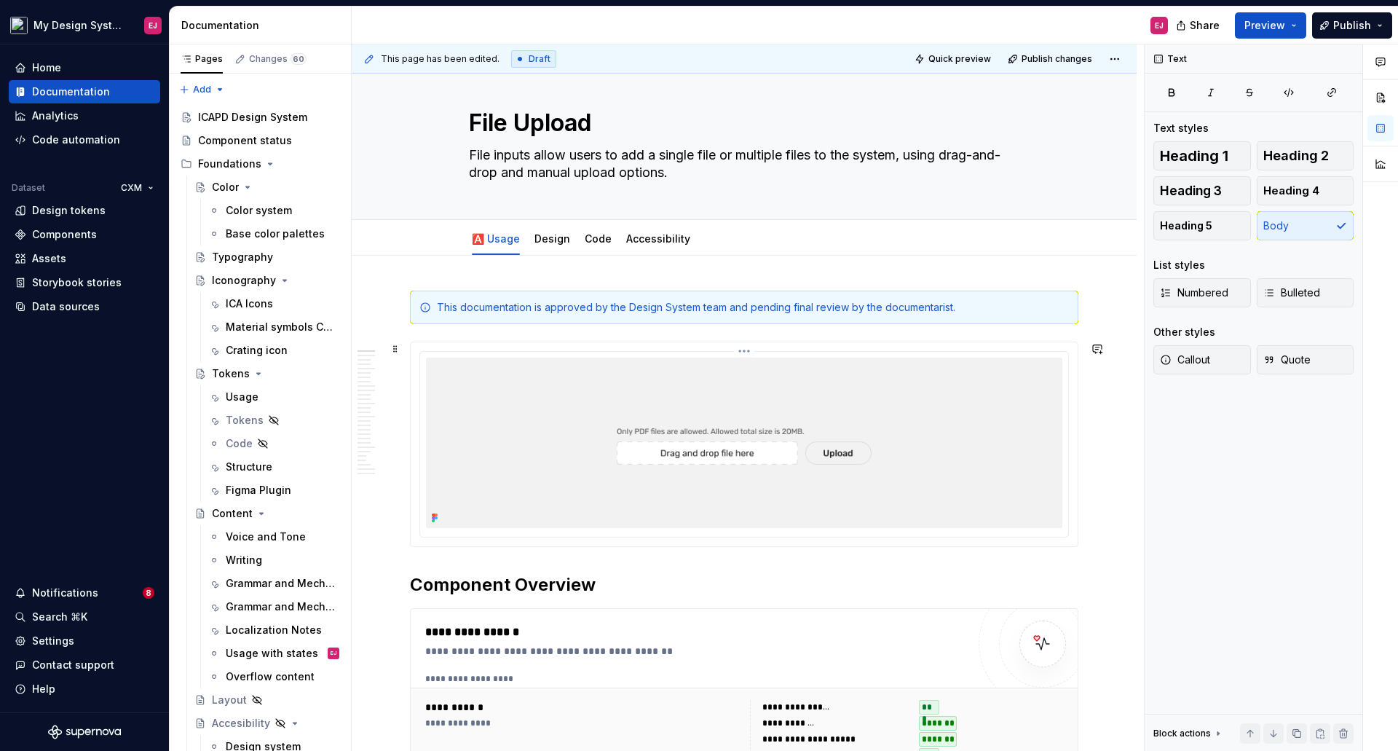
scroll to position [0, 0]
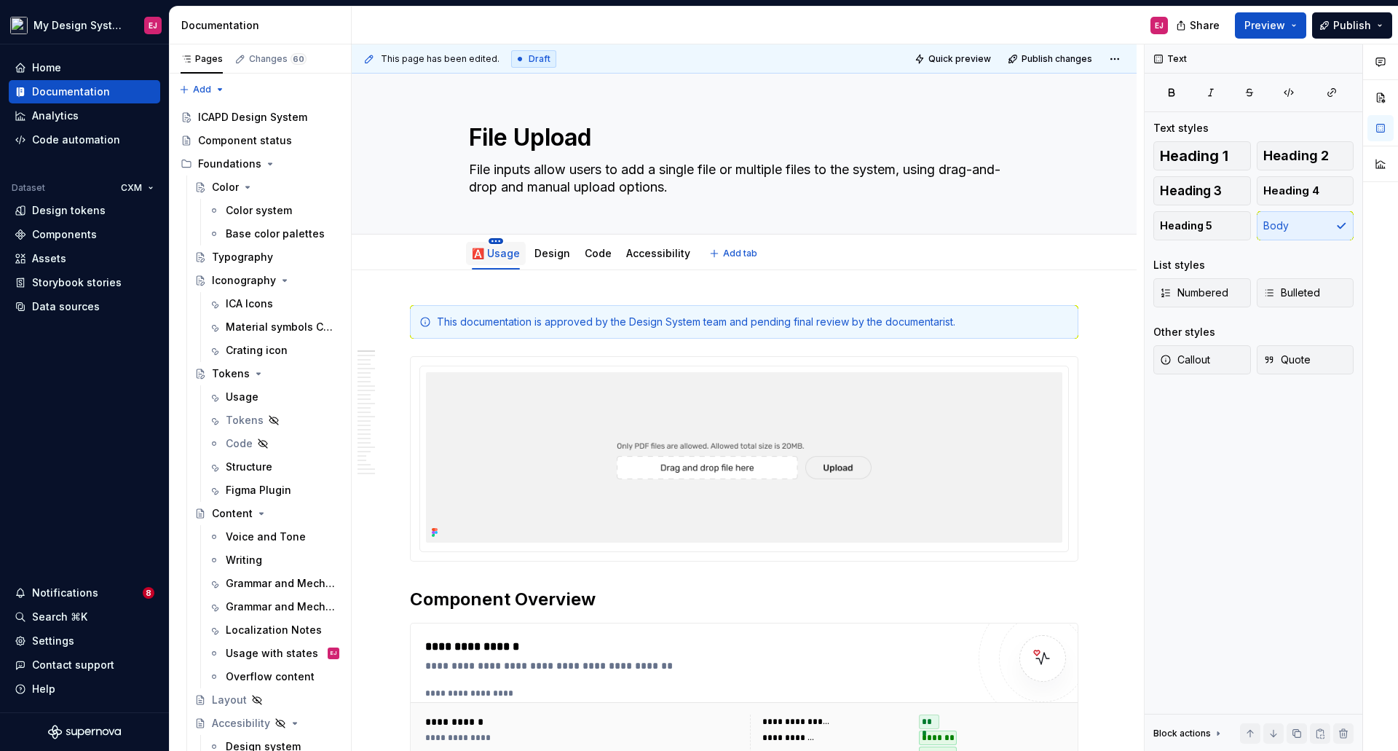
click at [497, 240] on html "My Design System EJ Home Documentation Analytics Code automation Dataset CXM De…" at bounding box center [699, 375] width 1398 height 751
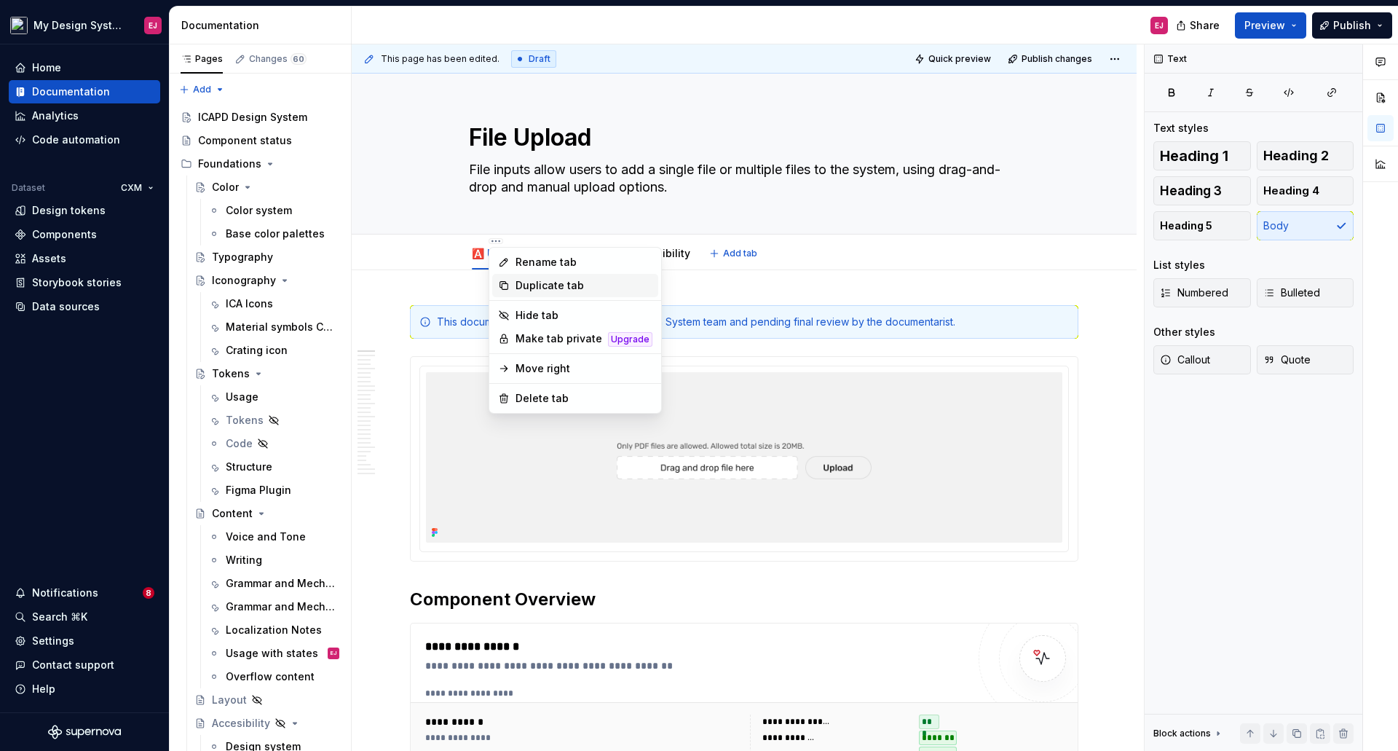
type textarea "*"
click at [529, 259] on div "Rename tab" at bounding box center [583, 262] width 137 height 15
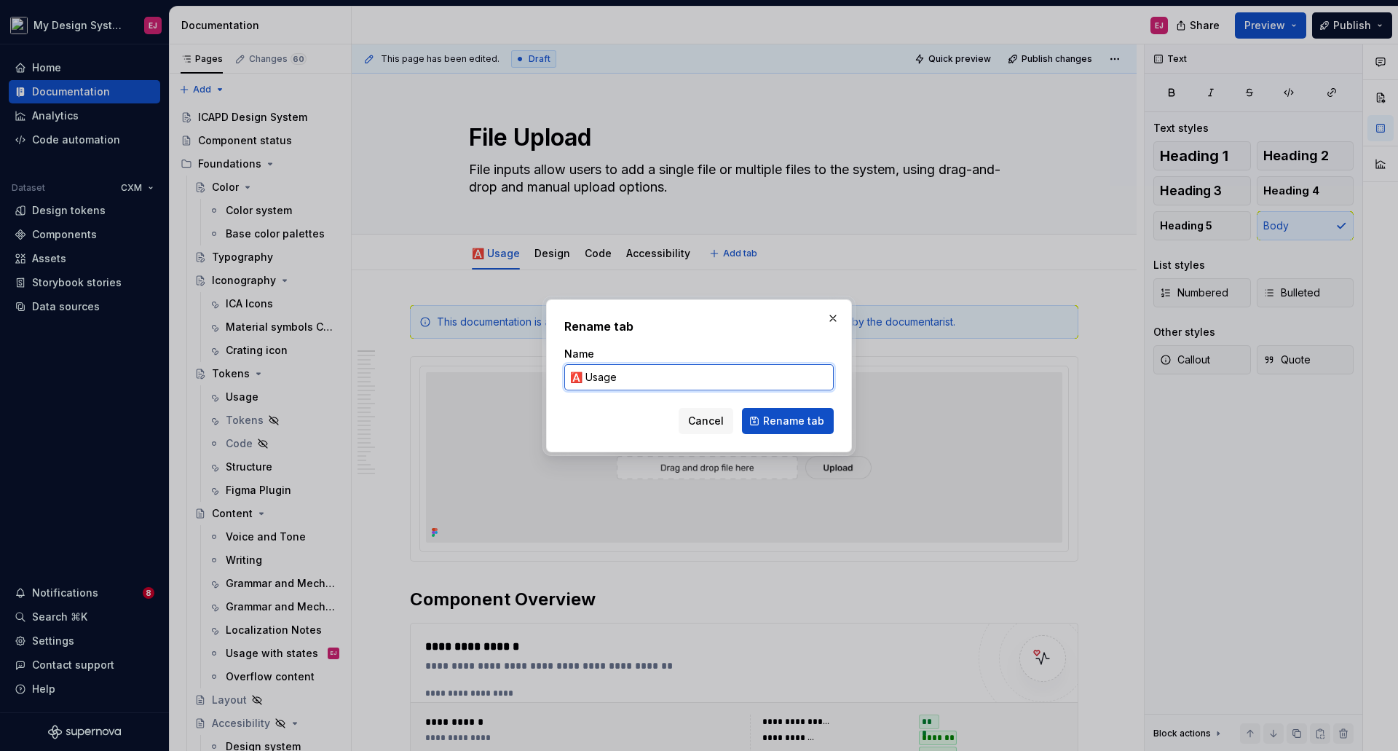
drag, startPoint x: 584, startPoint y: 380, endPoint x: 540, endPoint y: 376, distance: 43.9
click at [540, 376] on div "Rename tab Name 🅰️ Usage Cancel Rename tab" at bounding box center [699, 375] width 1398 height 751
paste input "✅"
type input "✅ Usage"
click at [772, 422] on span "Rename tab" at bounding box center [793, 421] width 61 height 15
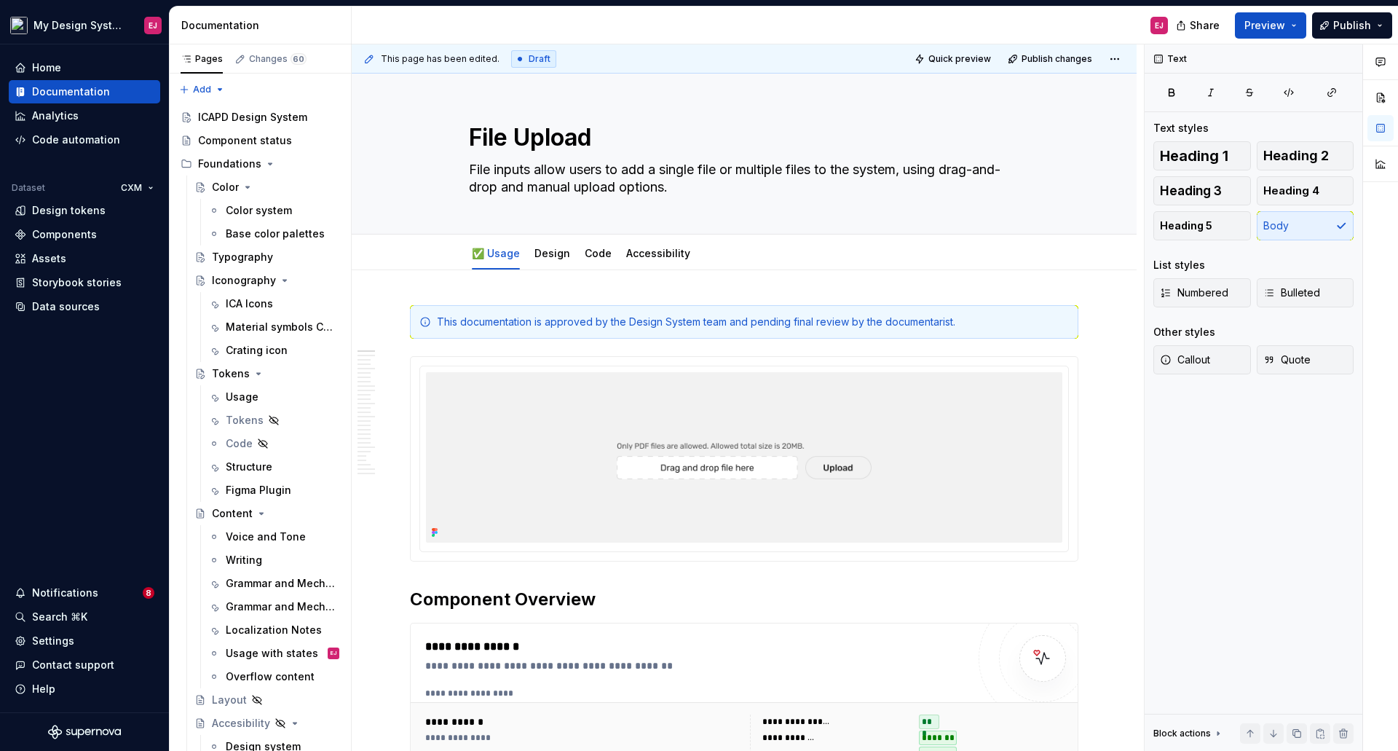
type textarea "*"
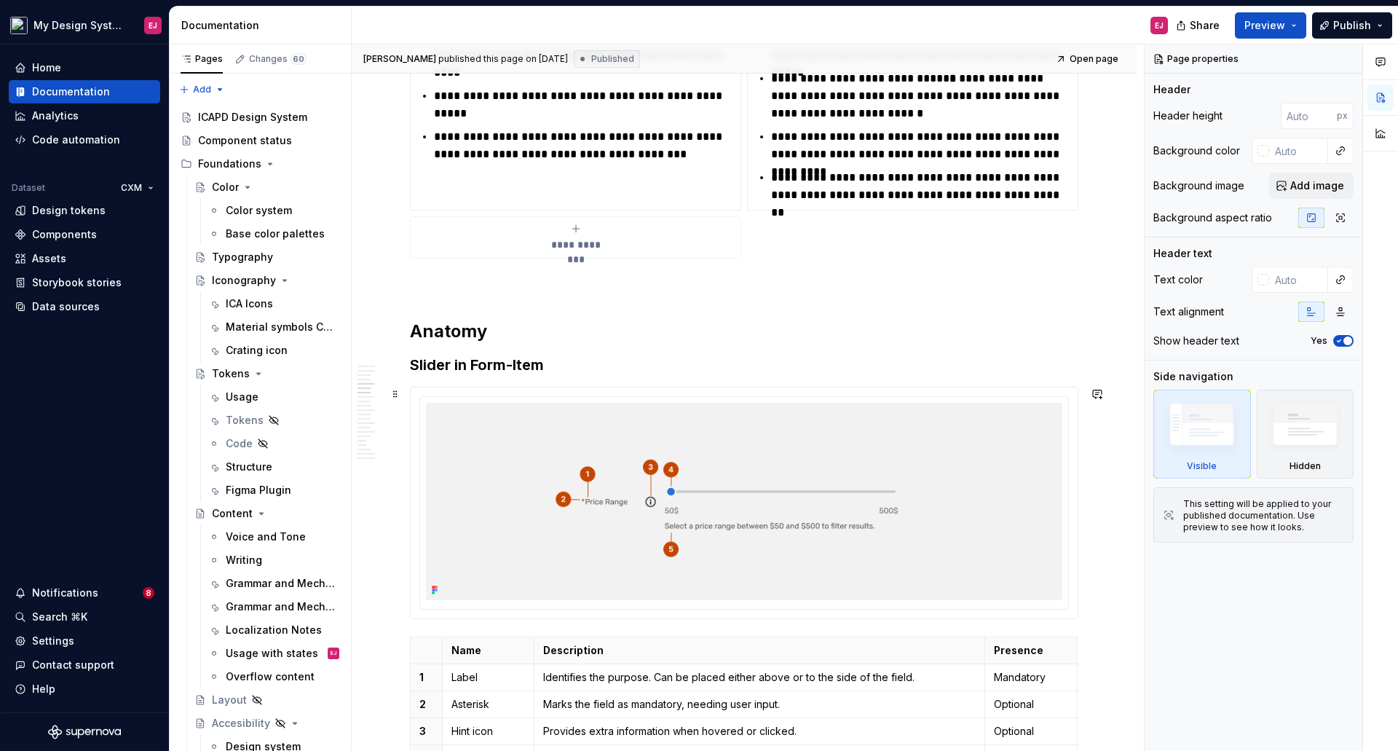
scroll to position [1602, 0]
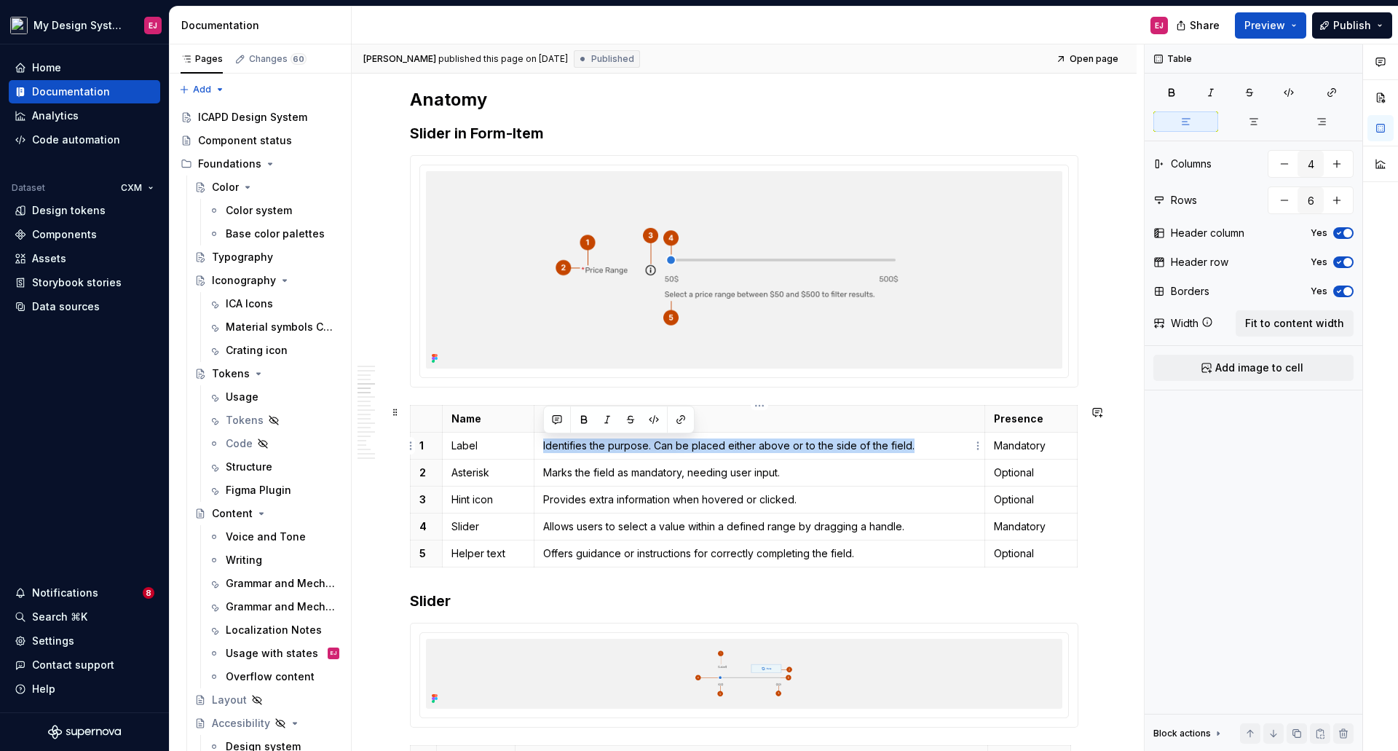
drag, startPoint x: 542, startPoint y: 443, endPoint x: 919, endPoint y: 443, distance: 377.1
click at [919, 443] on td "Identifies the purpose. Can be placed either above or to the side of the field." at bounding box center [759, 445] width 451 height 27
copy p "Identifies the purpose. Can be placed either above or to the side of the field."
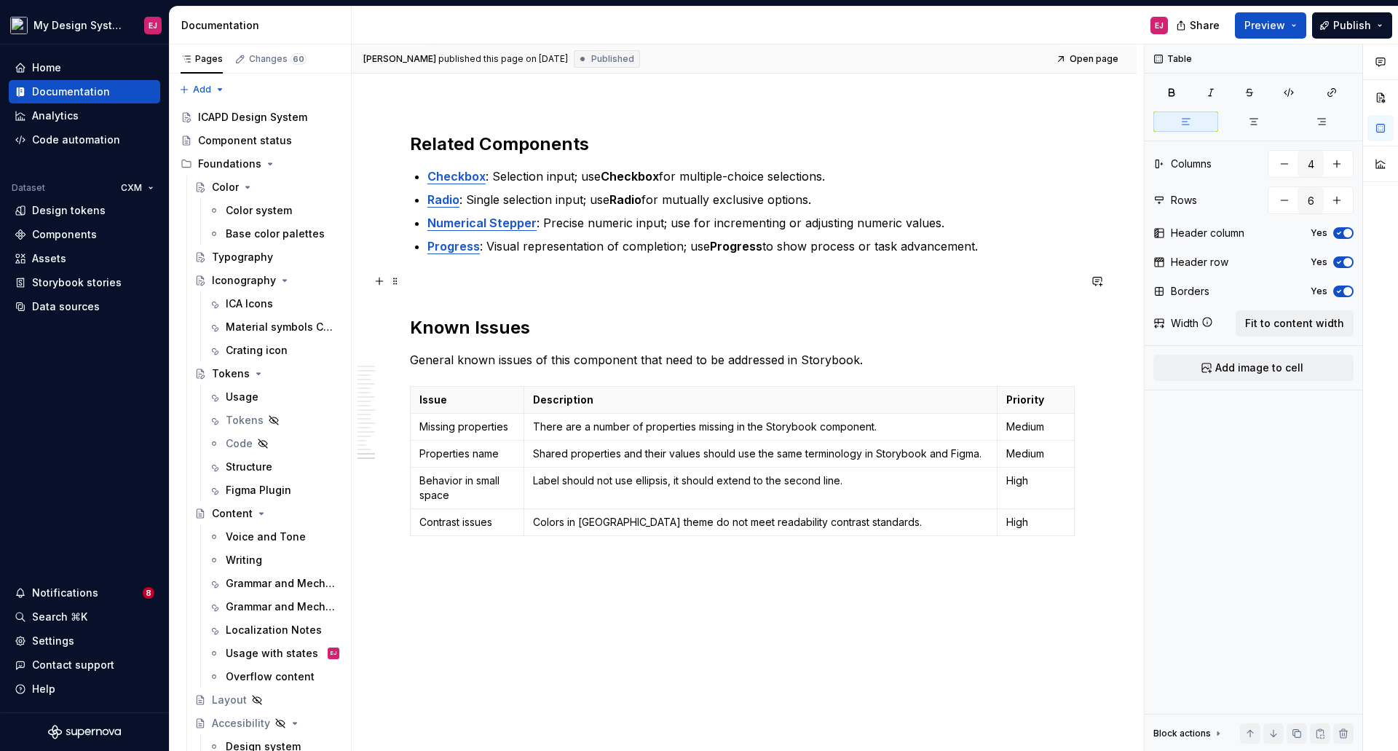
scroll to position [4978, 0]
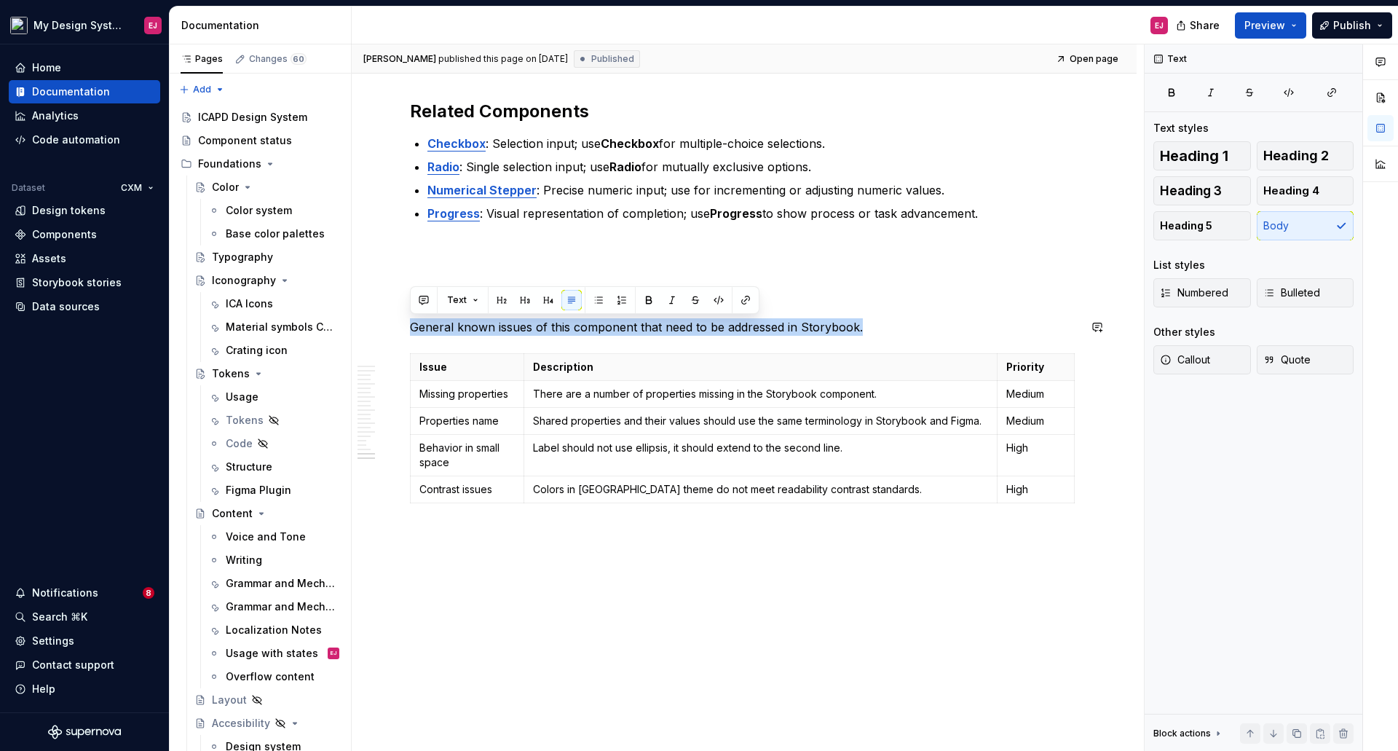
drag, startPoint x: 874, startPoint y: 323, endPoint x: 387, endPoint y: 314, distance: 487.1
copy p "General known issues of this component that need to be addressed in Storybook."
click at [837, 606] on div "**********" at bounding box center [748, 397] width 792 height 707
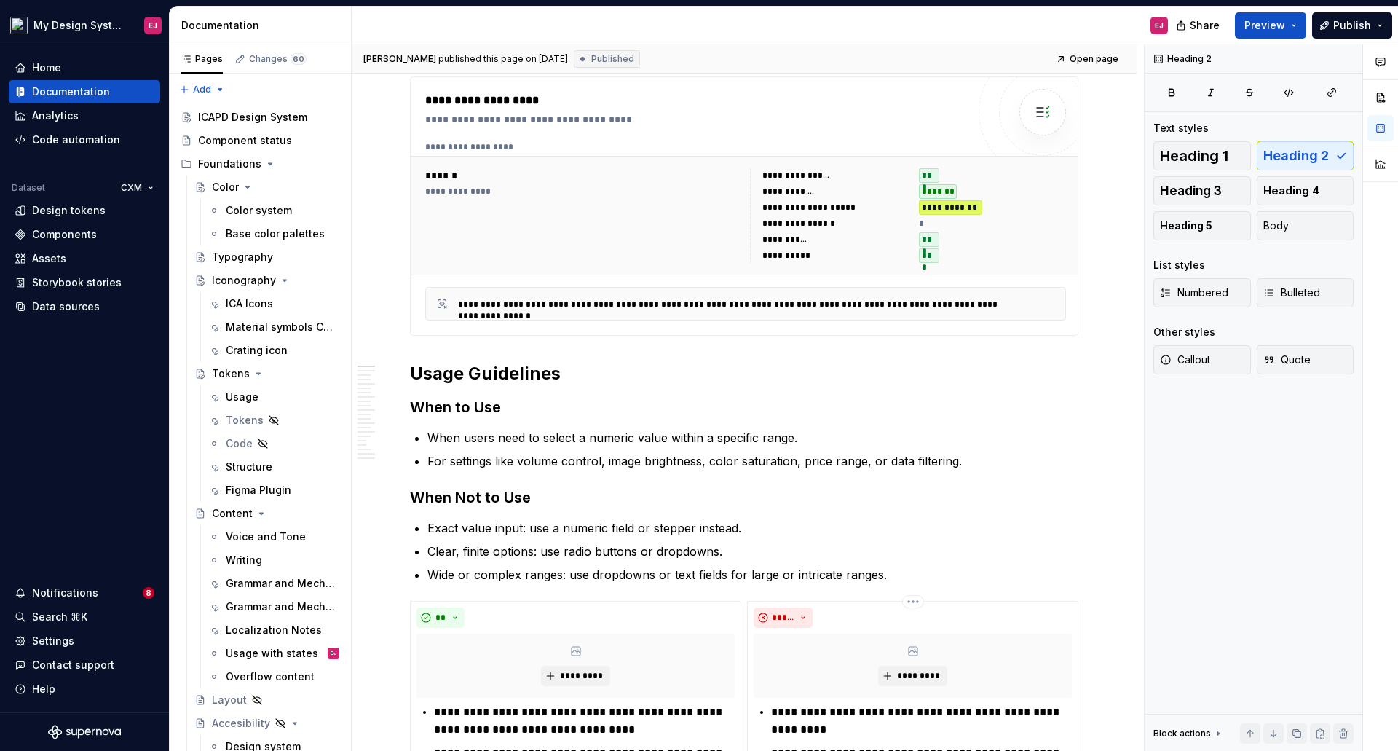
scroll to position [0, 0]
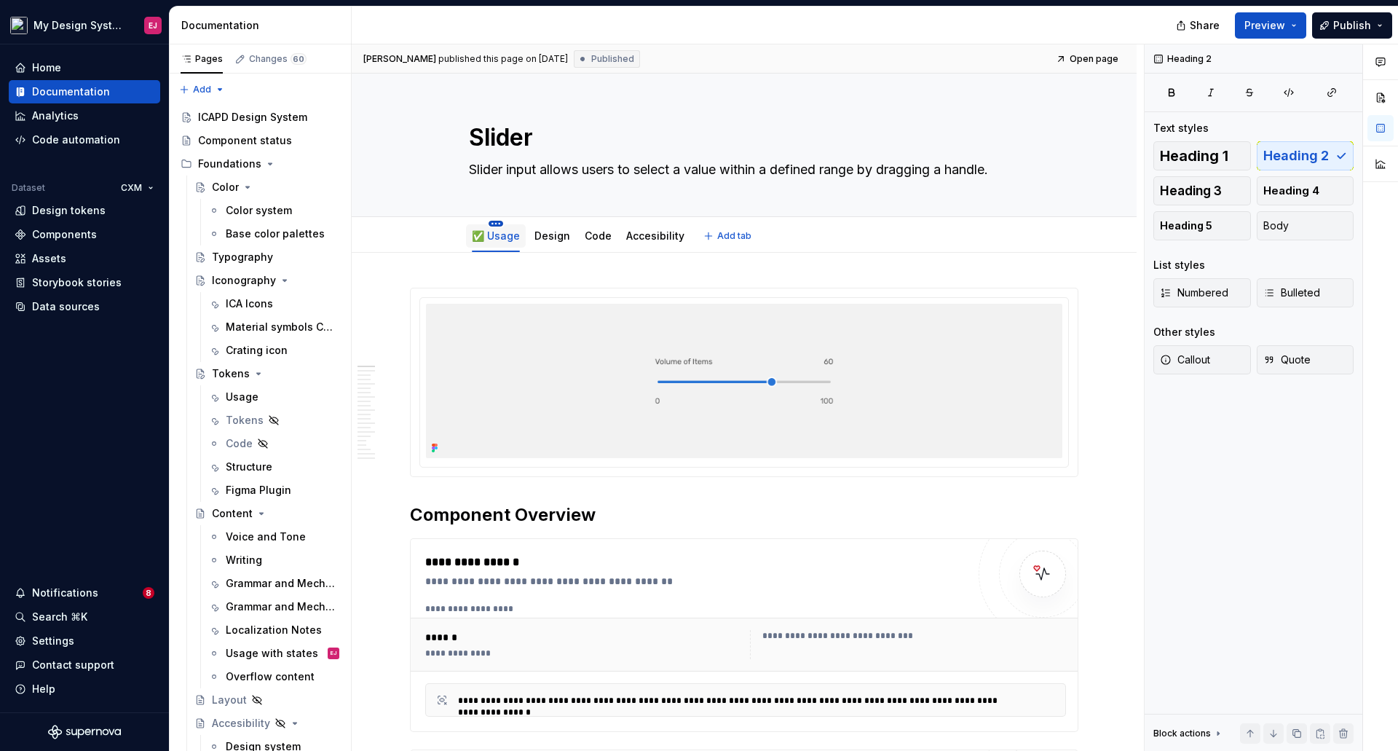
click at [496, 224] on html "My Design System EJ Home Documentation Analytics Code automation Dataset CXM De…" at bounding box center [699, 375] width 1398 height 751
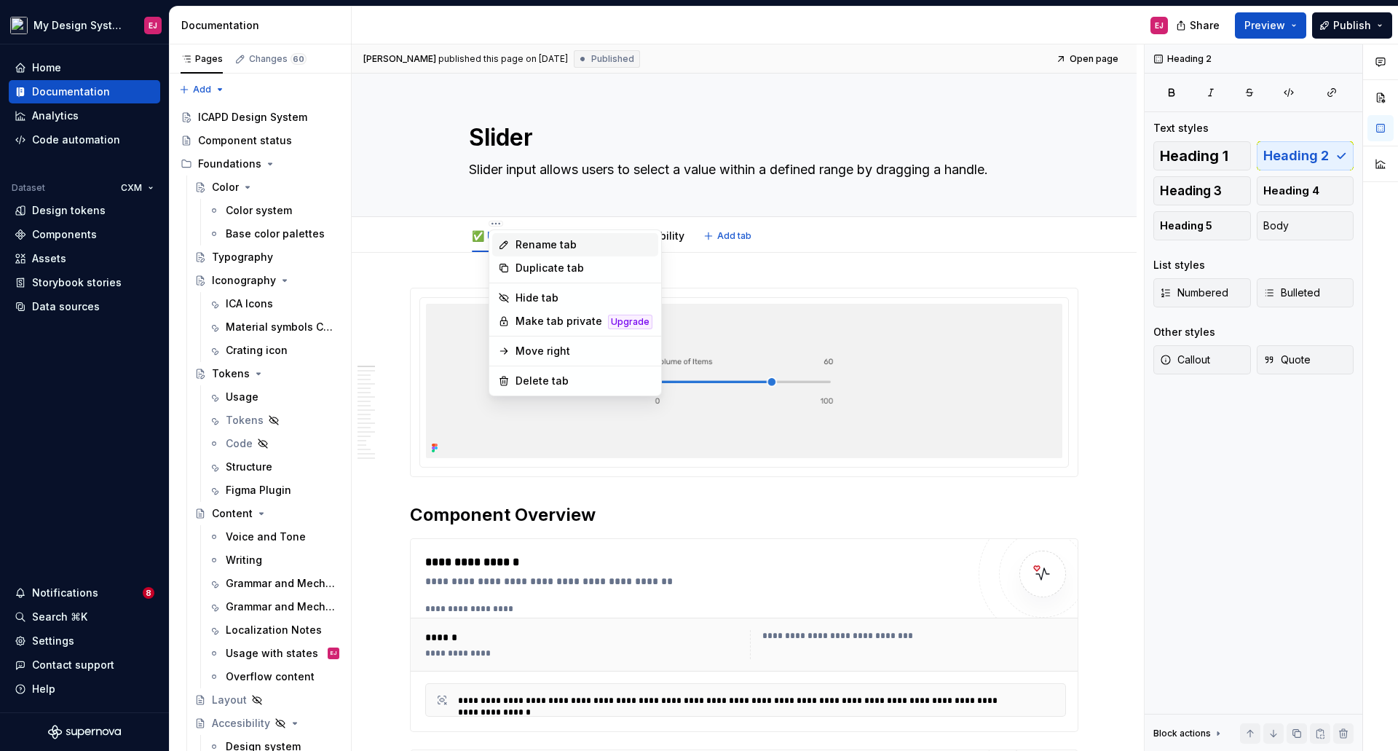
click at [542, 242] on div "Rename tab" at bounding box center [583, 244] width 137 height 15
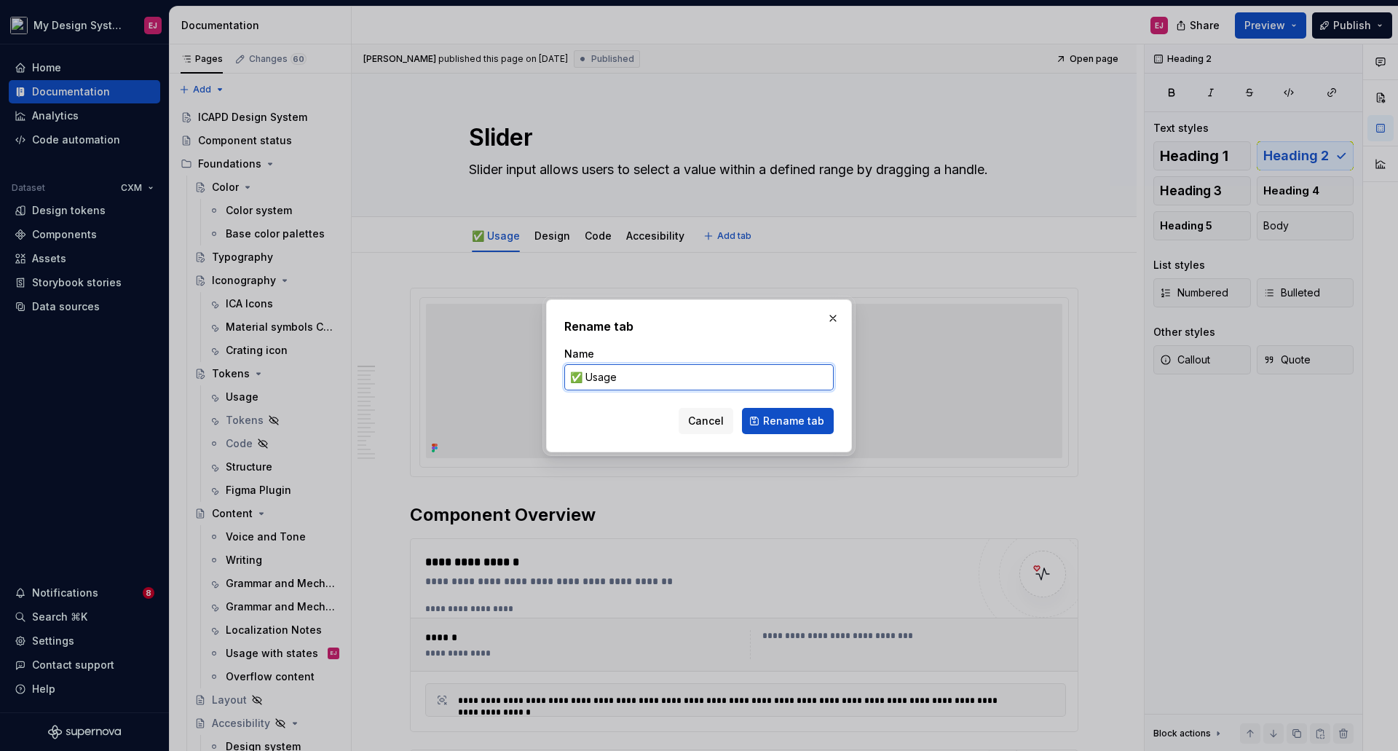
drag, startPoint x: 584, startPoint y: 380, endPoint x: 552, endPoint y: 376, distance: 32.3
click at [552, 376] on div "Rename tab Name ✅ Usage Cancel Rename tab" at bounding box center [699, 375] width 306 height 153
type textarea "*"
